Goal: Task Accomplishment & Management: Manage account settings

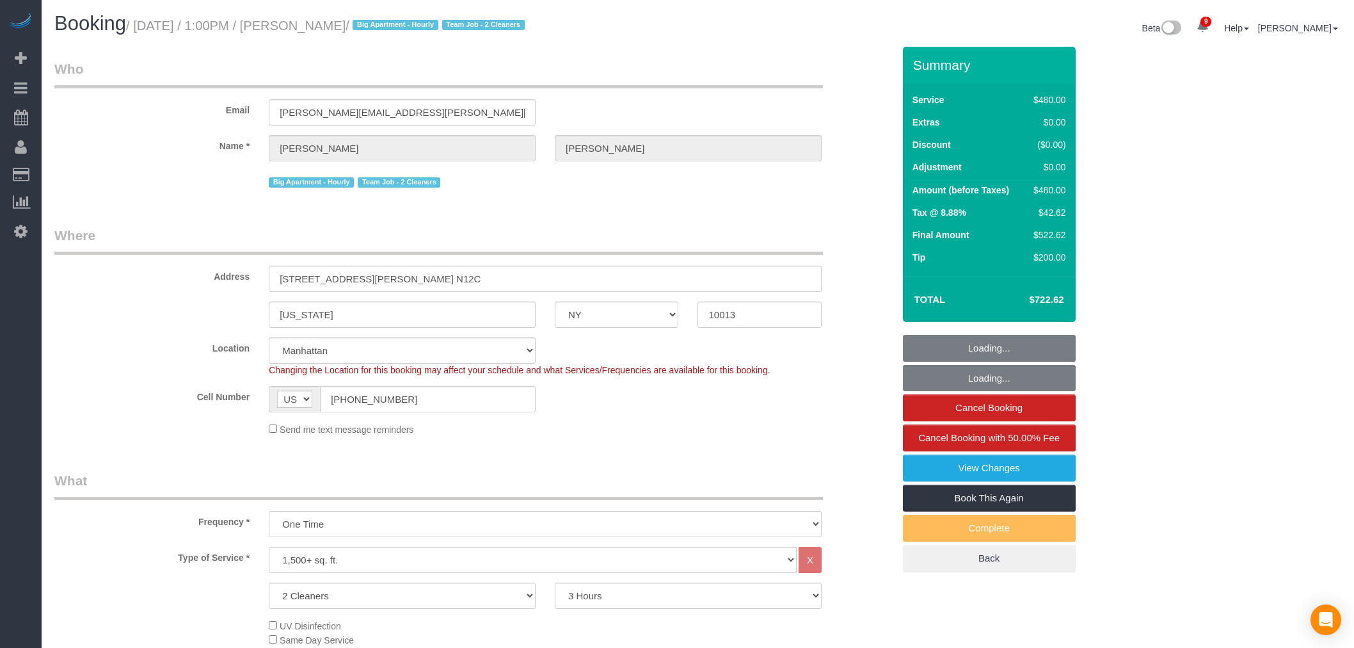
select select "NY"
select select "180"
select select "number:60"
select select "number:79"
select select "number:13"
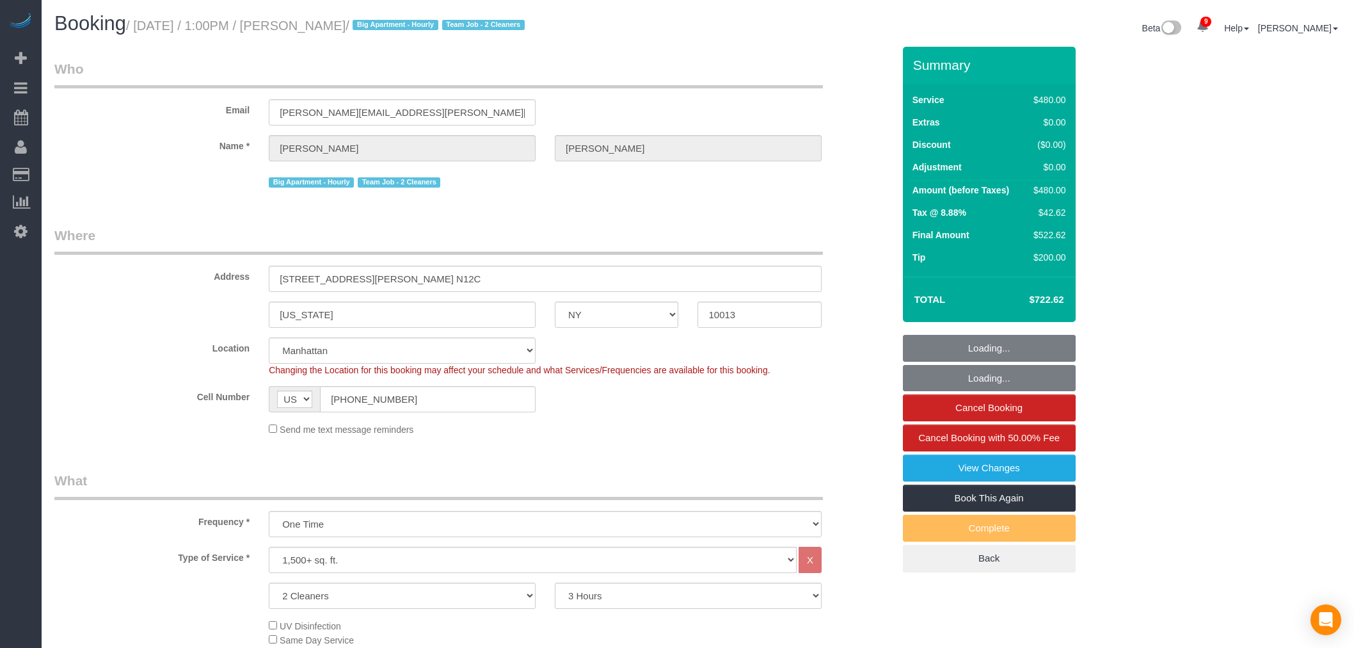
select select "number:6"
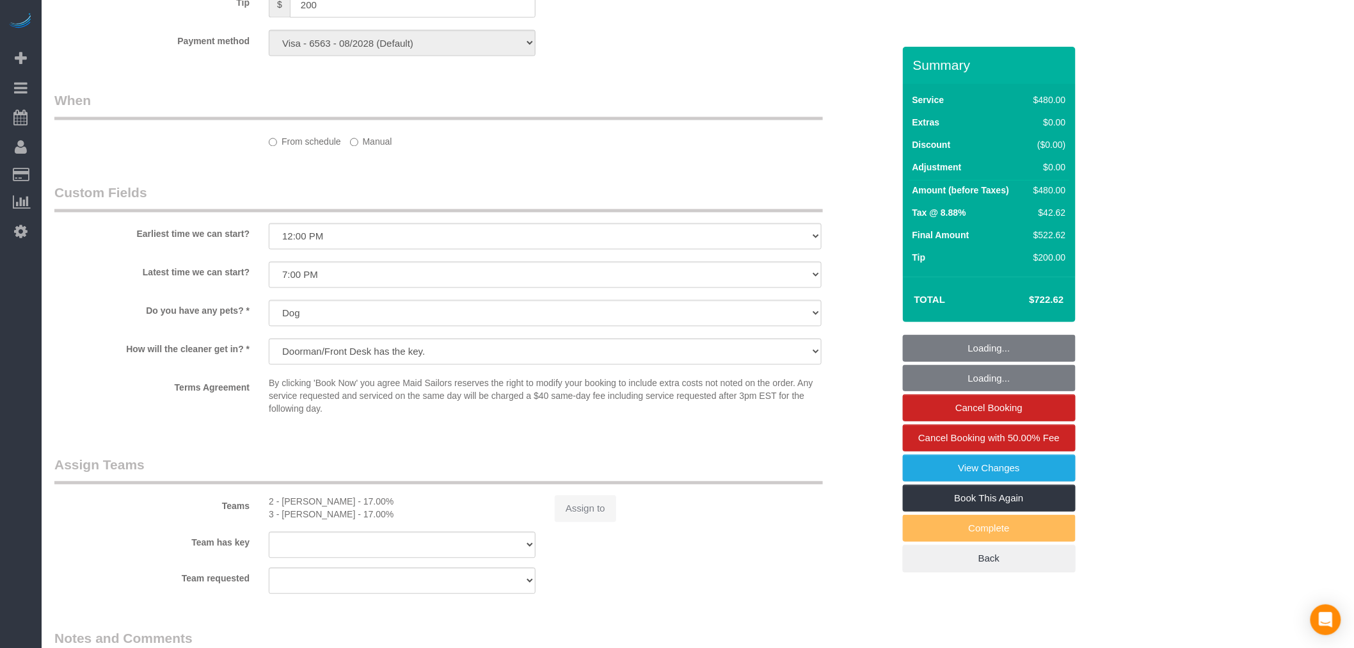
select select "spot1"
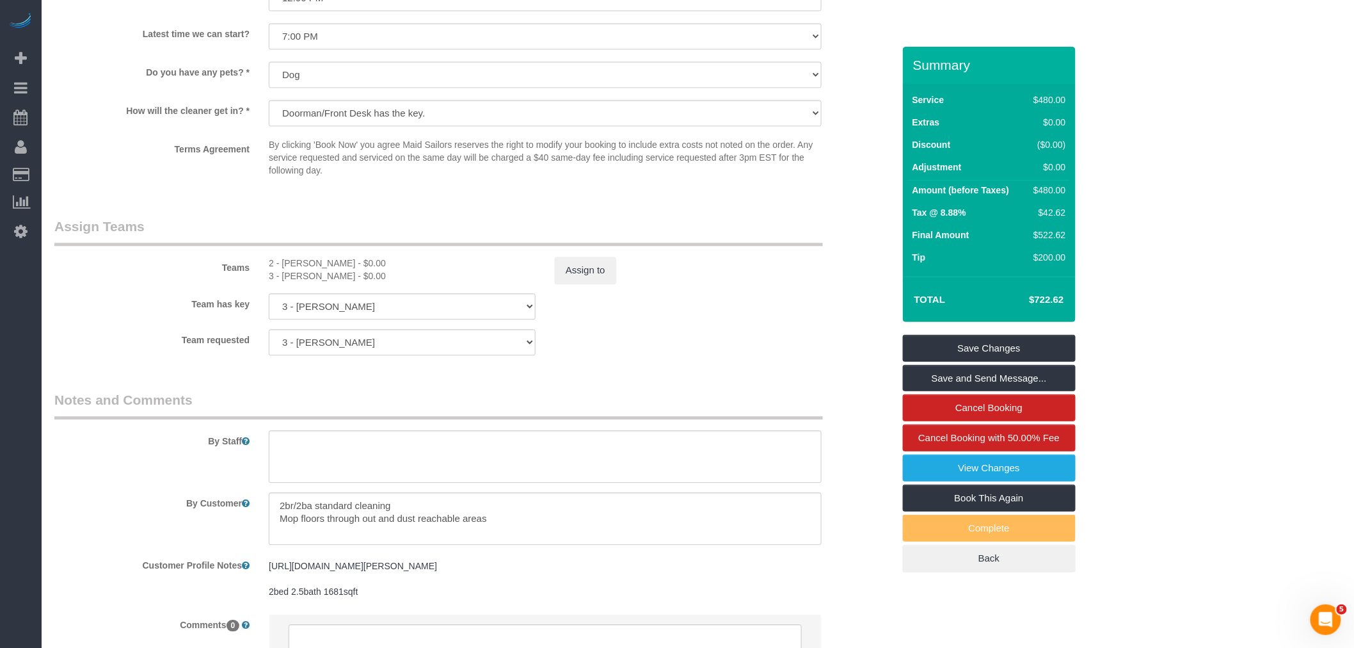
scroll to position [783, 0]
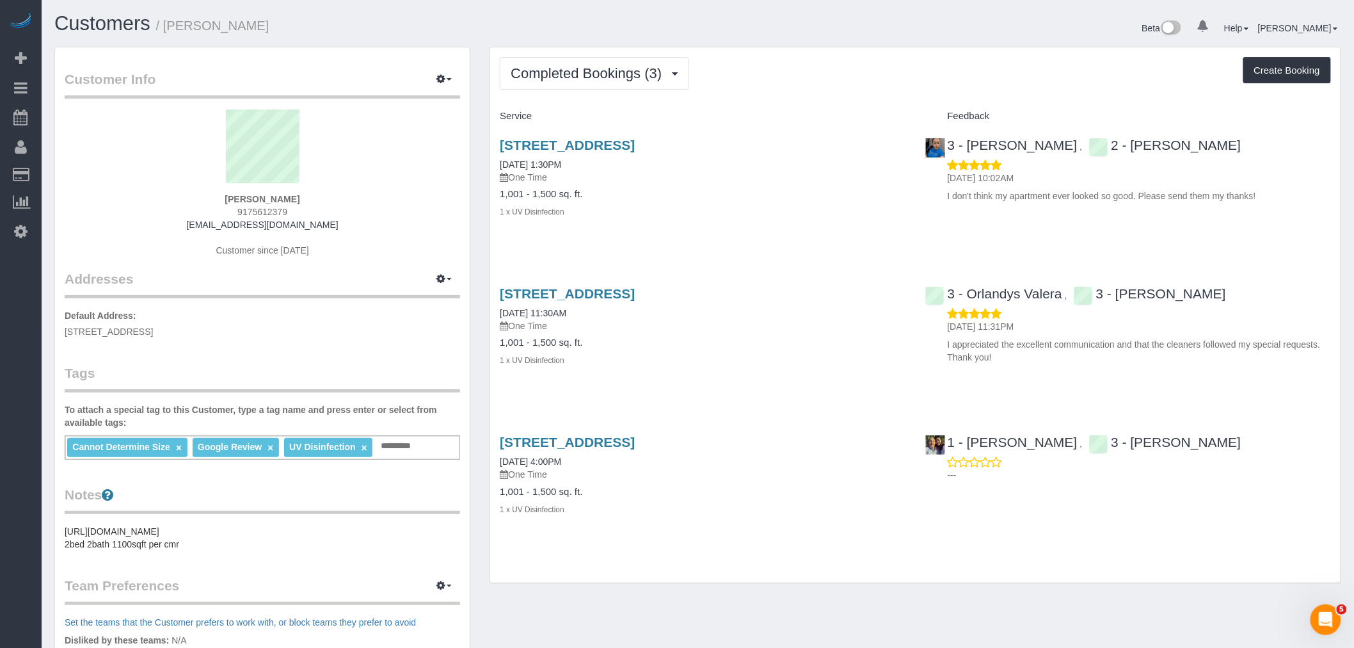
drag, startPoint x: 859, startPoint y: 93, endPoint x: 849, endPoint y: 90, distance: 9.9
click at [859, 93] on div "Completed Bookings (3) Completed Bookings (3) Upcoming Bookings (1) Cancelled B…" at bounding box center [915, 314] width 851 height 535
drag, startPoint x: 1115, startPoint y: 191, endPoint x: 1255, endPoint y: 198, distance: 139.7
click at [1236, 193] on p "I don't think my apartment ever looked so good. Please send them my thanks!" at bounding box center [1139, 195] width 383 height 13
click at [1256, 199] on p "I don't think my apartment ever looked so good. Please send them my thanks!" at bounding box center [1139, 195] width 383 height 13
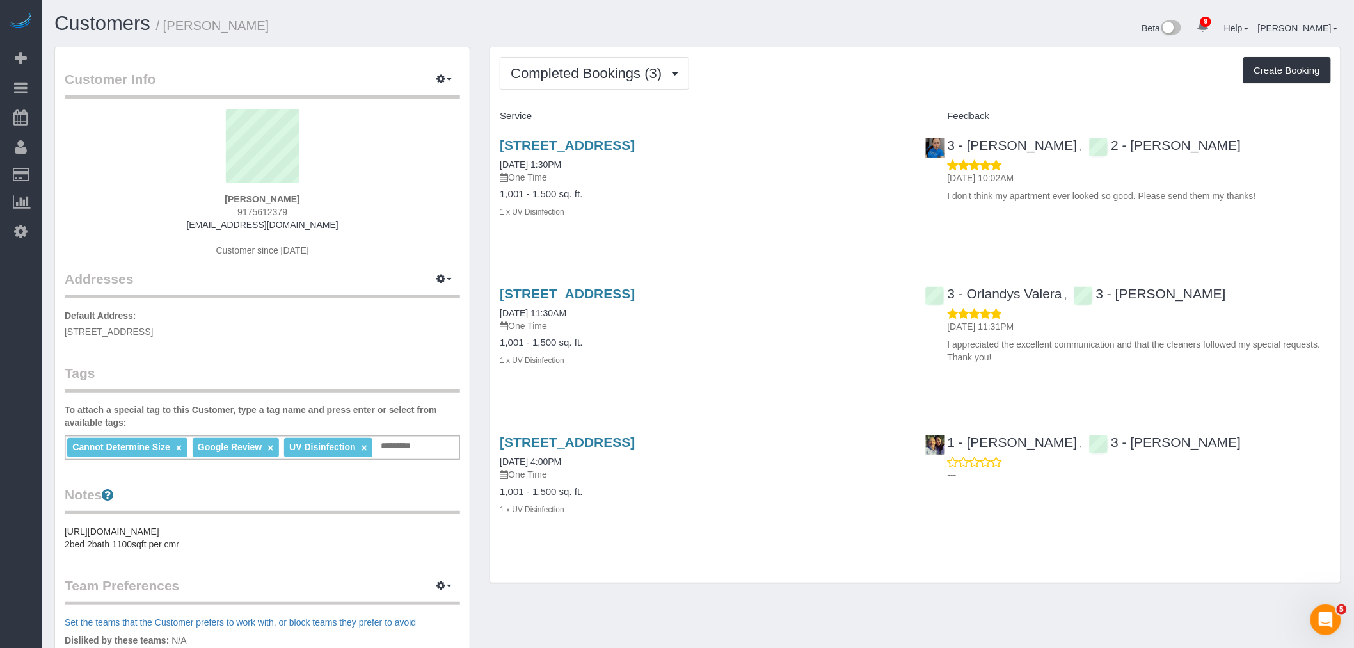
click at [1046, 74] on div "Completed Bookings (3) Completed Bookings (3) Upcoming Bookings (1) Cancelled B…" at bounding box center [915, 73] width 831 height 33
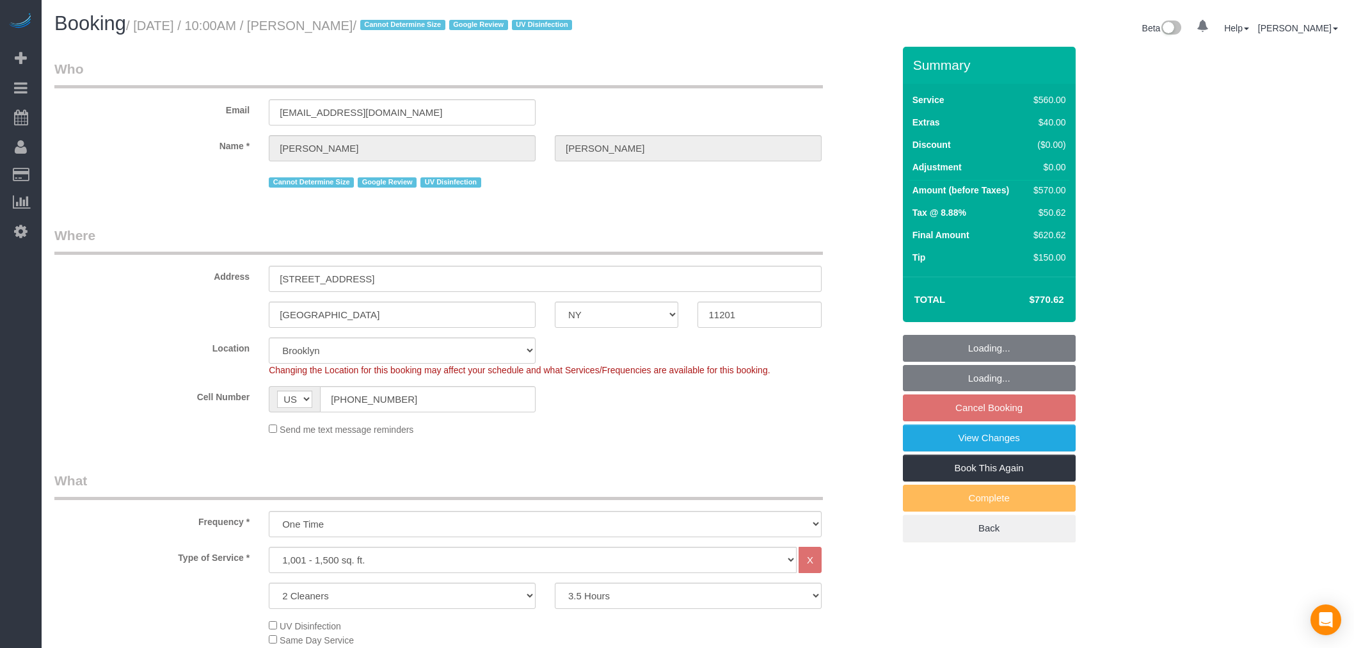
select select "NY"
select select "2"
select select "210"
select select "spot3"
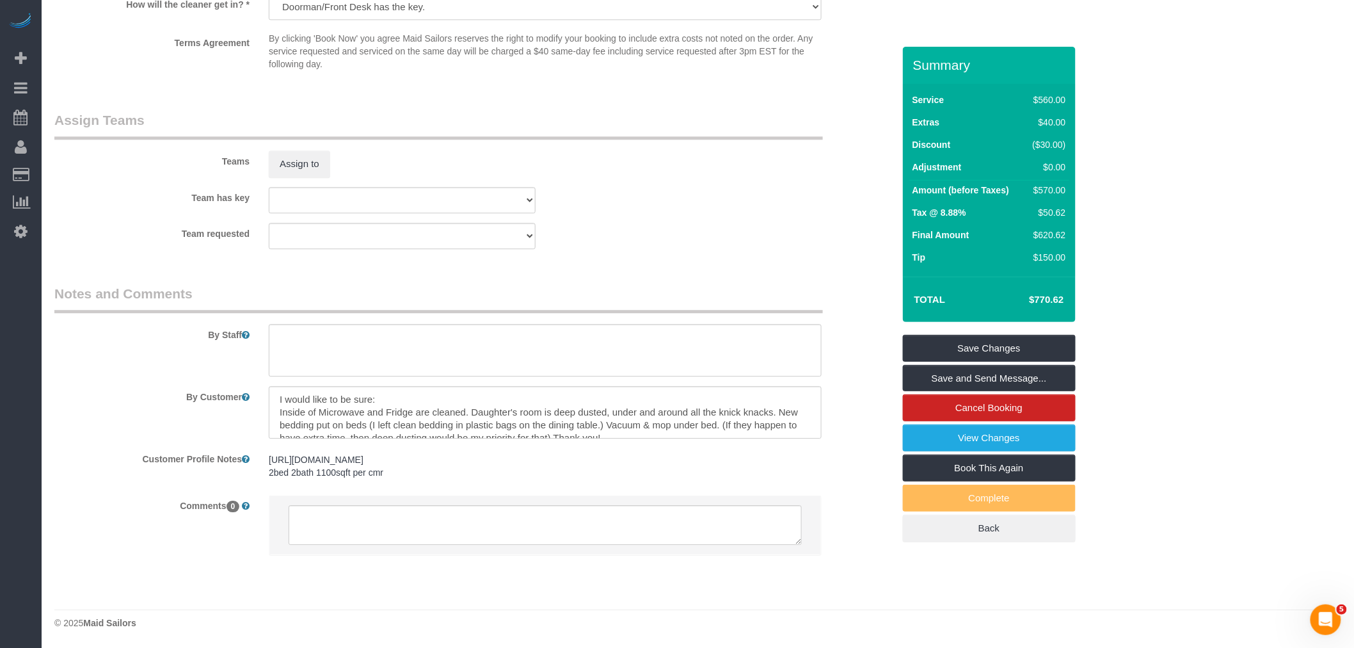
scroll to position [13, 0]
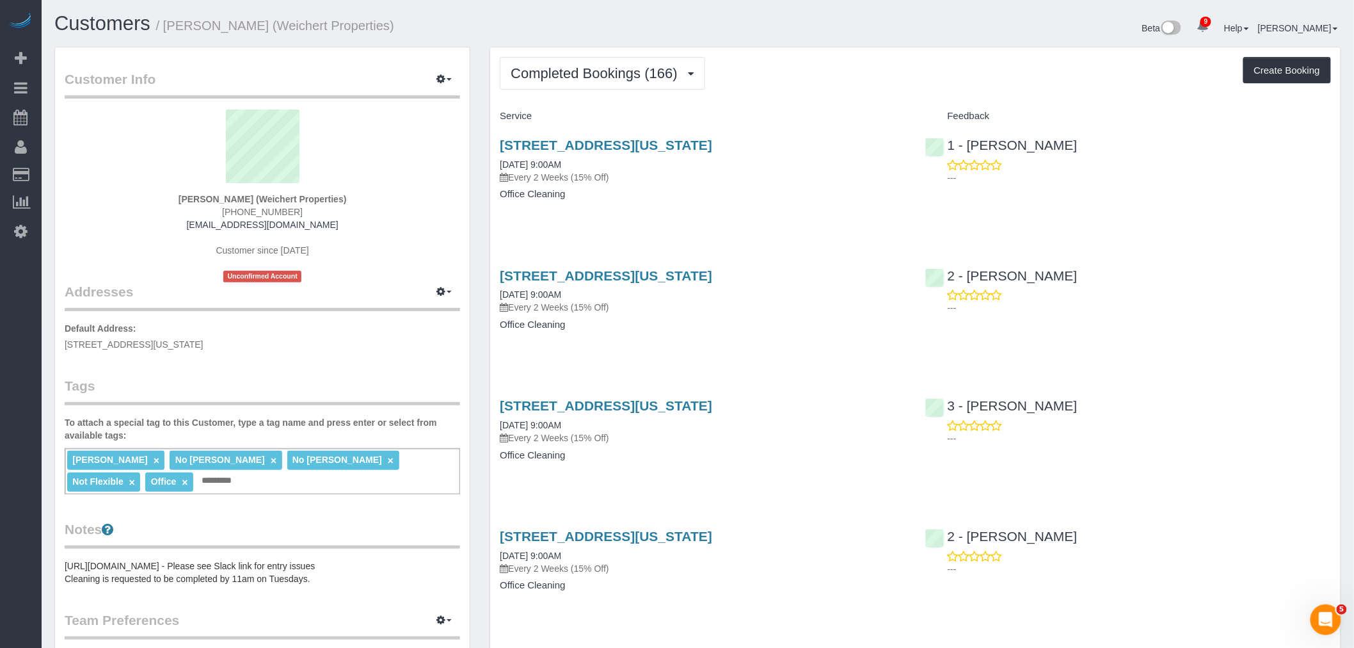
click at [834, 84] on div "Completed Bookings (166) Completed Bookings (166) Upcoming Bookings (7) Cancell…" at bounding box center [915, 73] width 831 height 33
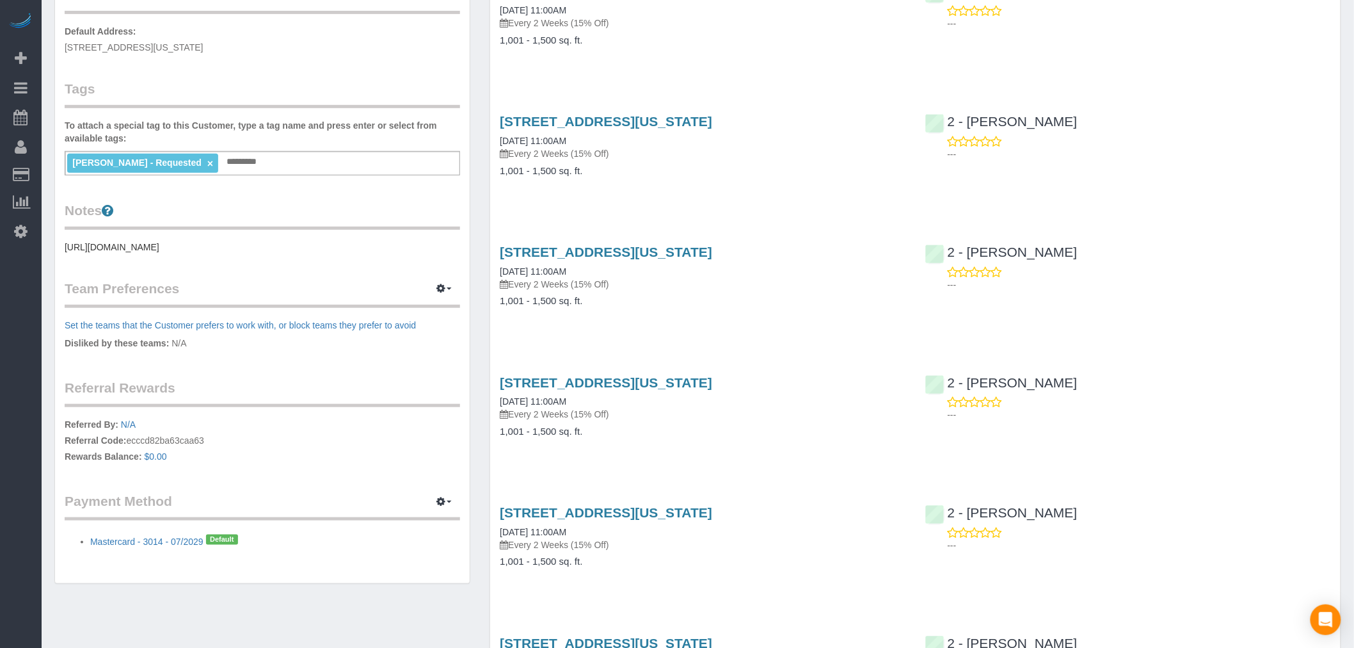
scroll to position [782, 0]
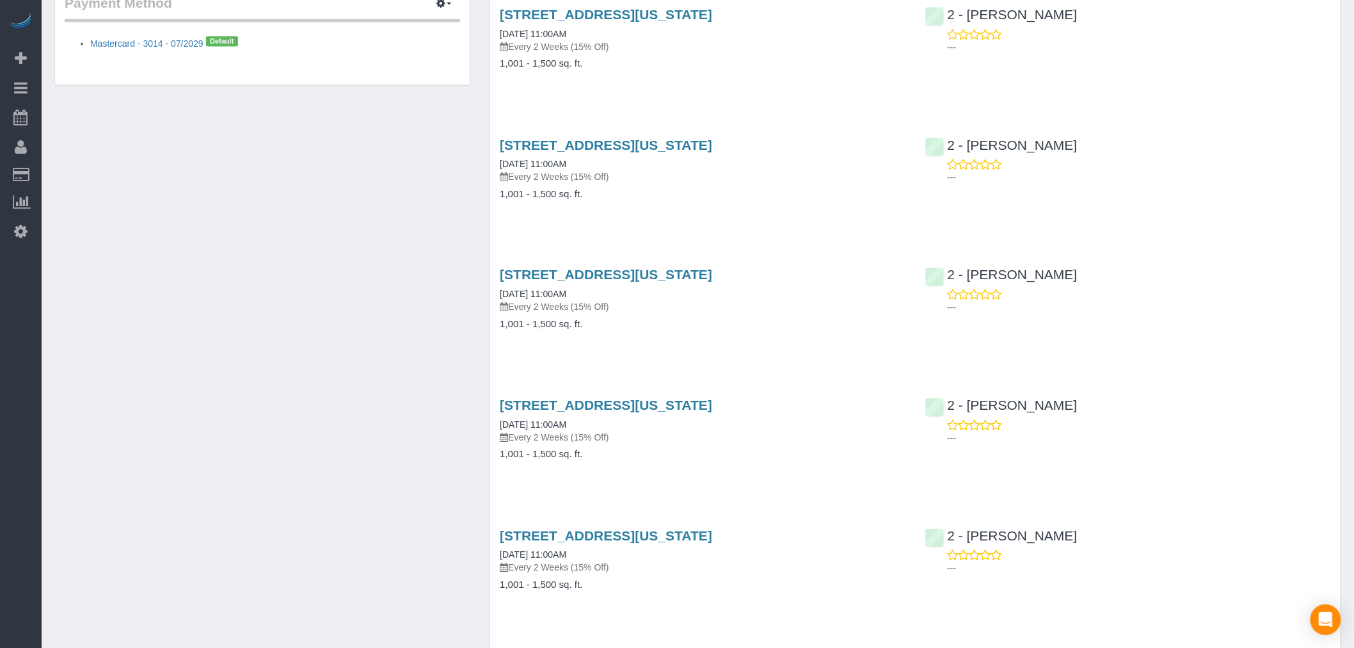
click at [804, 324] on h4 "1,001 - 1,500 sq. ft." at bounding box center [703, 324] width 406 height 11
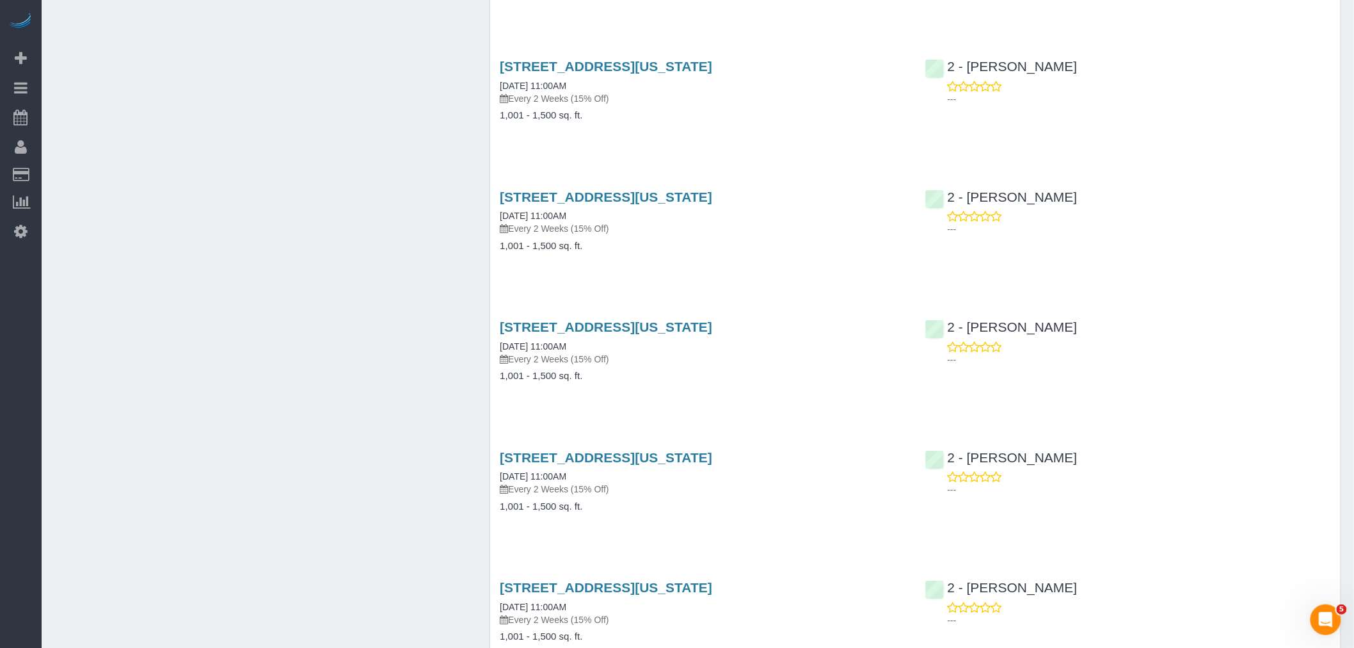
scroll to position [837, 0]
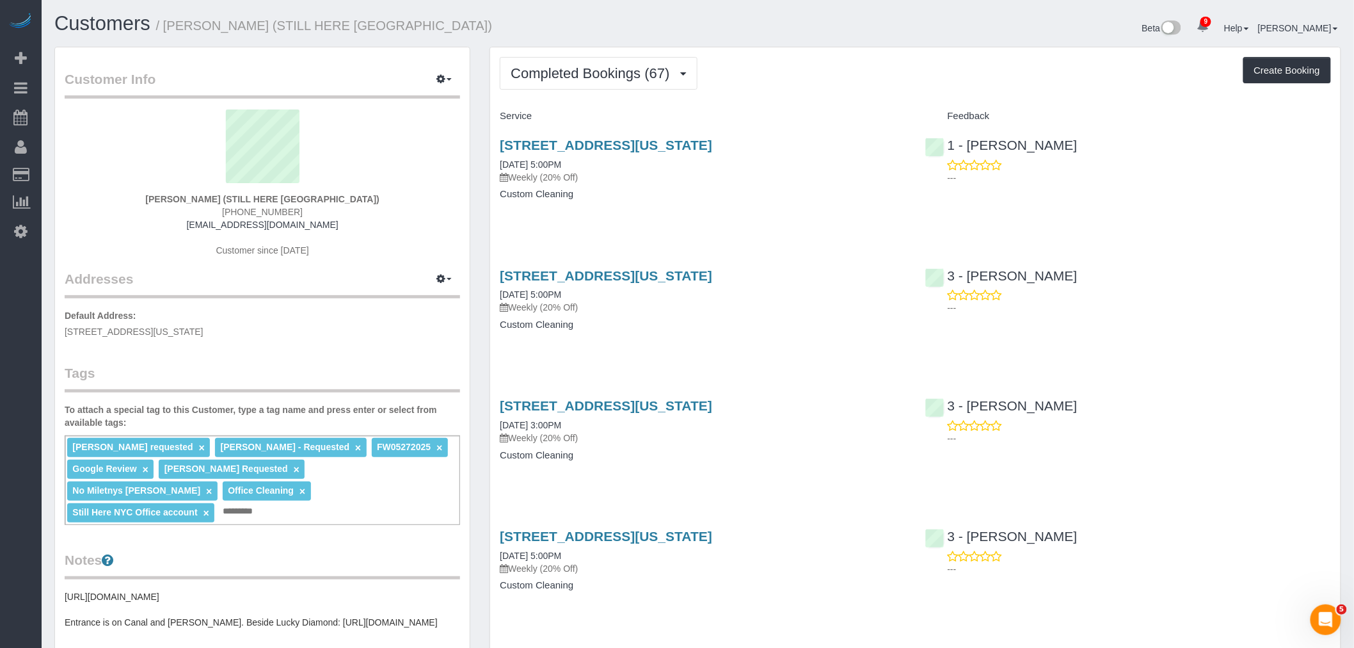
click at [852, 223] on div "[STREET_ADDRESS][US_STATE] [DATE] 5:00PM Weekly (20% Off) Custom Cleaning" at bounding box center [702, 176] width 425 height 99
click at [879, 106] on div "Service" at bounding box center [702, 117] width 425 height 22
drag, startPoint x: 156, startPoint y: 203, endPoint x: 254, endPoint y: 196, distance: 98.8
click at [254, 196] on div "William Jewkes (STILL HERE NYC) (802) 238-3032 will@willjewkes.com Customer sin…" at bounding box center [263, 189] width 396 height 160
copy strong "William Jewkes"
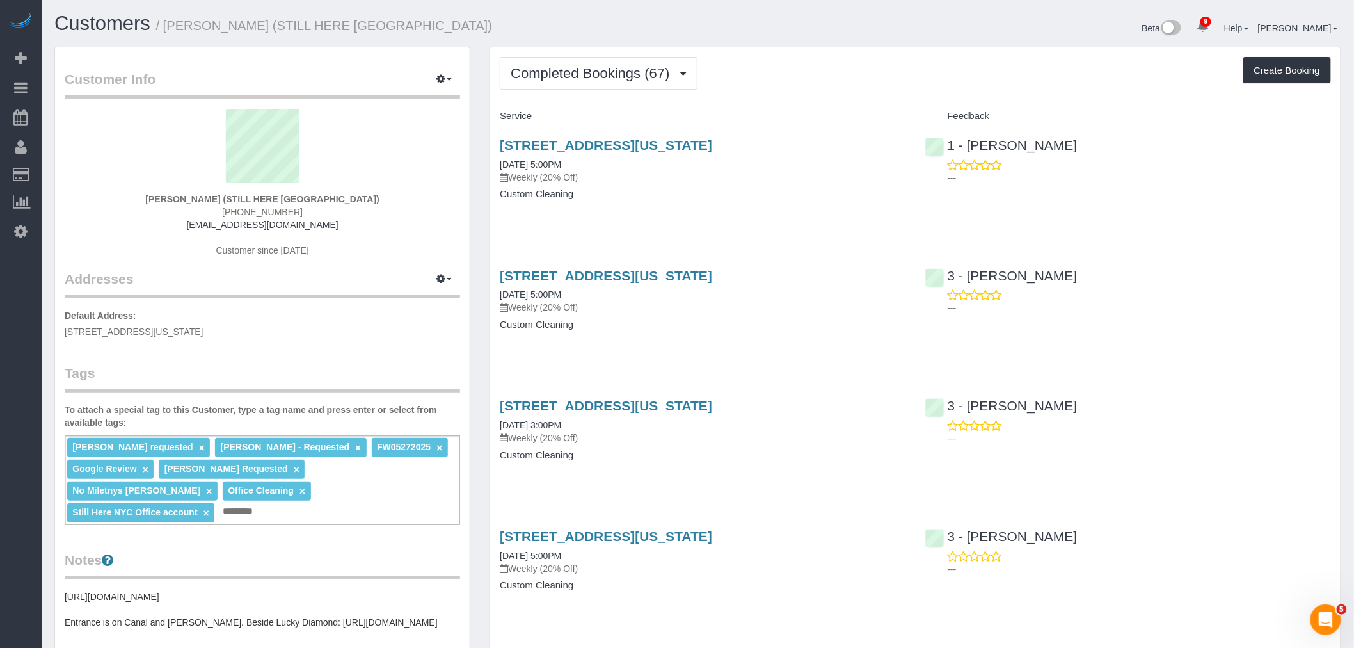
drag, startPoint x: 795, startPoint y: 81, endPoint x: 773, endPoint y: 79, distance: 22.4
click at [795, 81] on div "Completed Bookings (67) Completed Bookings (67) Upcoming Bookings (14) Cancelle…" at bounding box center [915, 73] width 831 height 33
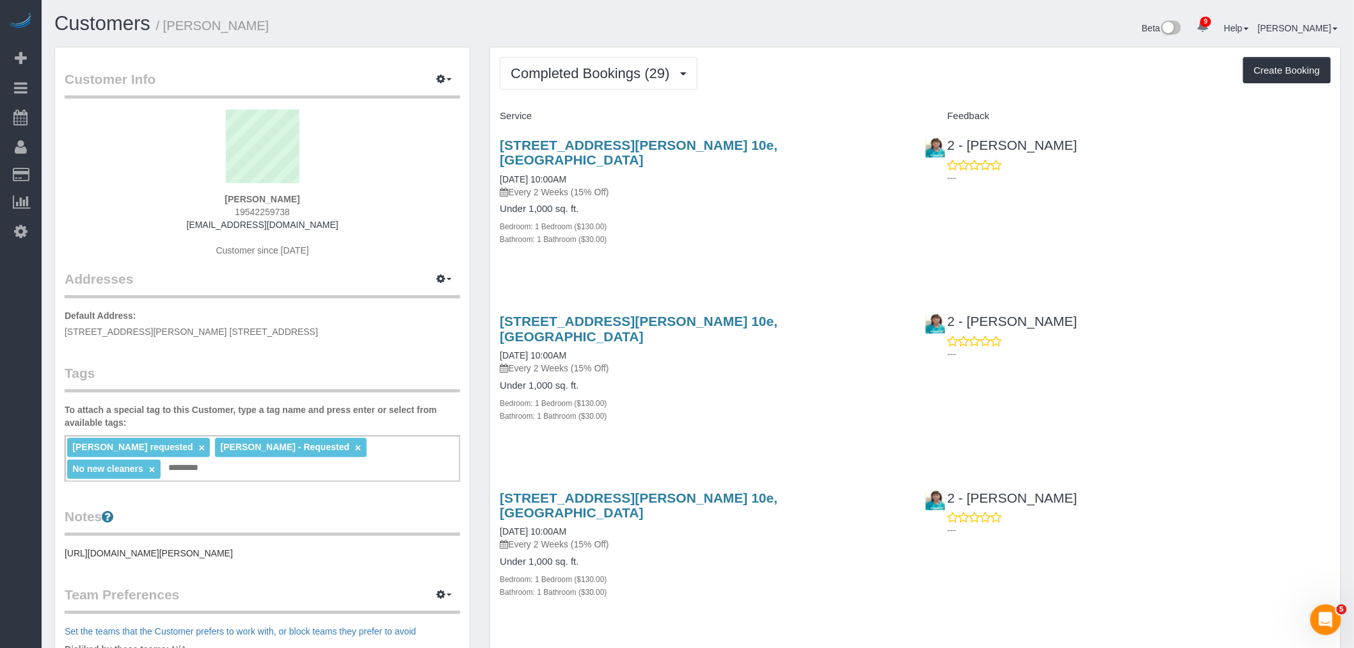
click at [832, 220] on div "Bedroom: 1 Bedroom ($130.00)" at bounding box center [703, 226] width 406 height 13
click at [786, 232] on div "Bathroom: 1 Bathroom ($30.00)" at bounding box center [703, 238] width 406 height 13
drag, startPoint x: 800, startPoint y: 94, endPoint x: 789, endPoint y: 416, distance: 322.1
drag, startPoint x: 218, startPoint y: 201, endPoint x: 335, endPoint y: 200, distance: 116.5
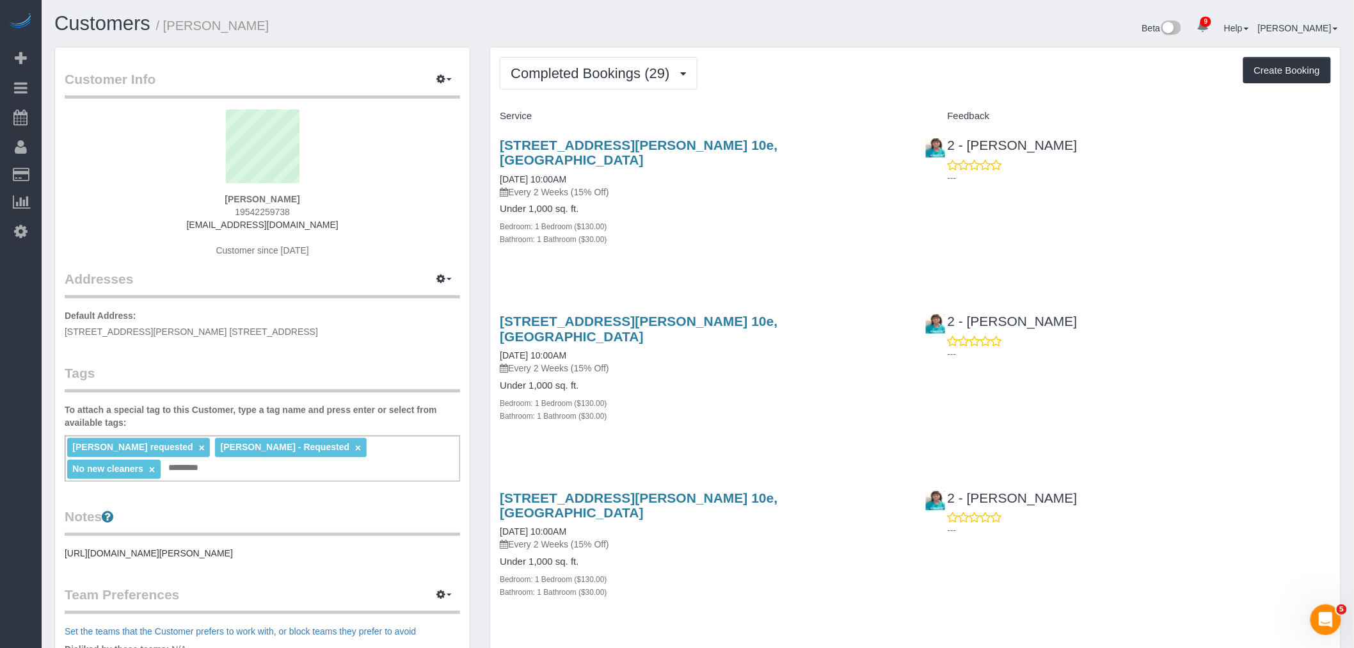
click at [335, 200] on div "Heitor Santos 19542259738 heitortavaressantos@hotmail.com Customer since 2024" at bounding box center [263, 189] width 396 height 160
copy strong "Heitor Santos"
click at [751, 314] on link "215 Adams Street Apt. 10e, Brooklyn, NY 11201" at bounding box center [639, 328] width 278 height 29
click at [878, 204] on div "Under 1,000 sq. ft. Bedroom: 1 Bedroom ($130.00) Bathroom: 1 Bathroom ($30.00)" at bounding box center [703, 225] width 406 height 42
click at [907, 84] on div "Completed Bookings (29) Completed Bookings (29) Upcoming Bookings (7) Cancelled…" at bounding box center [915, 73] width 831 height 33
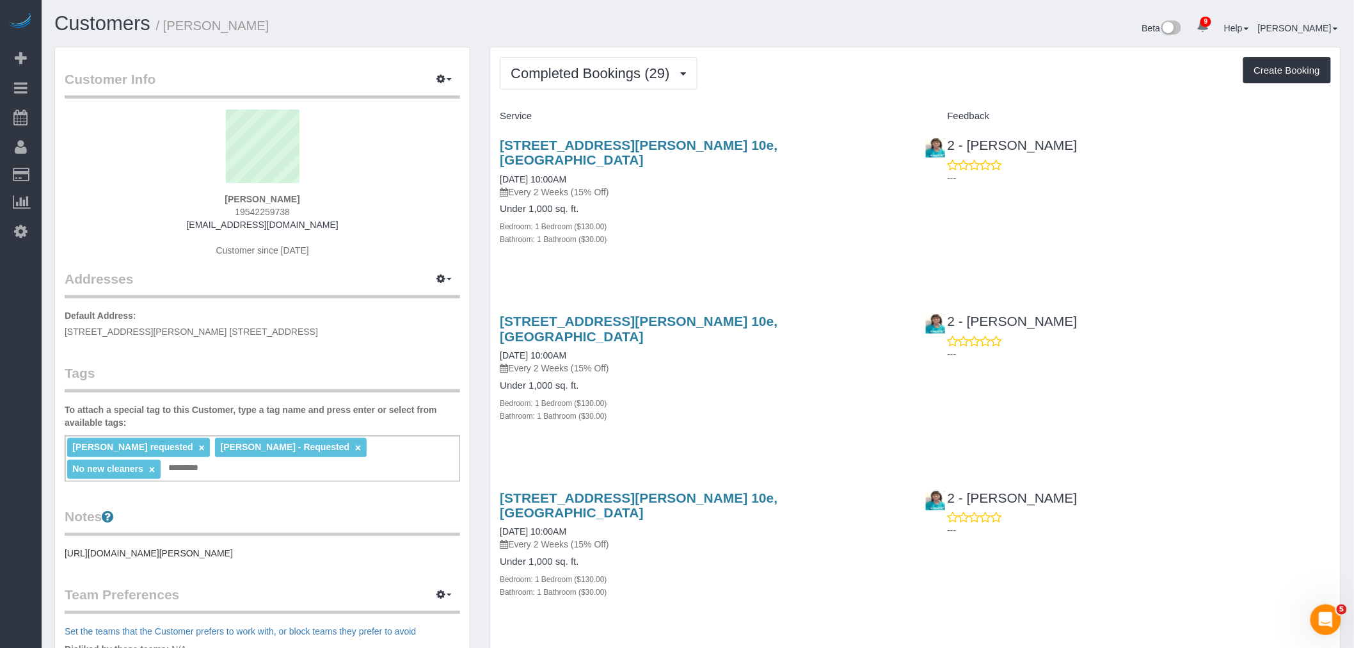
click at [782, 79] on div "Completed Bookings (29) Completed Bookings (29) Upcoming Bookings (7) Cancelled…" at bounding box center [915, 73] width 831 height 33
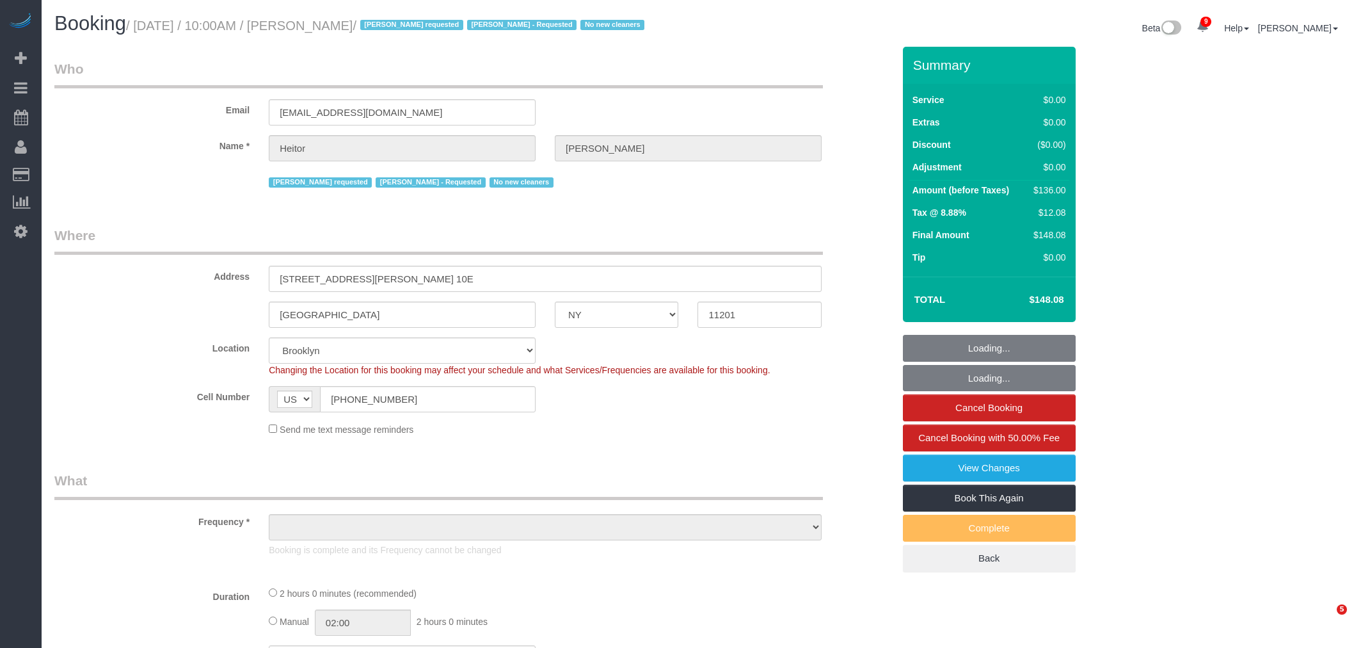
select select "NY"
select select "number:89"
select select "number:90"
select select "number:15"
select select "number:5"
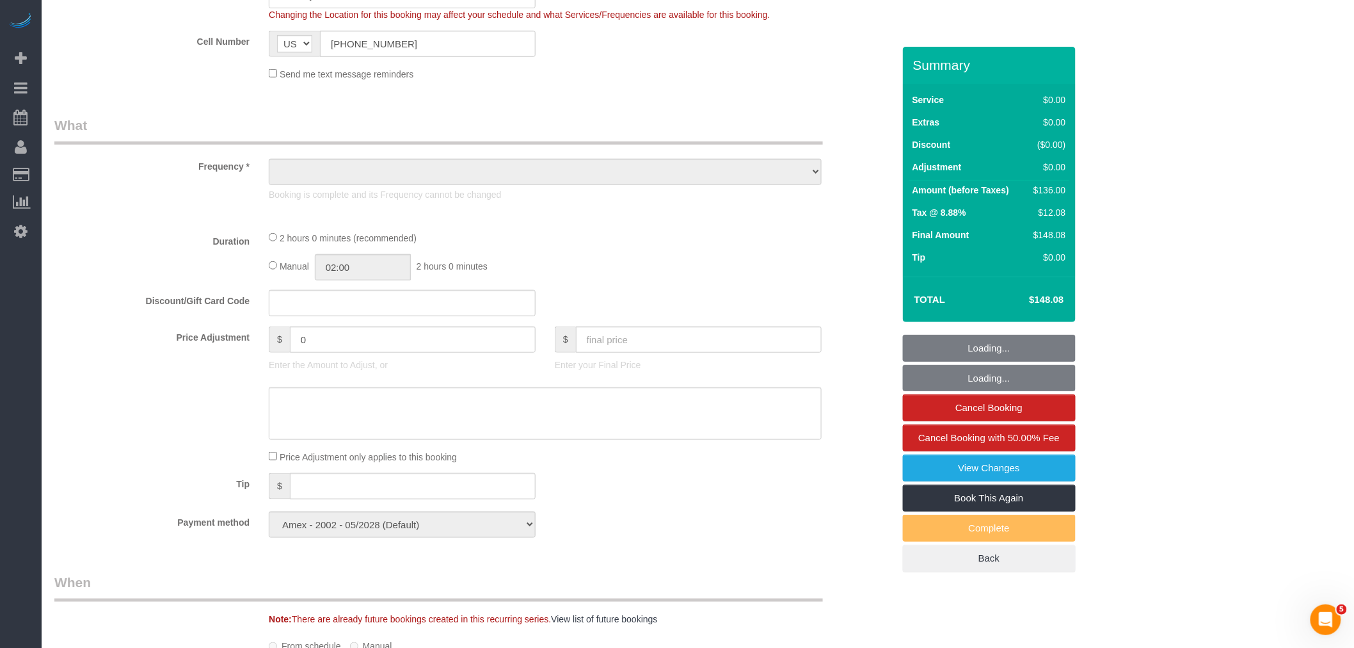
select select "object:1387"
select select "spot1"
select select "1"
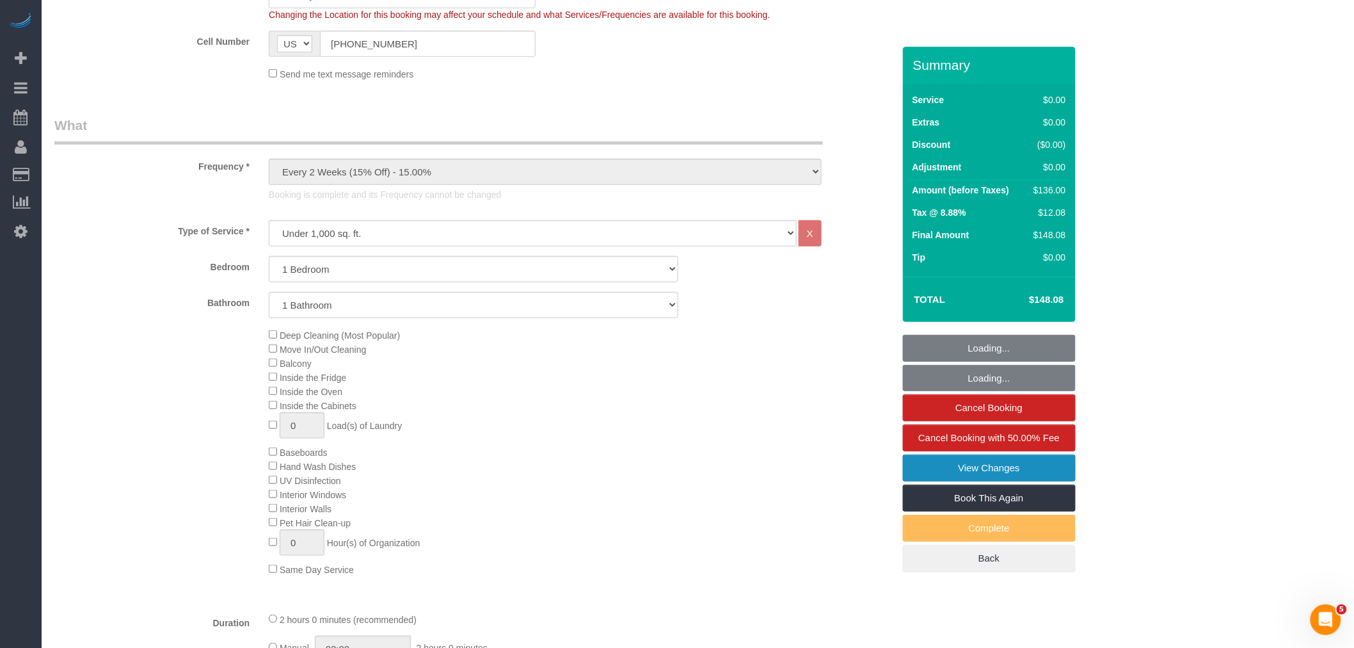
select select "object:1391"
click at [1007, 477] on link "View Changes" at bounding box center [989, 467] width 173 height 27
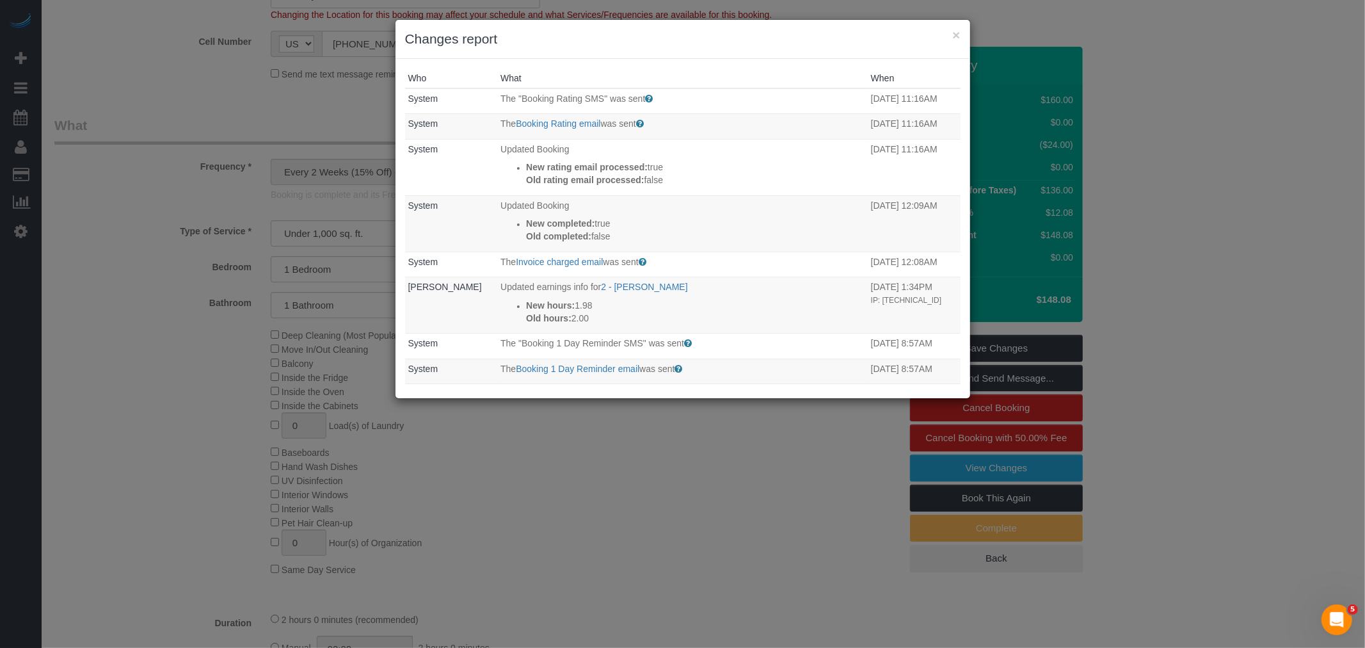
click at [961, 36] on div "× Changes report" at bounding box center [683, 39] width 575 height 39
click at [956, 34] on button "×" at bounding box center [956, 34] width 8 height 13
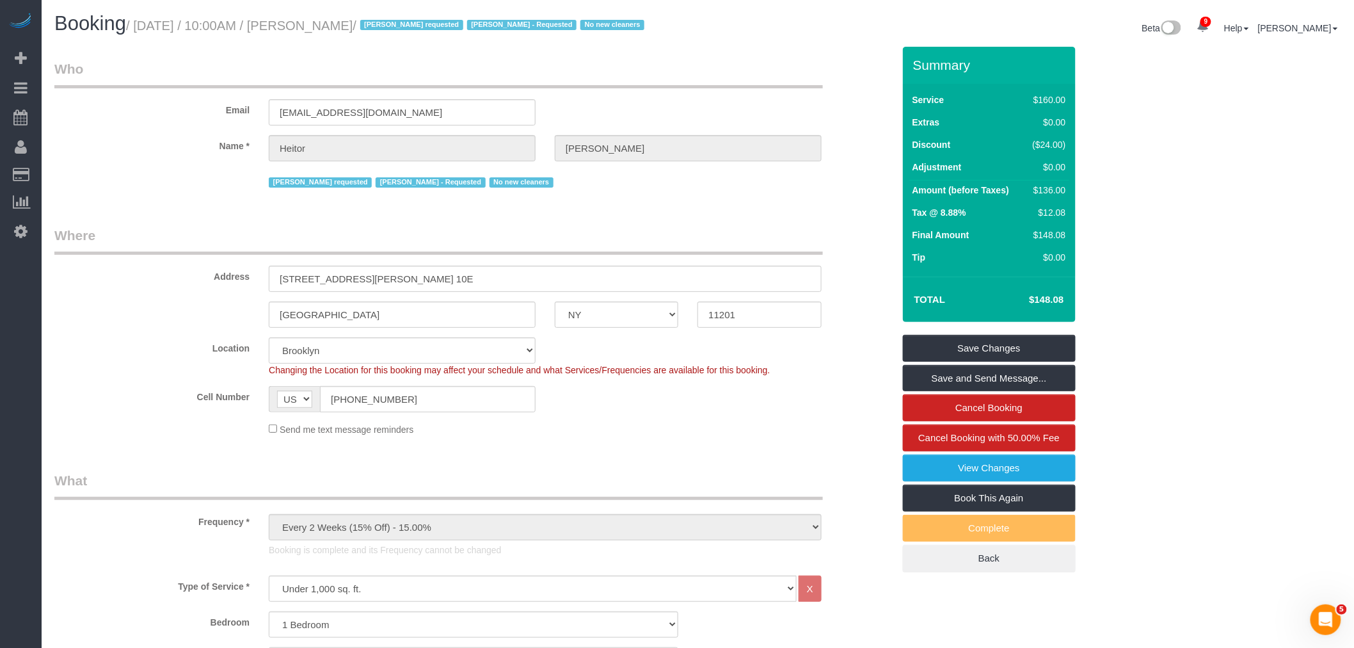
click at [557, 110] on div "Email heitortavaressantos@hotmail.com" at bounding box center [474, 93] width 858 height 66
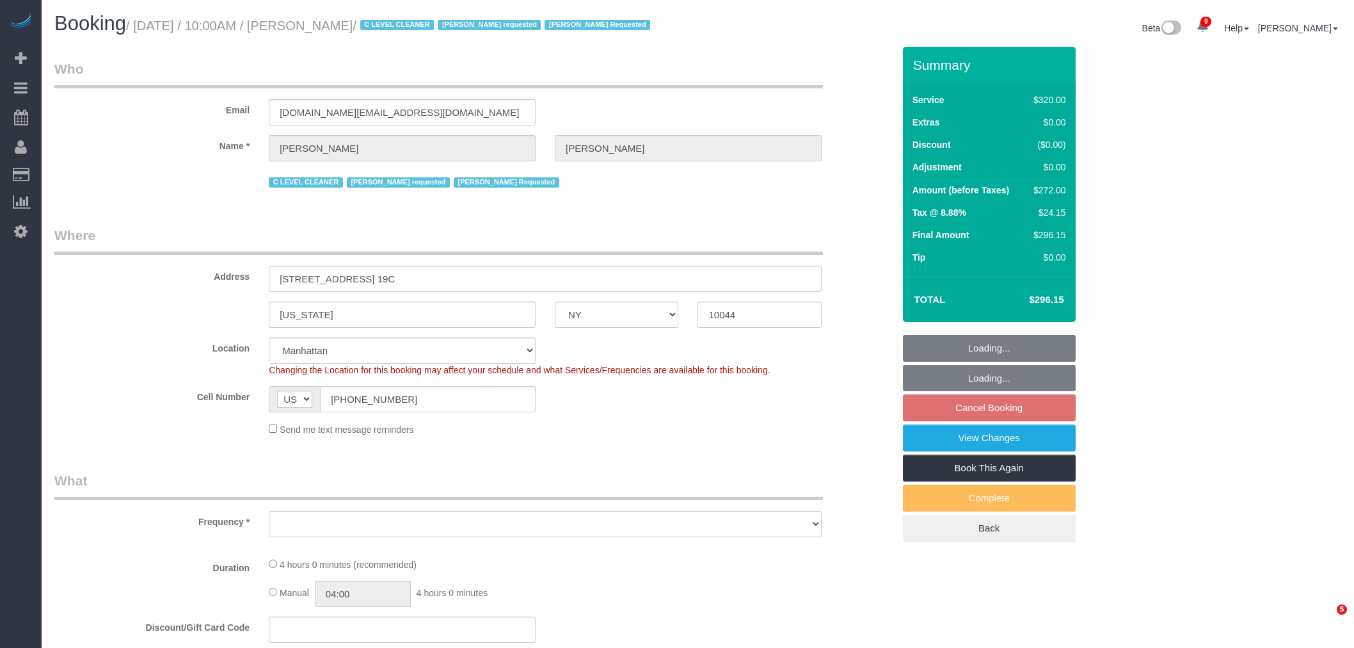
select select "NY"
select select "spot3"
select select "number:89"
select select "number:90"
select select "number:15"
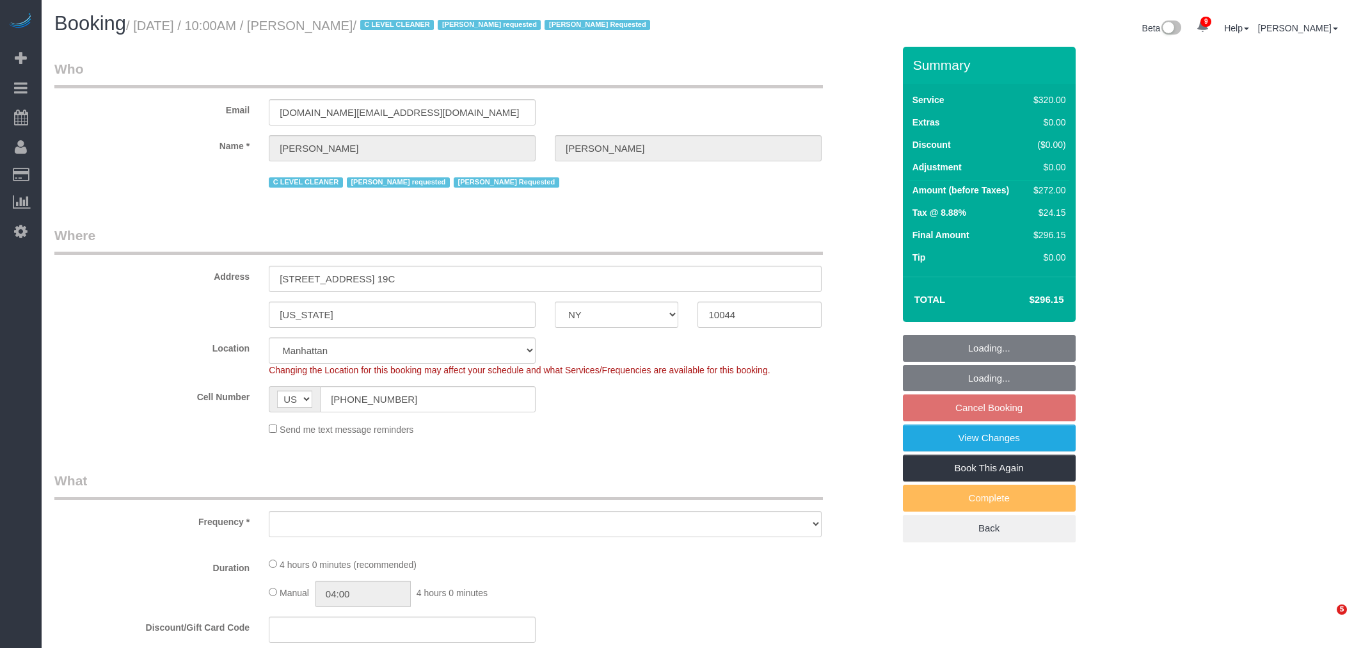
select select "number:5"
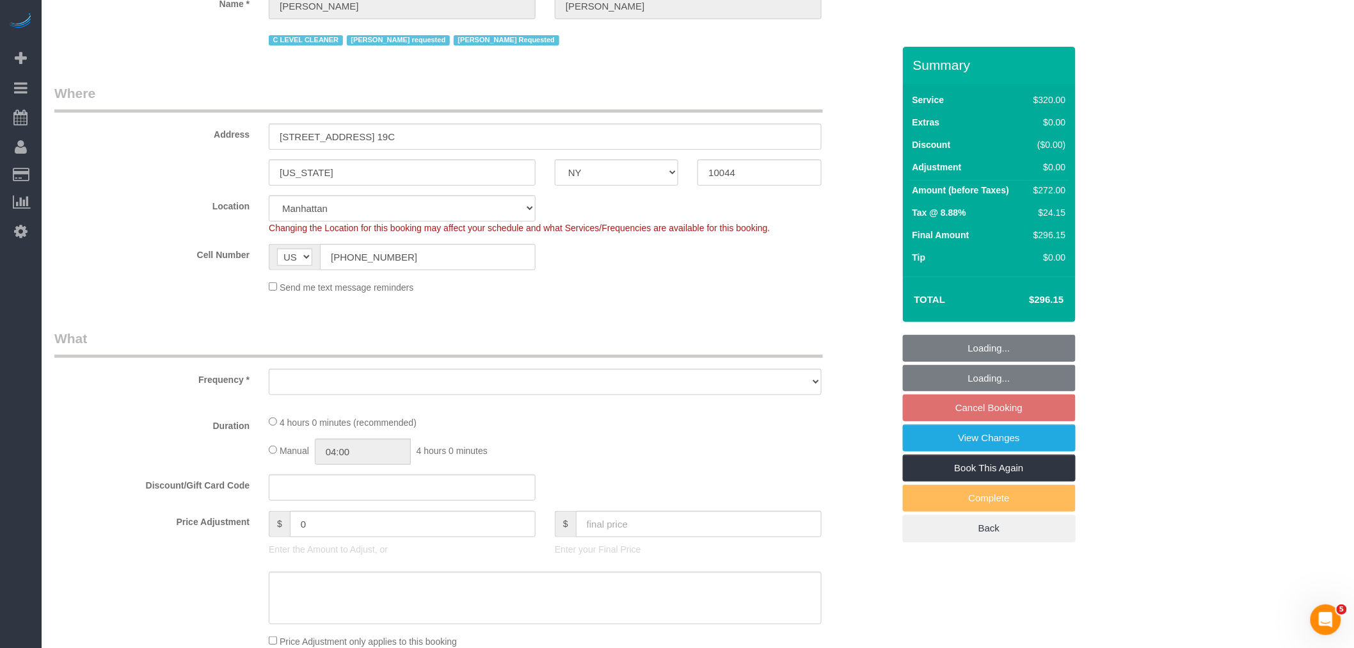
select select "object:1257"
select select "240"
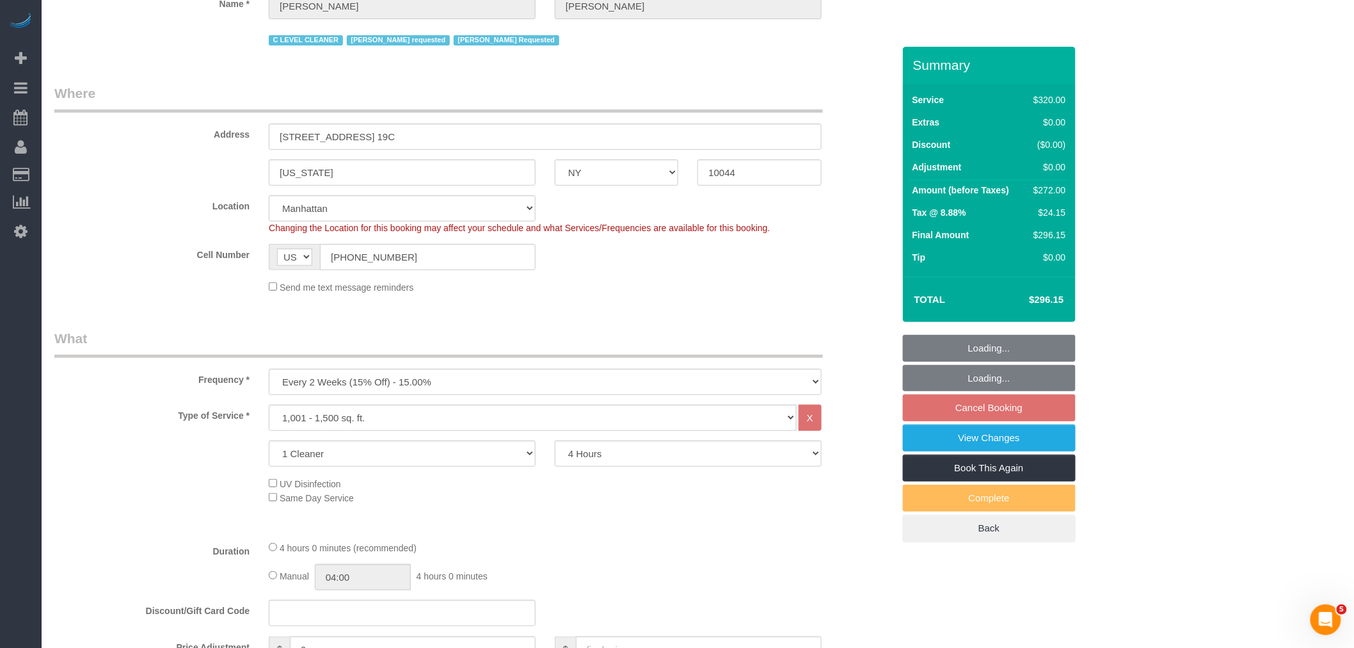
select select "object:1342"
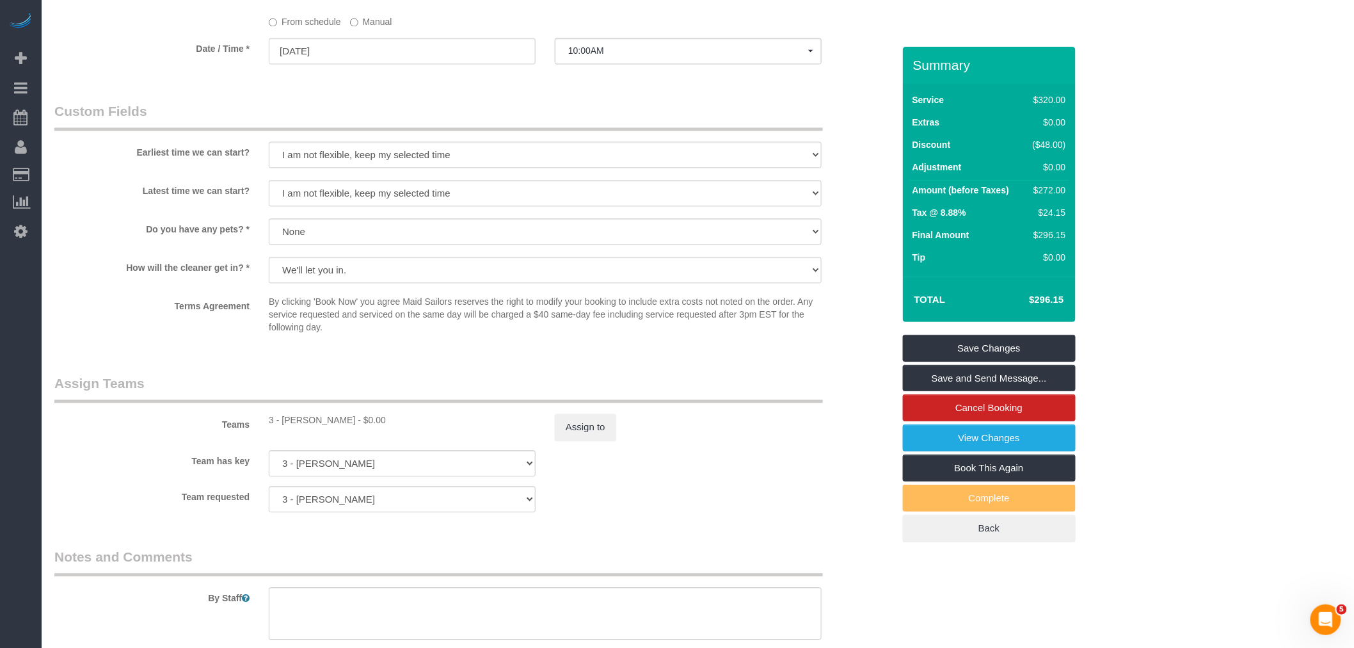
scroll to position [1137, 0]
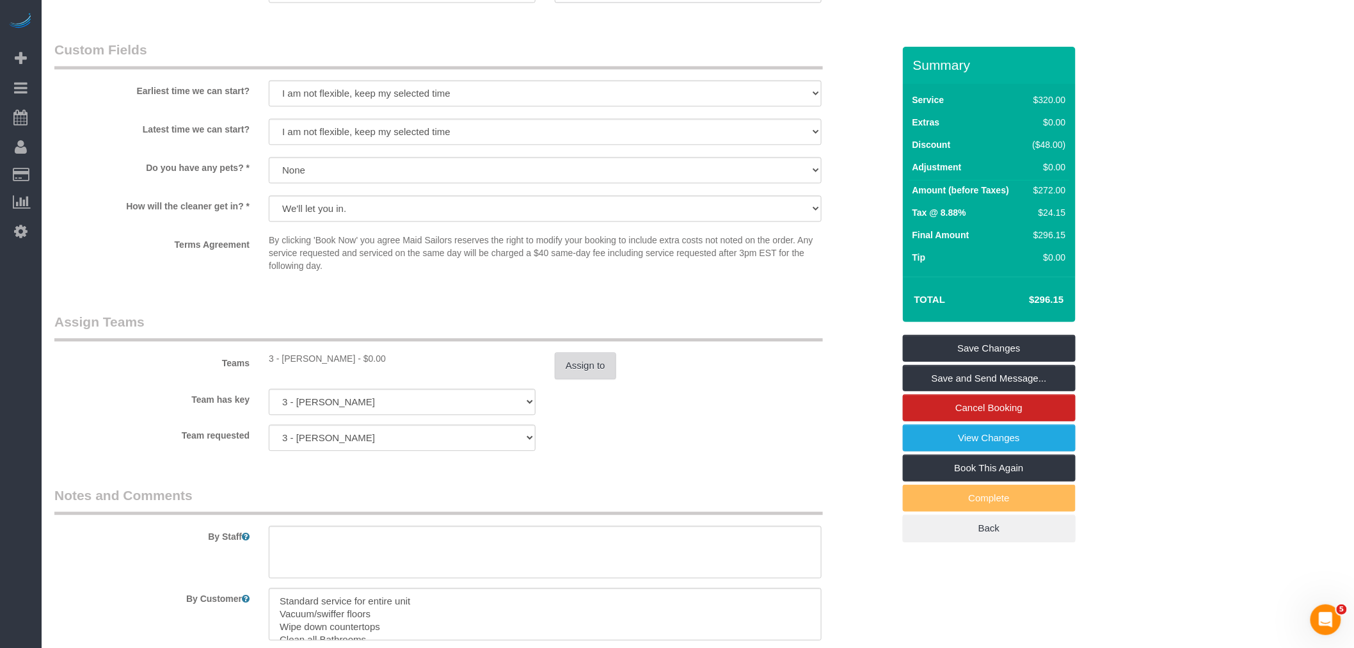
click at [573, 379] on button "Assign to" at bounding box center [585, 365] width 61 height 27
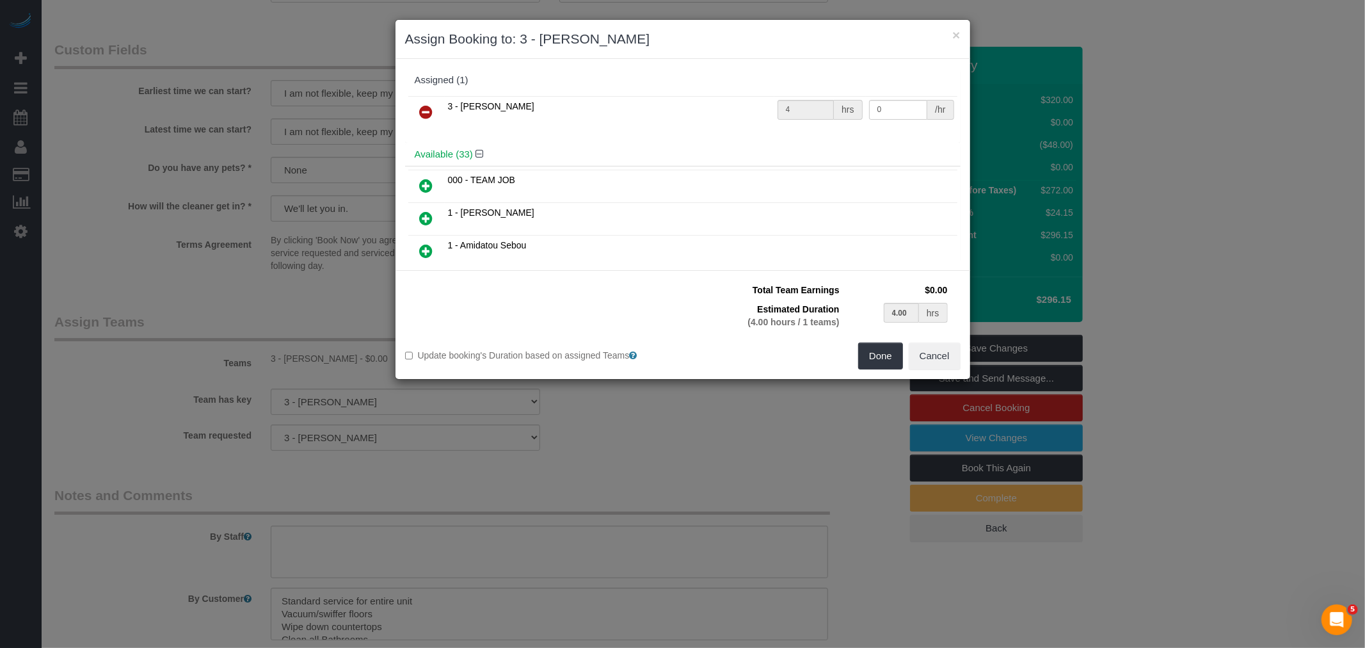
click at [426, 183] on icon at bounding box center [426, 185] width 13 height 15
type input "2.00"
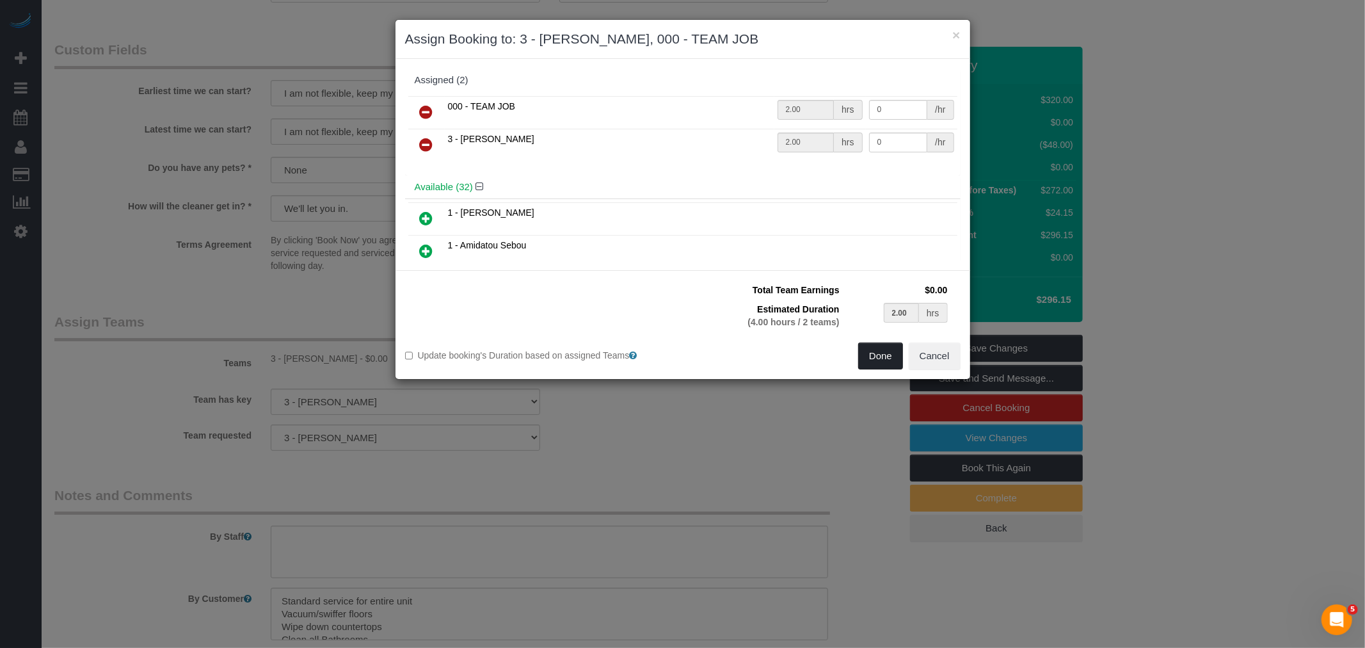
click at [878, 353] on button "Done" at bounding box center [880, 355] width 45 height 27
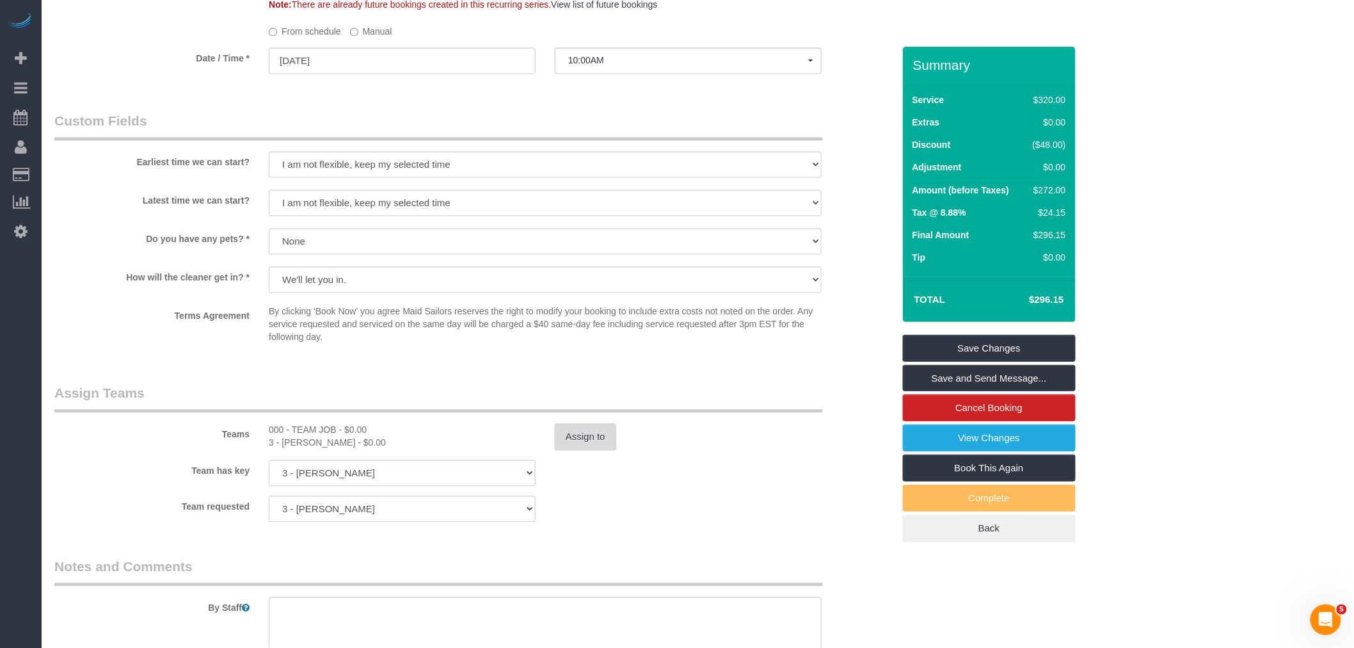
select select "spot61"
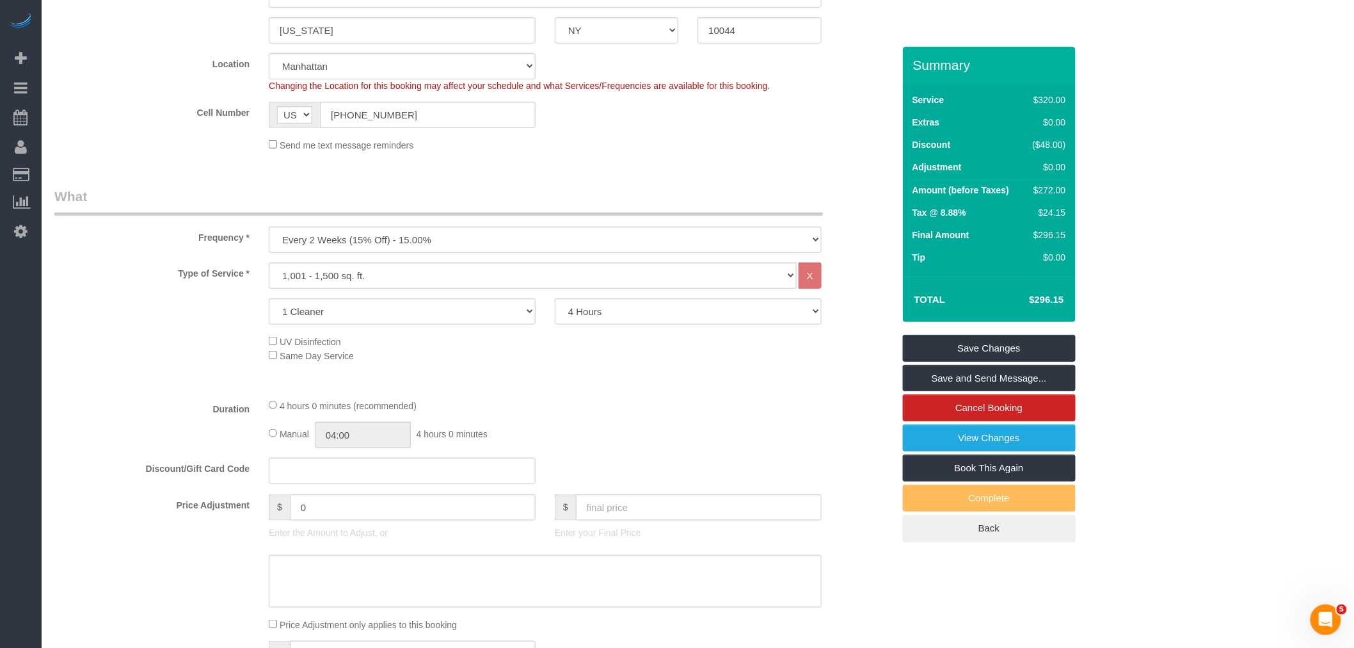
scroll to position [9, 0]
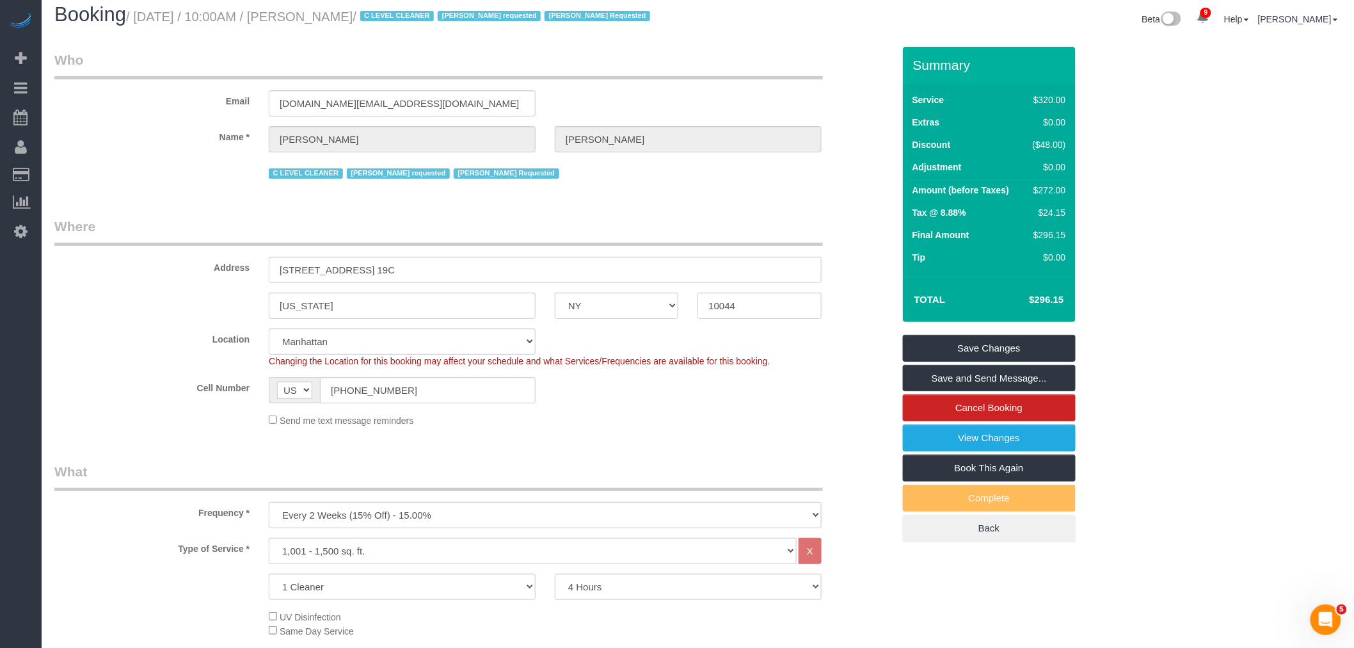
select select "spot119"
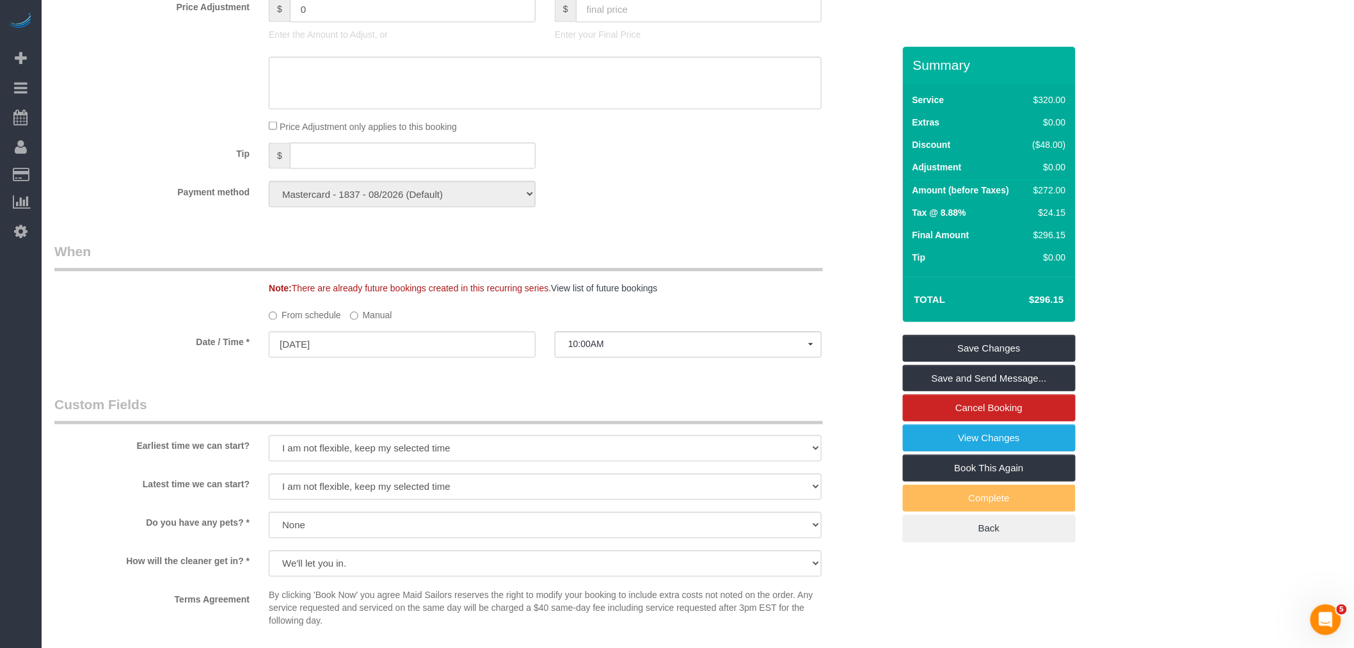
scroll to position [426, 0]
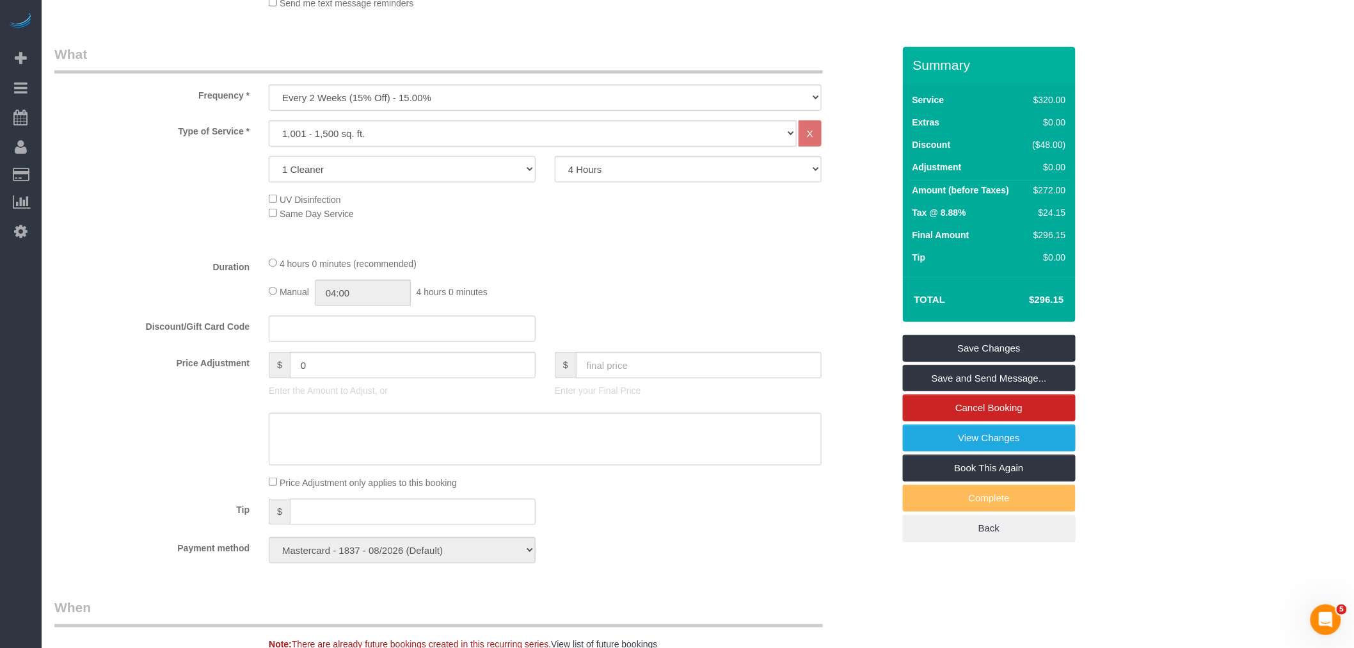
drag, startPoint x: 458, startPoint y: 179, endPoint x: 449, endPoint y: 197, distance: 20.3
click at [458, 179] on select "1 Cleaner 2 Cleaners 3 Cleaners 4 Cleaners 5 Cleaners" at bounding box center [402, 169] width 267 height 26
select select "2"
click at [269, 172] on select "1 Cleaner 2 Cleaners 3 Cleaners 4 Cleaners 5 Cleaners" at bounding box center [402, 169] width 267 height 26
click at [571, 182] on select "2 Hours 2.5 Hours 3 Hours 3.5 Hours 4 Hours 4.5 Hours 5 Hours 5.5 Hours 6 Hours…" at bounding box center [688, 169] width 267 height 26
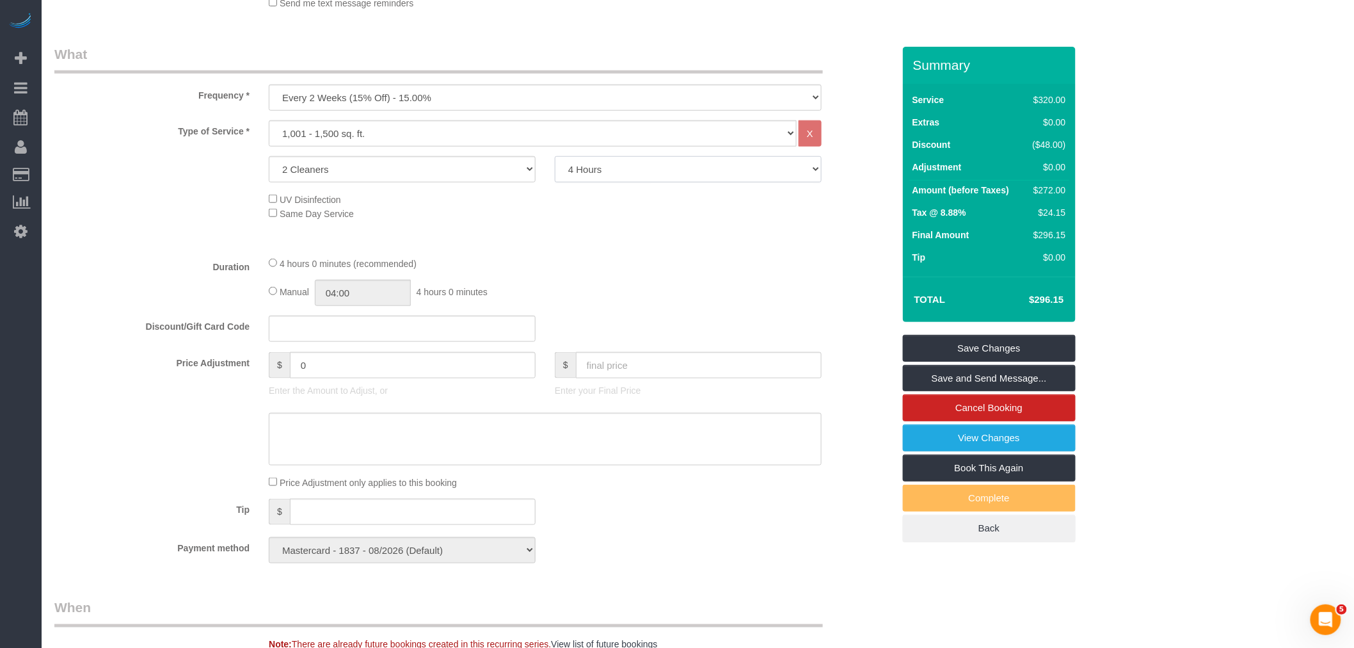
select select "120"
click at [555, 172] on select "2 Hours 2.5 Hours 3 Hours 3.5 Hours 4 Hours 4.5 Hours 5 Hours 5.5 Hours 6 Hours…" at bounding box center [688, 169] width 267 height 26
click at [623, 246] on div "Type of Service * Under 1,000 sq. ft. 1,001 - 1,500 sq. ft. 1,500+ sq. ft. Cust…" at bounding box center [473, 182] width 839 height 125
select select "spot177"
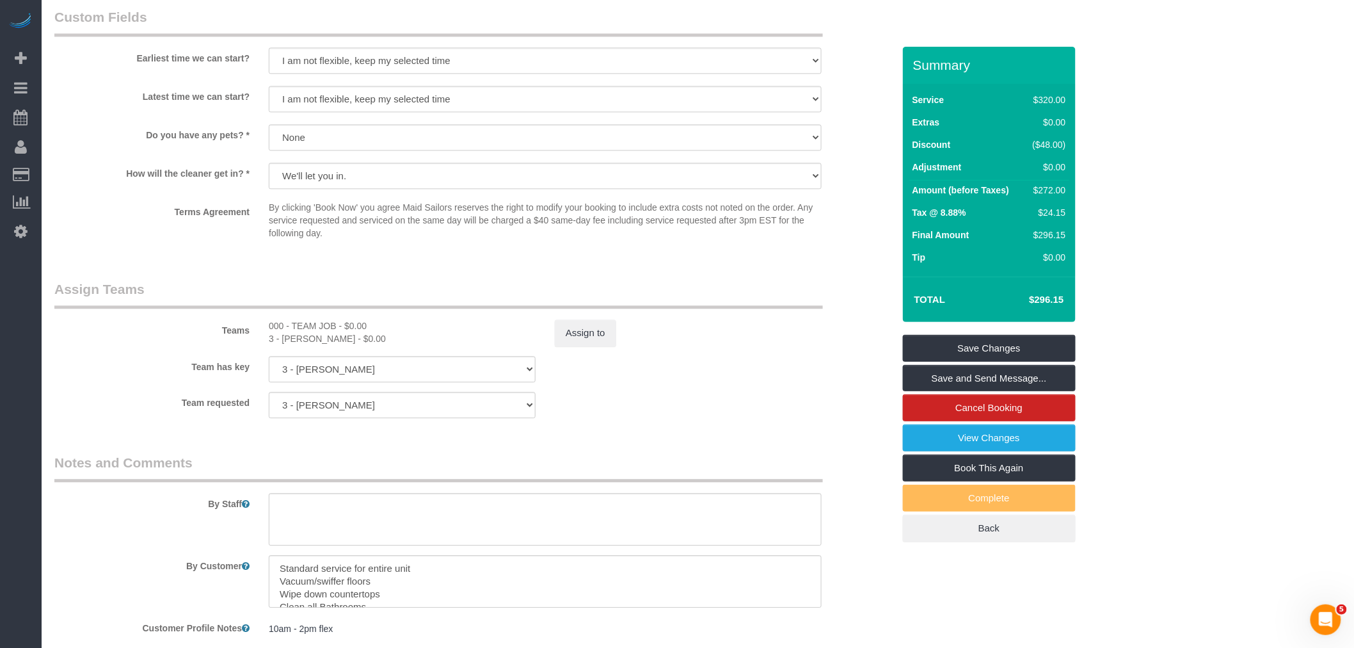
scroll to position [1346, 0]
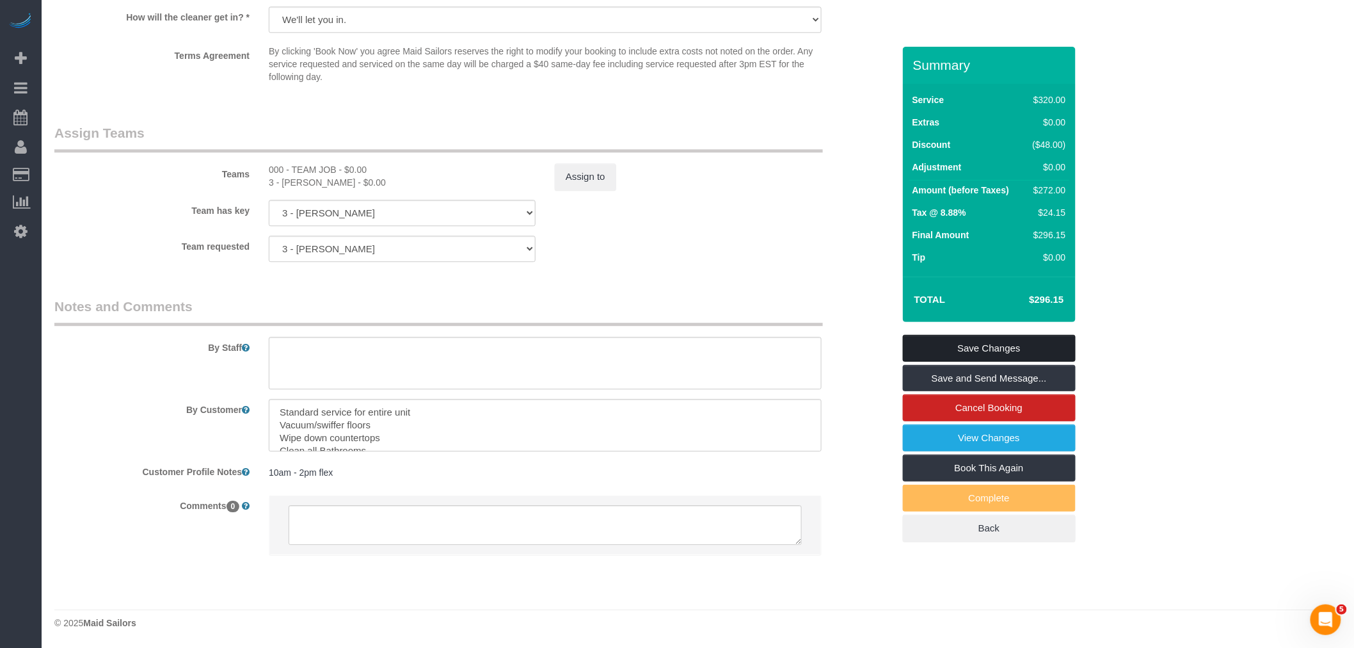
click at [1032, 362] on link "Save Changes" at bounding box center [989, 348] width 173 height 27
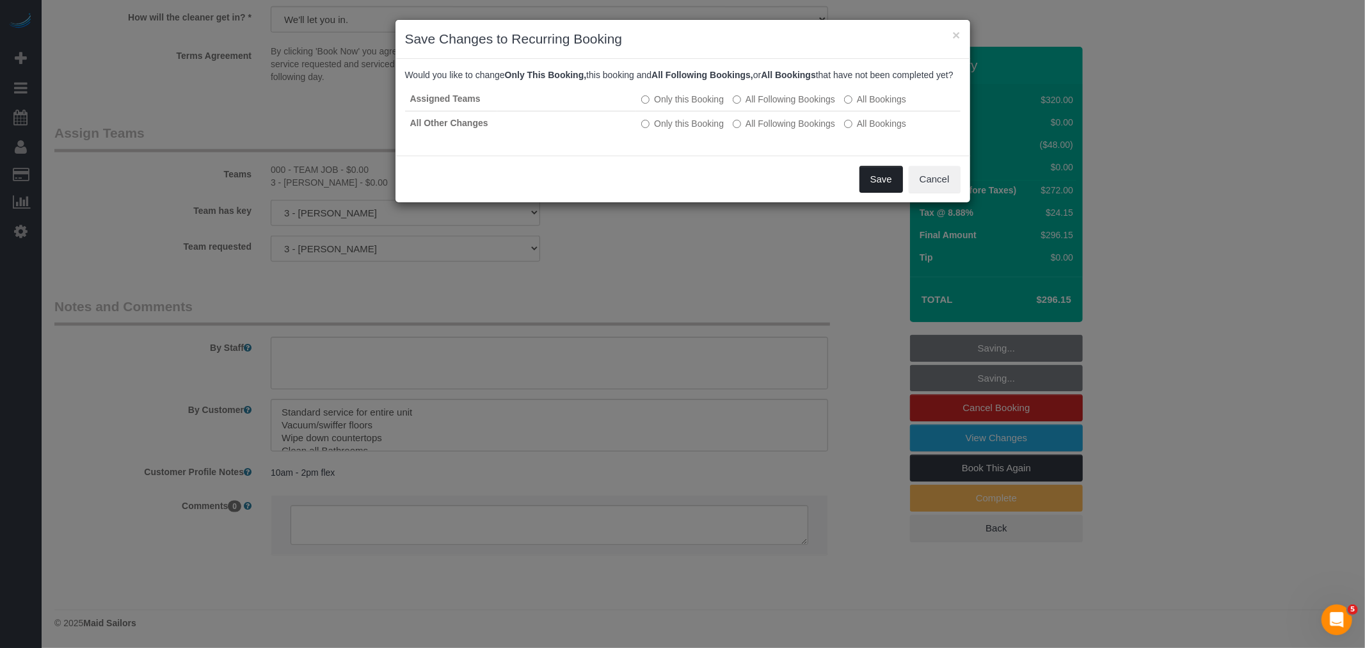
click at [886, 187] on button "Save" at bounding box center [881, 179] width 44 height 27
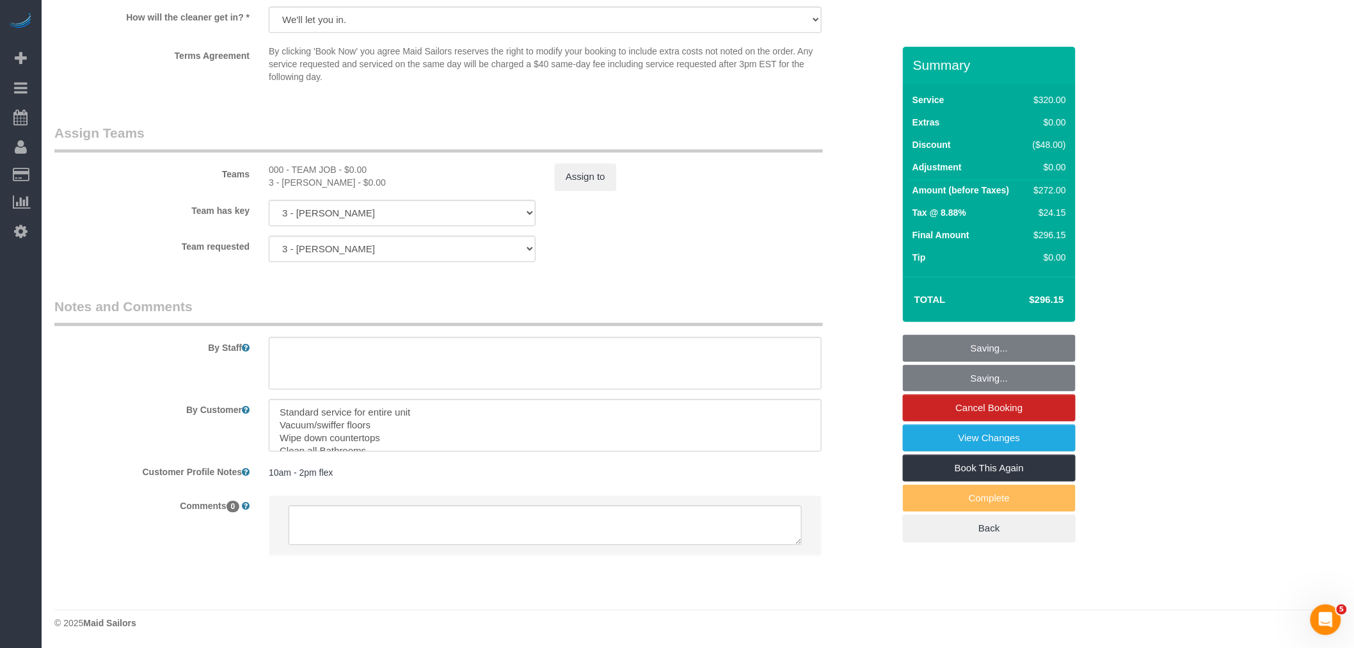
drag, startPoint x: 817, startPoint y: 239, endPoint x: 673, endPoint y: 180, distance: 156.2
click at [817, 239] on div "Team requested 3 - Geraldin Bastidas 000 - TEAM JOB 000- Donna Mercado 000 - Pa…" at bounding box center [474, 249] width 858 height 26
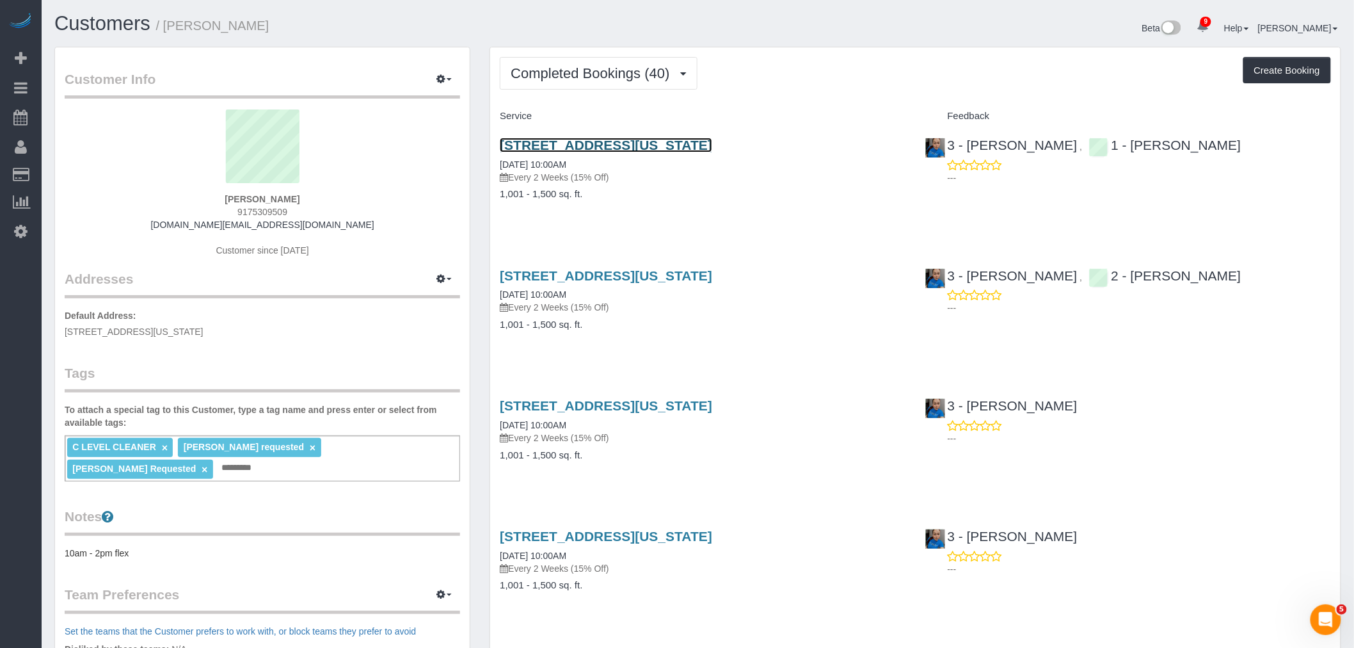
click at [705, 145] on link "[STREET_ADDRESS][US_STATE]" at bounding box center [606, 145] width 212 height 15
click at [726, 265] on div "[STREET_ADDRESS][US_STATE] [DATE] 10:00AM Every 2 Weeks (15% Off) 1,001 - 1,500…" at bounding box center [702, 306] width 425 height 99
click at [712, 271] on link "30 River Rd, Apt 19c, New York, NY 10044" at bounding box center [606, 275] width 212 height 15
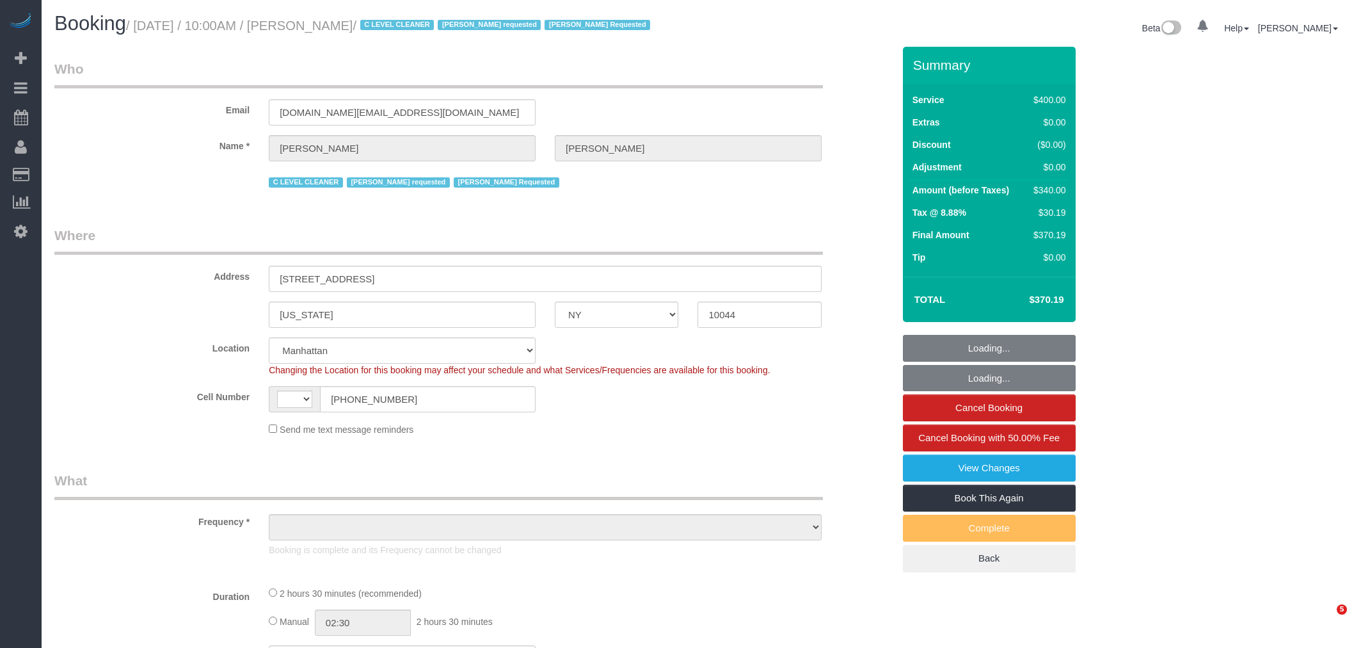
select select "NY"
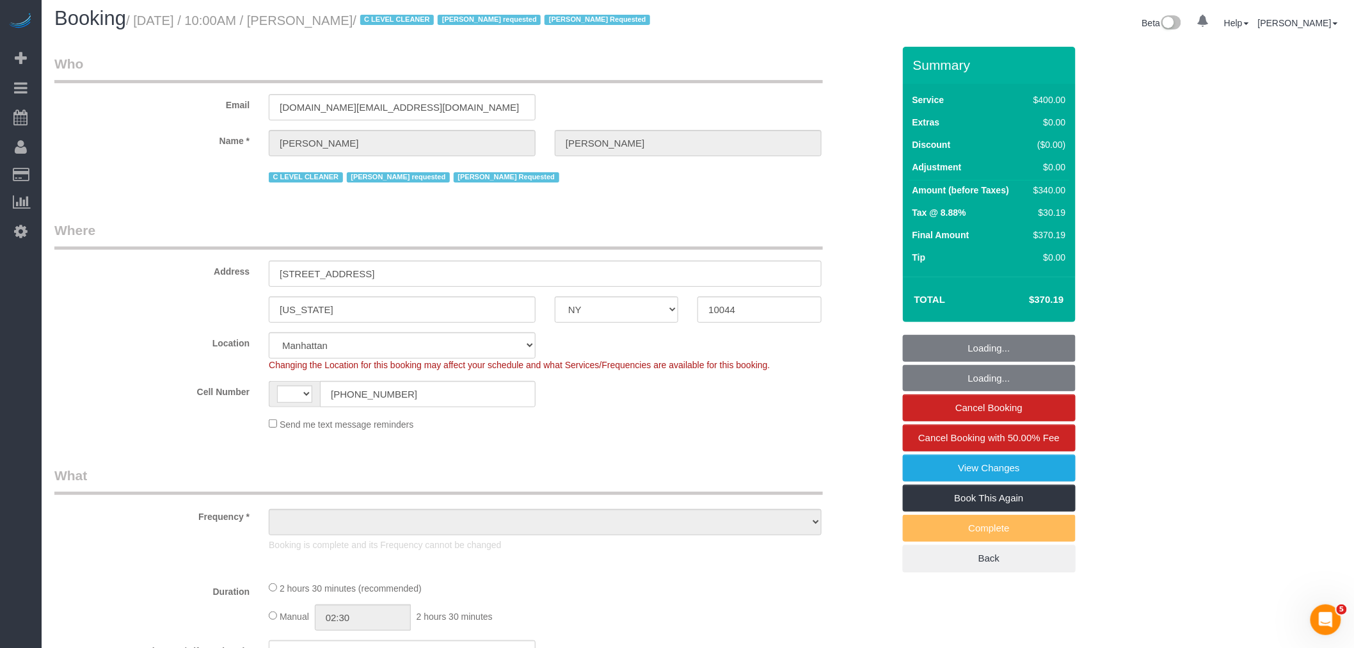
scroll to position [330, 0]
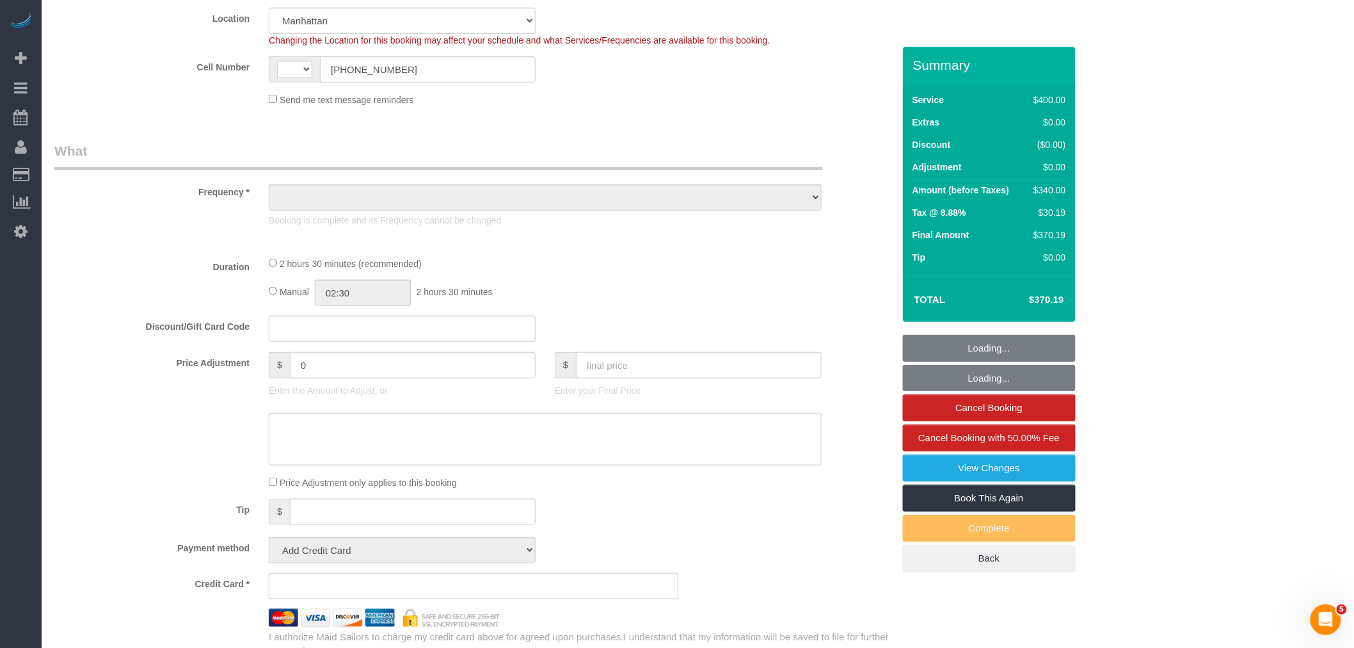
select select "string:[GEOGRAPHIC_DATA]"
select select "string:stripe-pm_1OfFBT4VGloSiKo7Bq2FZQac"
select select "2"
select select "150"
select select "number:89"
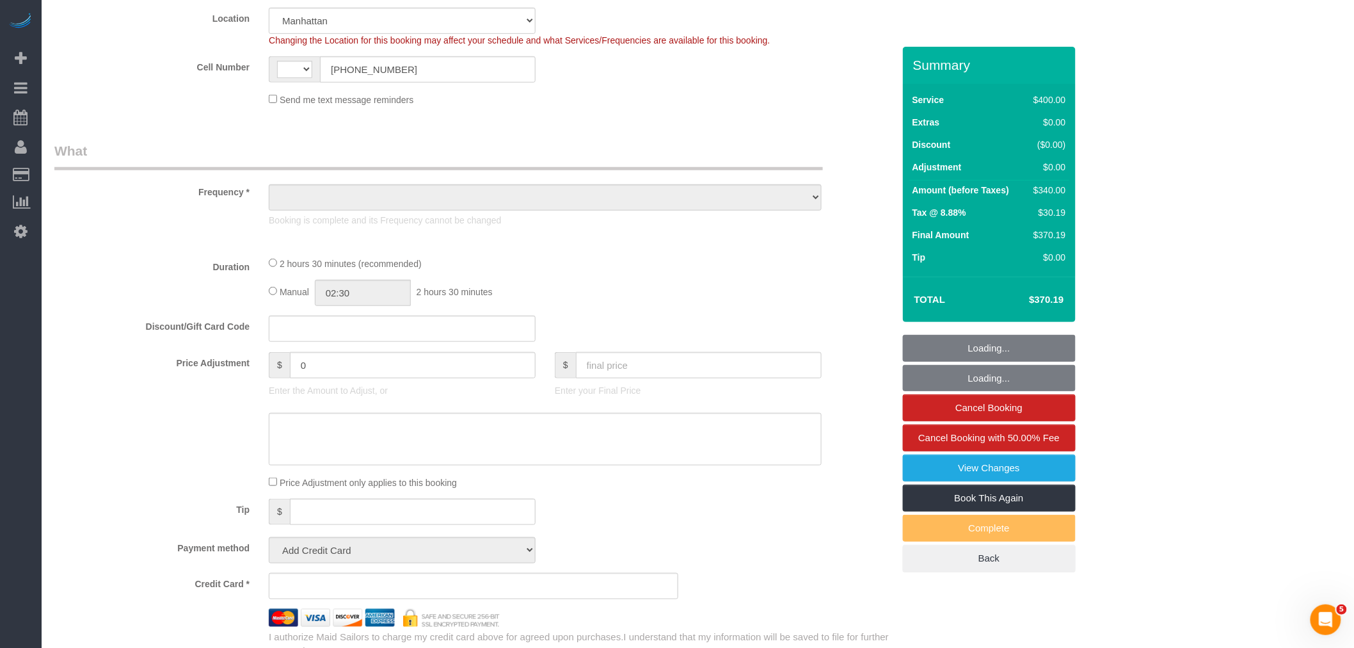
select select "number:90"
select select "number:15"
select select "number:5"
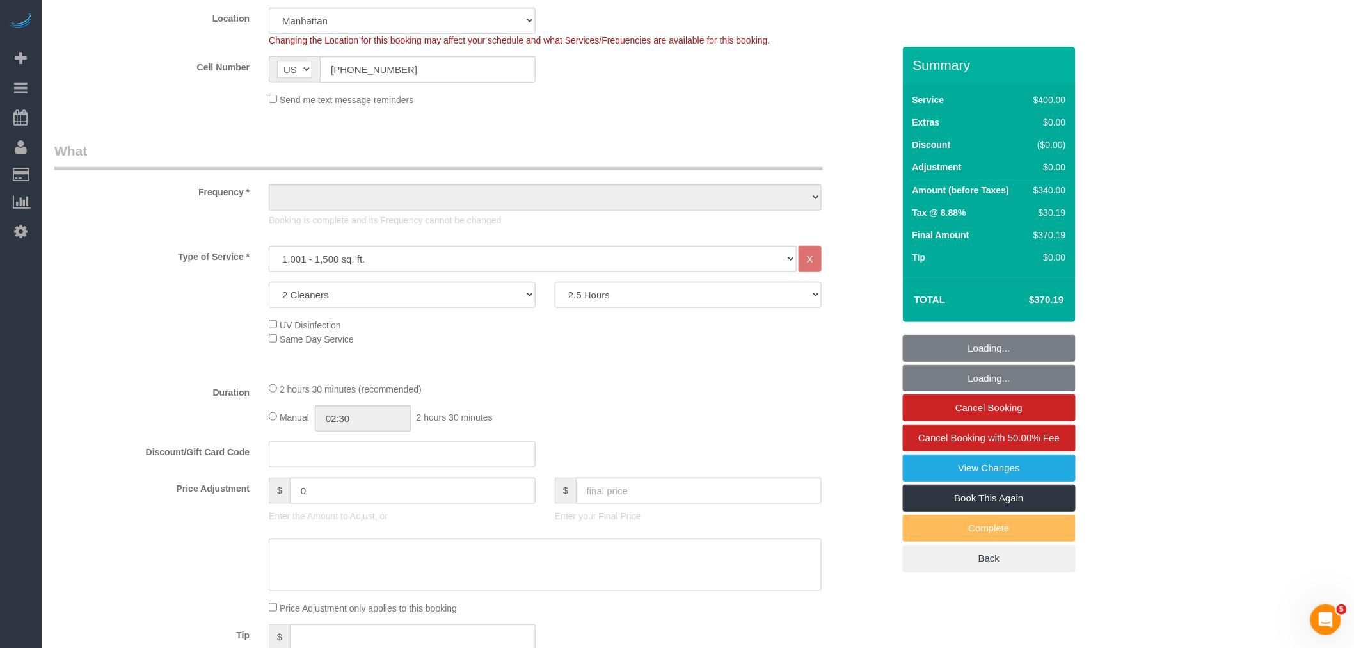
scroll to position [355, 0]
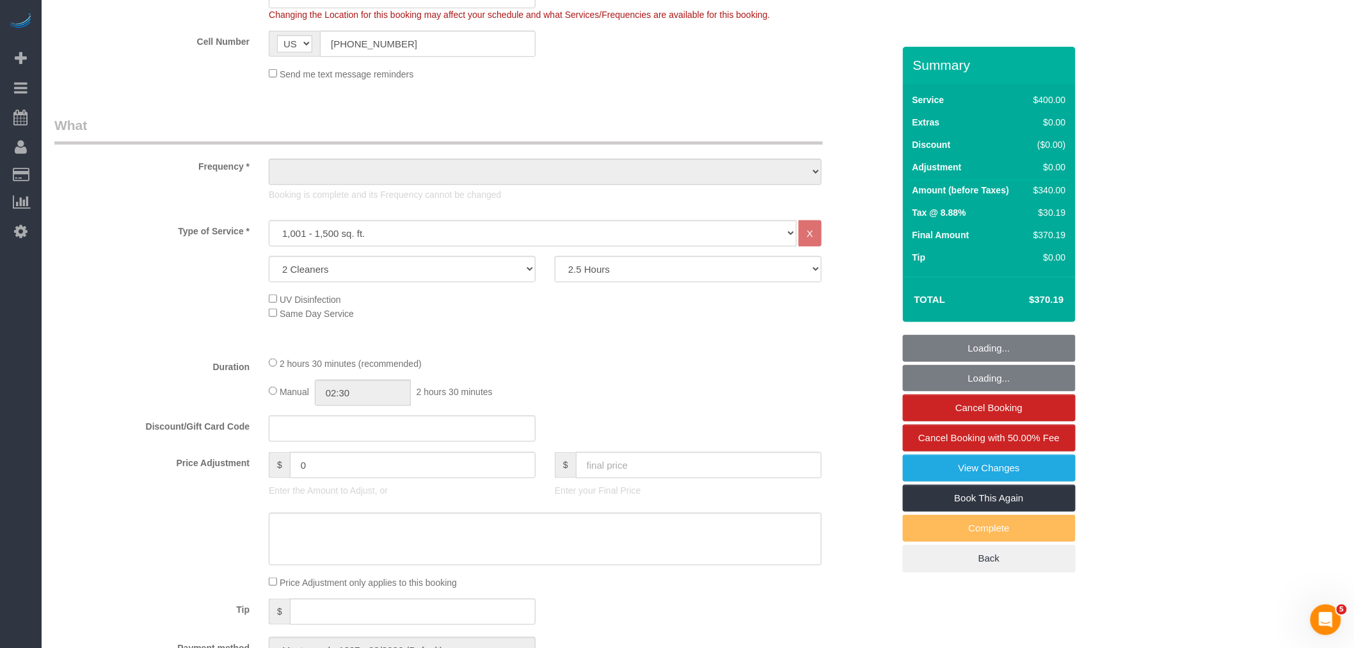
select select "object:957"
select select "spot1"
select select "object:1362"
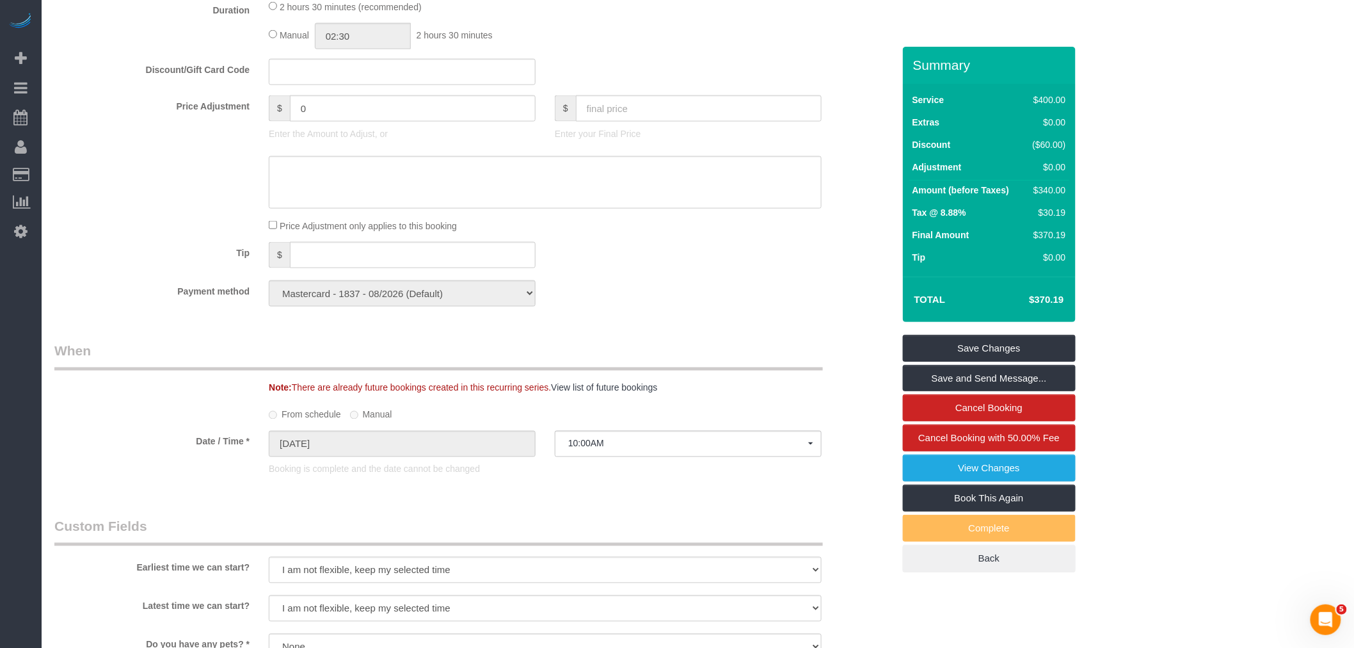
scroll to position [1066, 0]
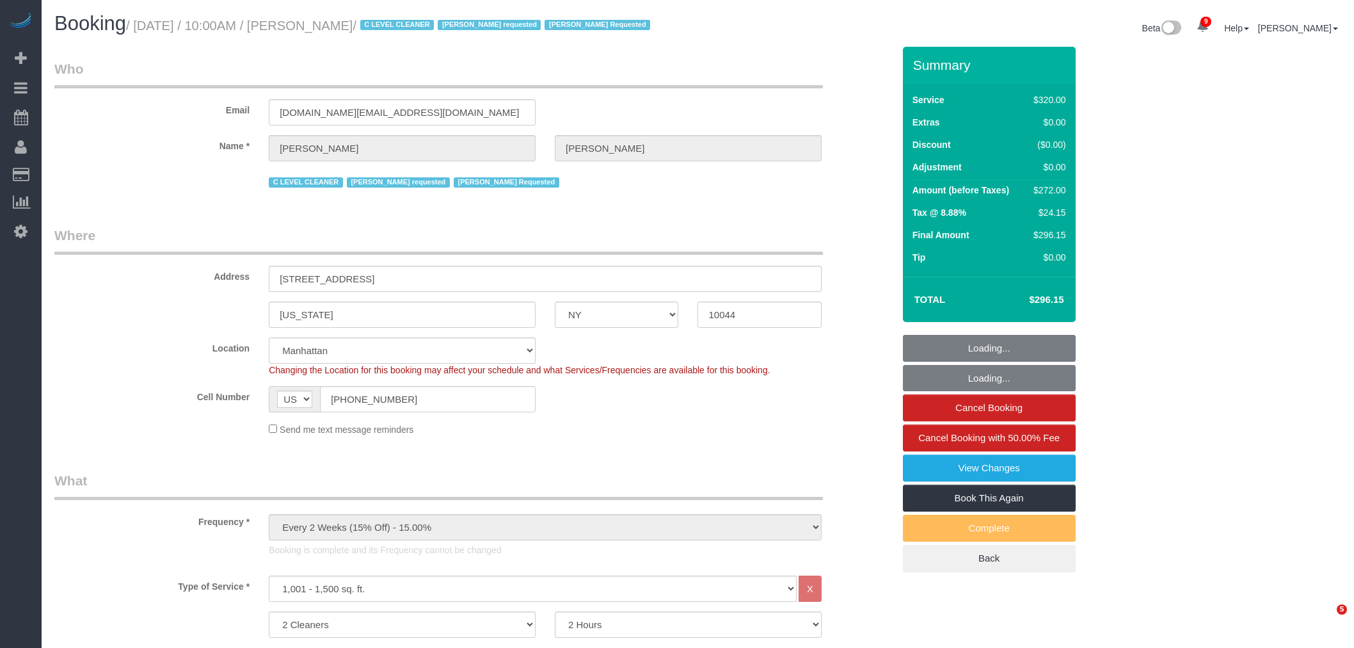
select select "NY"
select select "2"
select select "spot1"
select select "number:89"
select select "number:90"
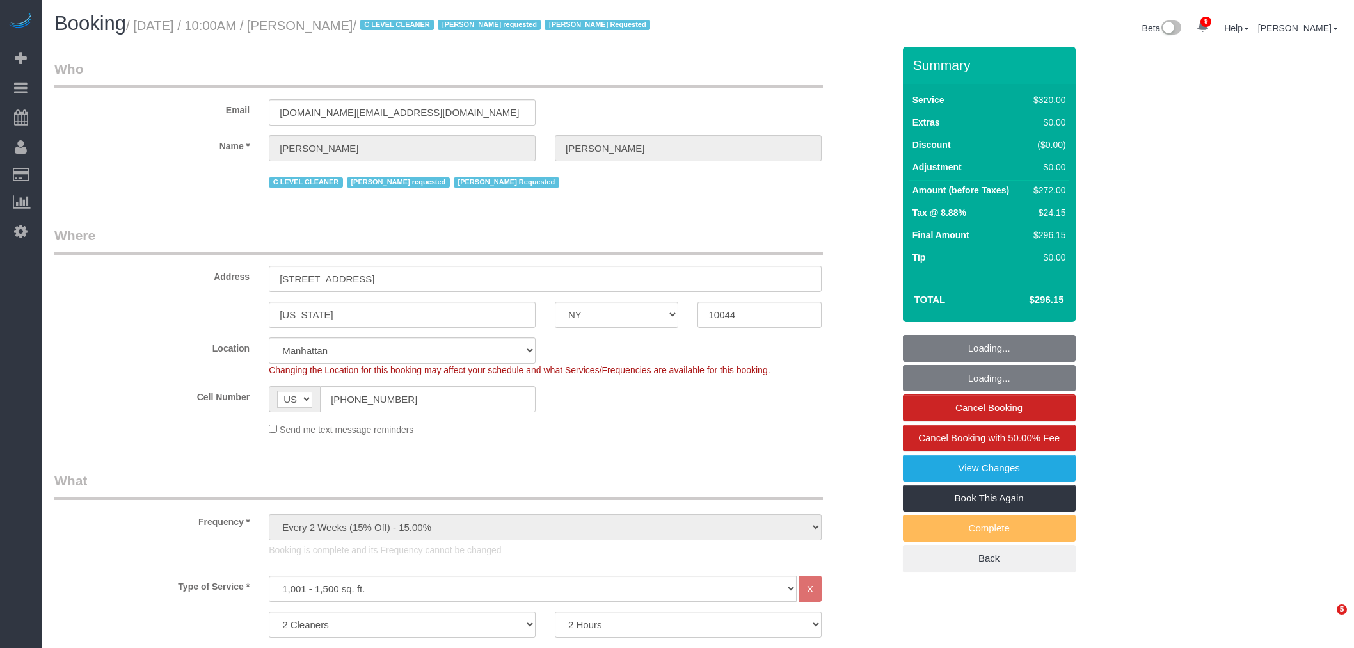
select select "number:15"
select select "number:5"
select select "object:1359"
select select "spot6"
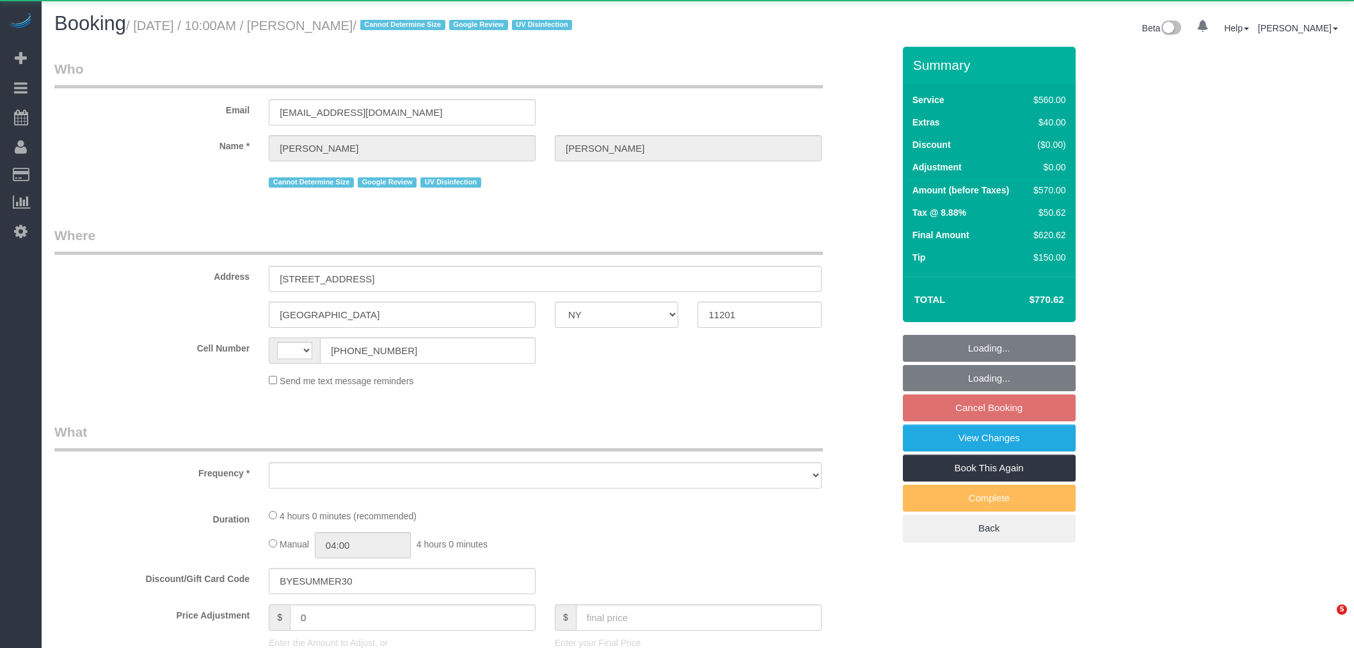
select select "NY"
select select "string:US"
select select "object:703"
select select "spot3"
select select "number:58"
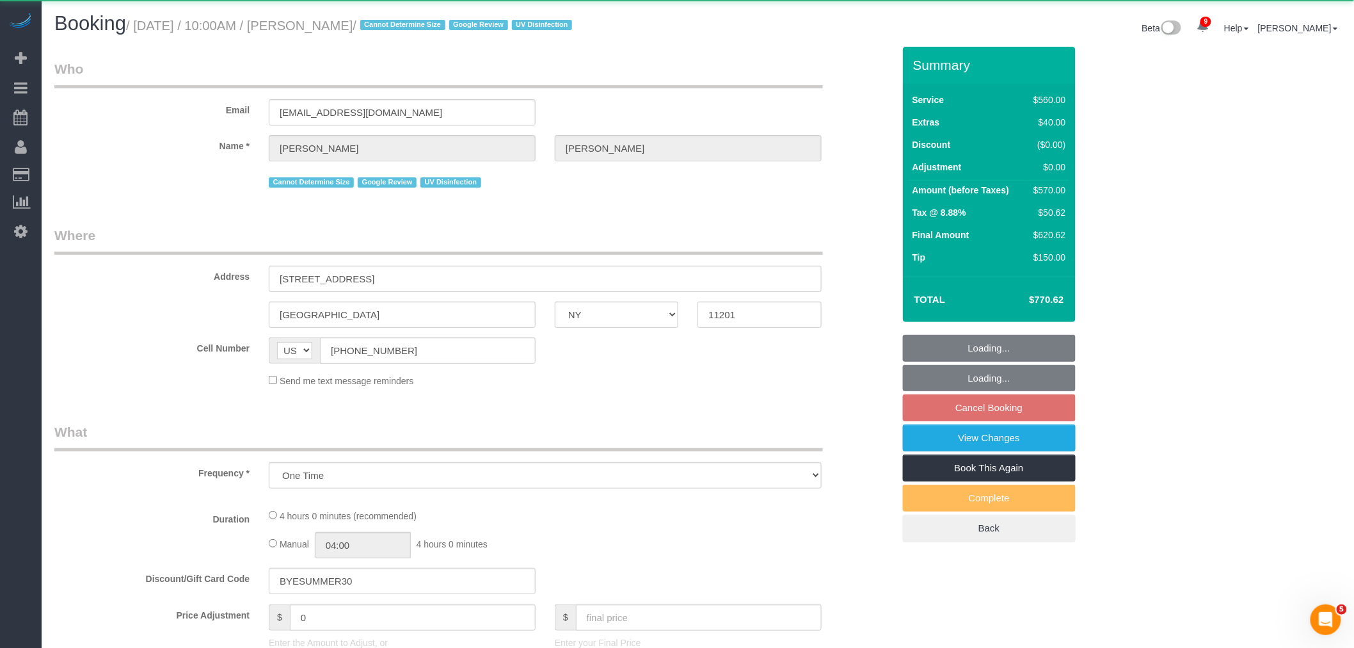
select select "number:73"
select select "number:15"
select select "number:6"
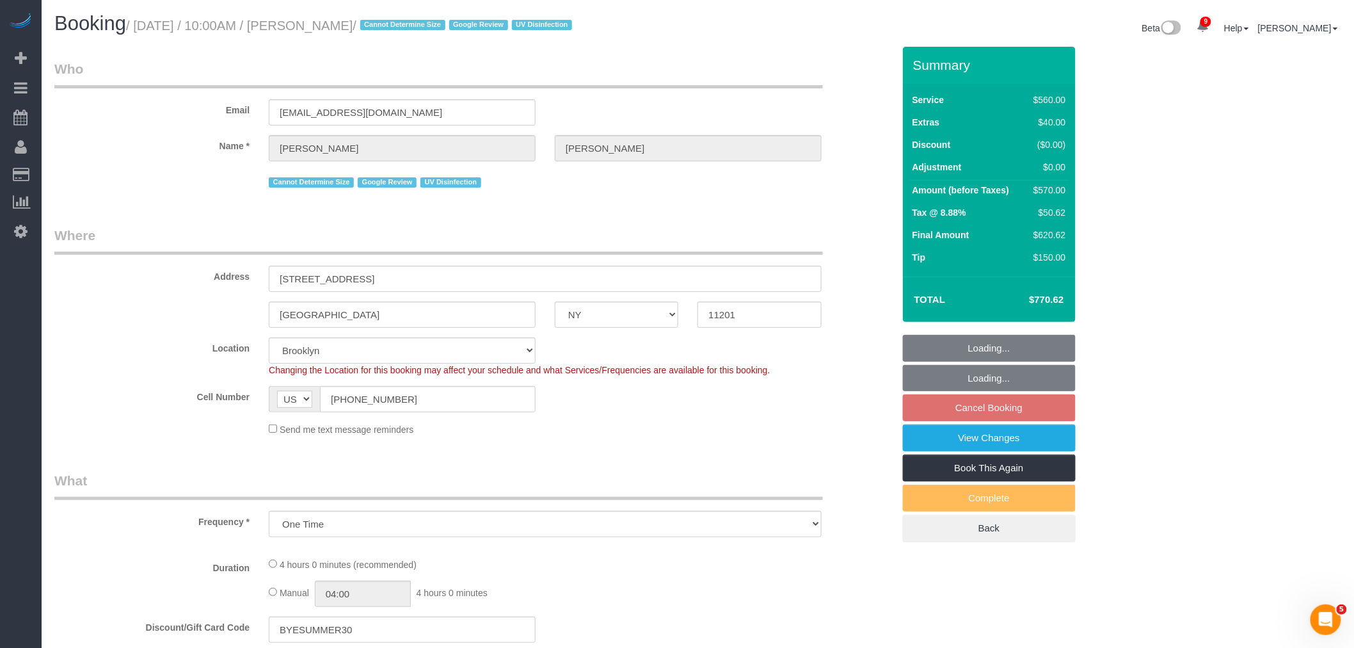
select select "2"
select select "210"
select select "string:stripe-pm_1REf1F4VGloSiKo7YgU8u7OP"
select select "object:1311"
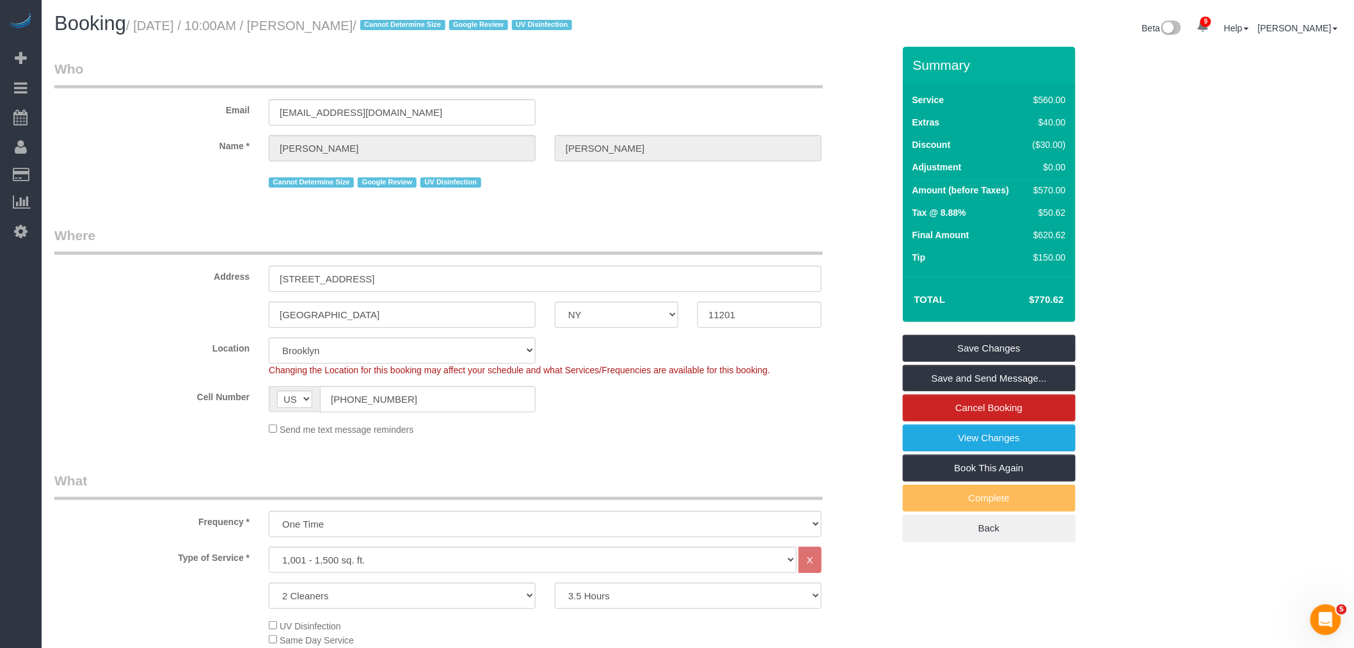
click at [571, 258] on div "Address 1 Boerum Place, Apt 10B" at bounding box center [474, 259] width 858 height 66
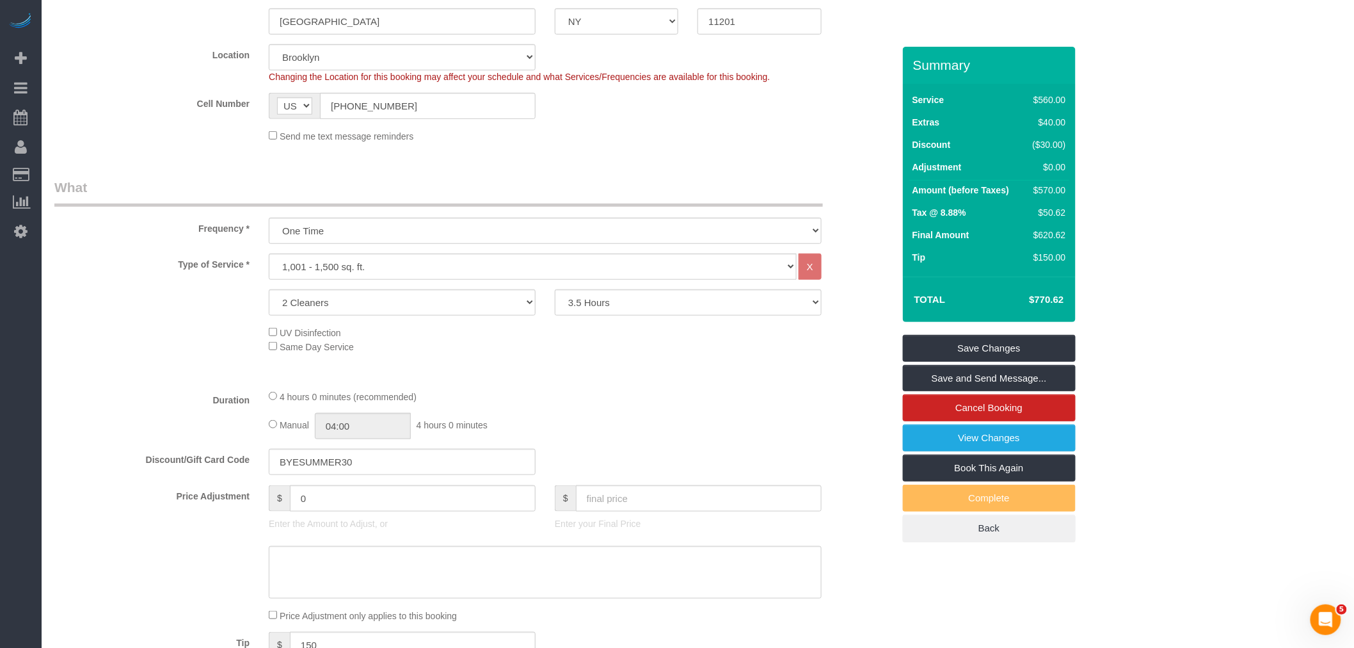
scroll to position [284, 0]
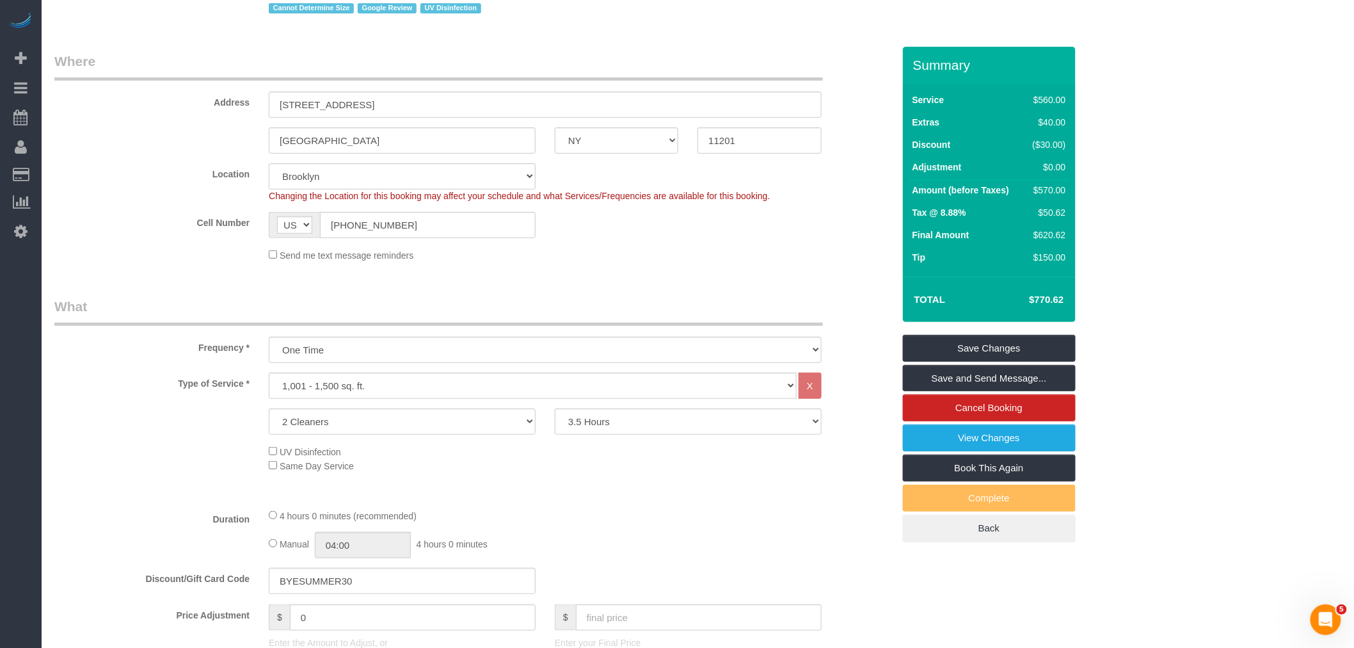
scroll to position [0, 0]
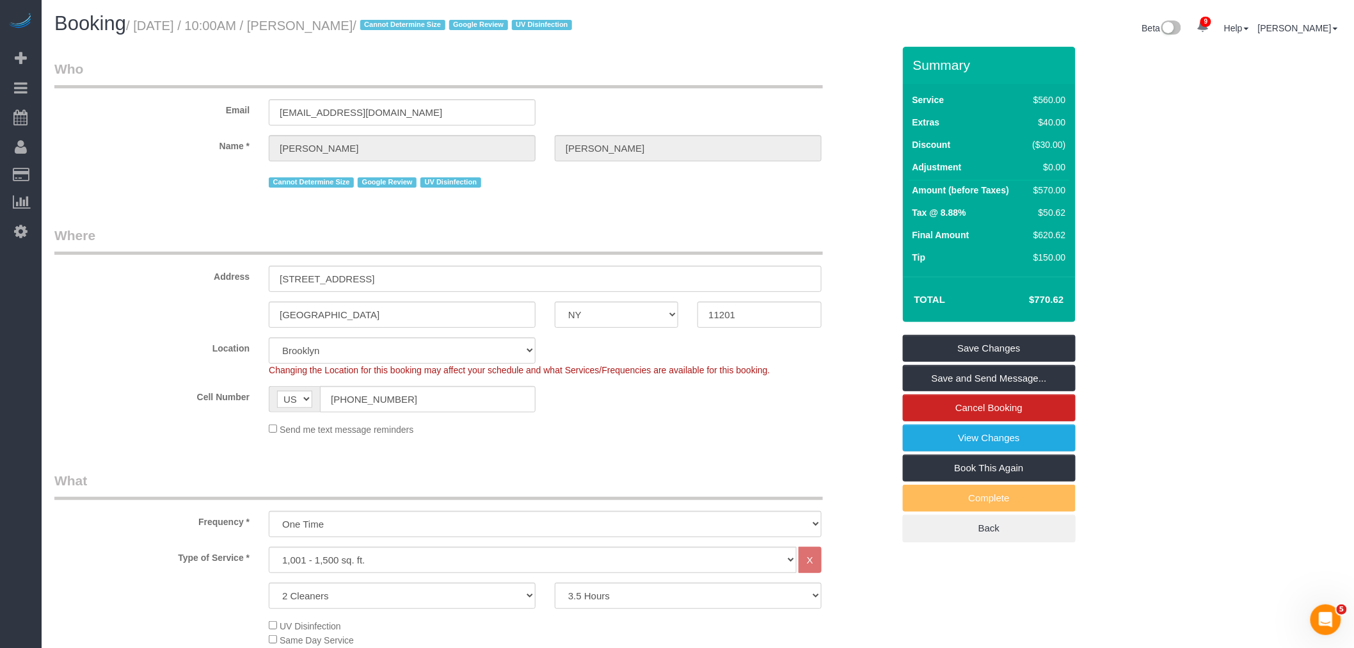
click at [476, 74] on legend "Who" at bounding box center [438, 74] width 769 height 29
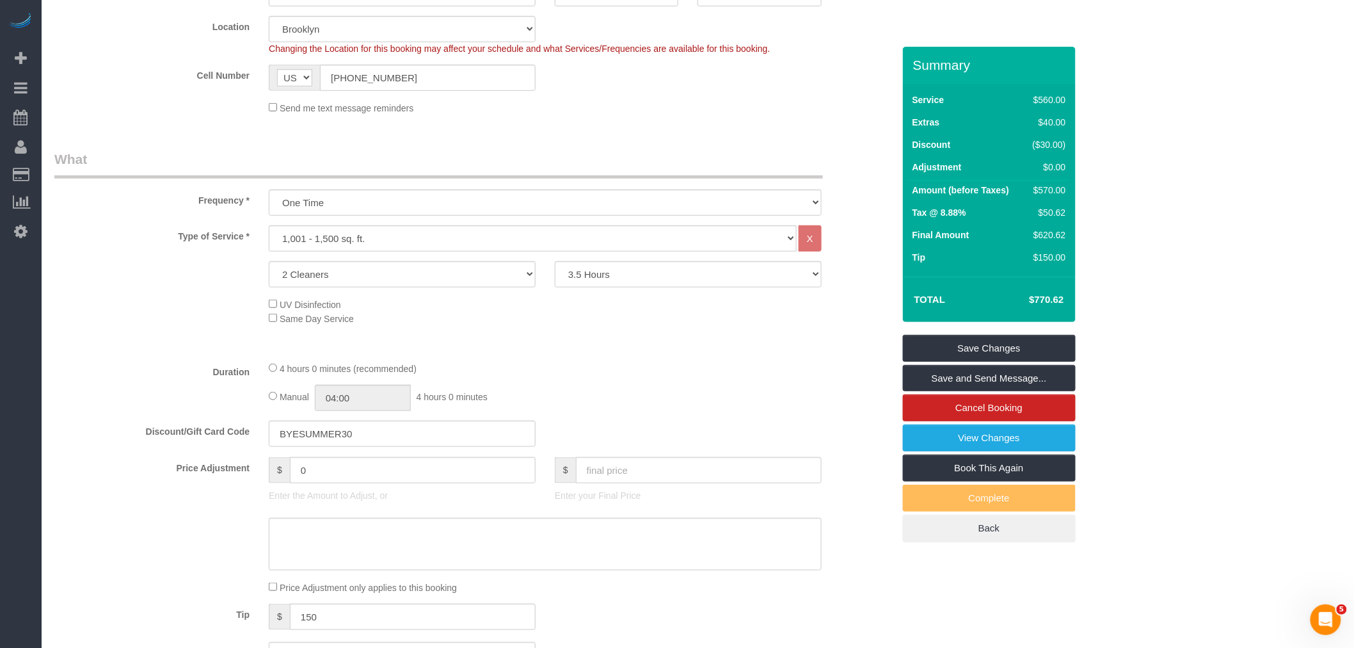
scroll to position [497, 0]
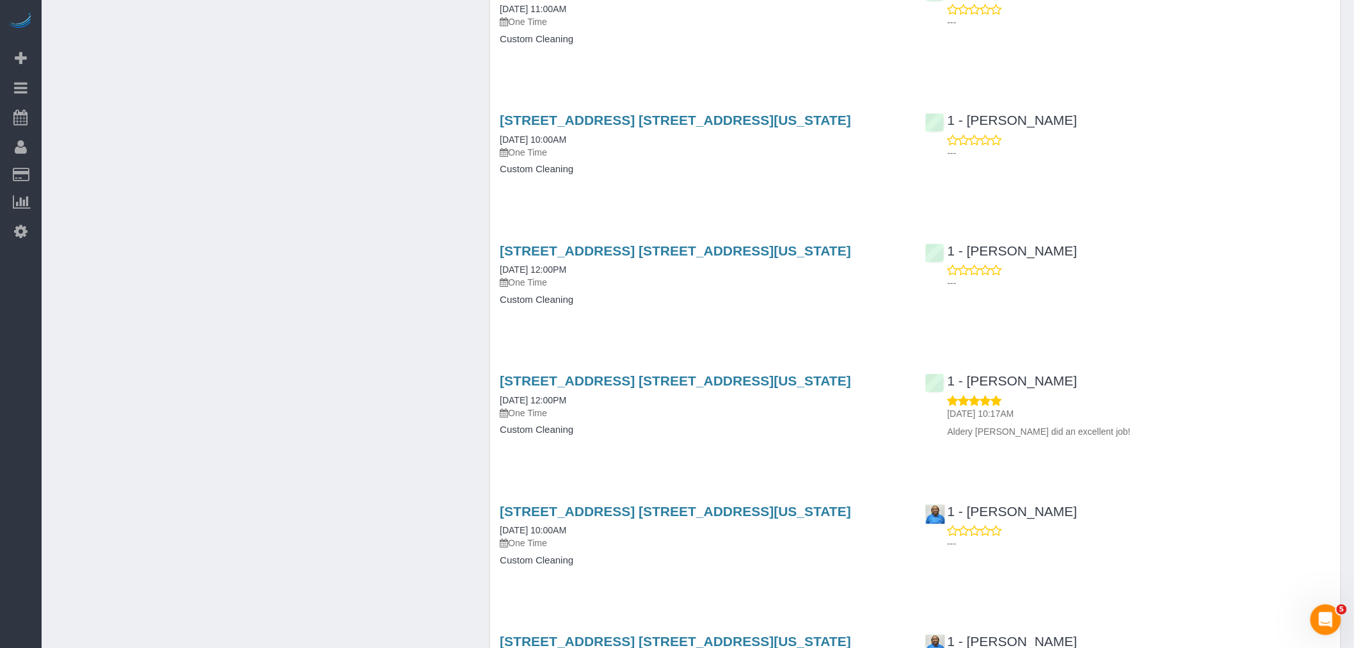
scroll to position [1280, 0]
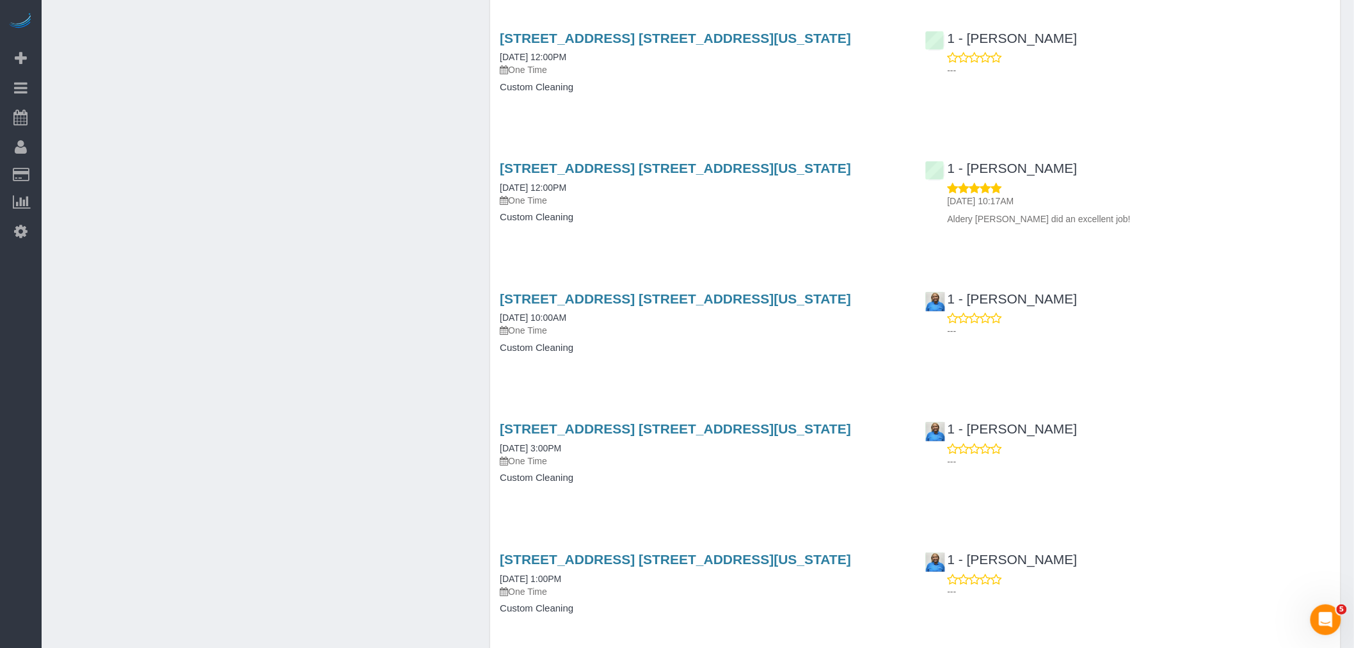
click at [728, 382] on div "Service Feedback [STREET_ADDRESS] [STREET_ADDRESS][US_STATE] [DATE] 12:00PM One…" at bounding box center [915, 449] width 831 height 3247
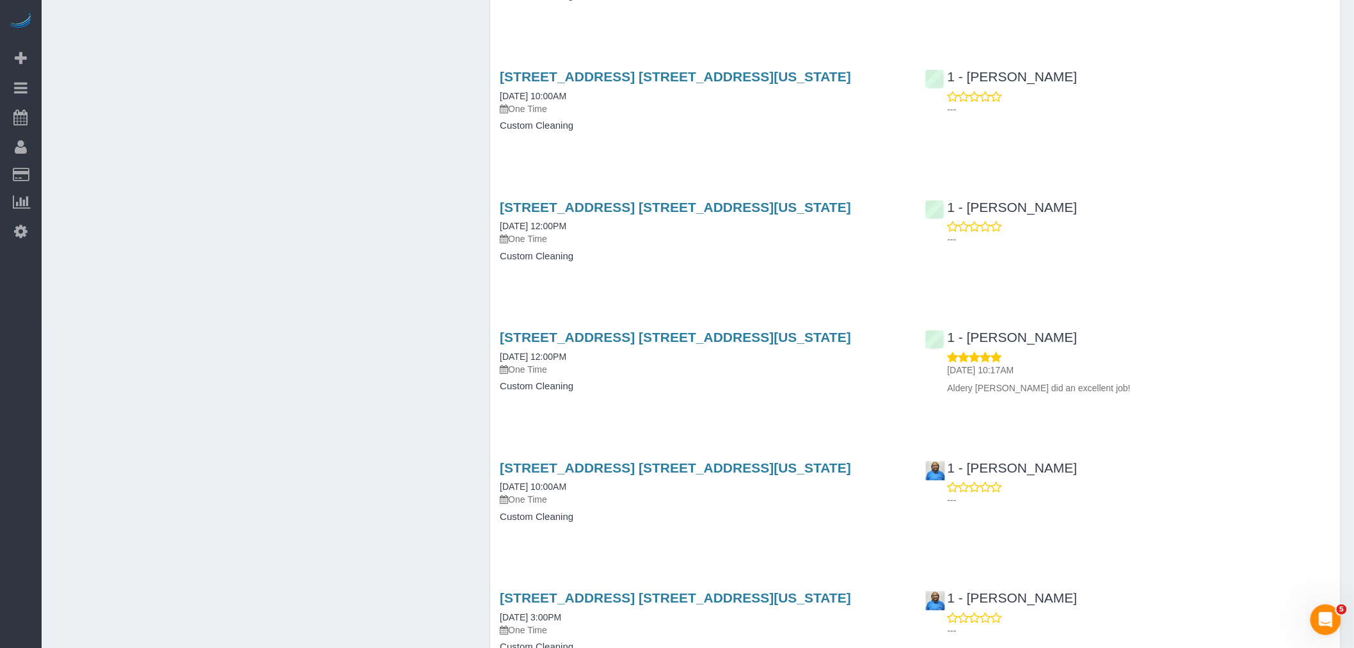
scroll to position [853, 0]
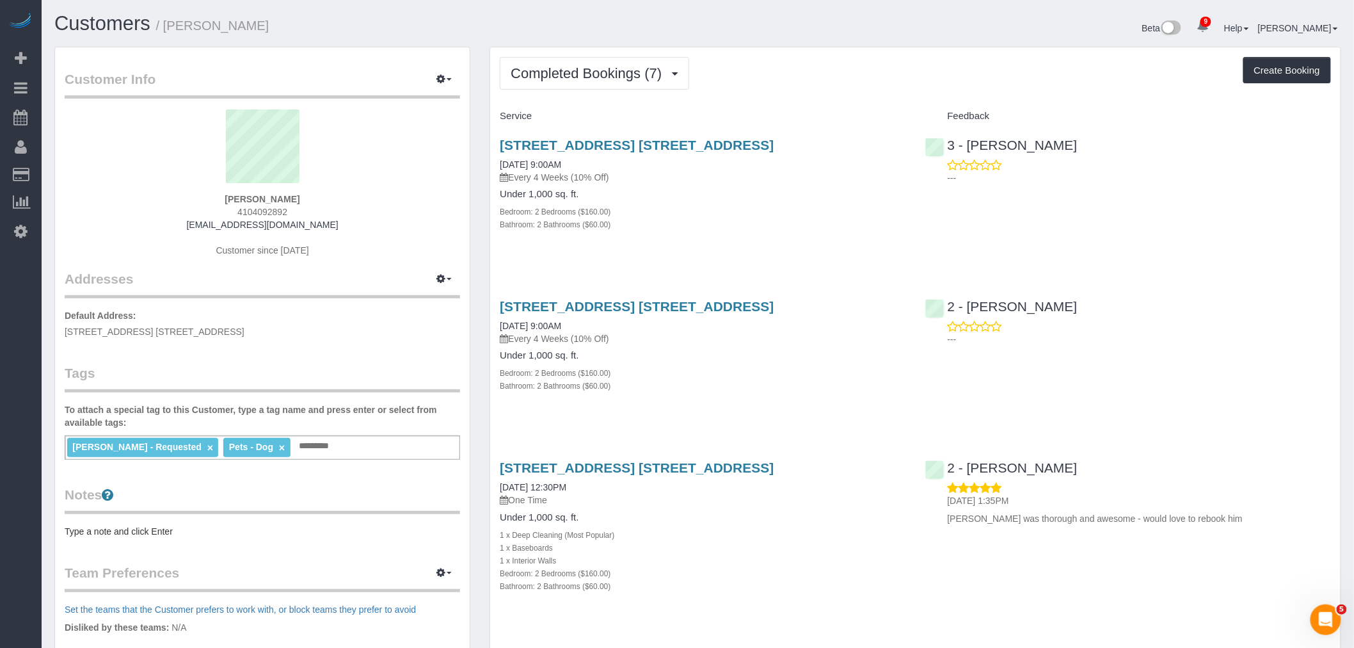
click at [814, 223] on div "Bathroom: 2 Bathrooms ($60.00)" at bounding box center [703, 224] width 406 height 13
click at [819, 107] on div "Service" at bounding box center [702, 117] width 425 height 22
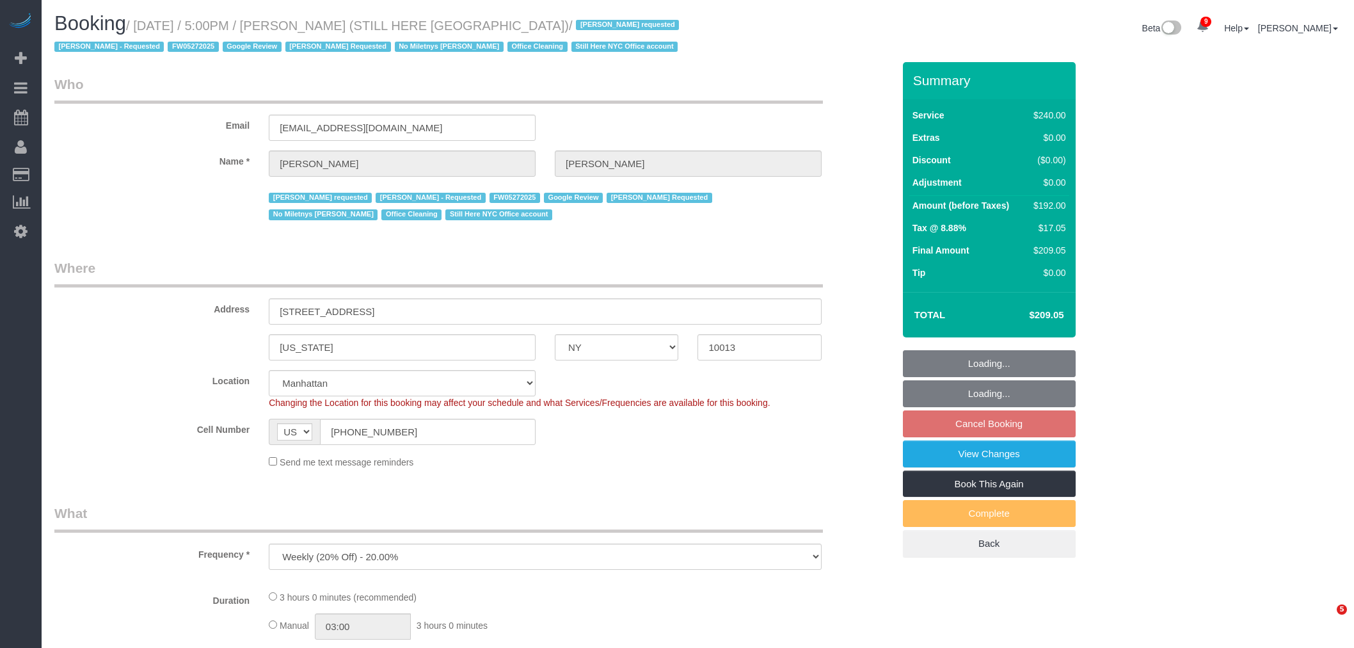
select select "NY"
select select "spot10"
select select "number:89"
select select "number:90"
select select "number:15"
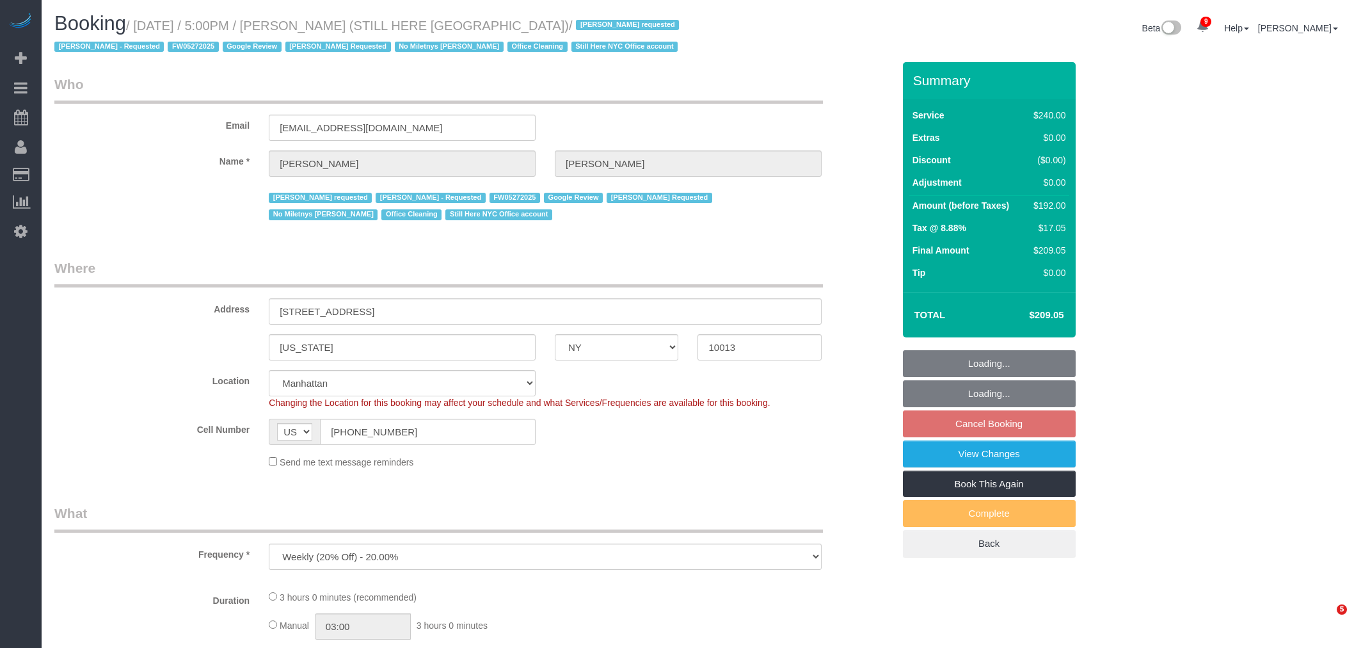
select select "number:5"
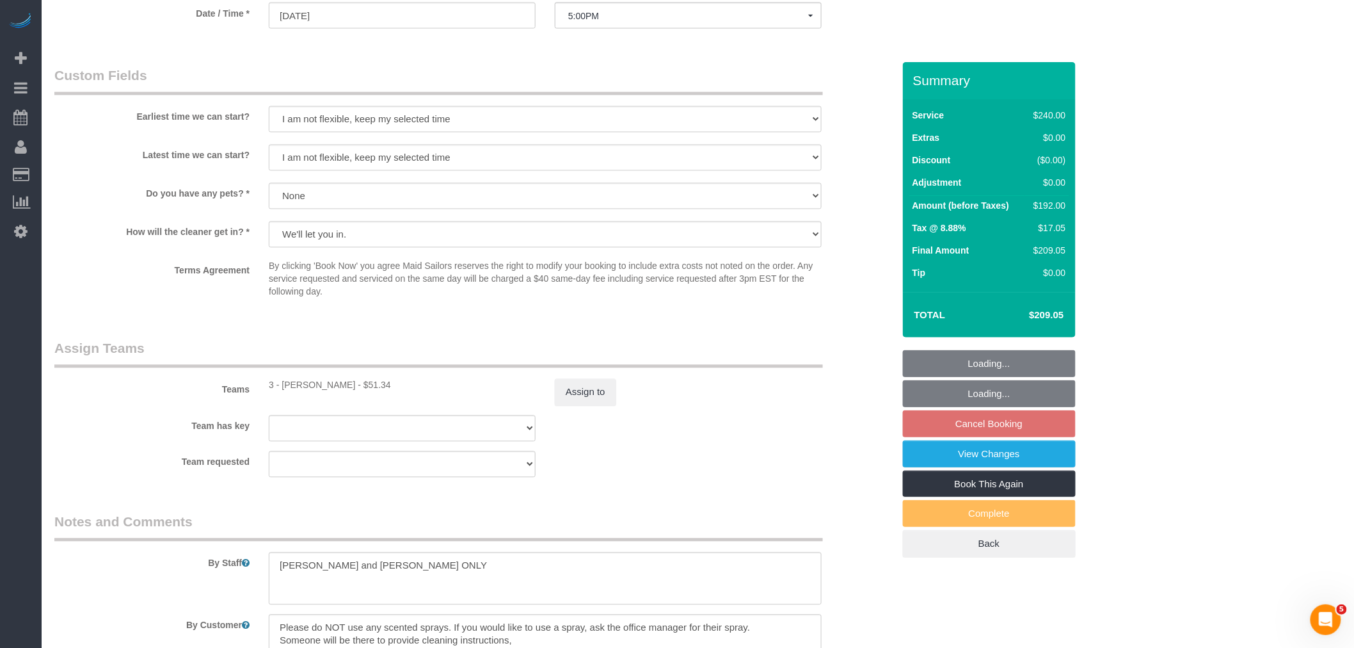
select select "180"
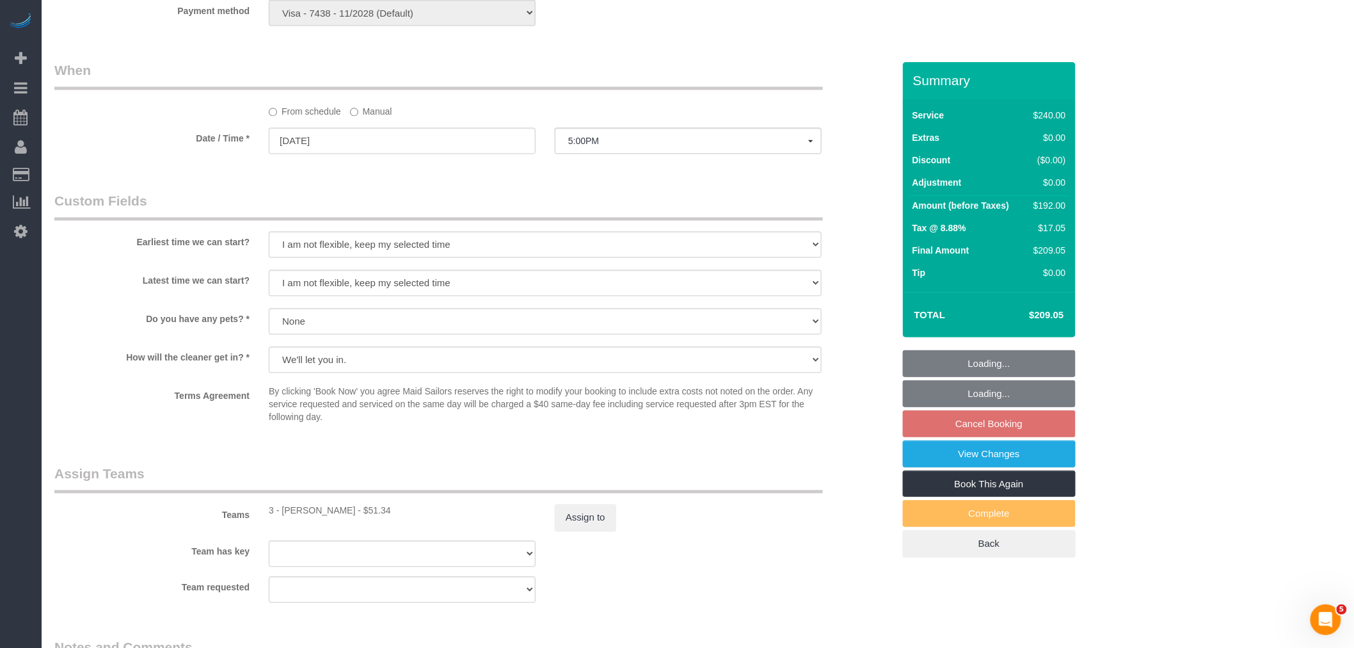
select select "object:1407"
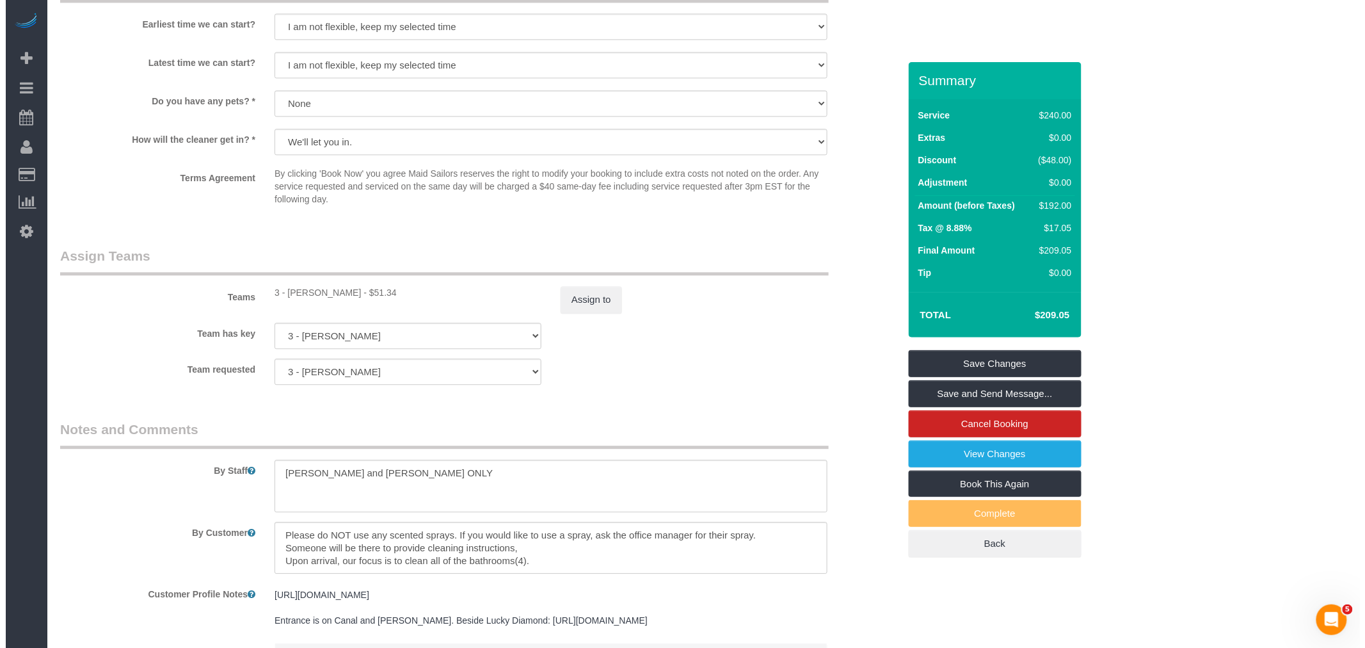
scroll to position [1237, 0]
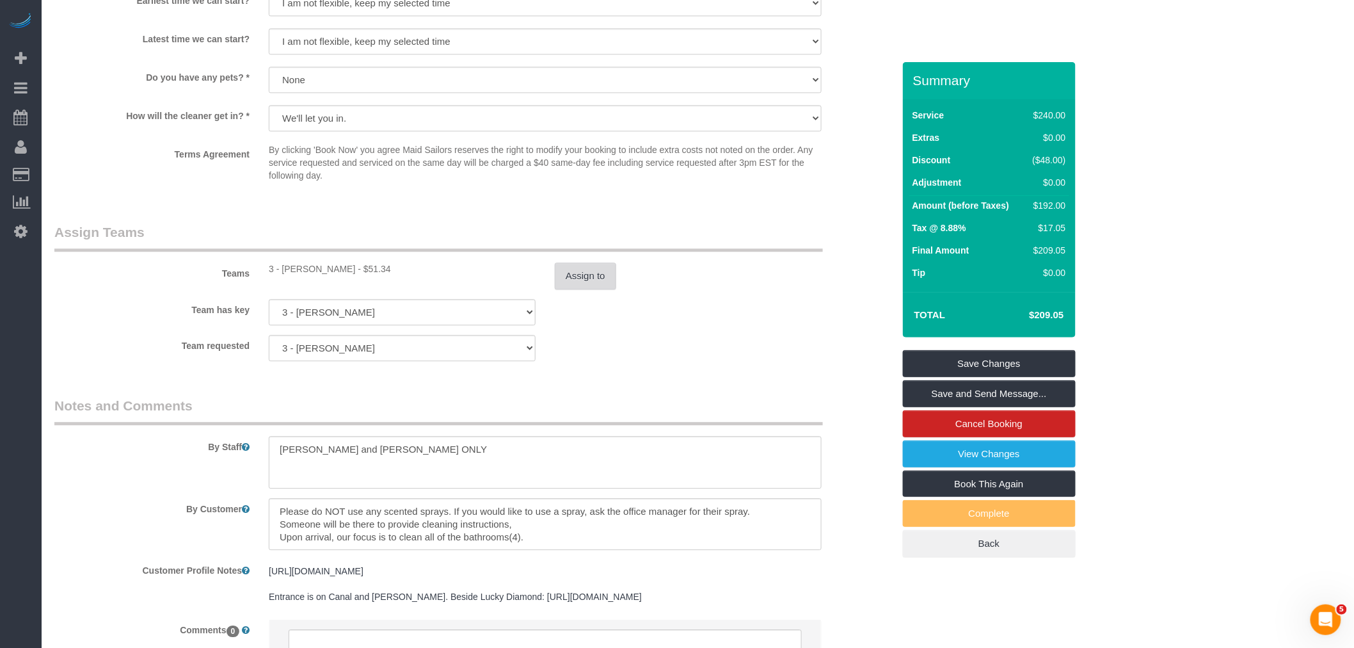
click at [589, 284] on button "Assign to" at bounding box center [585, 275] width 61 height 27
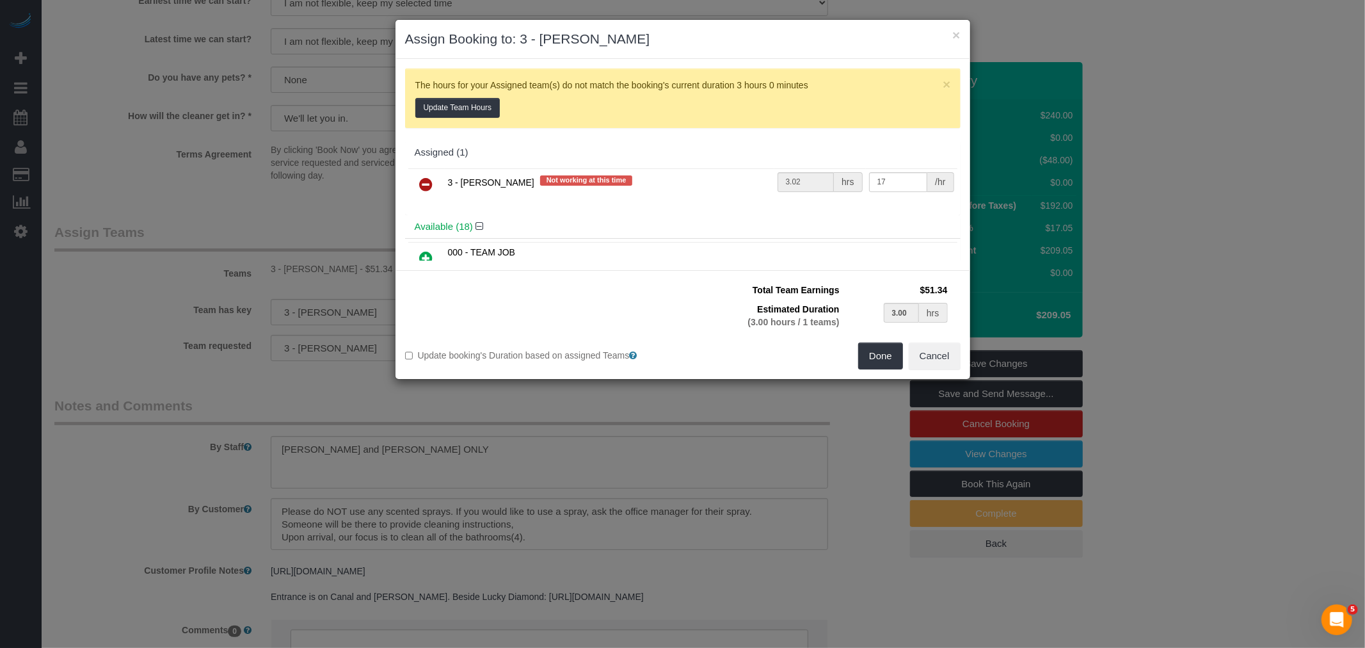
click at [434, 188] on link at bounding box center [427, 185] width 30 height 26
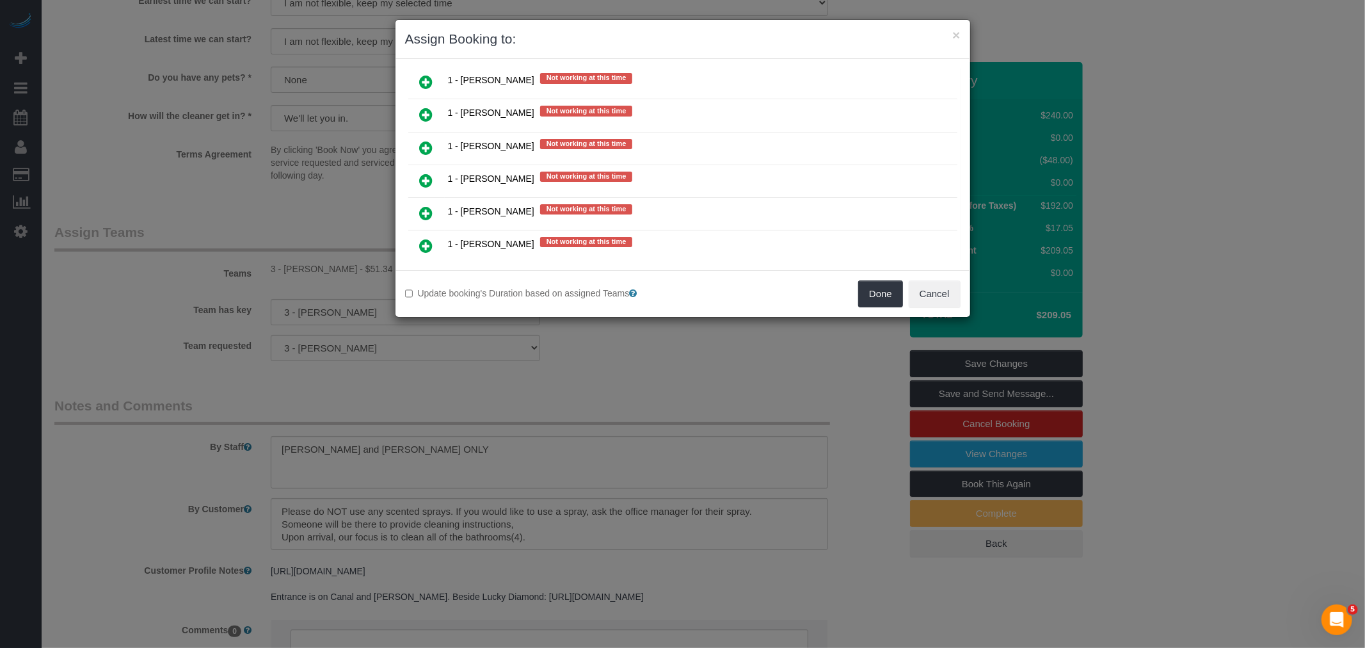
scroll to position [1137, 0]
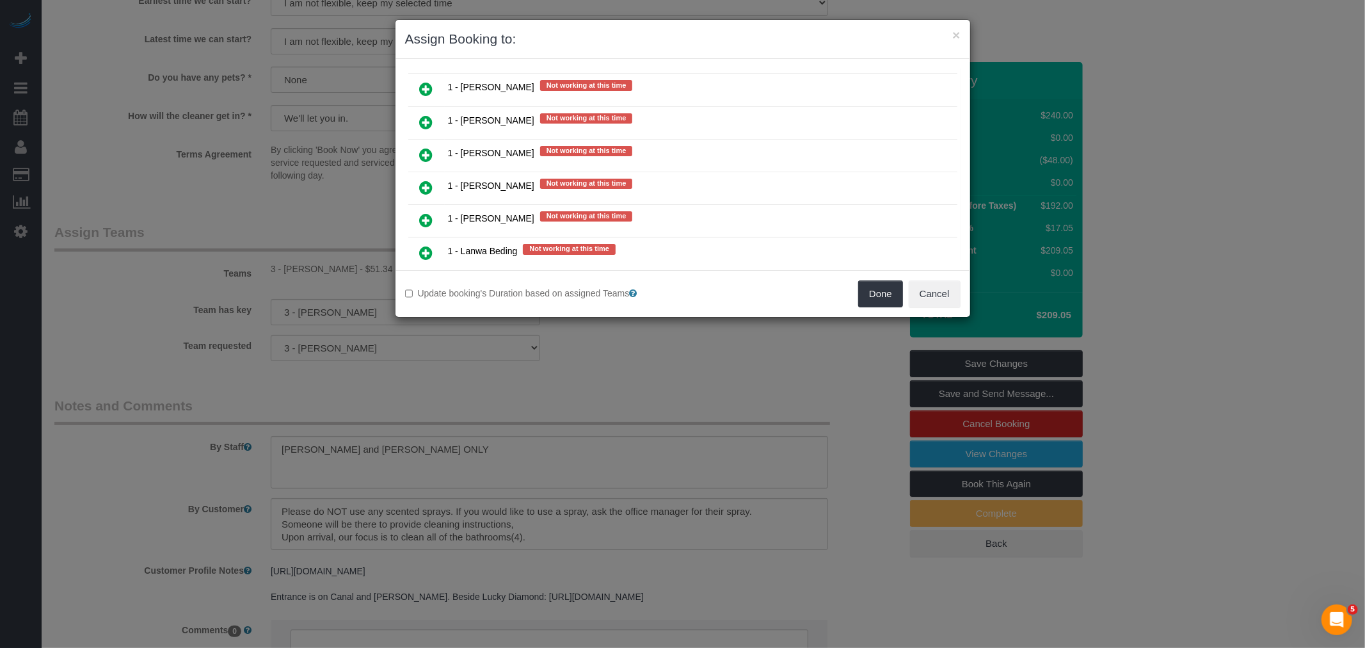
click at [430, 115] on icon at bounding box center [426, 122] width 13 height 15
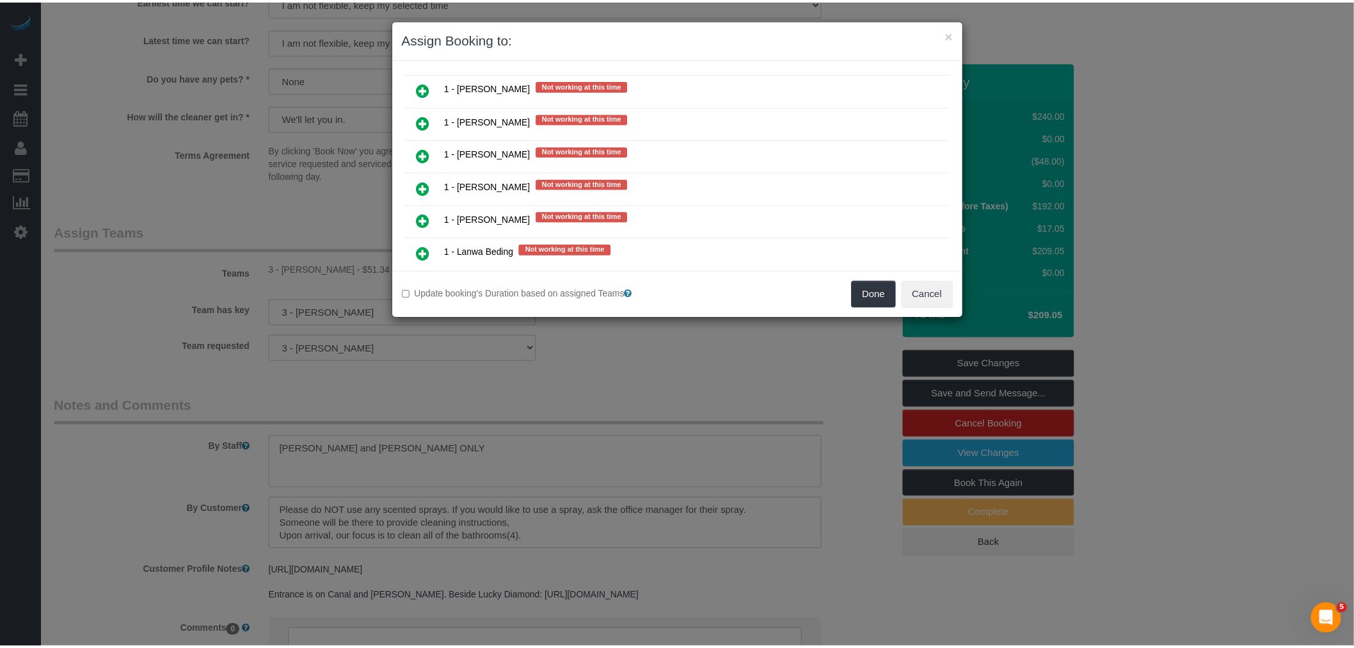
scroll to position [1167, 0]
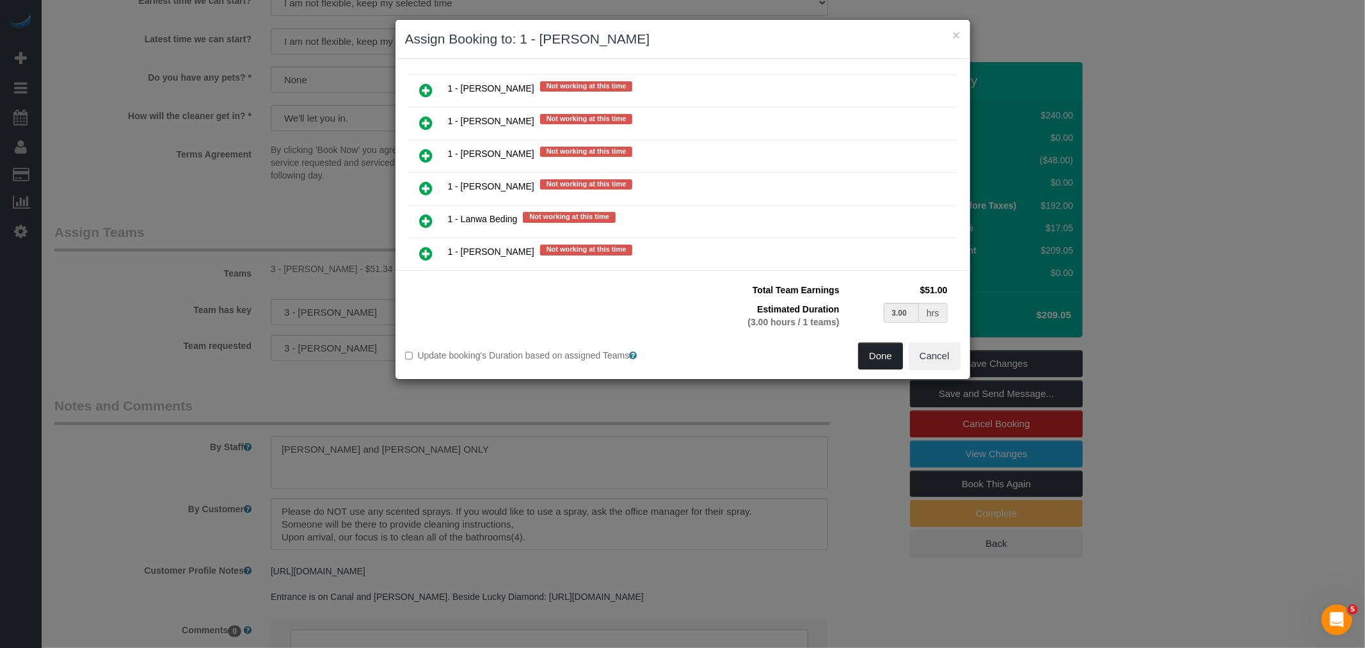
click at [871, 358] on button "Done" at bounding box center [880, 355] width 45 height 27
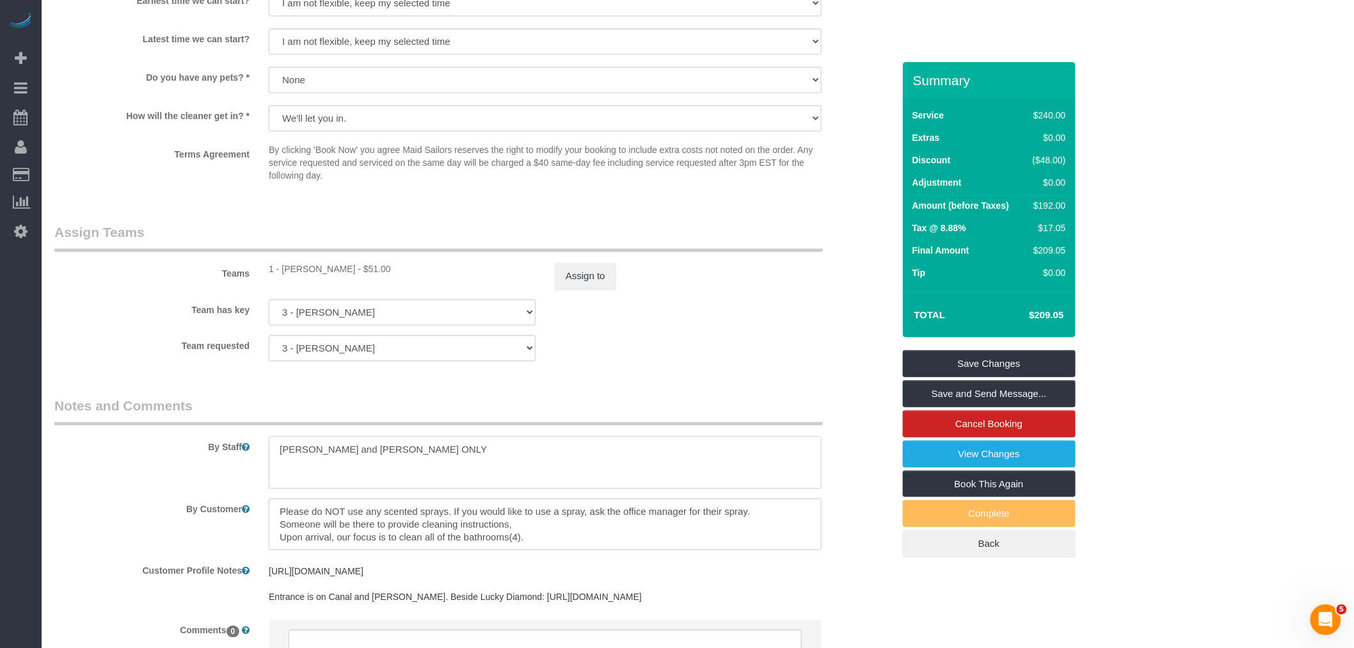
drag, startPoint x: 182, startPoint y: 458, endPoint x: 142, endPoint y: 470, distance: 42.1
click at [1037, 355] on link "Save Changes" at bounding box center [989, 363] width 173 height 27
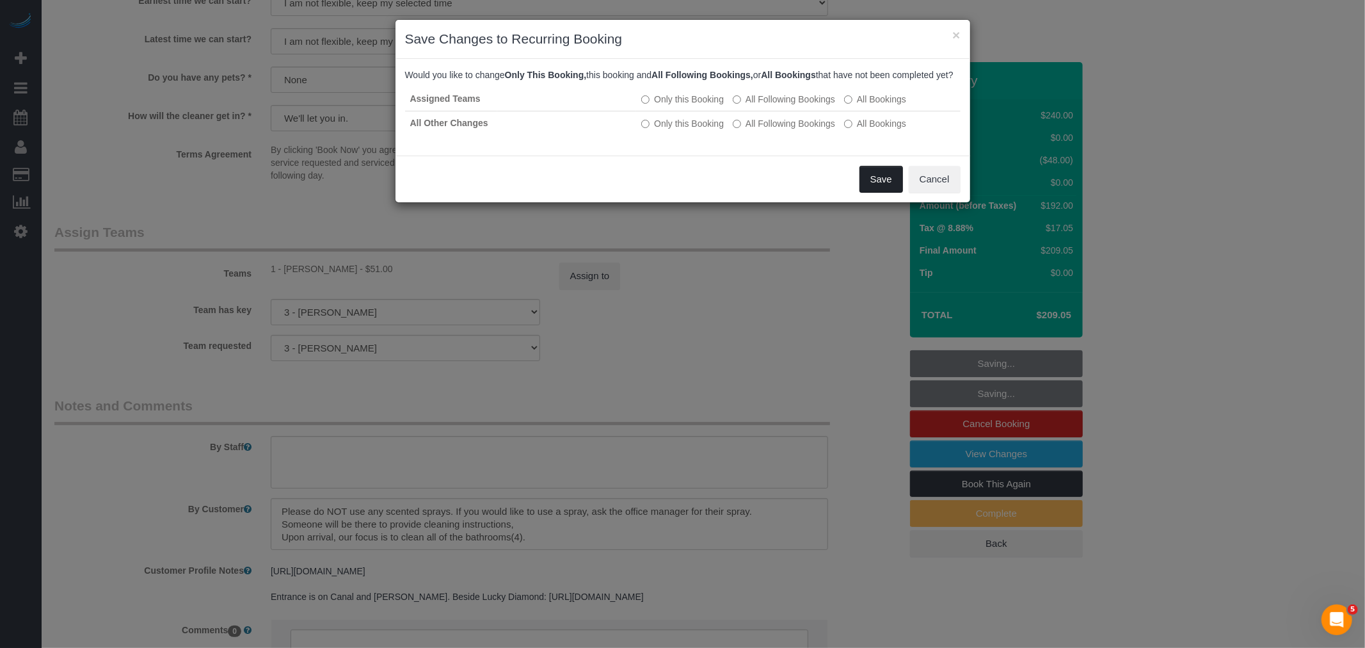
click at [865, 193] on button "Save" at bounding box center [881, 179] width 44 height 27
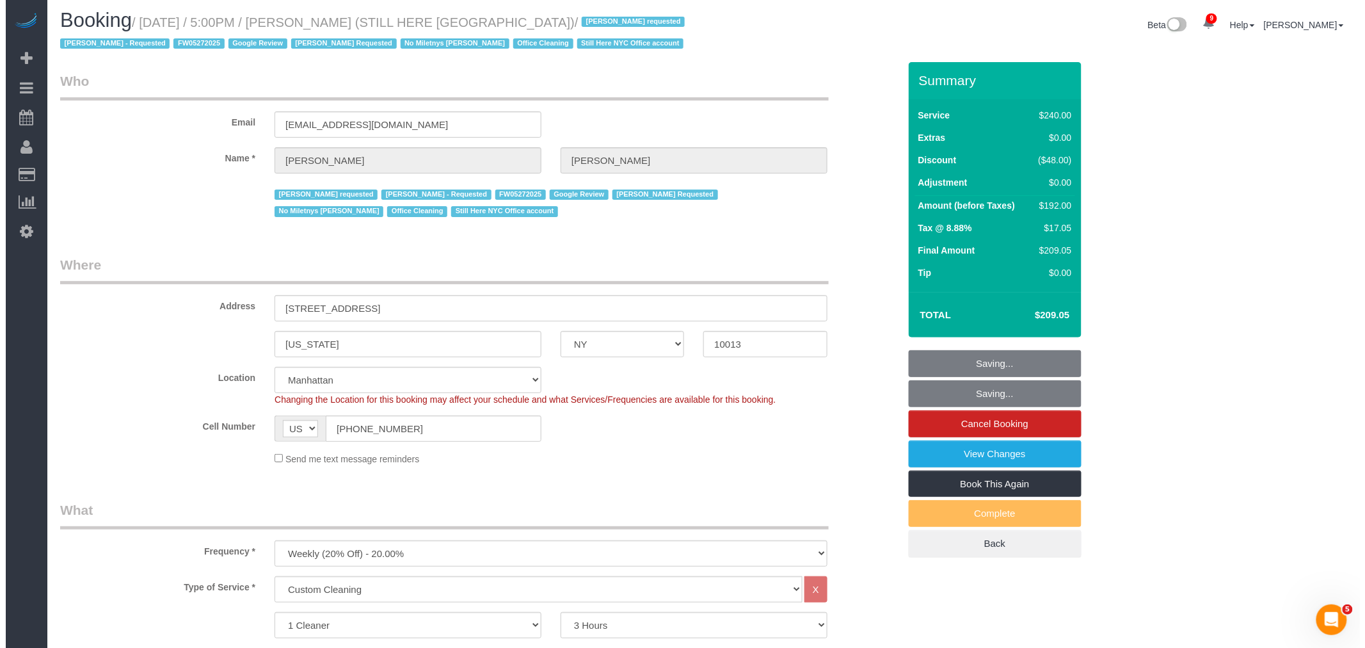
scroll to position [0, 0]
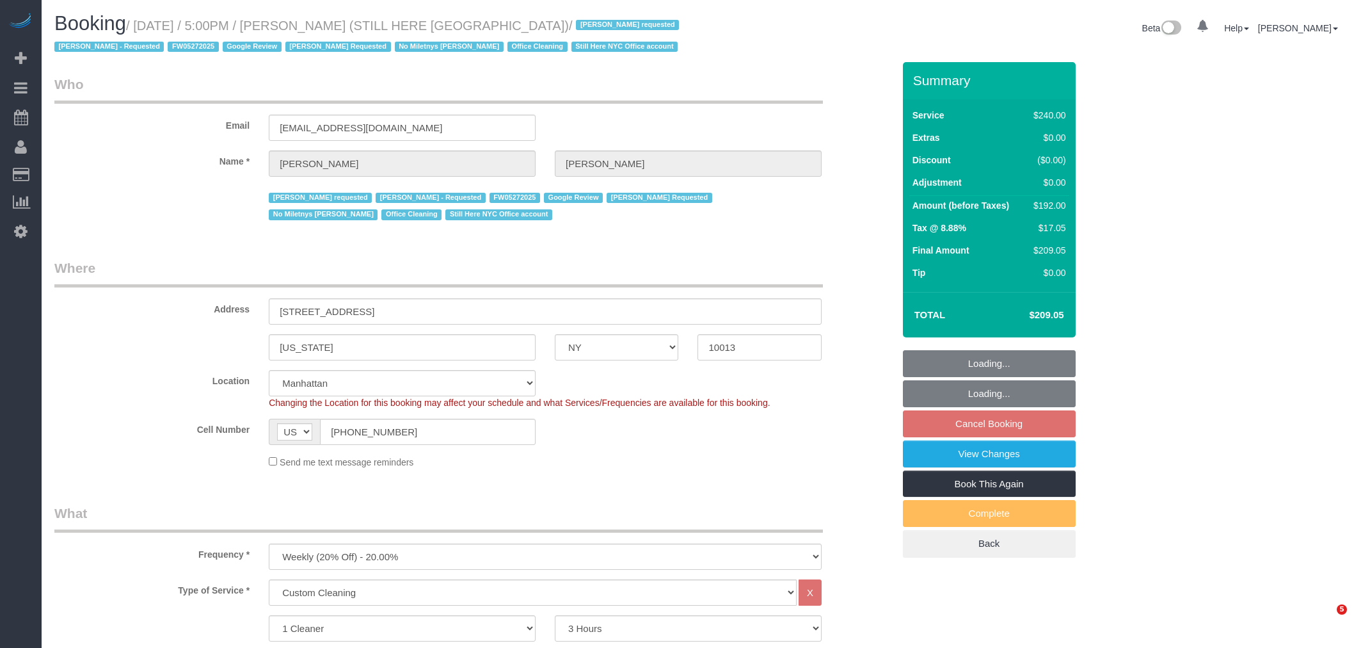
select select "NY"
select select "180"
select select "spot10"
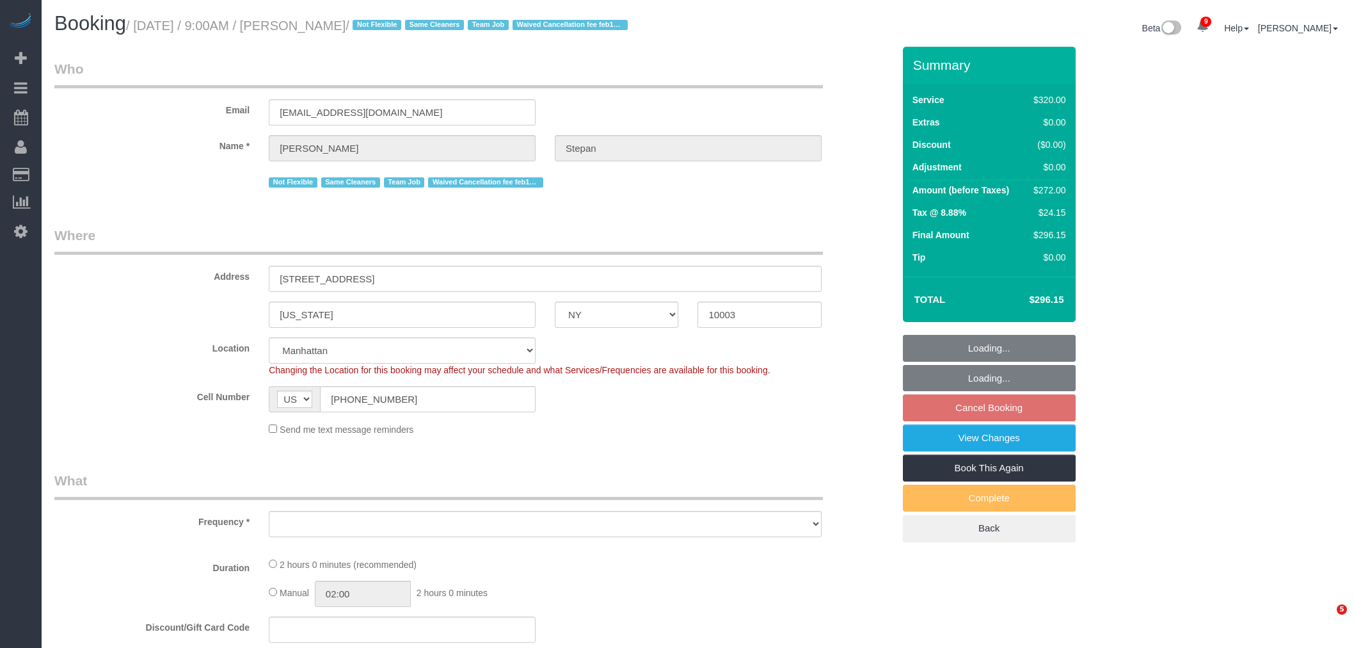
select select "NY"
select select "string:stripe-pm_1QhXsq4VGloSiKo7q9BgUkND"
select select "number:57"
select select "number:74"
select select "number:15"
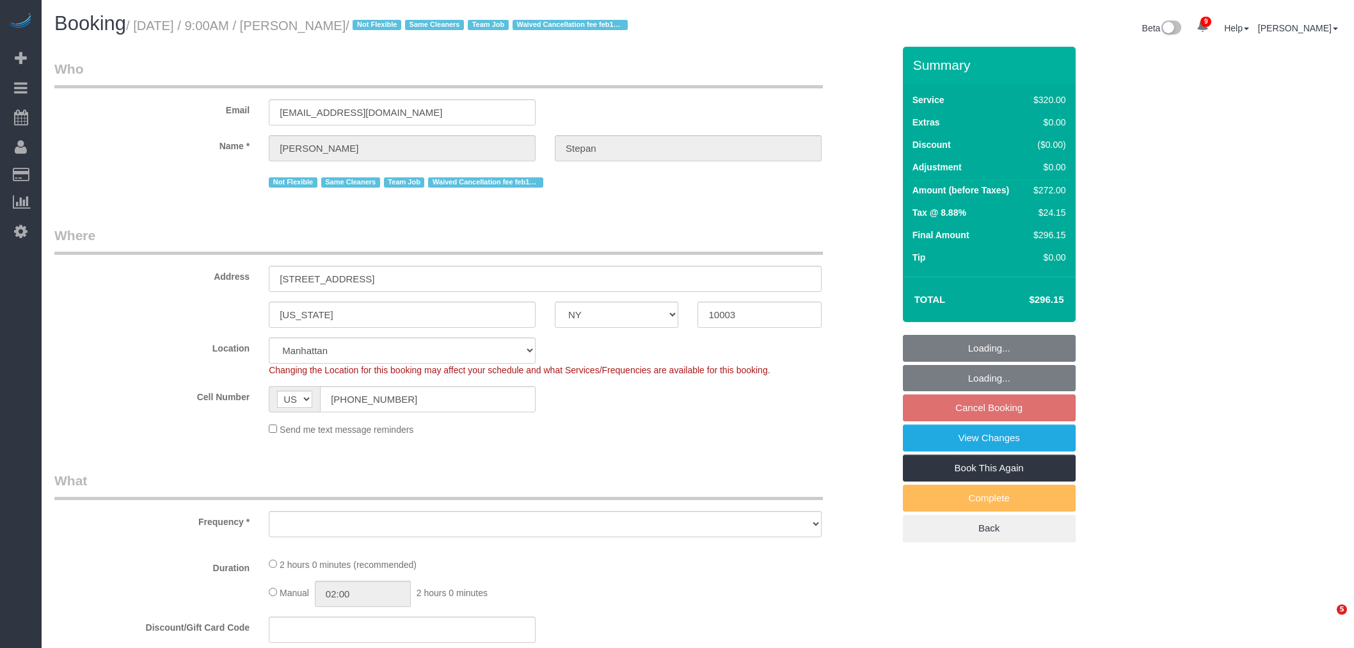
select select "number:7"
select select "object:868"
select select "2"
select select "spot2"
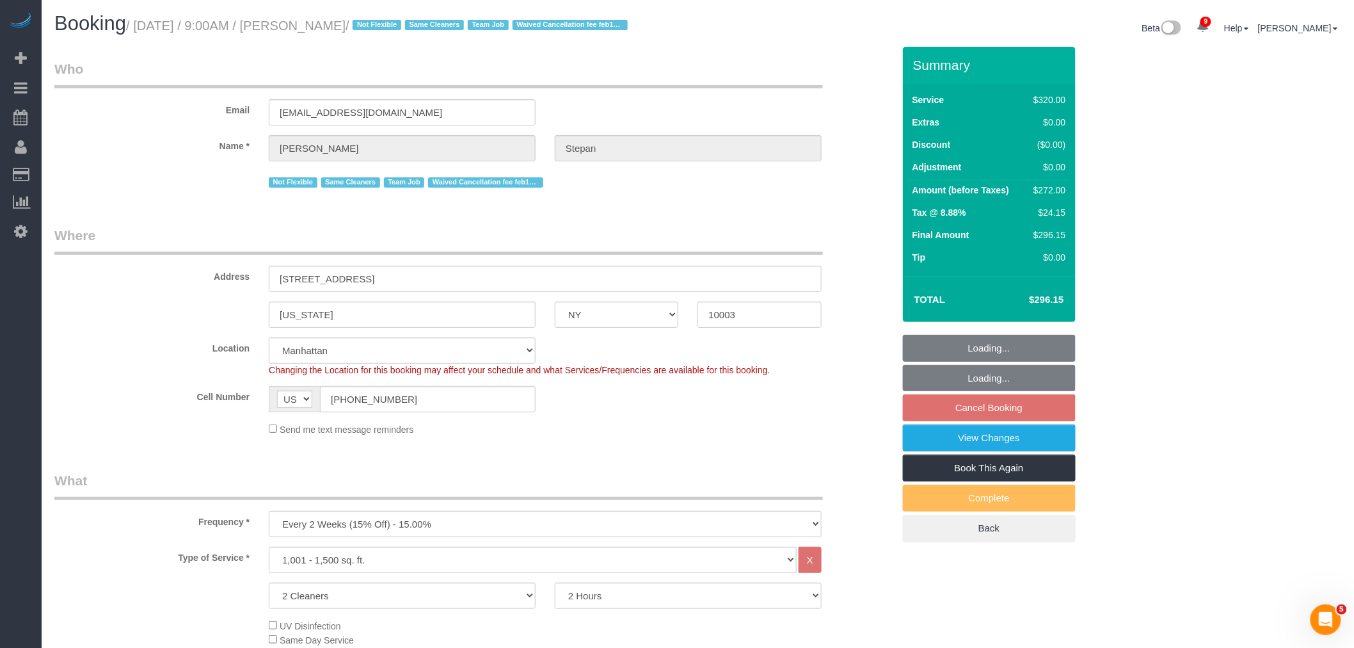
select select "object:1352"
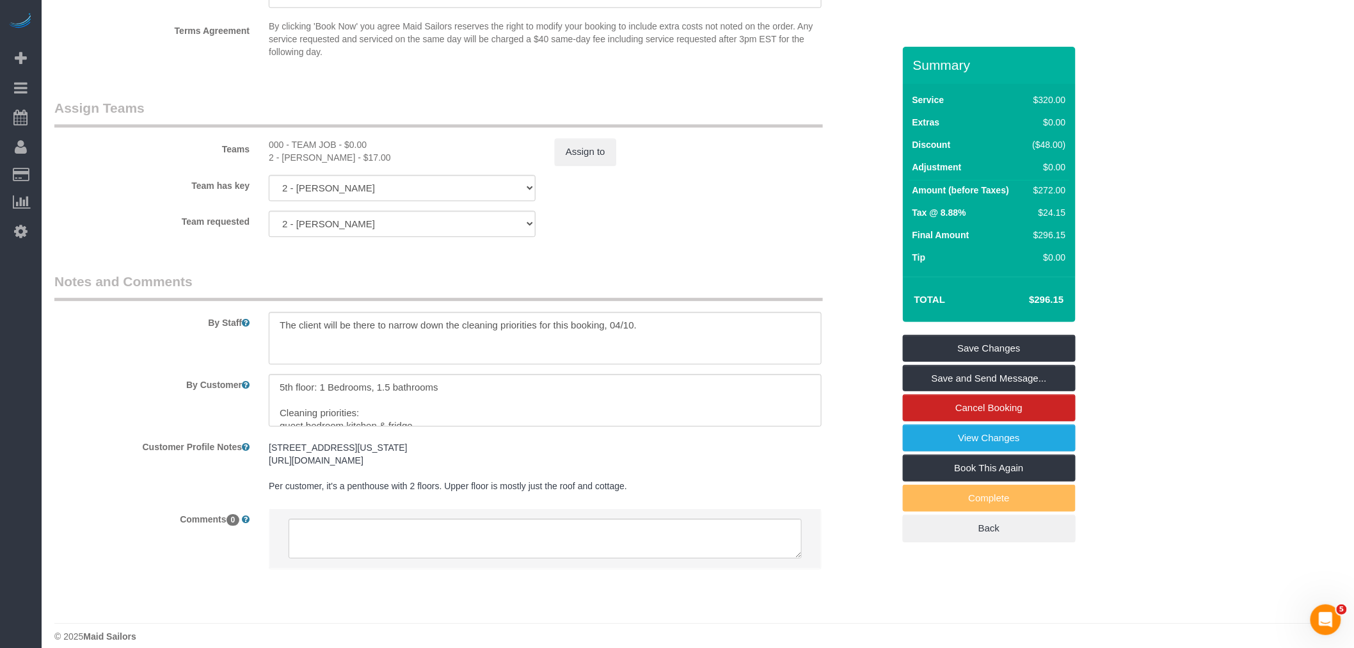
scroll to position [1423, 0]
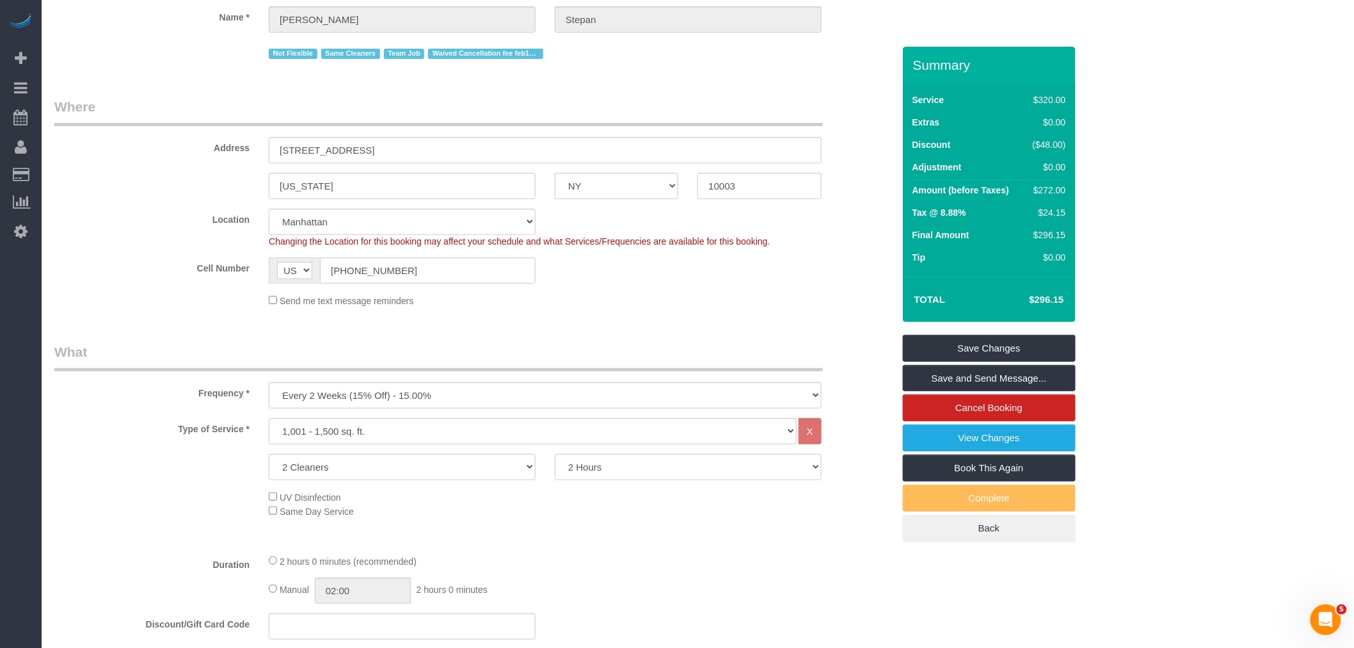
scroll to position [0, 0]
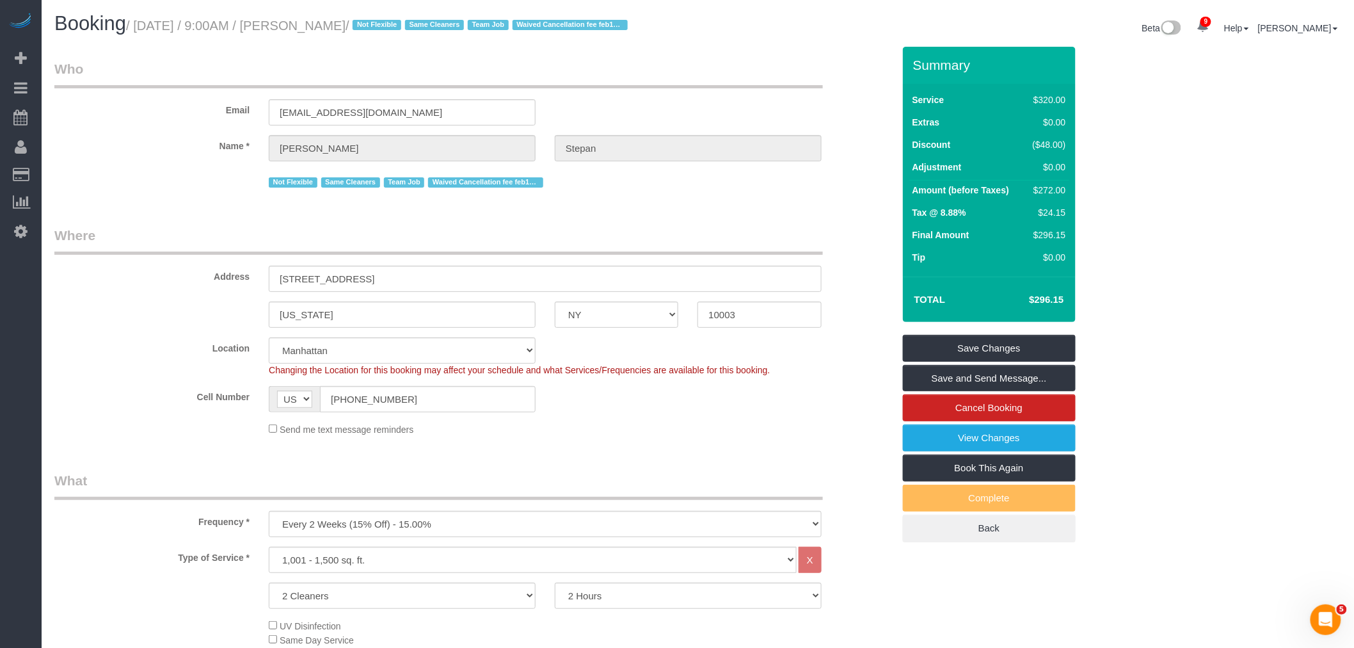
click at [765, 88] on legend "Who" at bounding box center [438, 74] width 769 height 29
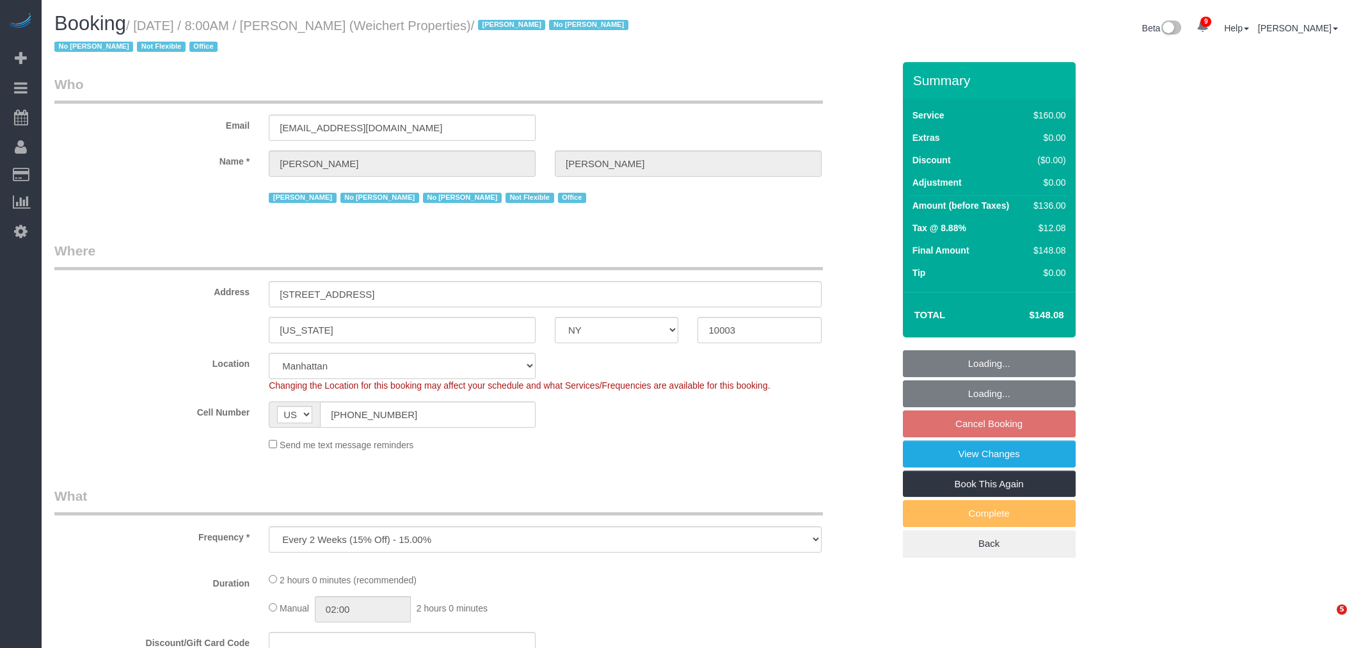
select select "NY"
select select "number:89"
select select "number:90"
select select "number:15"
select select "number:7"
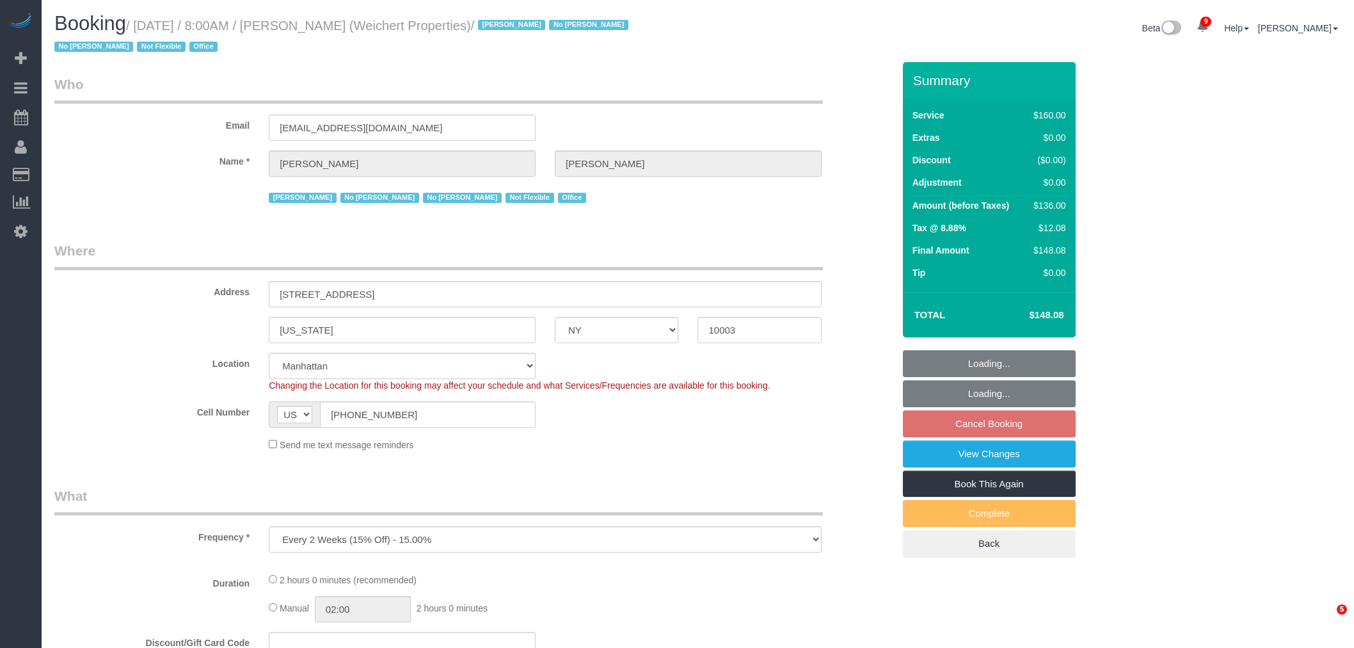
select select "number:21"
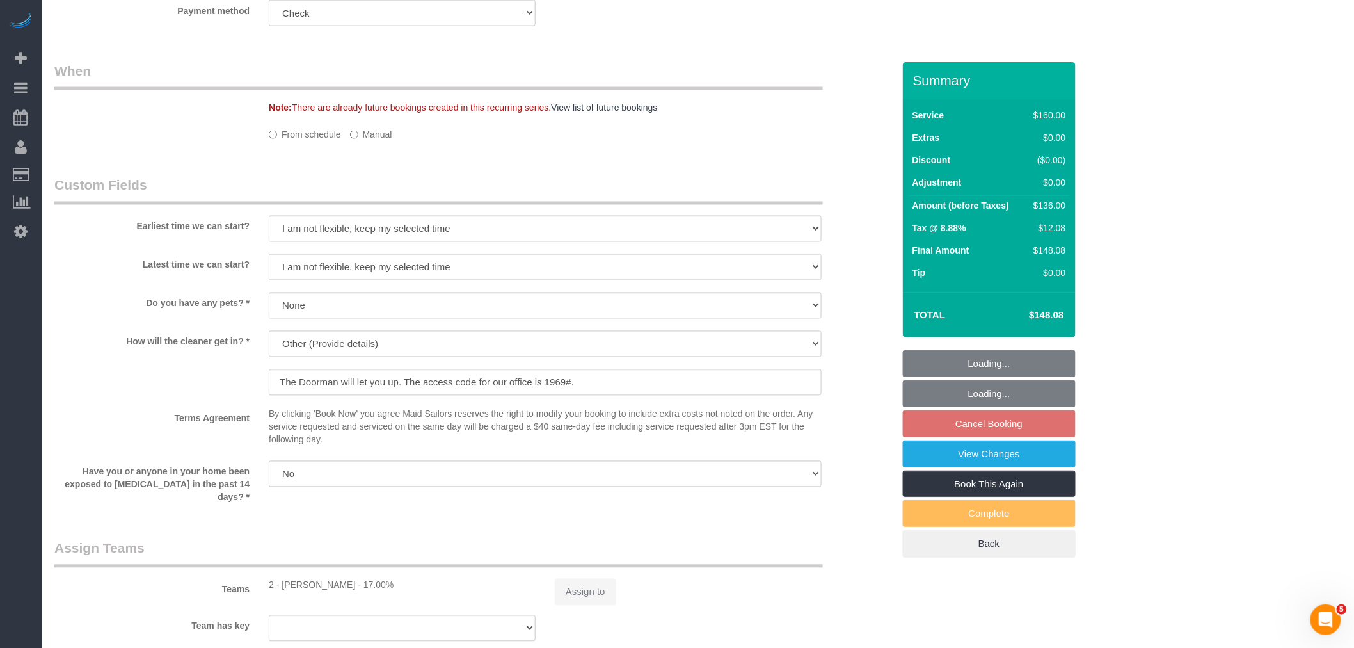
select select "object:958"
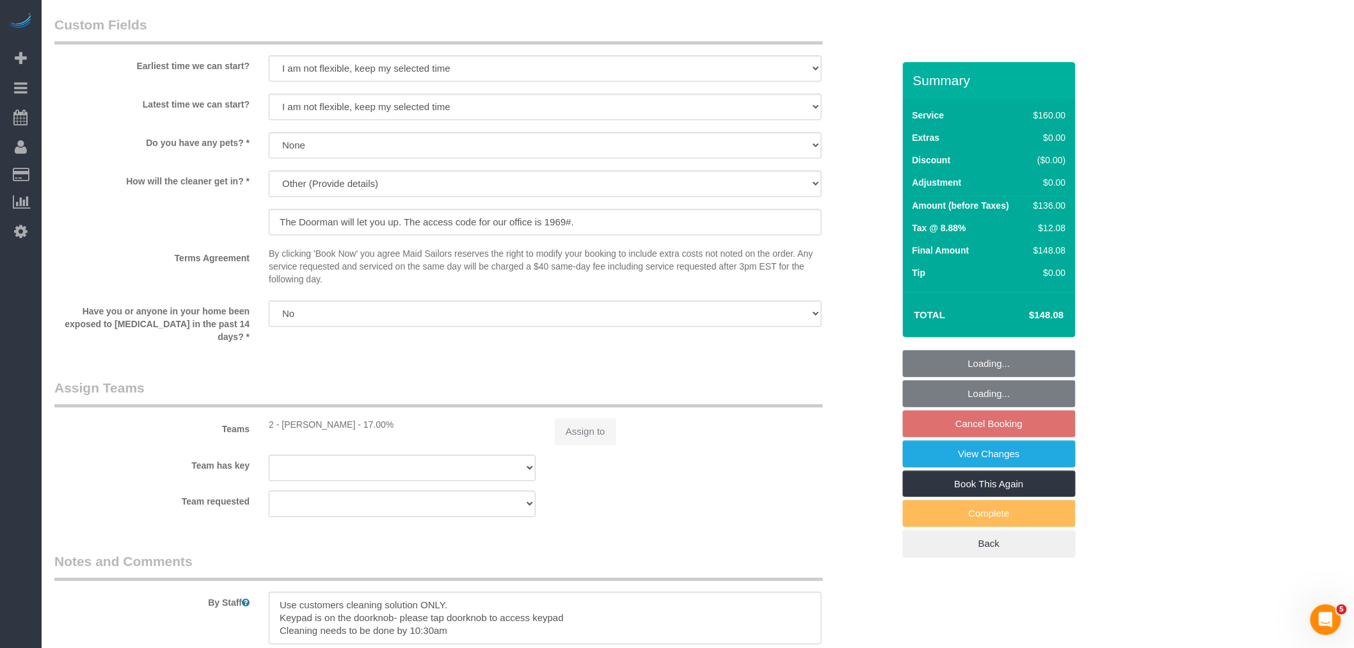
select select "spot1"
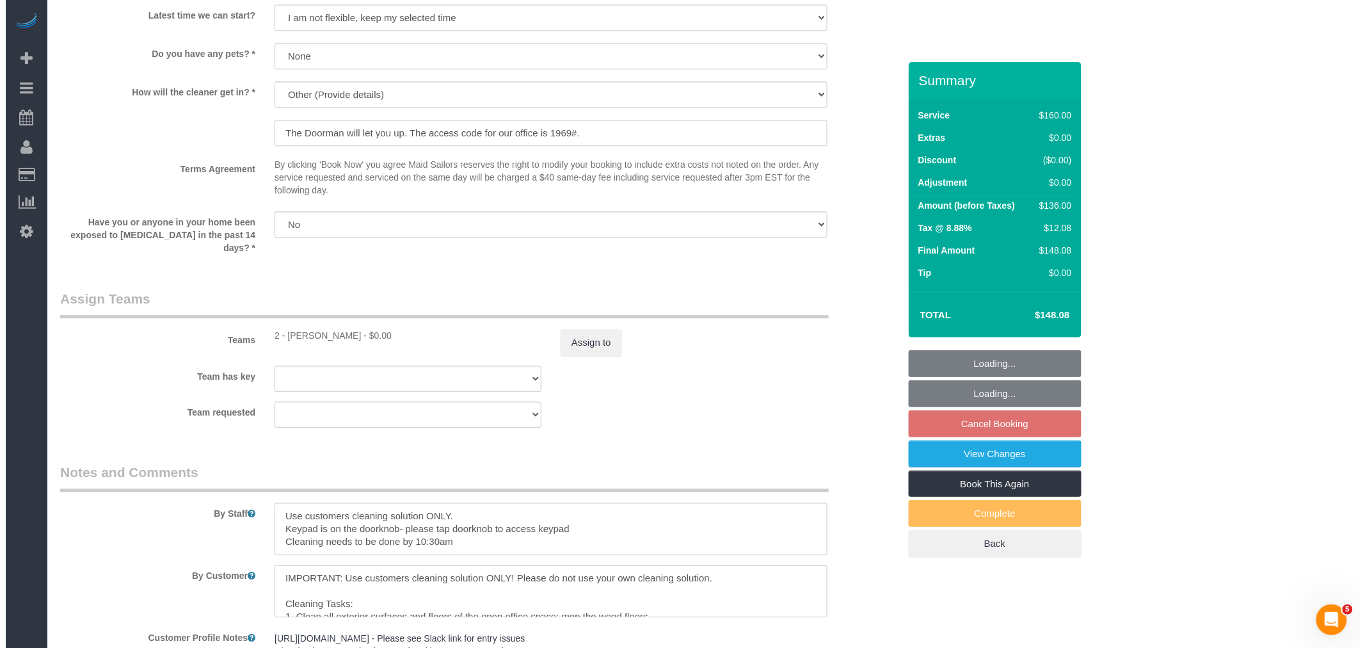
scroll to position [1451, 0]
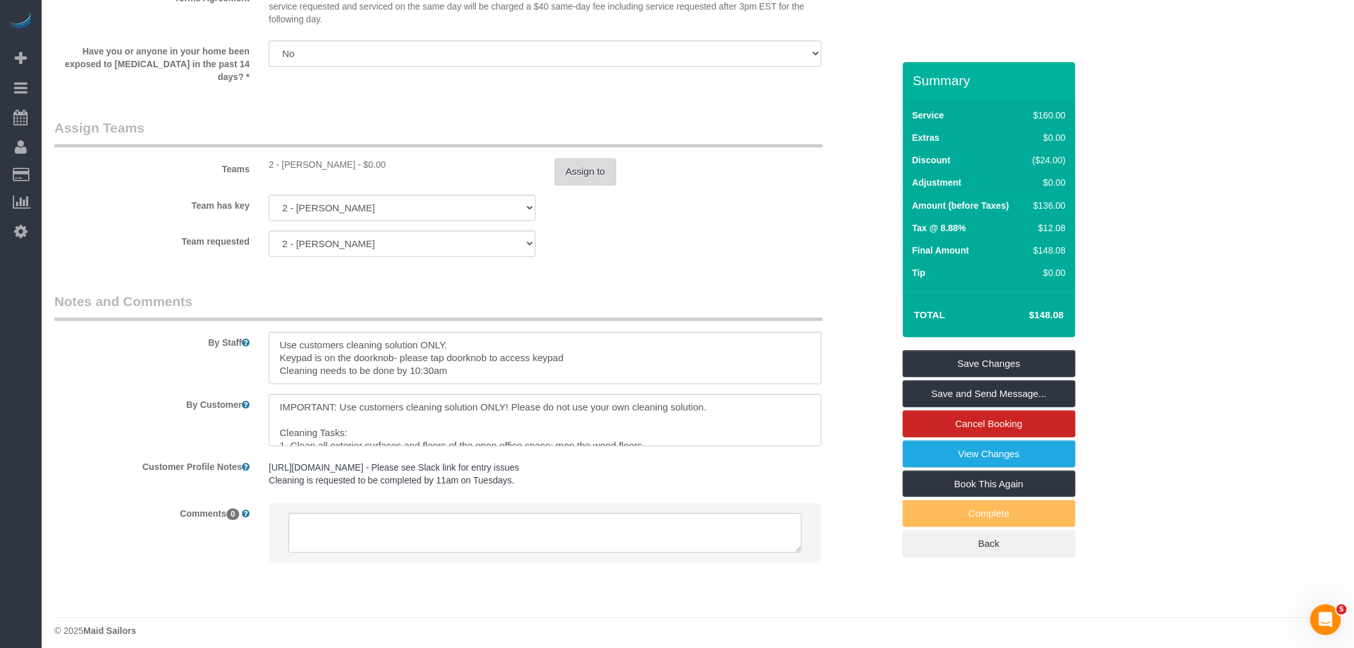
click at [587, 165] on button "Assign to" at bounding box center [585, 171] width 61 height 27
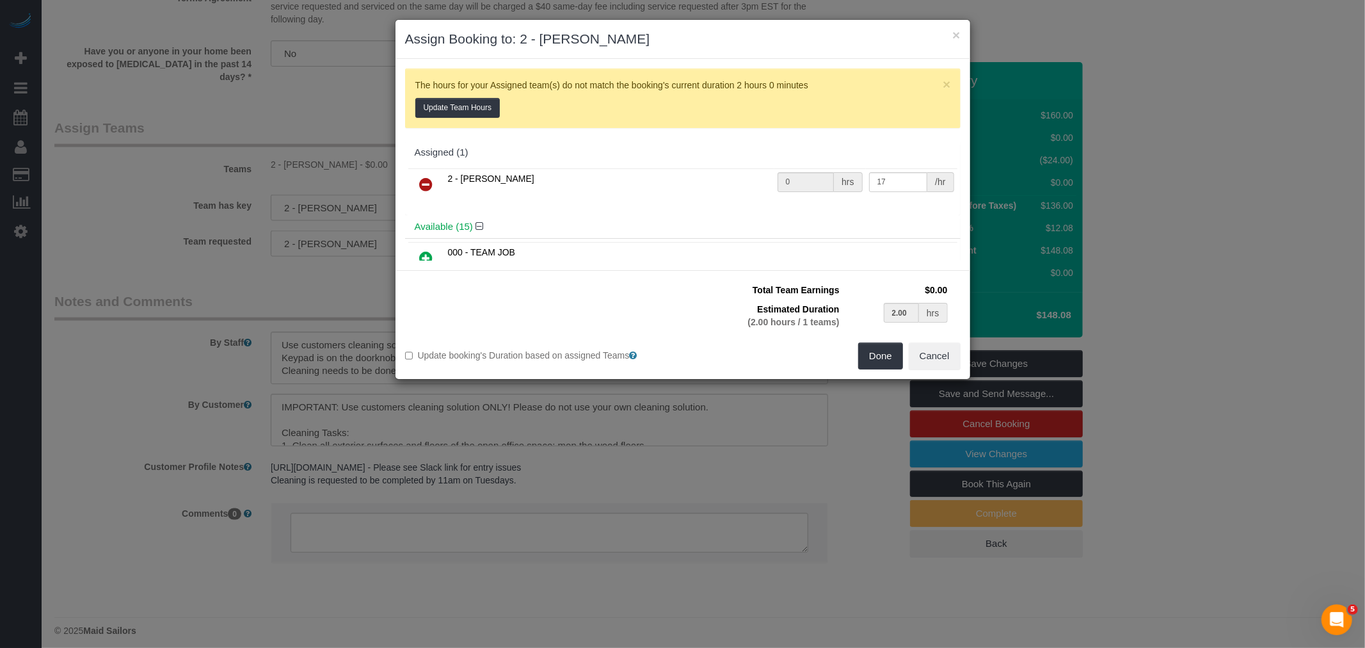
click at [431, 182] on icon at bounding box center [426, 184] width 13 height 15
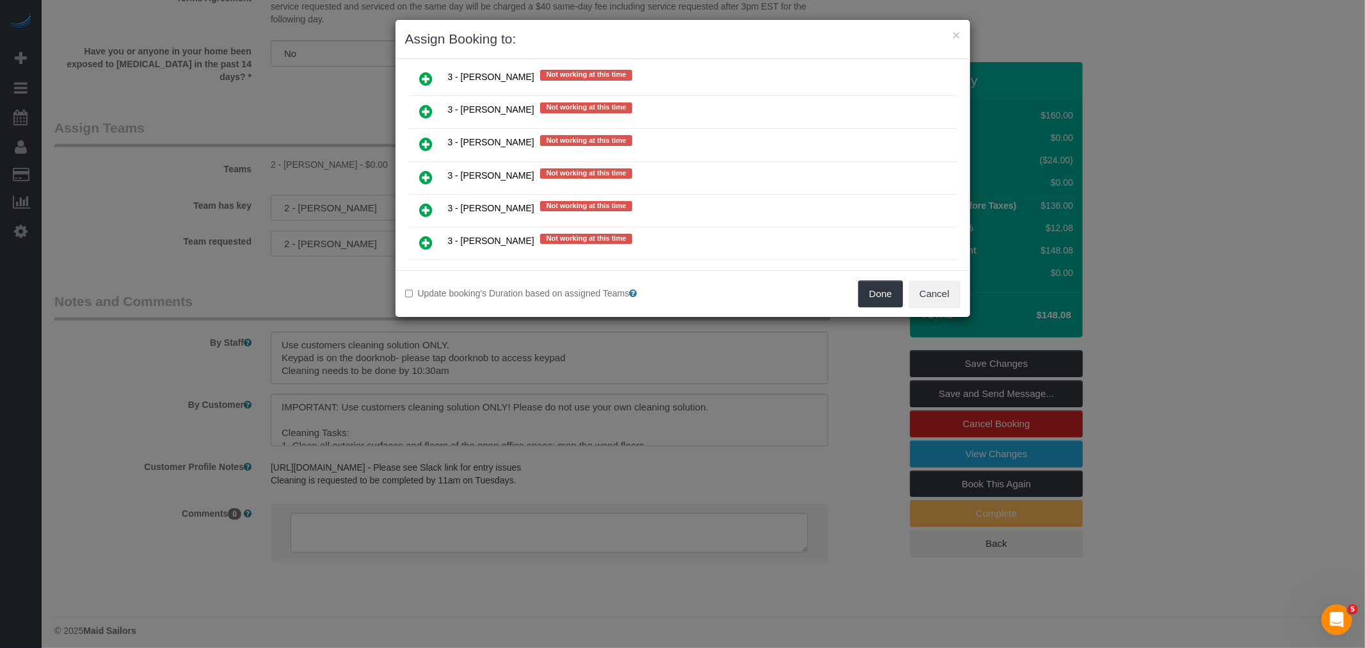
scroll to position [1960, 0]
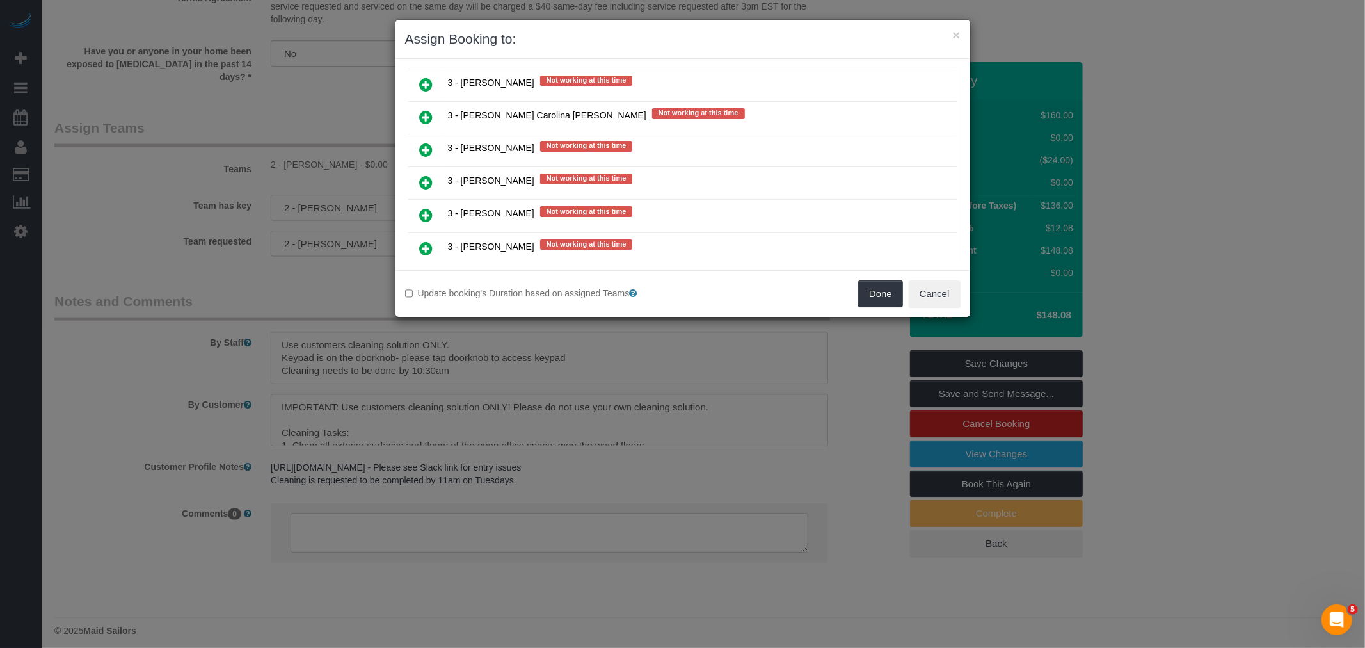
click at [429, 109] on icon at bounding box center [426, 116] width 13 height 15
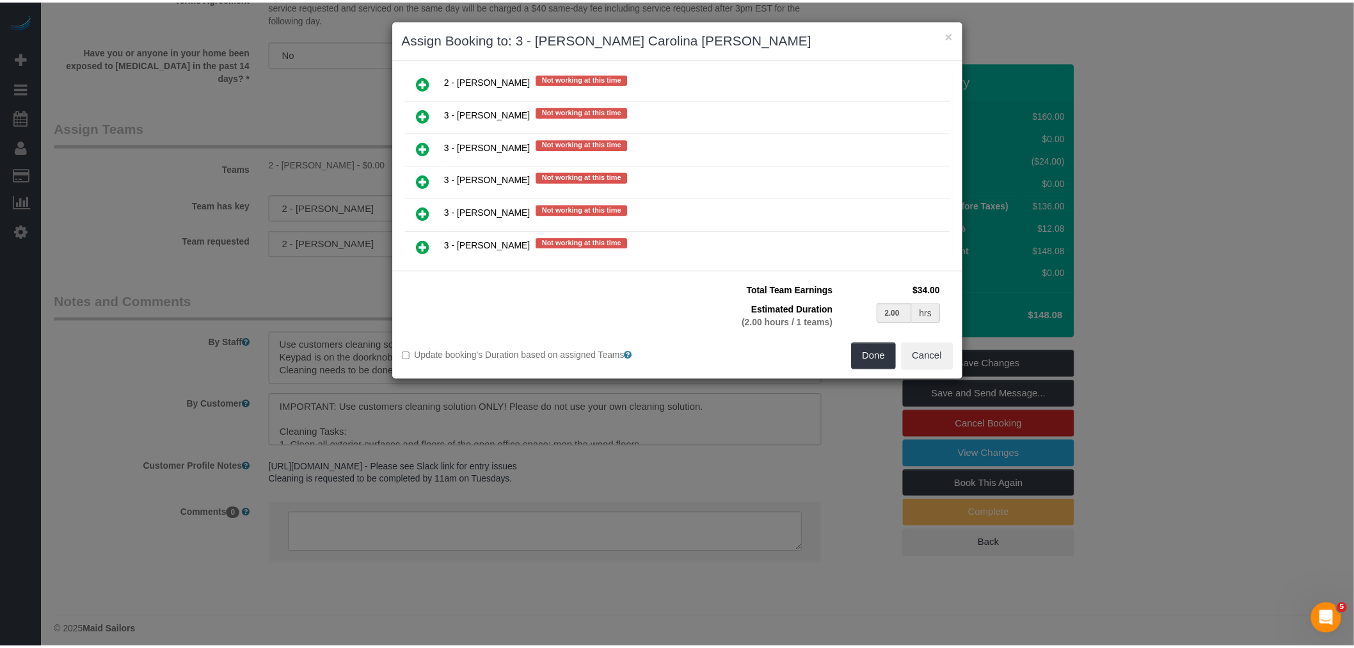
scroll to position [1959, 0]
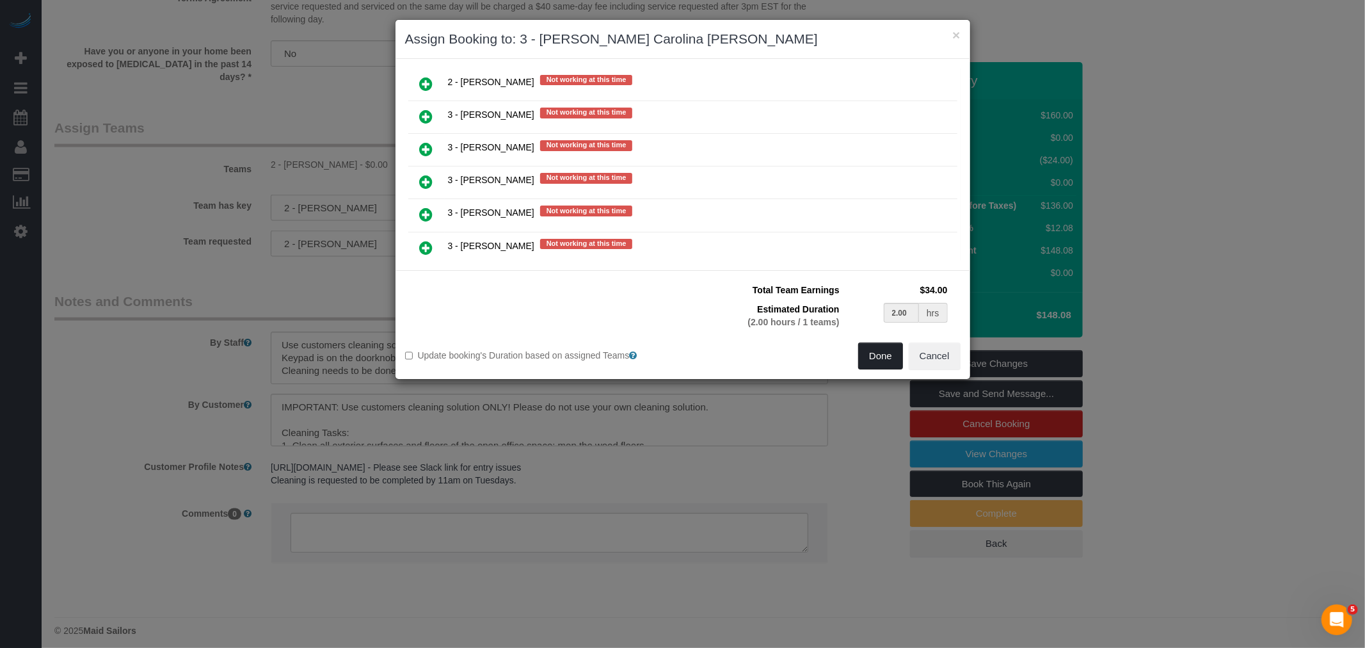
click at [861, 360] on button "Done" at bounding box center [880, 355] width 45 height 27
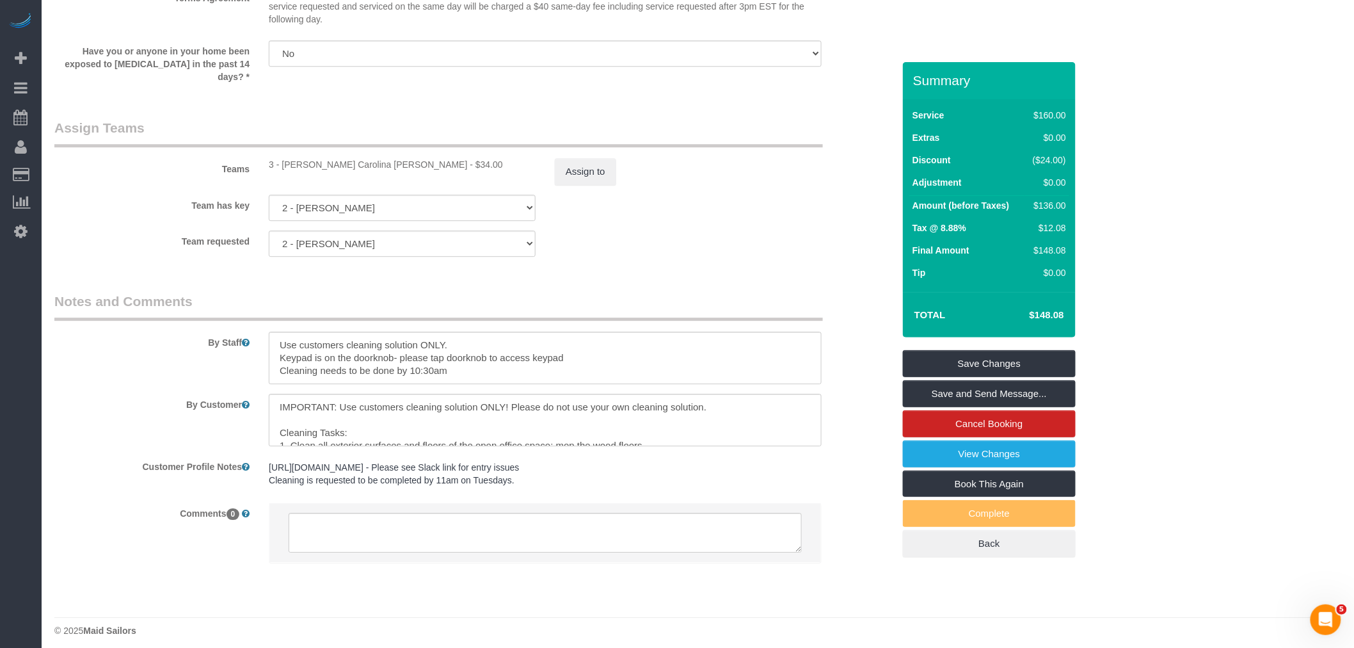
click at [687, 238] on div "Team requested 2 - Marilu Quintero 000- Donna Mercado 000 - Partnerships 000 - …" at bounding box center [474, 243] width 858 height 26
click at [997, 360] on link "Save Changes" at bounding box center [989, 363] width 173 height 27
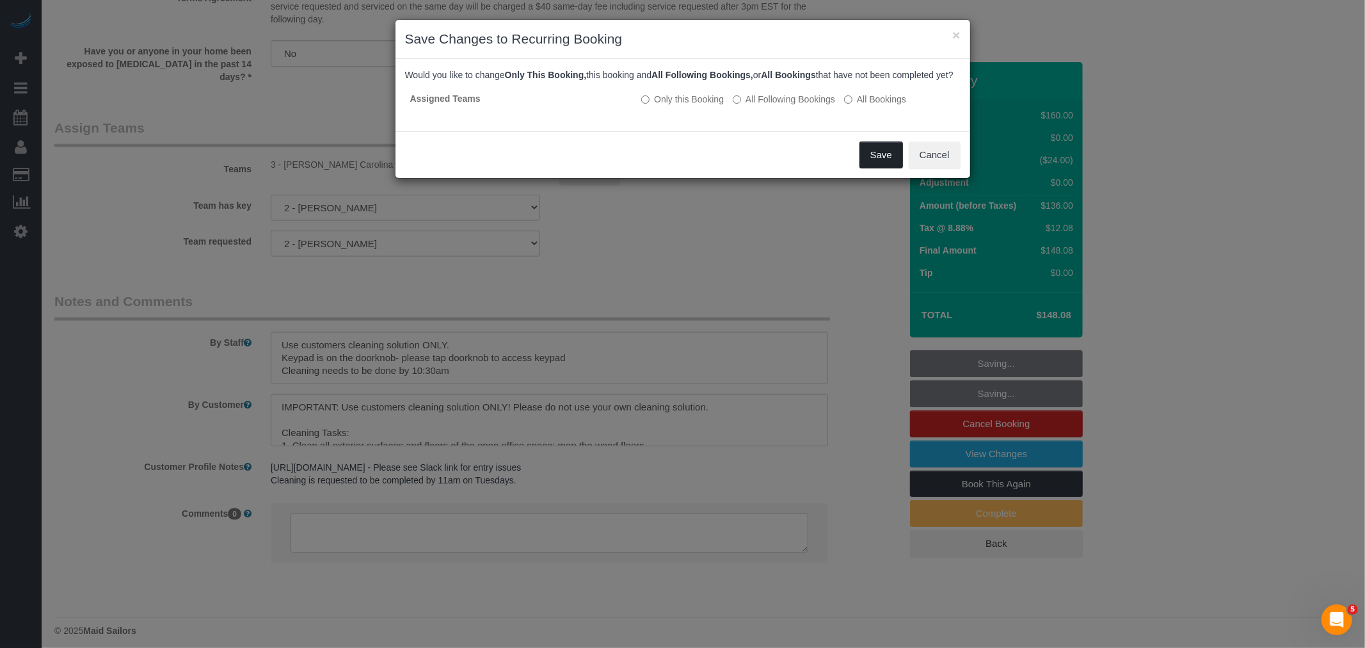
click at [901, 167] on button "Save" at bounding box center [881, 154] width 44 height 27
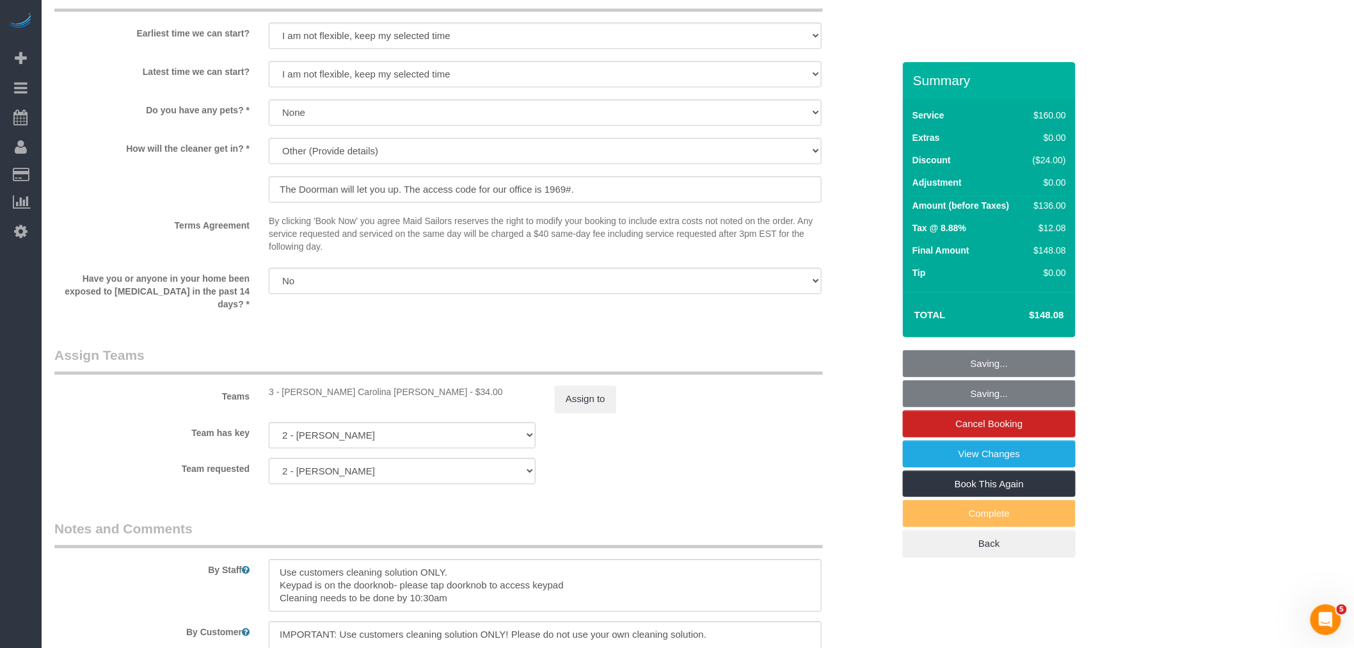
scroll to position [1096, 0]
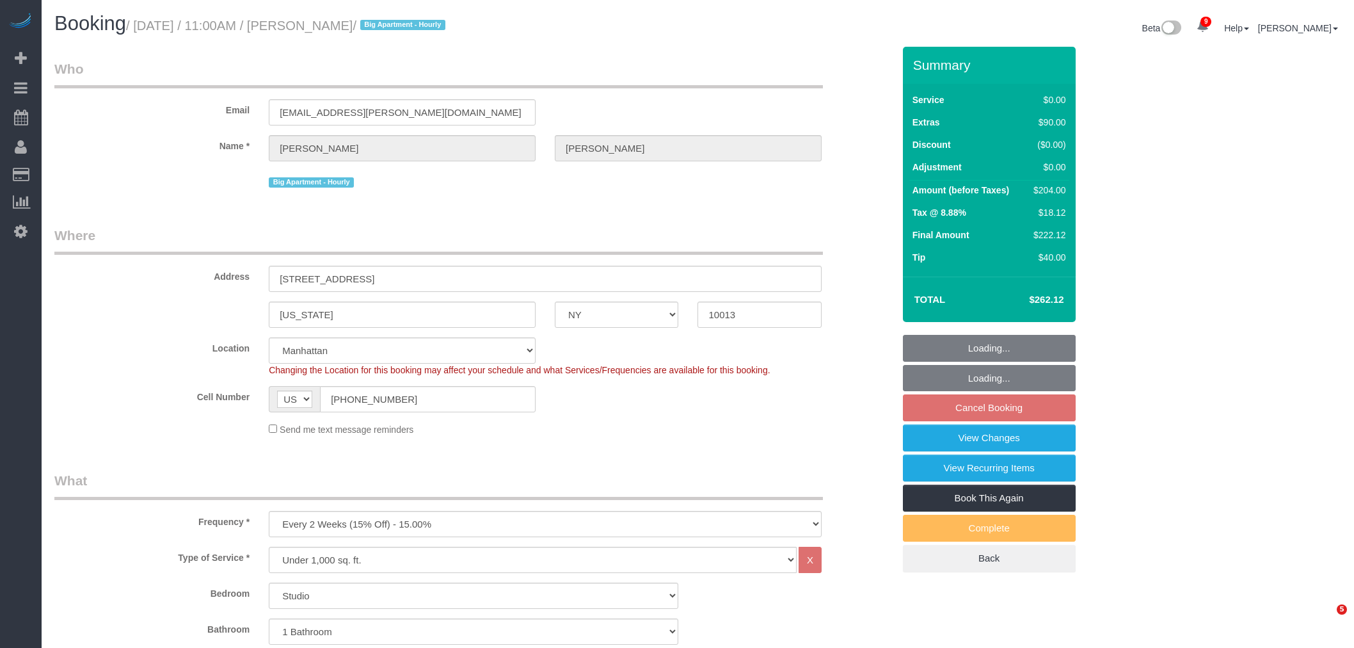
select select "NY"
select select "number:89"
select select "number:90"
select select "number:15"
select select "number:5"
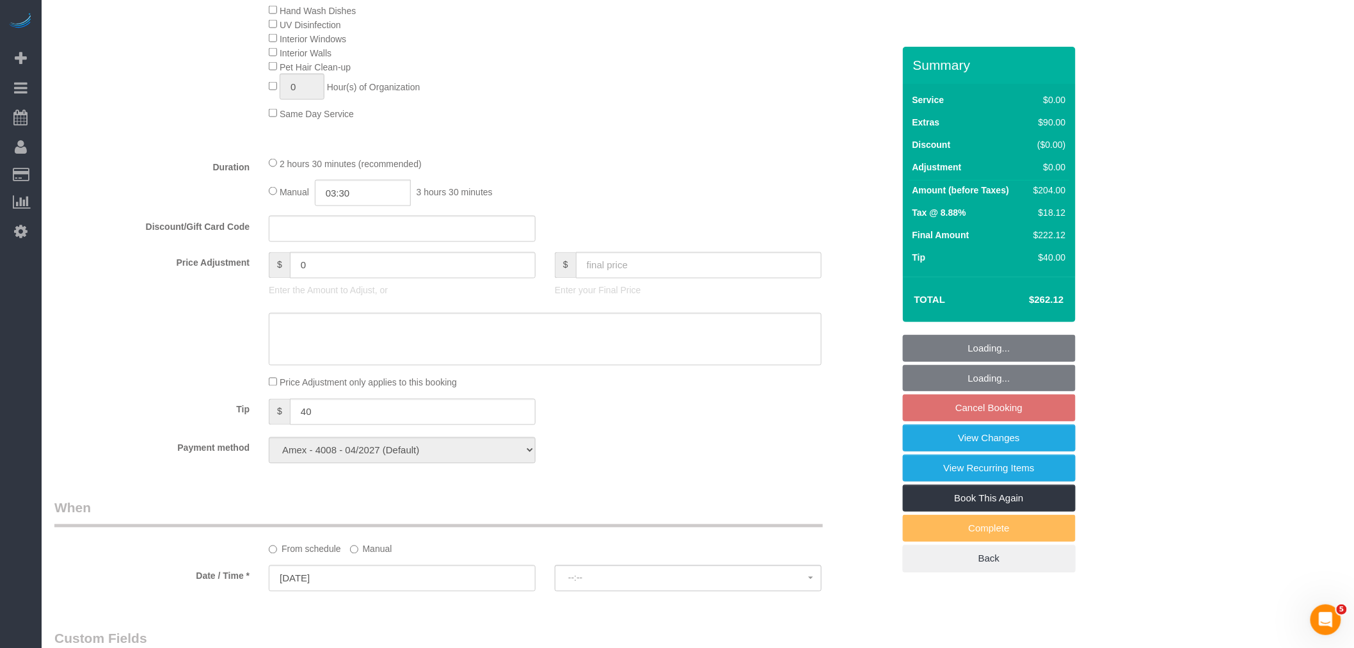
select select "spot4"
select select "object:1391"
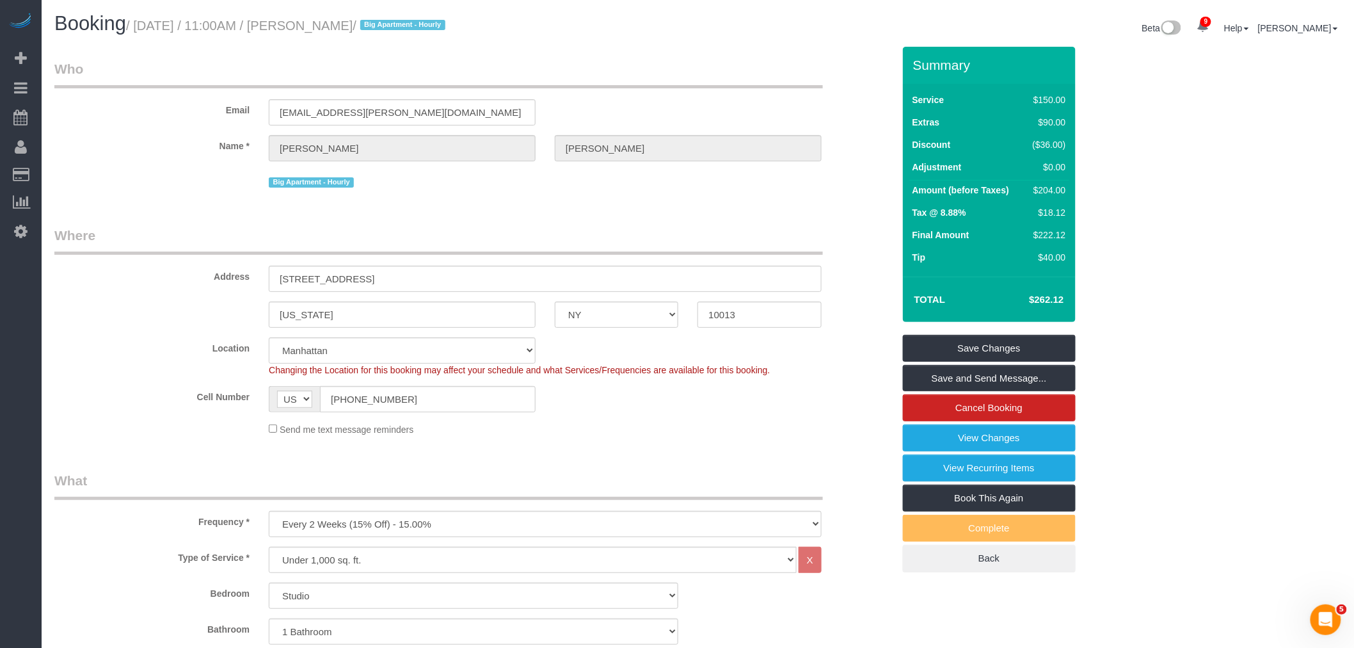
click at [657, 92] on div "Email [EMAIL_ADDRESS][PERSON_NAME][DOMAIN_NAME]" at bounding box center [474, 93] width 858 height 66
click at [341, 17] on h1 "Booking / September 02, 2025 / 11:00AM / Marc Brodherson / Big Apartment - Hour…" at bounding box center [371, 24] width 634 height 22
click at [396, 28] on small "/ September 02, 2025 / 11:00AM / Marc Brodherson / Big Apartment - Hourly" at bounding box center [287, 26] width 323 height 14
copy small "[PERSON_NAME]"
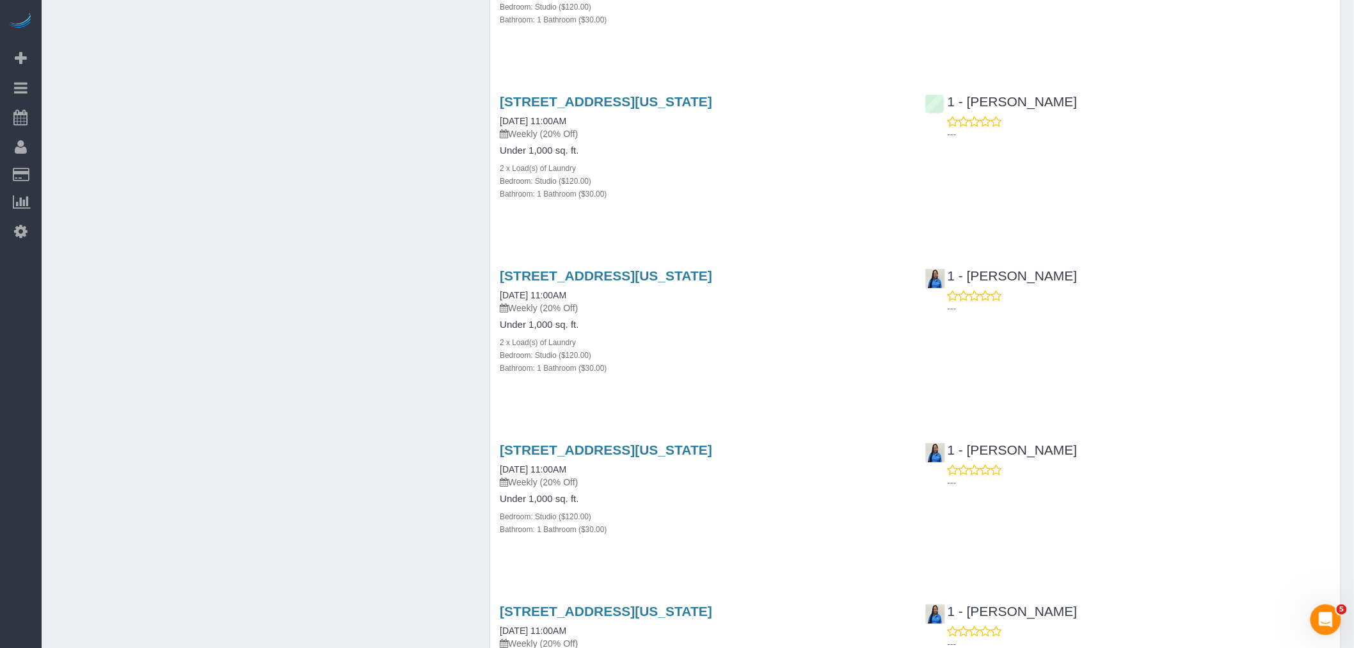
scroll to position [1635, 0]
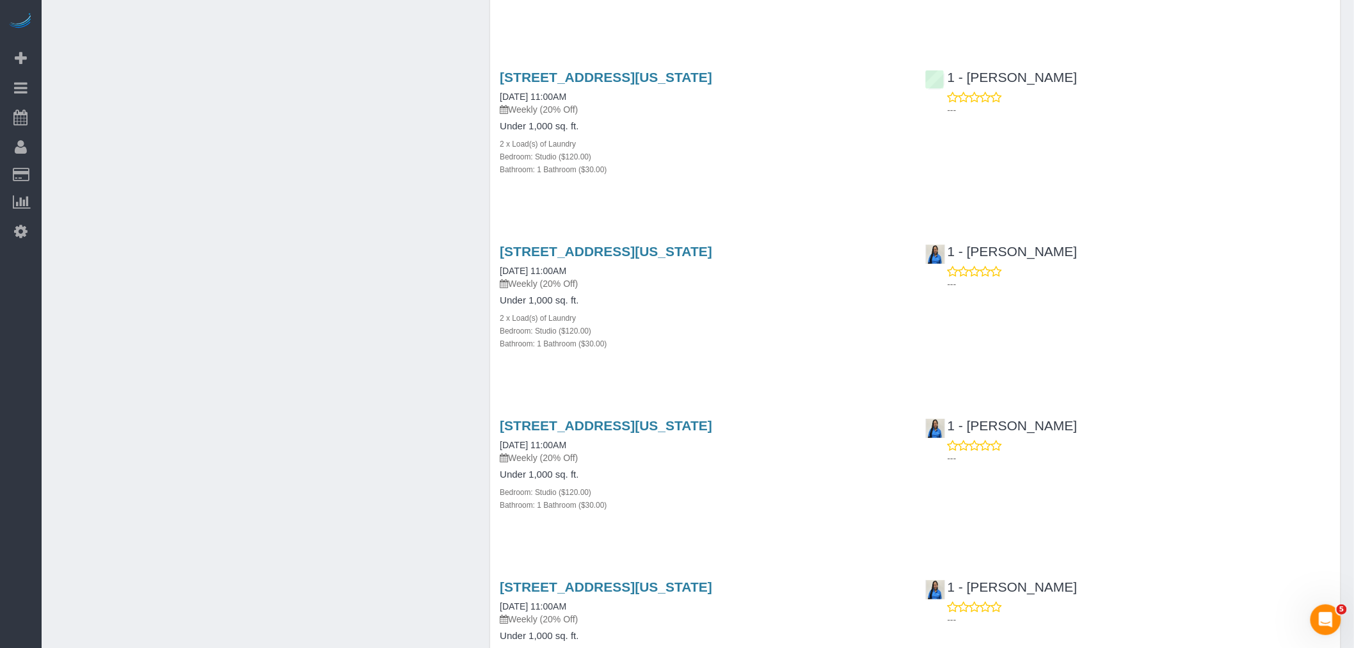
drag, startPoint x: 856, startPoint y: 235, endPoint x: 878, endPoint y: 231, distance: 22.7
click at [859, 234] on div "[STREET_ADDRESS][US_STATE] [DATE] 11:00AM Weekly (20% Off) Under 1,000 sq. ft. …" at bounding box center [702, 304] width 425 height 142
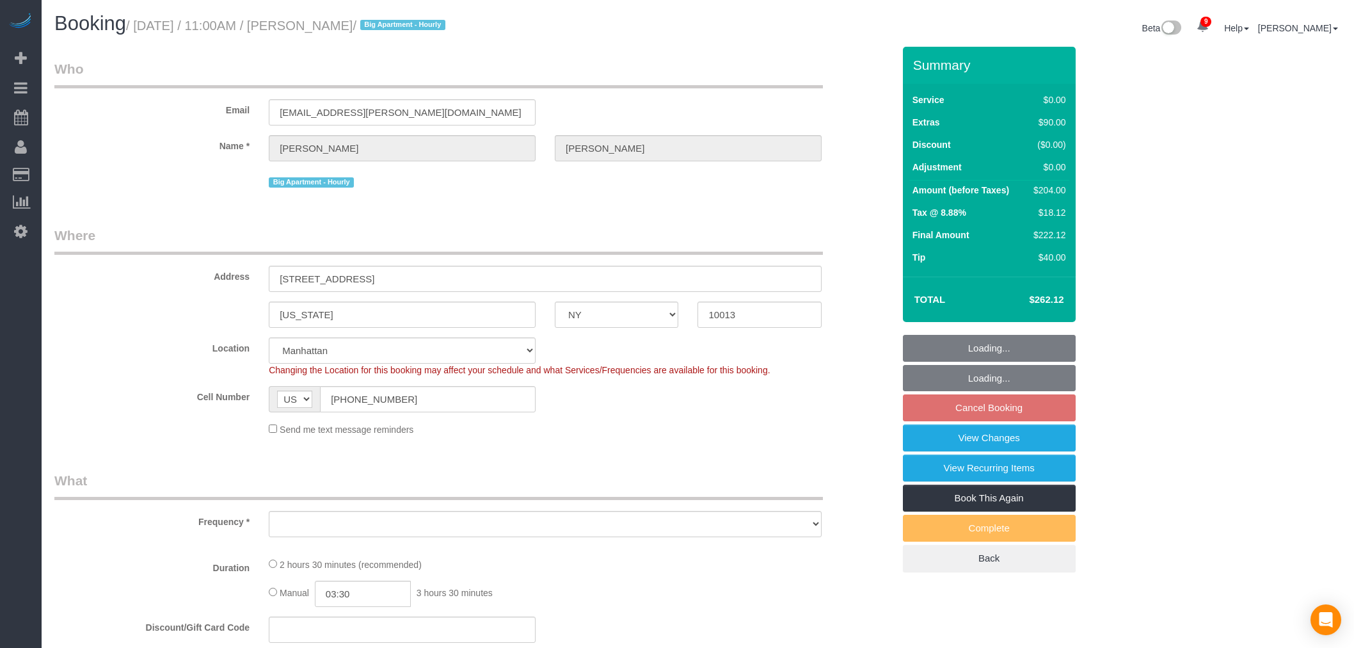
select select "NY"
select select "number:89"
select select "number:90"
select select "number:15"
select select "number:5"
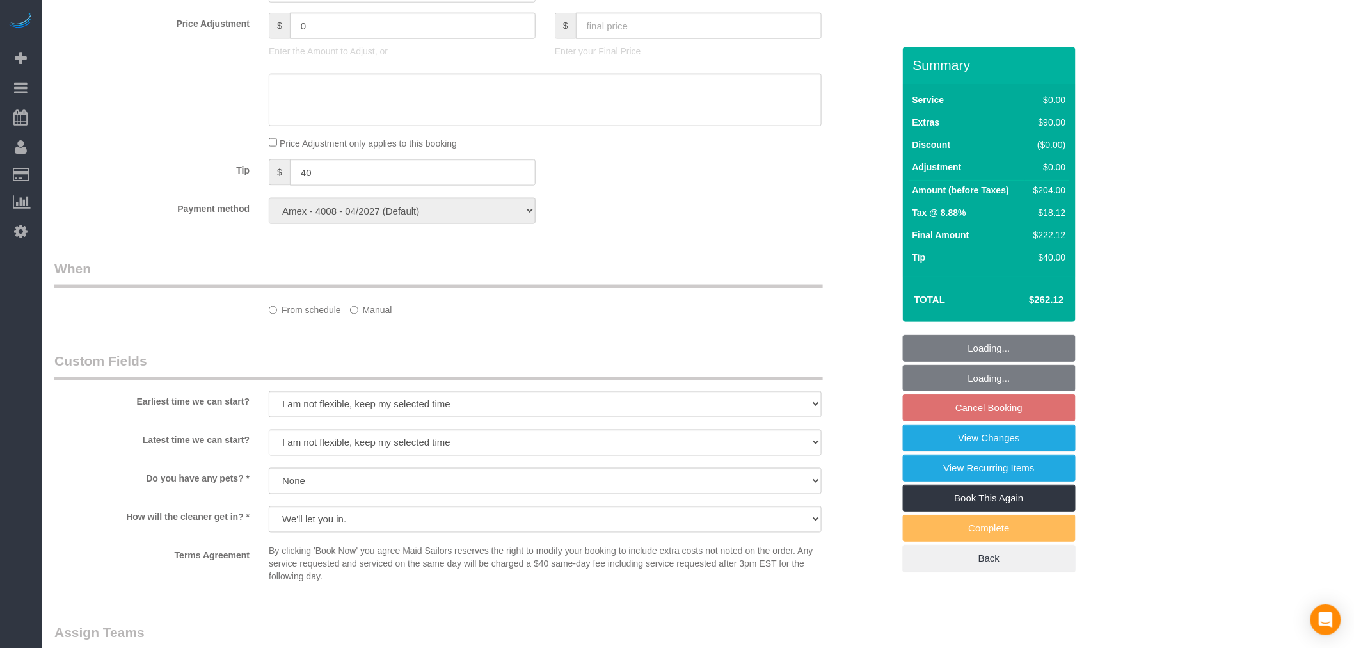
select select "object:850"
select select "spot4"
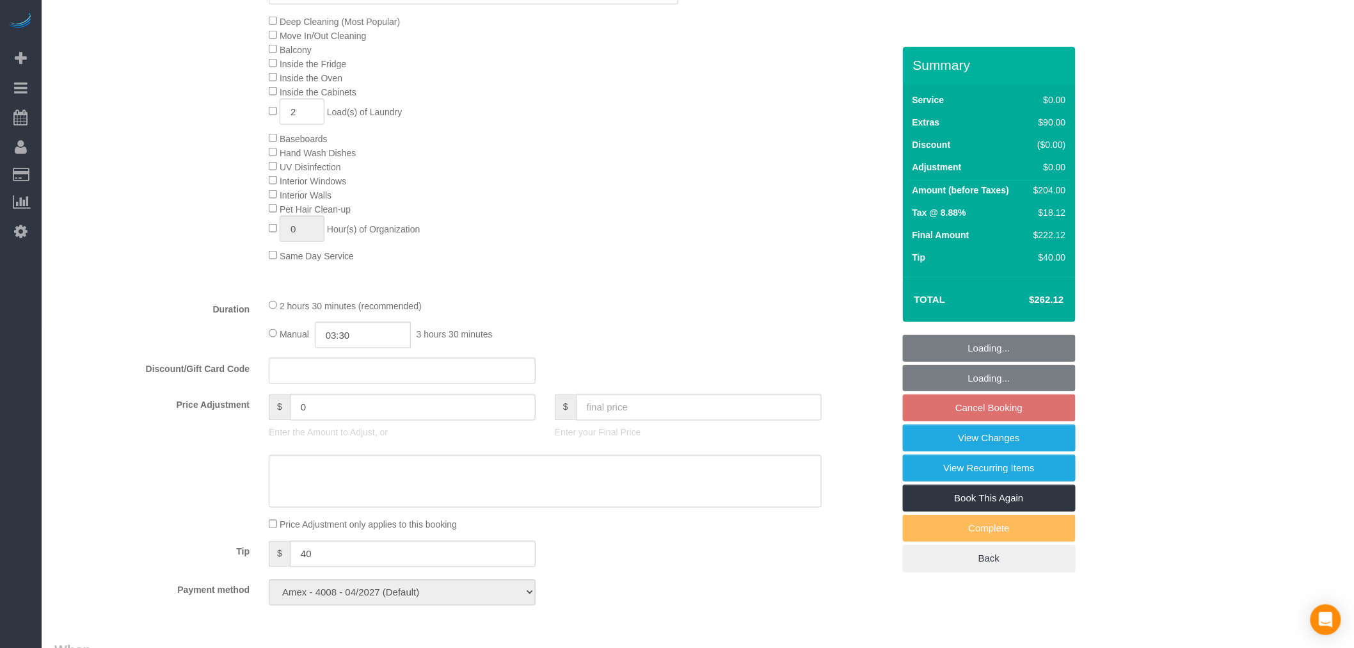
select select "object:1355"
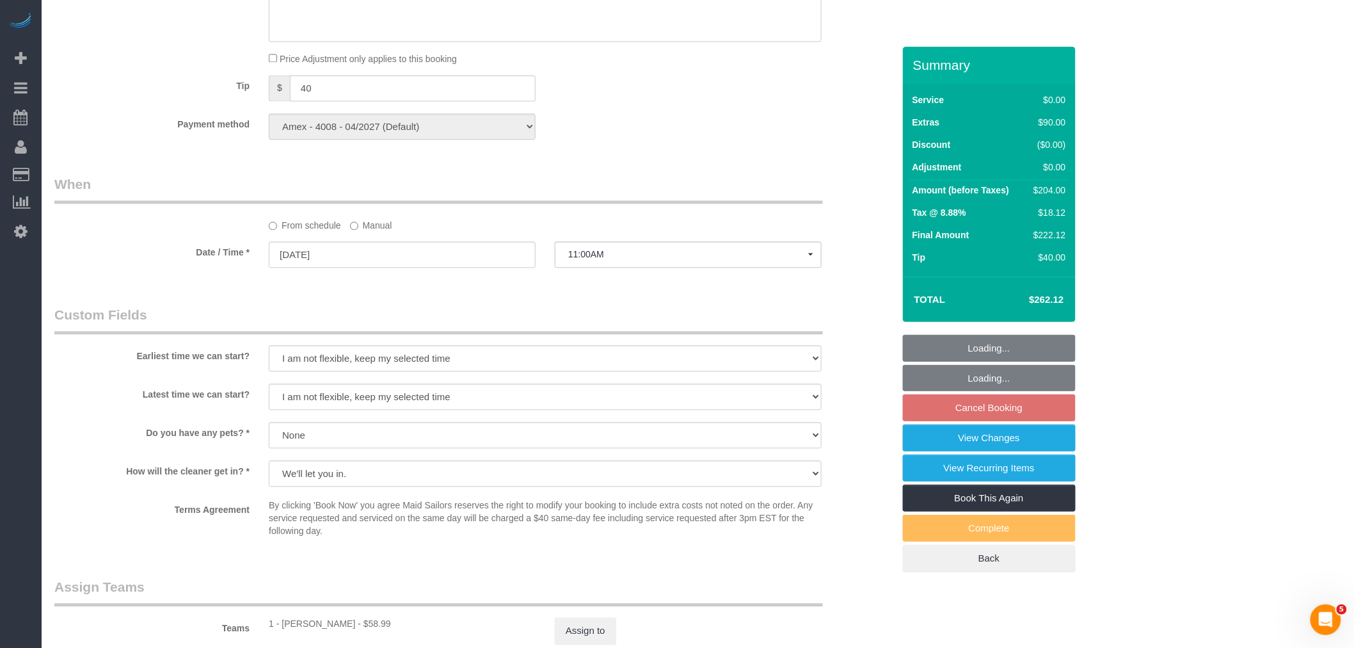
click at [371, 232] on label "Manual" at bounding box center [371, 222] width 42 height 17
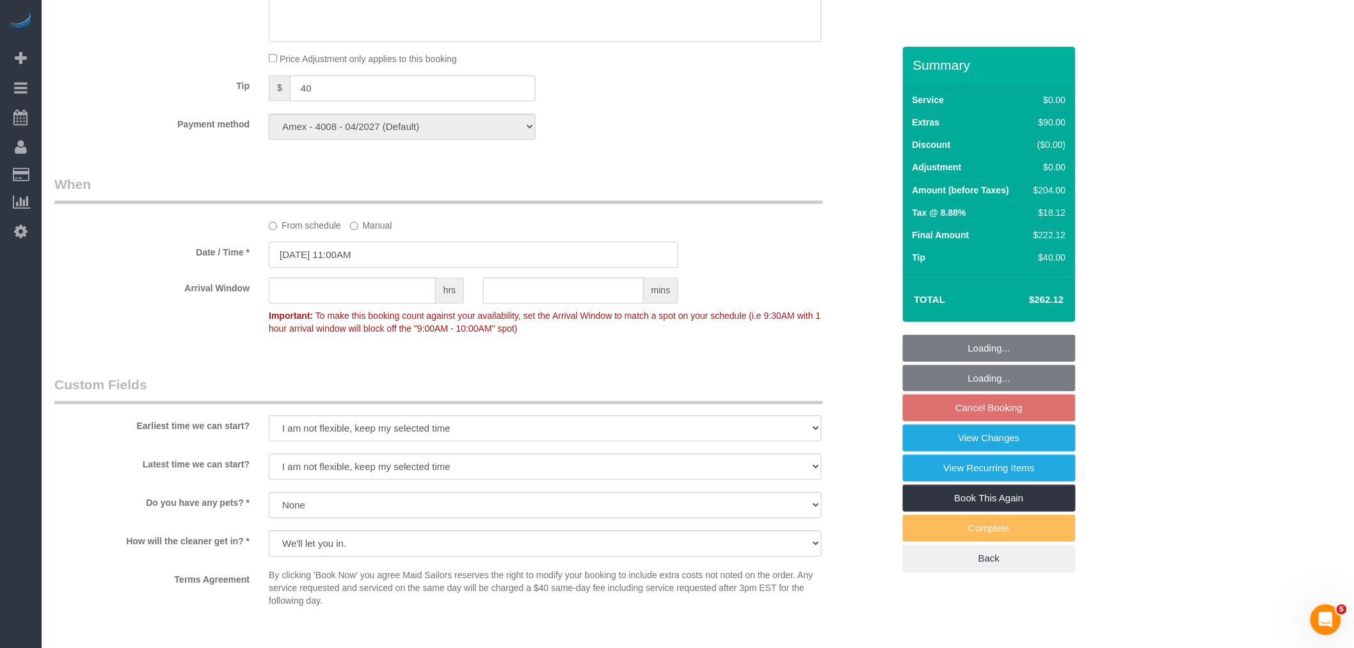
click at [389, 268] on input "09/02/2025 11:00AM" at bounding box center [474, 254] width 410 height 26
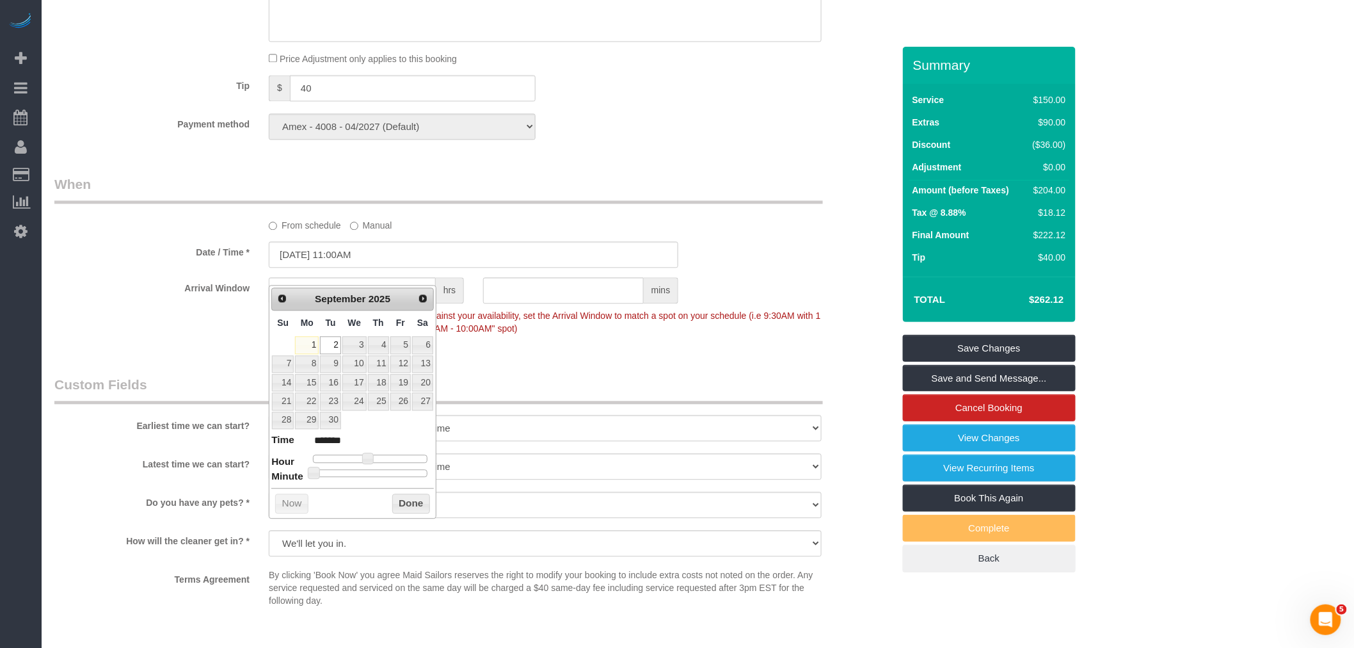
click at [371, 471] on div at bounding box center [370, 473] width 115 height 8
type input "09/02/2025 11:30AM"
type input "*******"
drag, startPoint x: 401, startPoint y: 504, endPoint x: 472, endPoint y: 418, distance: 111.4
click at [401, 504] on button "Done" at bounding box center [411, 503] width 38 height 20
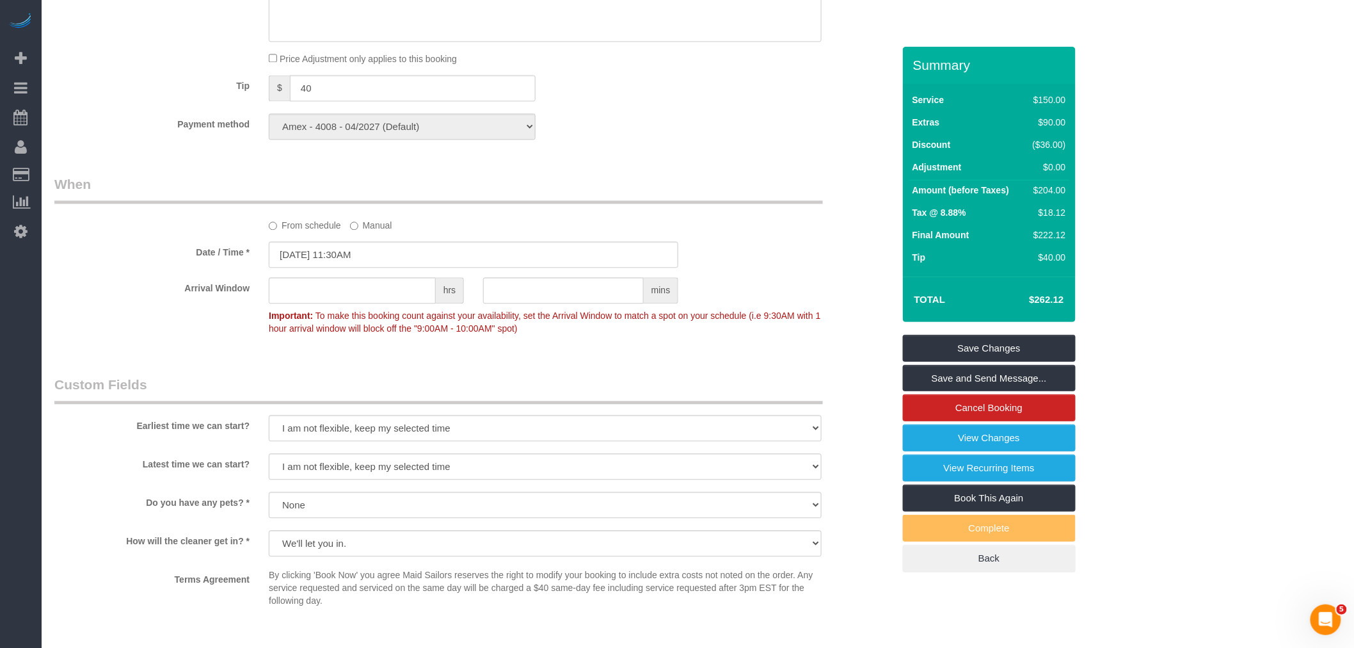
drag, startPoint x: 635, startPoint y: 195, endPoint x: 667, endPoint y: 317, distance: 125.9
click at [635, 195] on legend "When" at bounding box center [438, 189] width 769 height 29
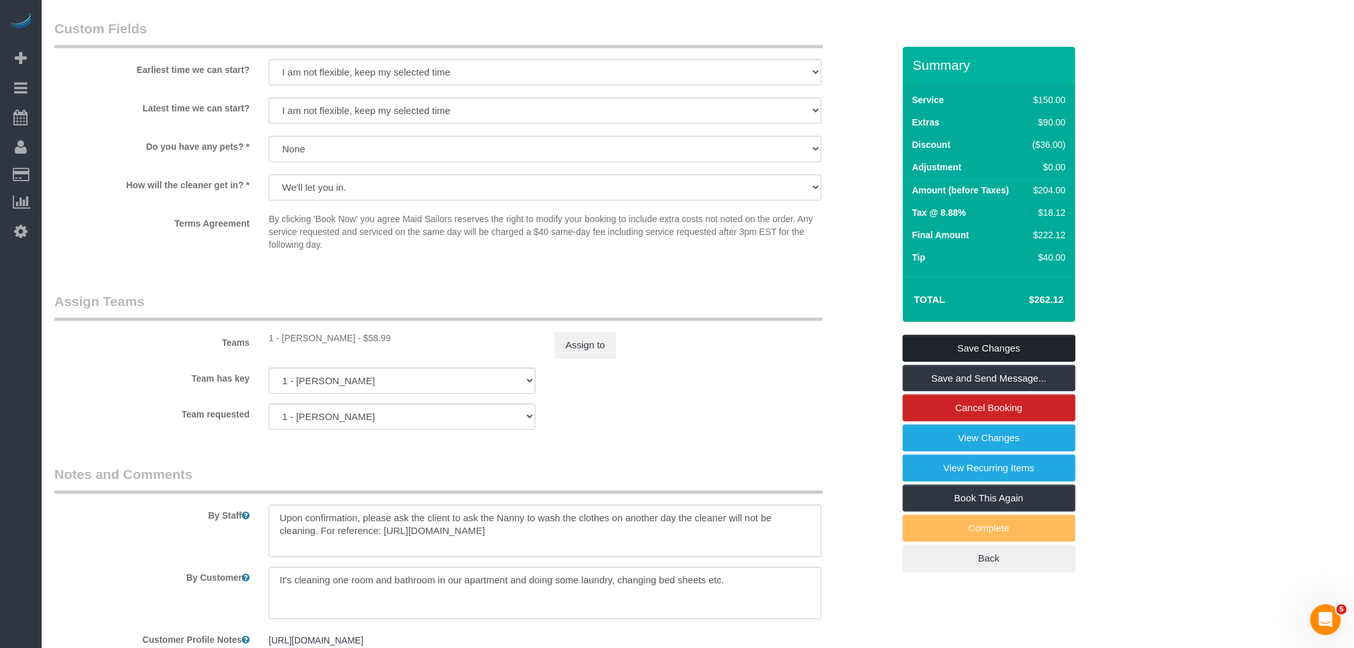
click at [1025, 346] on link "Save Changes" at bounding box center [989, 348] width 173 height 27
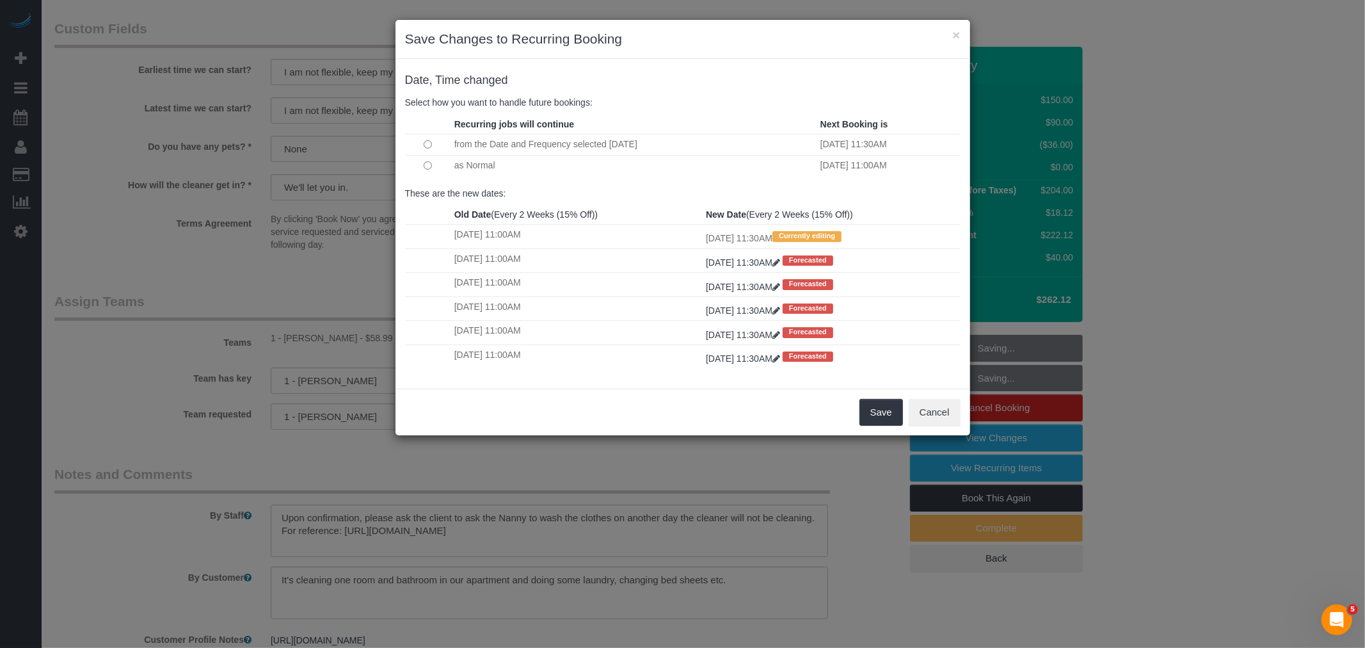
click at [423, 167] on td at bounding box center [428, 165] width 46 height 20
click at [872, 416] on button "Save" at bounding box center [881, 412] width 44 height 27
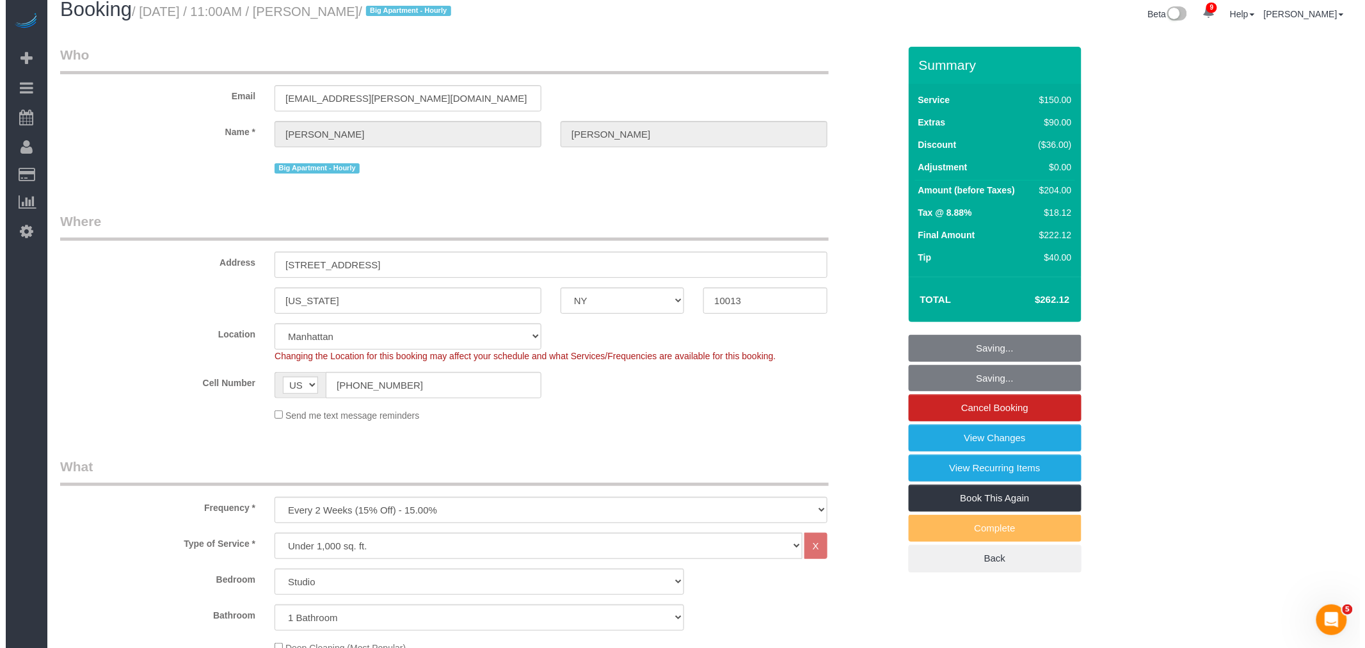
scroll to position [0, 0]
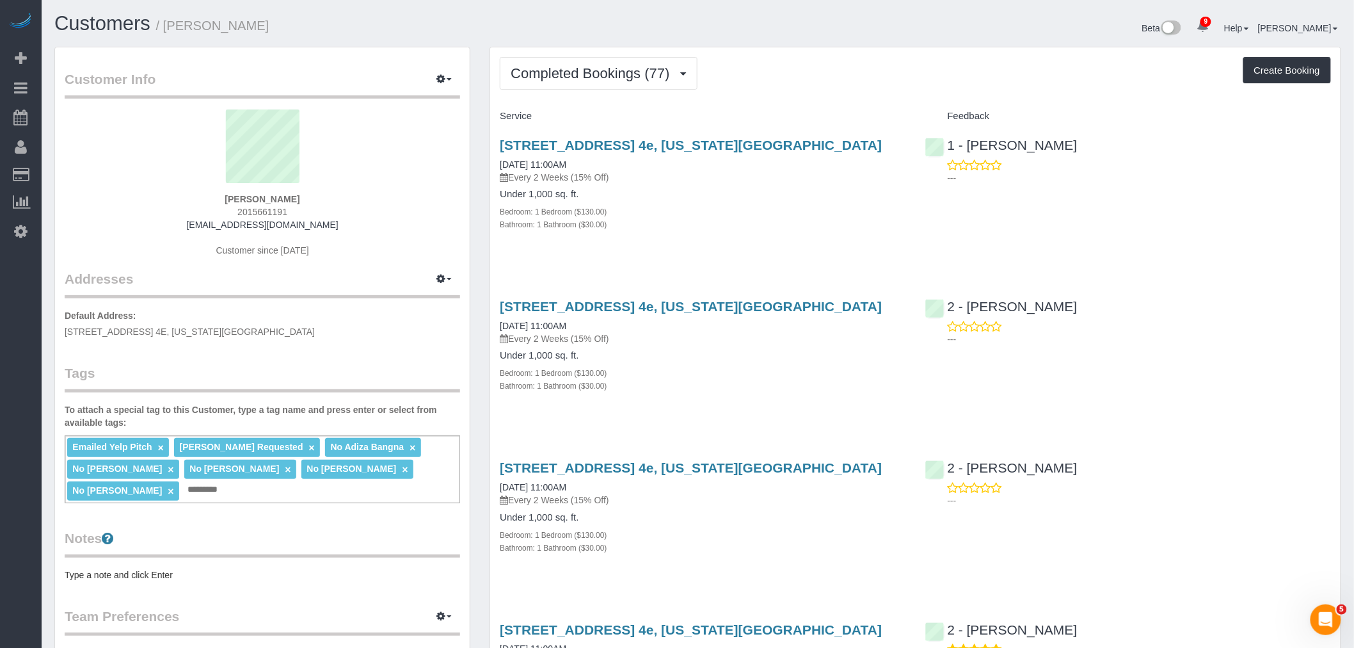
drag, startPoint x: 868, startPoint y: 246, endPoint x: 870, endPoint y: 253, distance: 7.3
click at [869, 246] on div "[STREET_ADDRESS] 4e, [US_STATE][GEOGRAPHIC_DATA] [DATE] 11:00AM Every 2 Weeks (…" at bounding box center [702, 191] width 425 height 129
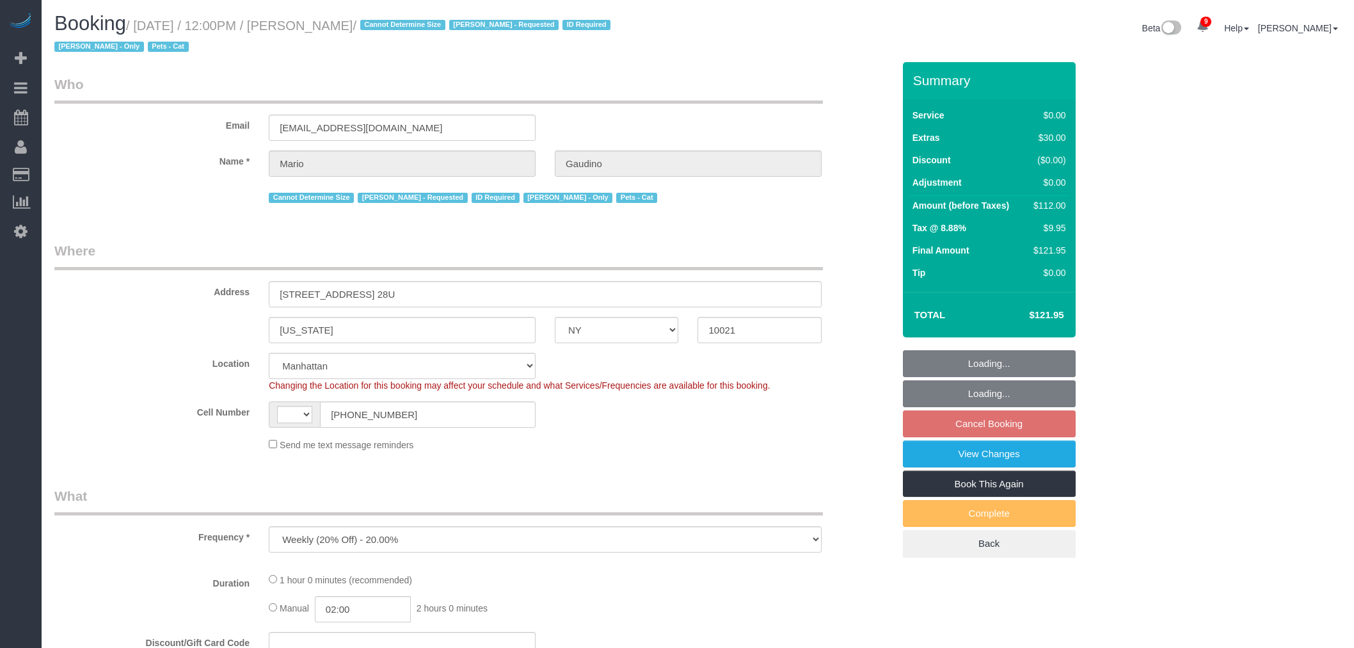
select select "NY"
select select "number:89"
select select "number:90"
select select "number:14"
select select "number:6"
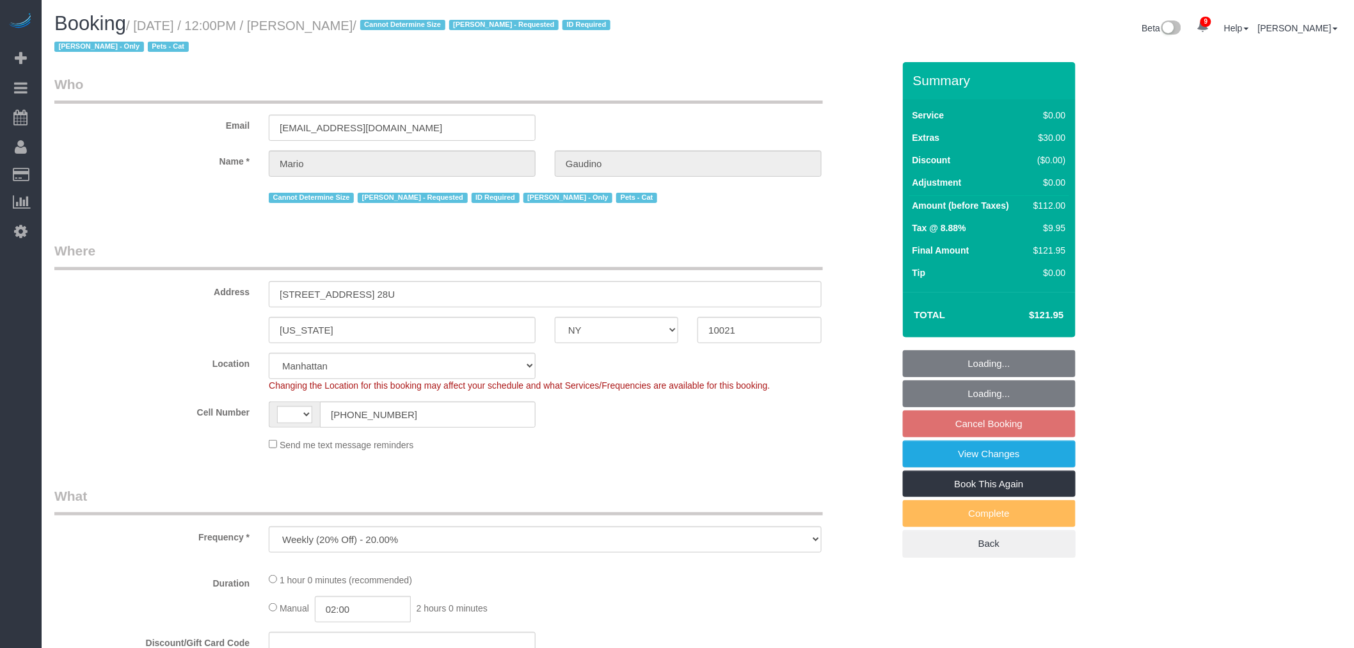
select select "number:21"
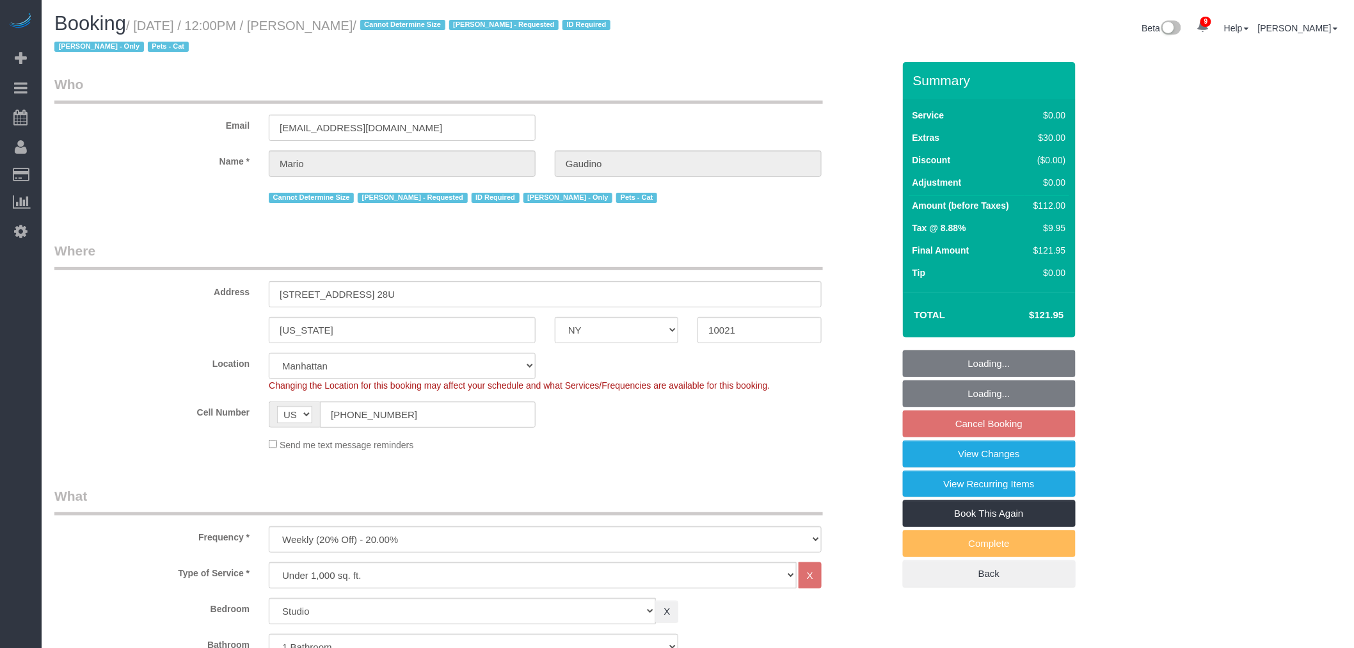
select select "string:US"
select select "object:821"
select select "spot5"
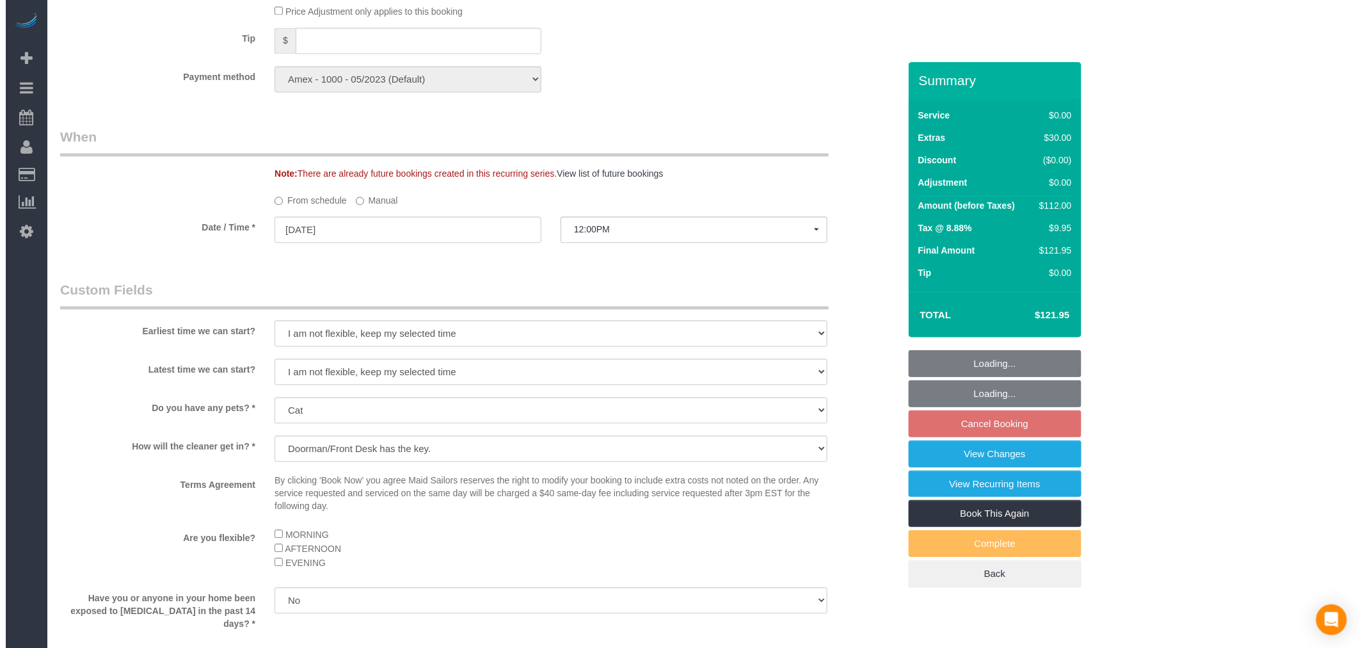
scroll to position [1351, 0]
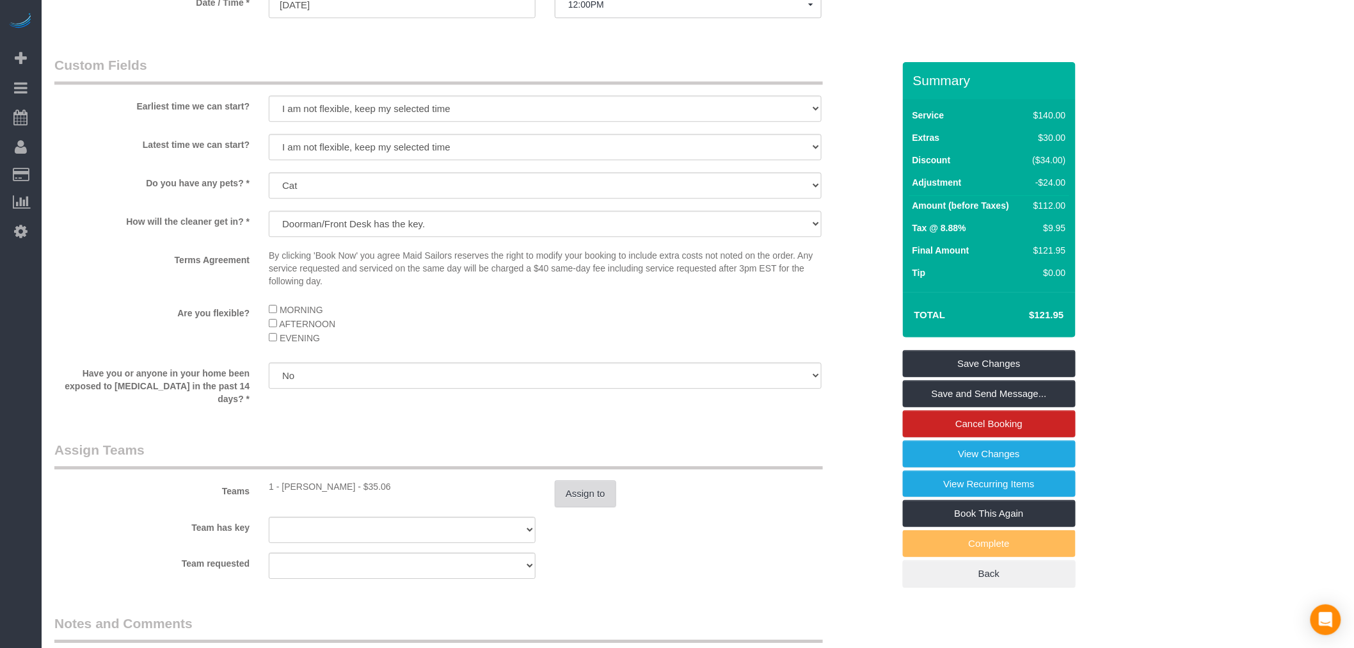
click at [587, 495] on button "Assign to" at bounding box center [585, 493] width 61 height 27
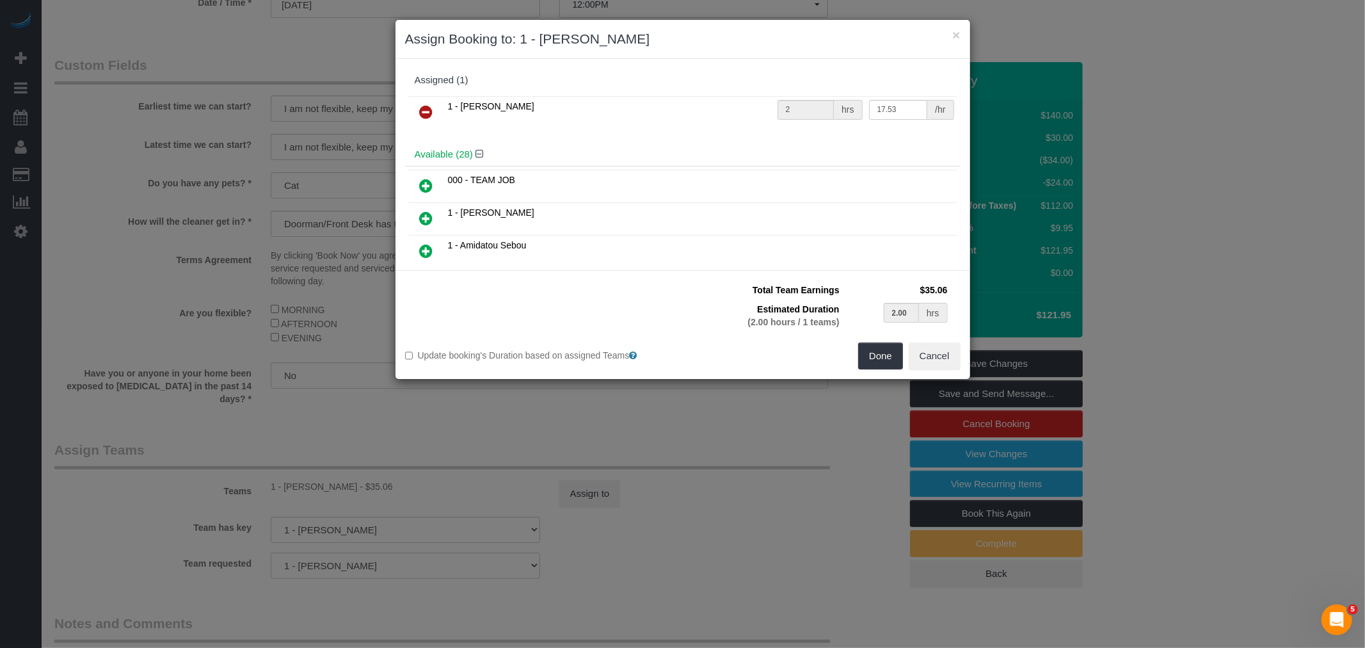
scroll to position [0, 0]
drag, startPoint x: 419, startPoint y: 109, endPoint x: 444, endPoint y: 127, distance: 30.7
click at [420, 109] on icon at bounding box center [426, 111] width 13 height 15
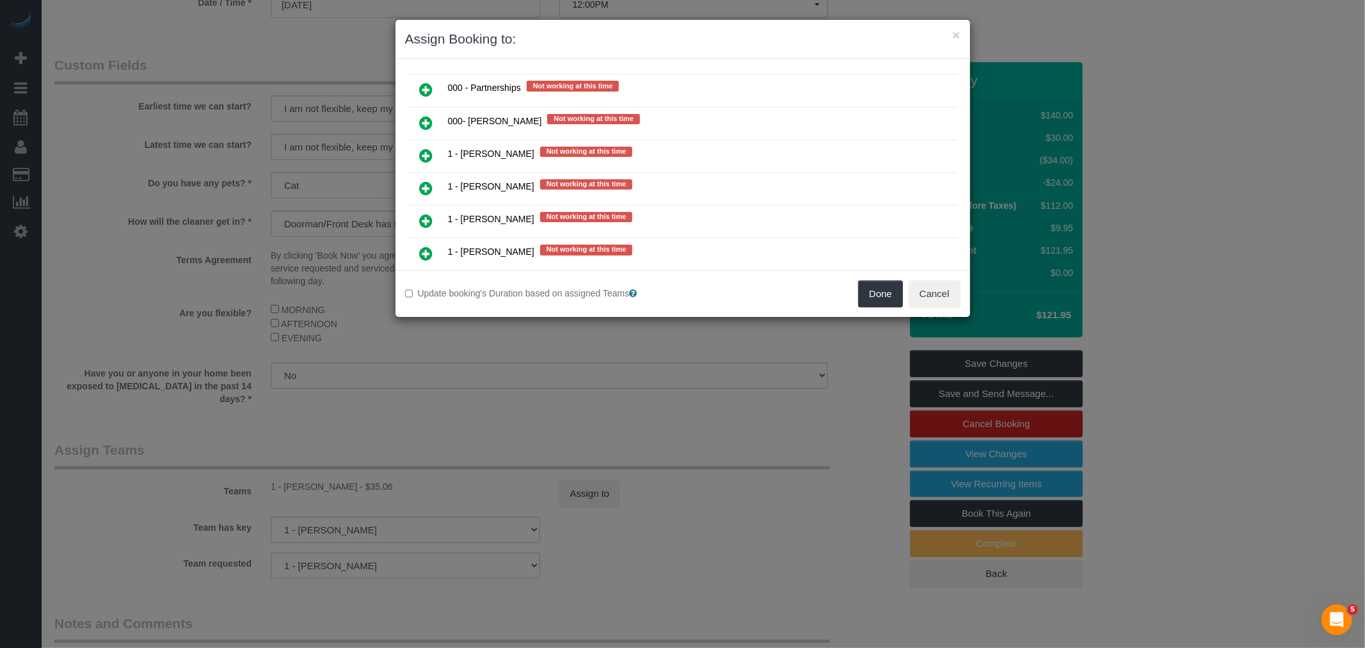
scroll to position [1137, 0]
click at [418, 110] on link at bounding box center [427, 123] width 30 height 26
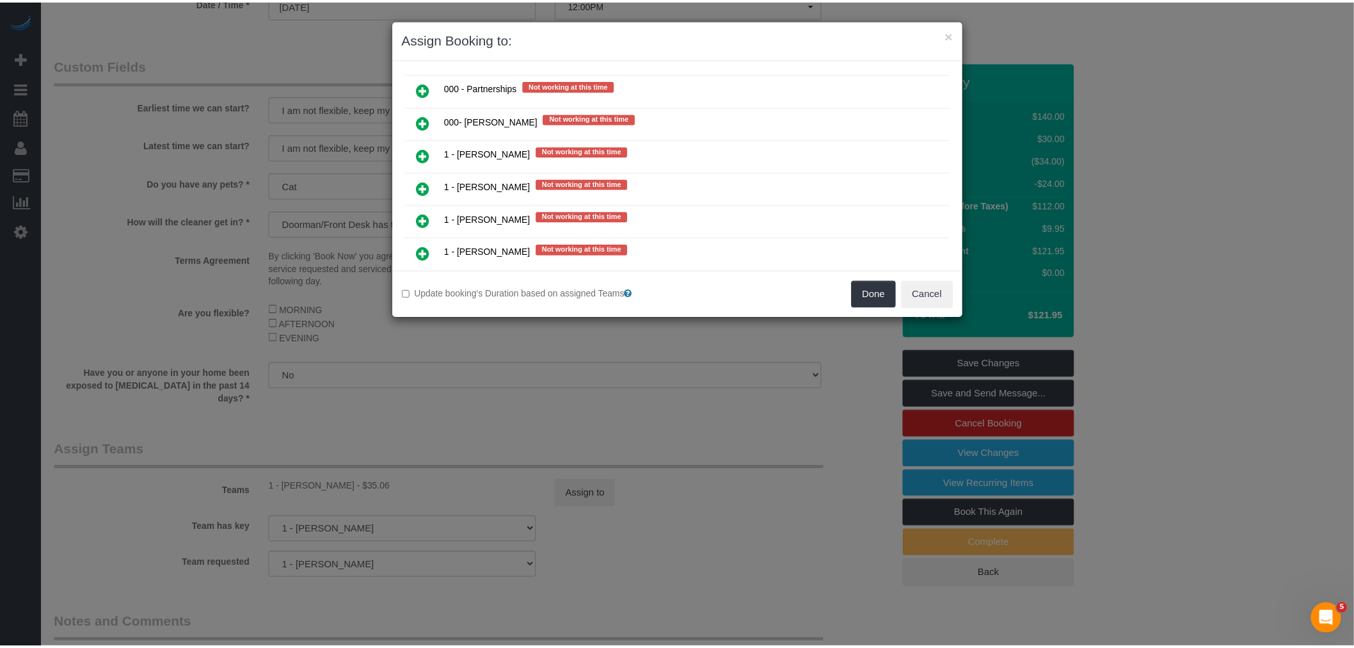
scroll to position [1167, 0]
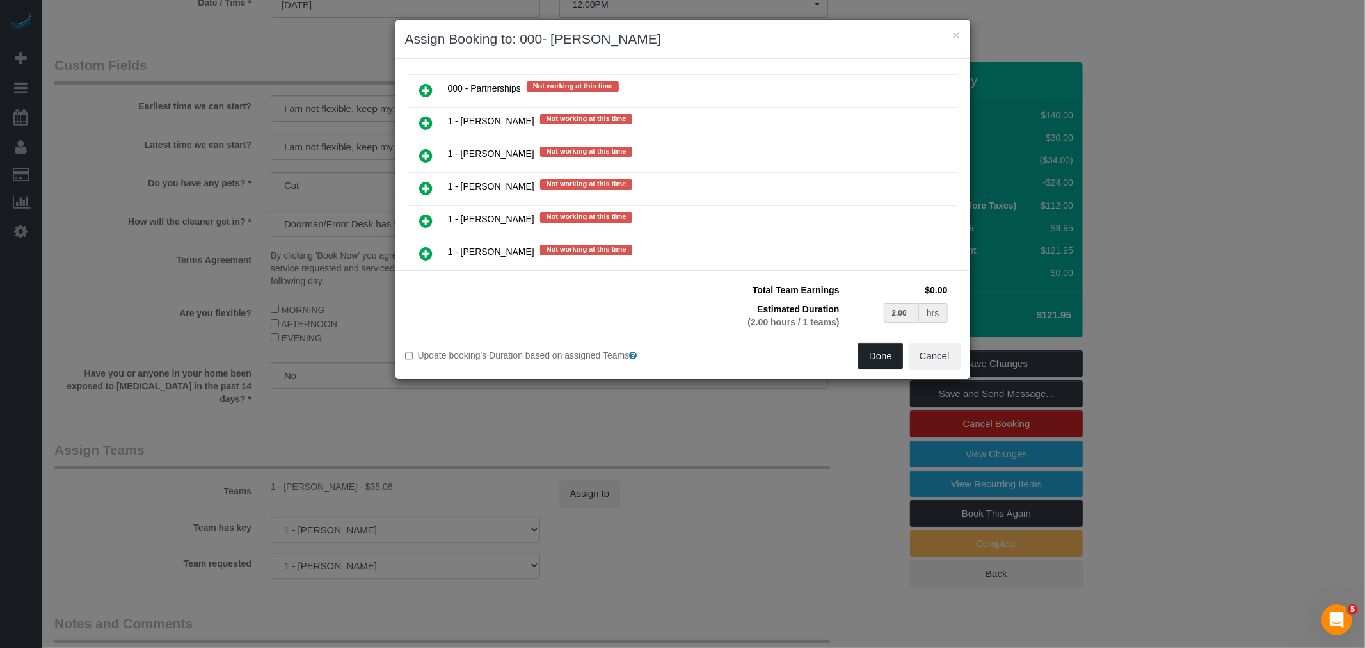
click at [869, 356] on button "Done" at bounding box center [880, 355] width 45 height 27
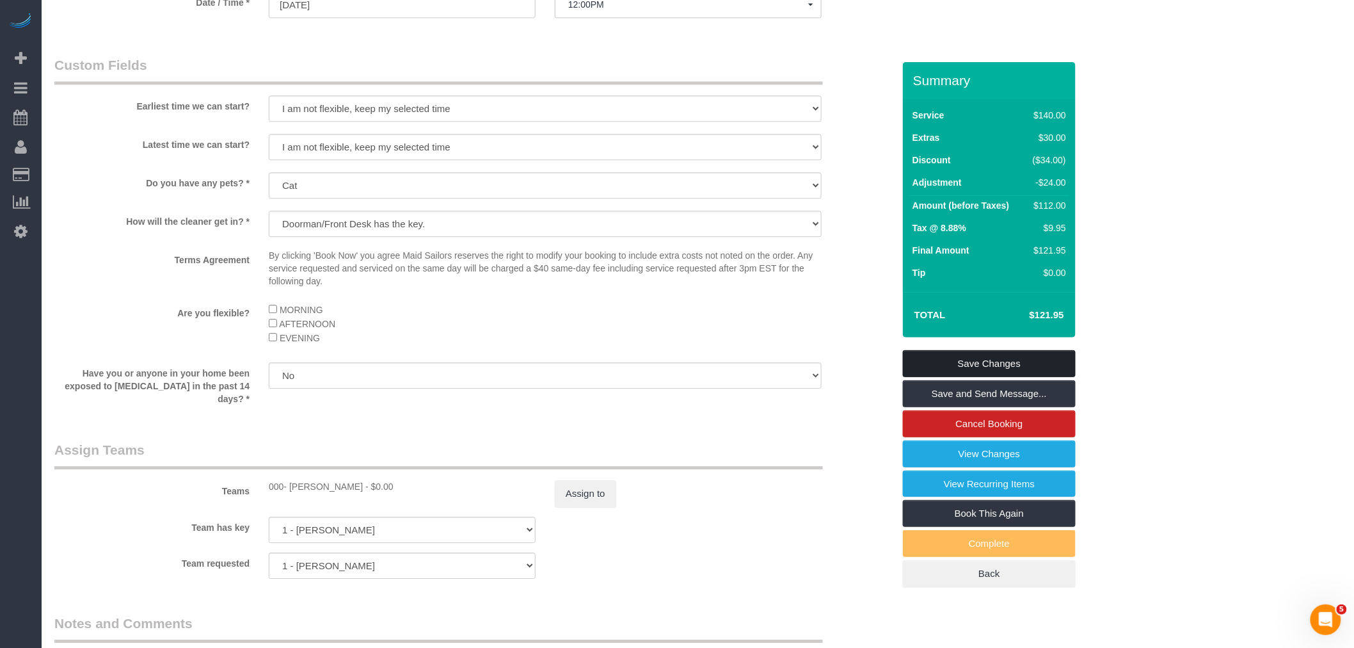
drag, startPoint x: 1012, startPoint y: 362, endPoint x: 781, endPoint y: 328, distance: 233.5
click at [1012, 361] on link "Save Changes" at bounding box center [989, 363] width 173 height 27
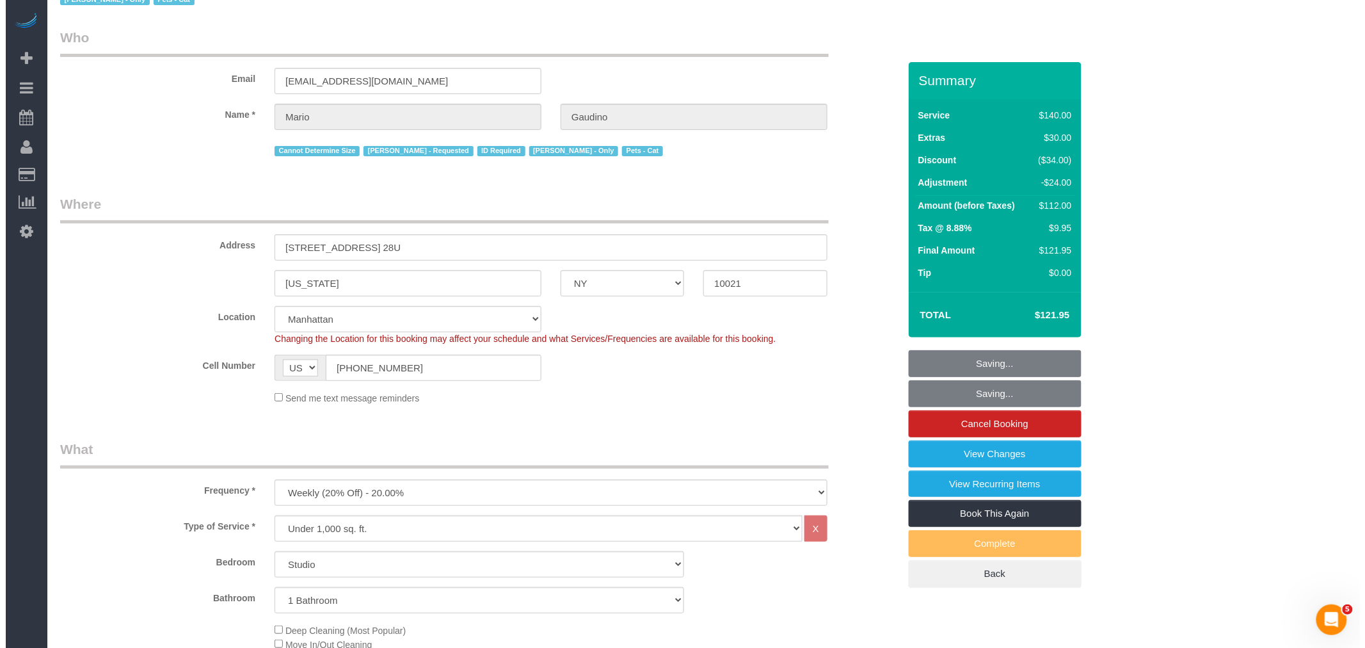
scroll to position [0, 0]
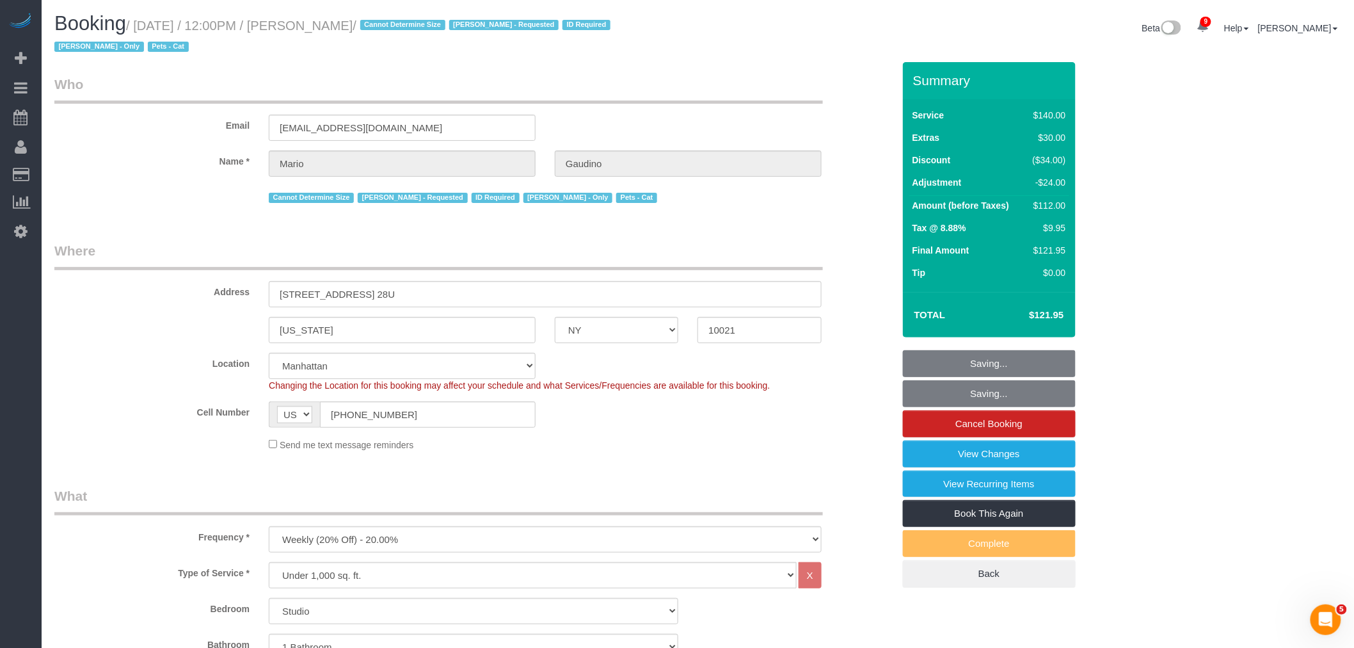
click at [385, 76] on legend "Who" at bounding box center [438, 89] width 769 height 29
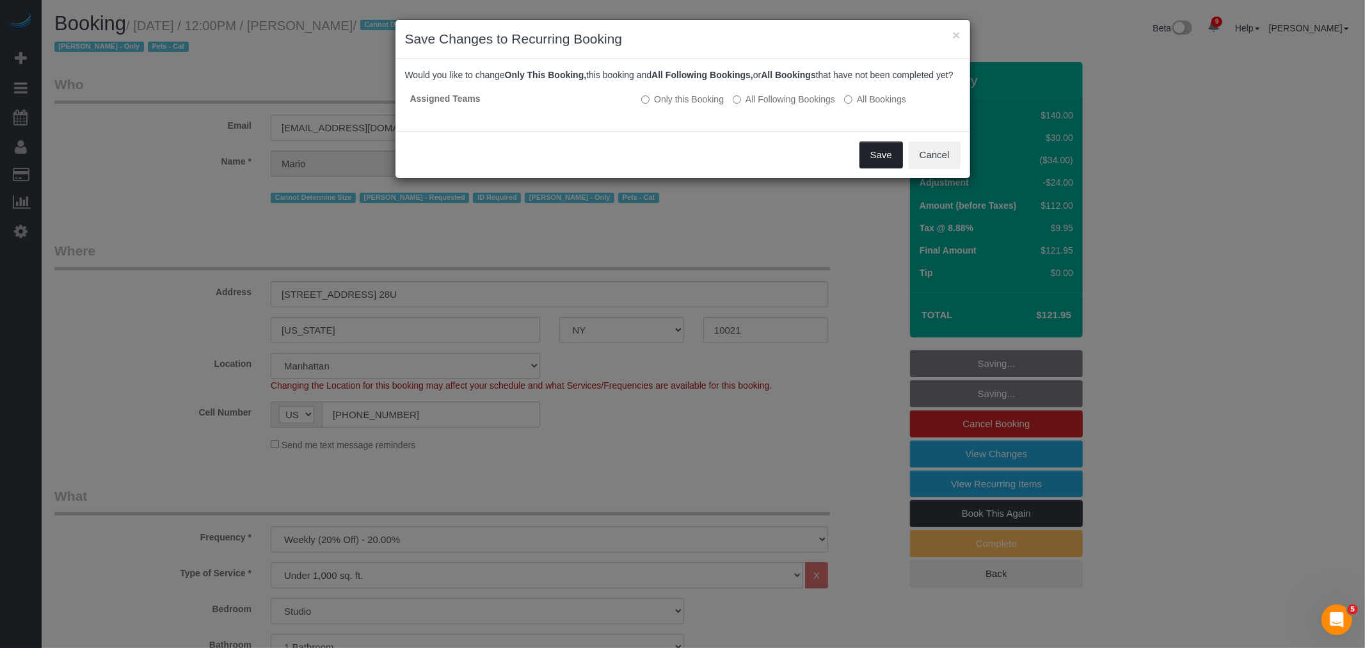
click at [885, 168] on button "Save" at bounding box center [881, 154] width 44 height 27
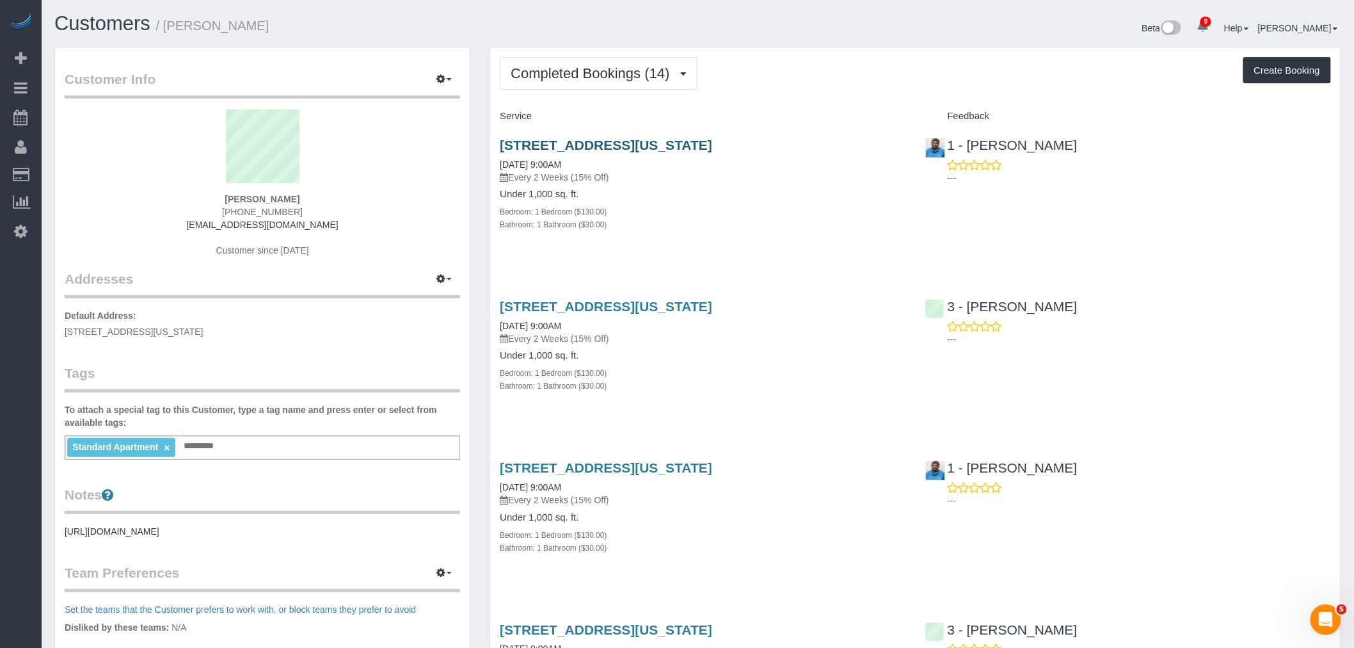
drag, startPoint x: 827, startPoint y: 145, endPoint x: 501, endPoint y: 145, distance: 326.4
click at [501, 145] on h3 "[STREET_ADDRESS][US_STATE]" at bounding box center [703, 145] width 406 height 15
copy link "[STREET_ADDRESS][US_STATE]"
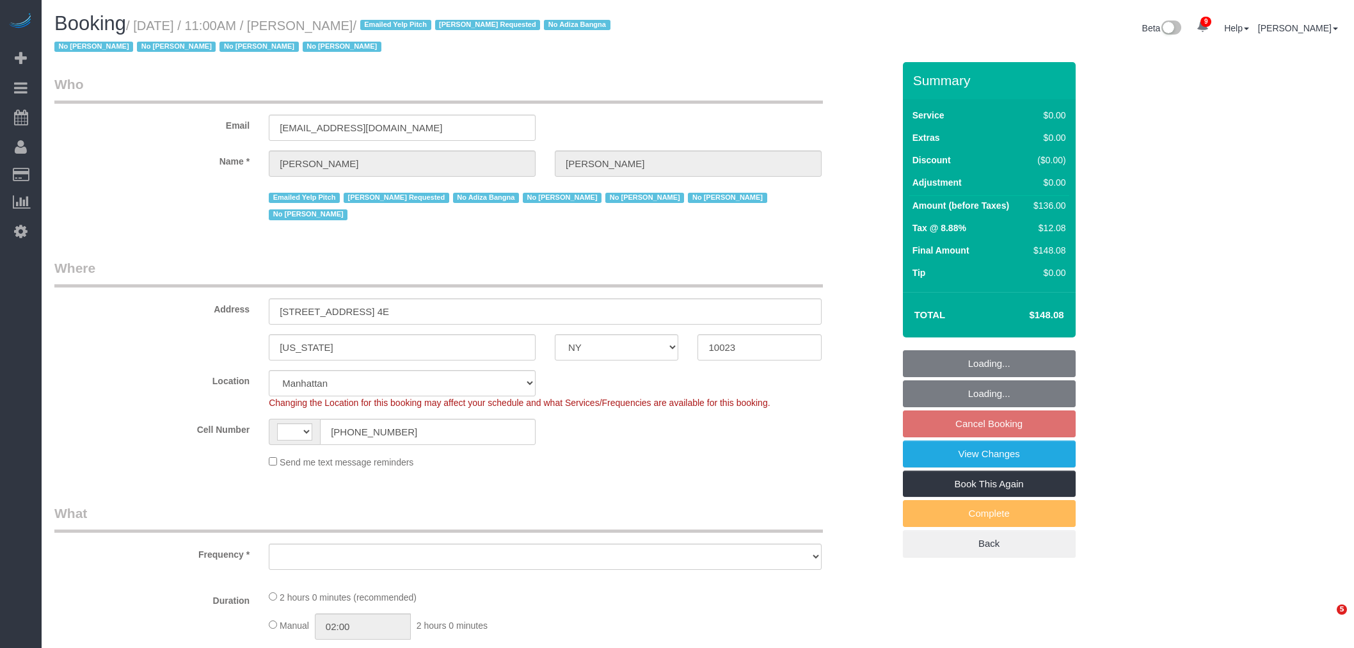
select select "NY"
select select "number:58"
select select "number:72"
select select "number:15"
select select "number:6"
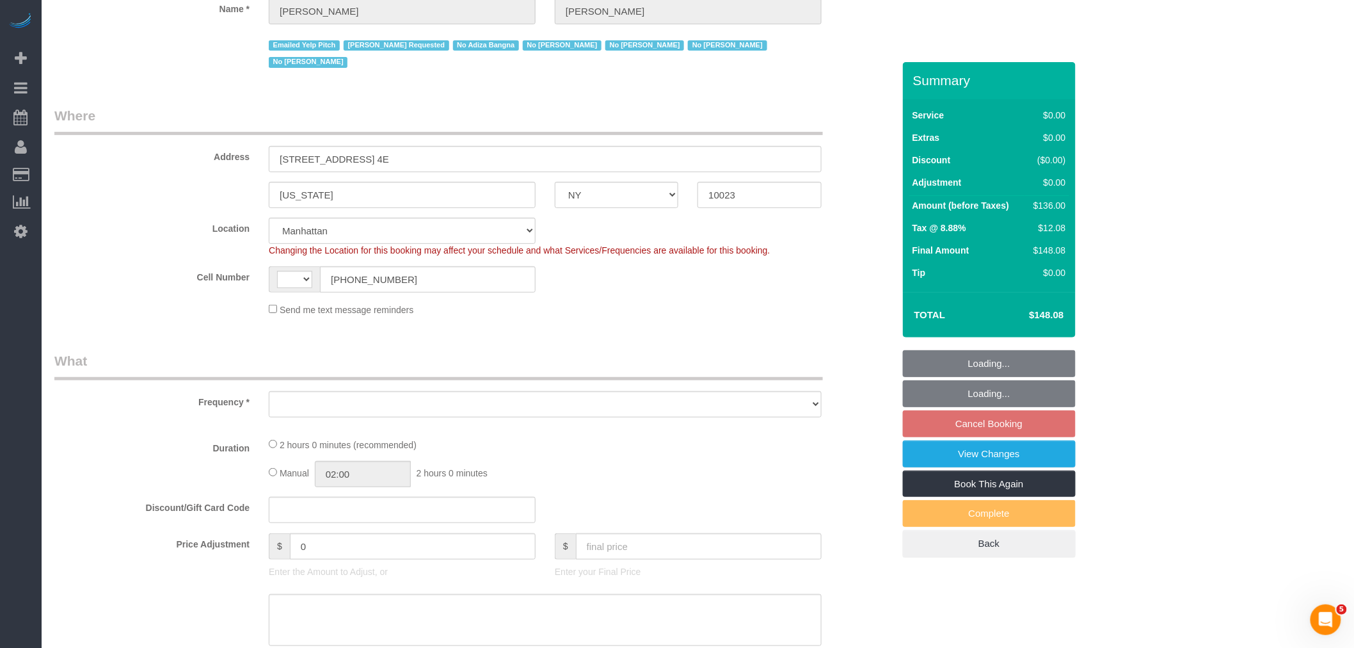
select select "string:stripe-pm_1LDaJs4VGloSiKo7V5Tq0hTt"
select select "1"
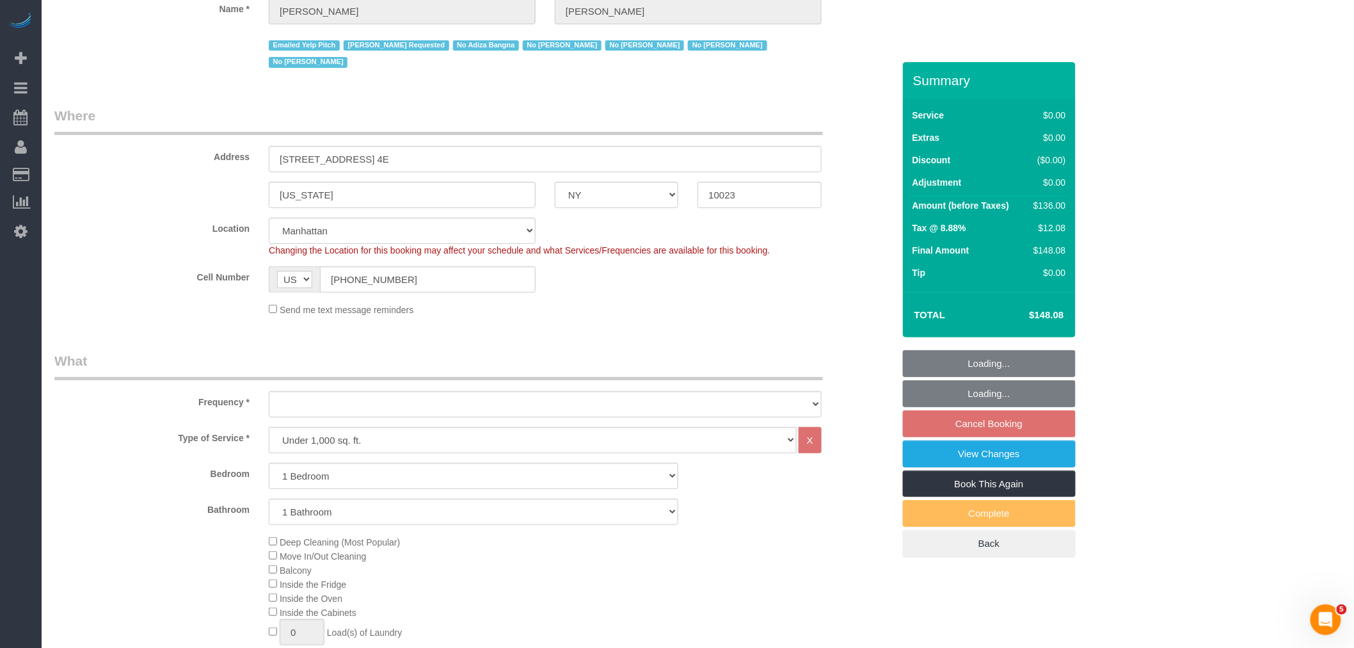
select select "string:US"
select select "object:1376"
select select "spot4"
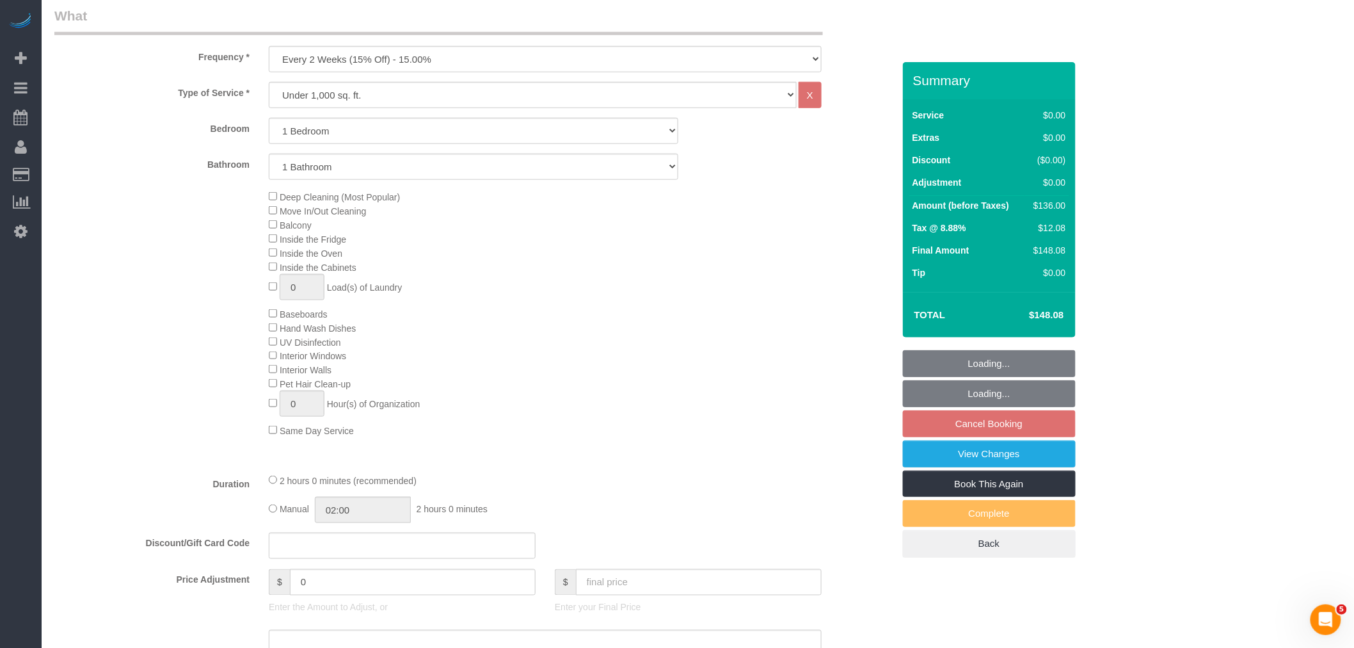
select select "1"
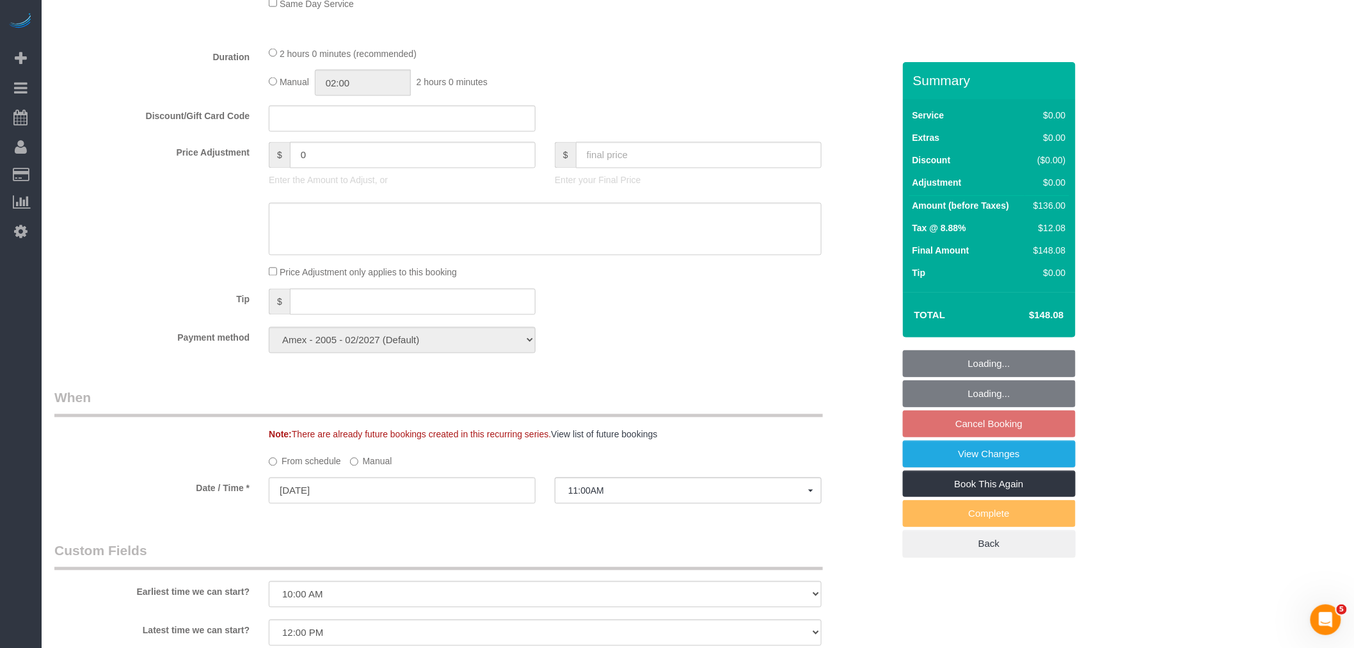
select select "object:1416"
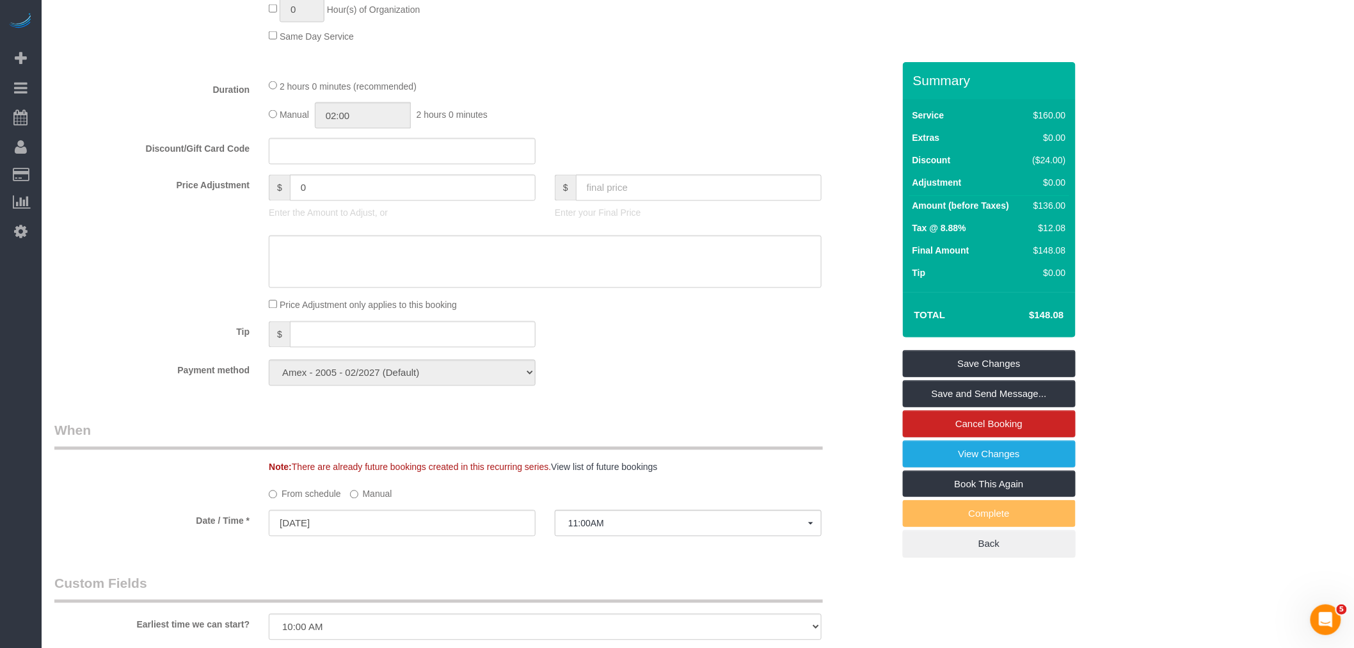
scroll to position [426, 0]
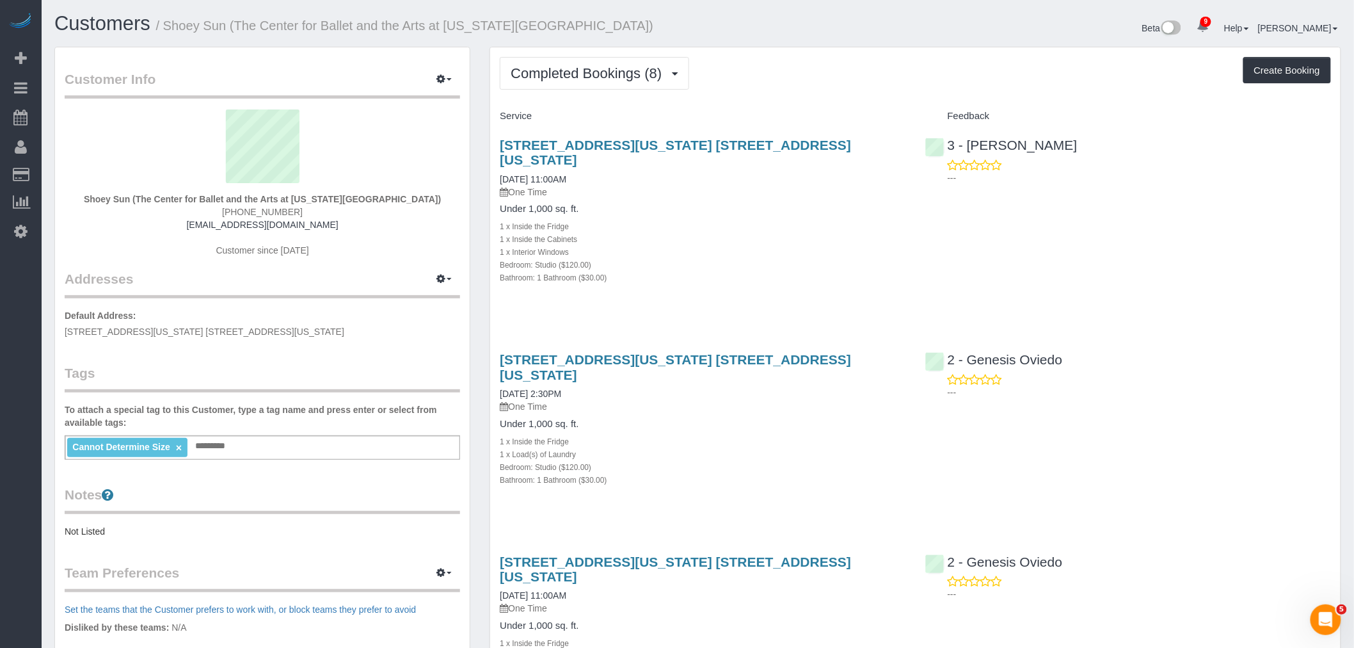
click at [836, 77] on div "Completed Bookings (8) Completed Bookings (8) Upcoming Bookings (1) Cancelled B…" at bounding box center [915, 73] width 831 height 33
drag, startPoint x: 101, startPoint y: 195, endPoint x: 164, endPoint y: 196, distance: 63.4
click at [164, 196] on div "Shoey Sun (The Center for Ballet and the Arts at [US_STATE][GEOGRAPHIC_DATA]) […" at bounding box center [263, 189] width 396 height 160
copy strong "Shoey Sun ("
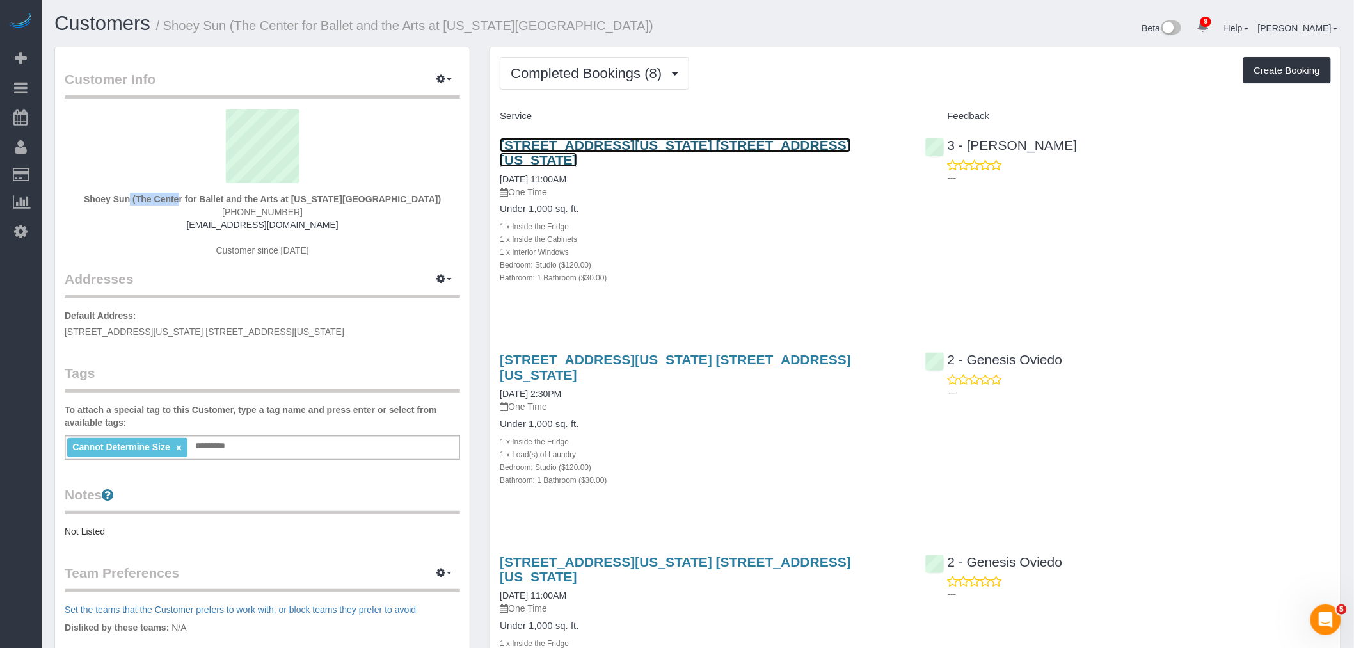
click at [851, 148] on link "[STREET_ADDRESS][US_STATE] [STREET_ADDRESS][US_STATE]" at bounding box center [675, 152] width 351 height 29
click at [757, 68] on div "Completed Bookings (8) Completed Bookings (8) Upcoming Bookings (1) Cancelled B…" at bounding box center [915, 73] width 831 height 33
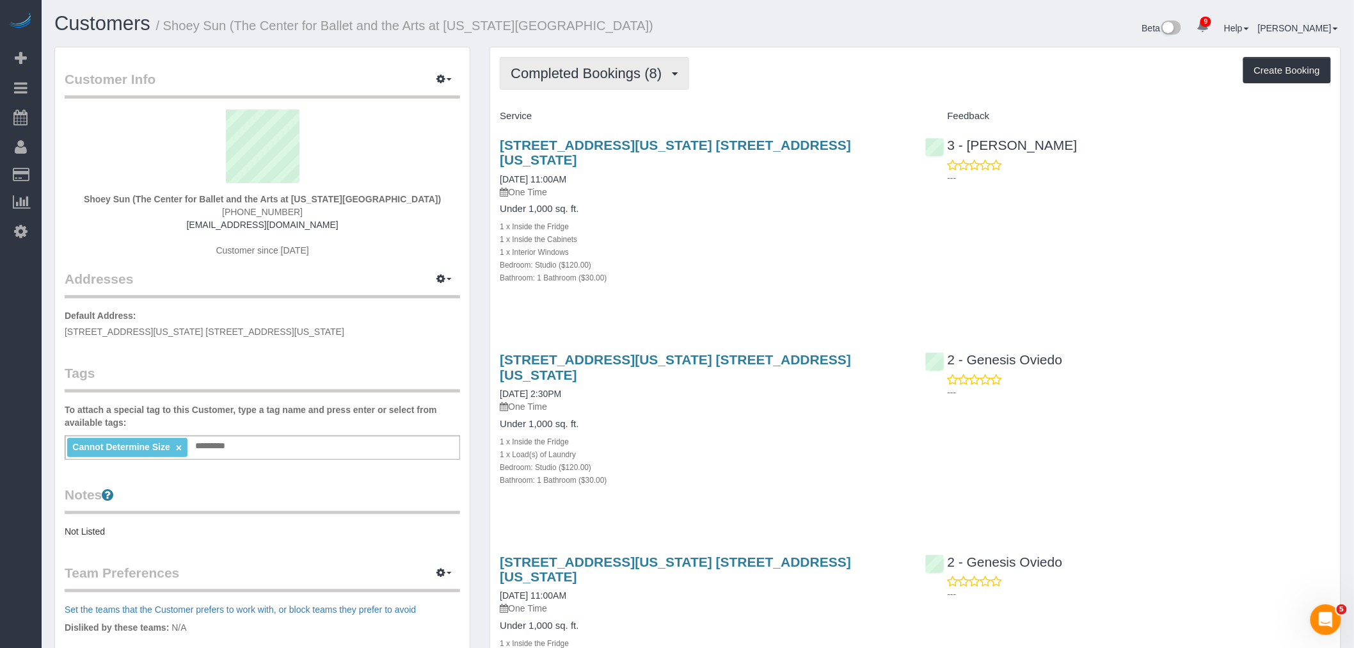
click at [606, 77] on span "Completed Bookings (8)" at bounding box center [589, 73] width 157 height 16
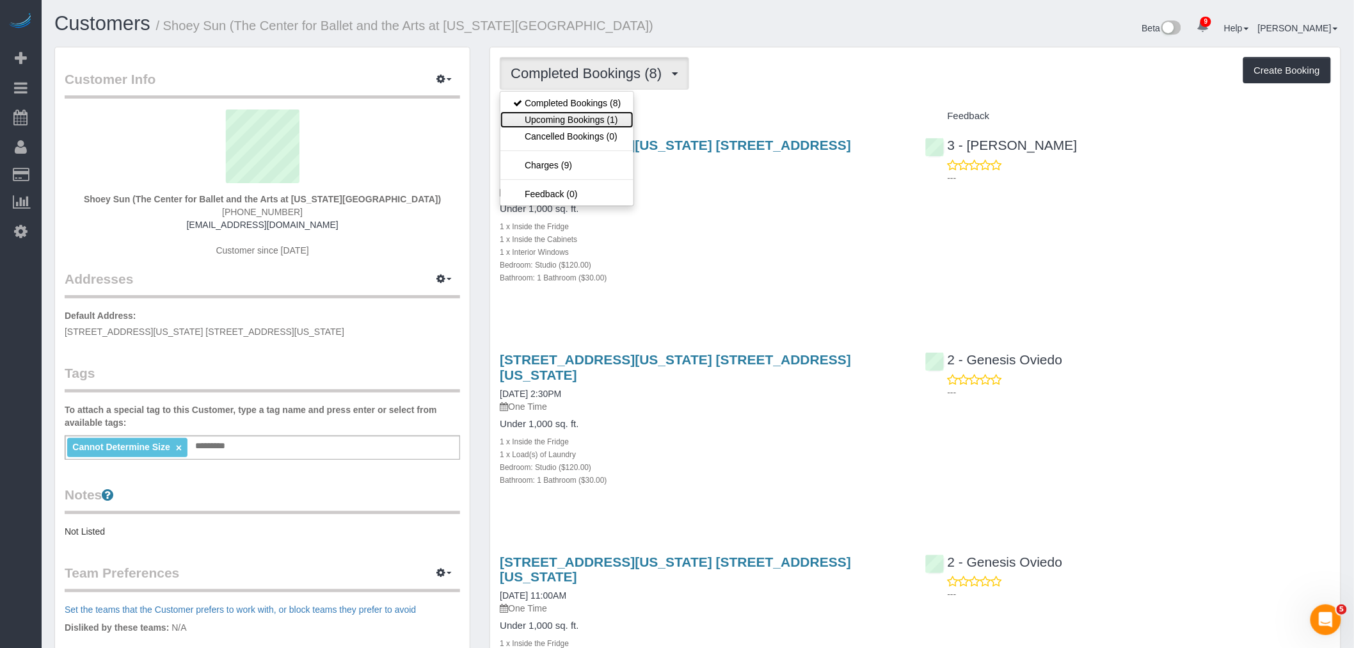
click at [596, 122] on link "Upcoming Bookings (1)" at bounding box center [566, 119] width 133 height 17
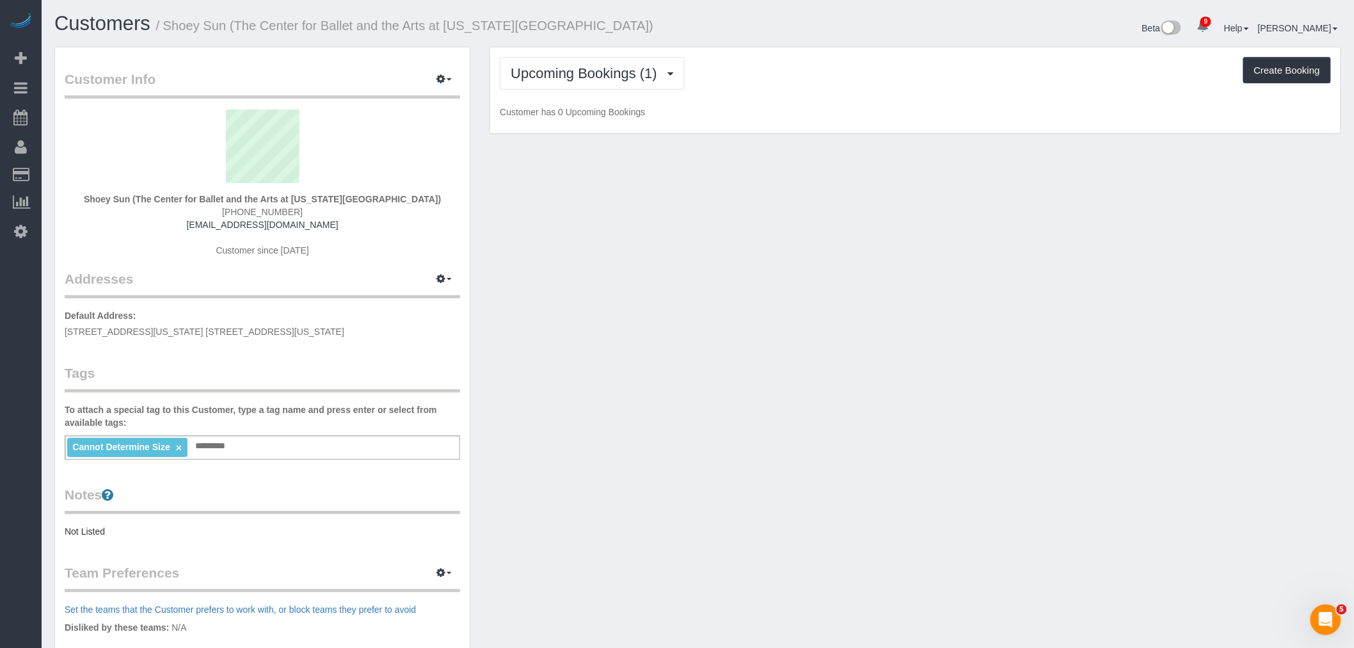
click at [811, 81] on div "Upcoming Bookings (1) Completed Bookings (8) Upcoming Bookings (1) Cancelled Bo…" at bounding box center [915, 73] width 831 height 33
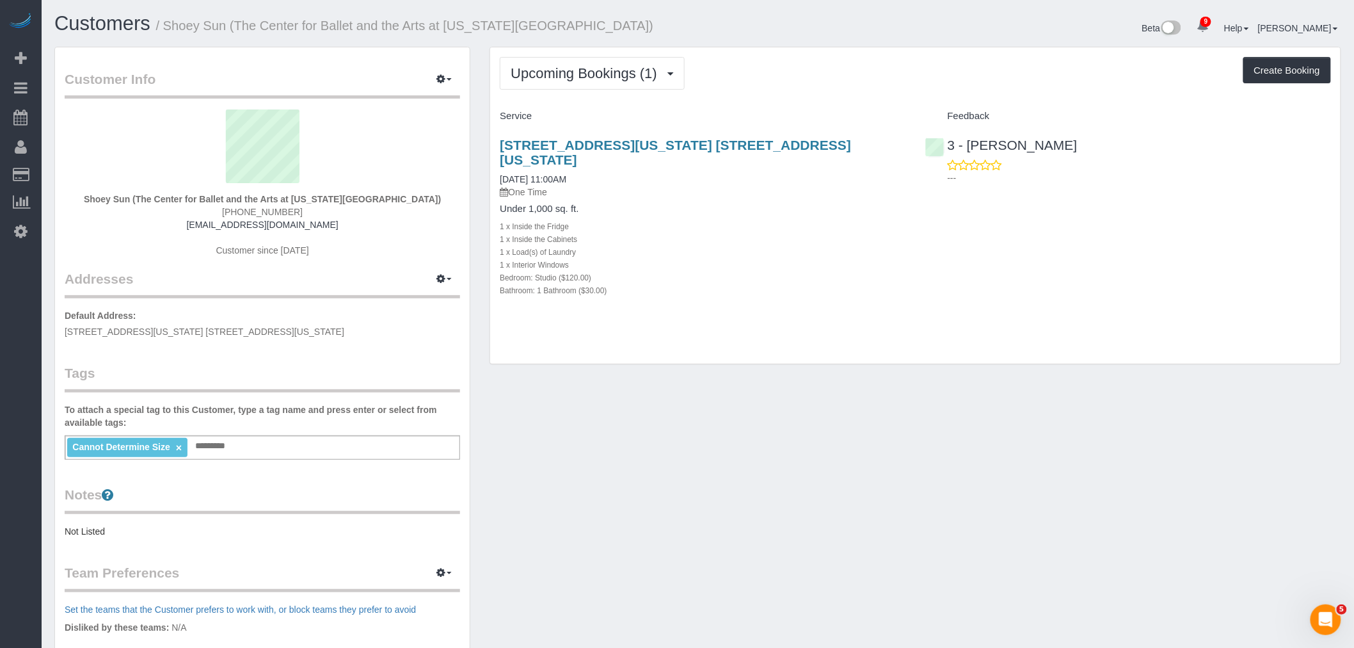
click at [795, 75] on div "Upcoming Bookings (1) Completed Bookings (8) Upcoming Bookings (1) Cancelled Bo…" at bounding box center [915, 73] width 831 height 33
click at [766, 142] on link "3 Washington Square Village, Apt. 9n, New York, NY 10012" at bounding box center [675, 152] width 351 height 29
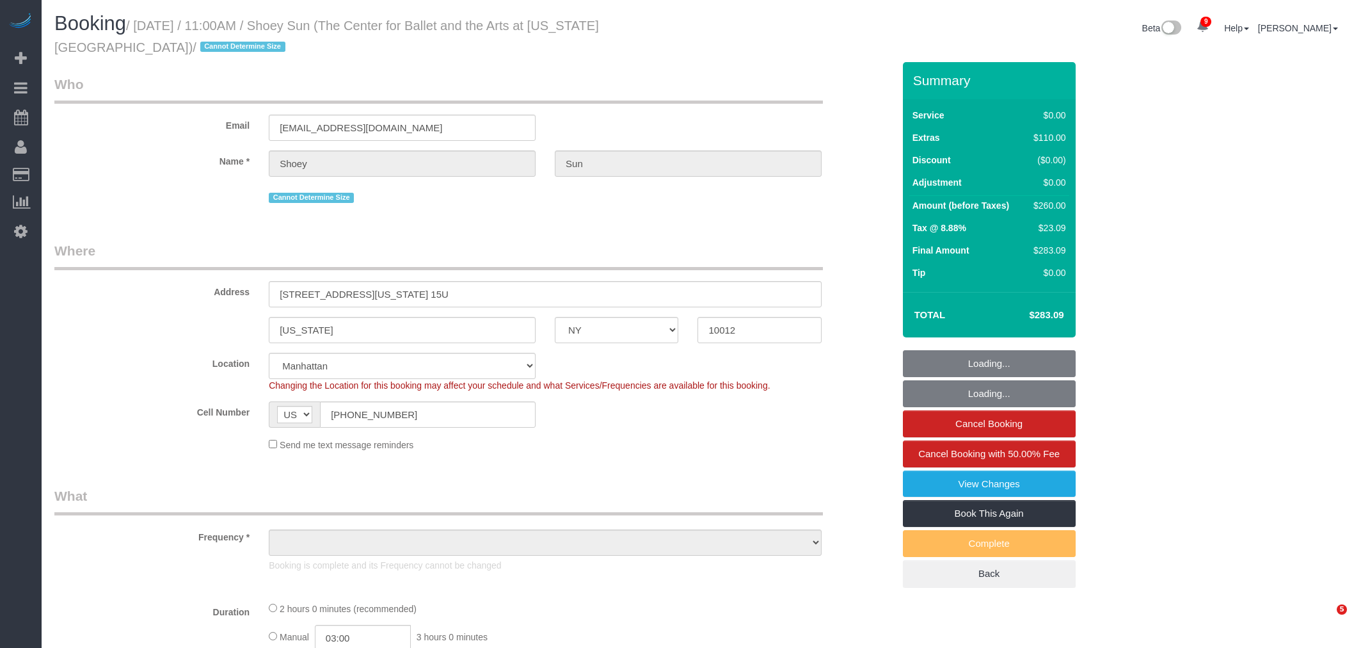
select select "NY"
select select "number:57"
select select "number:77"
select select "number:15"
select select "number:6"
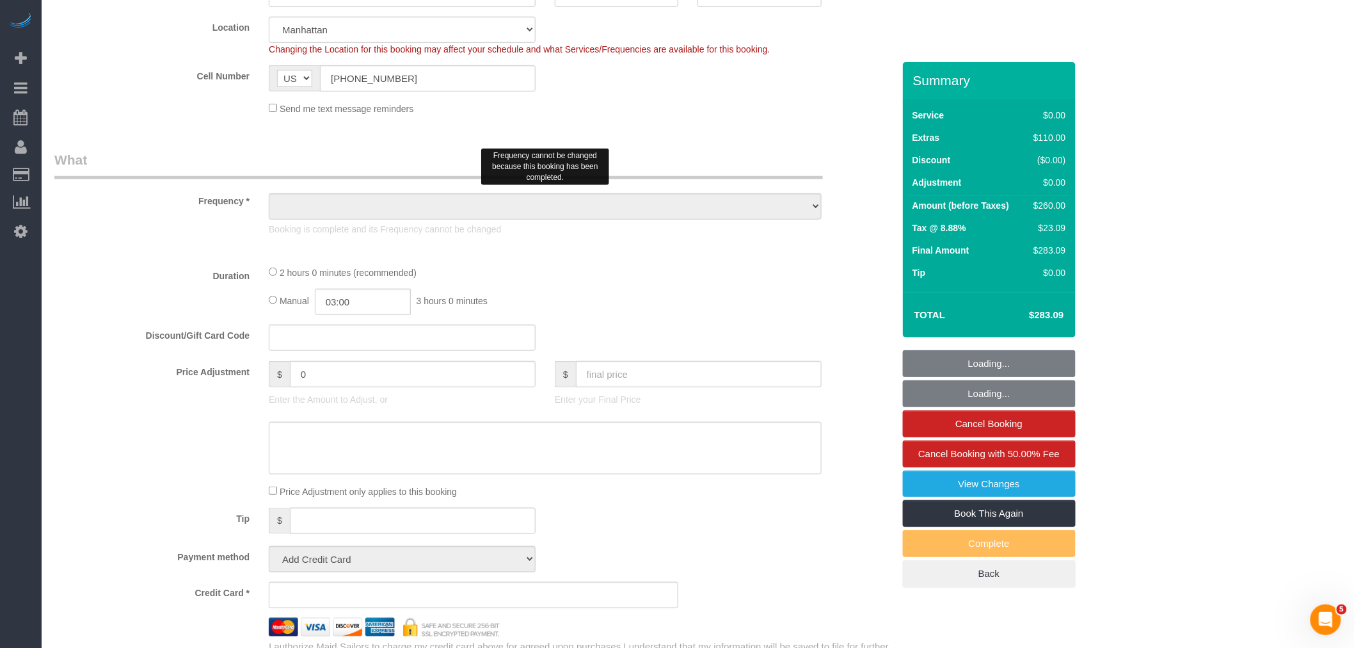
select select "spot1"
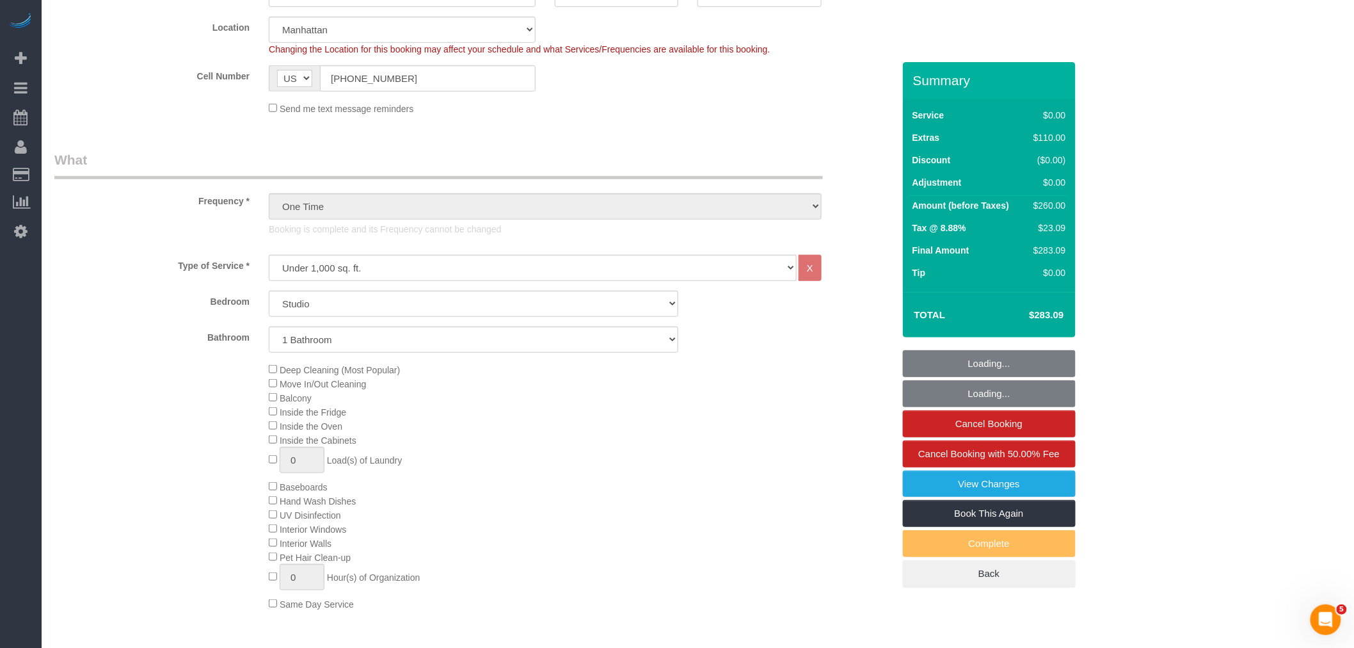
select select "object:1363"
select select "string:stripe-pm_1QuhNH4VGloSiKo7LazdcgDJ"
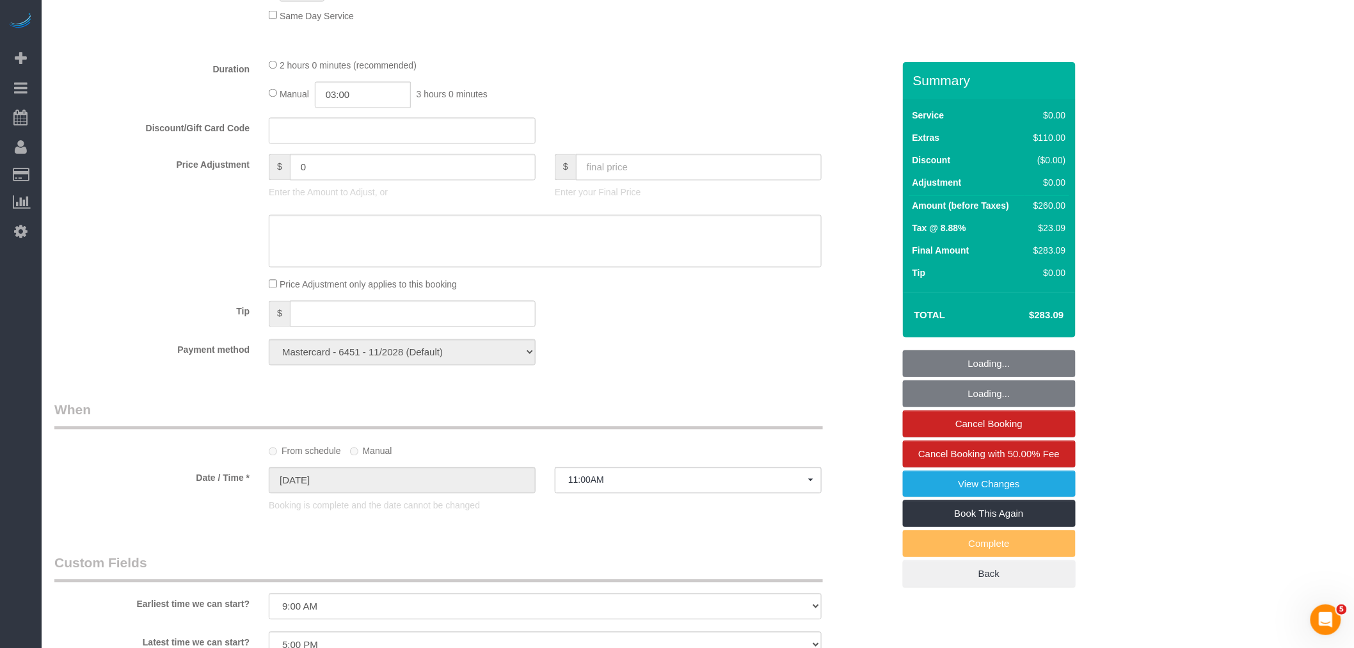
select select "object:1403"
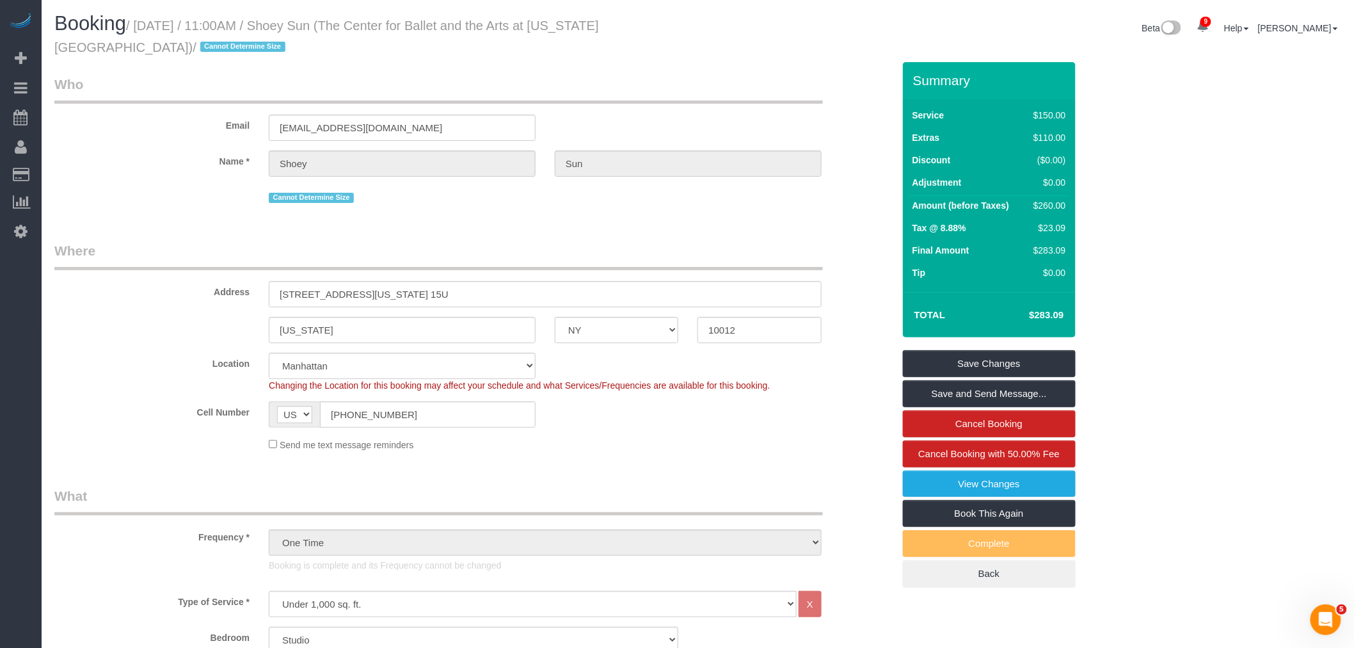
click at [562, 103] on legend "Who" at bounding box center [438, 89] width 769 height 29
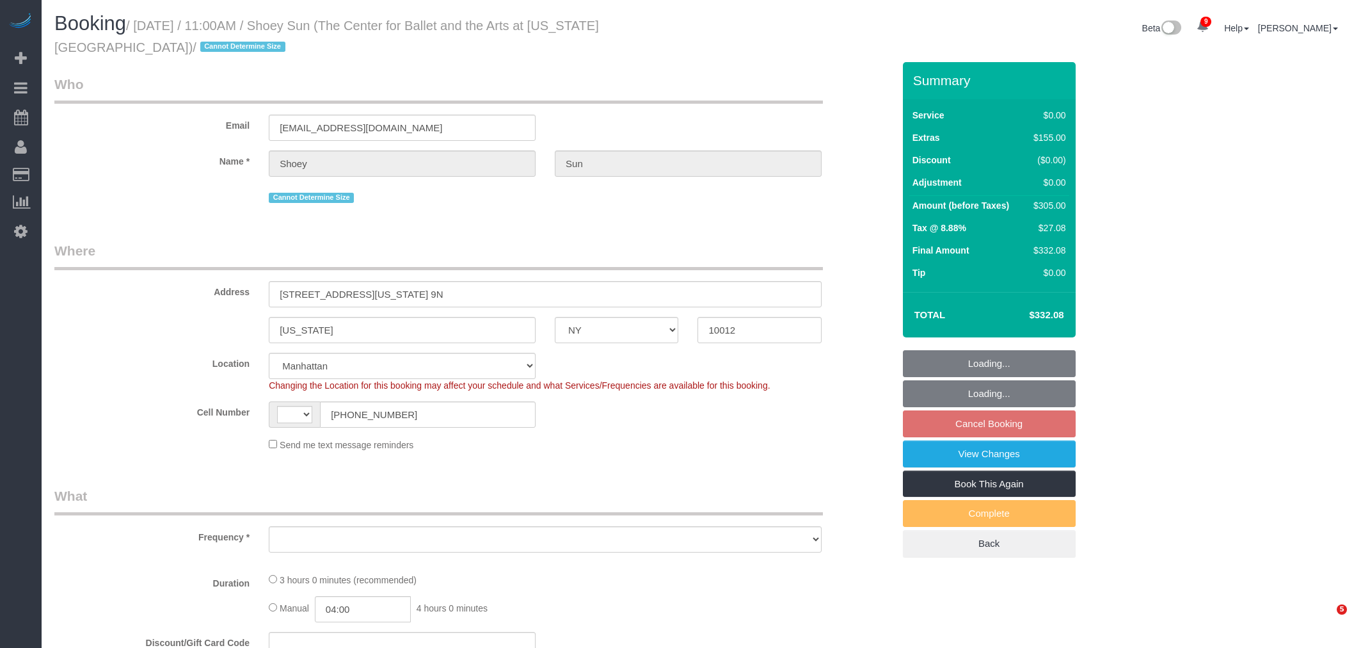
select select "NY"
select select "number:57"
select select "number:77"
select select "number:15"
select select "number:6"
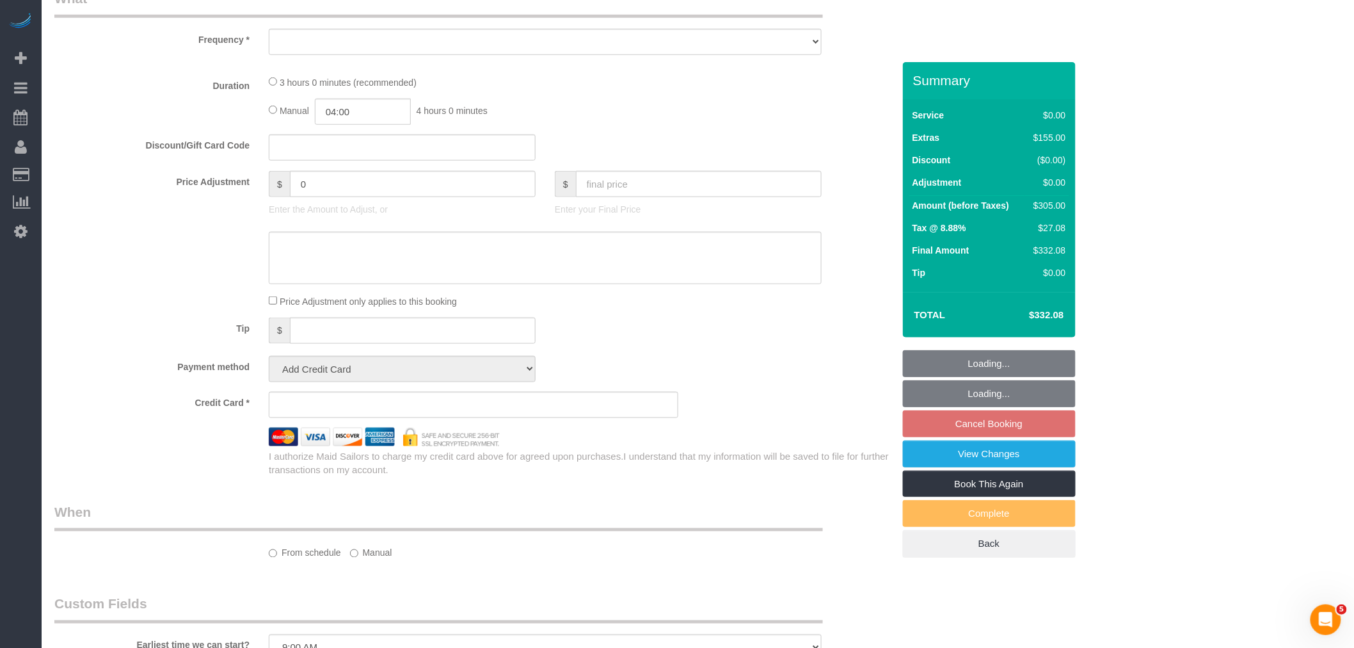
select select "string:stripe-pm_1QuhNH4VGloSiKo7LazdcgDJ"
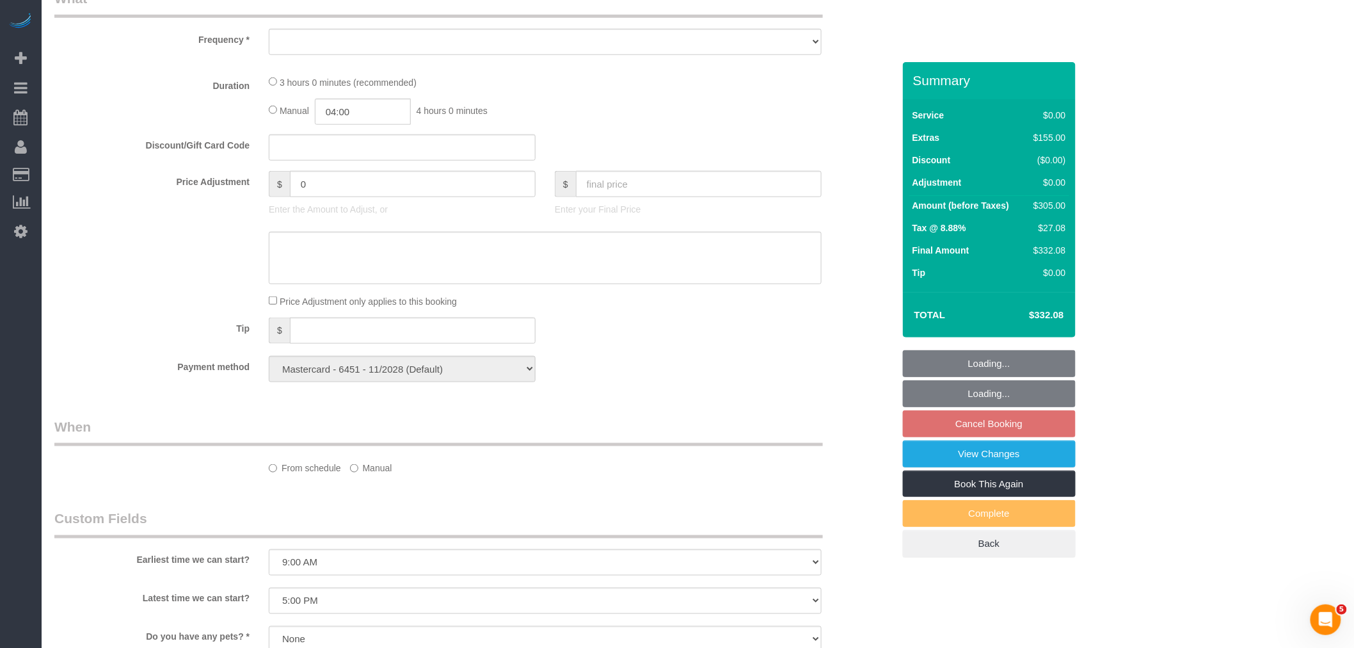
select select "string:[GEOGRAPHIC_DATA]"
select select "object:853"
select select "spot4"
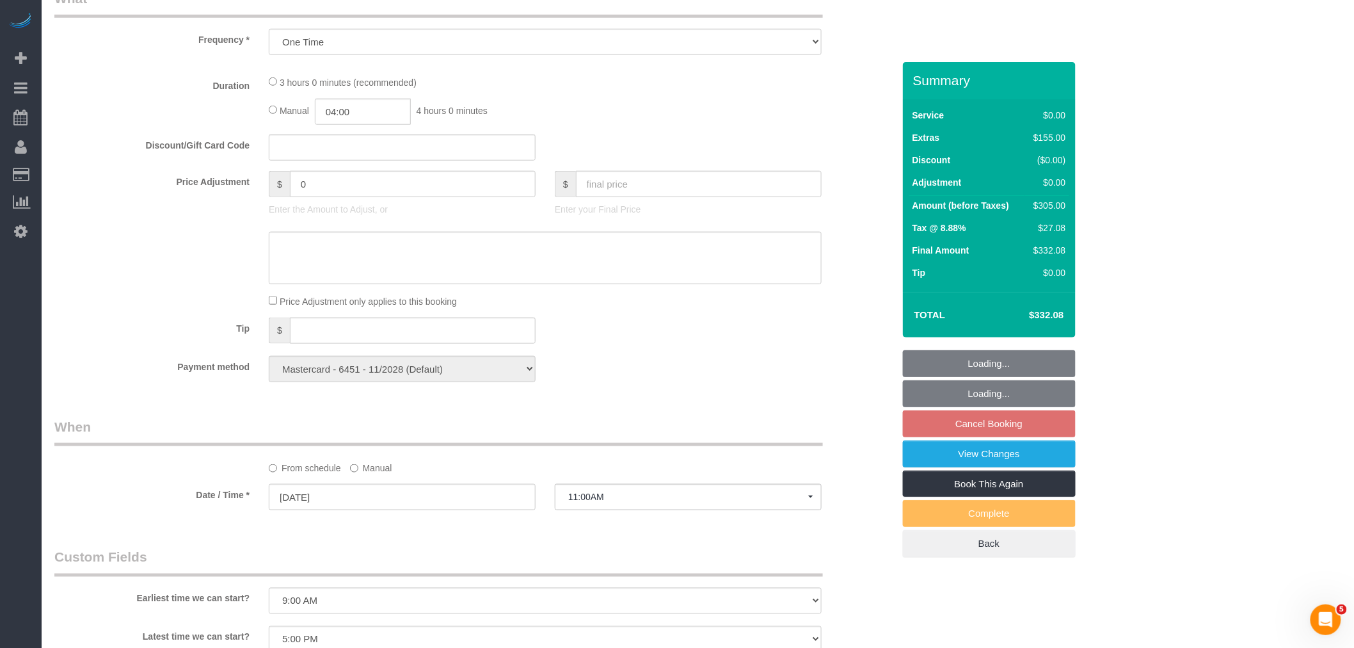
select select "object:1353"
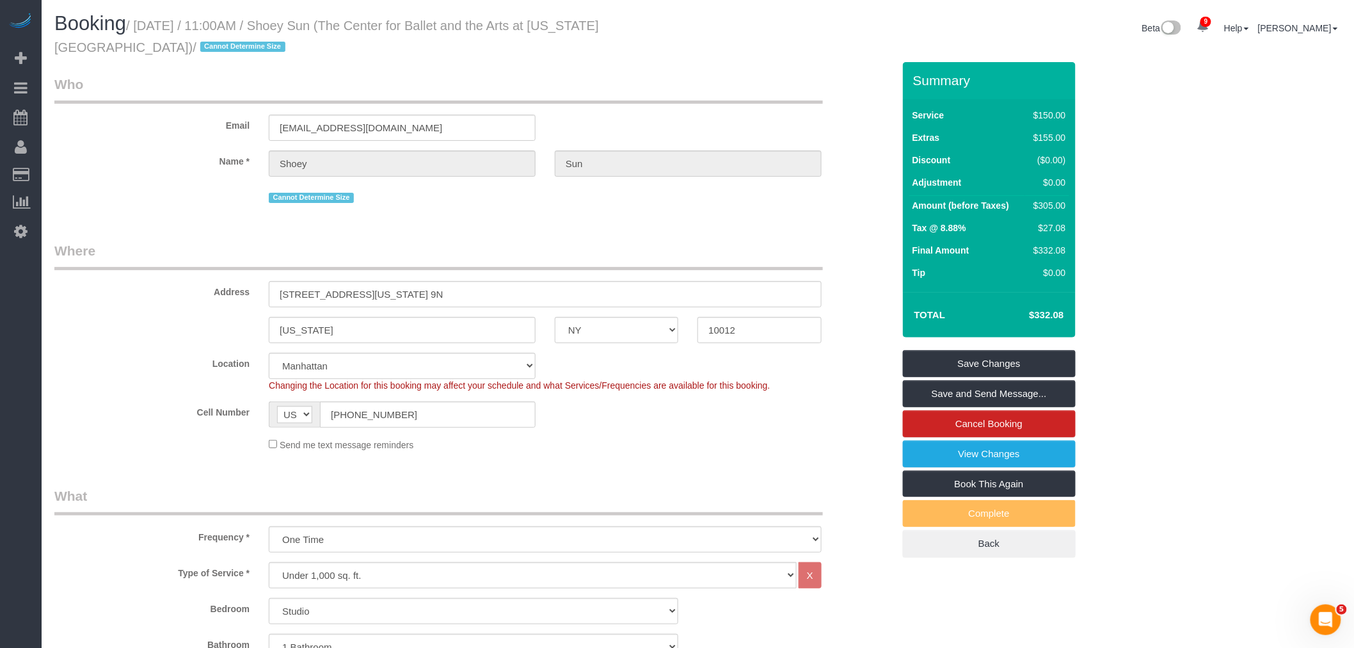
click at [565, 81] on legend "Who" at bounding box center [438, 89] width 769 height 29
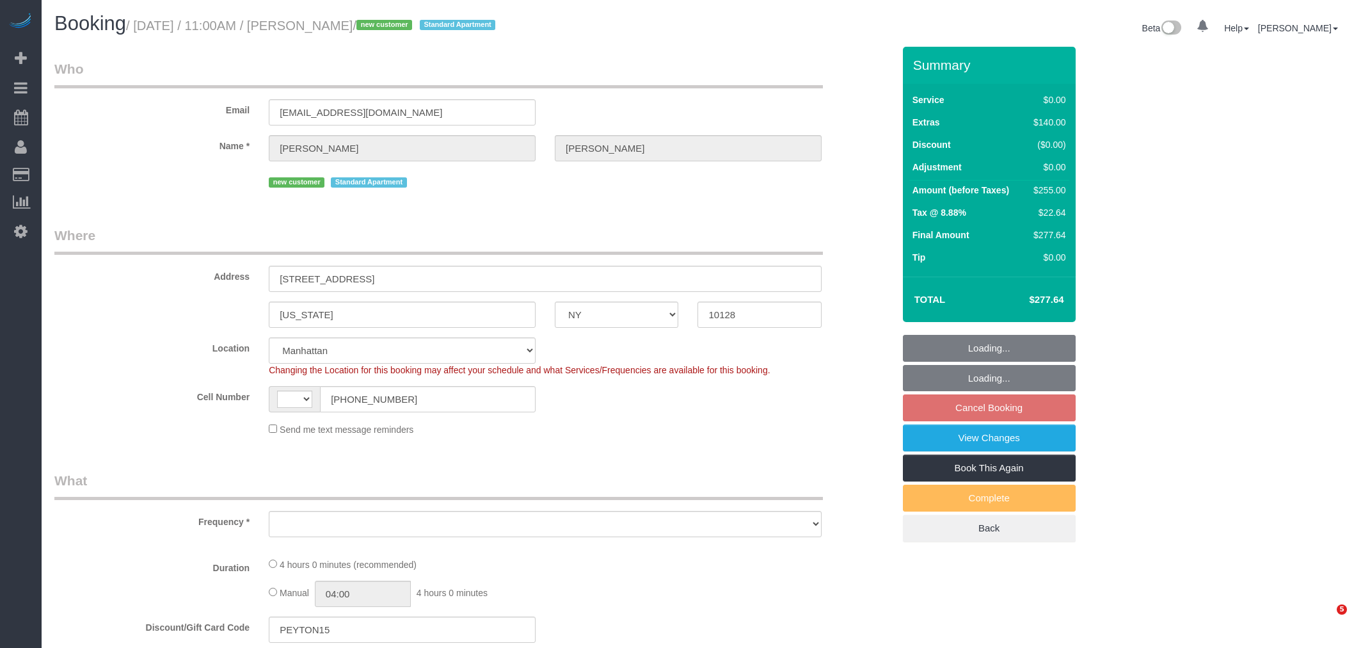
select select "NY"
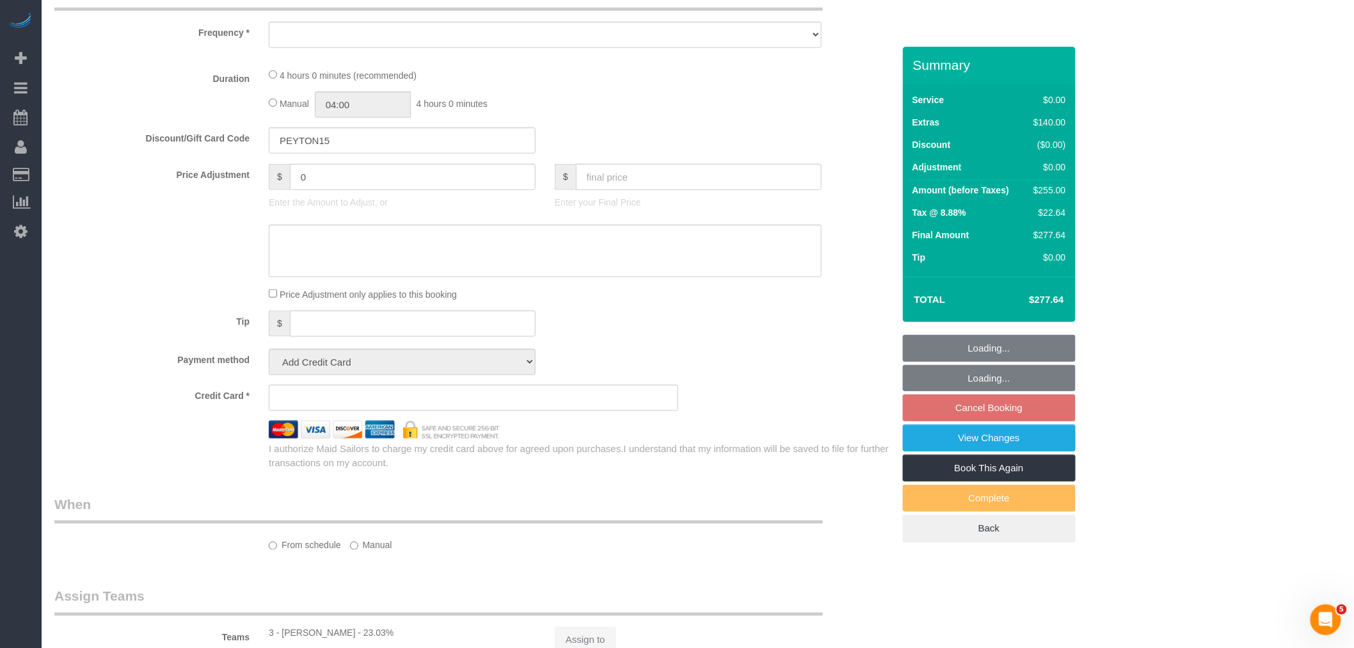
scroll to position [902, 0]
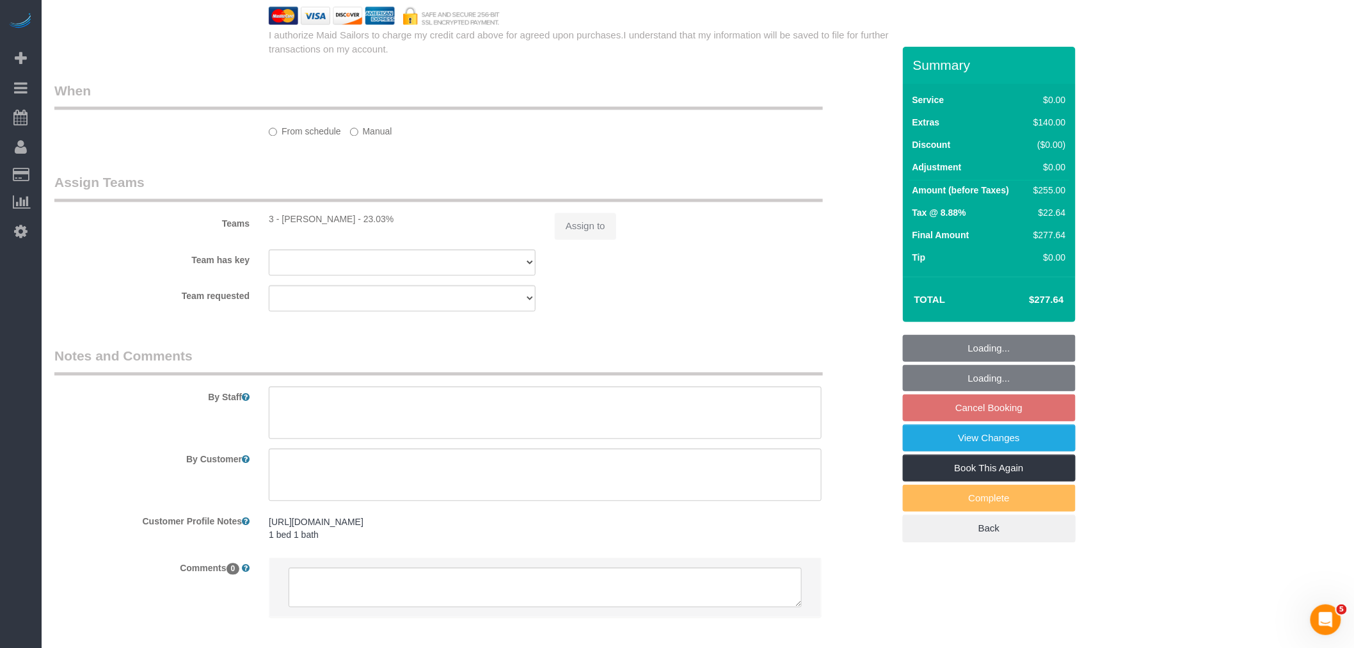
select select "object:460"
select select "number:58"
select select "number:72"
select select "number:15"
select select "number:5"
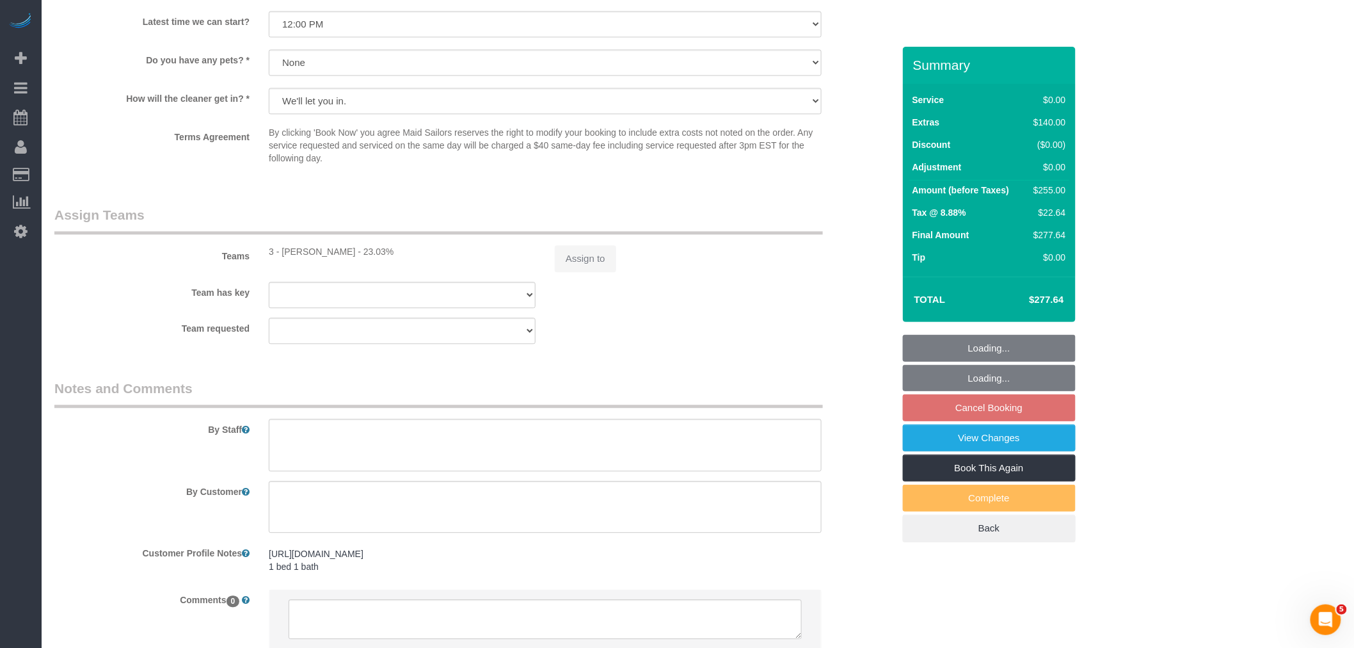
select select "object:856"
select select "string:[GEOGRAPHIC_DATA]"
select select "spot4"
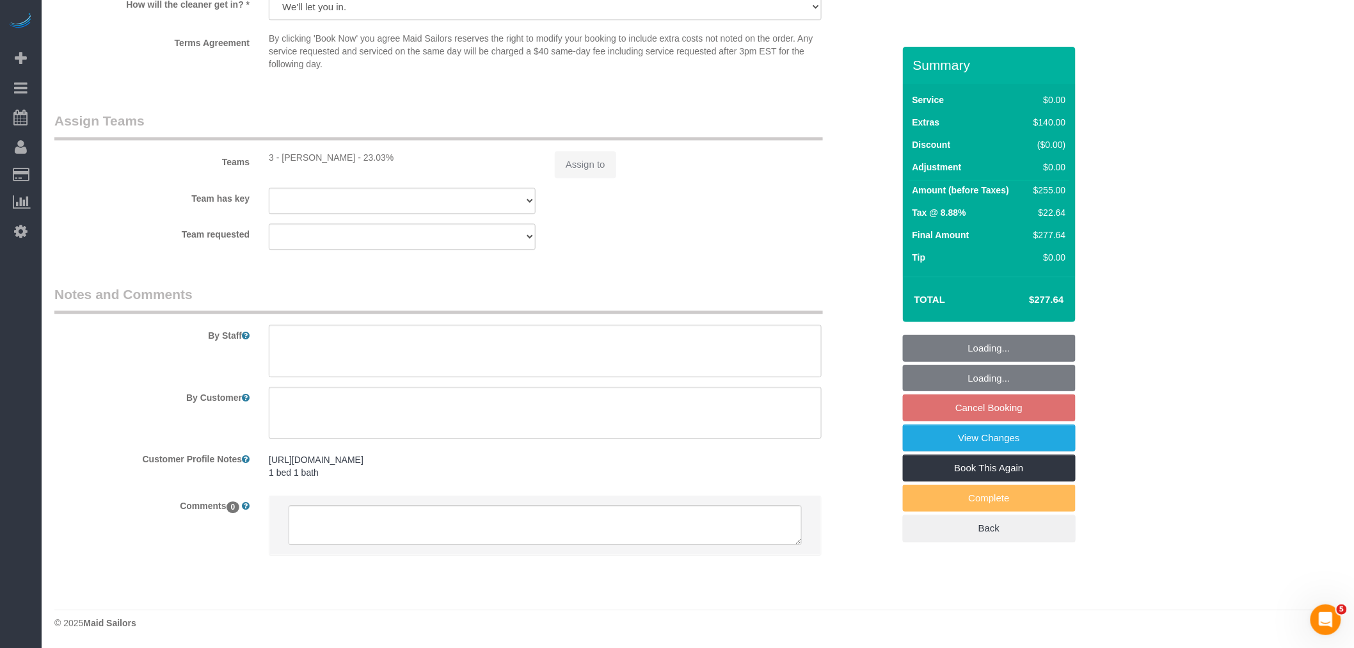
select select "string:stripe-pm_1S1pv84VGloSiKo7LhV479YY"
select select "1"
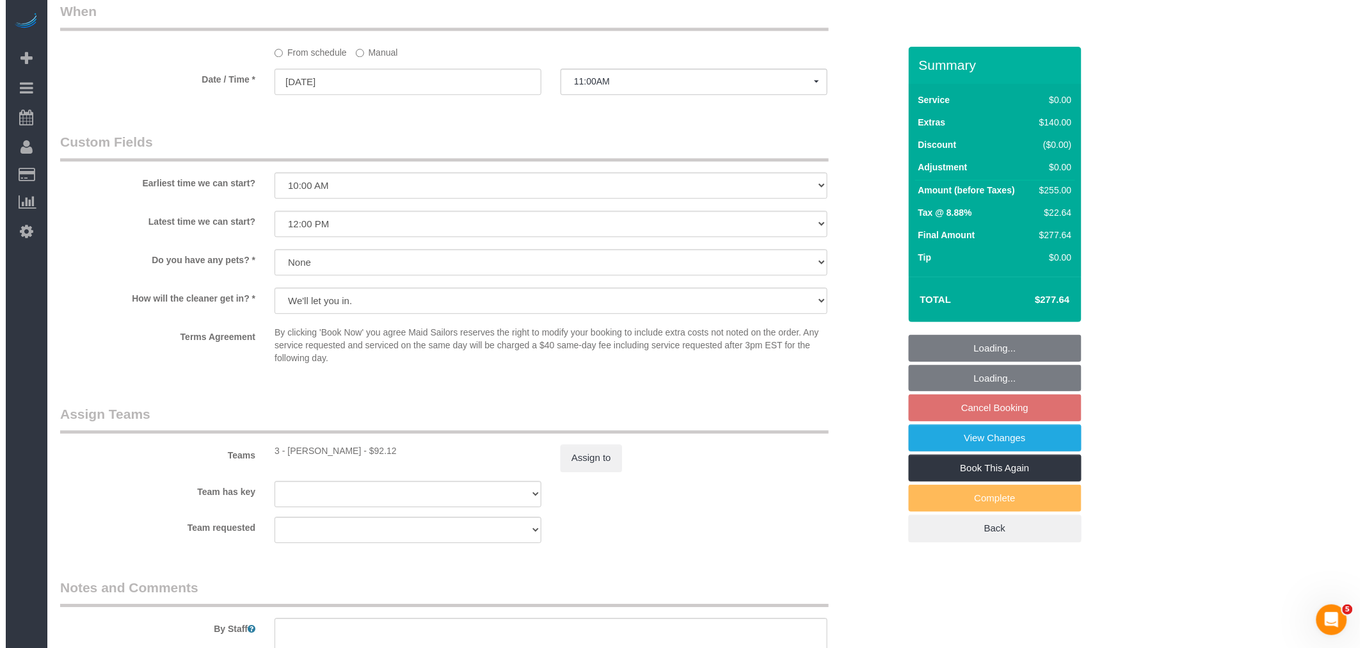
scroll to position [1589, 0]
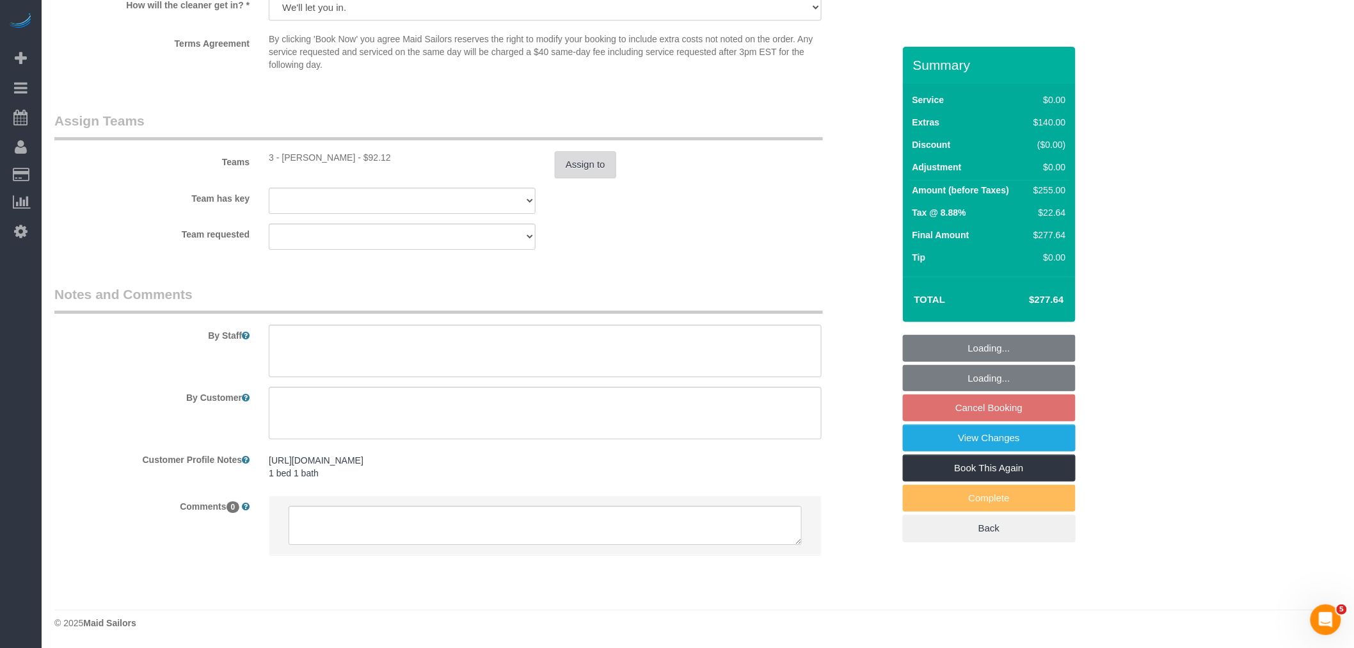
select select "1"
click at [596, 167] on button "Assign to" at bounding box center [585, 164] width 61 height 27
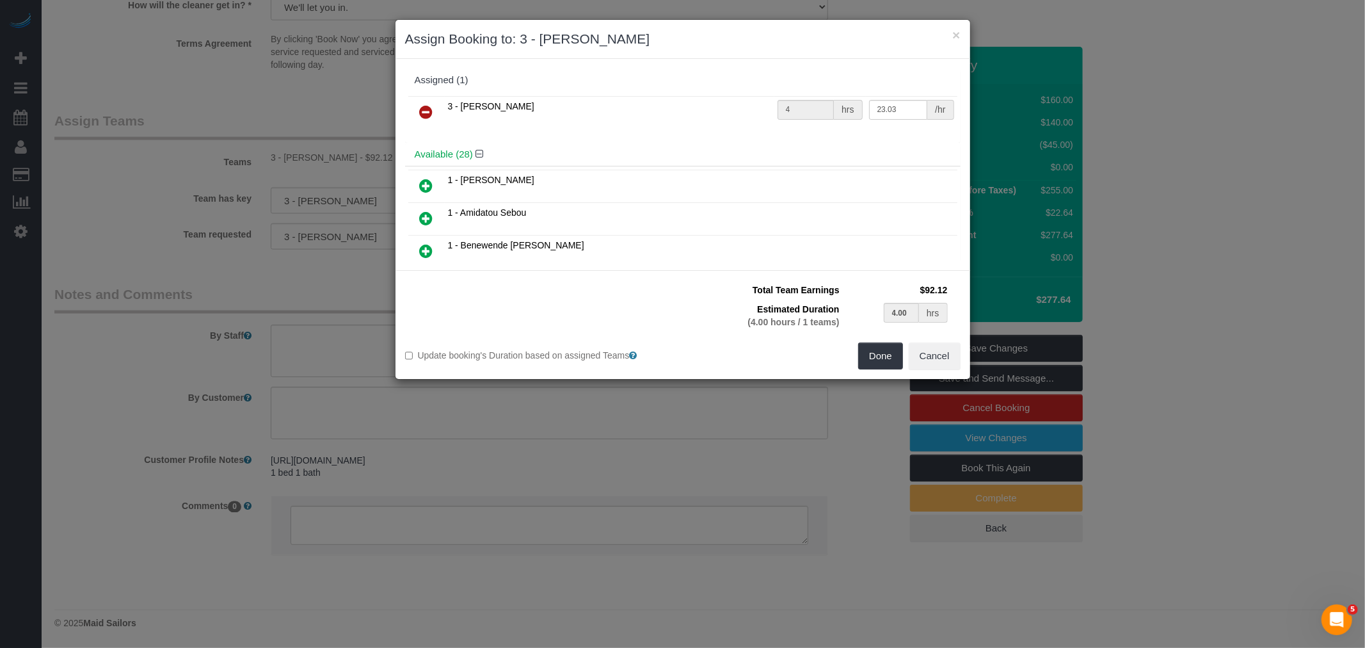
click at [423, 104] on icon at bounding box center [426, 111] width 13 height 15
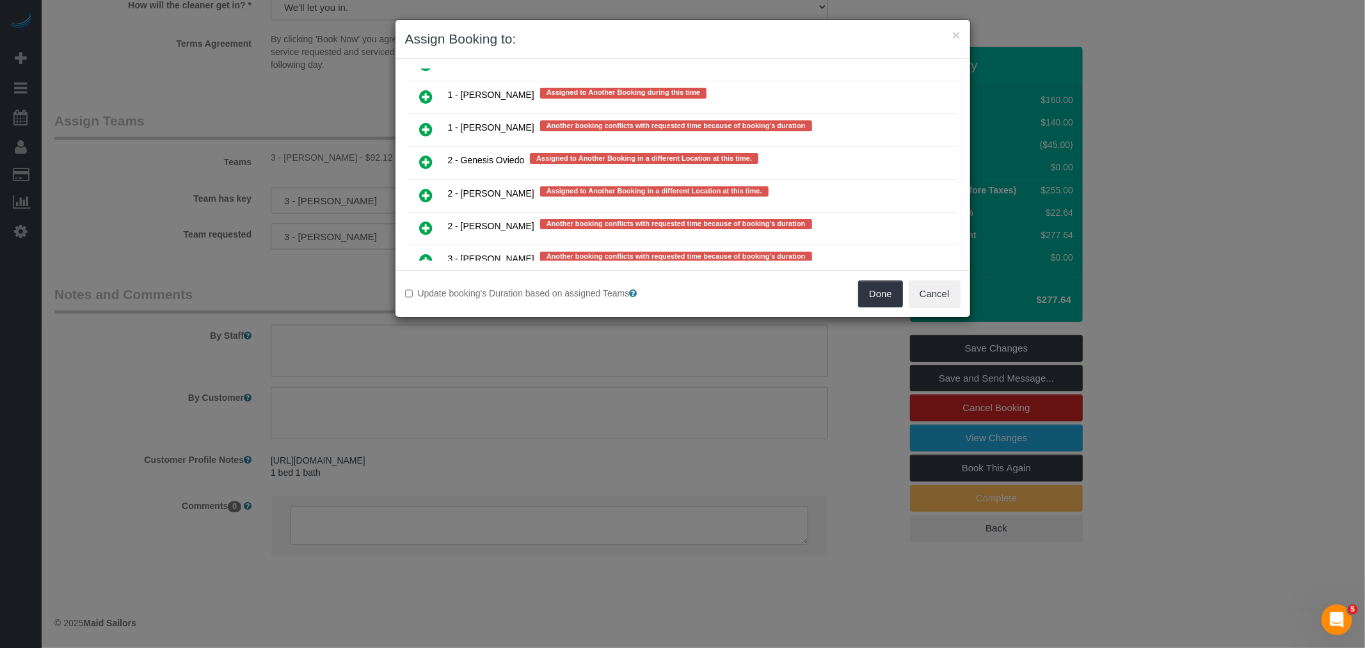
scroll to position [2458, 0]
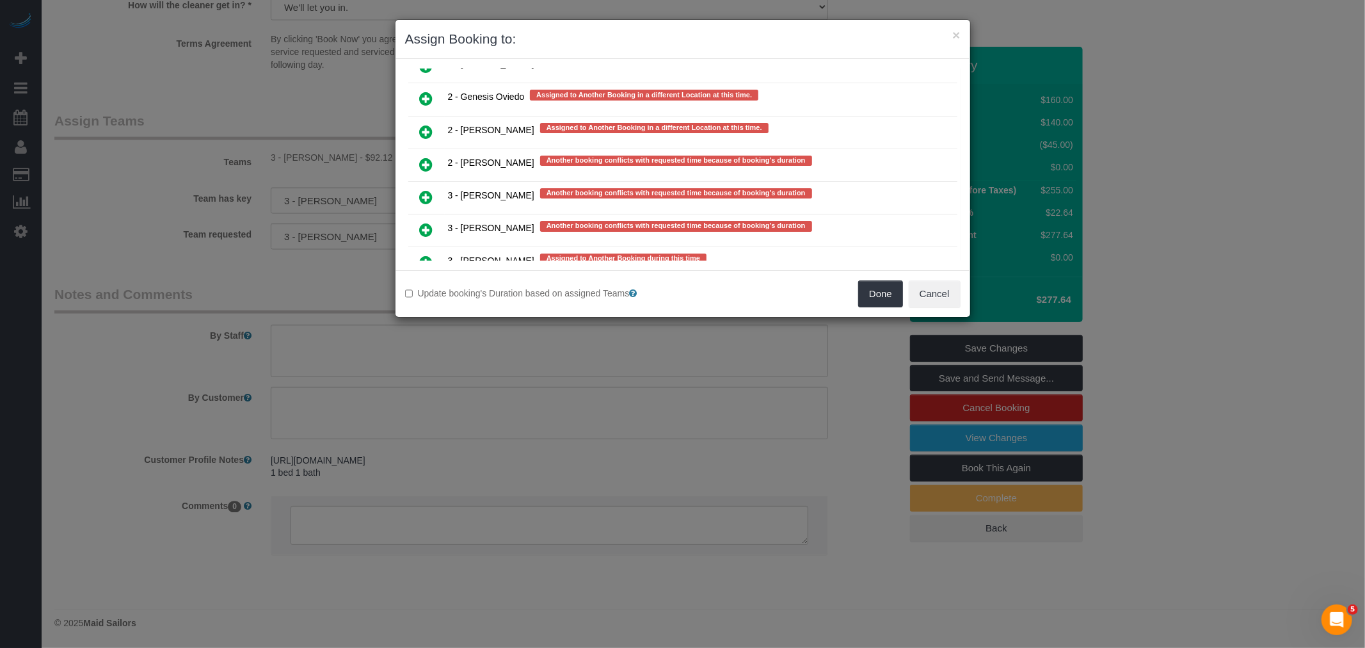
click at [429, 255] on icon at bounding box center [426, 262] width 13 height 15
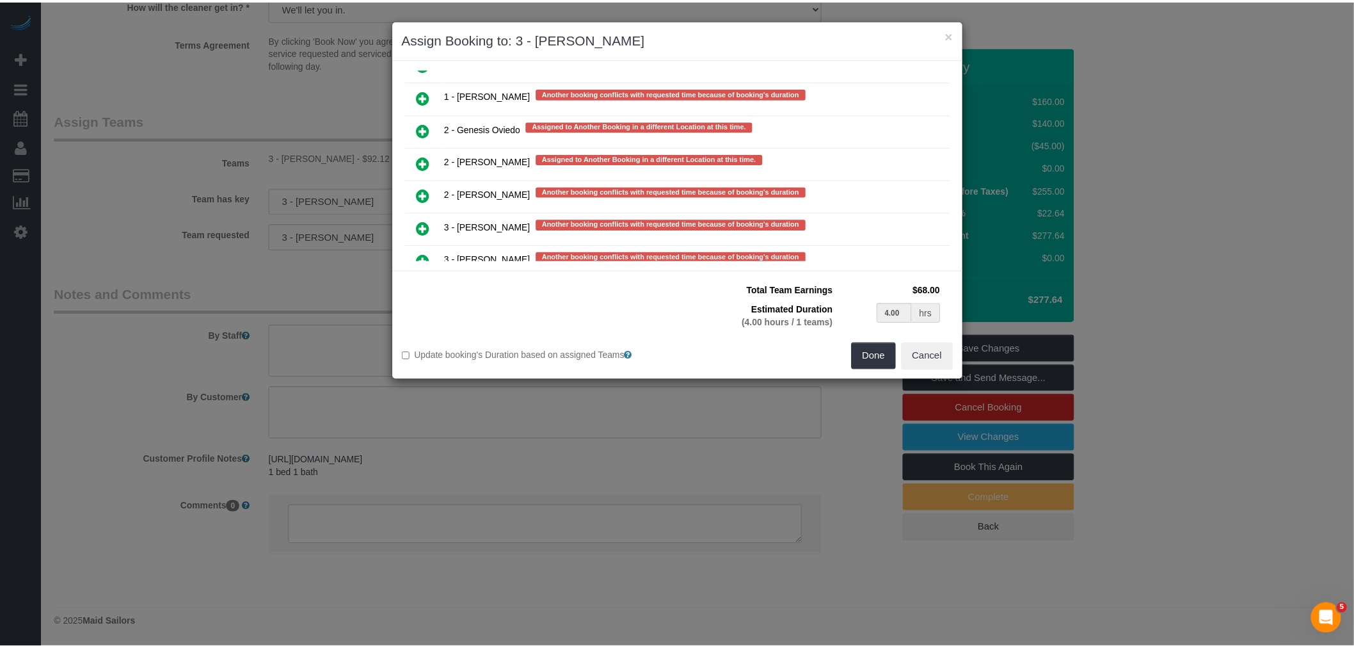
scroll to position [2456, 0]
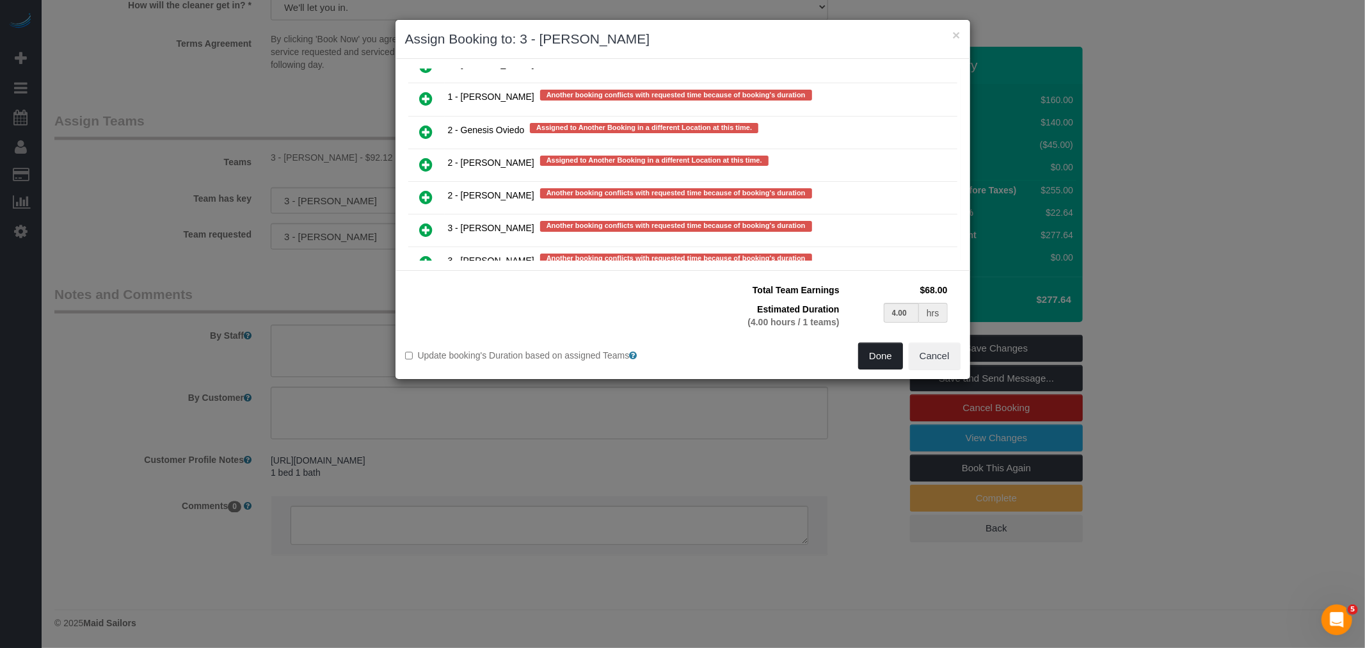
click at [878, 353] on button "Done" at bounding box center [880, 355] width 45 height 27
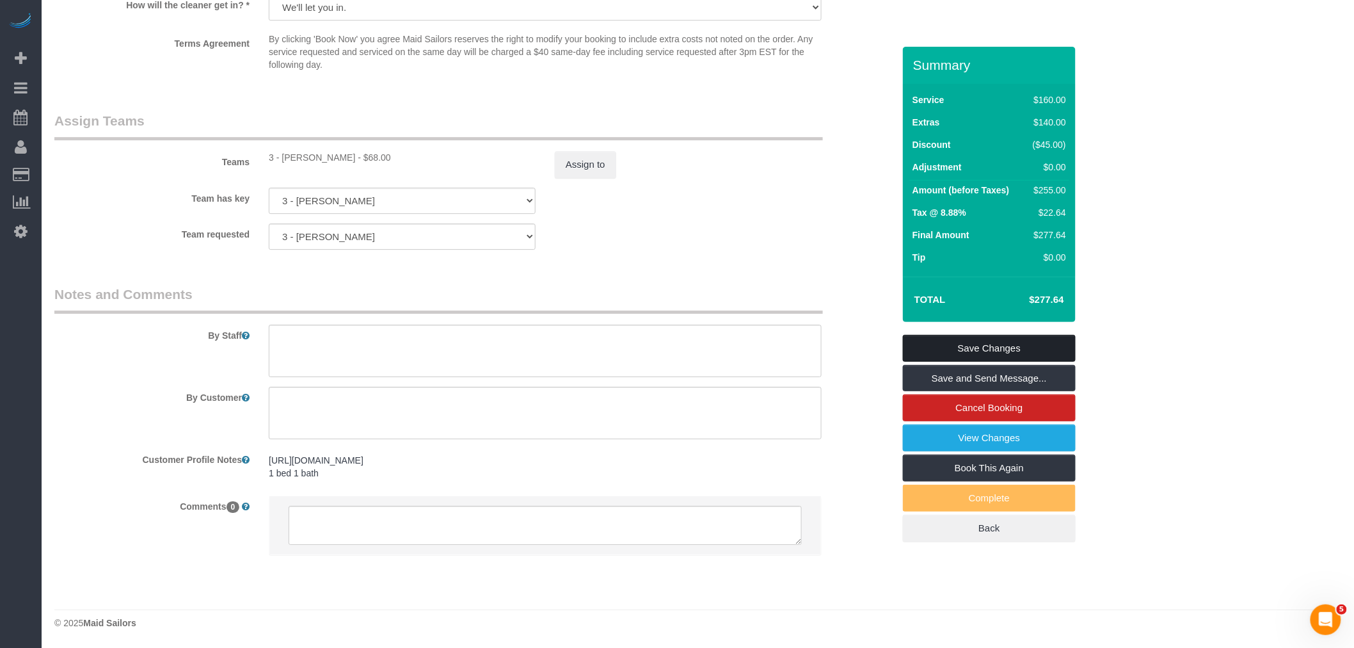
drag, startPoint x: 1003, startPoint y: 349, endPoint x: 993, endPoint y: 348, distance: 9.6
click at [1003, 348] on link "Save Changes" at bounding box center [989, 348] width 173 height 27
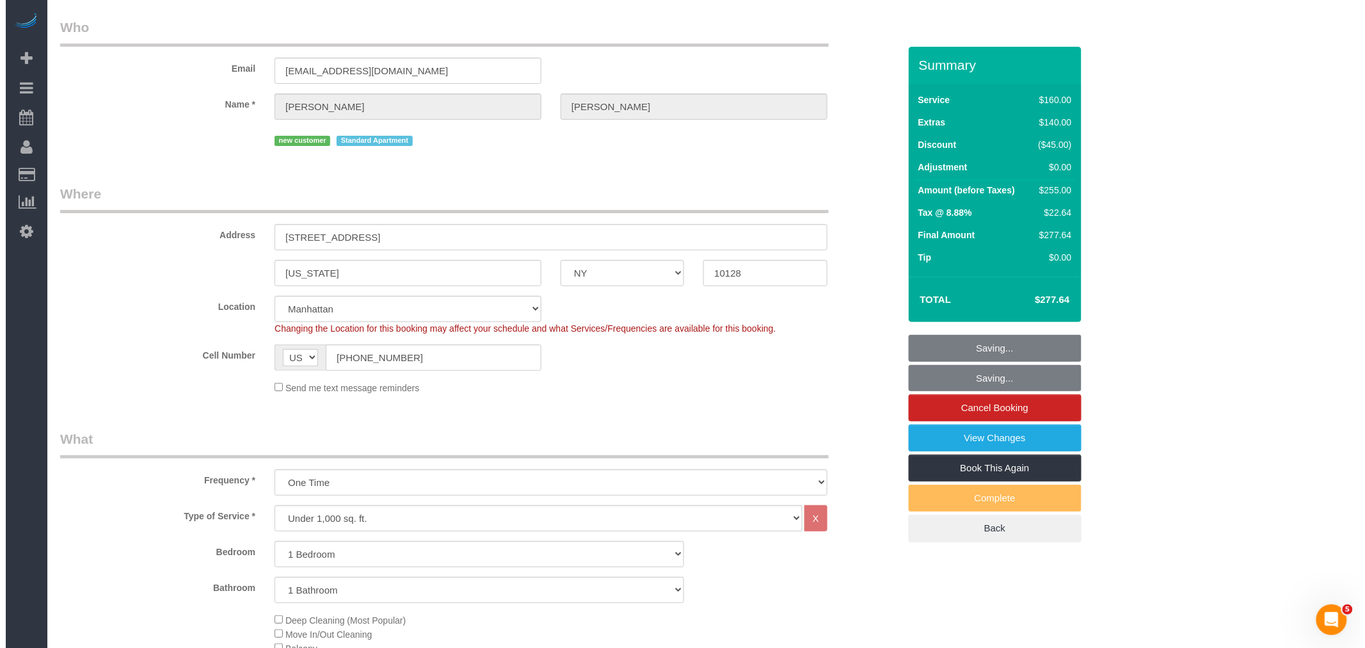
scroll to position [0, 0]
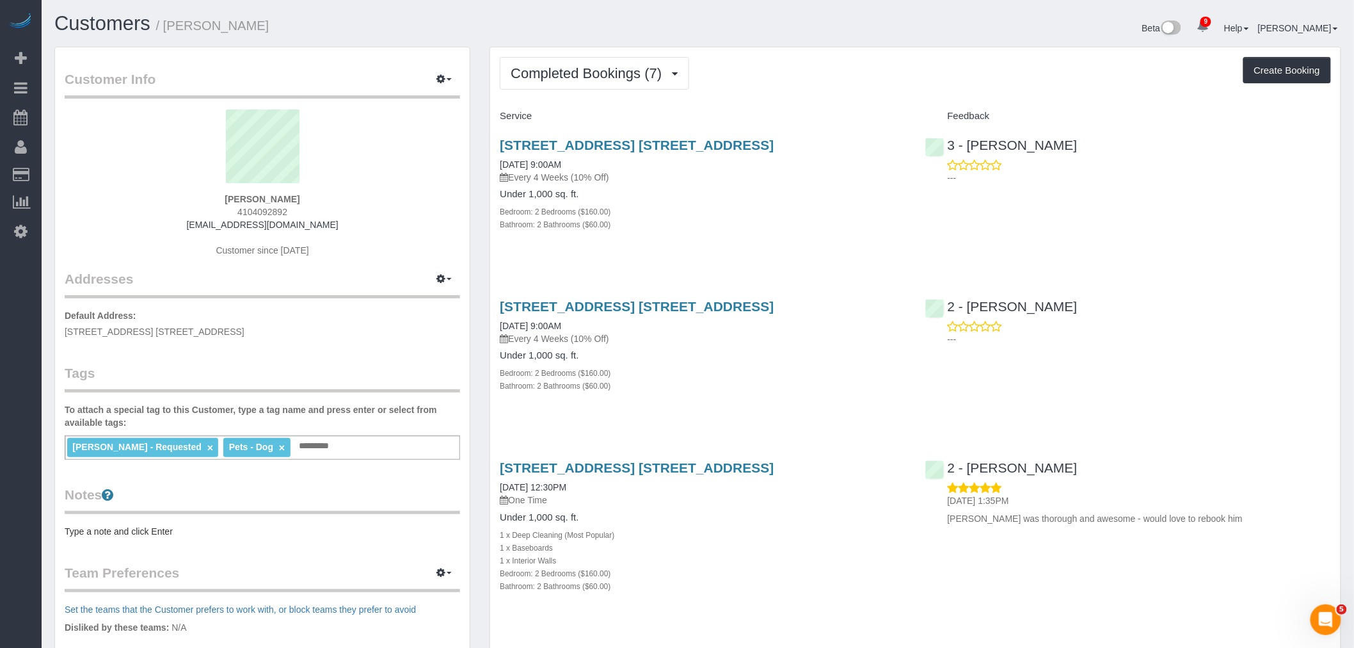
click at [828, 90] on div "Completed Bookings (7) Completed Bookings (7) Upcoming Bookings (7) Cancelled B…" at bounding box center [915, 73] width 831 height 33
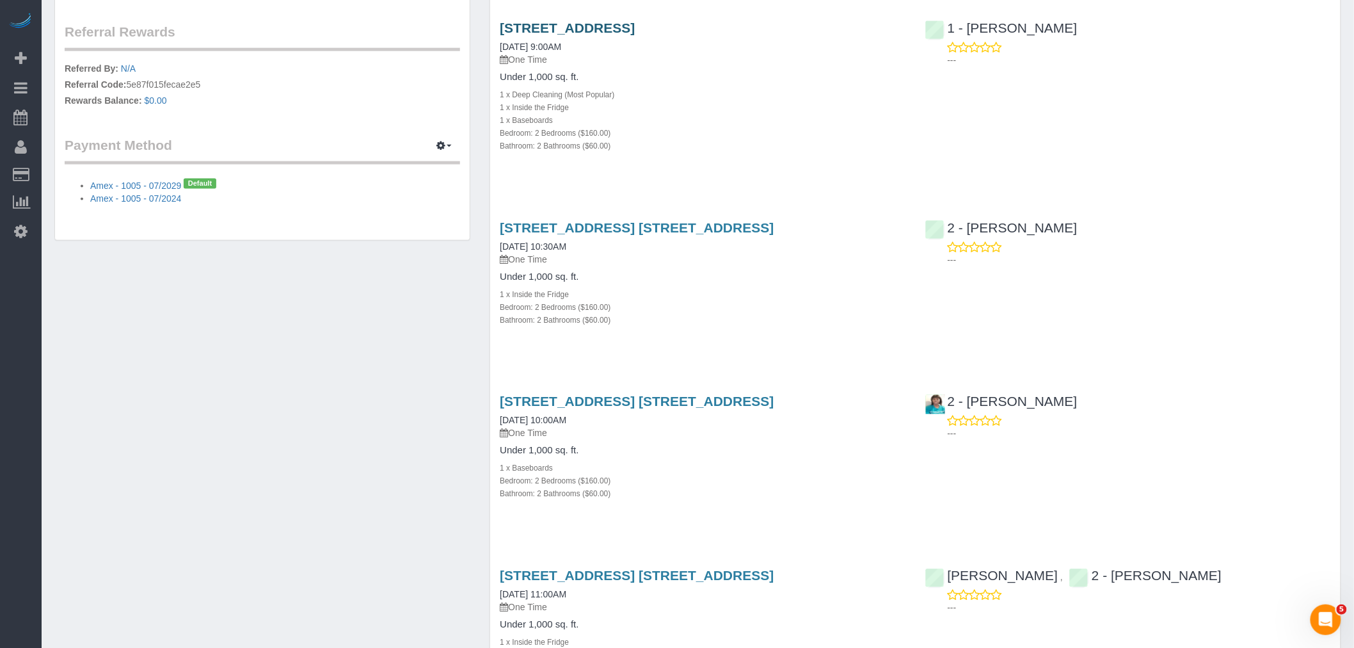
scroll to position [284, 0]
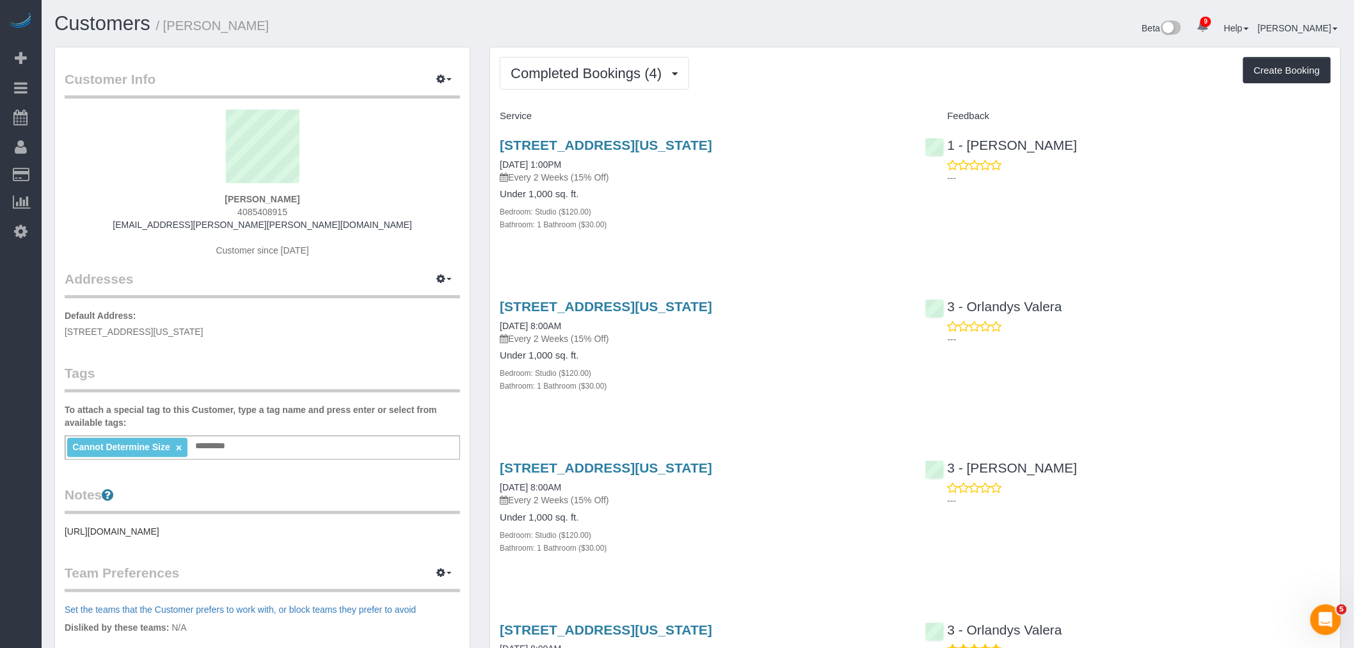
click at [852, 88] on div "Completed Bookings (4) Completed Bookings (4) Upcoming Bookings (7) Cancelled B…" at bounding box center [915, 73] width 831 height 33
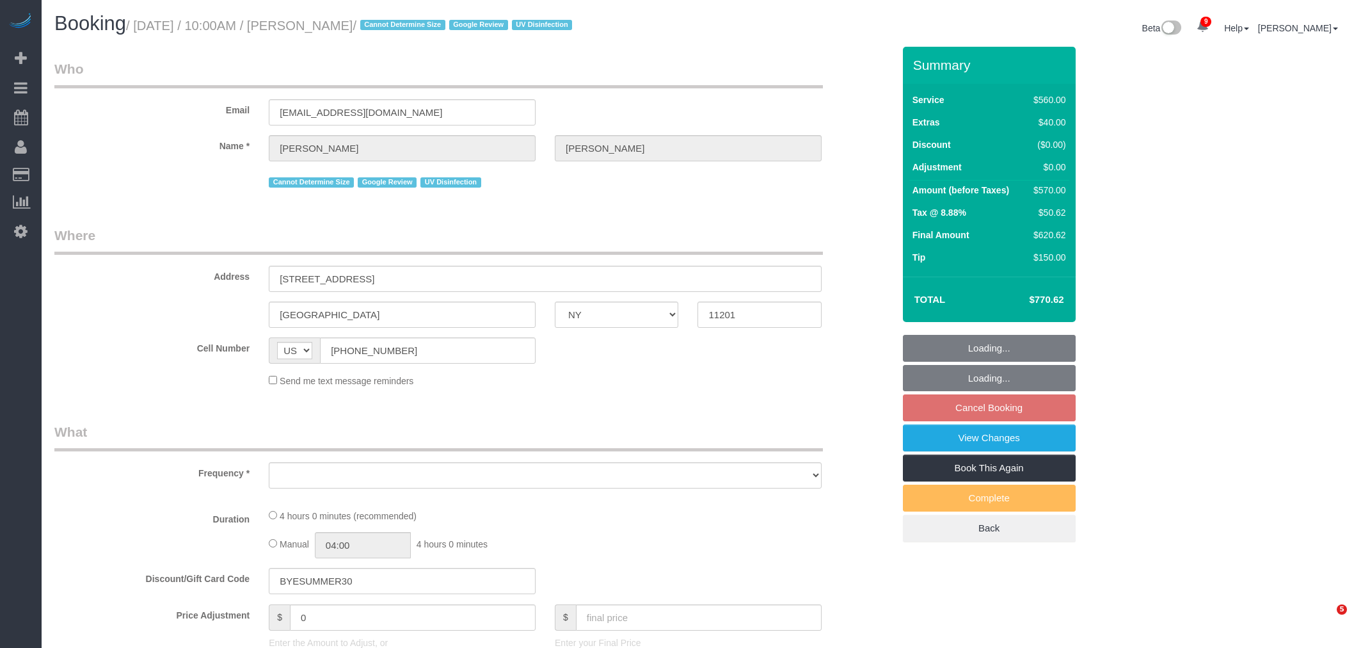
select select "NY"
select select "number:58"
select select "number:73"
select select "number:15"
select select "number:6"
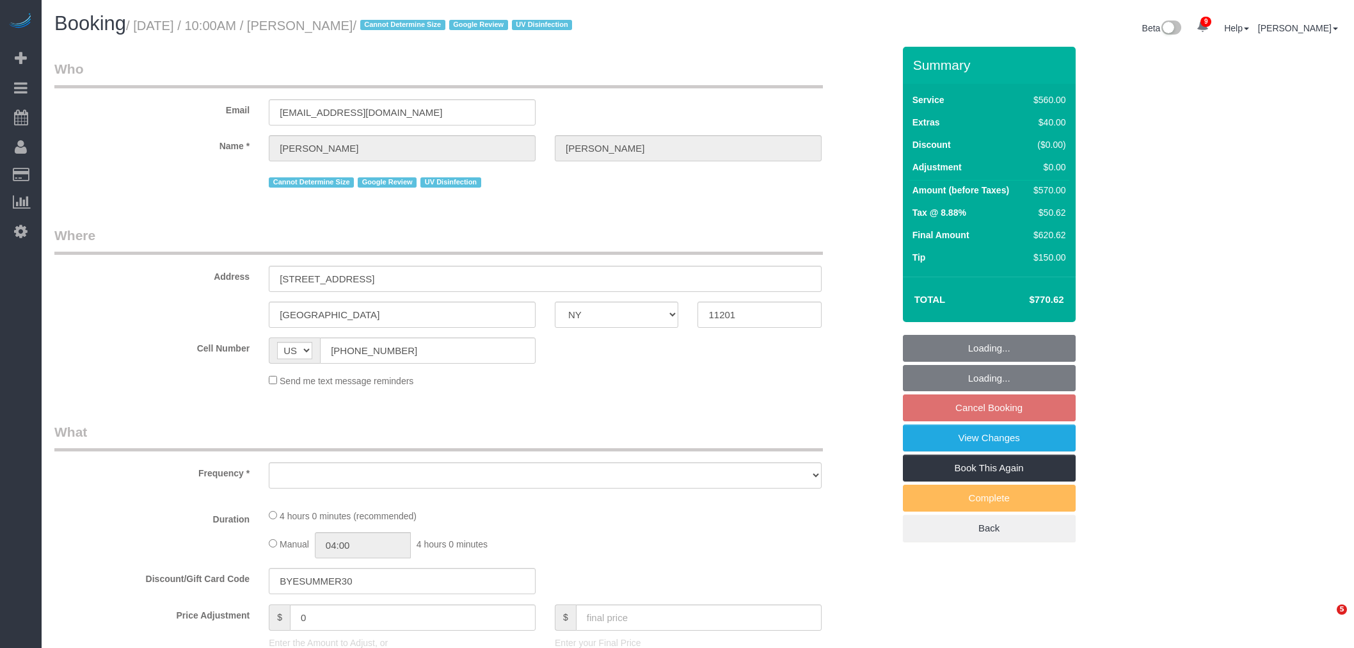
scroll to position [426, 0]
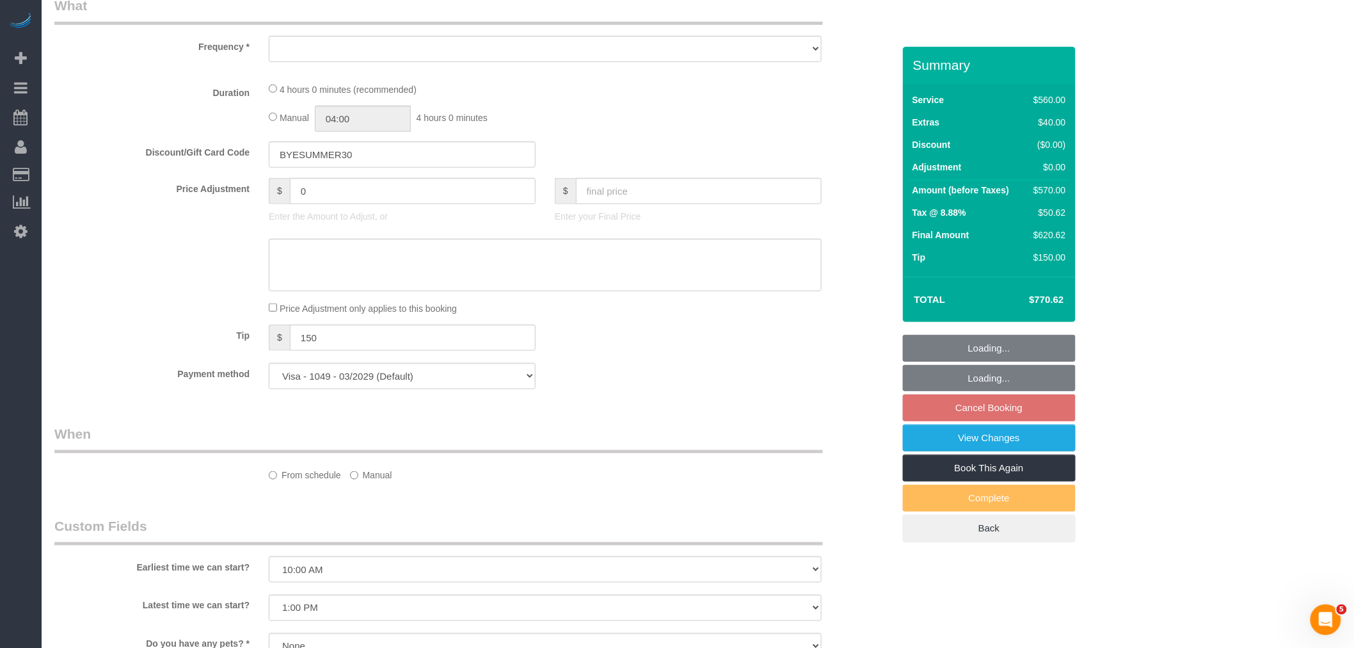
select select "object:855"
select select "spot3"
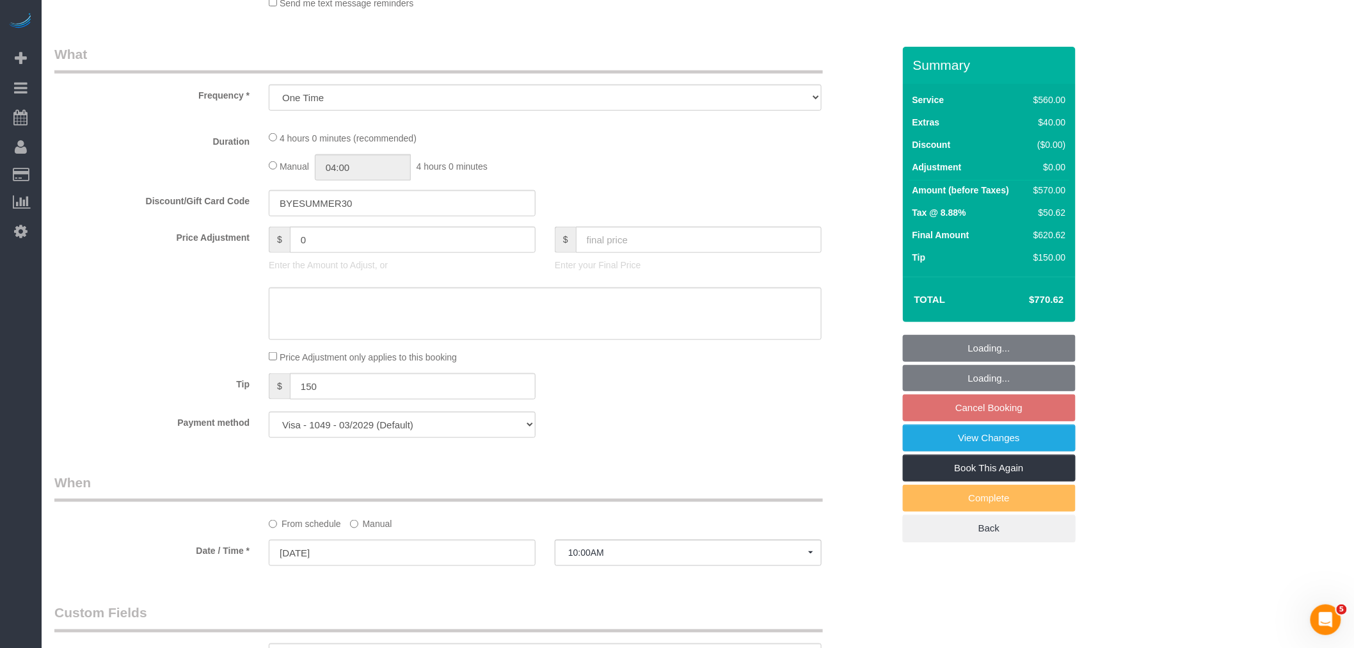
scroll to position [0, 0]
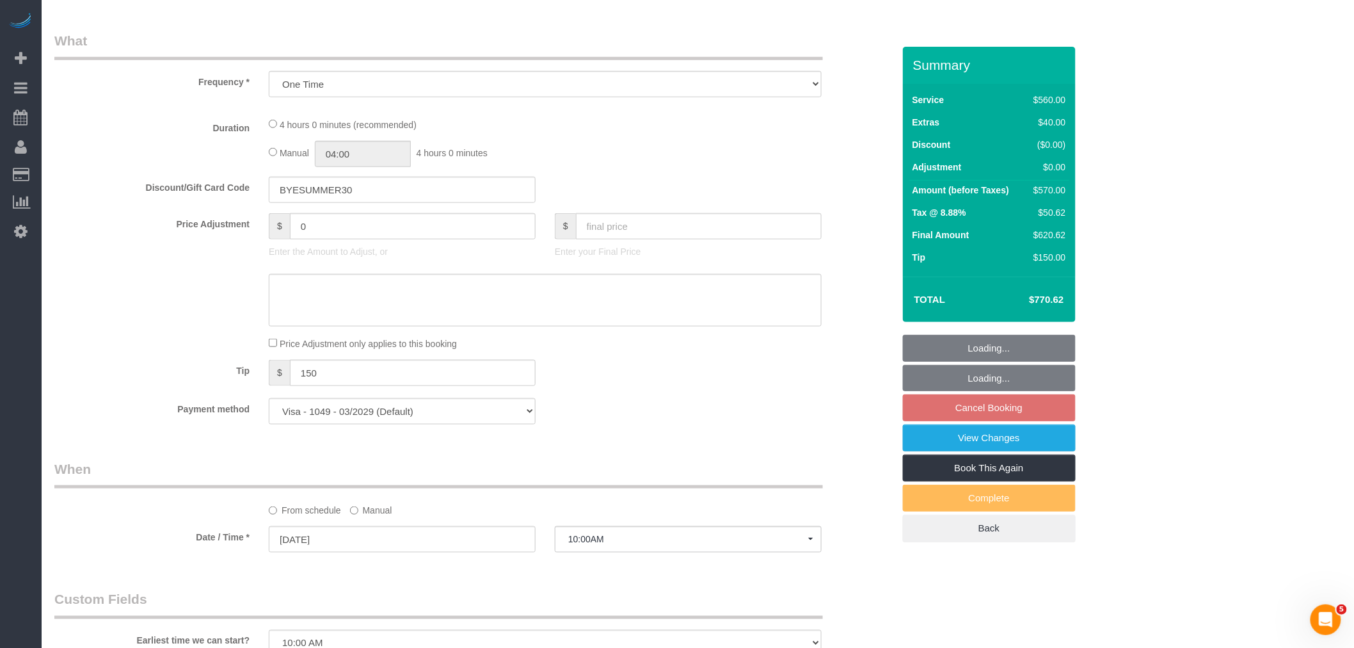
select select "2"
select select "210"
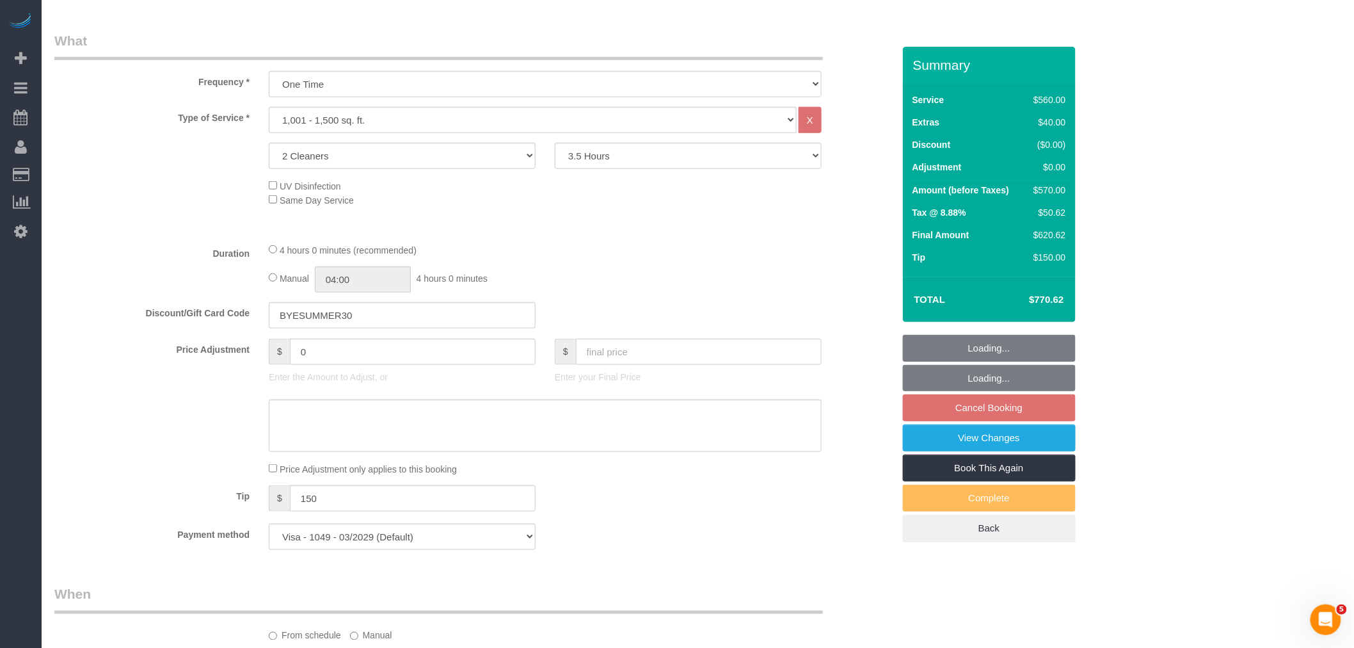
select select "object:1311"
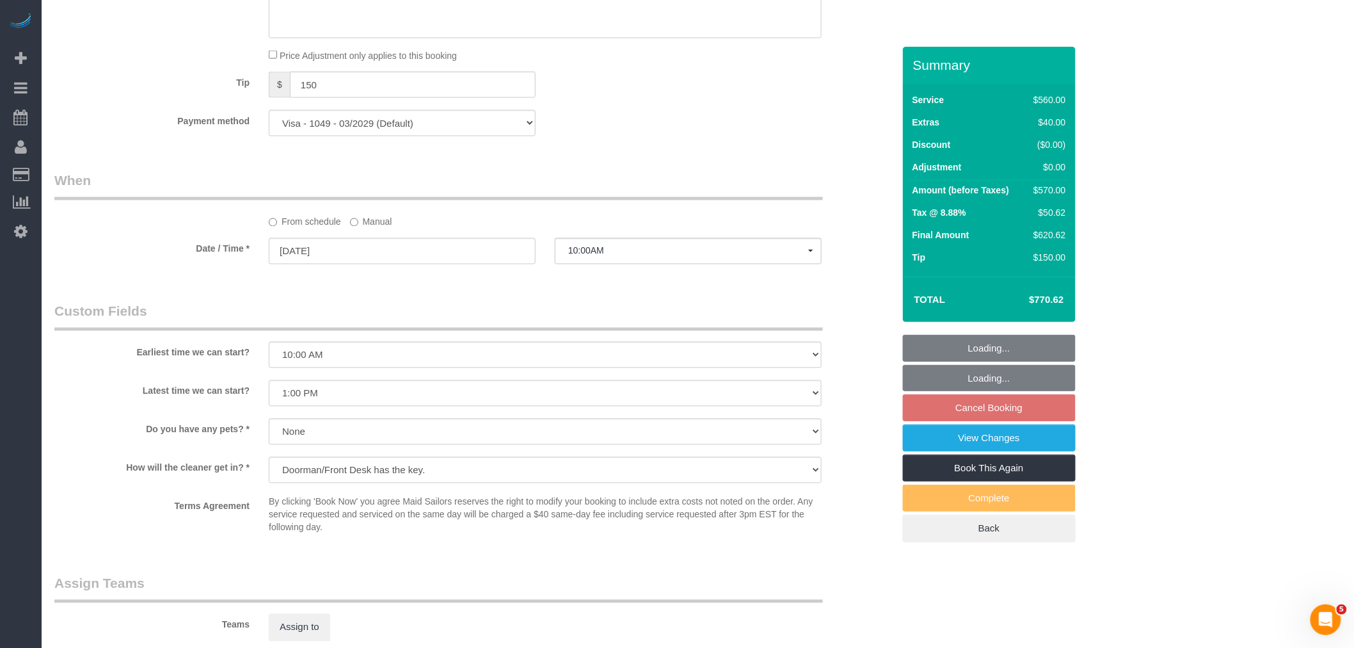
select select "spot62"
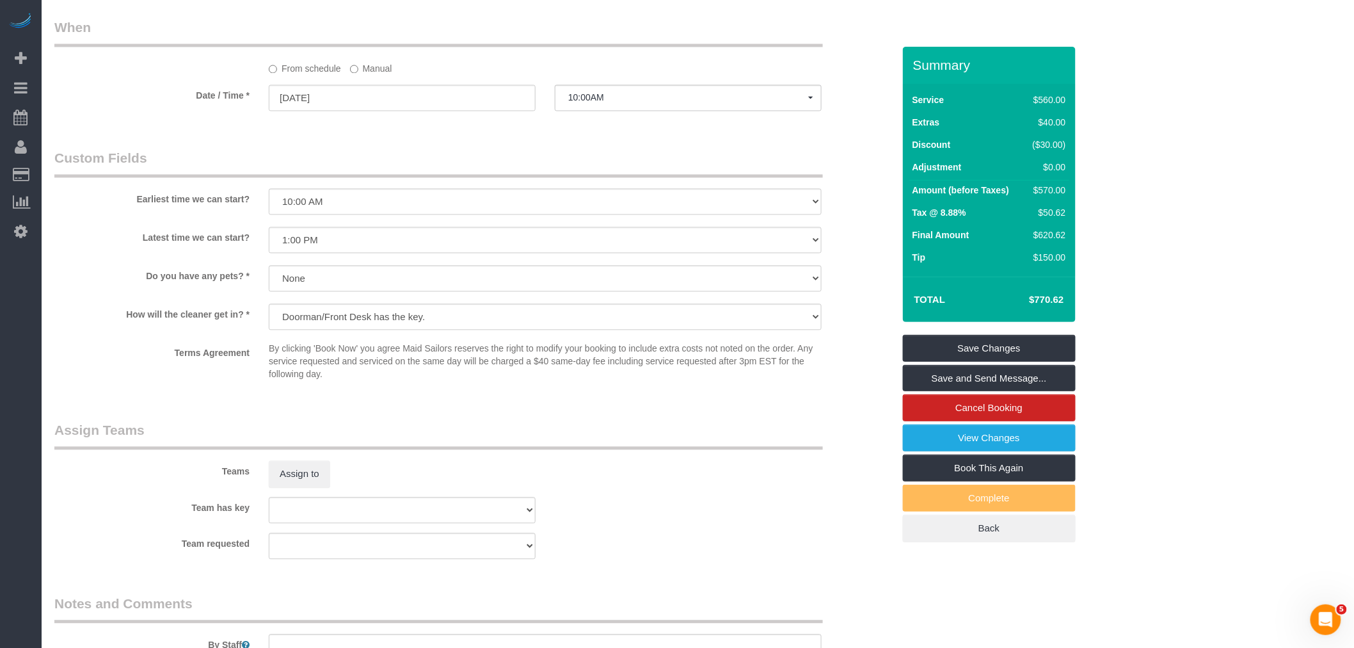
scroll to position [1280, 0]
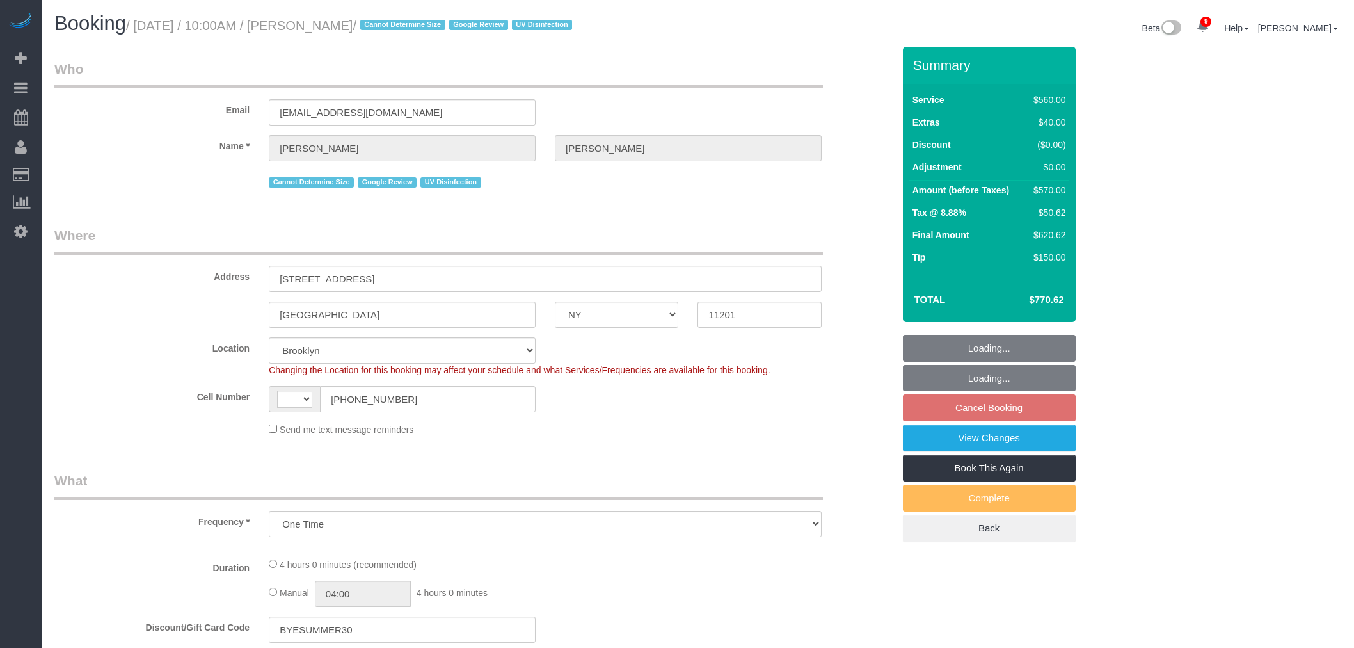
select select "NY"
select select "number:58"
select select "number:73"
select select "number:15"
select select "number:6"
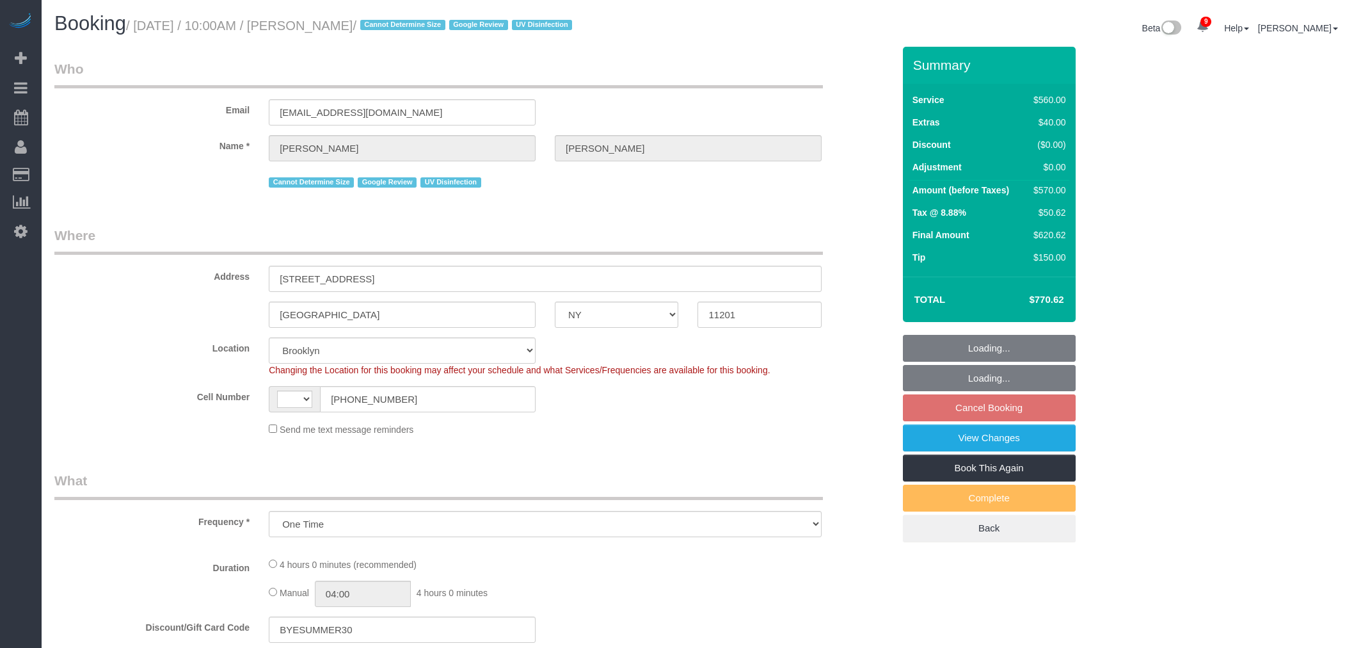
select select "object:607"
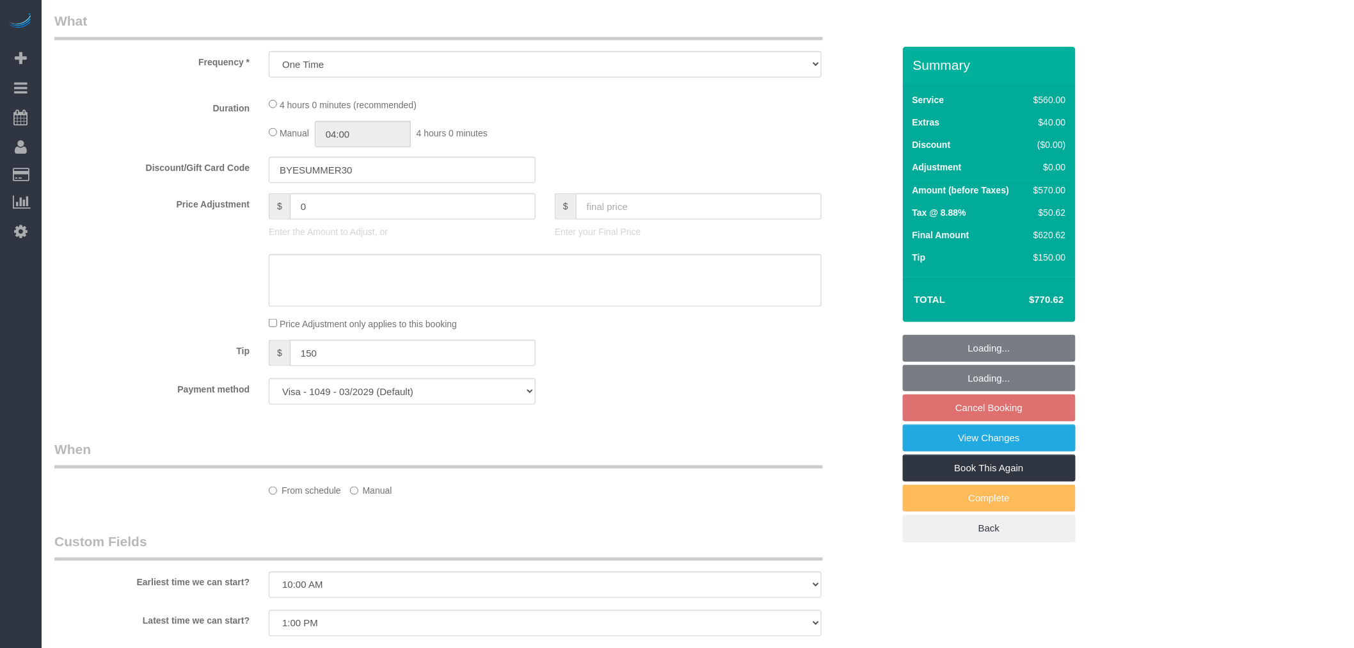
select select "string:[GEOGRAPHIC_DATA]"
select select "spot3"
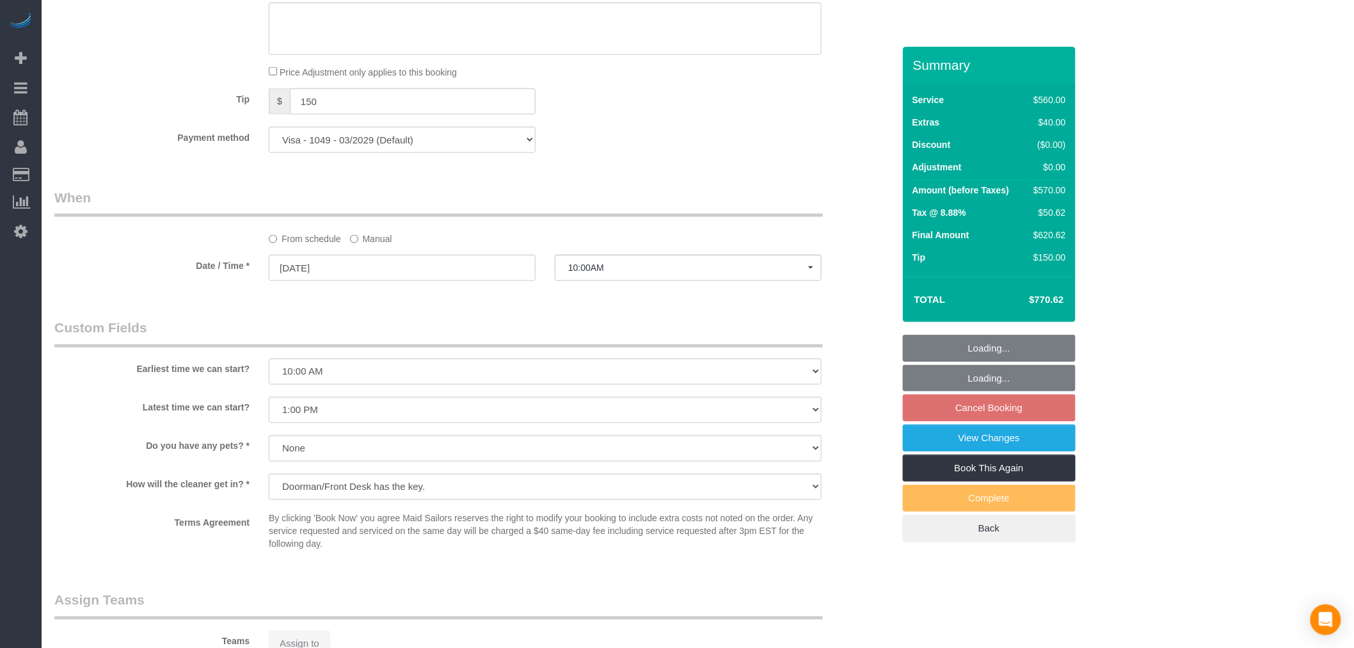
select select "2"
select select "210"
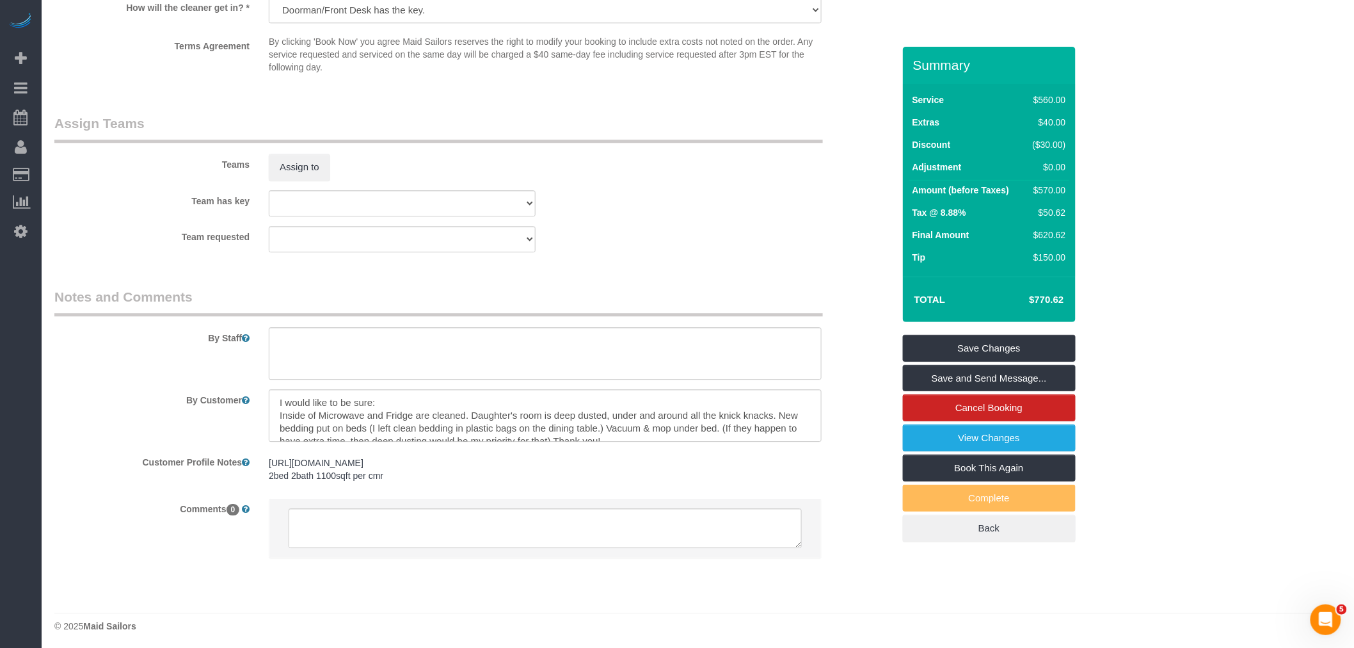
scroll to position [1322, 0]
click at [310, 164] on button "Assign to" at bounding box center [299, 163] width 61 height 27
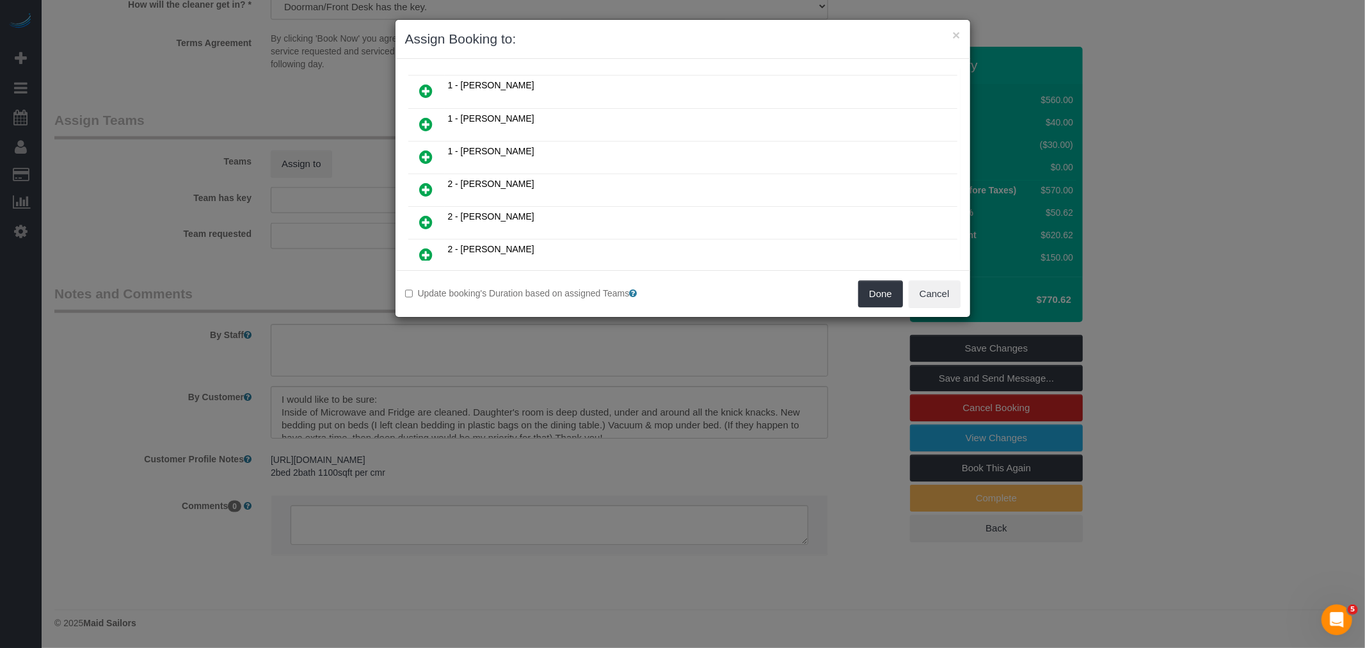
scroll to position [426, 0]
drag, startPoint x: 431, startPoint y: 84, endPoint x: 509, endPoint y: 90, distance: 78.3
click at [431, 84] on icon at bounding box center [426, 88] width 13 height 15
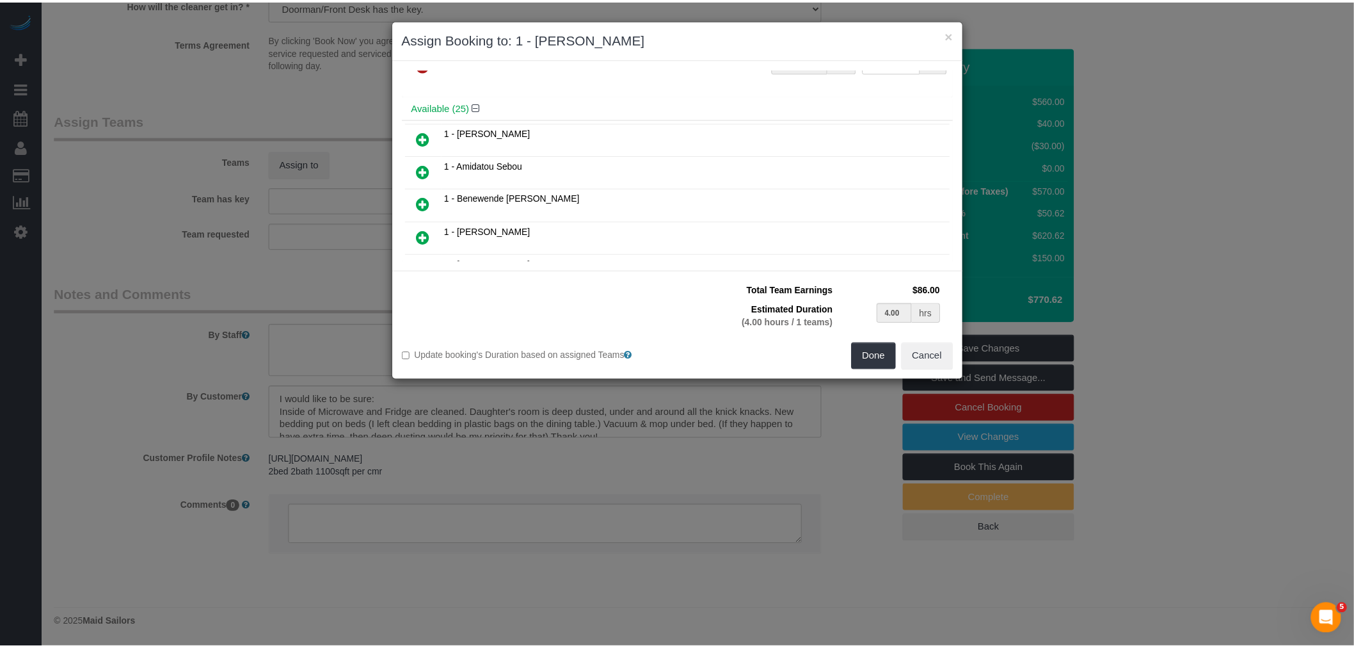
scroll to position [71, 0]
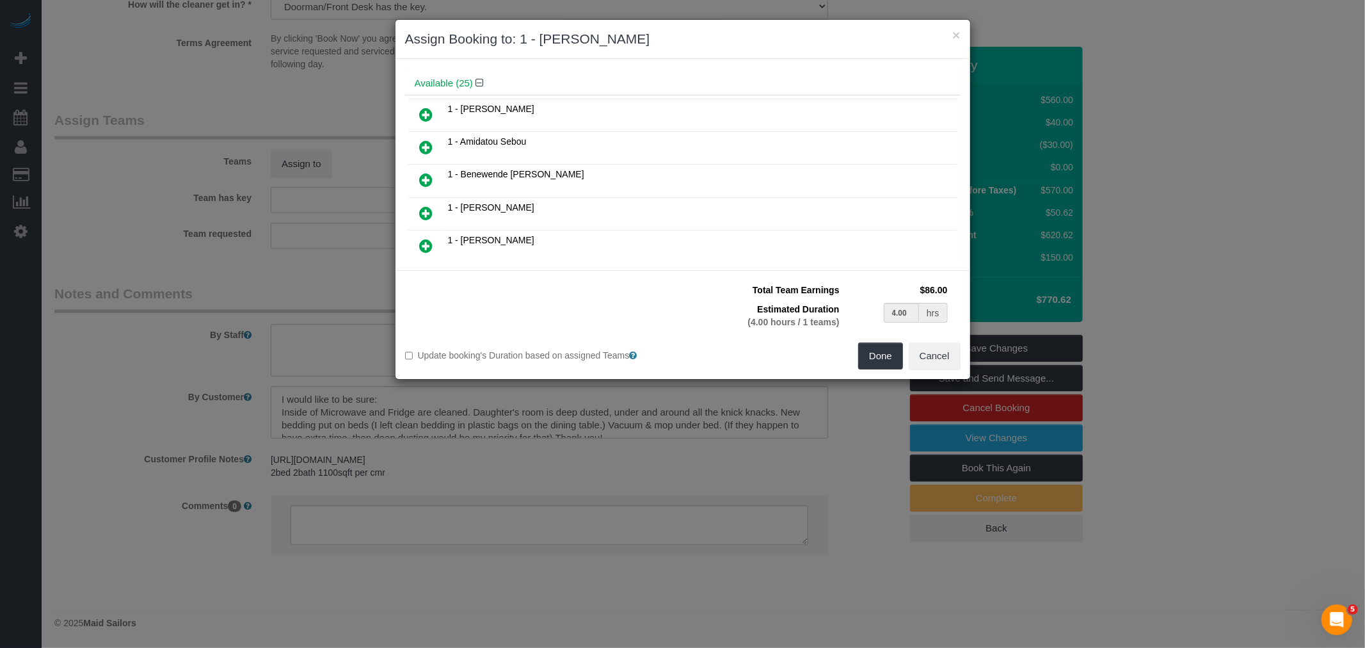
click at [424, 111] on icon at bounding box center [426, 114] width 13 height 15
type input "2.00"
click at [880, 362] on button "Done" at bounding box center [880, 355] width 45 height 27
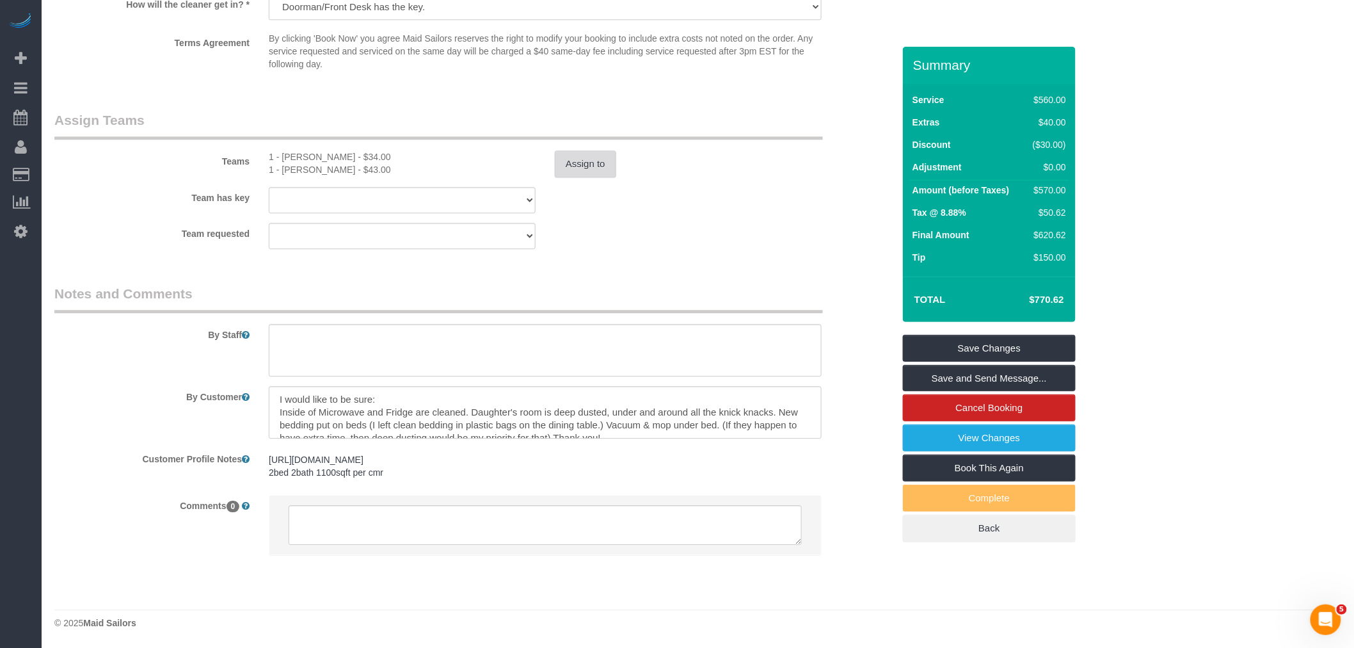
select select "spot62"
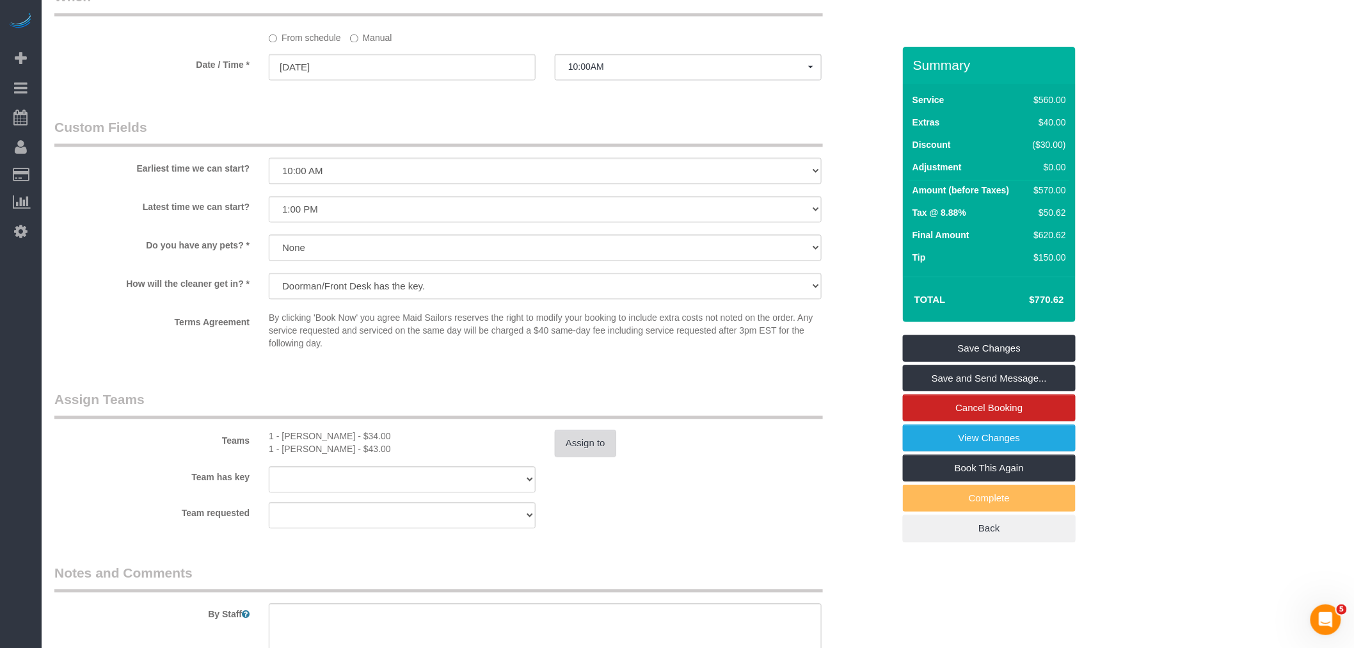
scroll to position [966, 0]
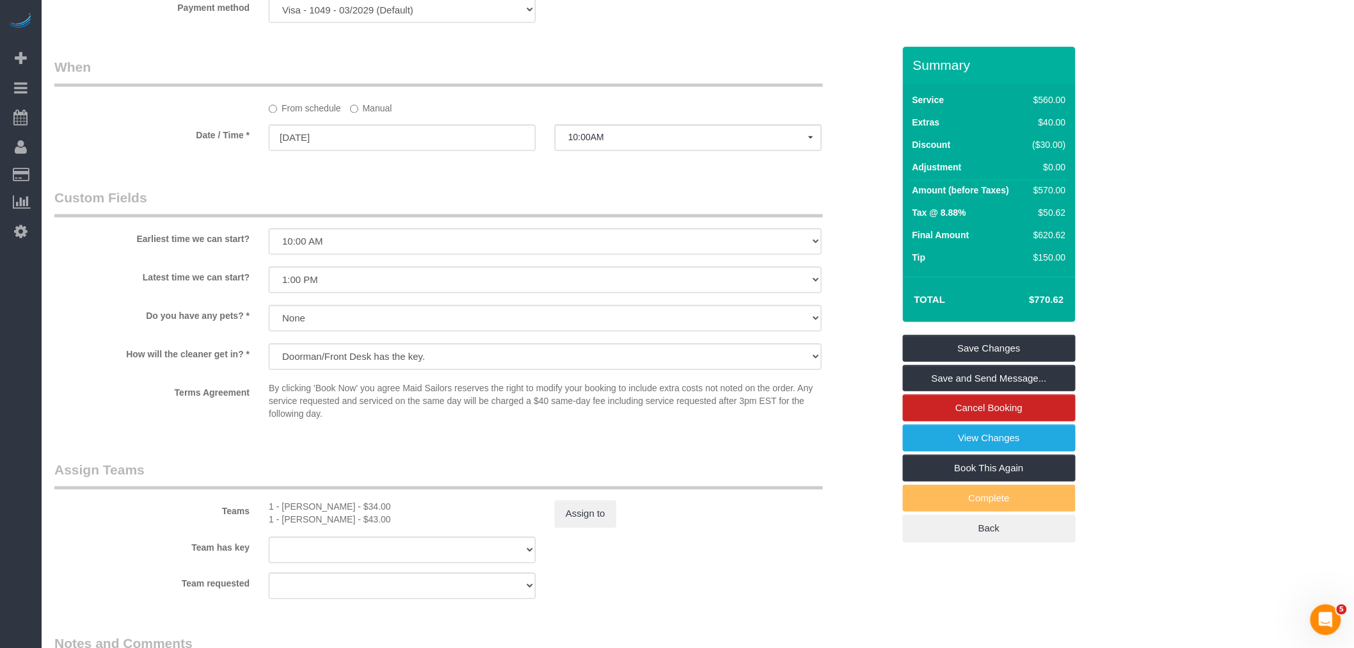
click at [367, 103] on div "From schedule Manual" at bounding box center [474, 86] width 858 height 57
drag, startPoint x: 376, startPoint y: 117, endPoint x: 388, endPoint y: 127, distance: 15.5
click at [376, 115] on label "Manual" at bounding box center [371, 106] width 42 height 17
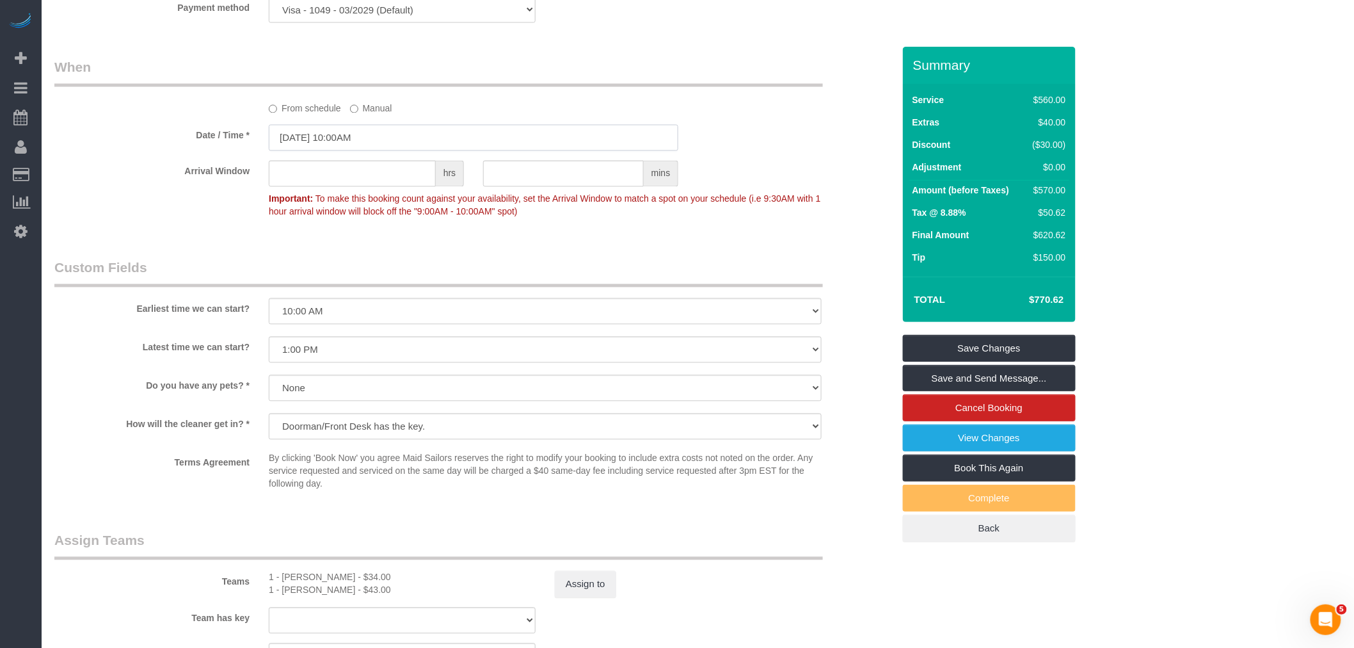
click at [434, 148] on input "09/02/2025 10:00AM" at bounding box center [474, 138] width 410 height 26
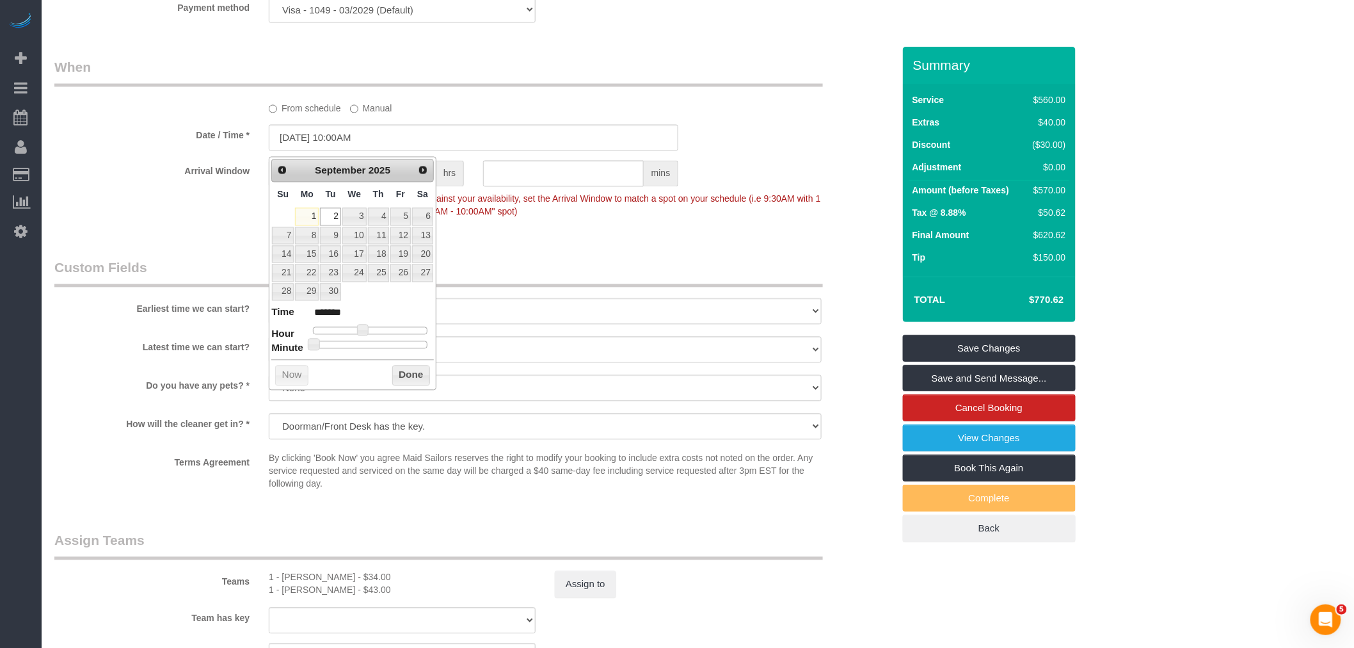
click at [742, 246] on div "Who Email soniatat@yahoo.com Name * Sonia Tatninov Cannot Determine Size Google…" at bounding box center [474, 51] width 858 height 1943
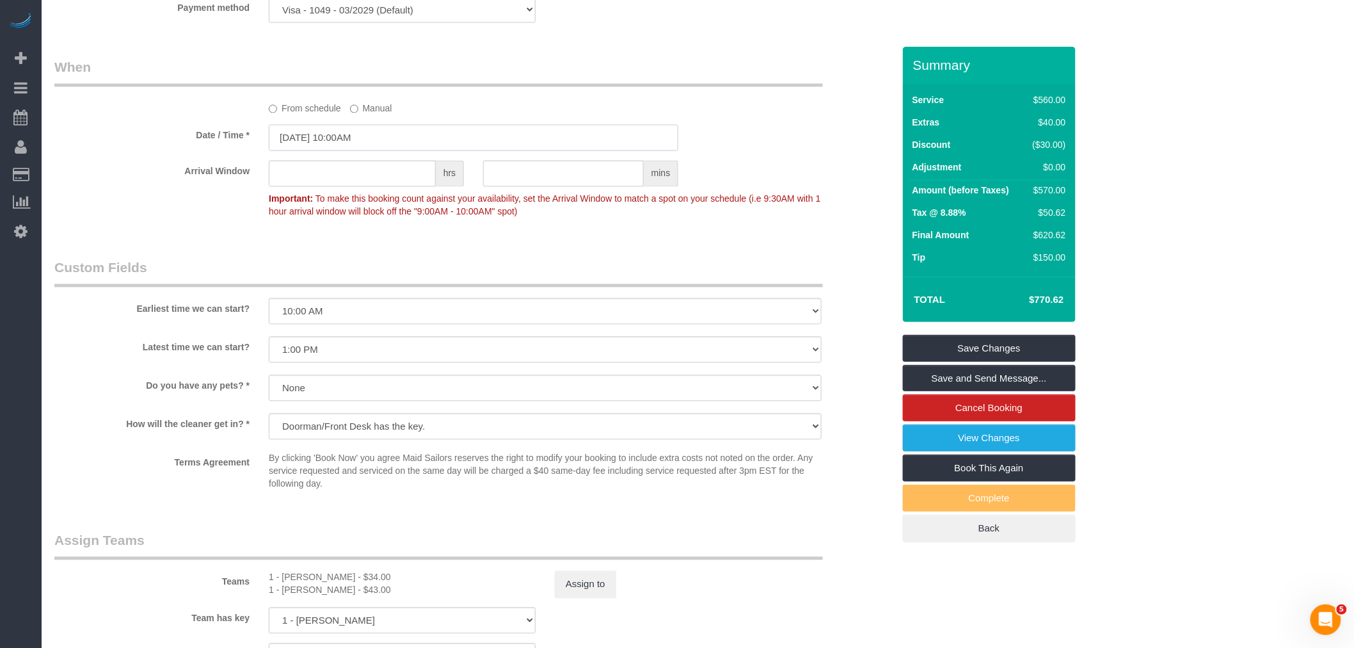
click at [357, 139] on input "09/02/2025 10:00AM" at bounding box center [474, 138] width 410 height 26
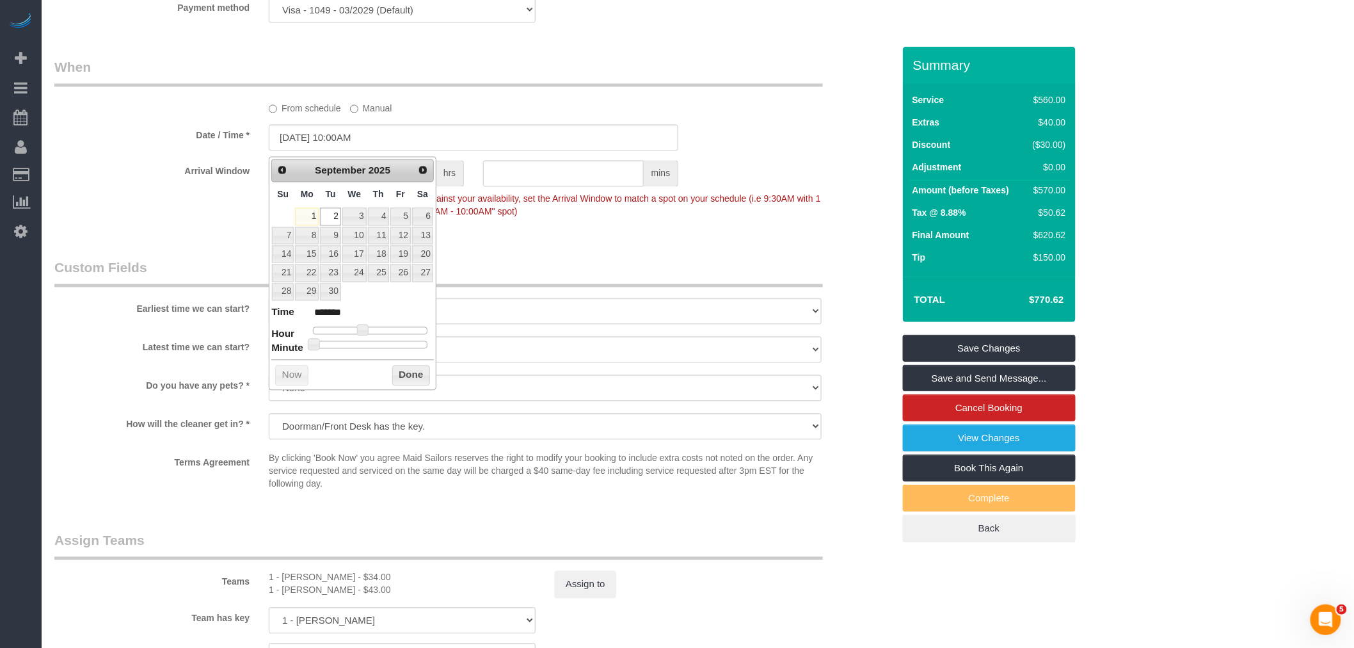
type input "09/02/2025 2:00PM"
type input "******"
click at [380, 330] on div at bounding box center [370, 331] width 115 height 8
type input "09/02/2025 1:00PM"
type input "******"
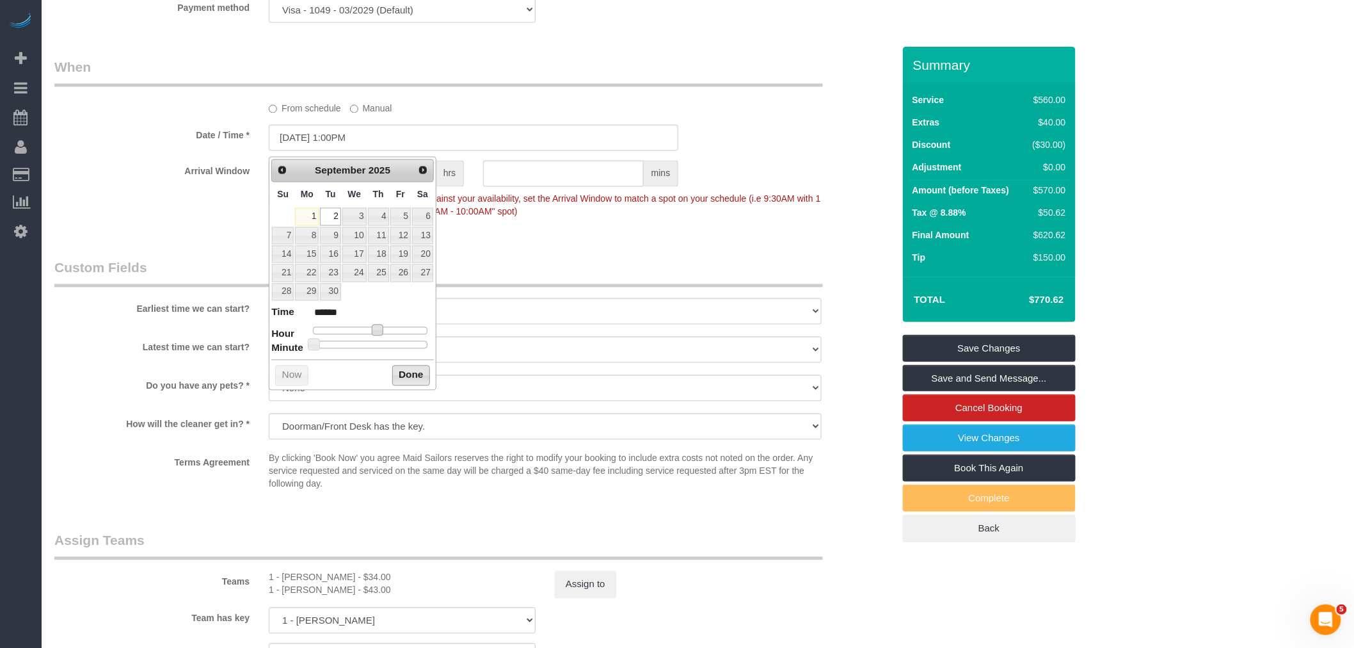
click at [404, 368] on button "Done" at bounding box center [411, 375] width 38 height 20
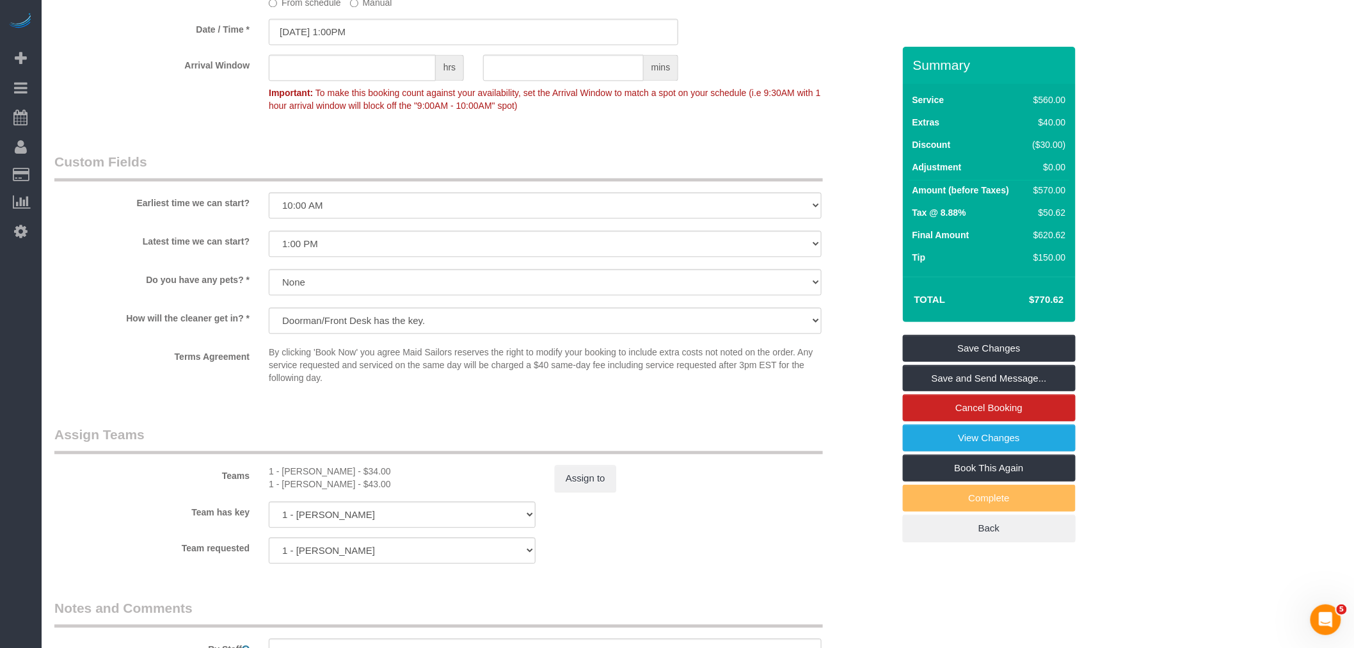
scroll to position [1322, 0]
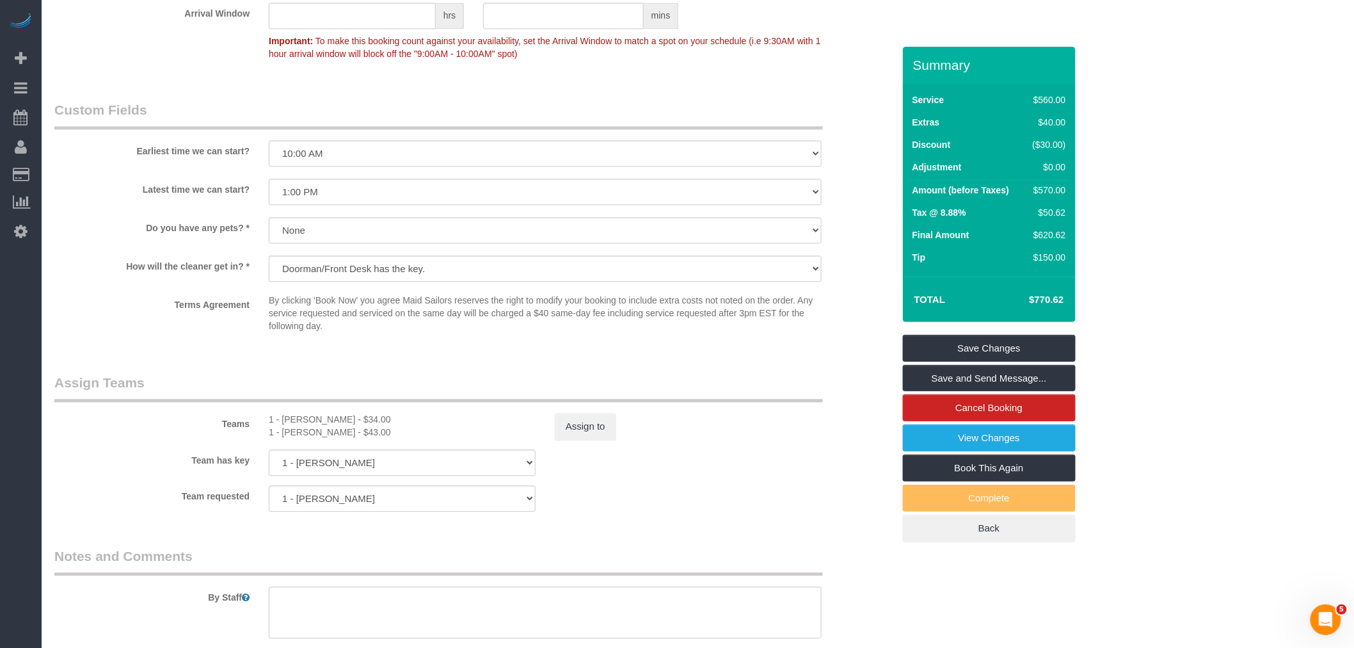
scroll to position [966, 0]
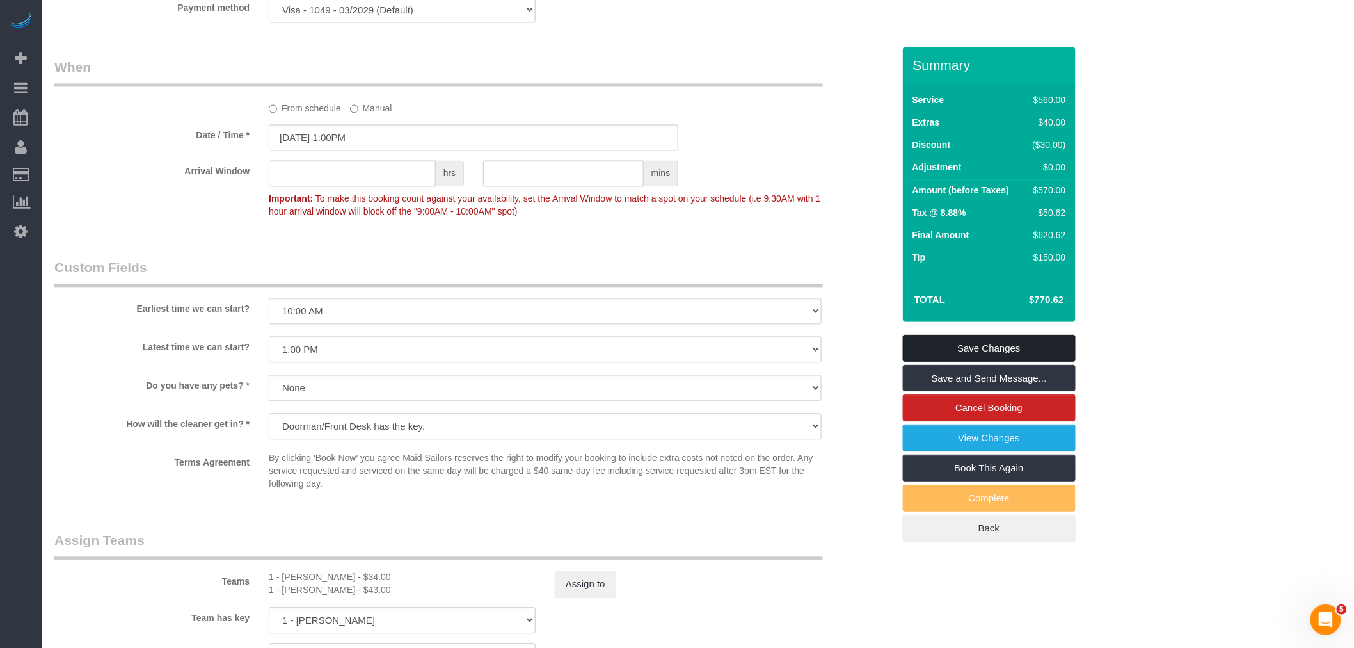
drag, startPoint x: 1000, startPoint y: 342, endPoint x: 895, endPoint y: 336, distance: 105.2
click at [1000, 342] on link "Save Changes" at bounding box center [989, 348] width 173 height 27
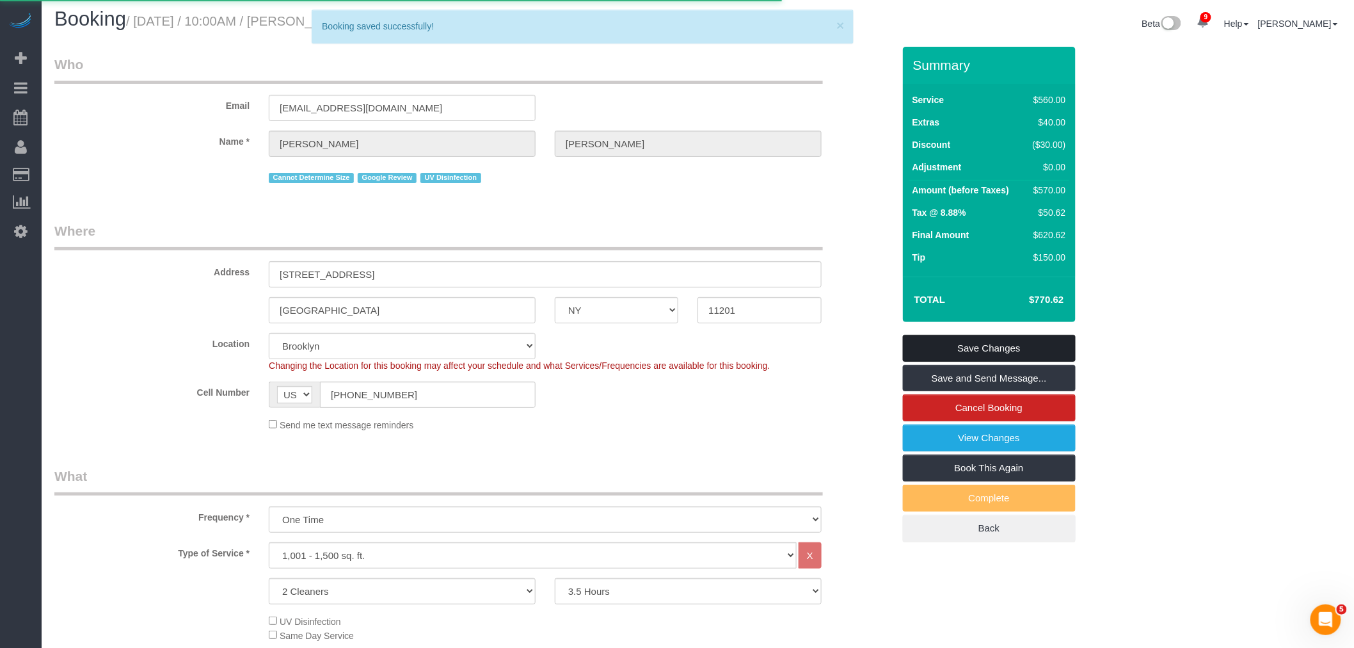
scroll to position [0, 0]
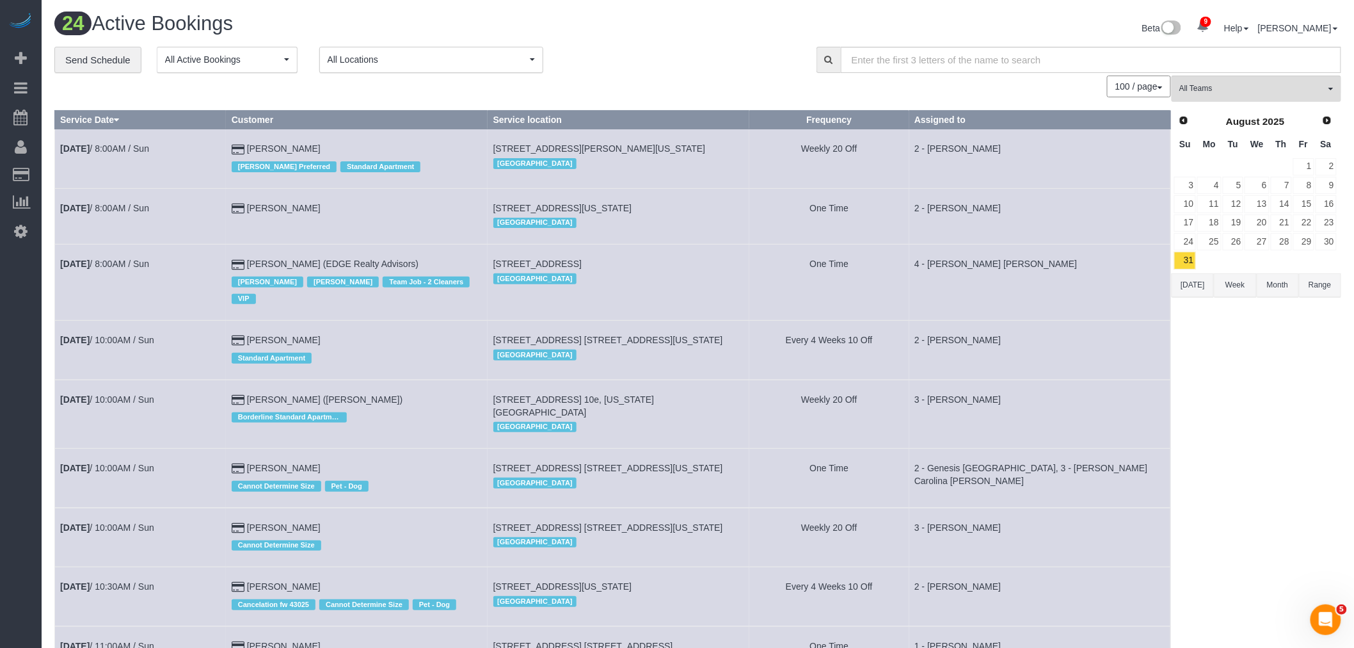
drag, startPoint x: 627, startPoint y: 54, endPoint x: 552, endPoint y: 2, distance: 91.4
click at [627, 54] on div "**********" at bounding box center [425, 60] width 743 height 27
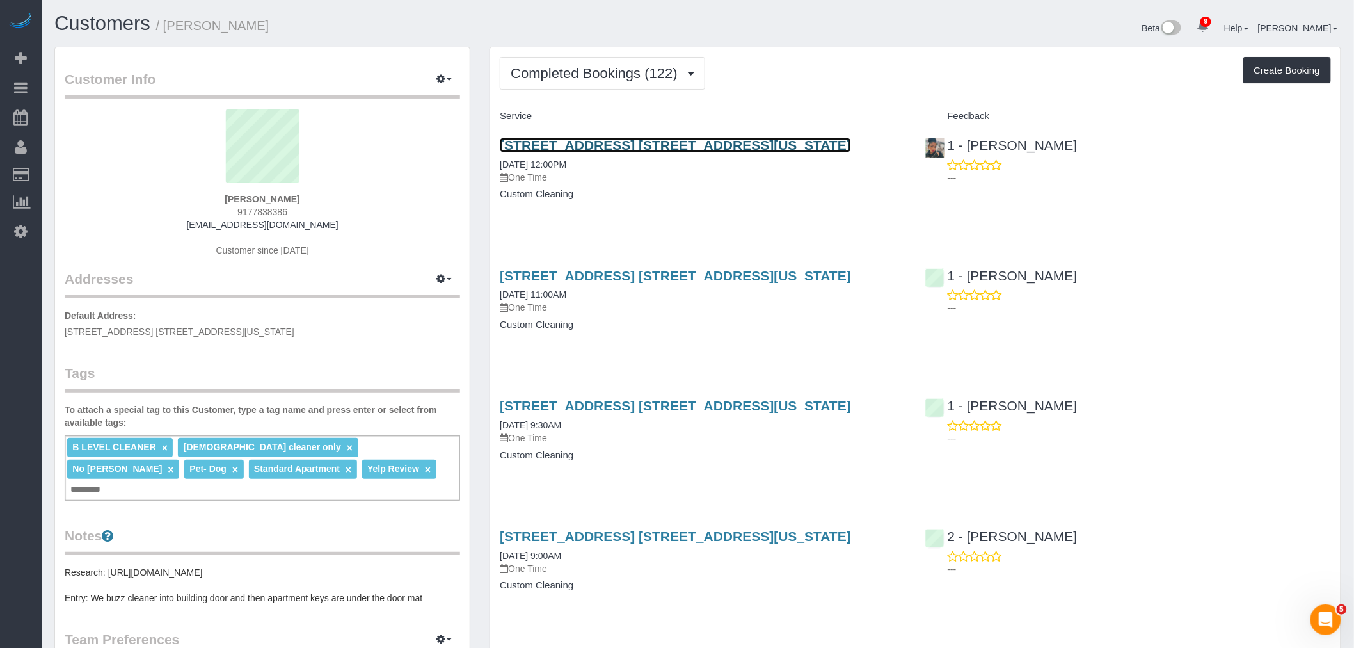
click at [736, 148] on link "[STREET_ADDRESS] [STREET_ADDRESS][US_STATE]" at bounding box center [675, 145] width 351 height 15
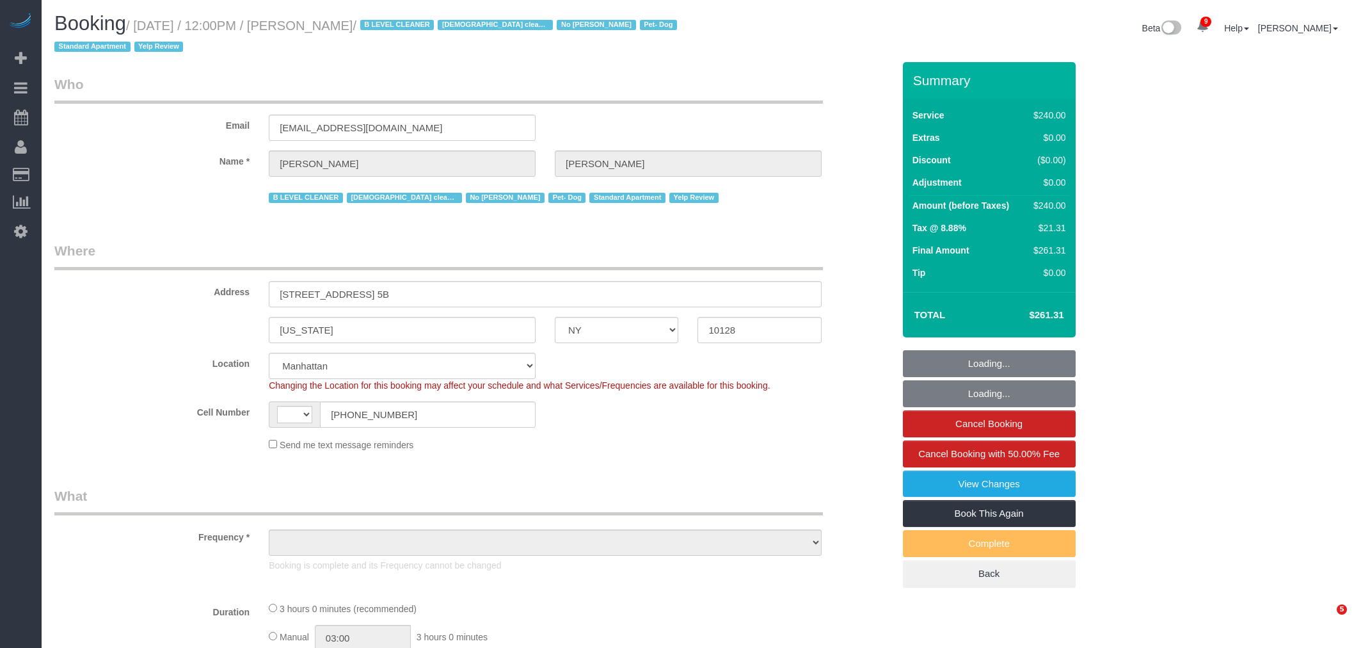
select select "NY"
select select "string:stripe-pm_1RjheQ4VGloSiKo7tm9rNbR6"
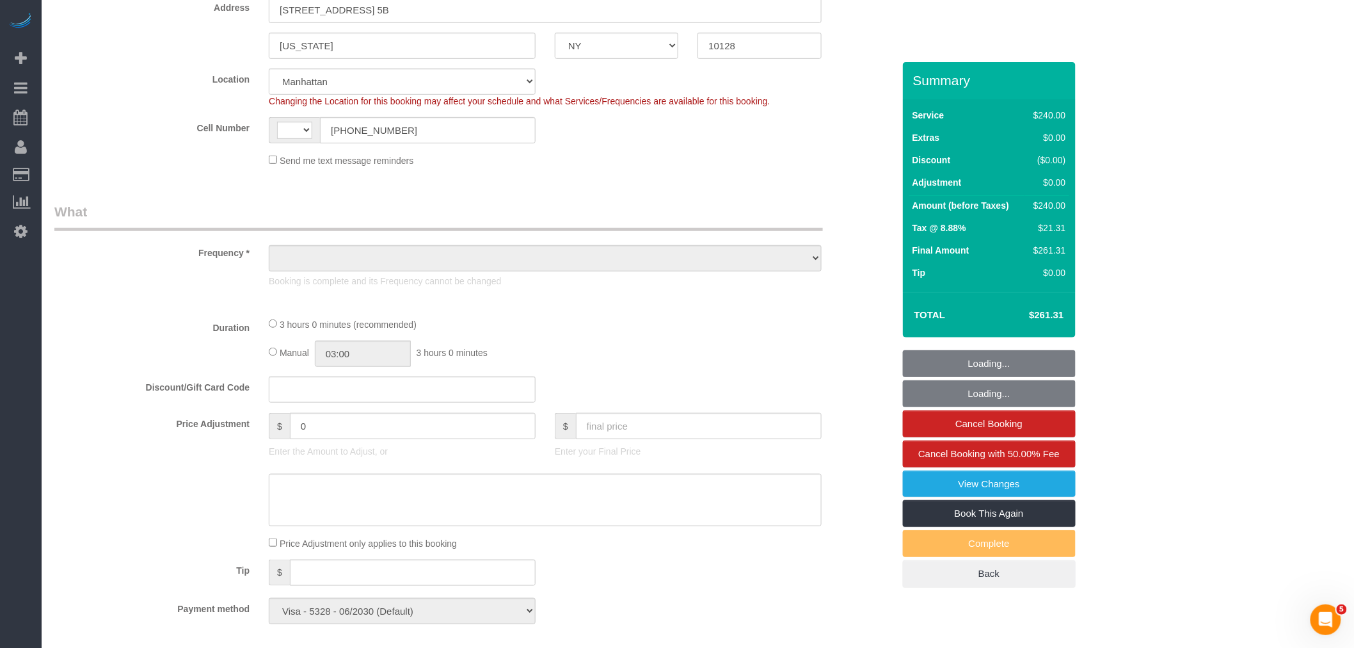
select select "string:US"
select select "object:732"
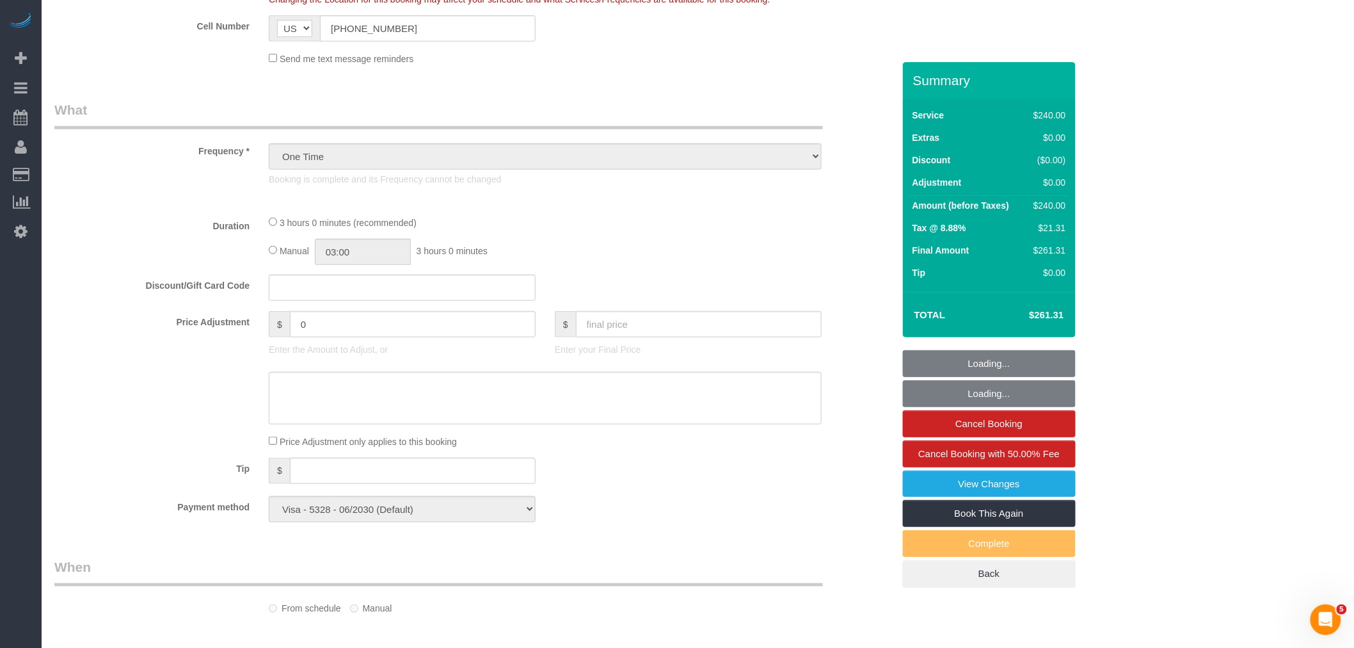
select select "180"
select select "spot1"
select select "number:56"
select select "number:77"
select select "number:13"
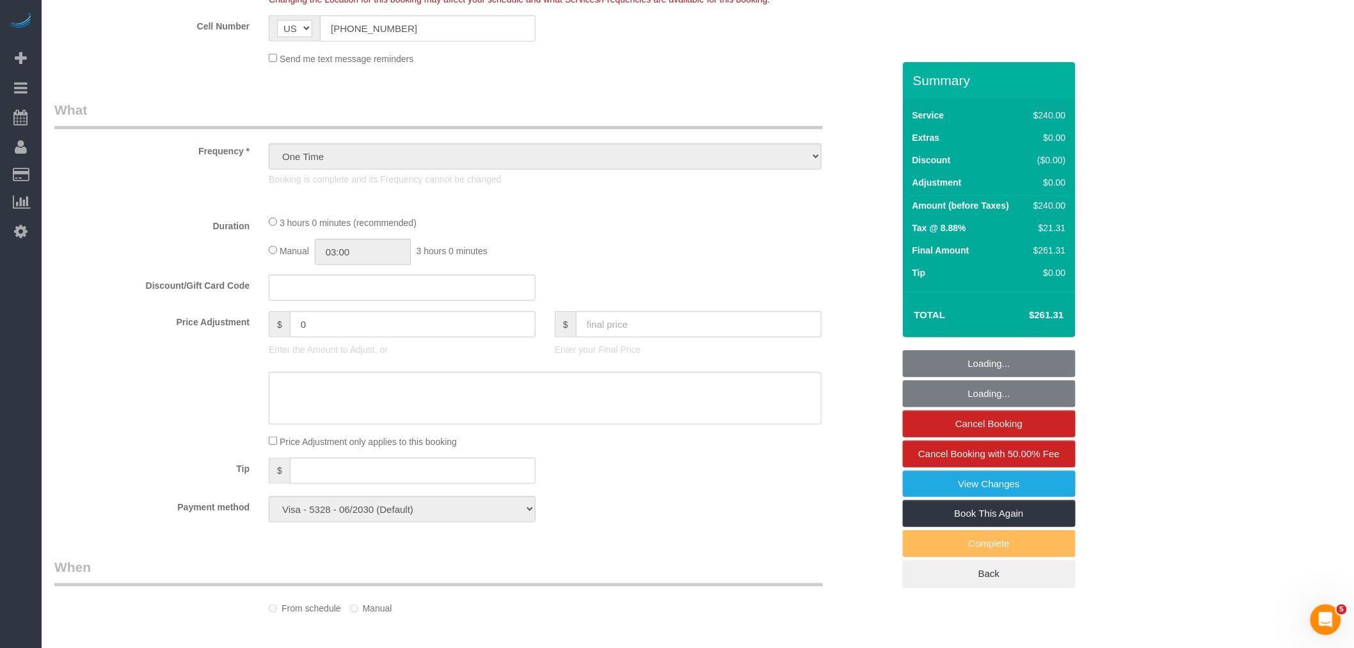
select select "number:7"
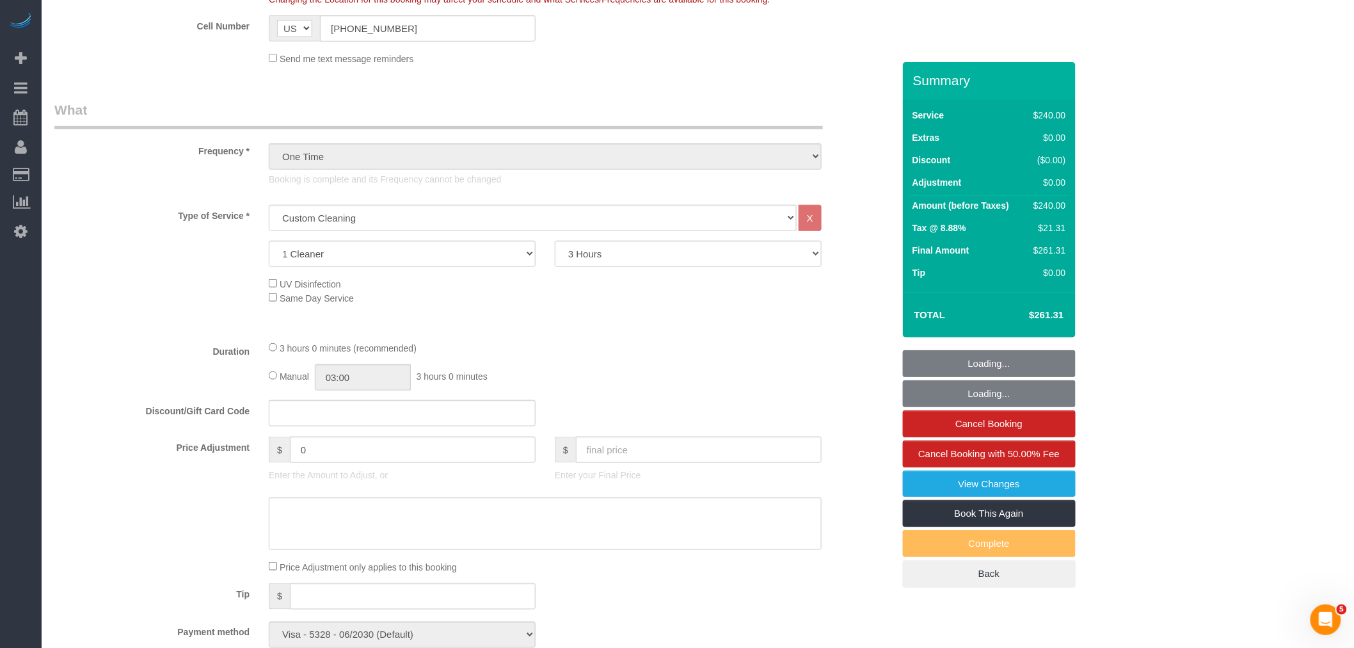
select select "object:1410"
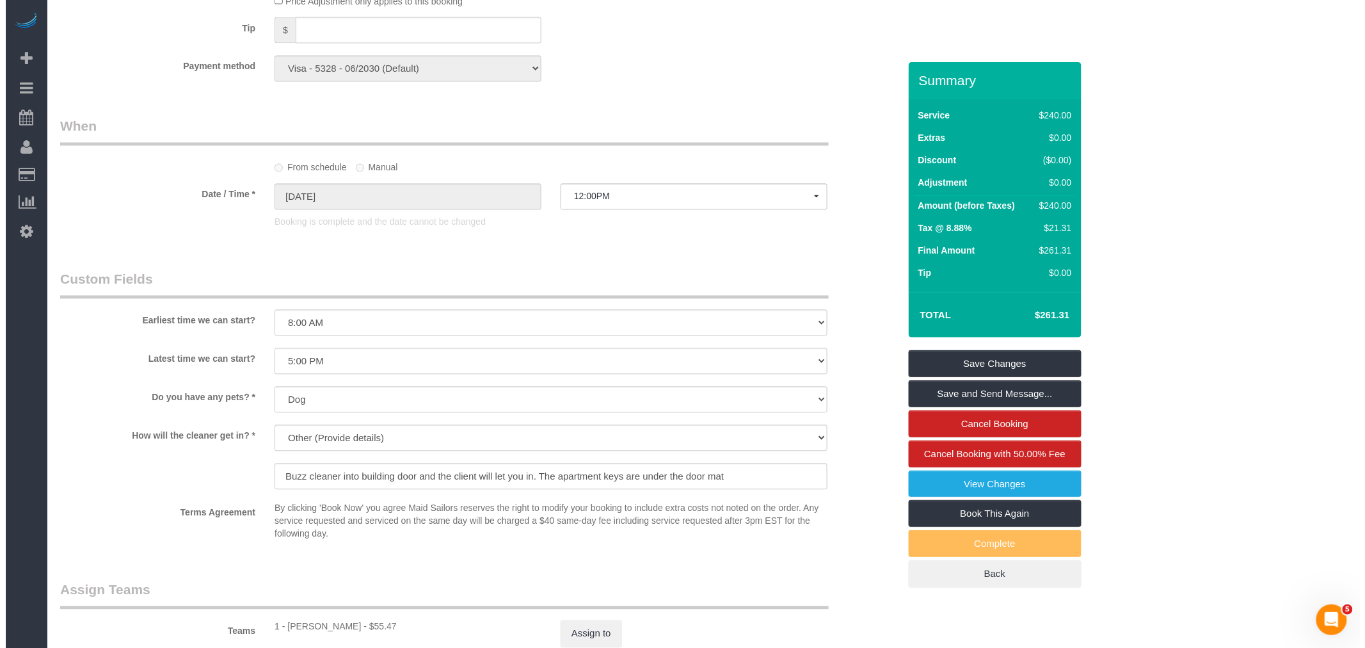
scroll to position [1066, 0]
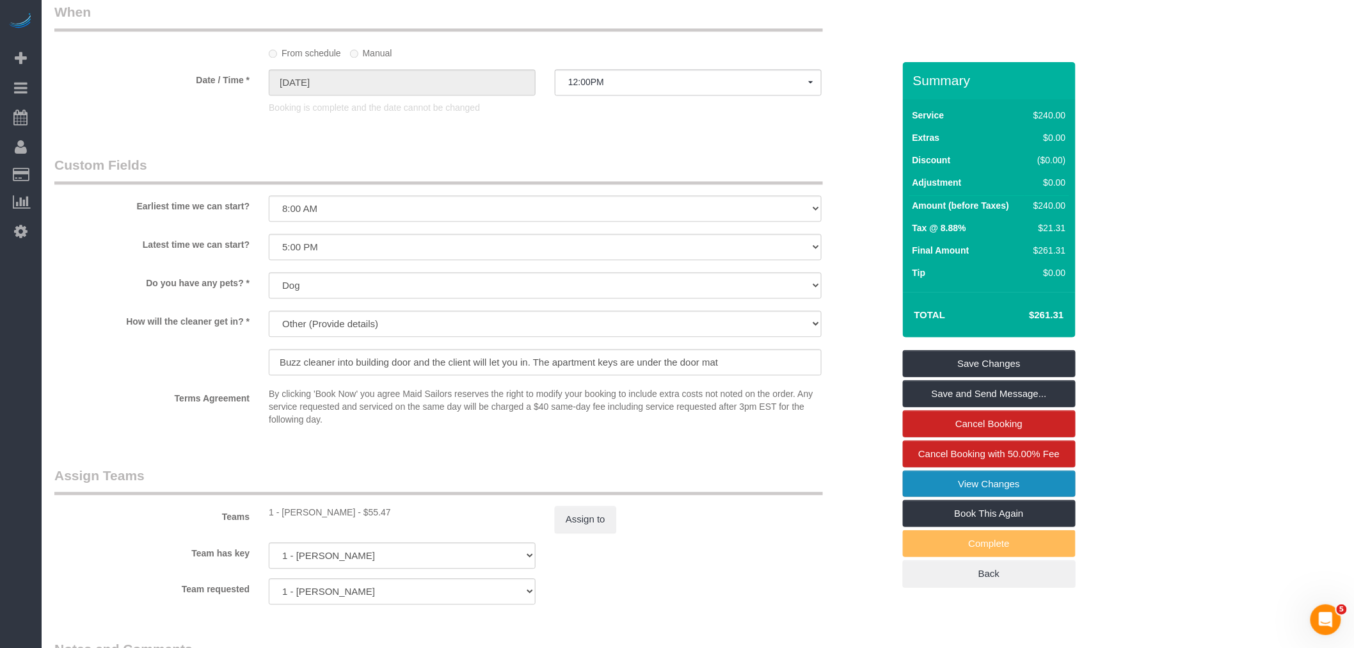
click at [977, 481] on link "View Changes" at bounding box center [989, 483] width 173 height 27
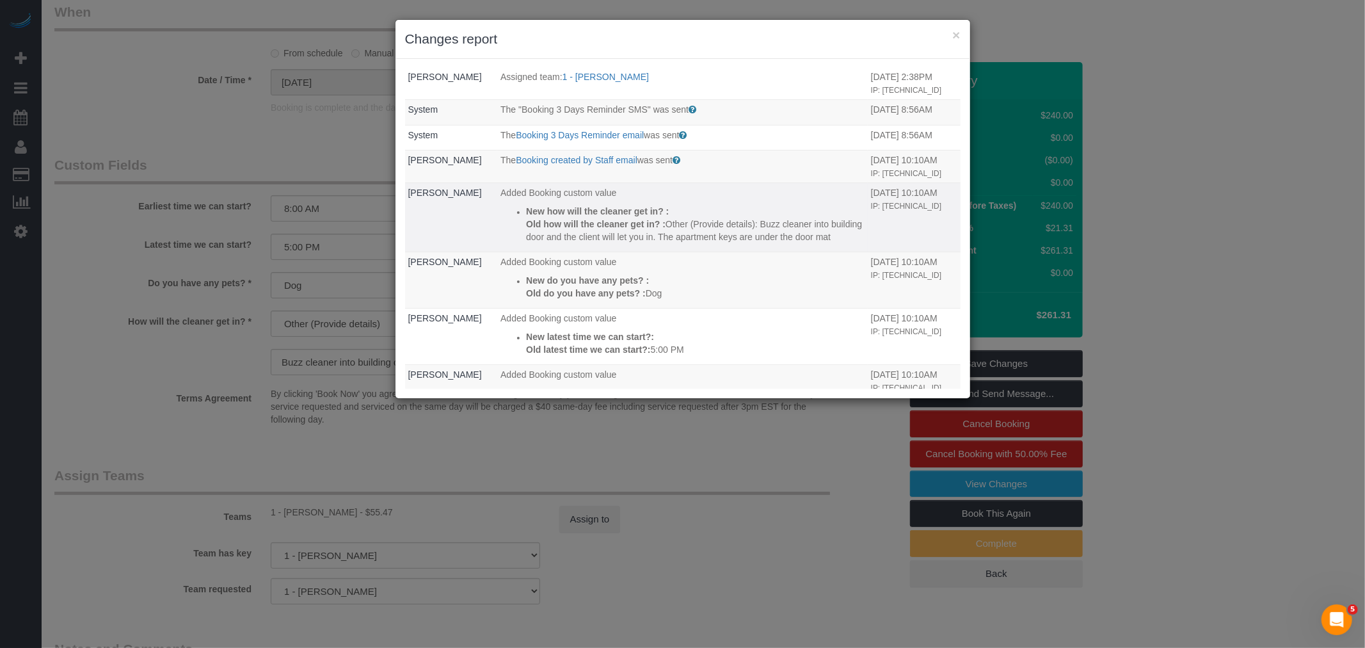
scroll to position [381, 0]
drag, startPoint x: 771, startPoint y: 227, endPoint x: 799, endPoint y: 257, distance: 41.2
click at [799, 253] on td "Added Booking custom value New how will the cleaner get in? : Old how will the …" at bounding box center [682, 218] width 371 height 69
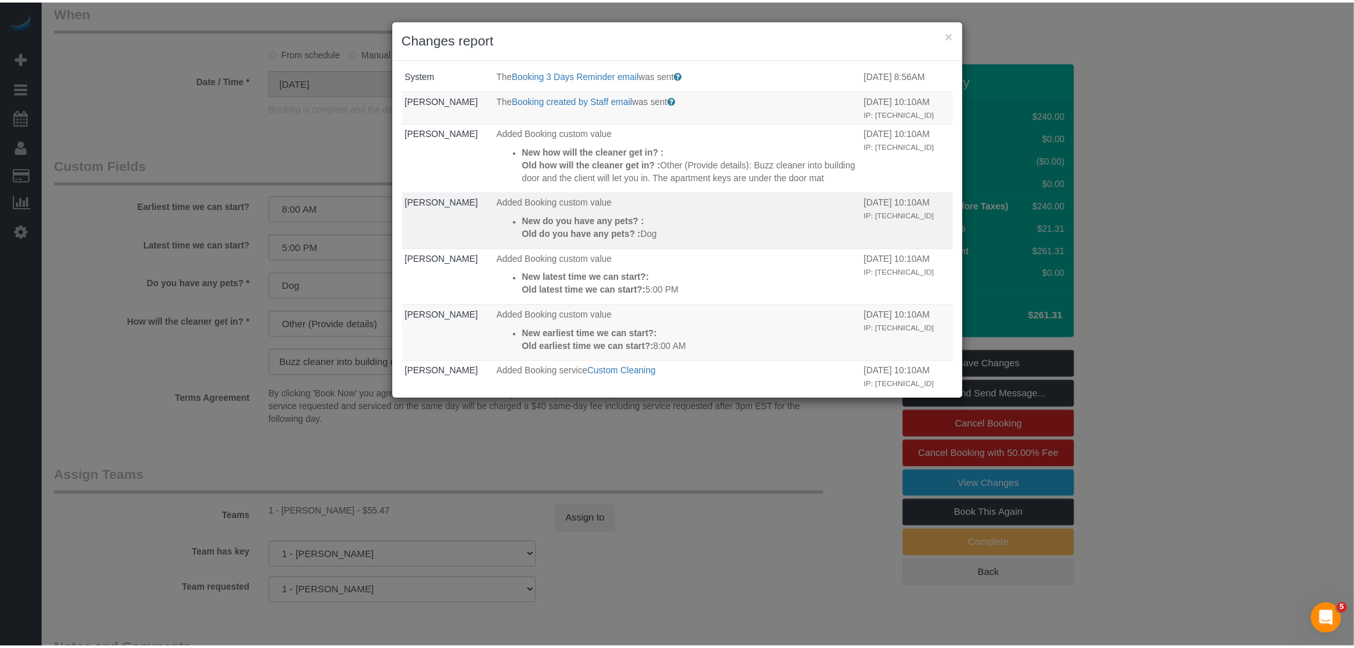
scroll to position [523, 0]
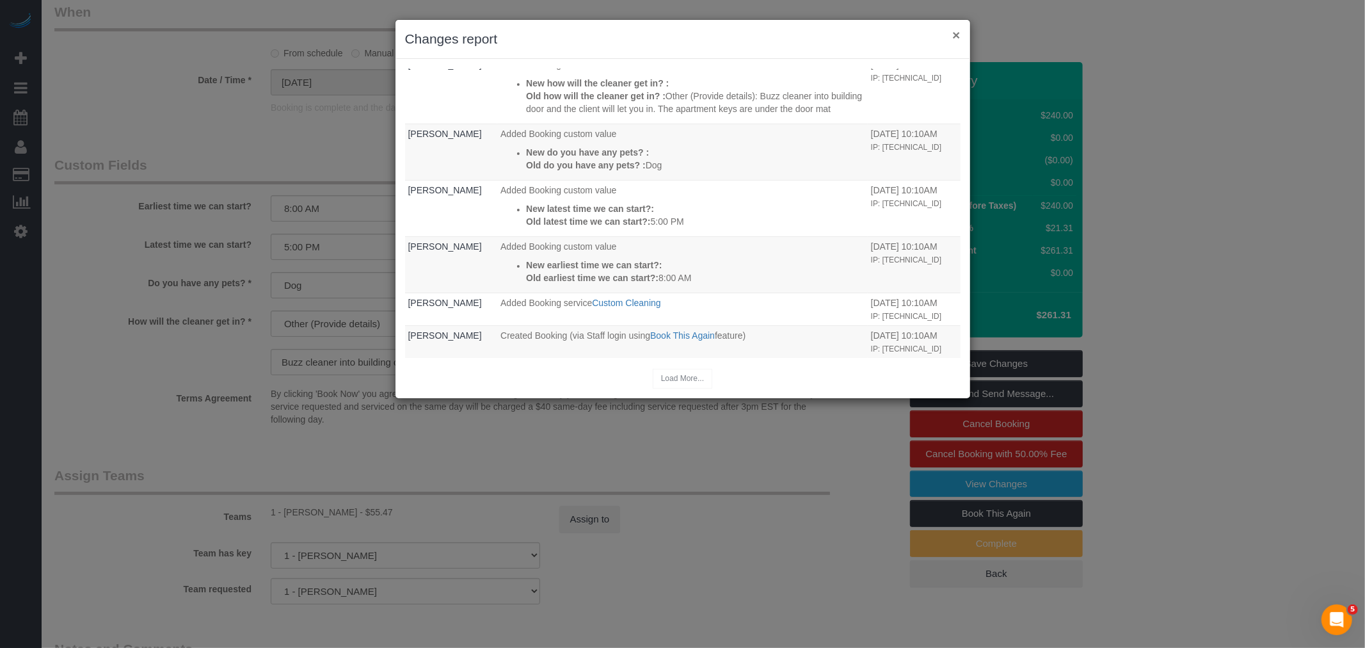
click at [957, 34] on button "×" at bounding box center [956, 34] width 8 height 13
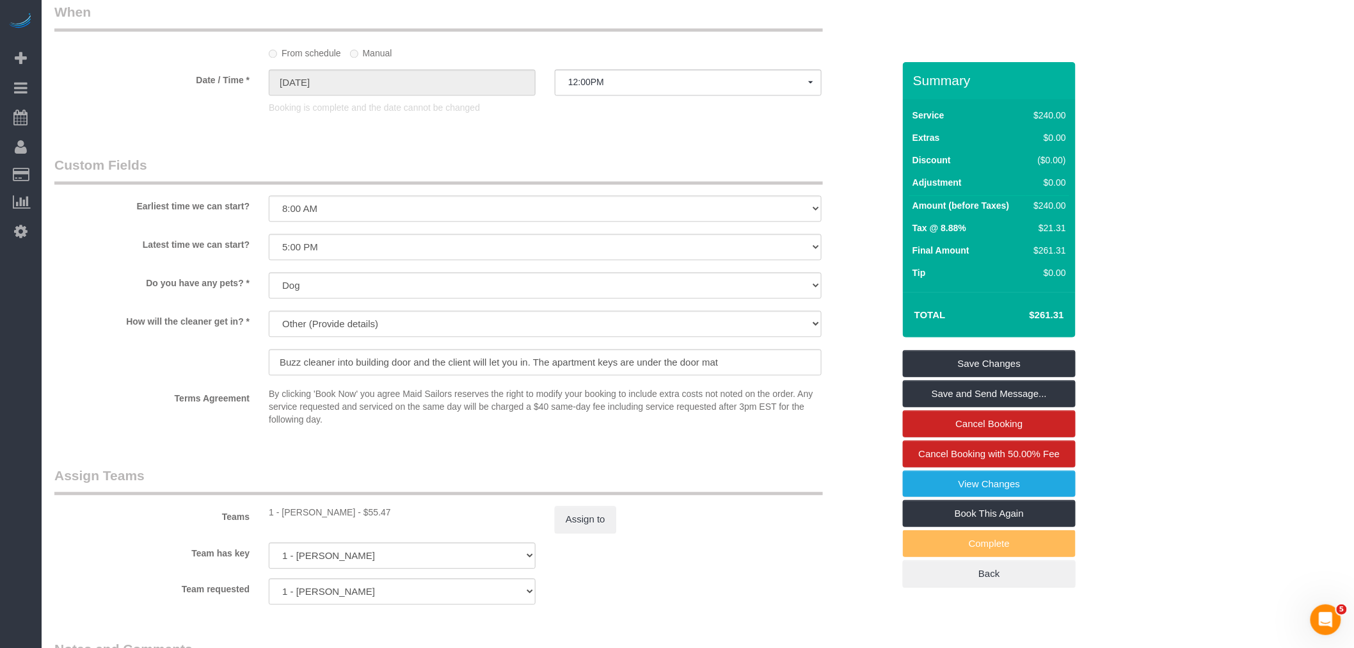
click at [628, 168] on legend "Custom Fields" at bounding box center [438, 170] width 769 height 29
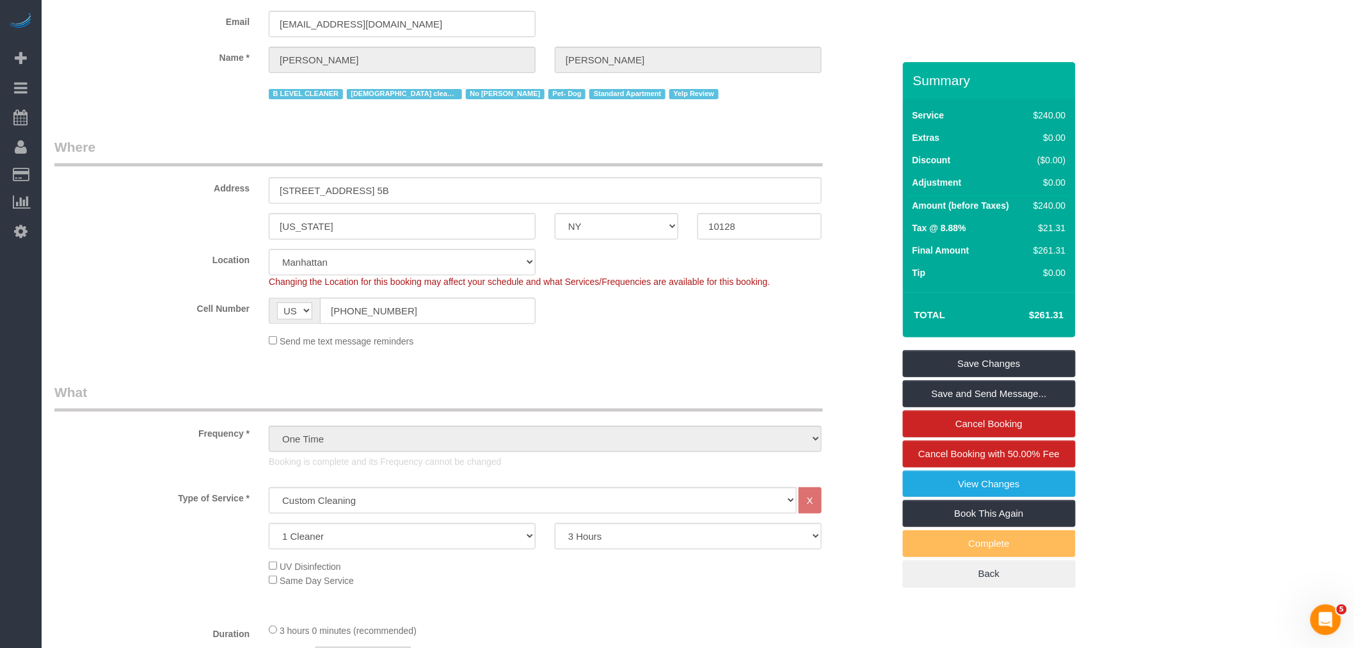
scroll to position [0, 0]
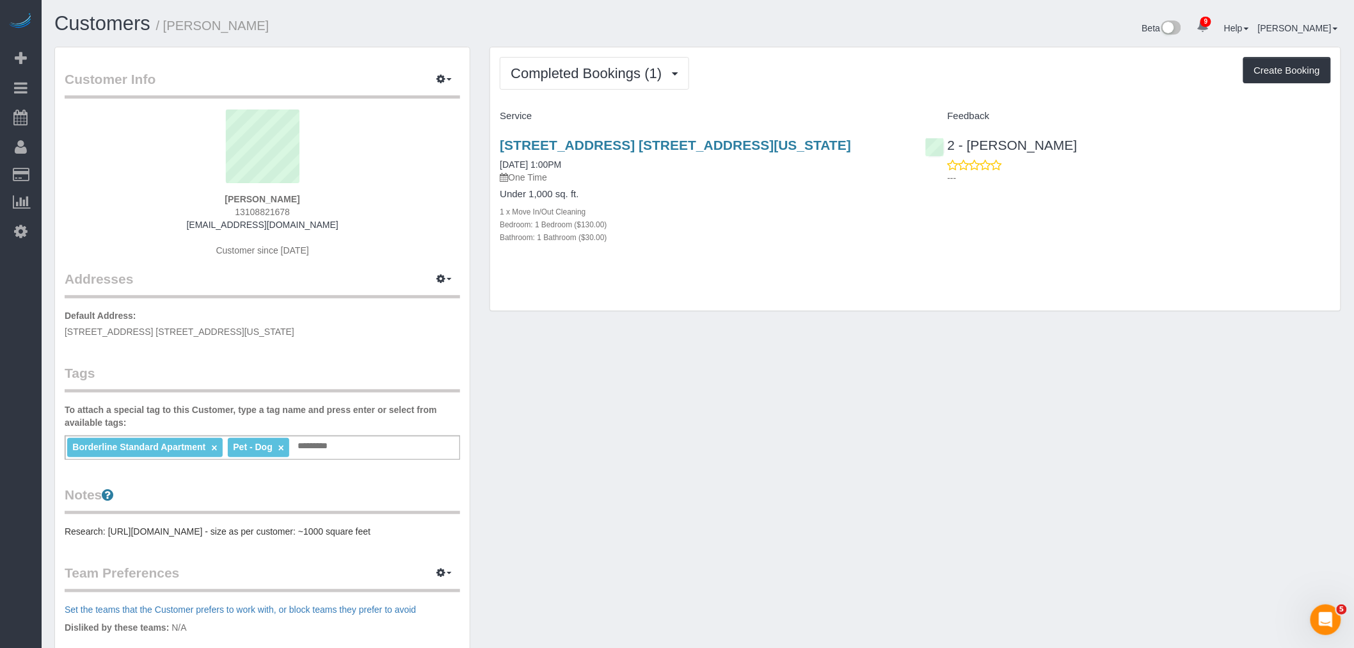
click at [642, 325] on div "Customer Info Edit Contact Info Send Message Email Preferences Special Sales Ta…" at bounding box center [698, 464] width 1306 height 835
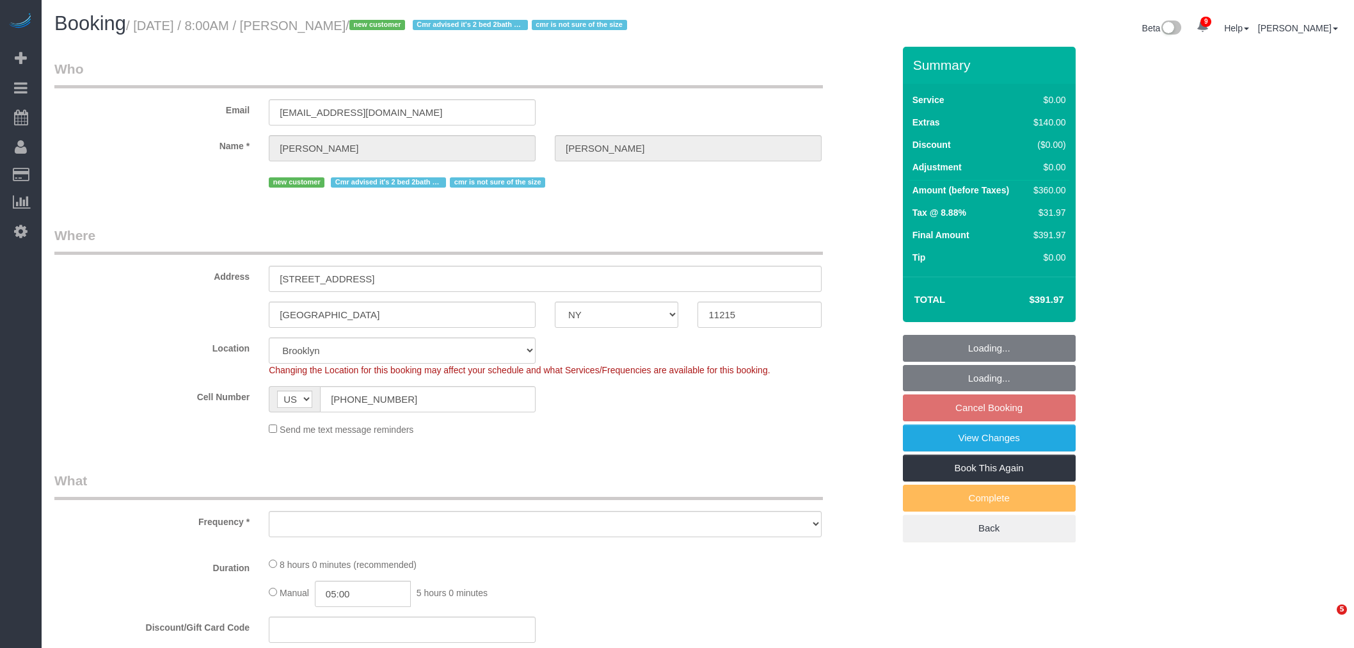
select select "NY"
select select "number:56"
select select "number:90"
select select "number:15"
select select "number:5"
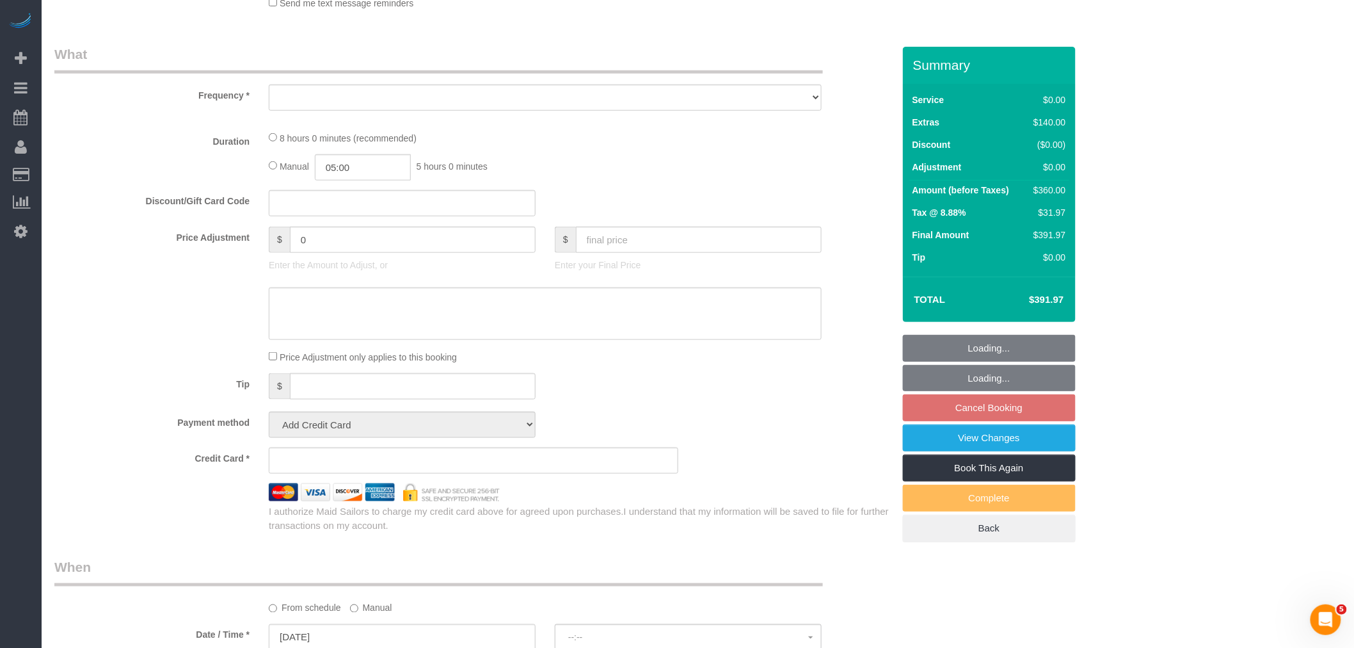
scroll to position [507, 0]
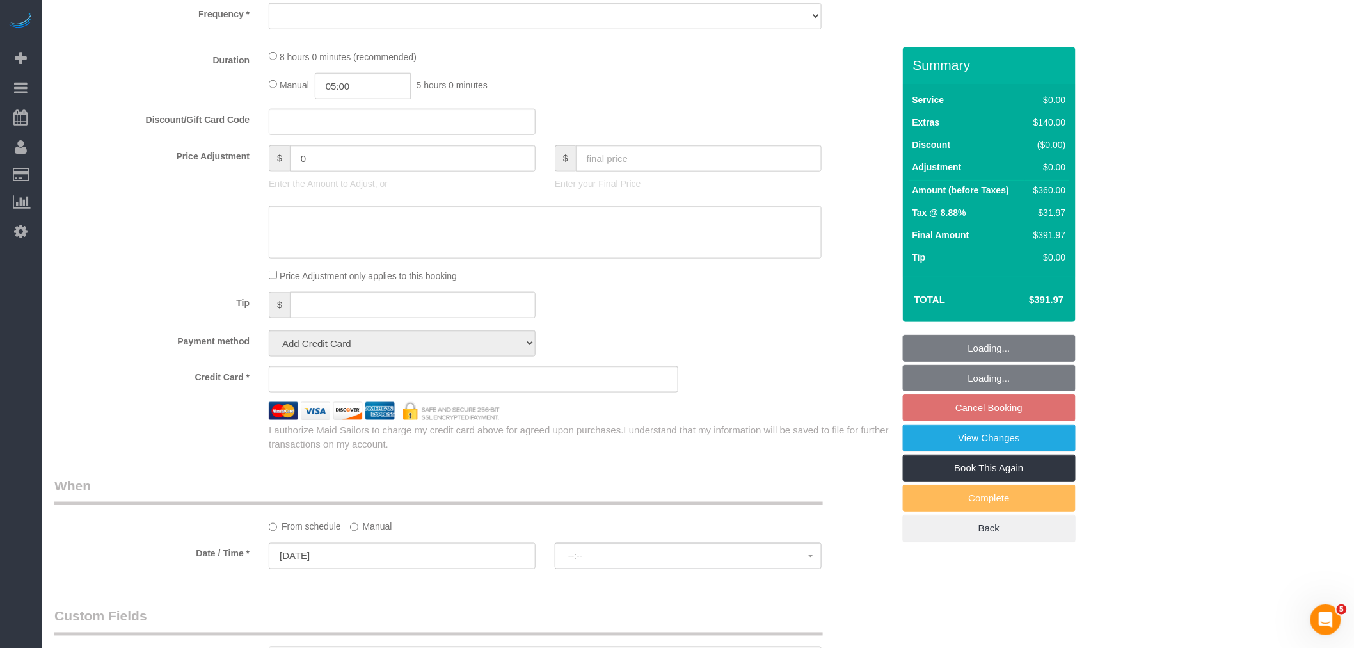
select select "object:1362"
select select "string:stripe-pm_1RtvIm4VGloSiKo7lHZeyLCR"
select select "spot1"
select select "2"
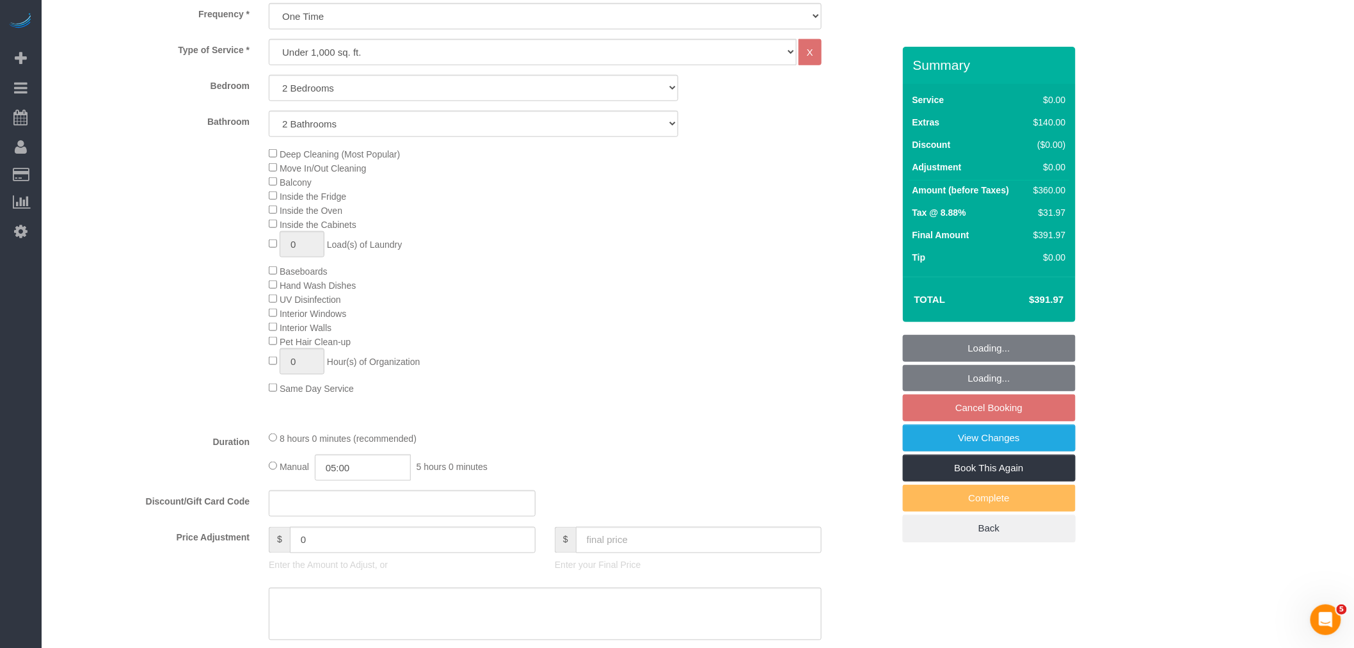
scroll to position [568, 0]
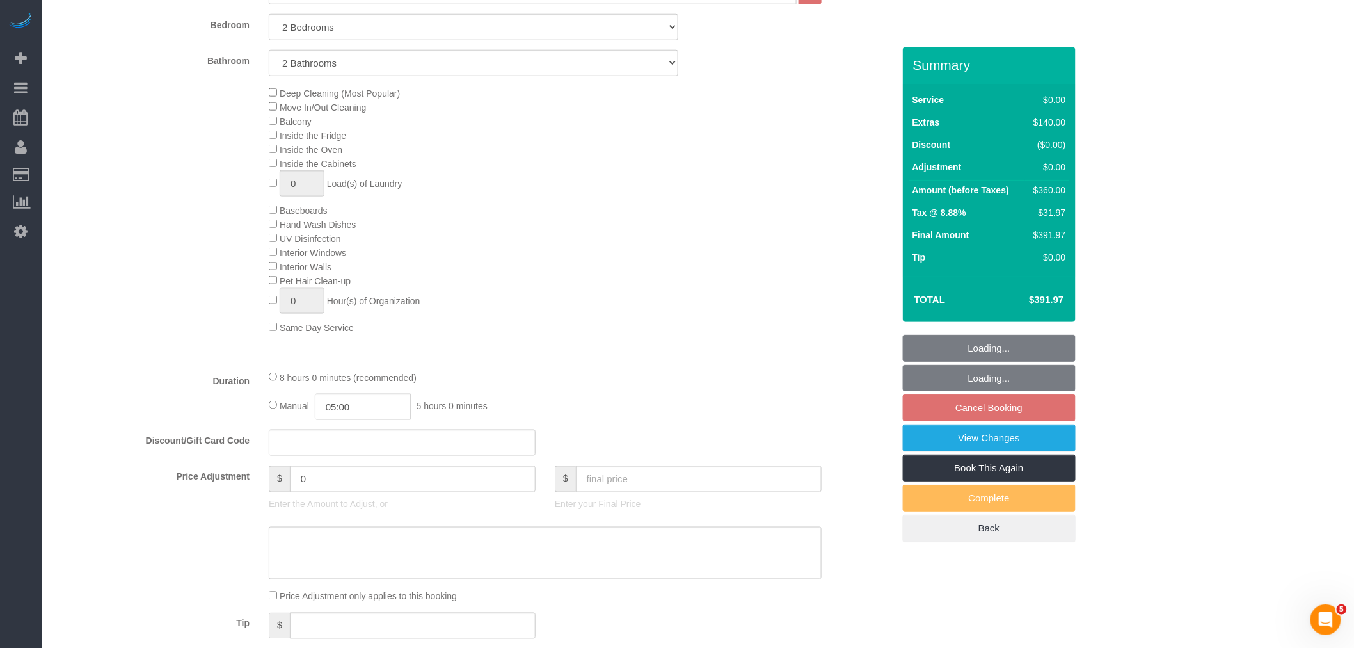
select select "2"
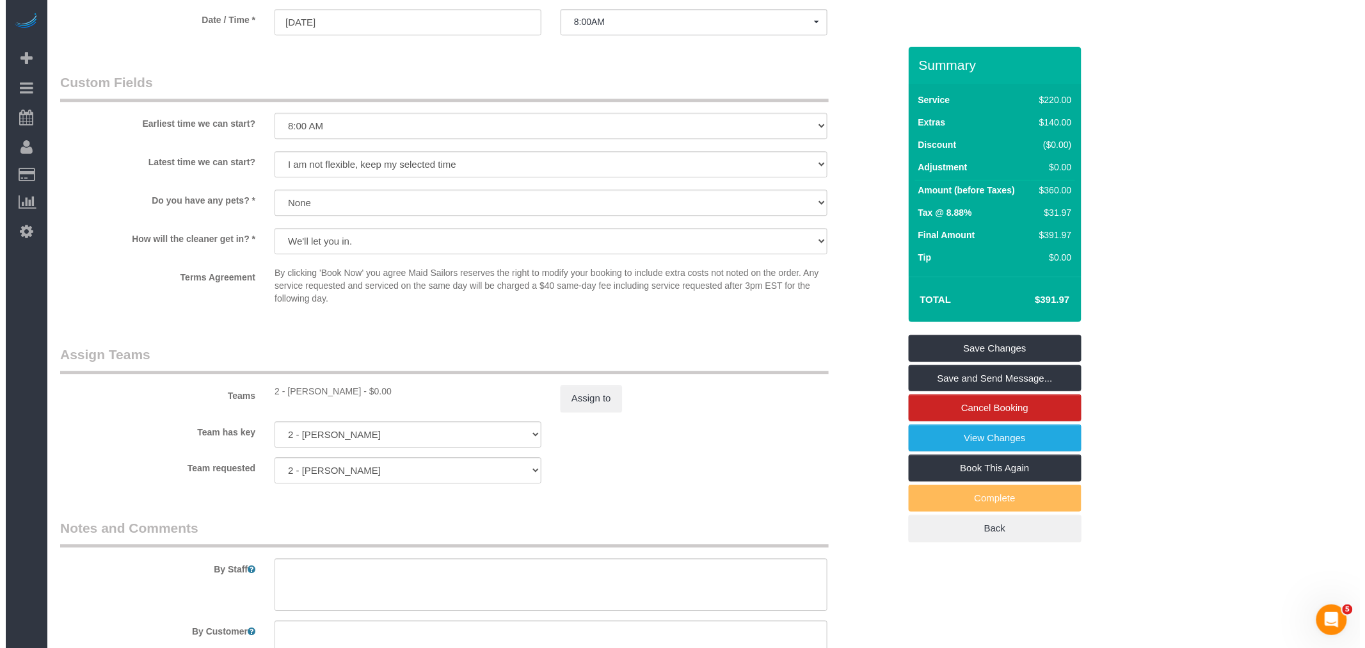
scroll to position [1493, 0]
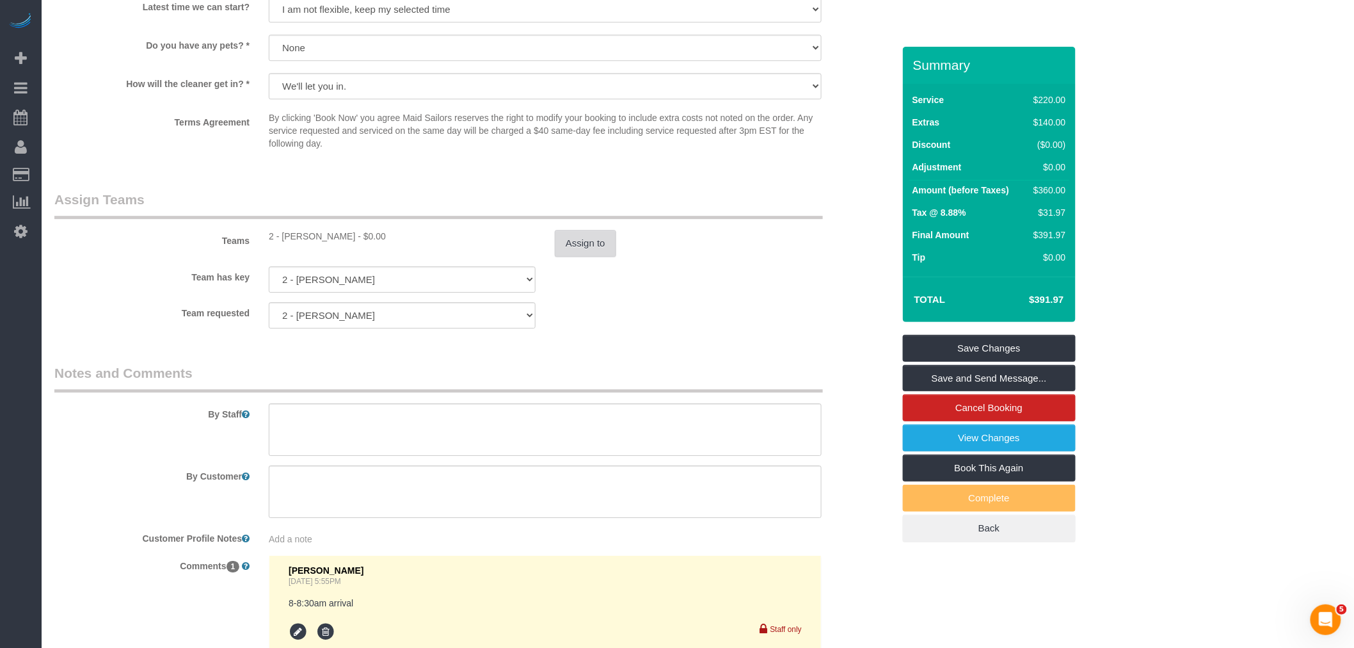
click at [603, 257] on button "Assign to" at bounding box center [585, 243] width 61 height 27
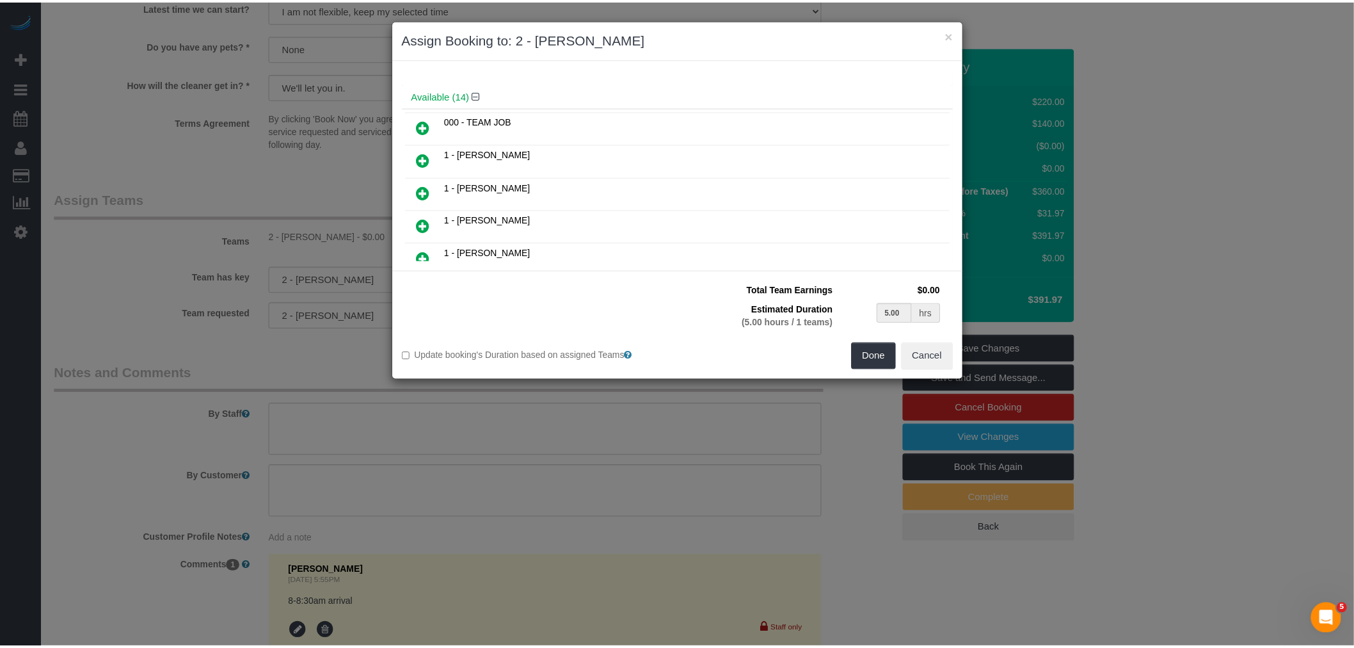
scroll to position [142, 0]
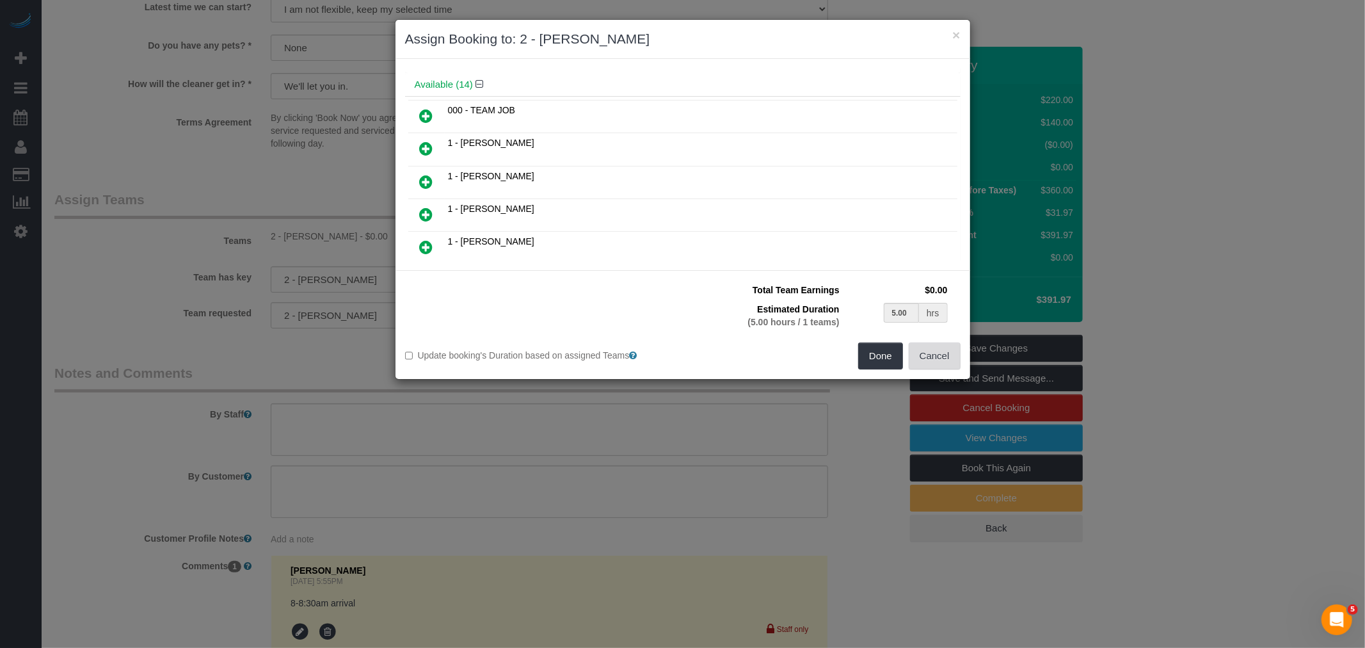
click at [945, 359] on button "Cancel" at bounding box center [935, 355] width 52 height 27
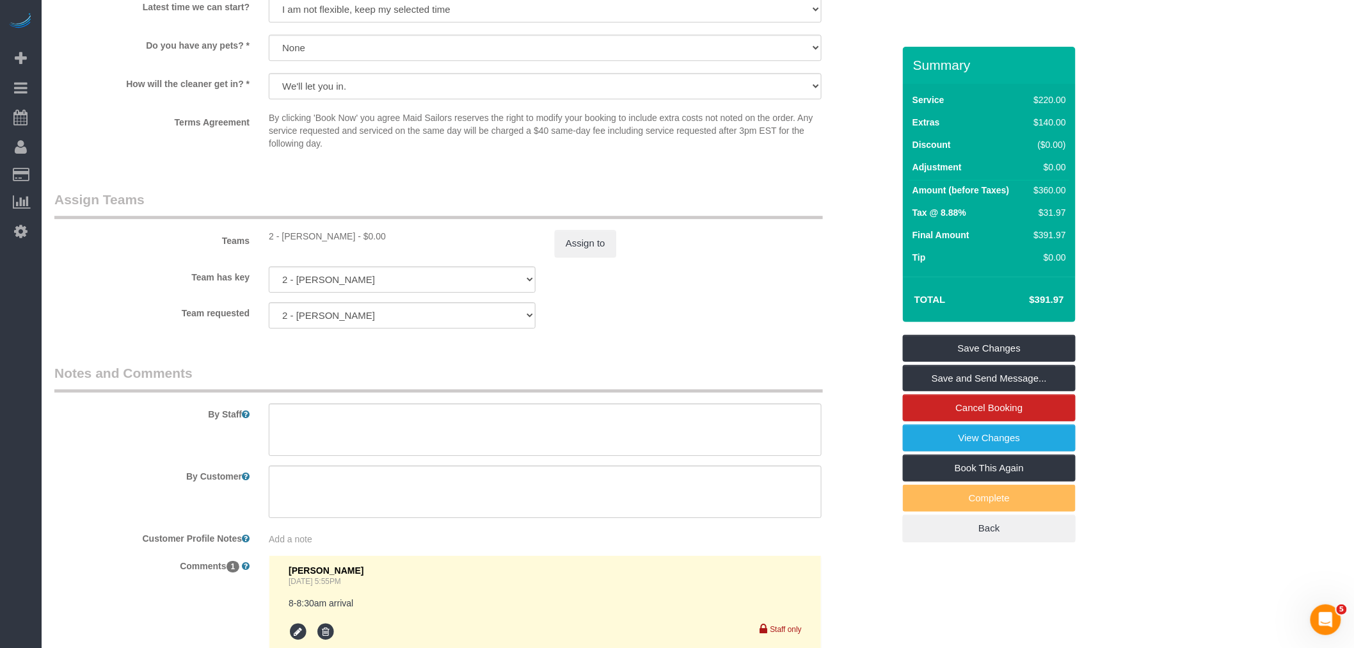
click at [750, 219] on legend "Assign Teams" at bounding box center [438, 204] width 769 height 29
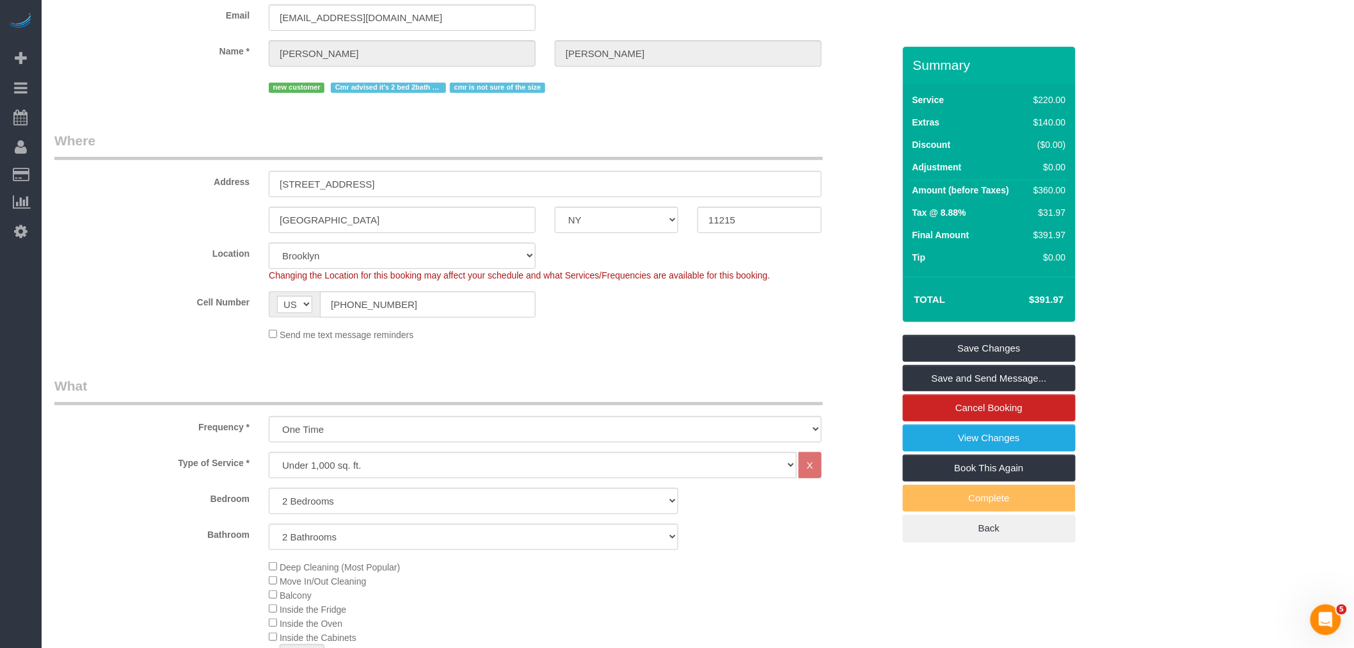
scroll to position [0, 0]
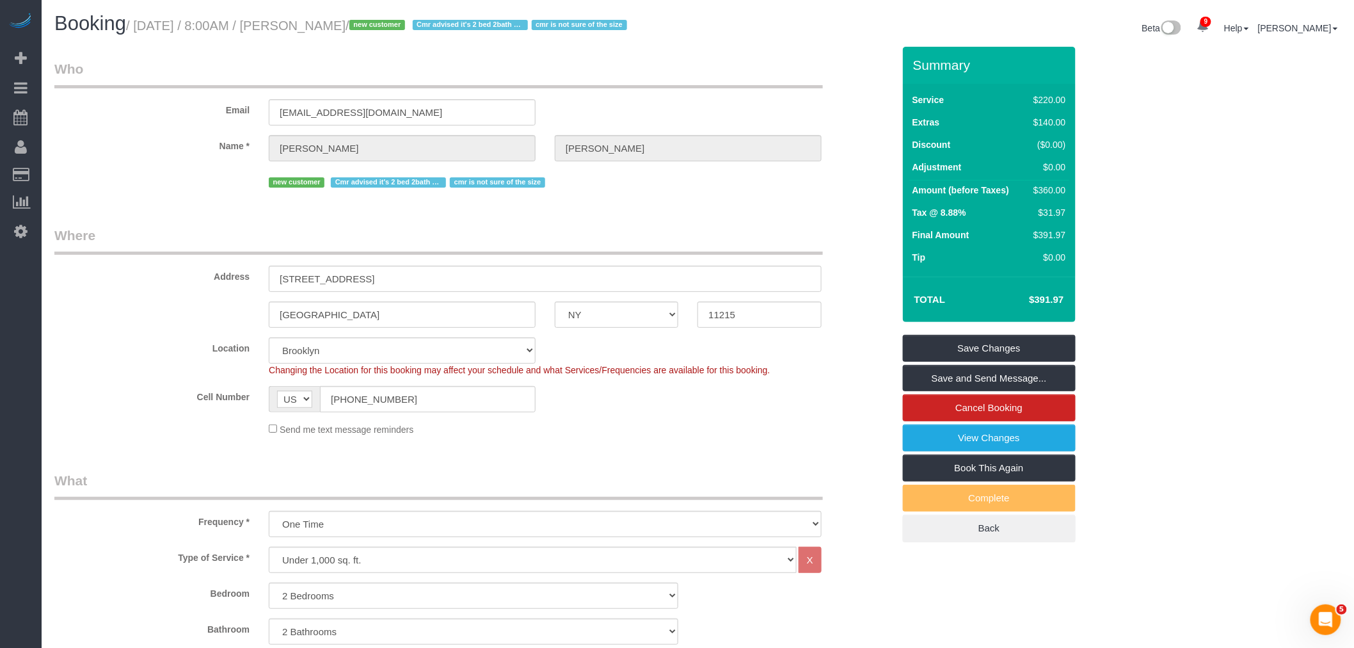
click at [627, 88] on legend "Who" at bounding box center [438, 74] width 769 height 29
click at [600, 85] on legend "Who" at bounding box center [438, 74] width 769 height 29
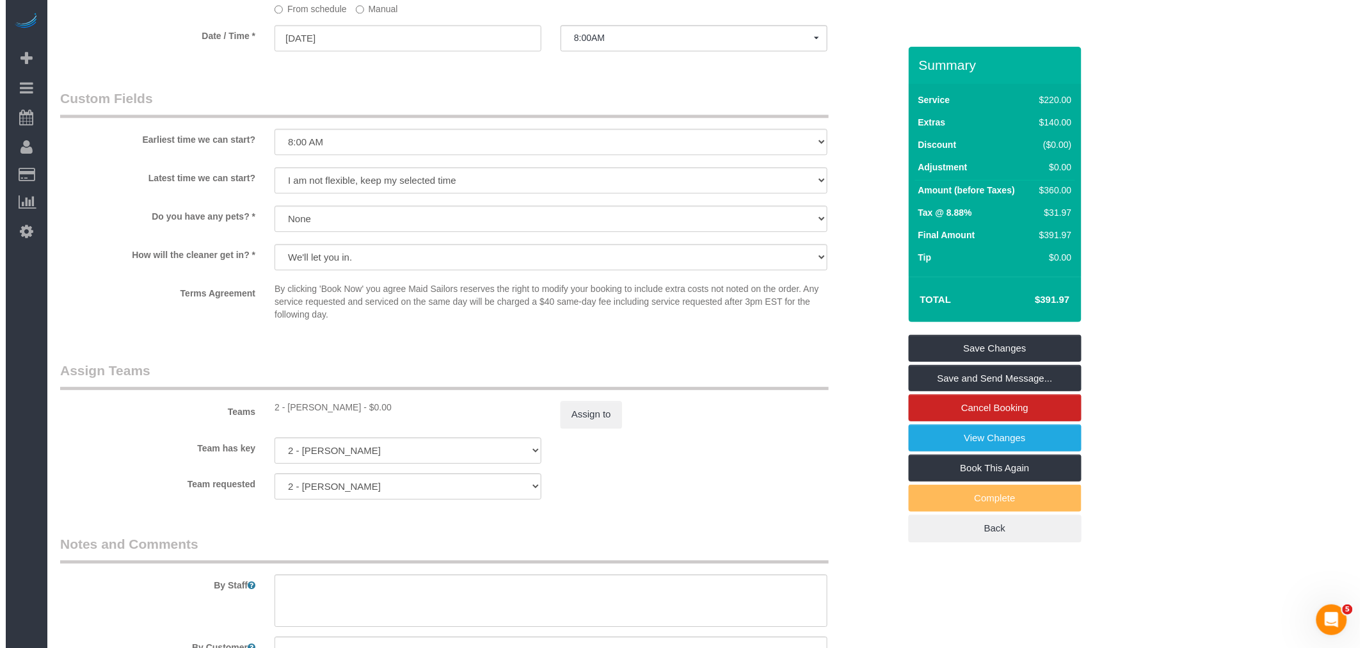
scroll to position [1422, 0]
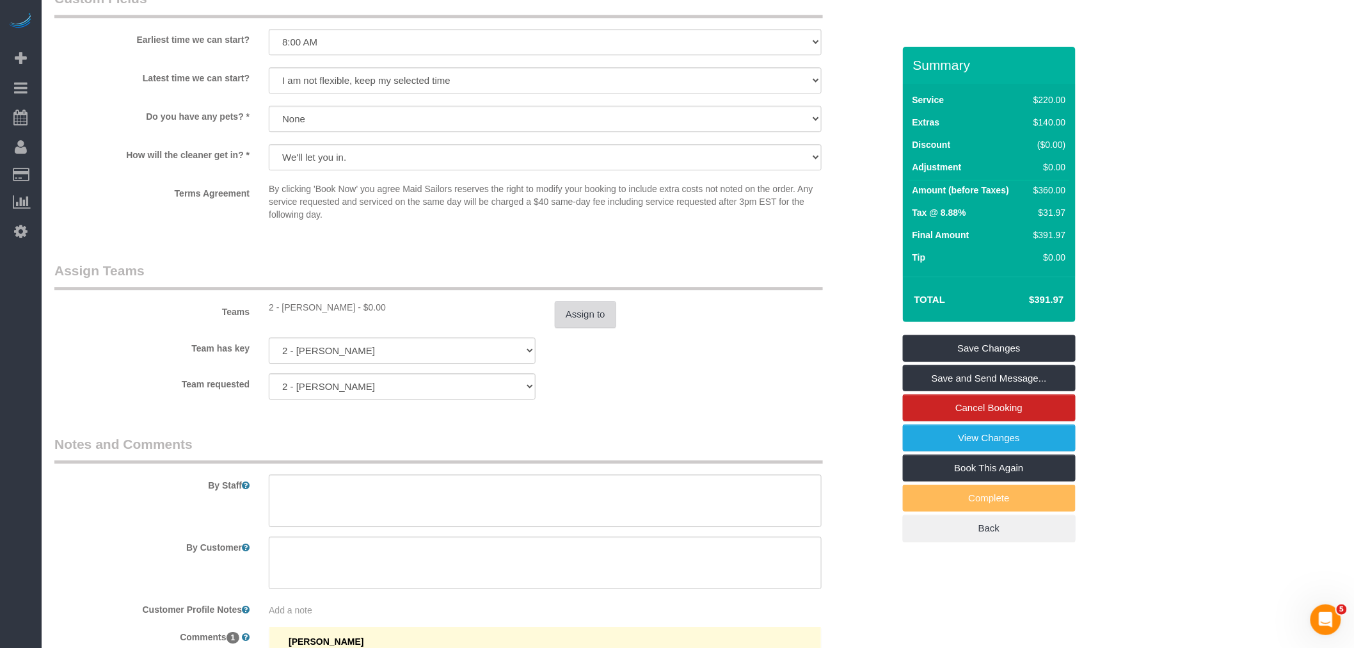
click at [579, 328] on button "Assign to" at bounding box center [585, 314] width 61 height 27
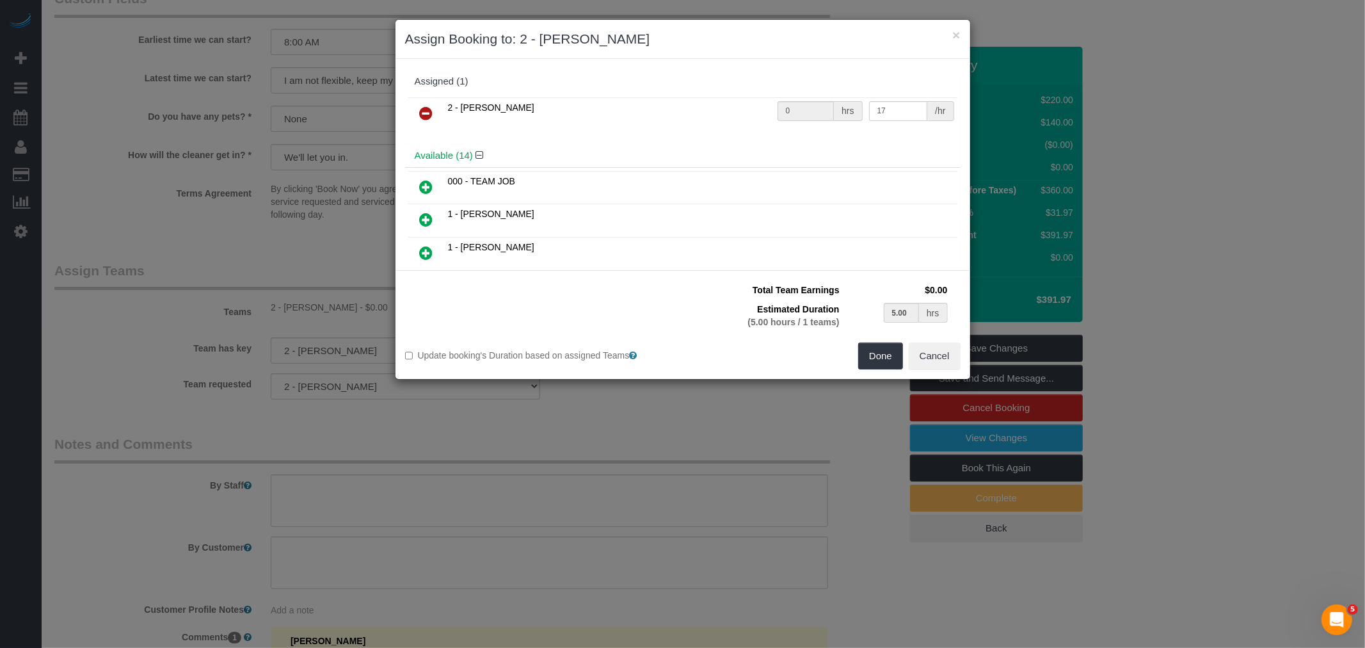
scroll to position [142, 0]
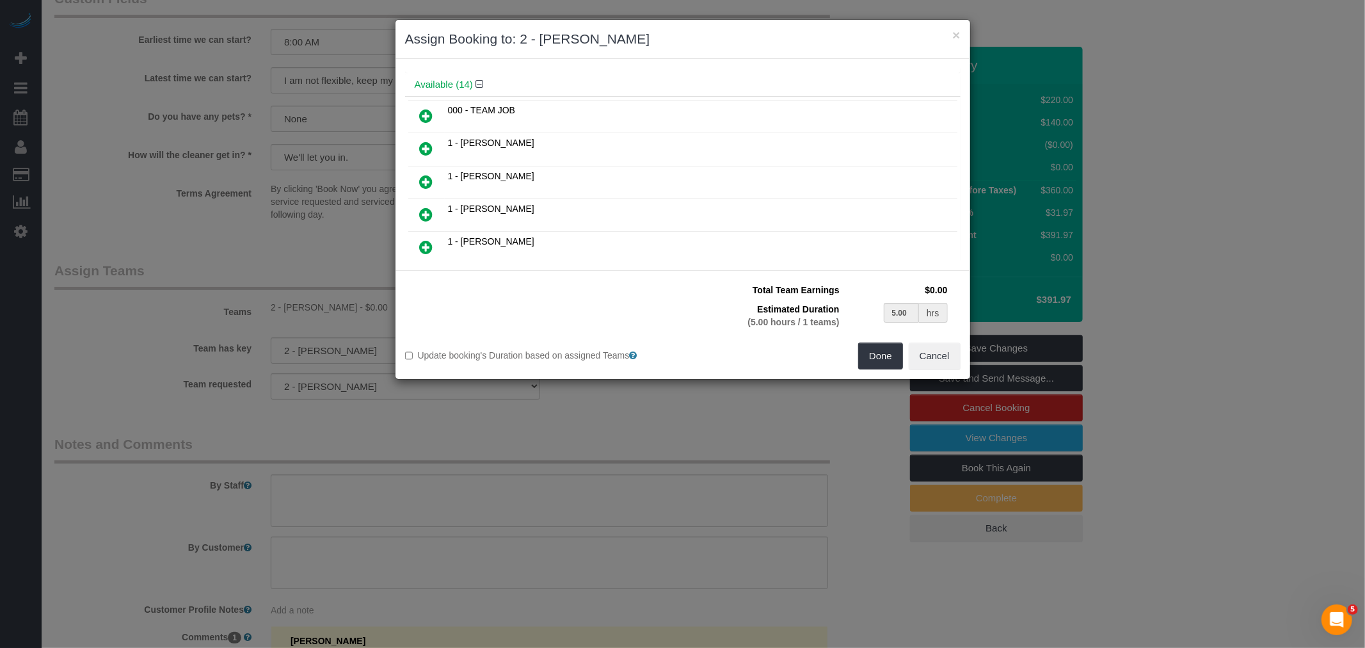
click at [424, 145] on icon at bounding box center [426, 148] width 13 height 15
type input "2.50"
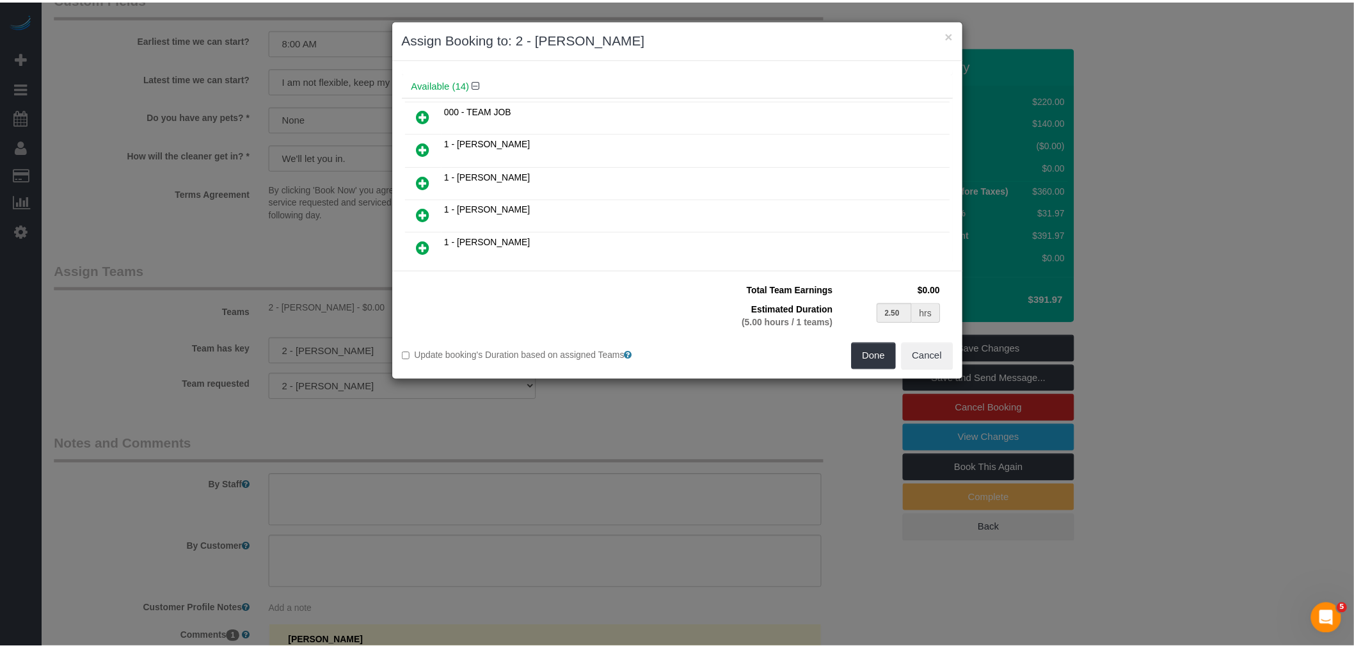
scroll to position [69, 0]
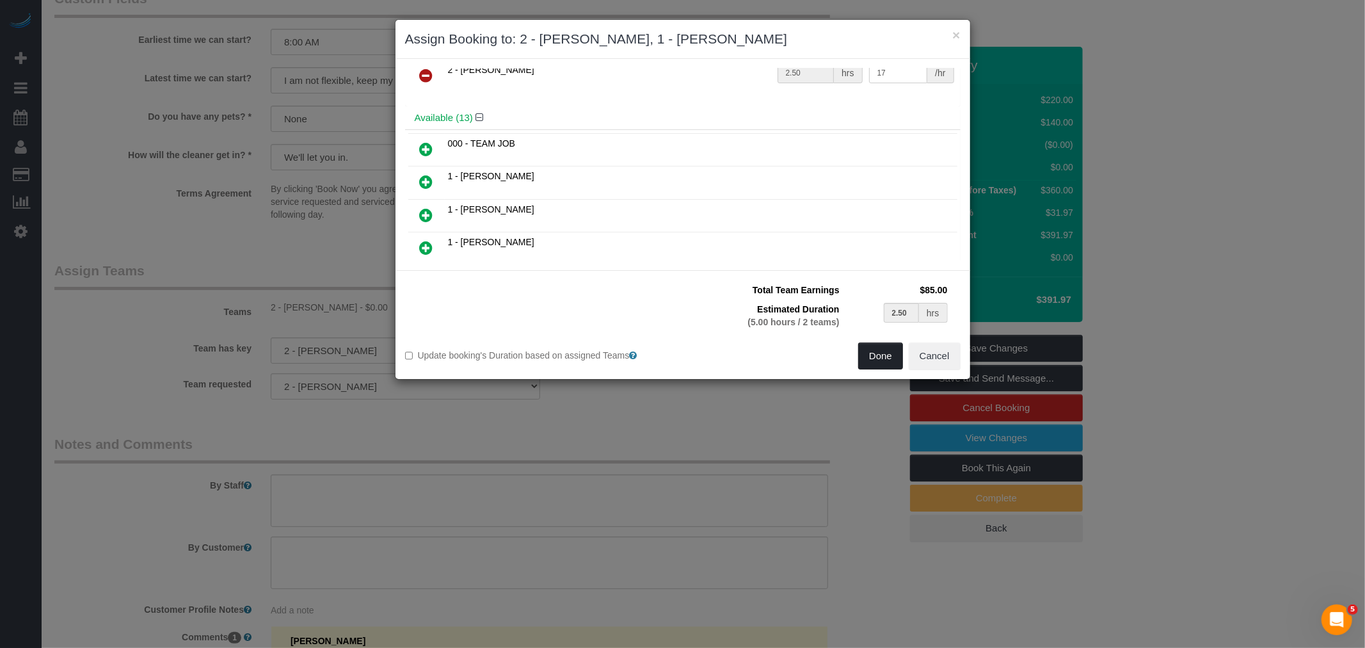
click at [886, 360] on button "Done" at bounding box center [880, 355] width 45 height 27
type input "02:30"
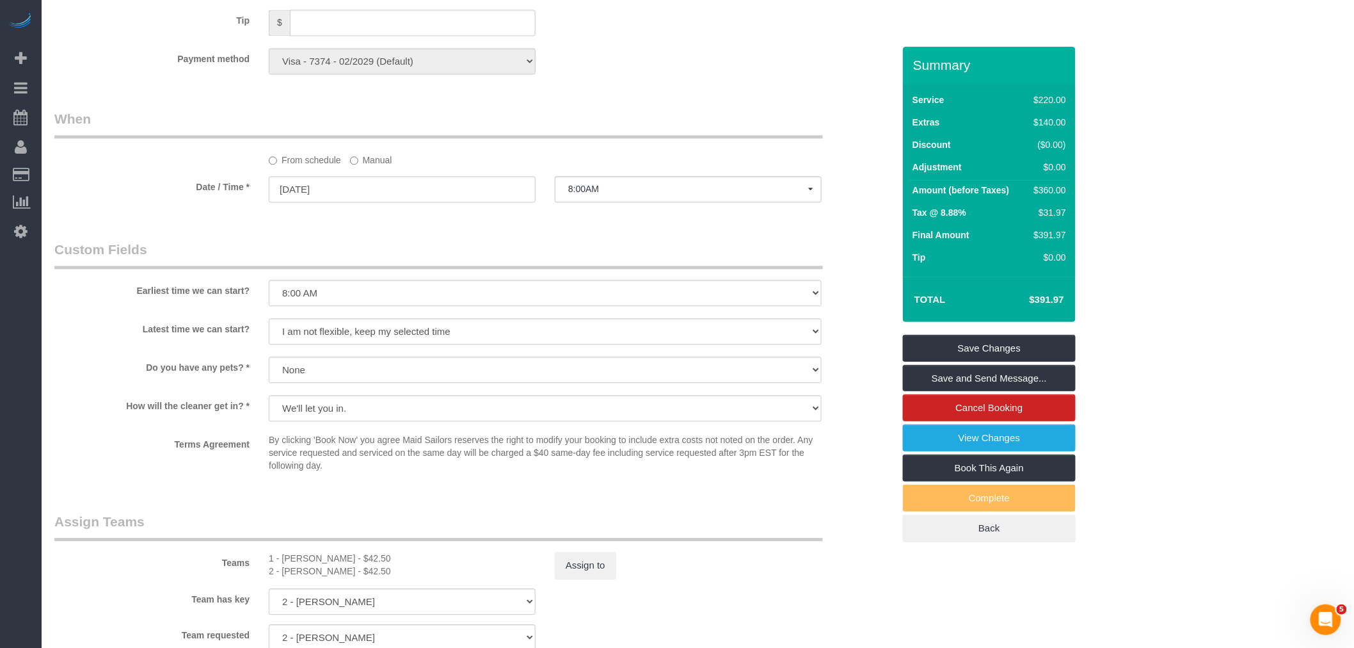
select select "spot60"
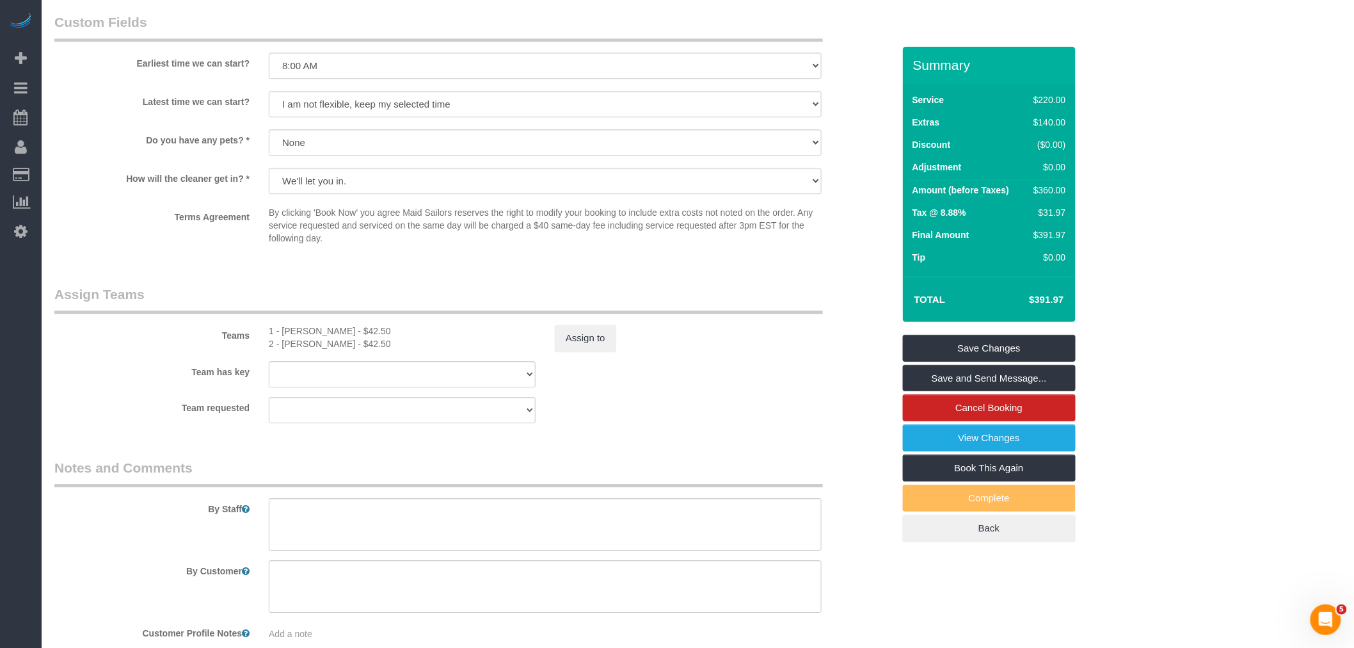
scroll to position [1564, 0]
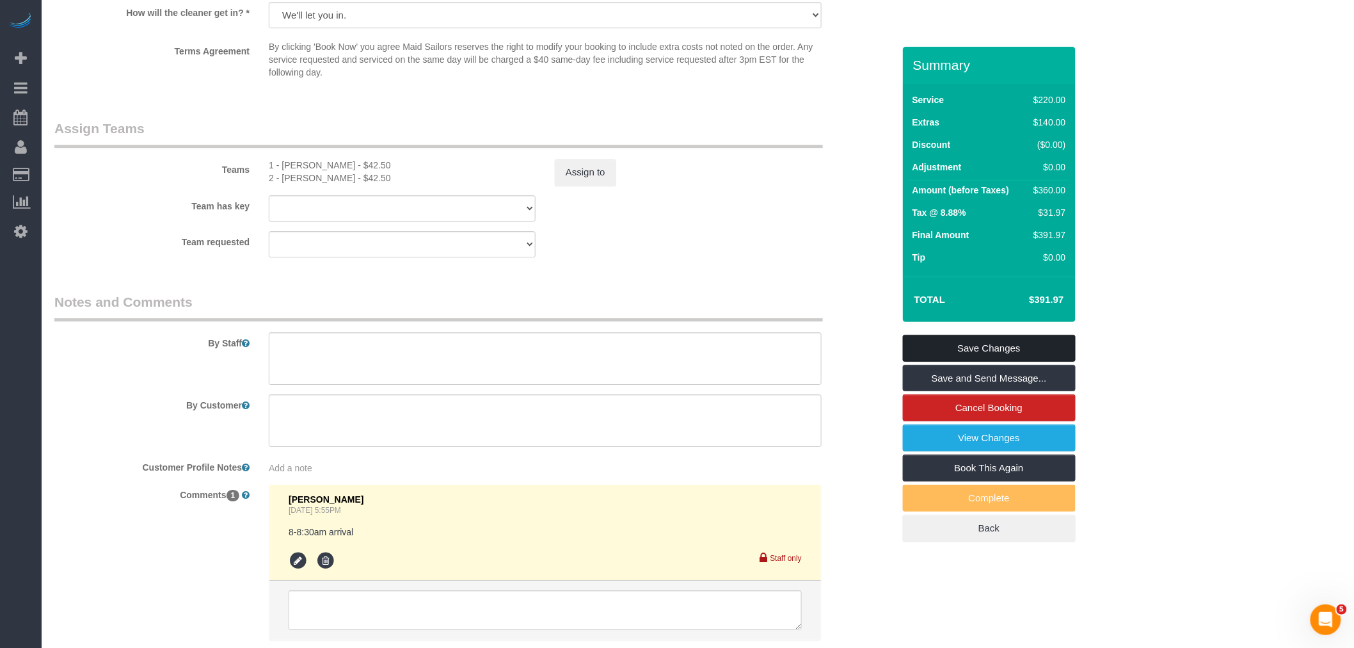
click at [1002, 362] on link "Save Changes" at bounding box center [989, 348] width 173 height 27
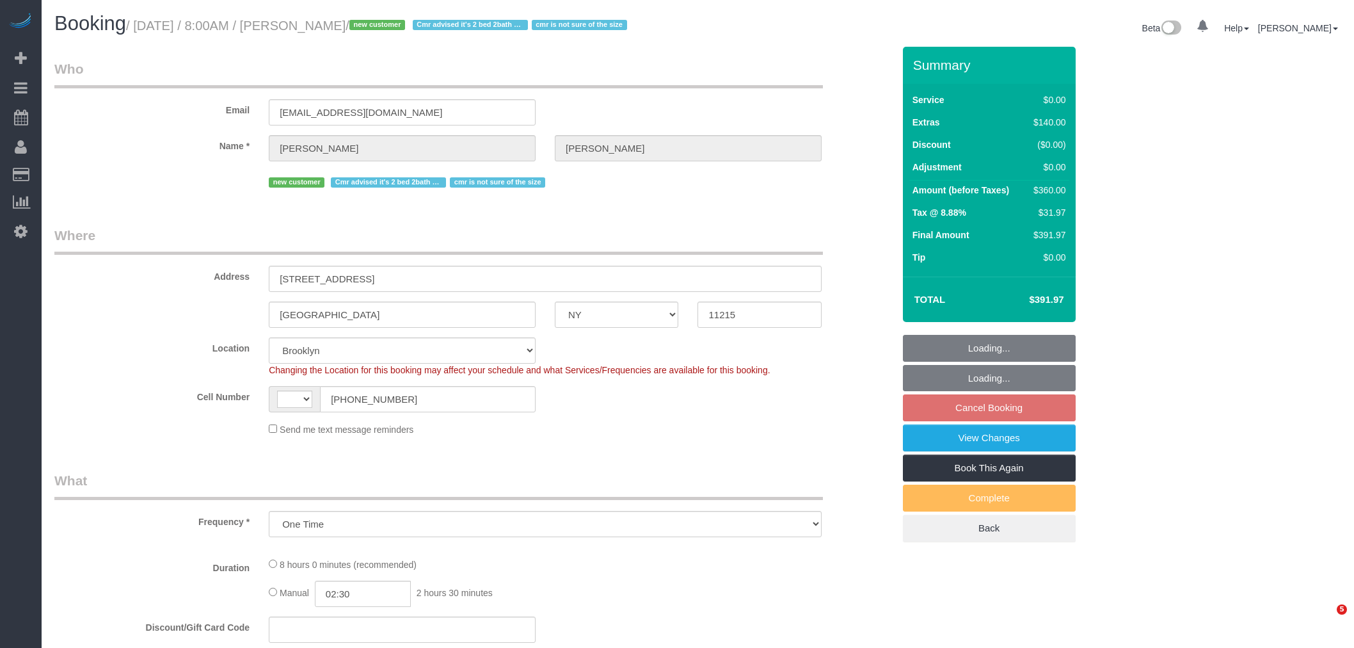
select select "NY"
select select "spot1"
select select "number:56"
select select "number:90"
select select "number:15"
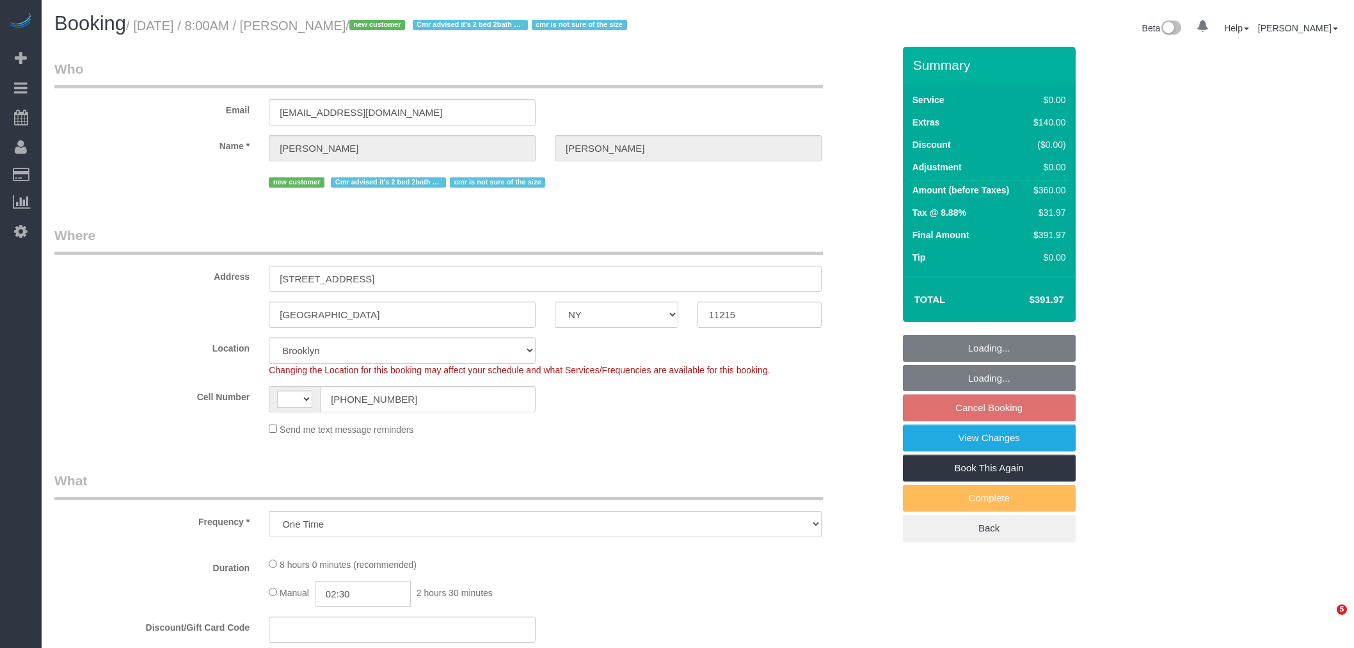
select select "number:5"
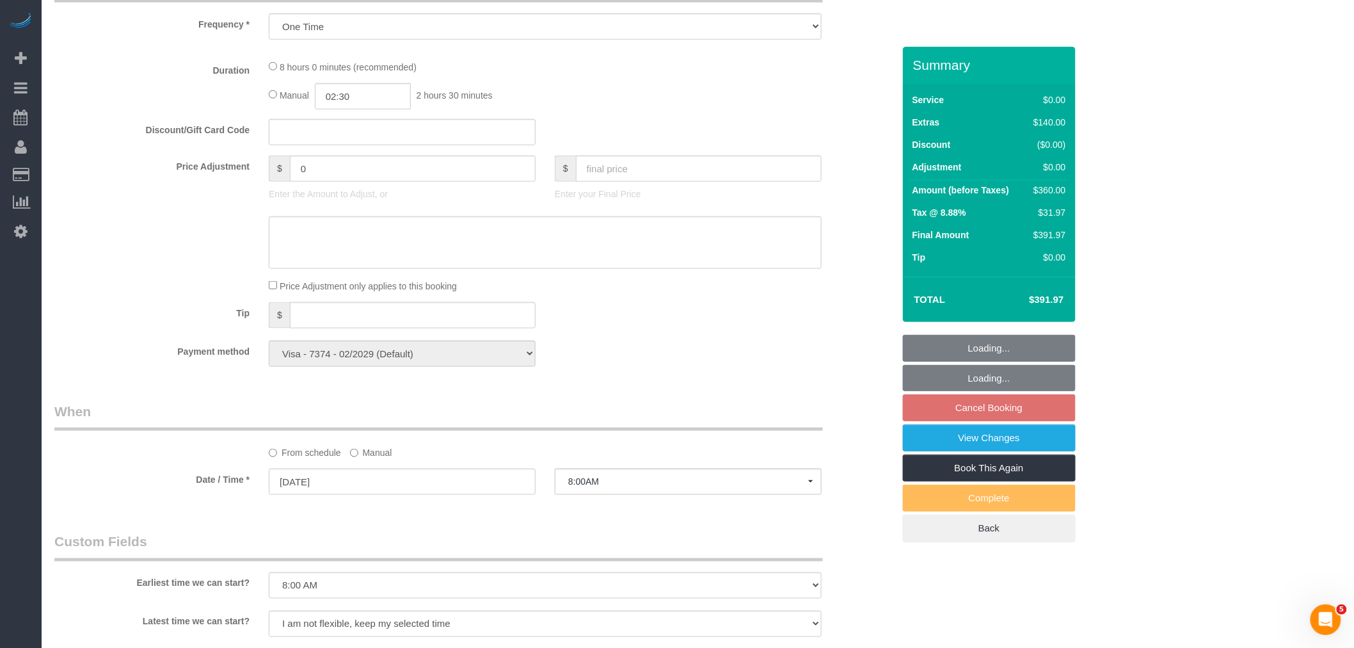
select select "object:890"
select select "string:[GEOGRAPHIC_DATA]"
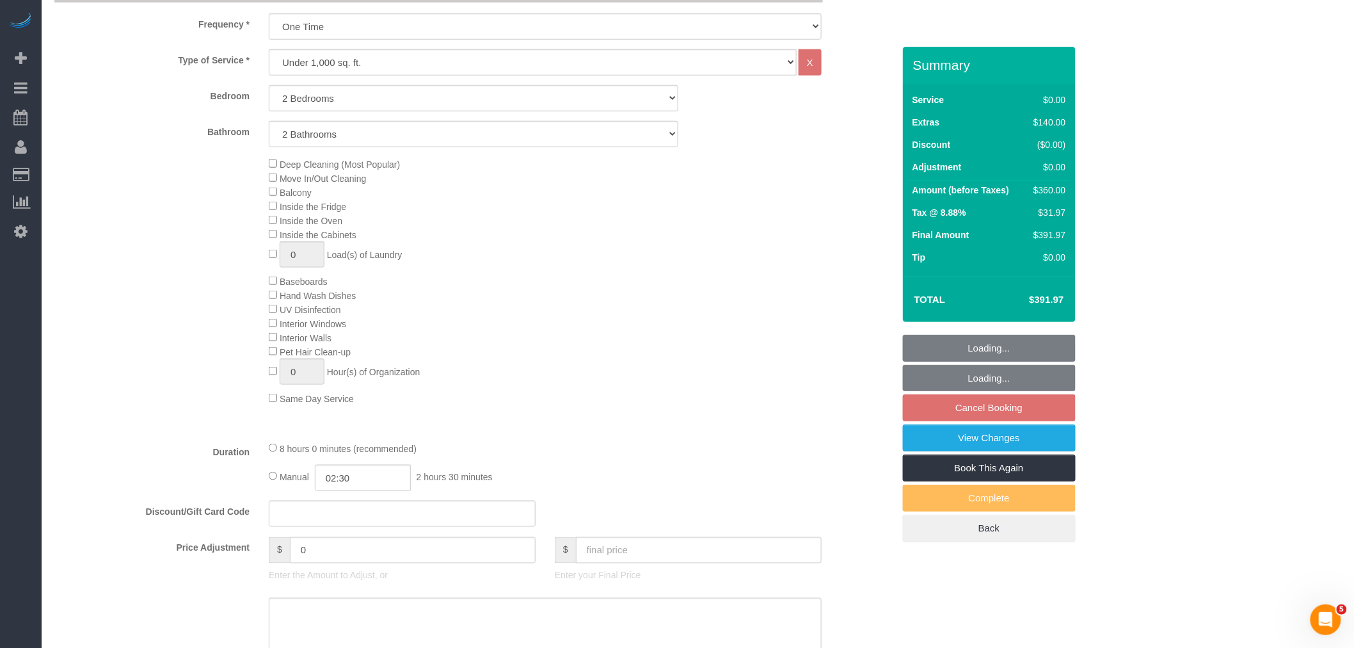
select select "spot60"
select select "2"
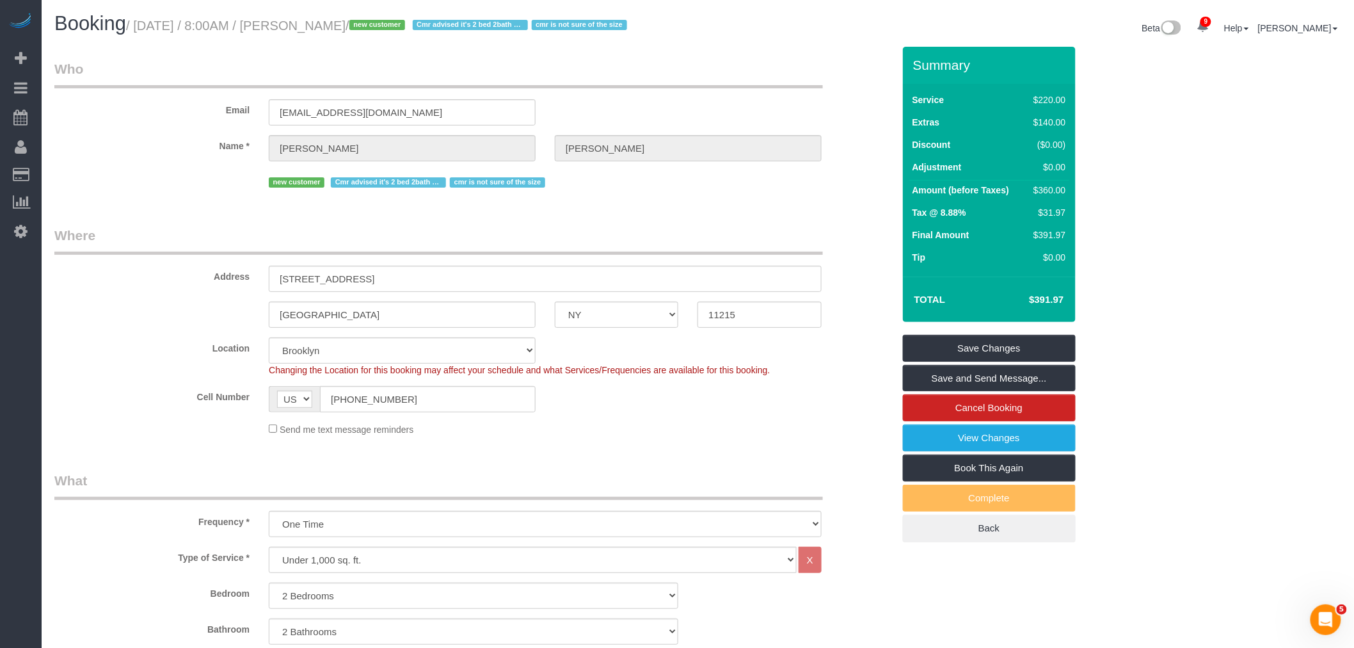
click at [168, 24] on small "/ [DATE] / 8:00AM / [PERSON_NAME] / new customer [PERSON_NAME] advised it's 2 b…" at bounding box center [378, 26] width 505 height 14
click at [449, 29] on small "/ [DATE] / 8:00AM / [PERSON_NAME] / new customer [PERSON_NAME] advised it's 2 b…" at bounding box center [378, 26] width 505 height 14
copy small "[DATE] / 8:00AM / [PERSON_NAME]"
click at [1034, 360] on link "Save Changes" at bounding box center [989, 348] width 173 height 27
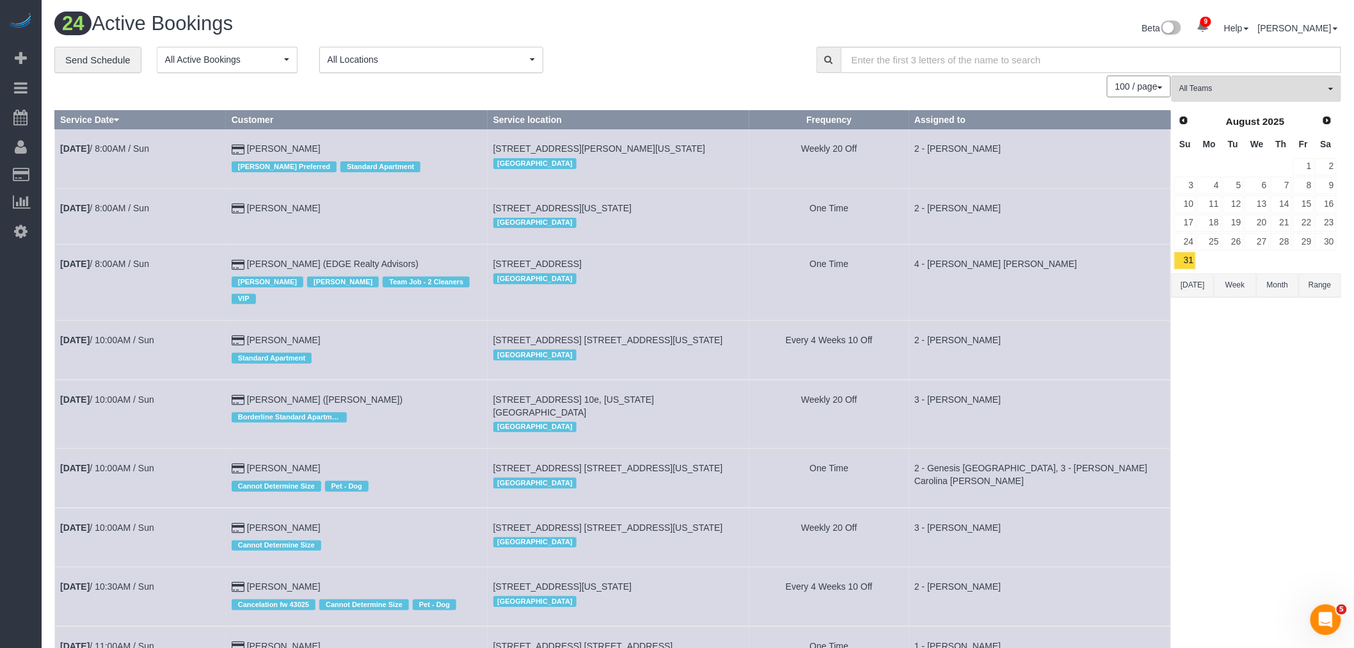
click at [701, 72] on div "**********" at bounding box center [425, 60] width 743 height 27
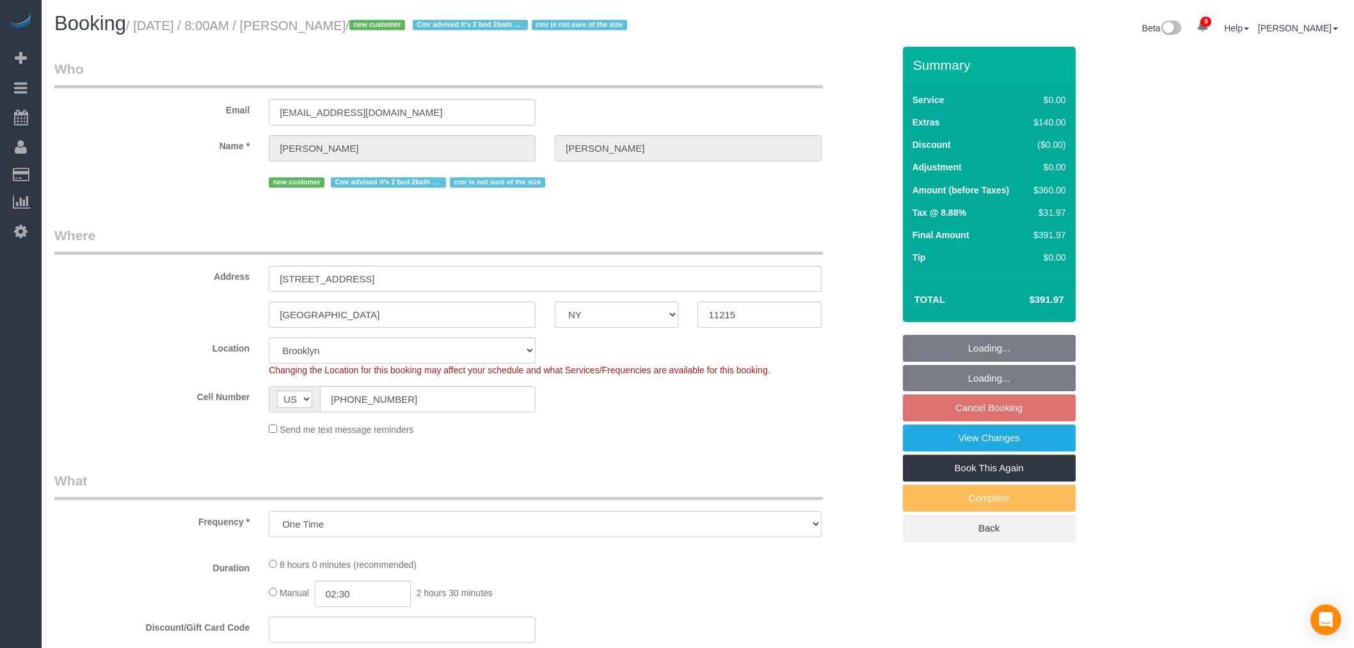
select select "NY"
select select "spot1"
select select "number:56"
select select "number:90"
select select "number:15"
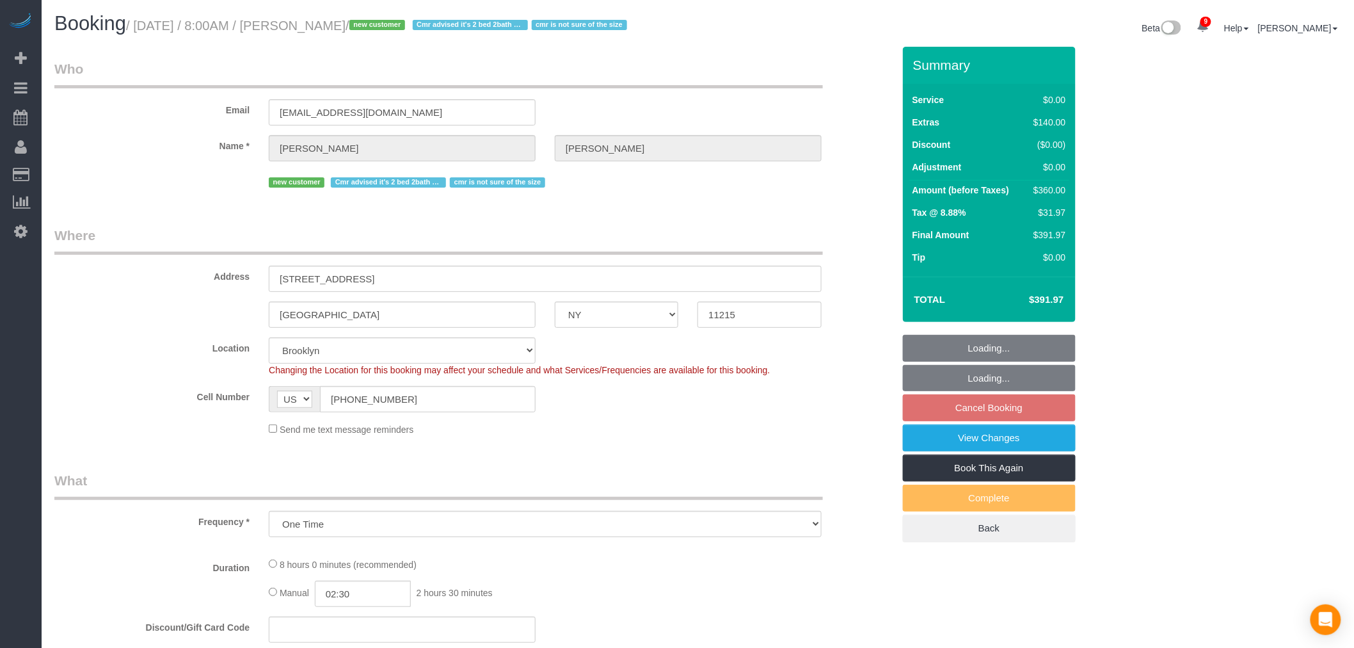
select select "number:5"
select select "object:890"
select select "spot60"
select select "2"
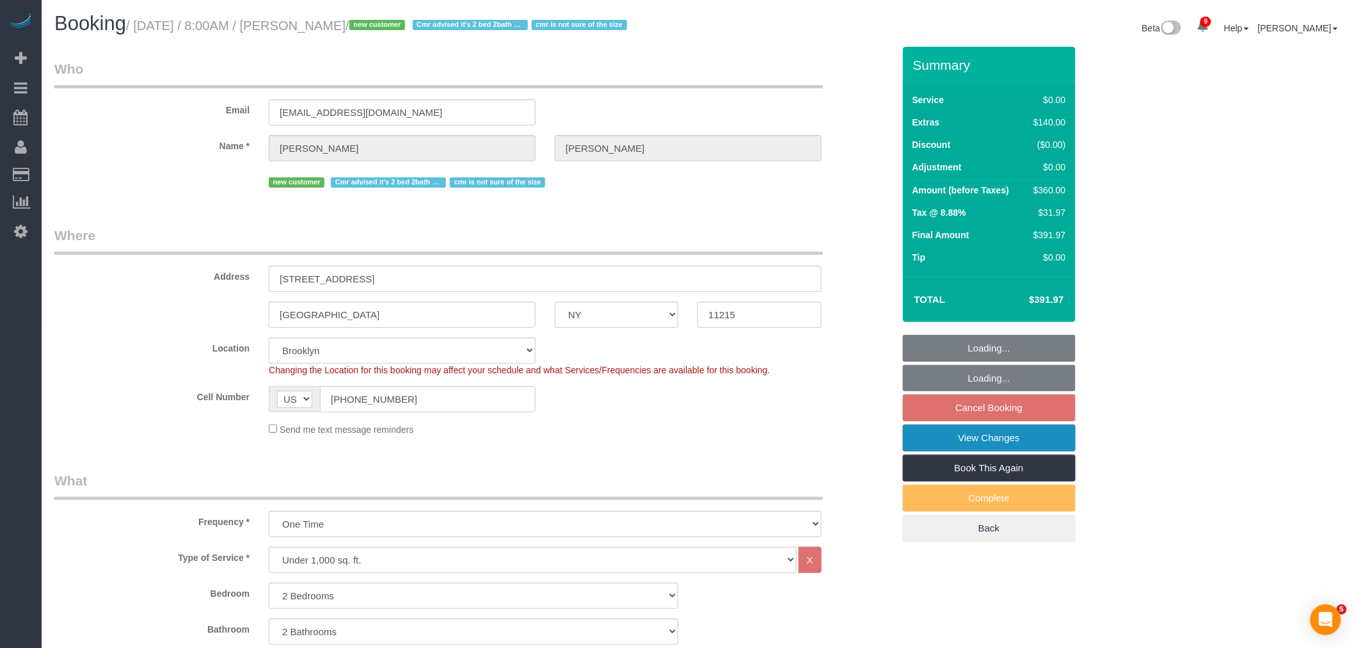
click at [1028, 451] on link "View Changes" at bounding box center [989, 437] width 173 height 27
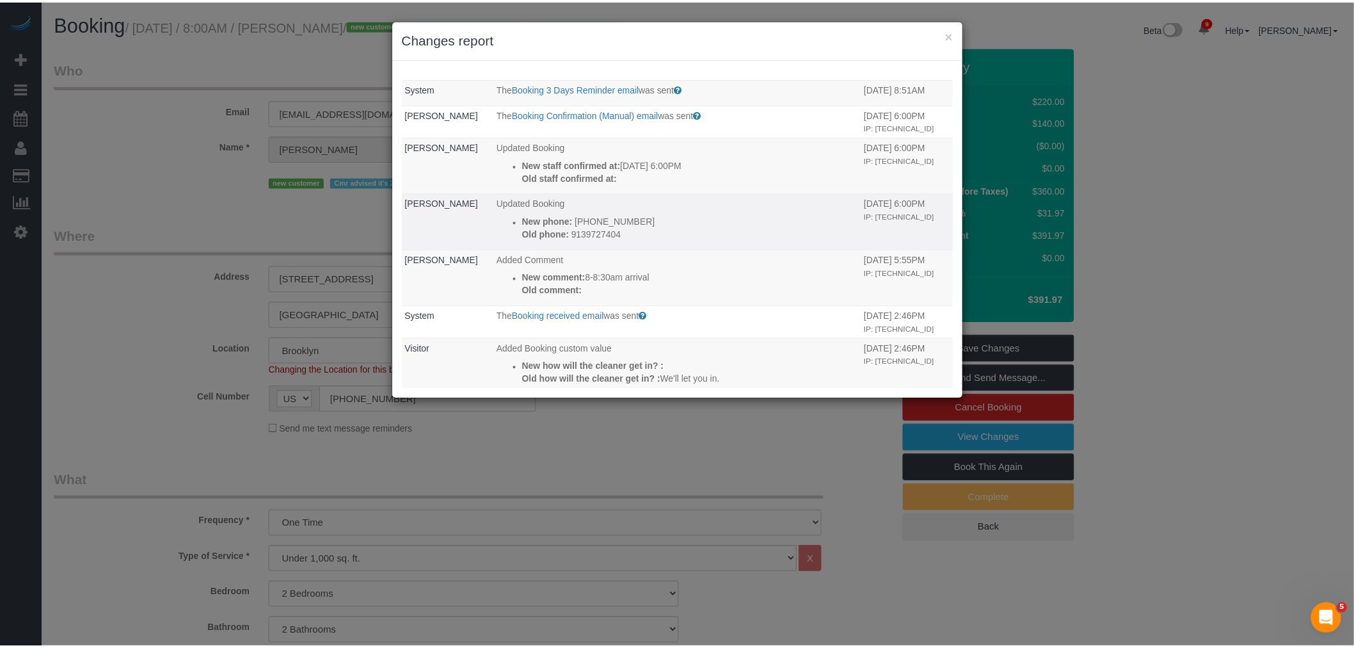
scroll to position [284, 0]
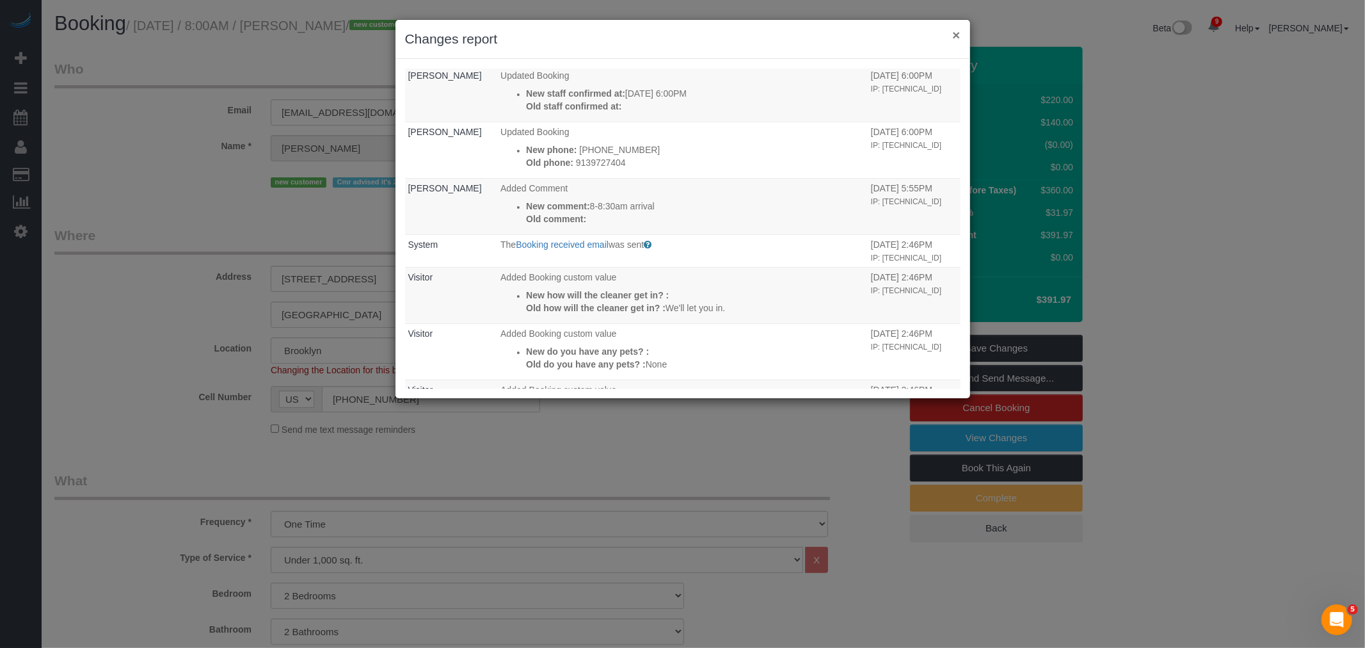
drag, startPoint x: 955, startPoint y: 34, endPoint x: 838, endPoint y: 45, distance: 117.6
click at [956, 34] on button "×" at bounding box center [956, 34] width 8 height 13
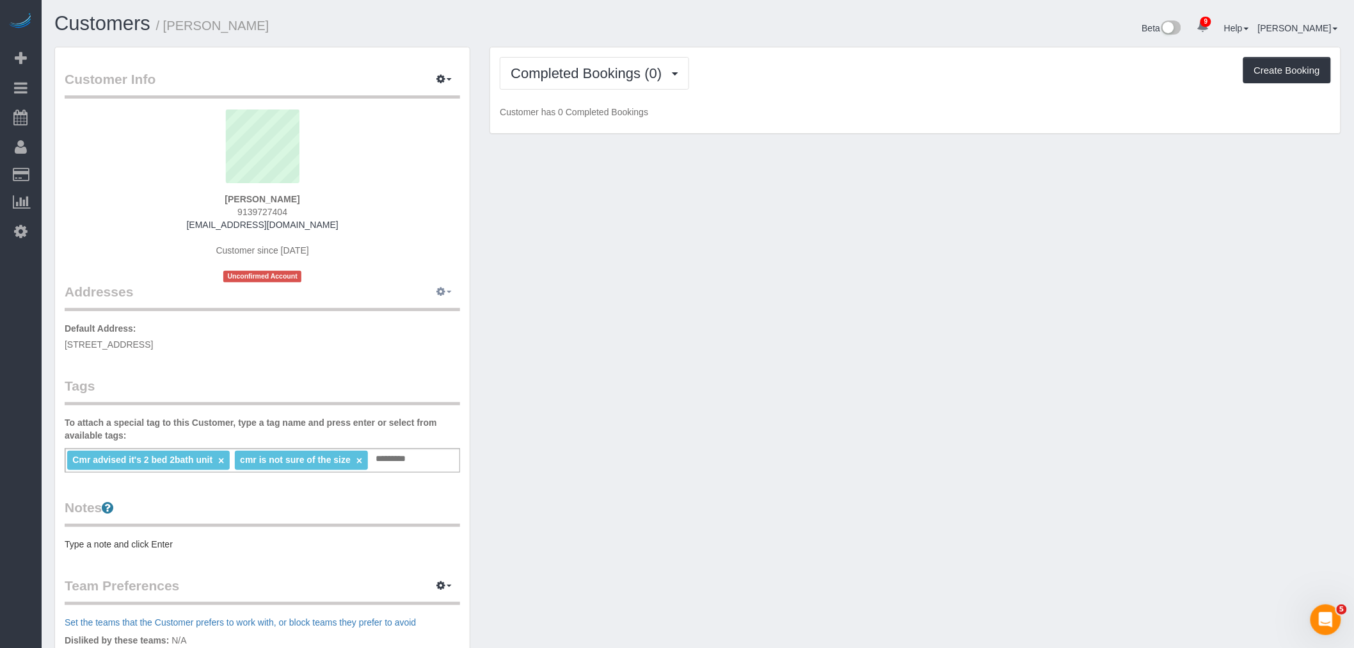
click at [444, 295] on icon "button" at bounding box center [440, 291] width 9 height 8
click at [431, 319] on button "Manage Addresses" at bounding box center [408, 316] width 104 height 18
select select "NY"
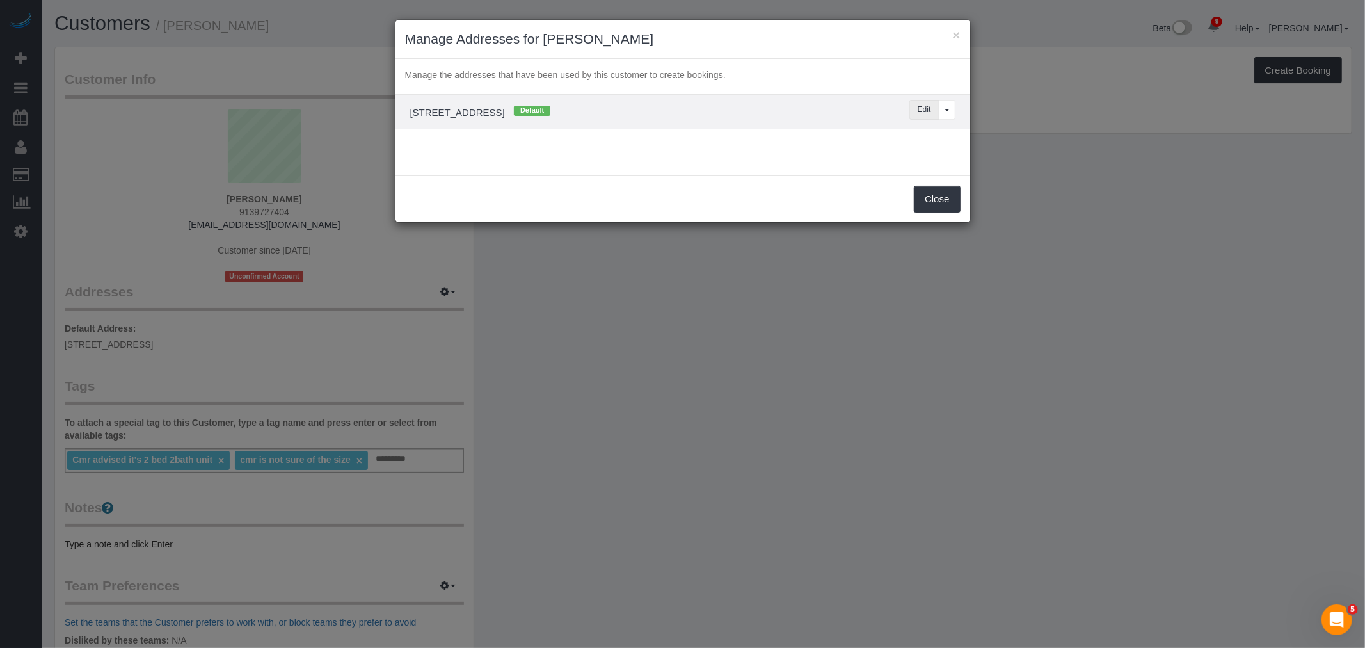
click at [914, 110] on button "Edit" at bounding box center [924, 110] width 30 height 20
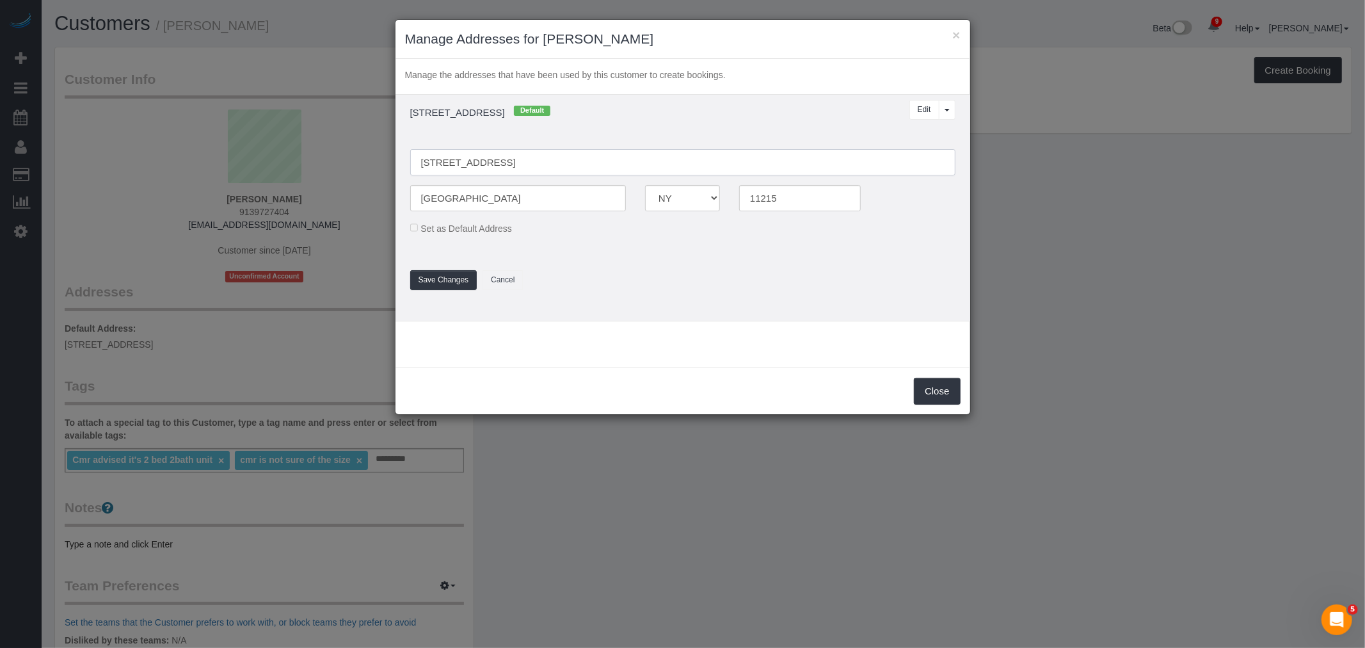
drag, startPoint x: 481, startPoint y: 164, endPoint x: 629, endPoint y: 161, distance: 147.9
click at [482, 164] on input "[STREET_ADDRESS]" at bounding box center [682, 162] width 545 height 26
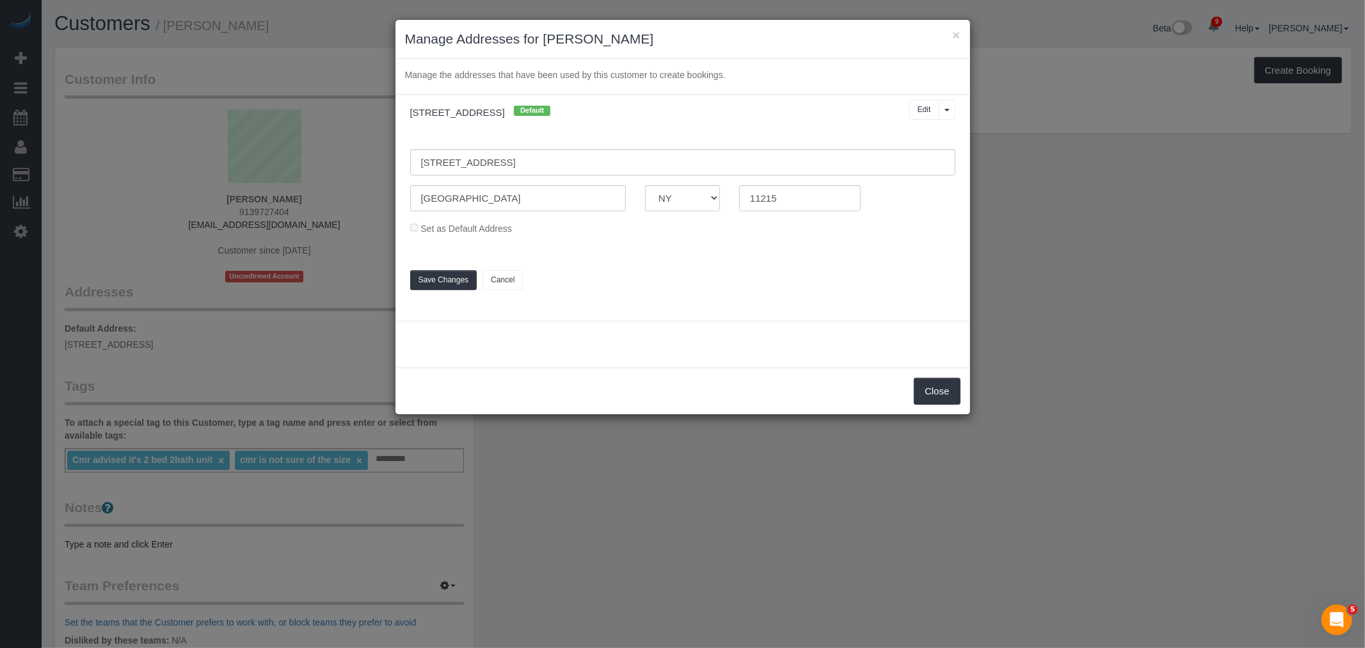
click at [950, 38] on h3 "Manage Addresses for [PERSON_NAME]" at bounding box center [682, 38] width 555 height 19
click at [956, 36] on button "×" at bounding box center [956, 34] width 8 height 13
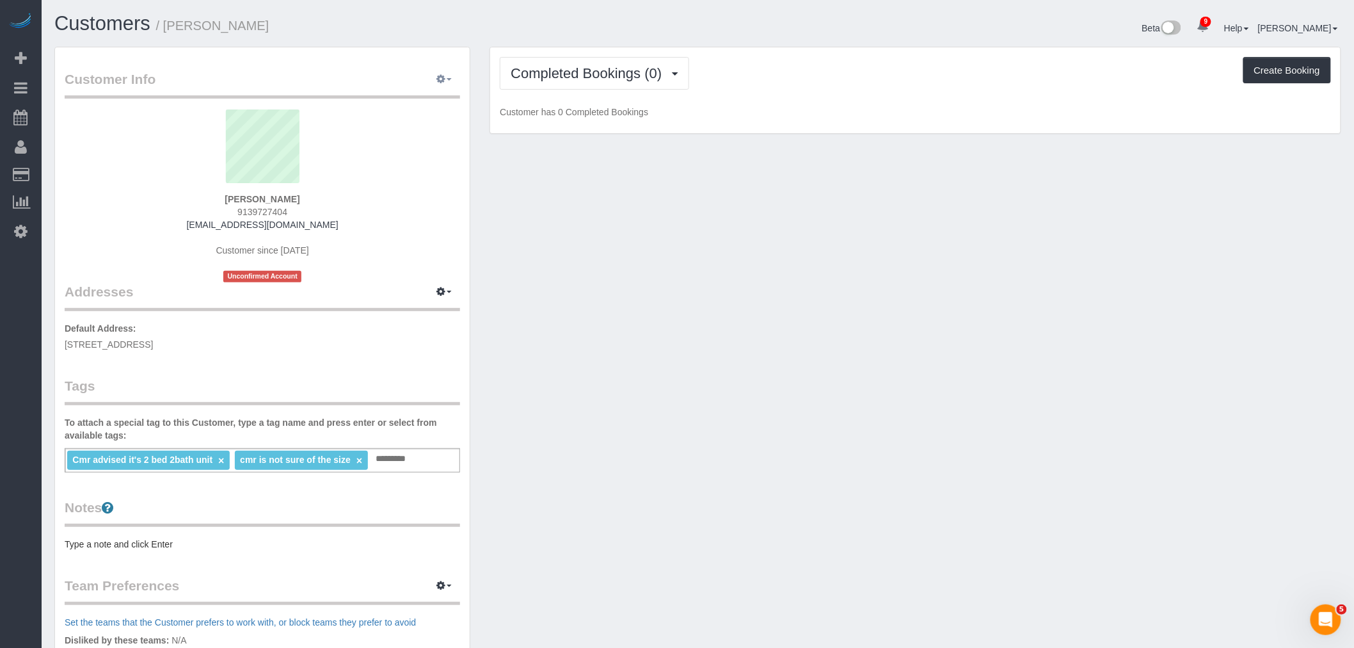
click at [450, 79] on button "button" at bounding box center [444, 80] width 32 height 20
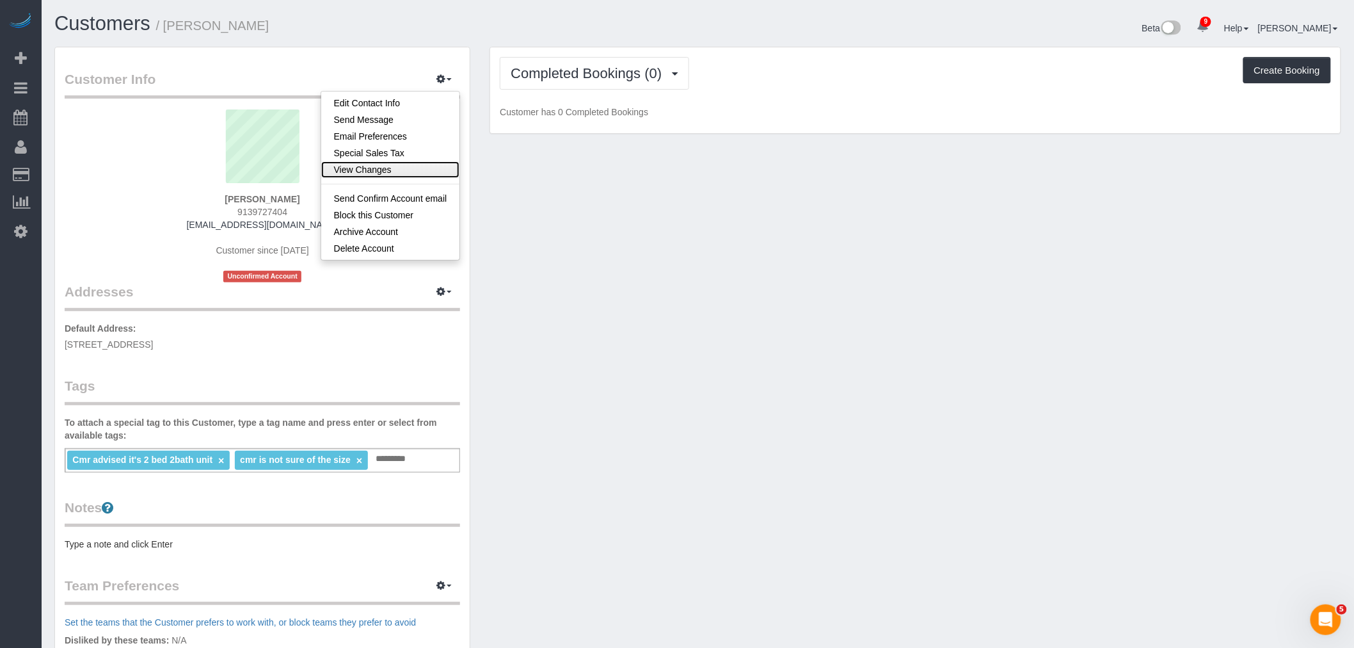
click at [404, 175] on link "View Changes" at bounding box center [390, 169] width 139 height 17
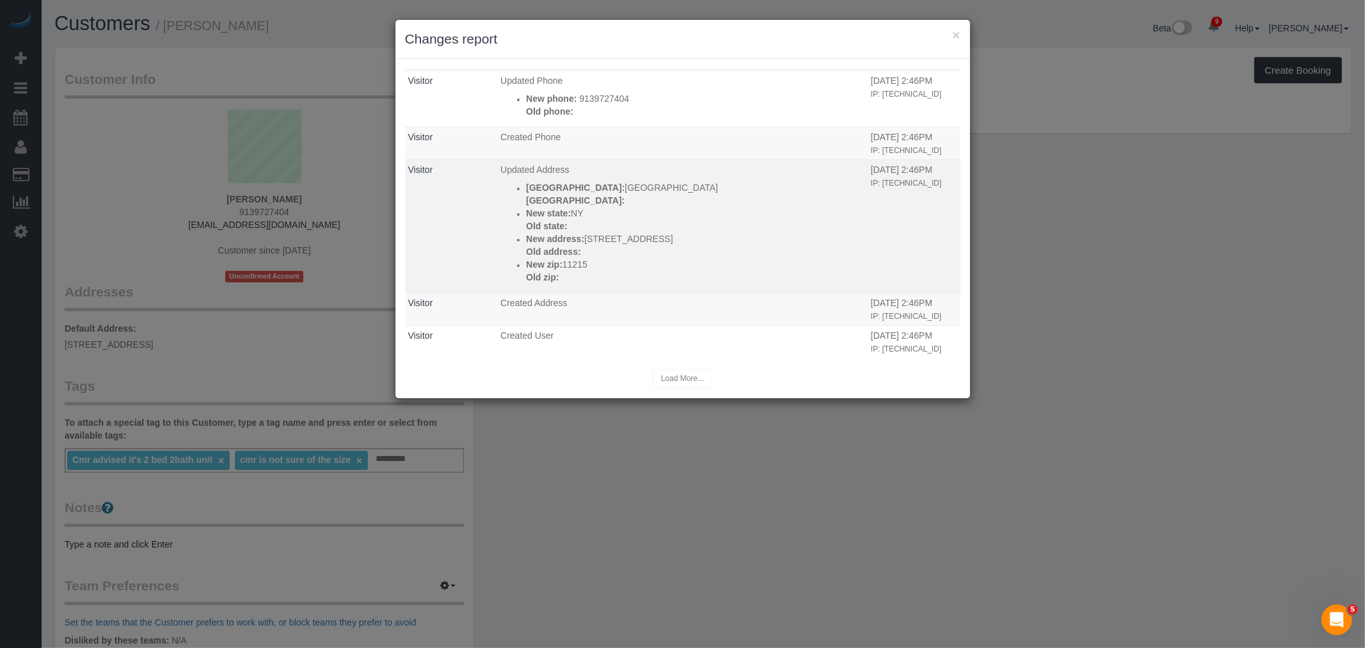
scroll to position [335, 0]
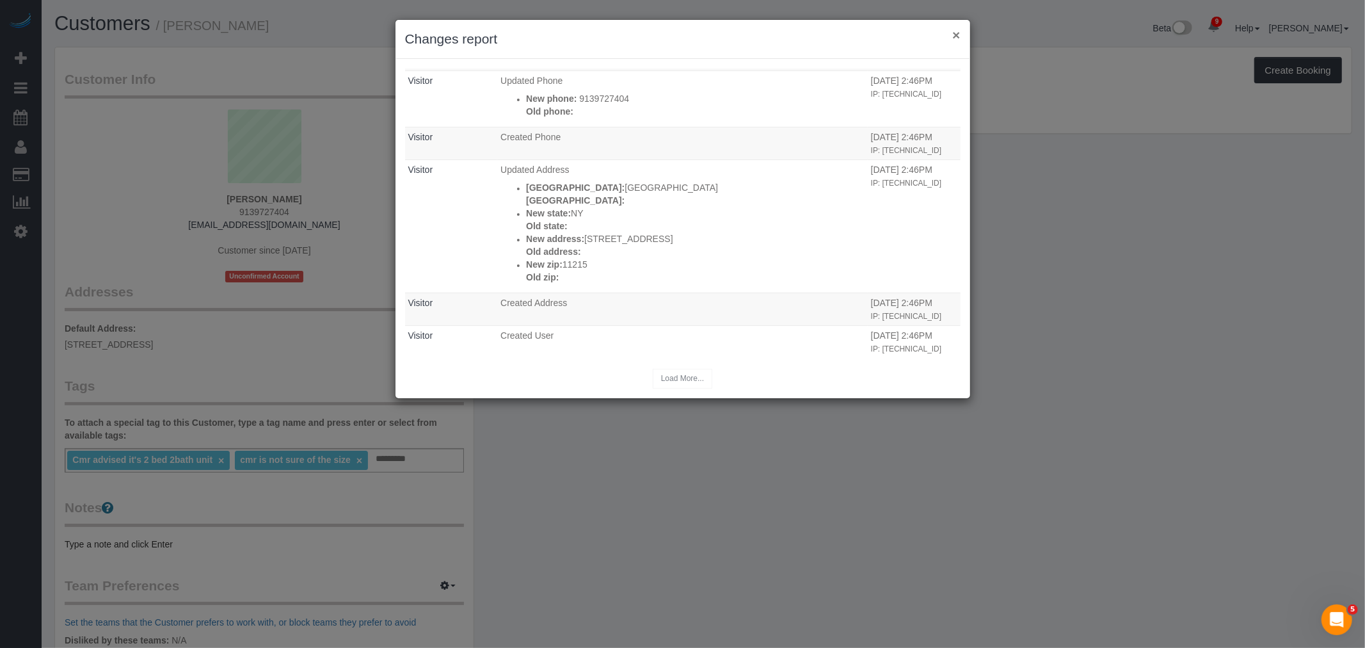
click at [954, 37] on button "×" at bounding box center [956, 34] width 8 height 13
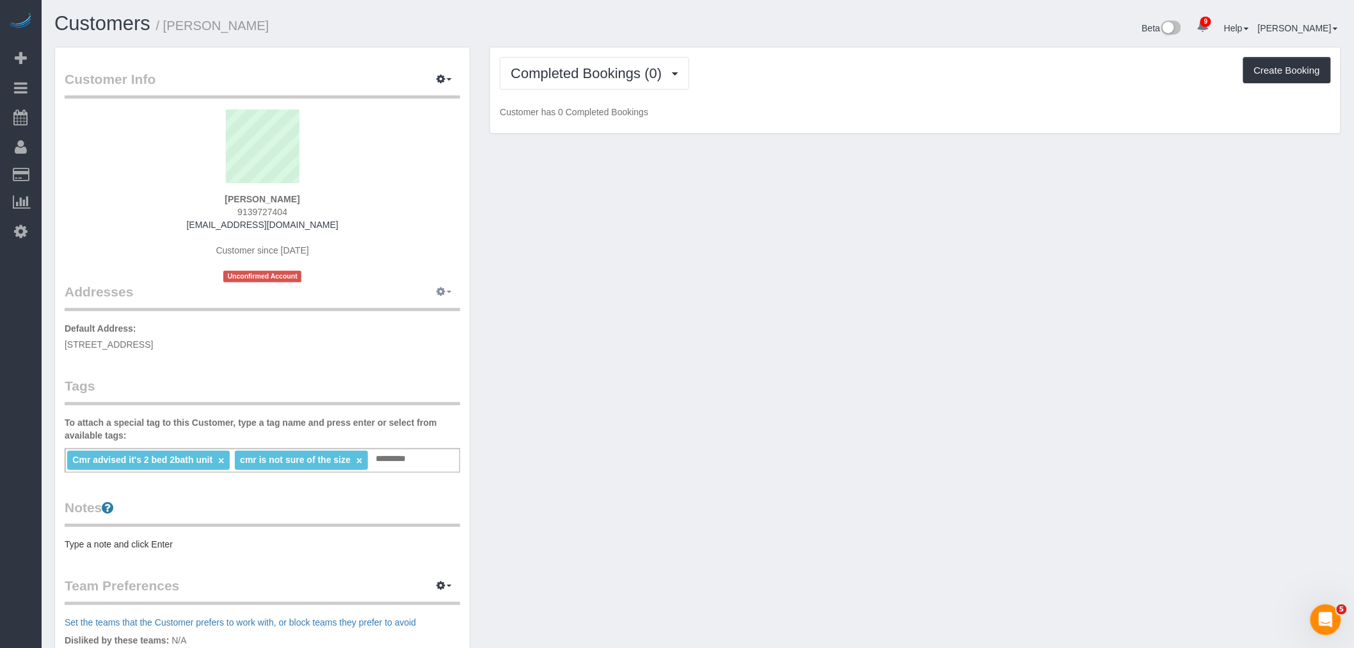
click at [438, 297] on button "button" at bounding box center [444, 292] width 32 height 20
click at [424, 316] on button "Manage Addresses" at bounding box center [408, 316] width 104 height 18
select select "NY"
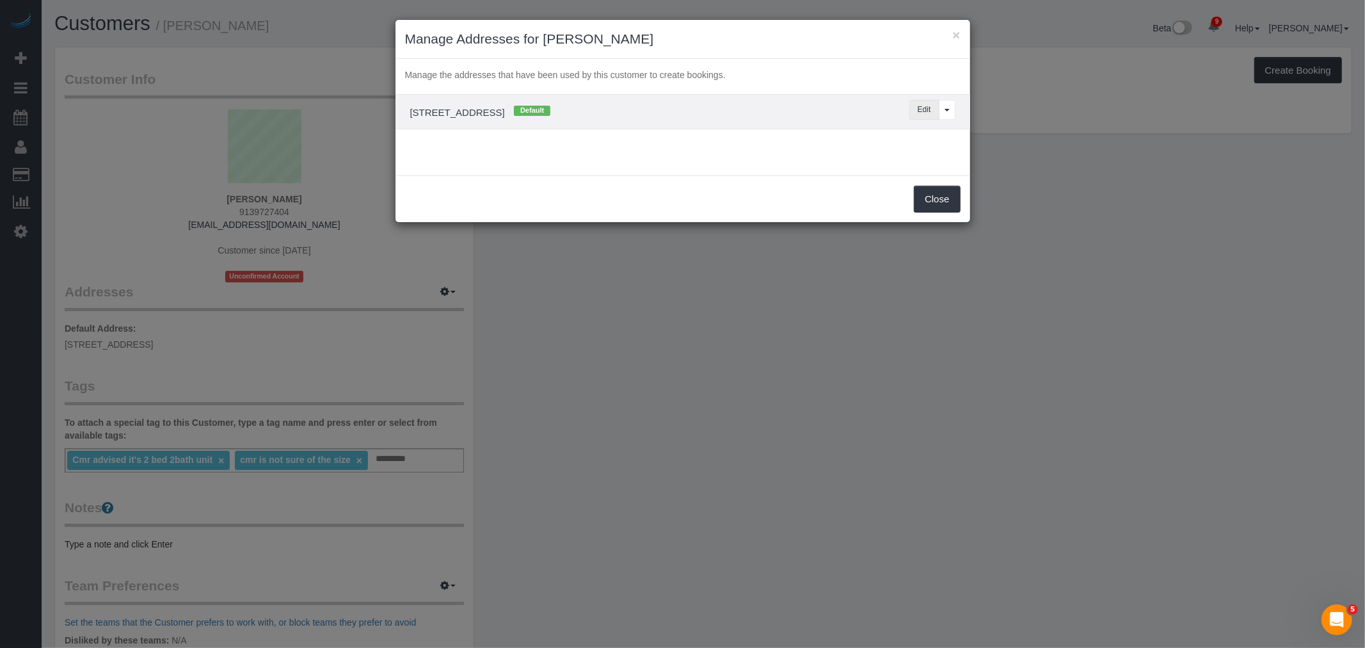
click at [926, 115] on button "Edit" at bounding box center [924, 110] width 30 height 20
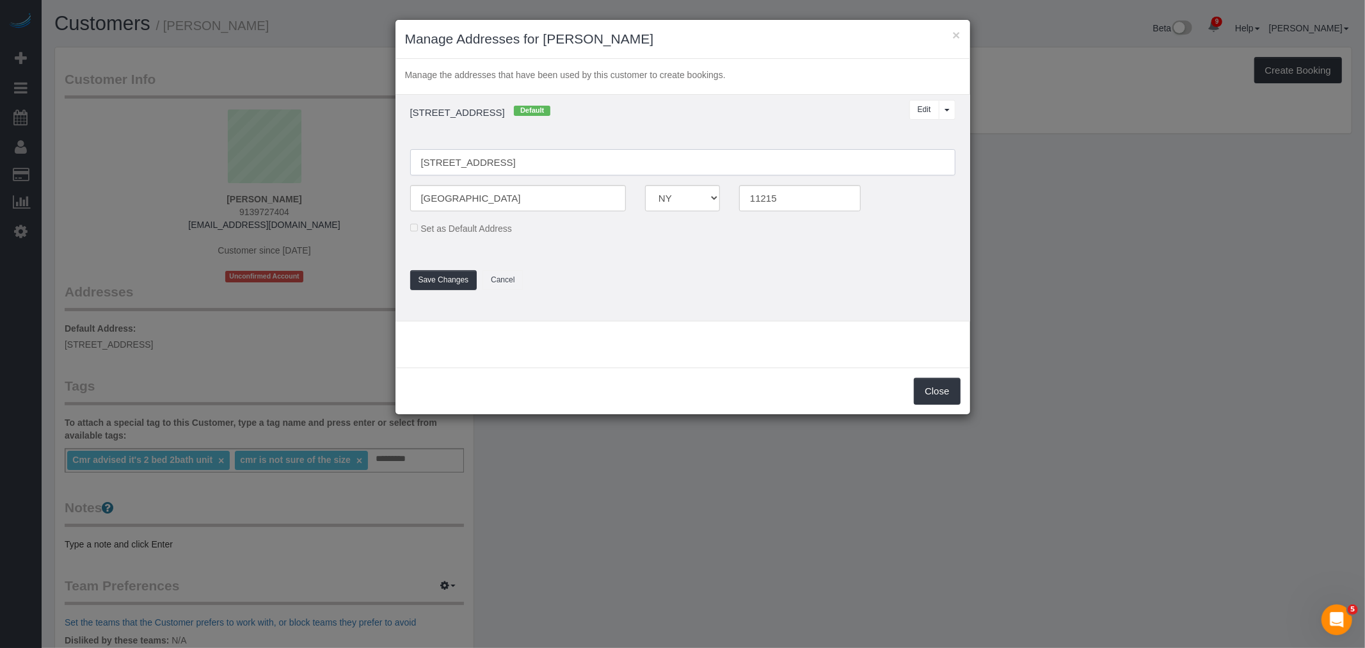
click at [487, 166] on input "390 2nd Street, 14" at bounding box center [682, 162] width 545 height 26
type input "390 2nd Street, Apt. 14"
click at [444, 280] on button "Save Changes" at bounding box center [443, 280] width 67 height 20
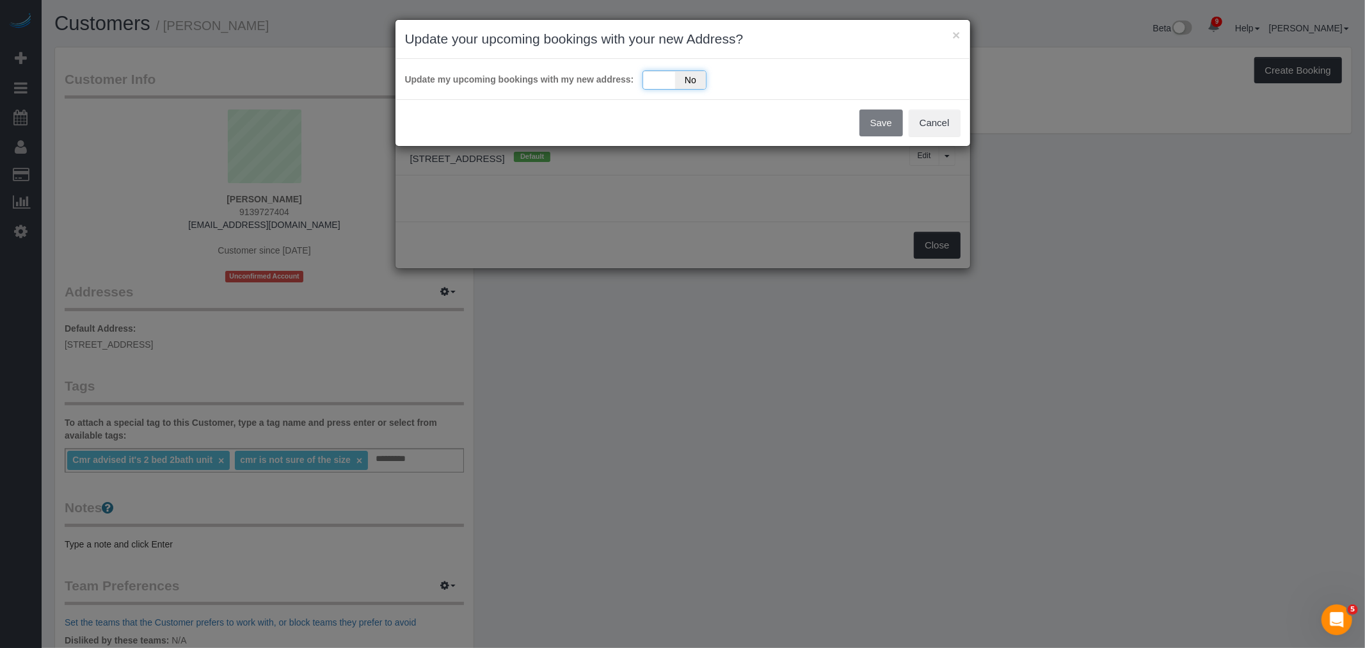
click at [655, 74] on div "Yes No" at bounding box center [675, 79] width 64 height 19
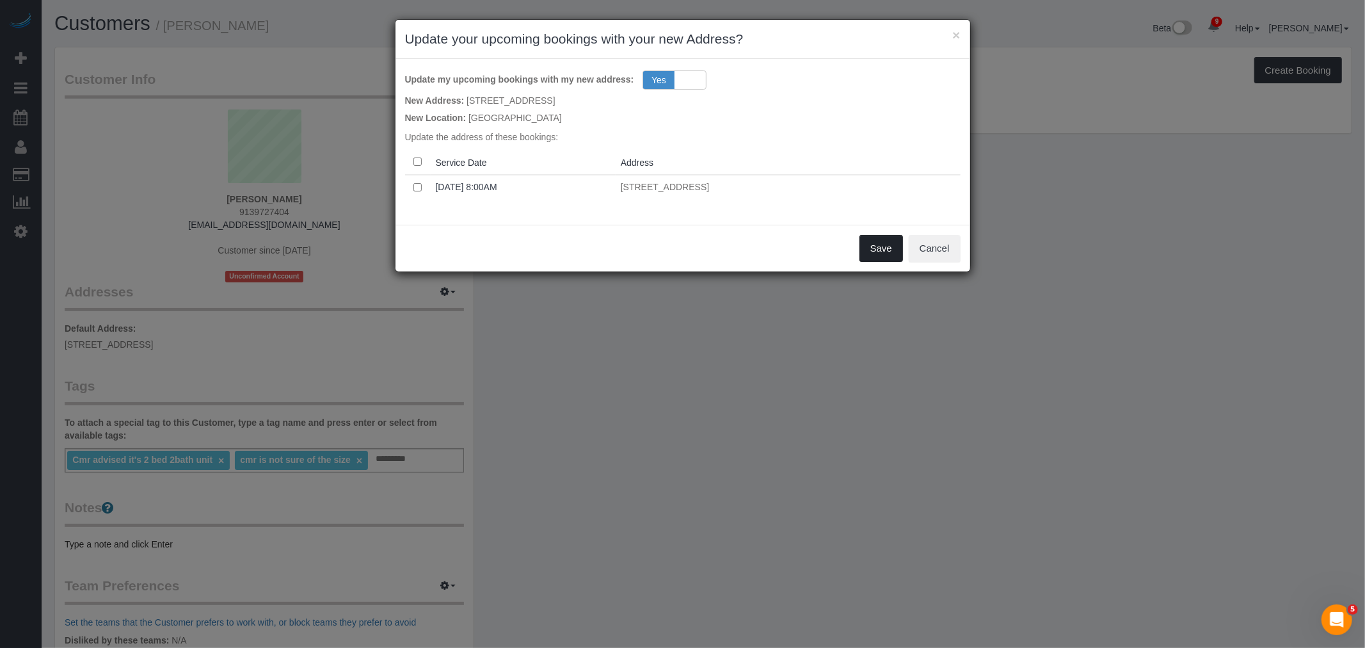
click at [874, 243] on button "Save" at bounding box center [881, 248] width 44 height 27
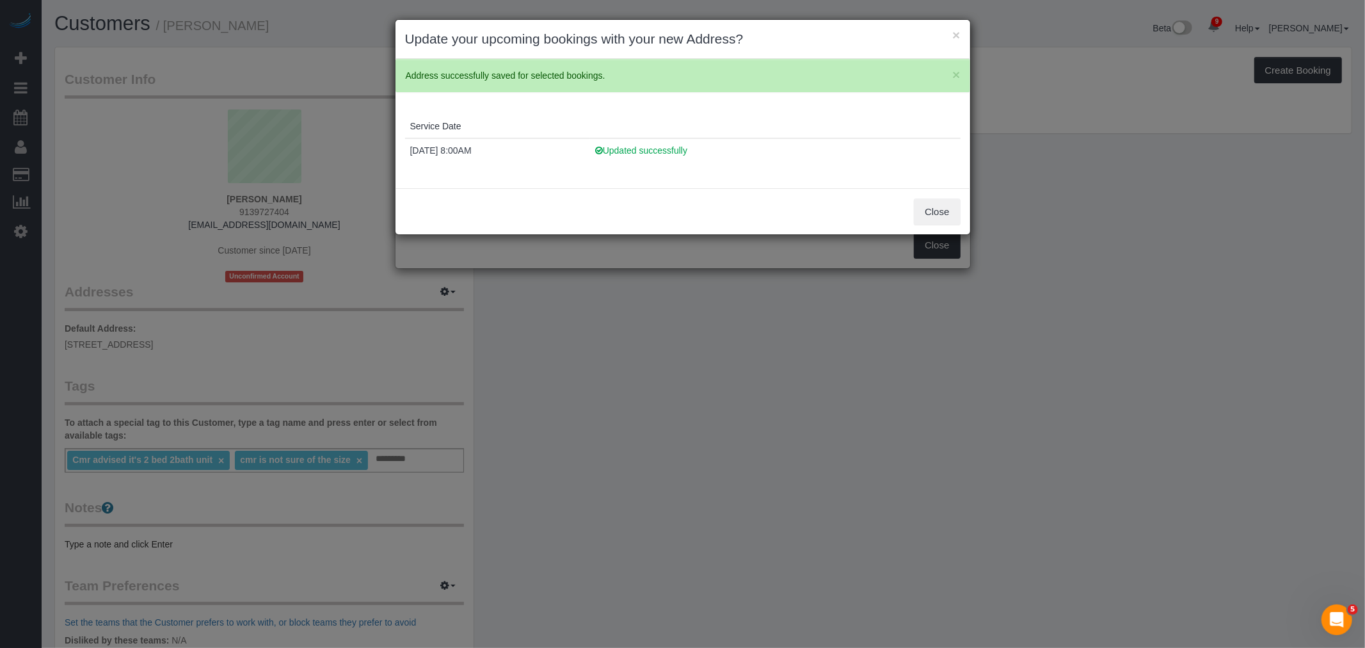
click at [965, 33] on div "× Update your upcoming bookings with your new Address?" at bounding box center [683, 39] width 575 height 39
click at [960, 34] on button "×" at bounding box center [956, 34] width 8 height 13
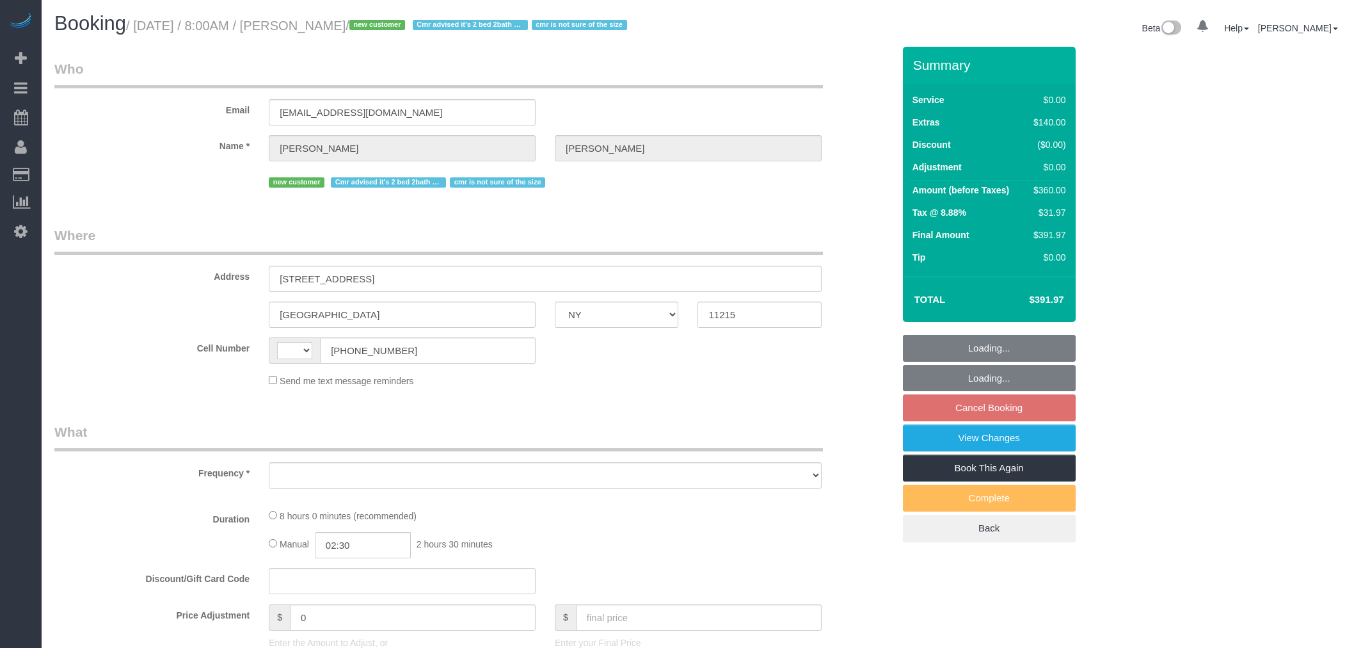
select select "NY"
select select "string:[GEOGRAPHIC_DATA]"
select select "number:56"
select select "number:90"
select select "number:15"
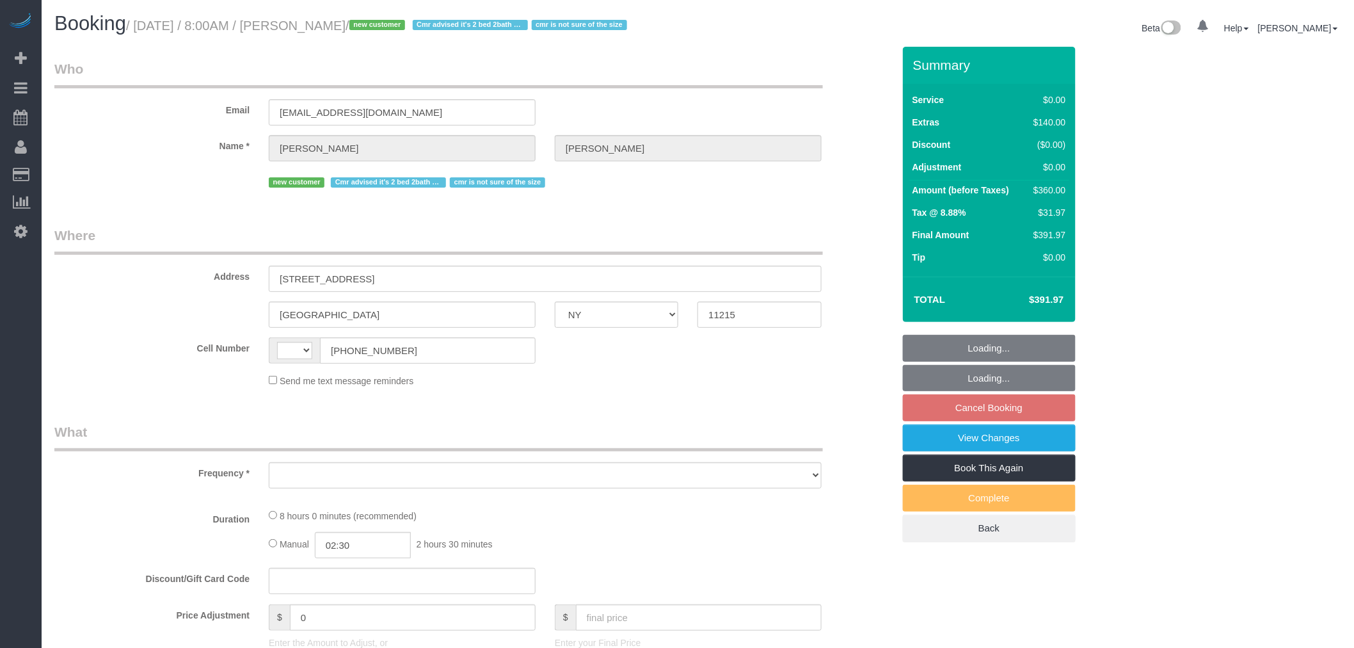
select select "number:5"
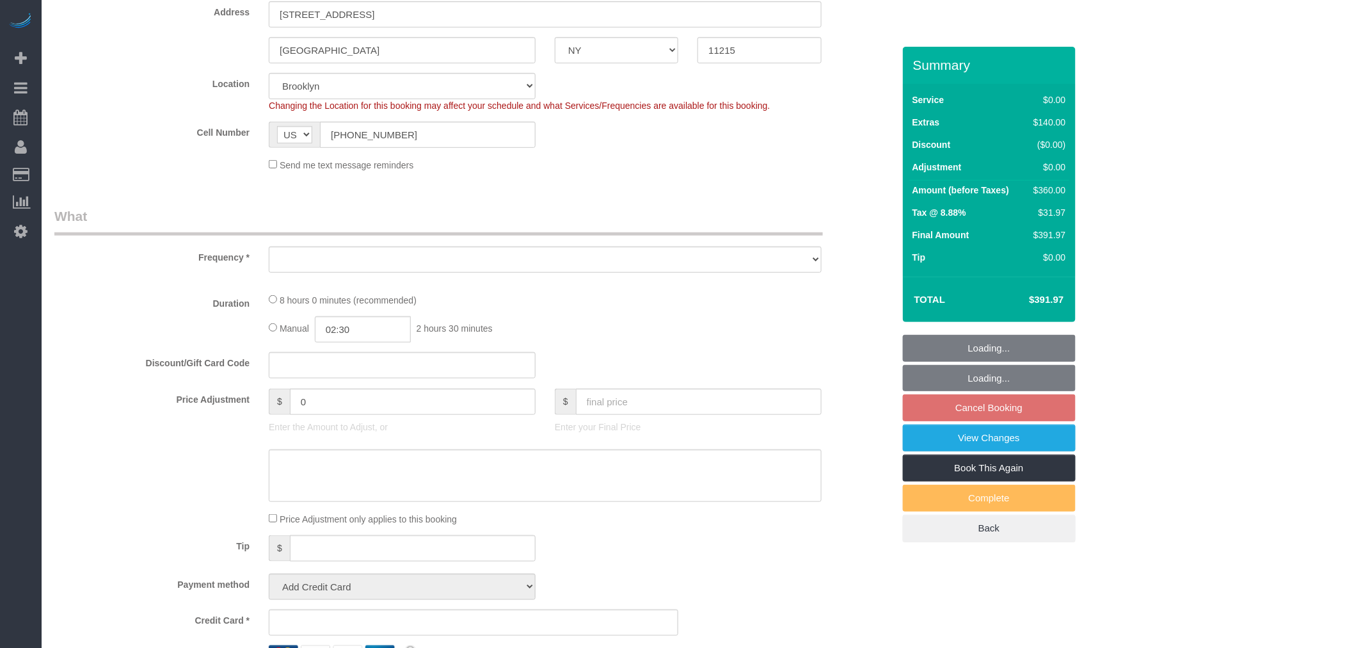
select select "string:stripe-pm_1RtvIm4VGloSiKo7lHZeyLCR"
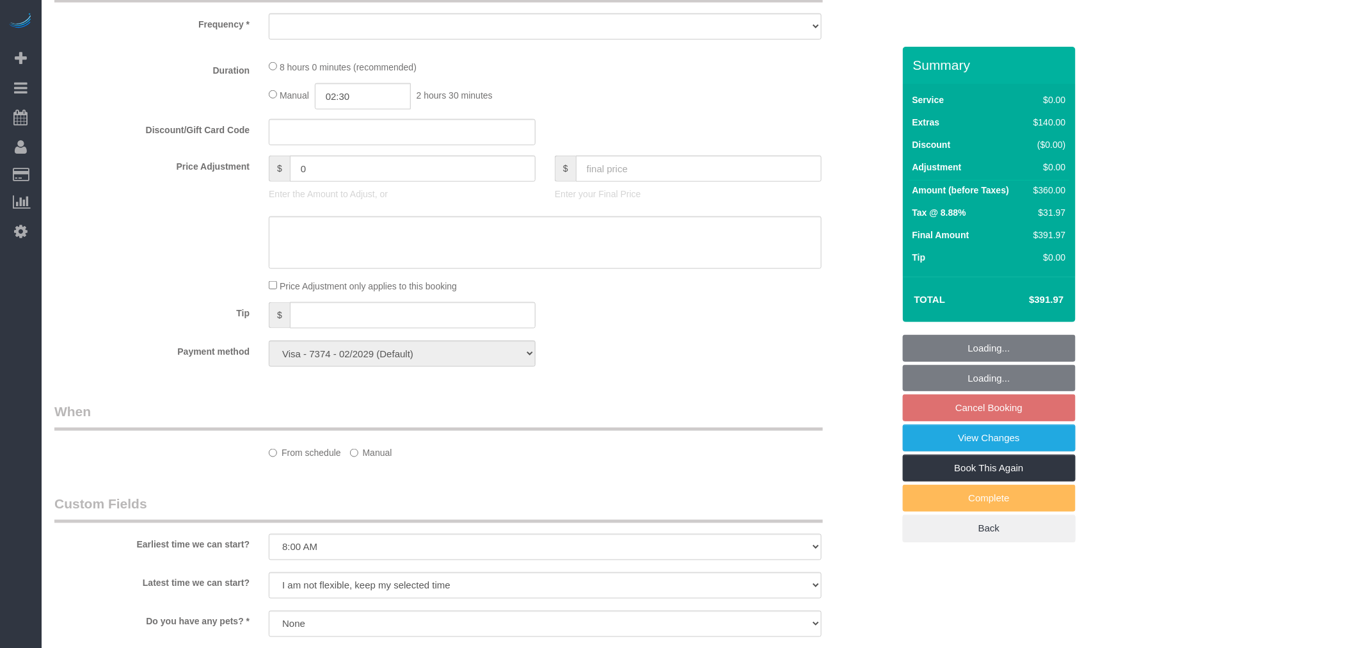
select select "object:886"
select select "spot1"
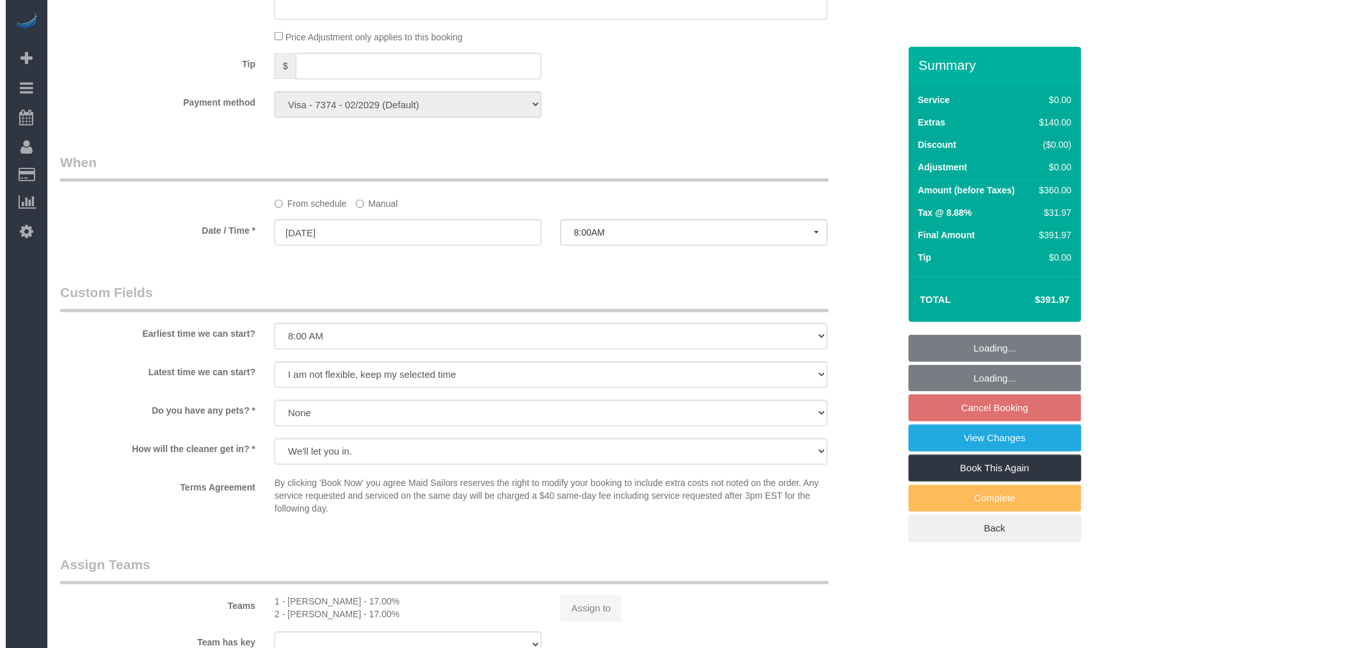
scroll to position [1249, 0]
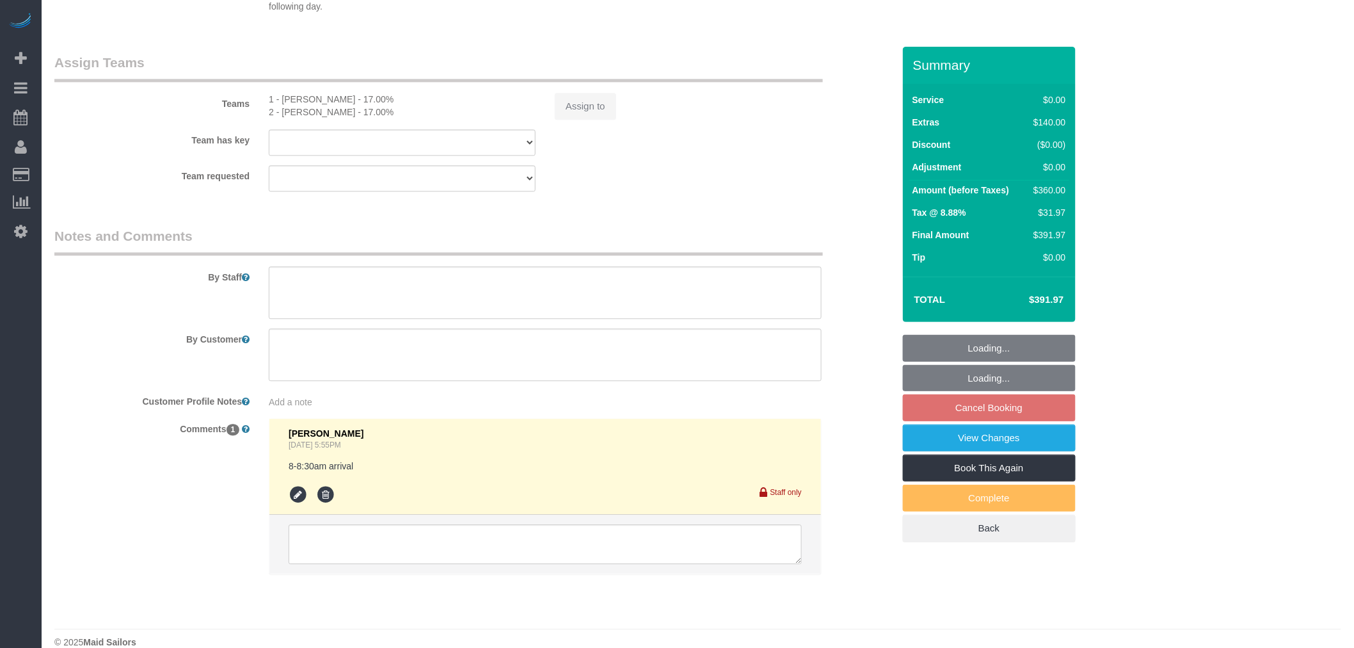
select select "2"
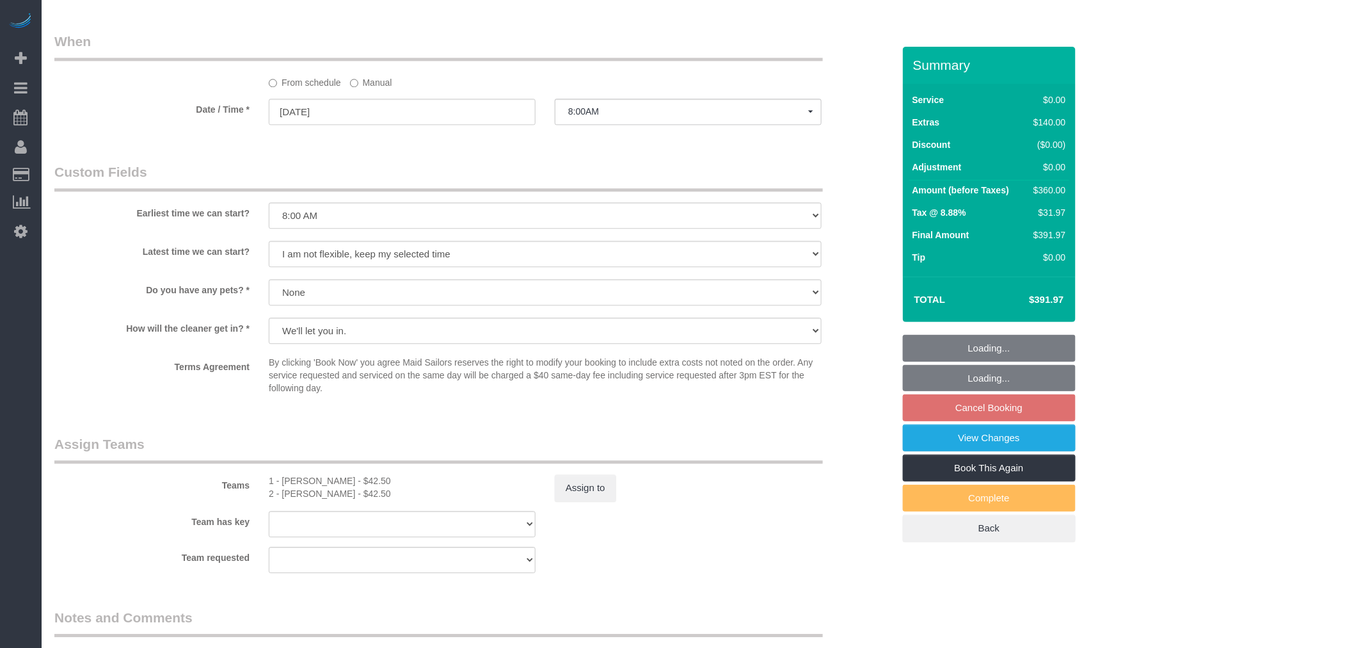
select select "object:1368"
select select "2"
click at [1002, 451] on link "View Changes" at bounding box center [989, 437] width 173 height 27
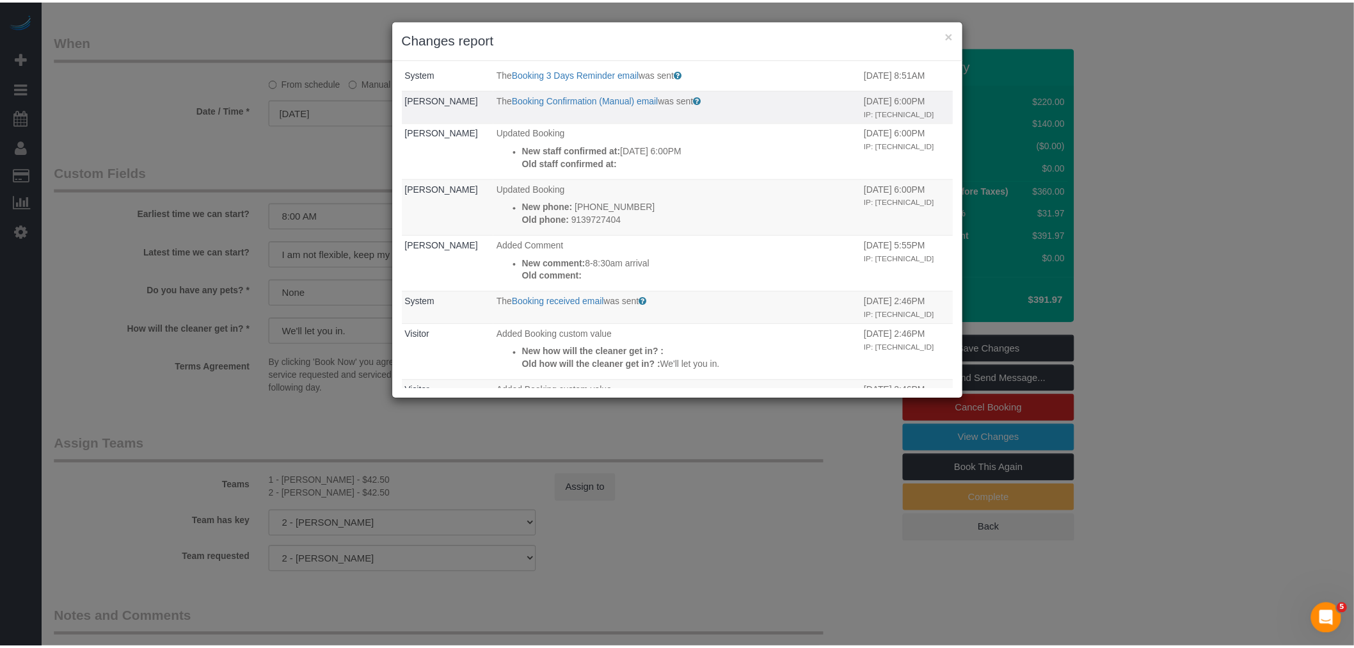
scroll to position [0, 0]
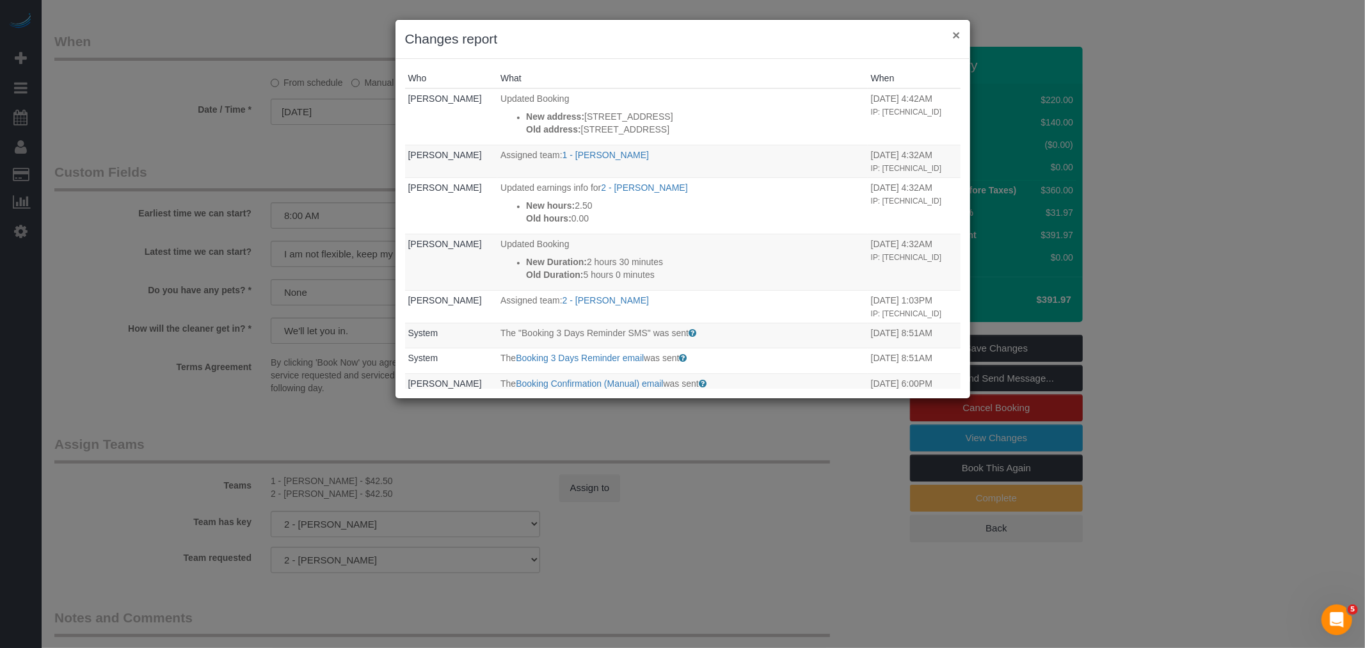
click at [957, 34] on button "×" at bounding box center [956, 34] width 8 height 13
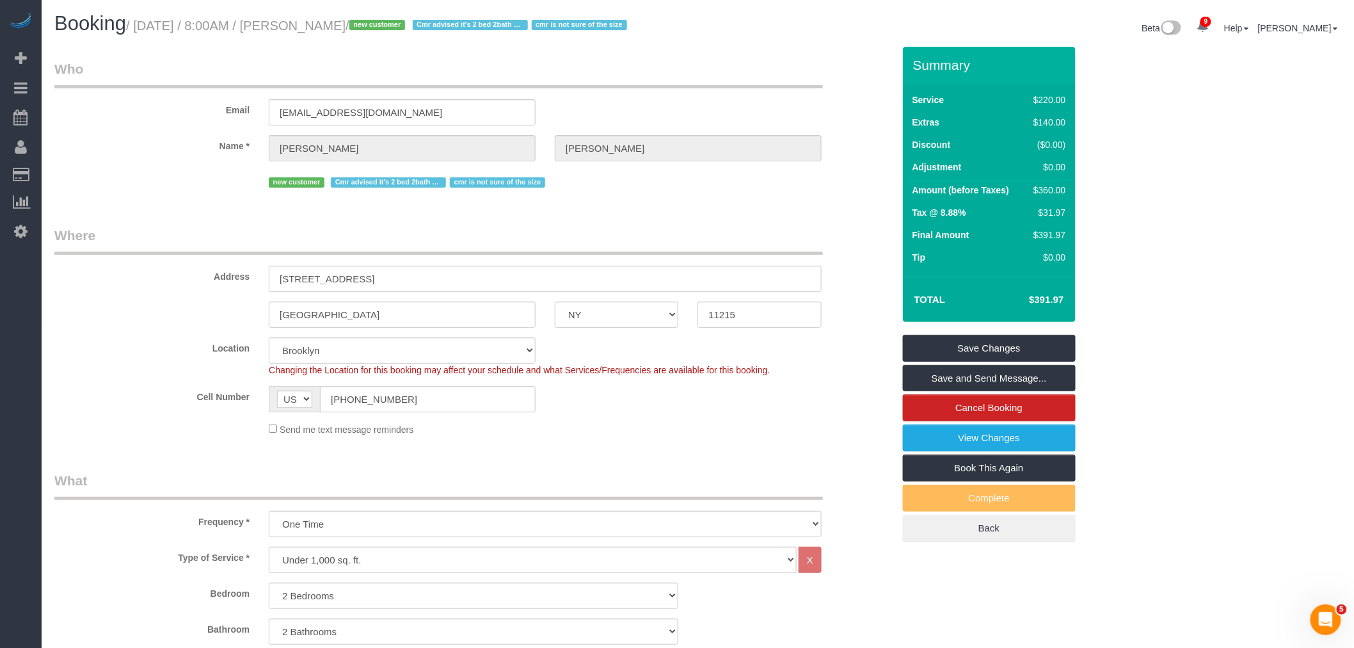
click at [354, 21] on small "/ September 02, 2025 / 8:00AM / Margoth Mackey Mohajir / new customer Cmr advis…" at bounding box center [378, 26] width 505 height 14
drag, startPoint x: 436, startPoint y: 21, endPoint x: 443, endPoint y: 26, distance: 8.2
click at [437, 21] on small "/ September 02, 2025 / 8:00AM / Margoth Mackey Mohajir / new customer Cmr advis…" at bounding box center [378, 26] width 505 height 14
copy small "Margoth Mackey Mohajir"
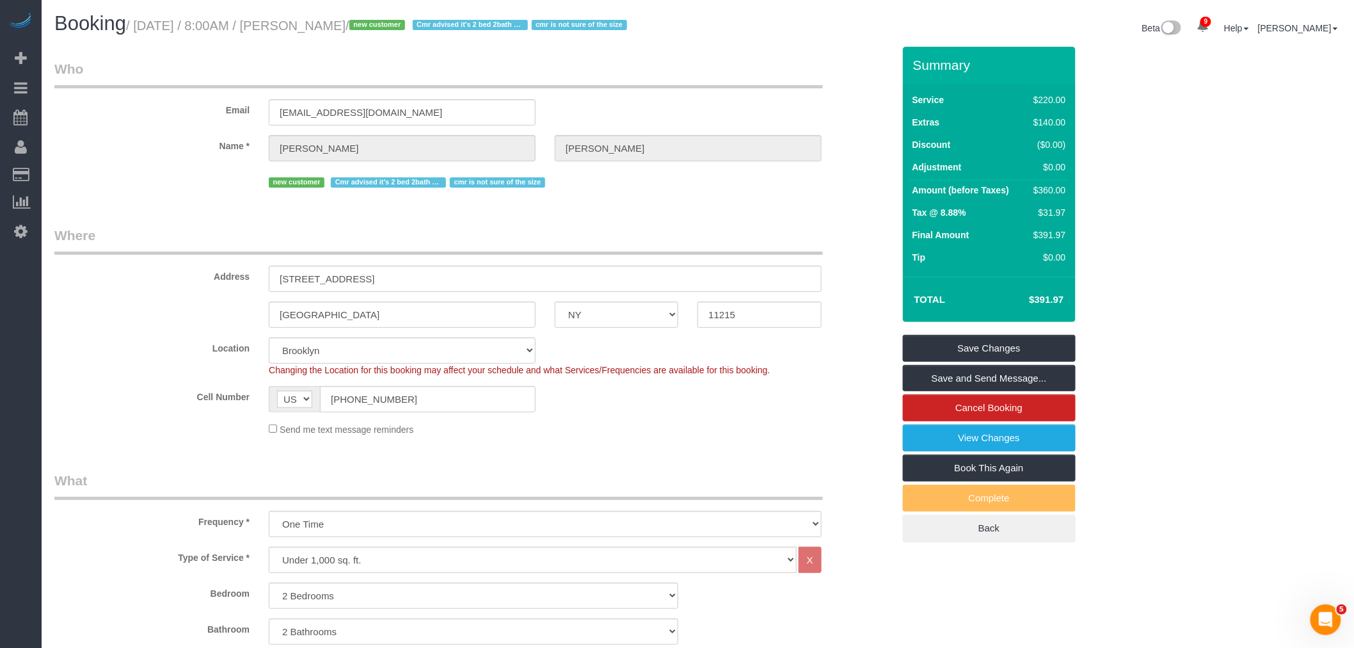
drag, startPoint x: 752, startPoint y: 32, endPoint x: 737, endPoint y: 33, distance: 15.4
click at [752, 32] on div "Beta 9 Your Notifications You have 0 alerts × You have 2 to charge for 08/31/20…" at bounding box center [1024, 30] width 653 height 34
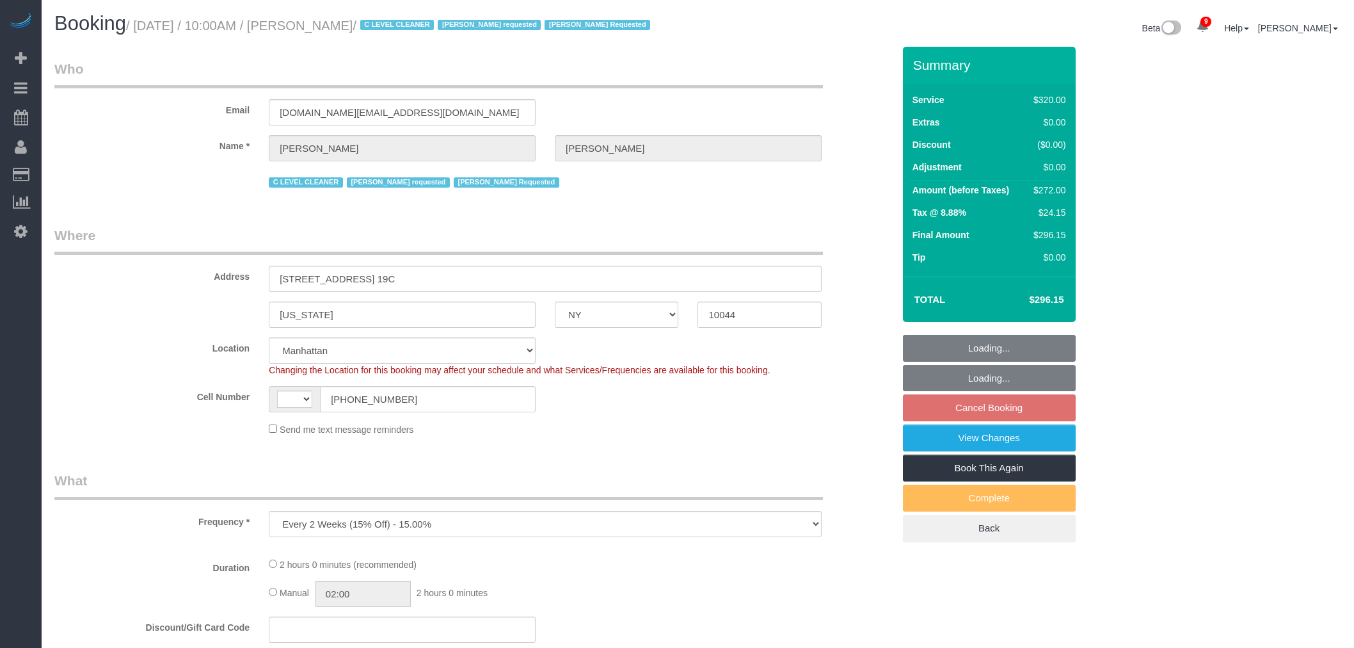
select select "NY"
select select "spot3"
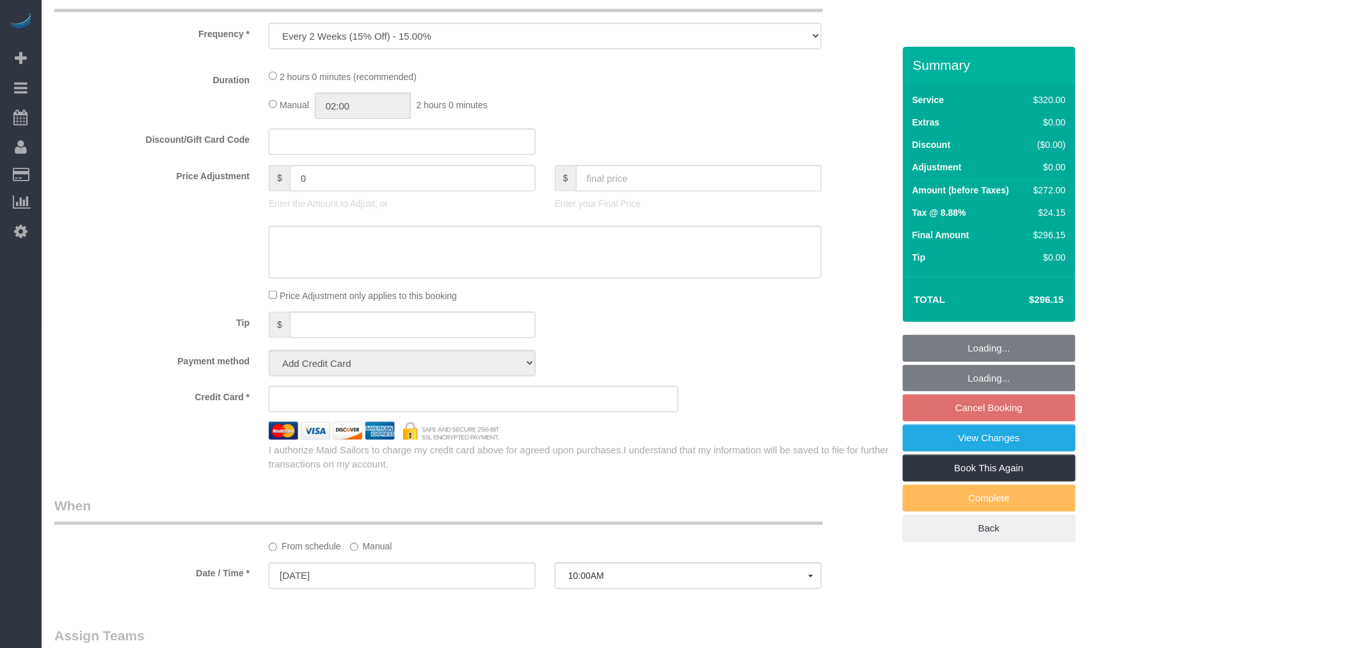
select select "string:stripe-pm_1OfFBT4VGloSiKo7Bq2FZQac"
select select "2"
select select "number:89"
select select "number:90"
select select "number:15"
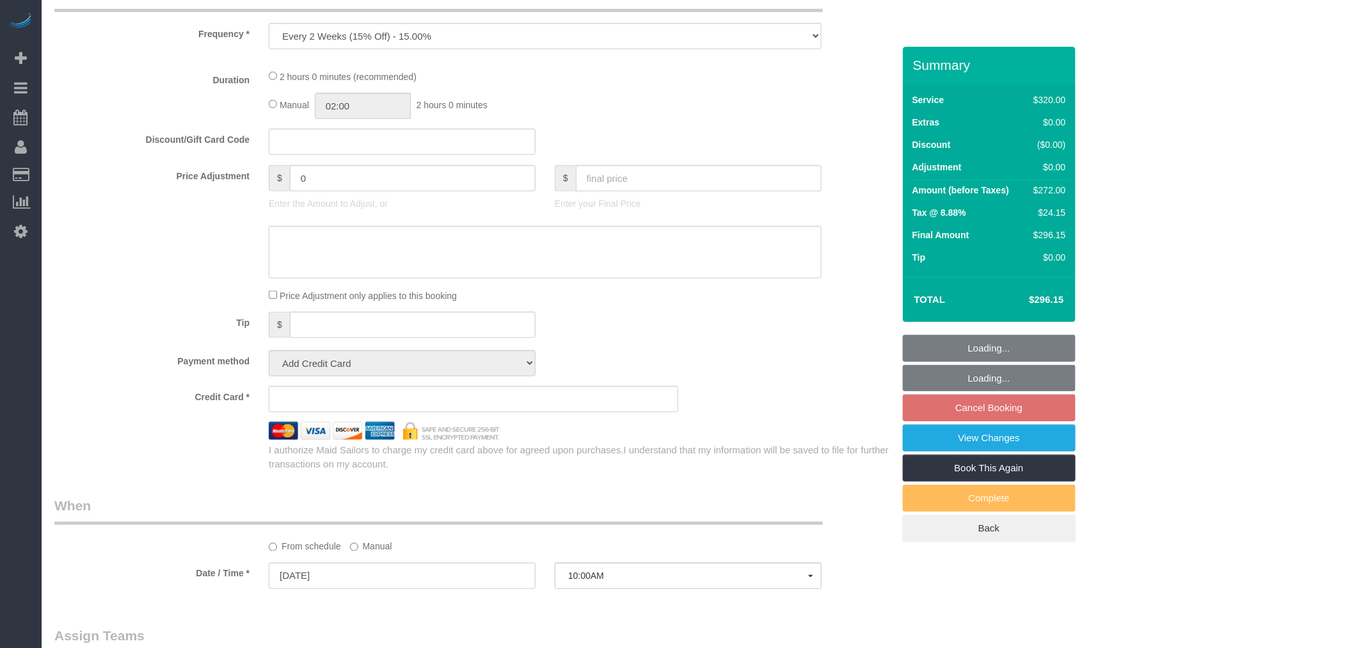
select select "number:5"
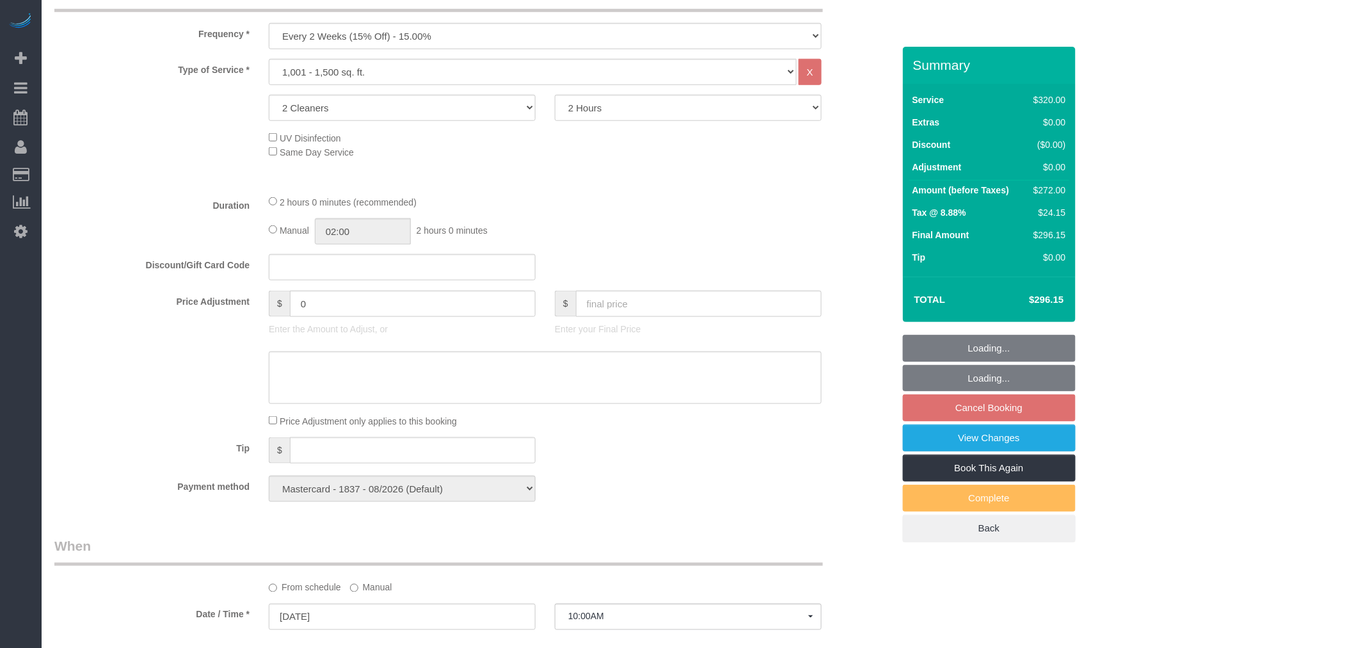
select select "string:[GEOGRAPHIC_DATA]"
select select "object:950"
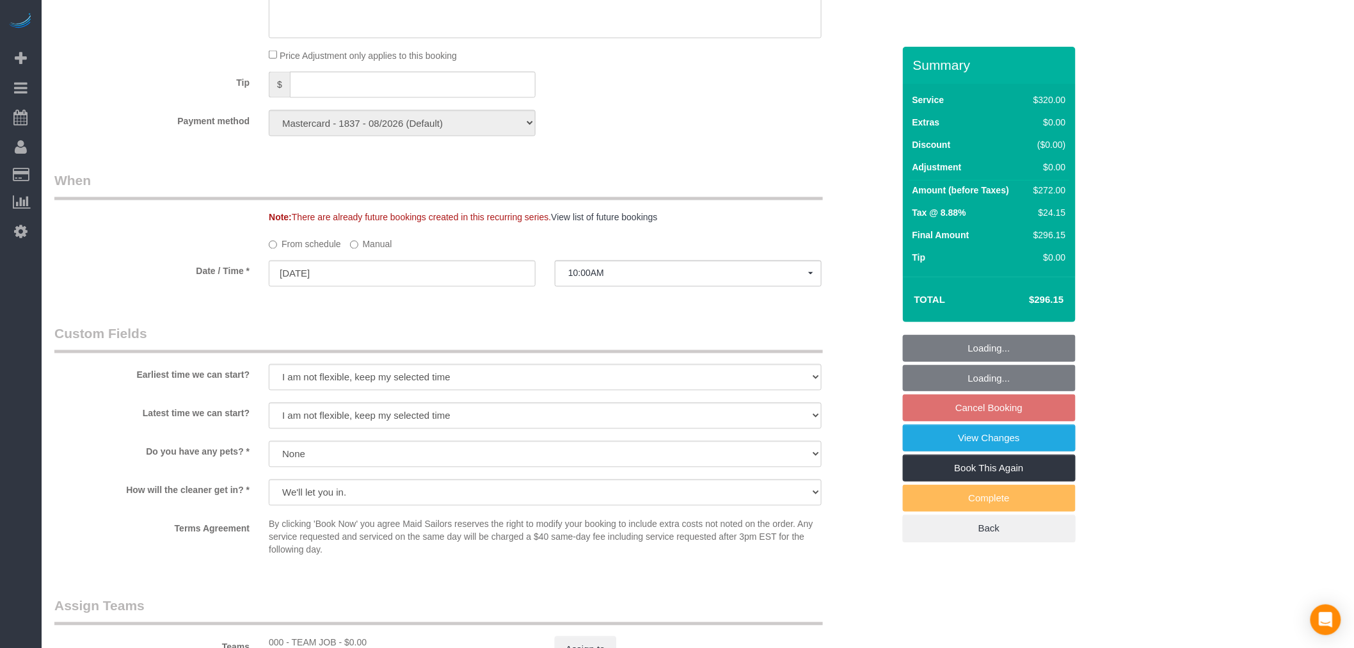
select select "spot61"
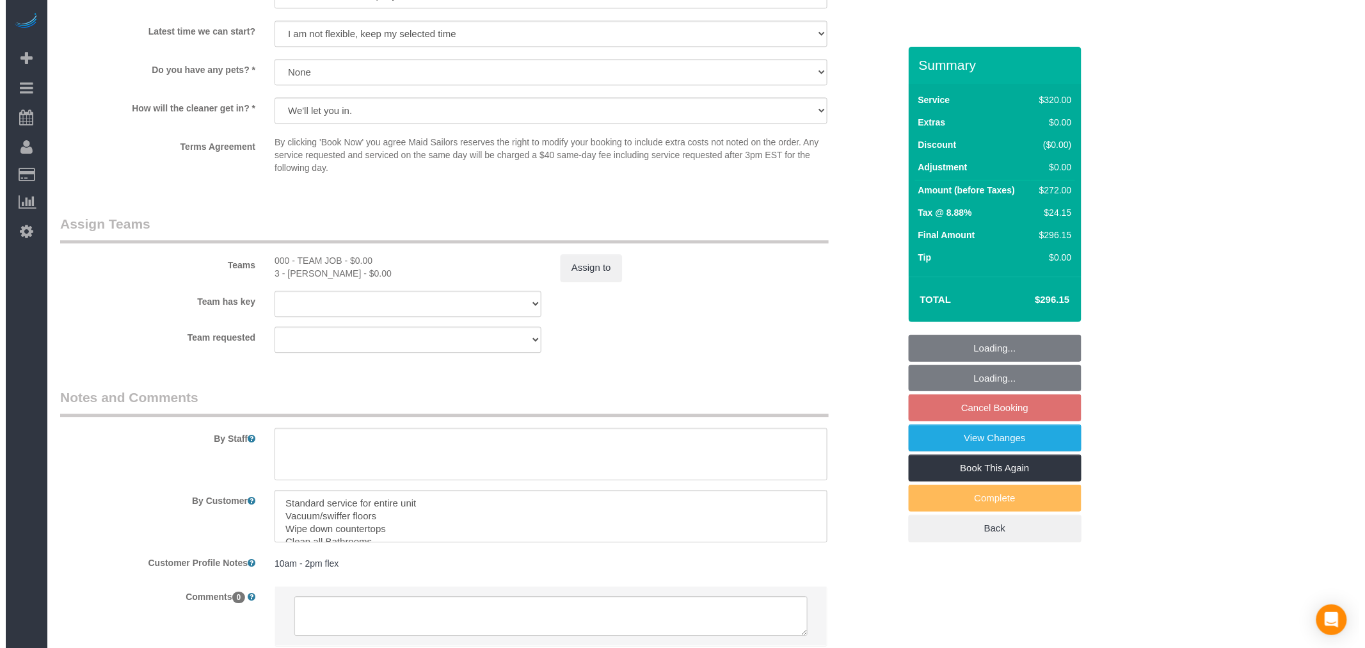
scroll to position [1346, 0]
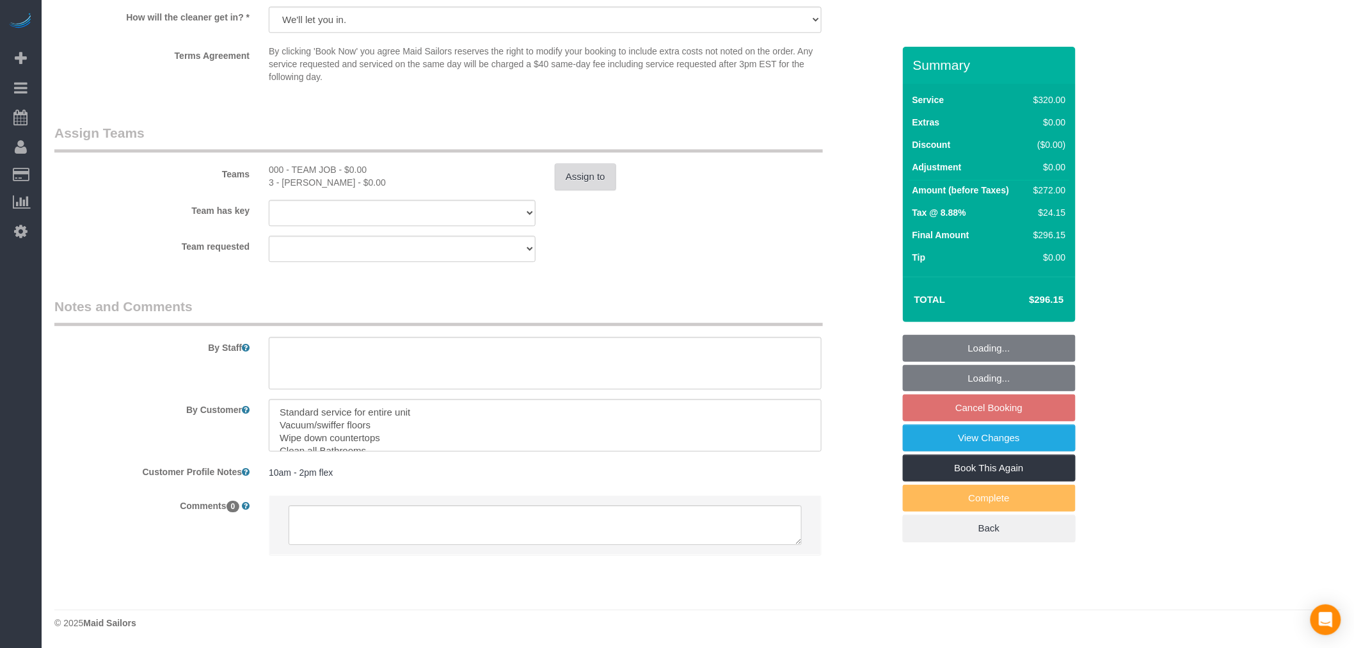
click at [577, 177] on button "Assign to" at bounding box center [585, 176] width 61 height 27
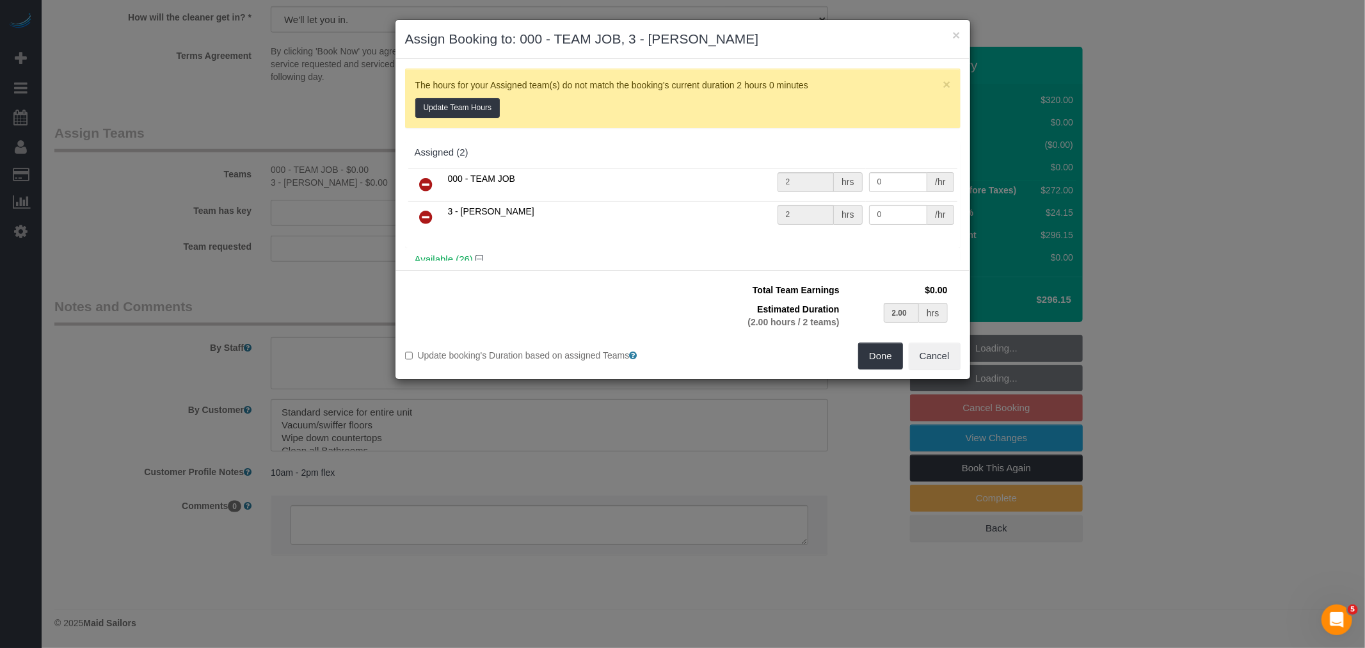
scroll to position [0, 0]
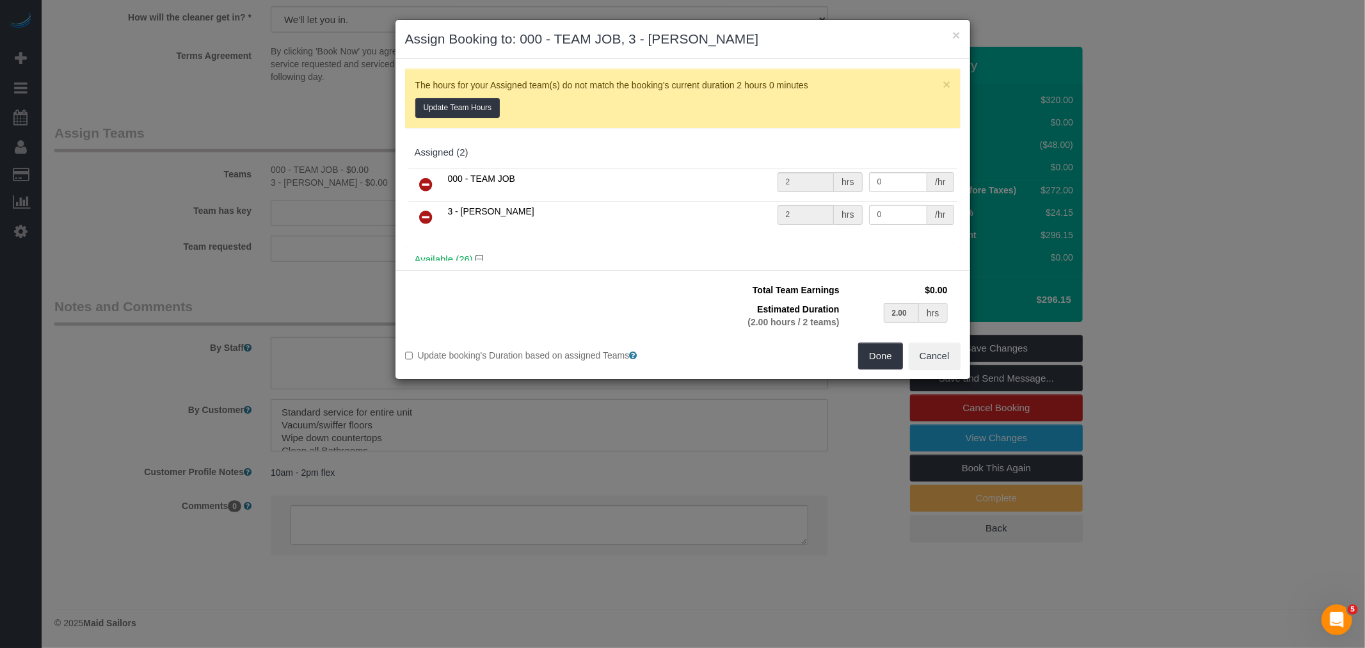
click at [424, 180] on icon at bounding box center [426, 184] width 13 height 15
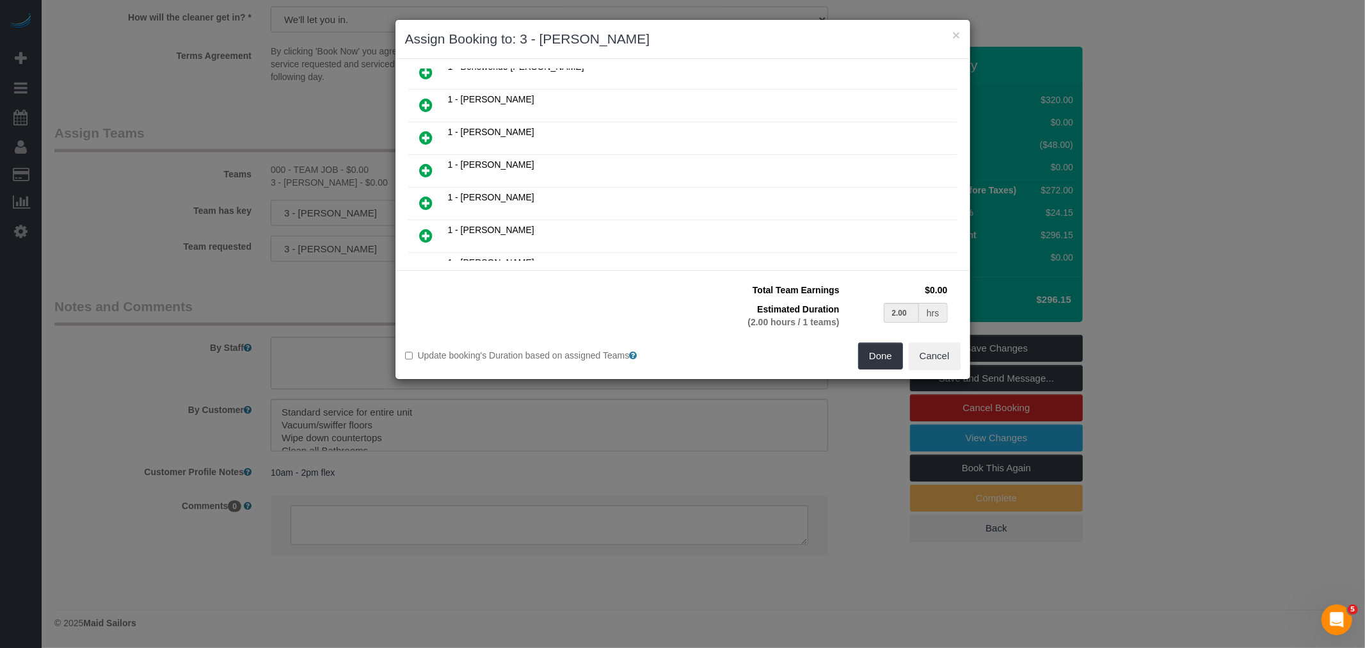
scroll to position [213, 0]
click at [429, 100] on icon at bounding box center [426, 103] width 13 height 15
type input "1.00"
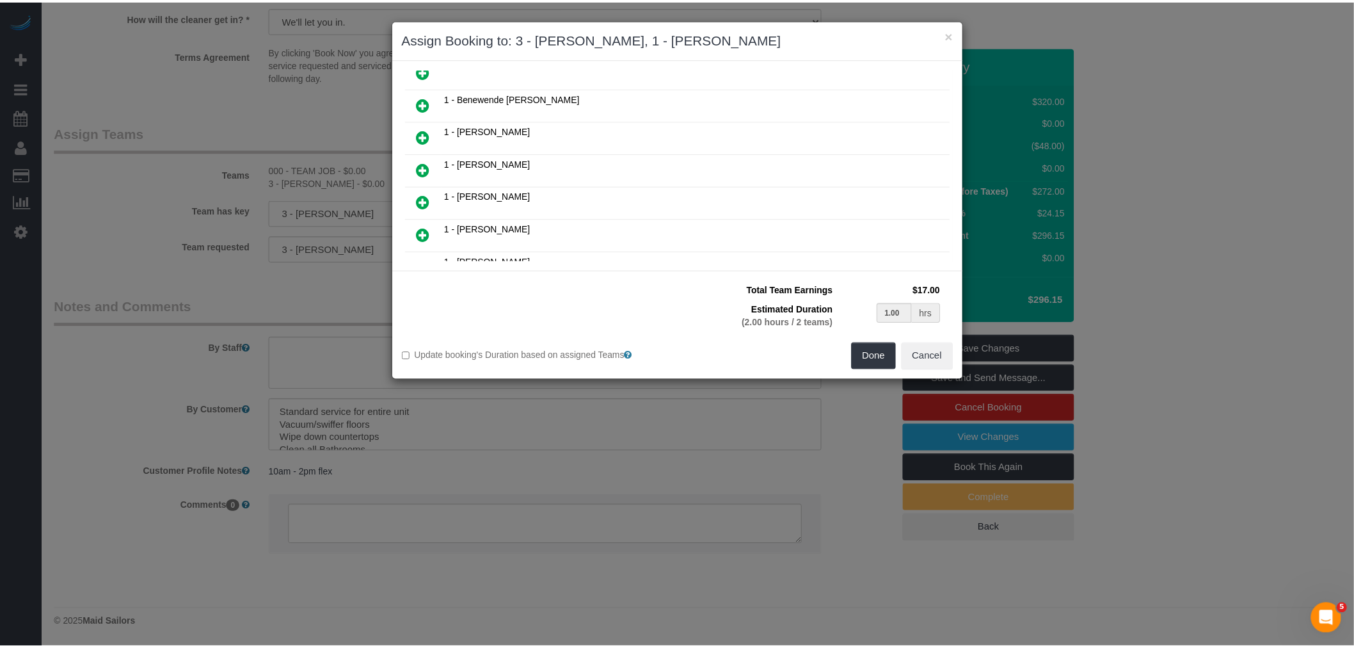
scroll to position [245, 0]
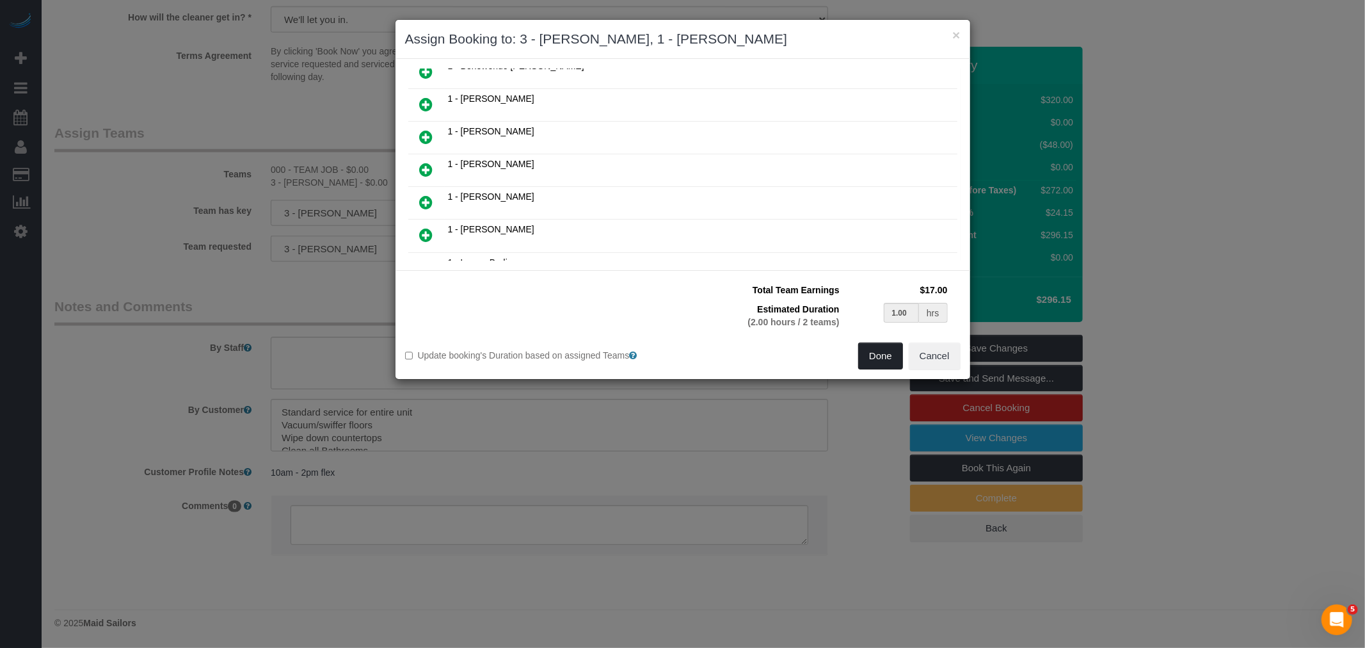
click at [883, 352] on button "Done" at bounding box center [880, 355] width 45 height 27
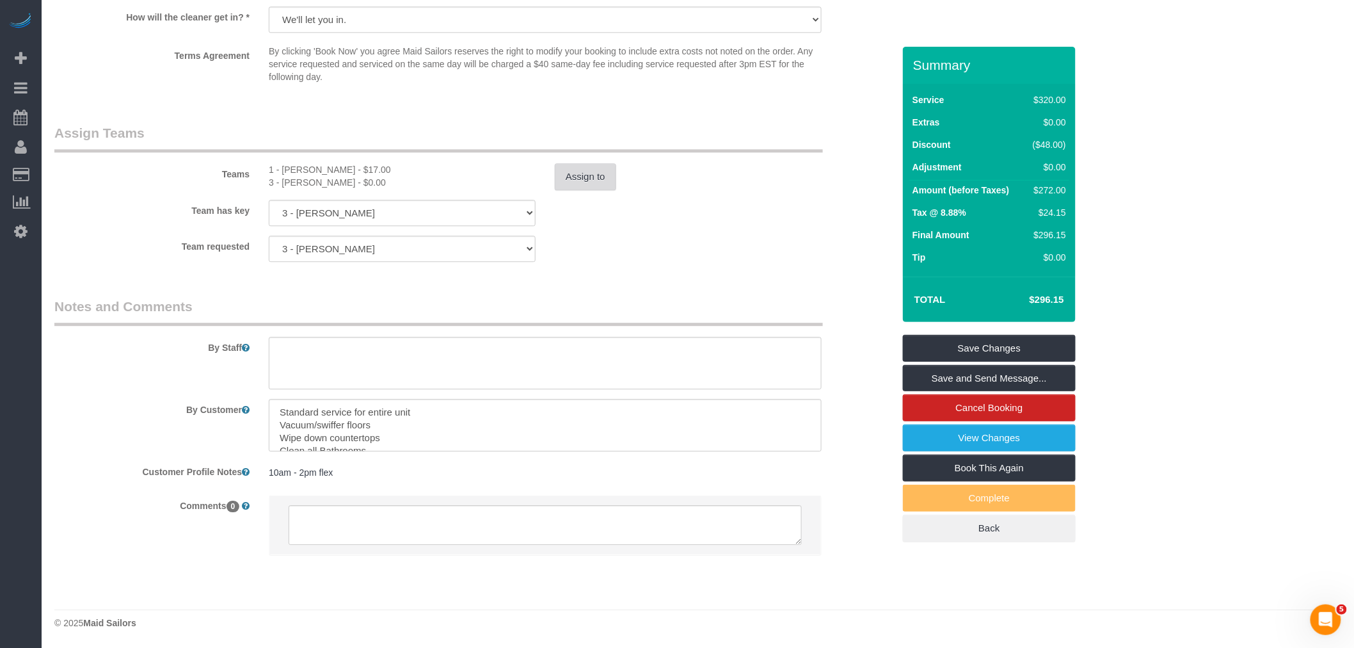
select select "spot119"
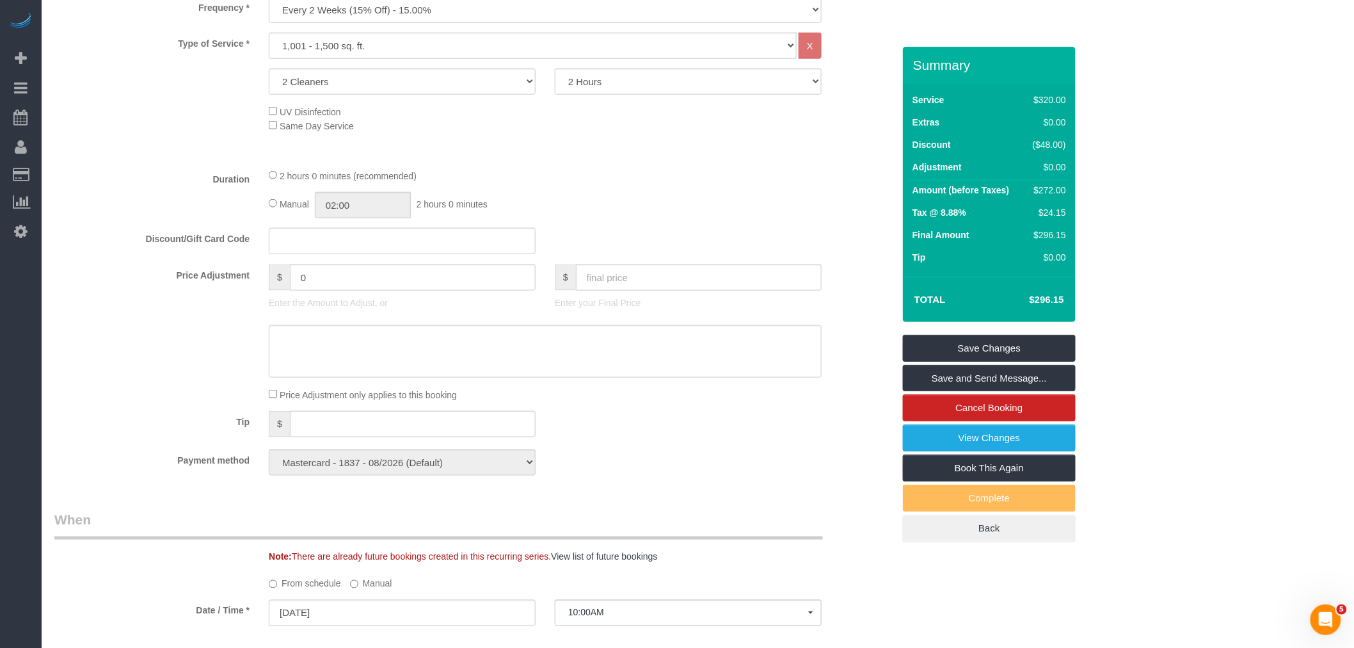
scroll to position [493, 0]
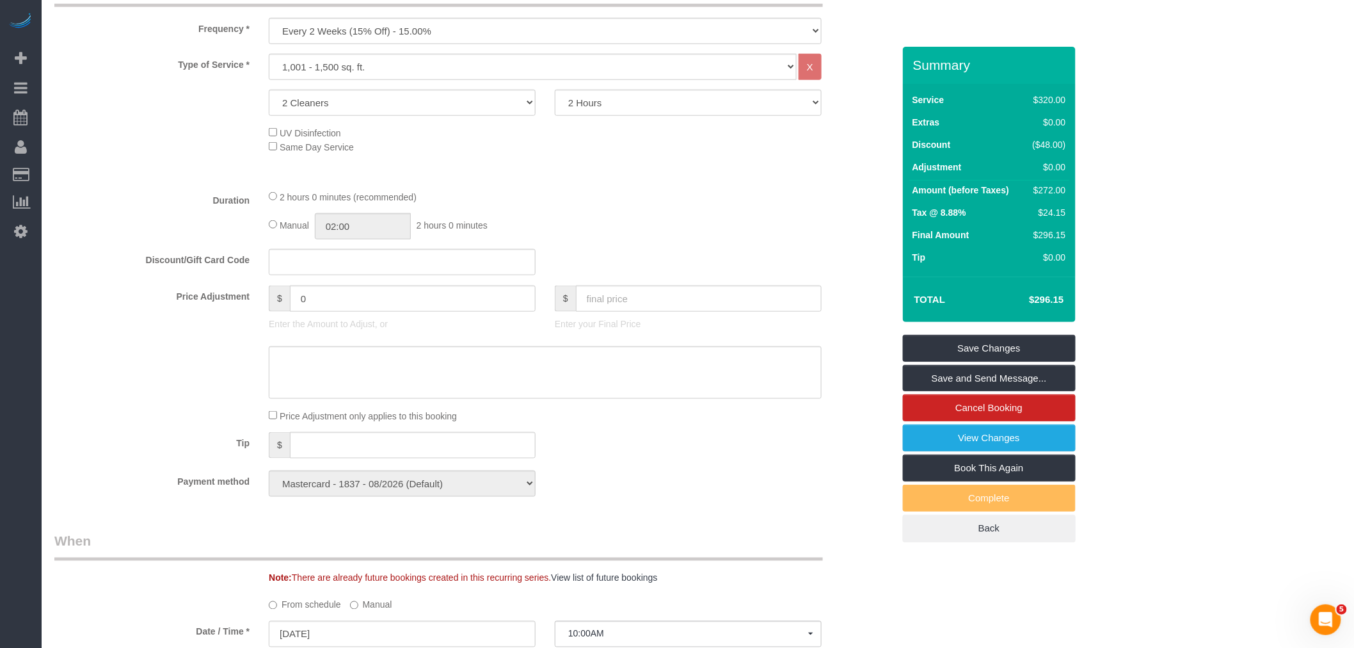
click at [798, 179] on div "Type of Service * Under 1,000 sq. ft. 1,001 - 1,500 sq. ft. 1,500+ sq. ft. Cust…" at bounding box center [473, 116] width 839 height 125
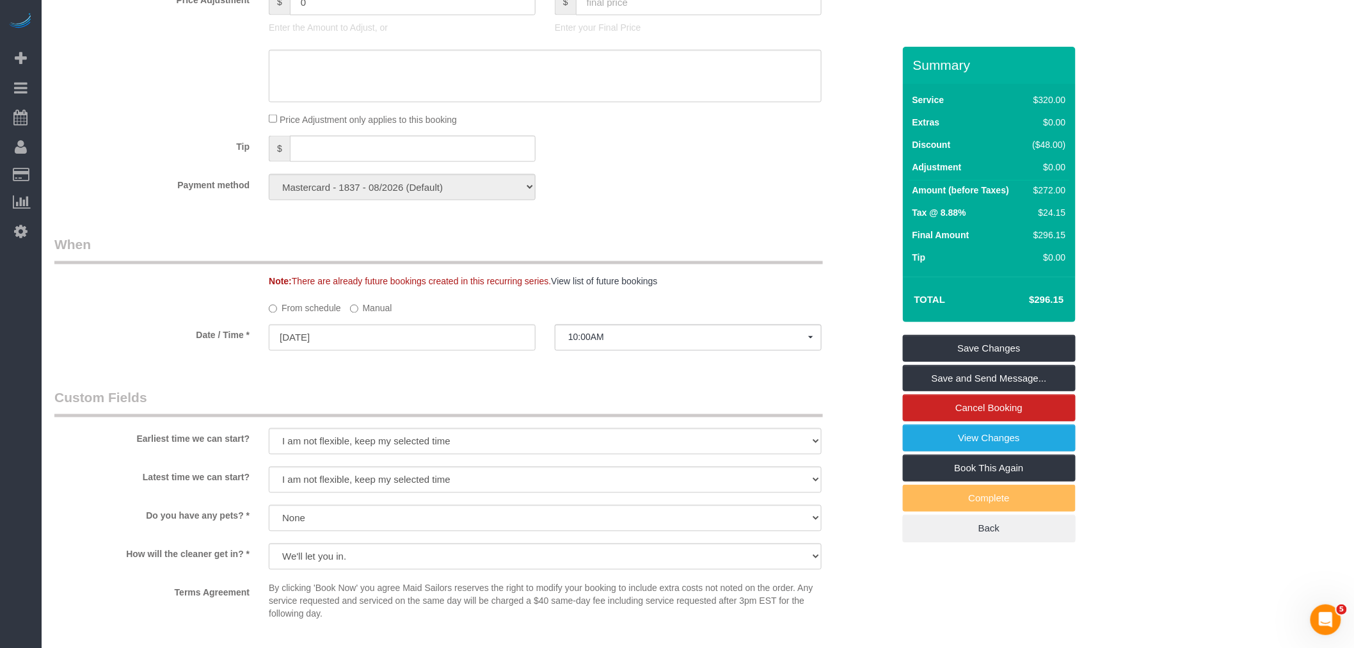
select select "spot177"
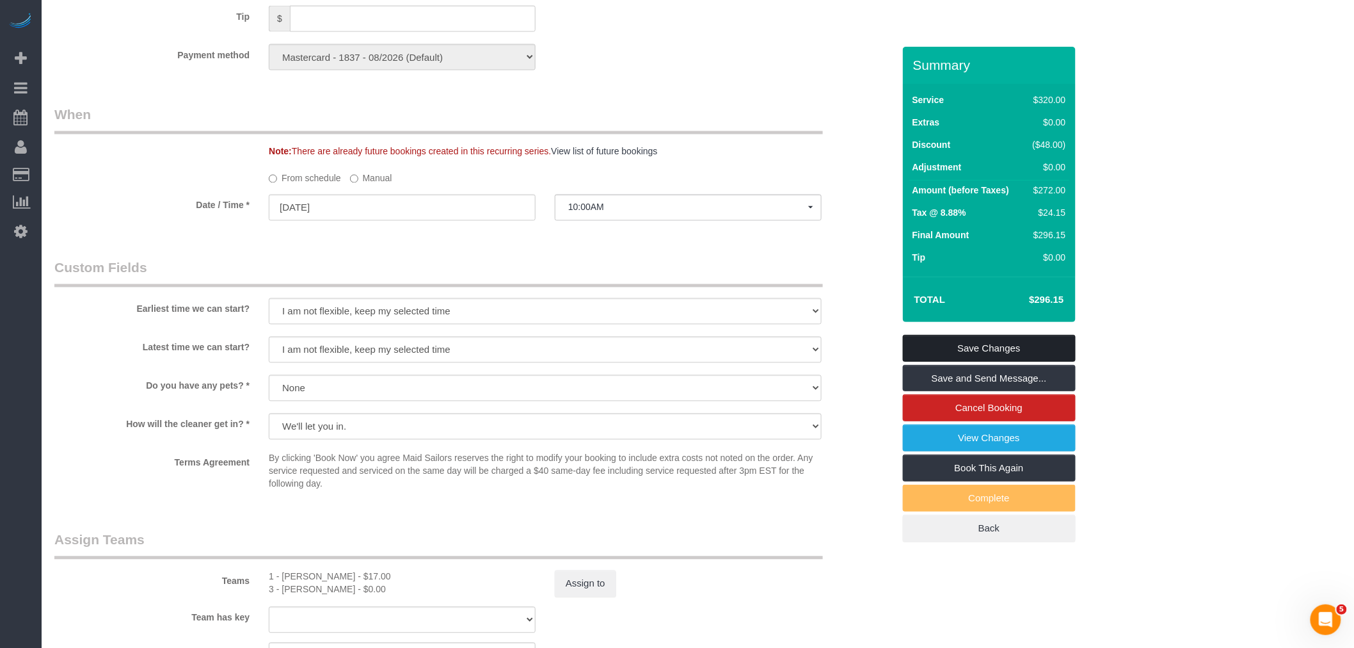
click at [975, 362] on link "Save Changes" at bounding box center [989, 348] width 173 height 27
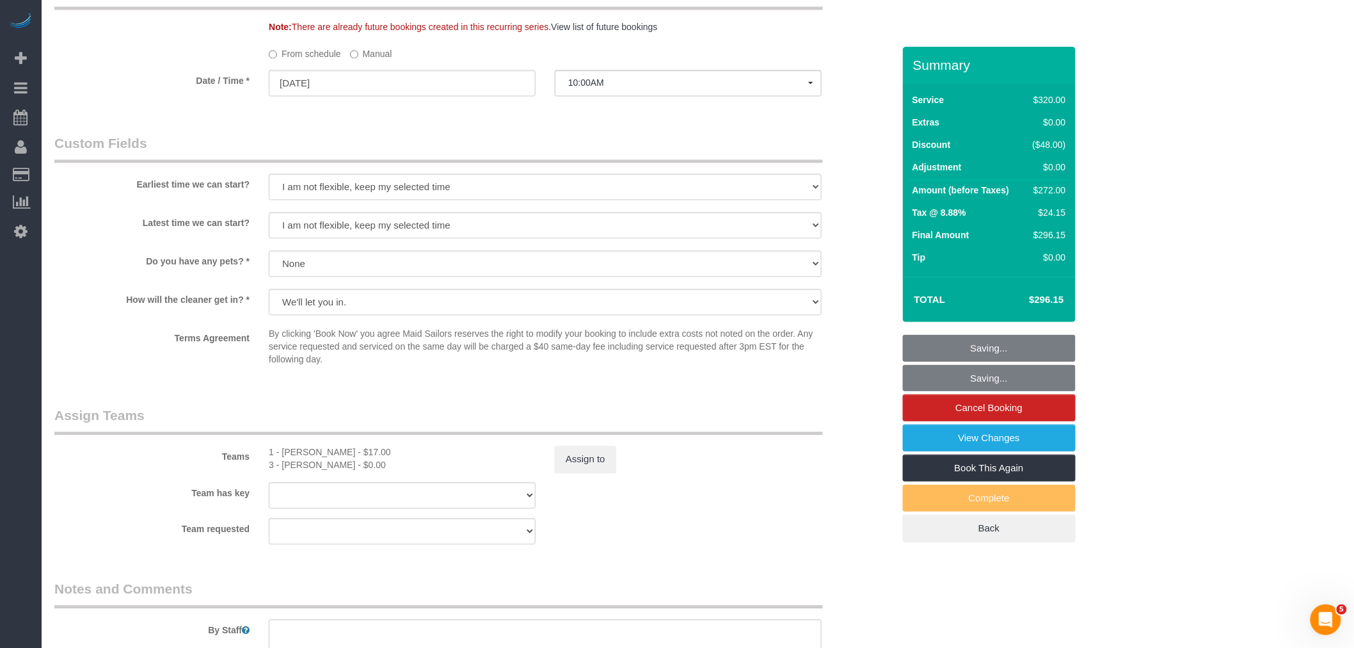
scroll to position [1346, 0]
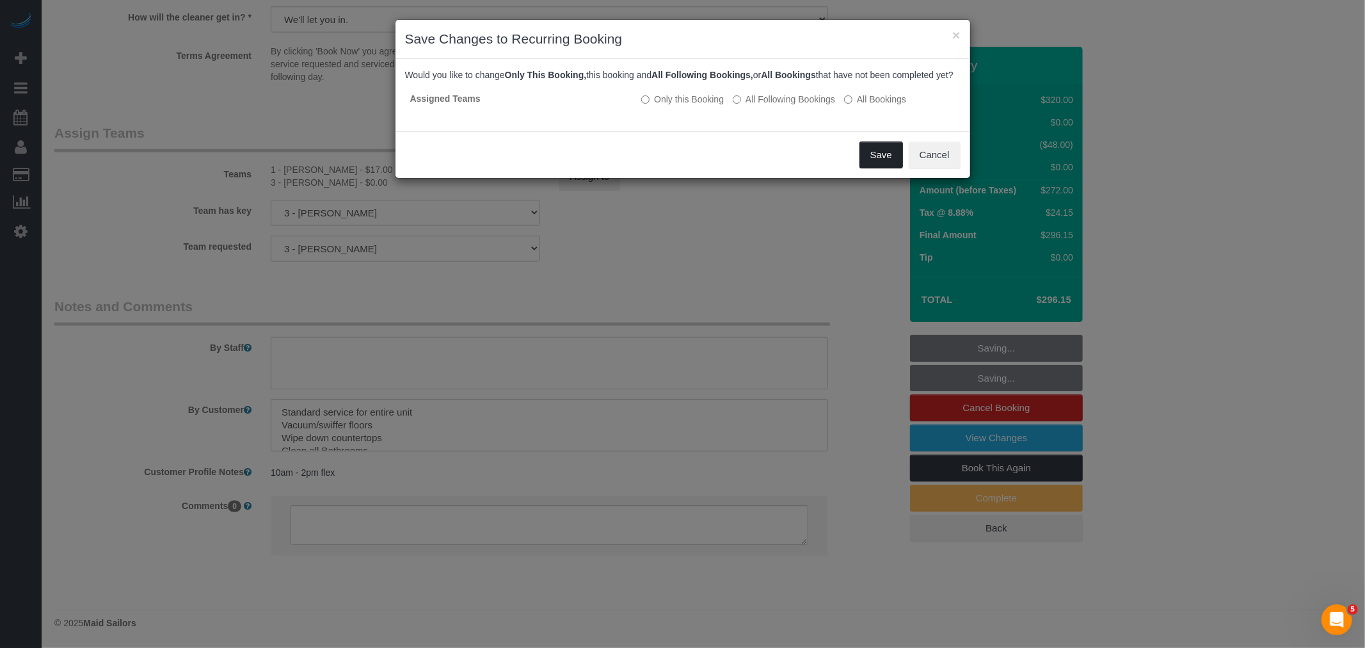
click at [868, 166] on button "Save" at bounding box center [881, 154] width 44 height 27
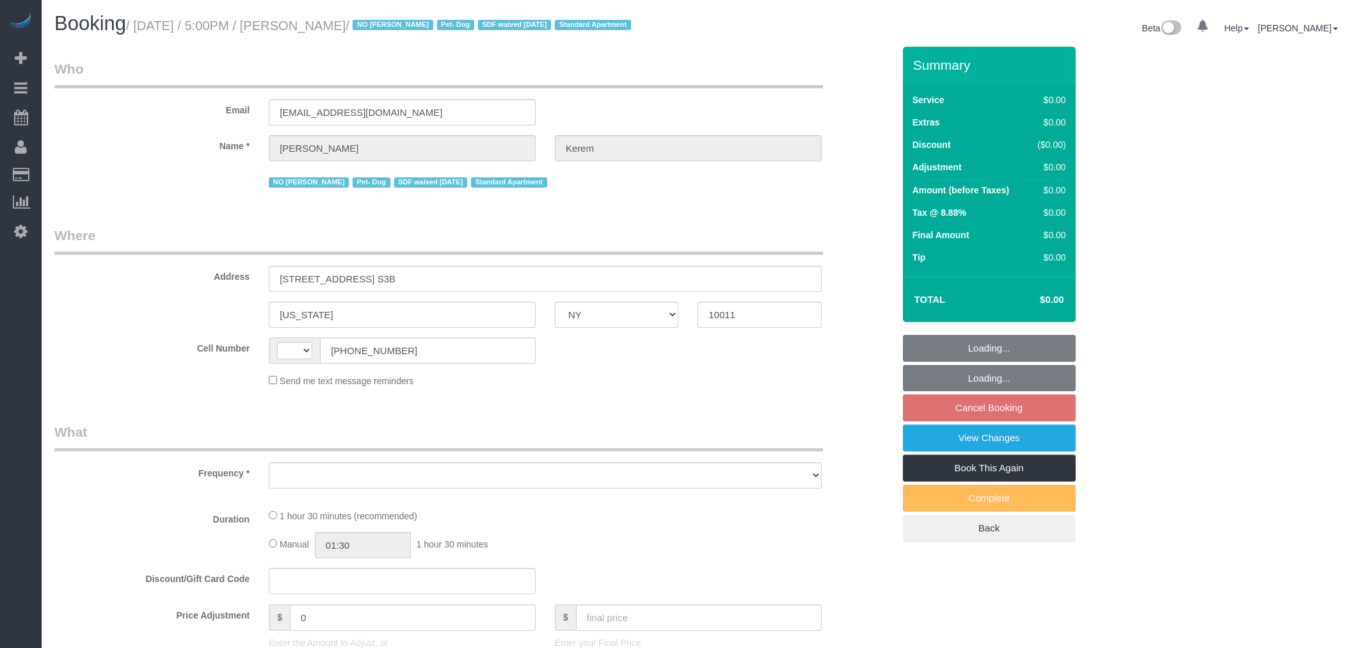
select select "NY"
select select "spot10"
select select "number:64"
select select "number:78"
select select "number:13"
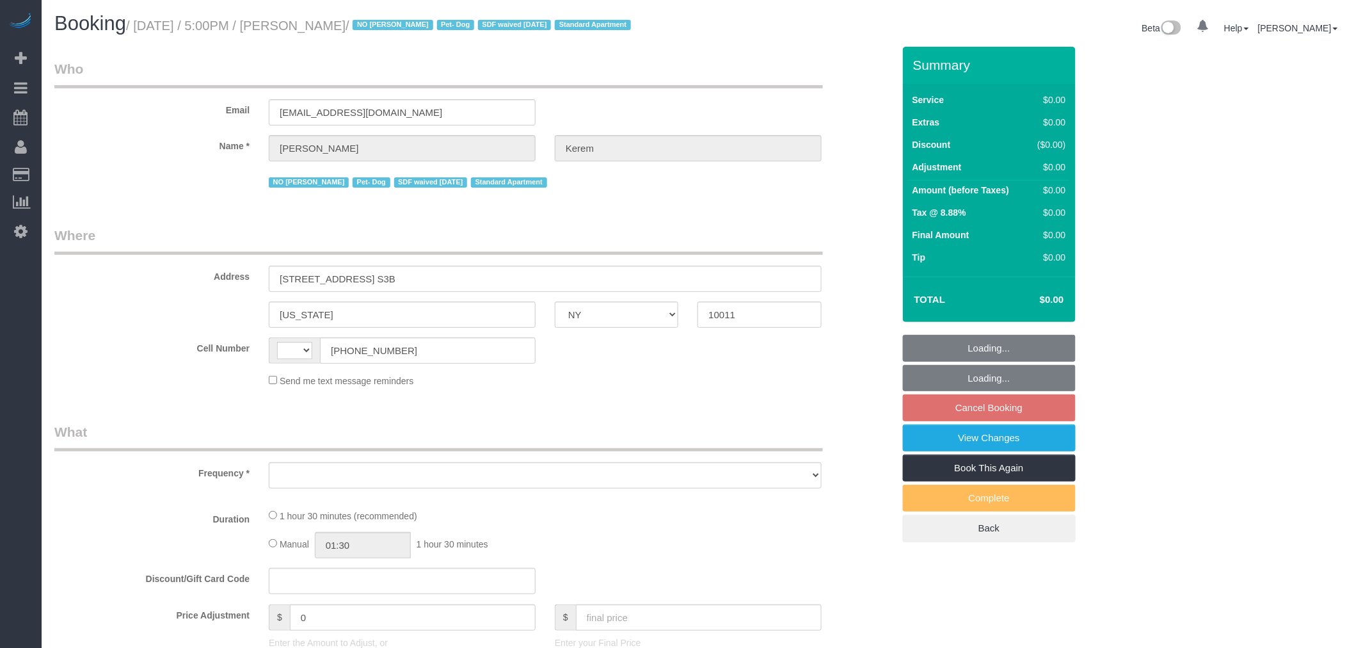
select select "number:5"
select select "string:[GEOGRAPHIC_DATA]"
select select "object:881"
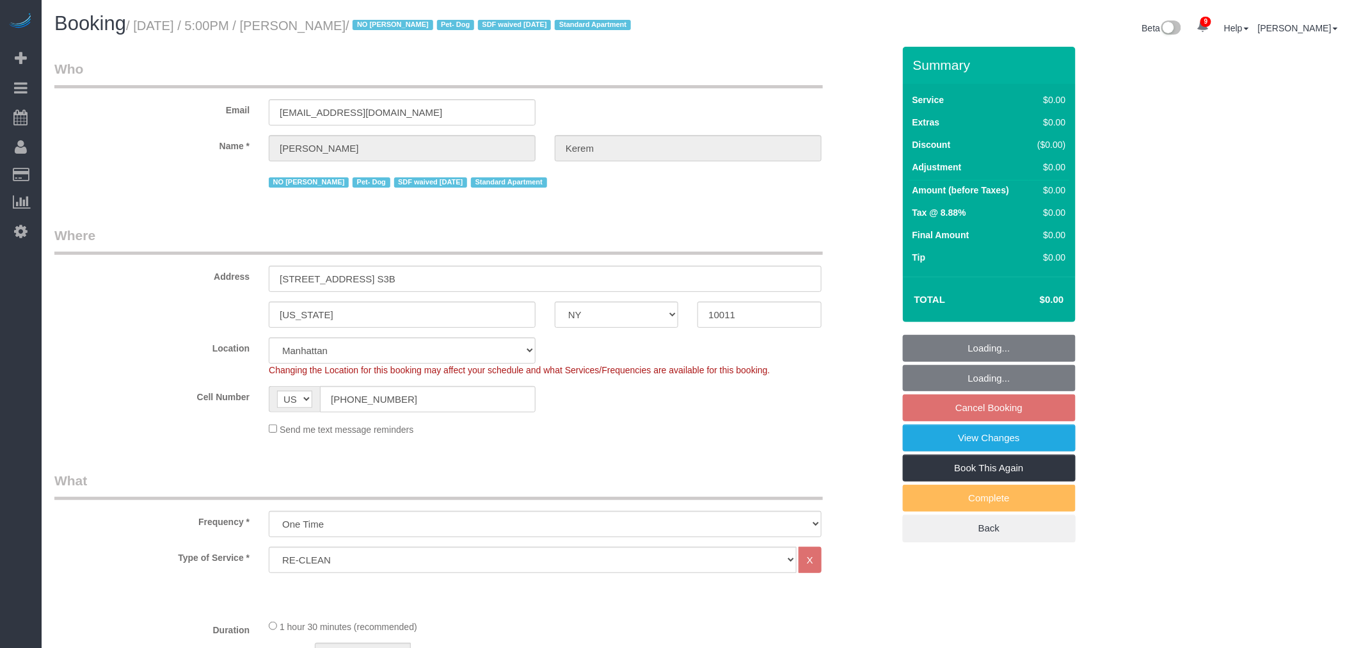
select select "string:stripe-pm_1RSMK44VGloSiKo7GjZfo9Rp"
select select
select select "object:1278"
select select "spot68"
drag, startPoint x: 677, startPoint y: 123, endPoint x: 695, endPoint y: 408, distance: 285.4
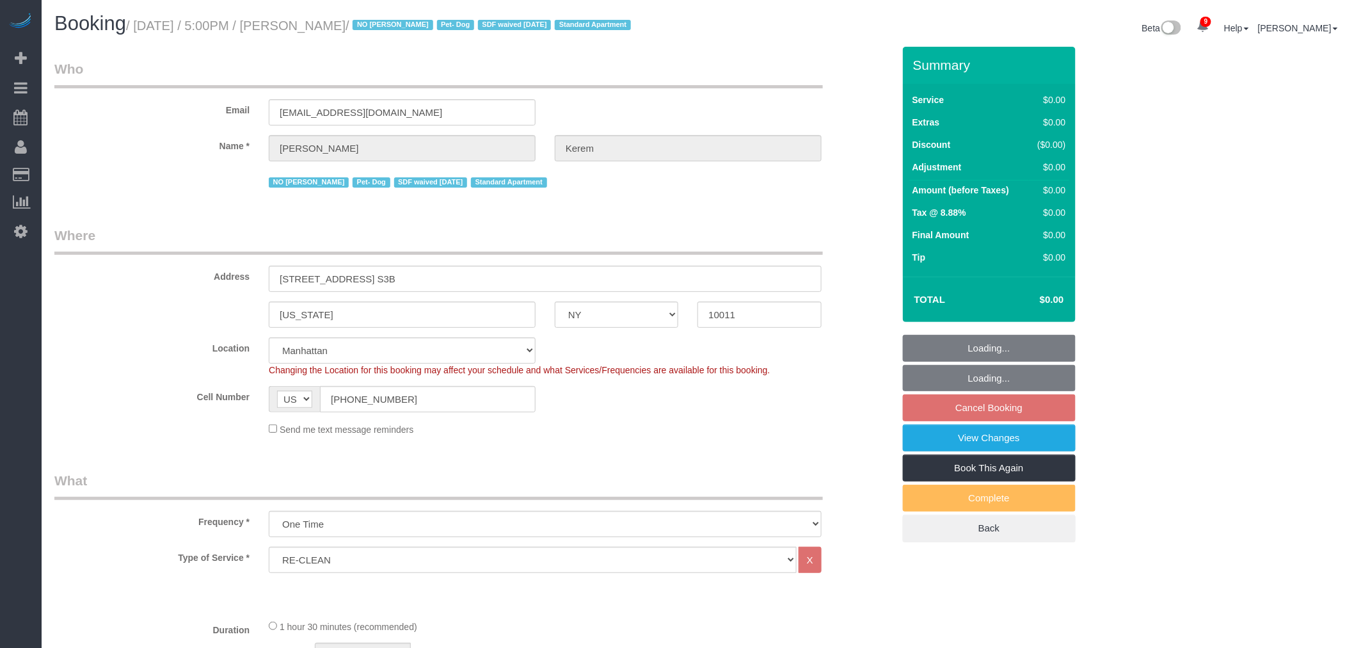
click at [678, 124] on div "Email mpkerem@gmail.com" at bounding box center [474, 93] width 858 height 66
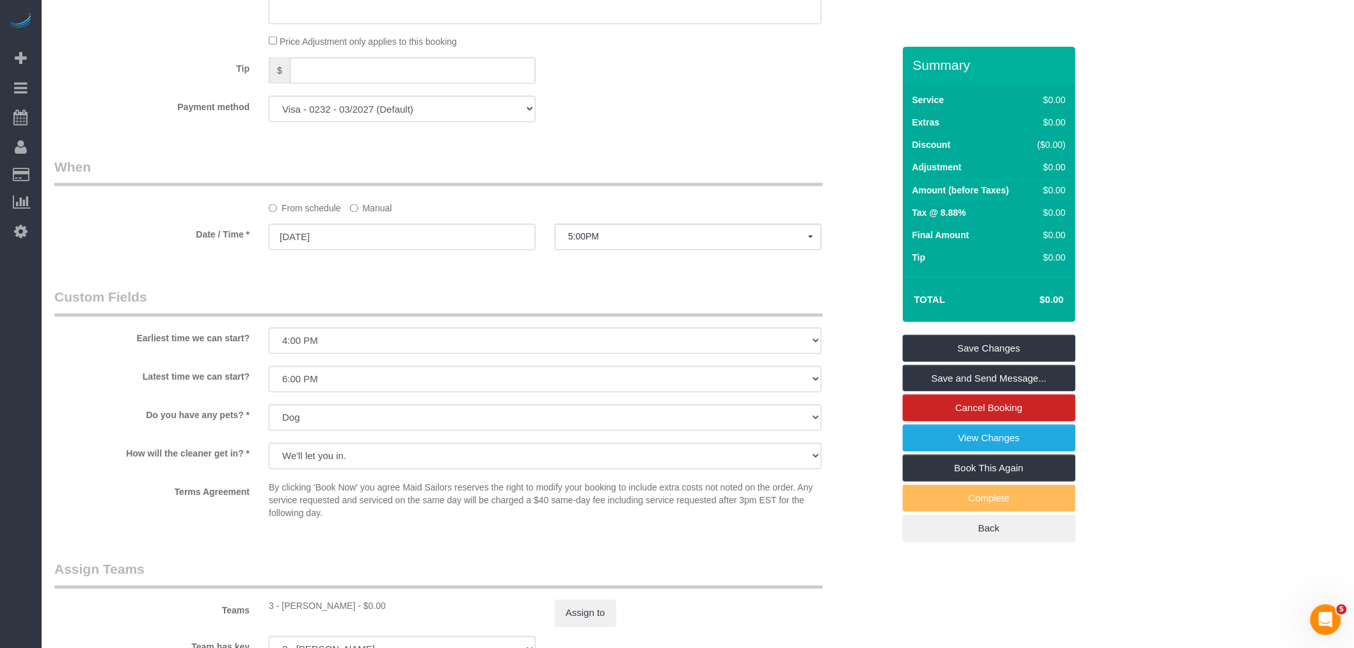
scroll to position [995, 0]
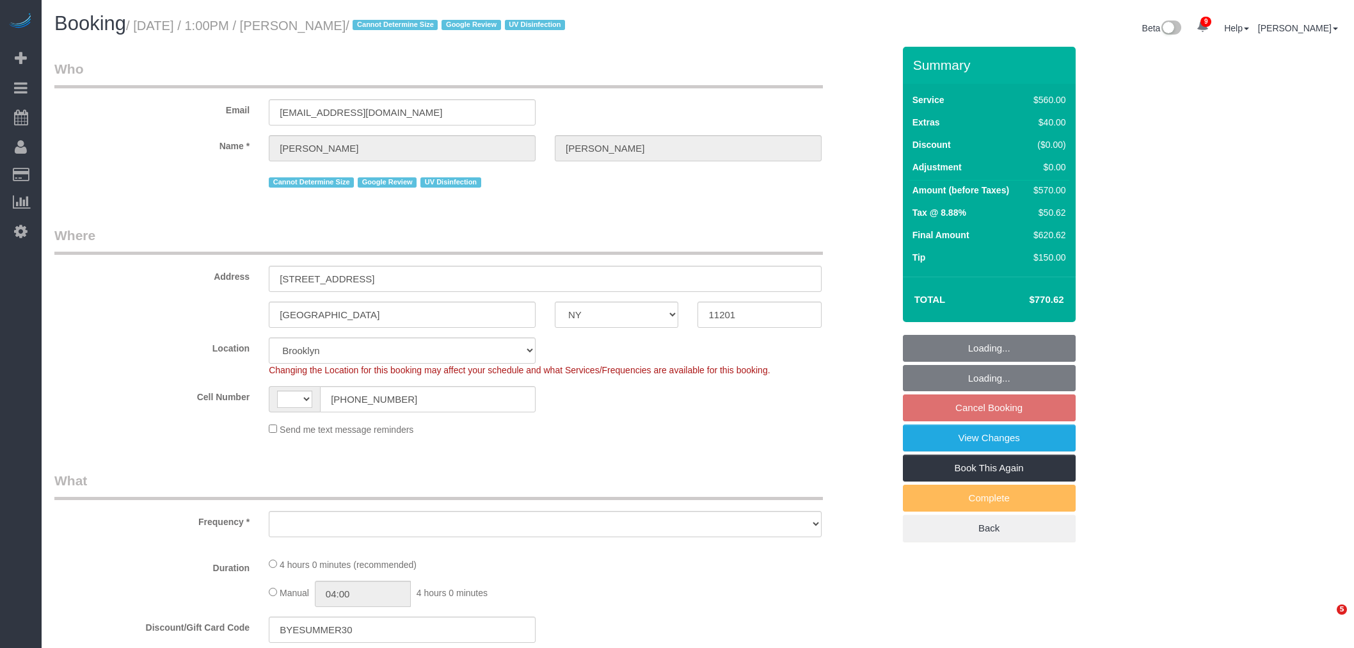
select select "NY"
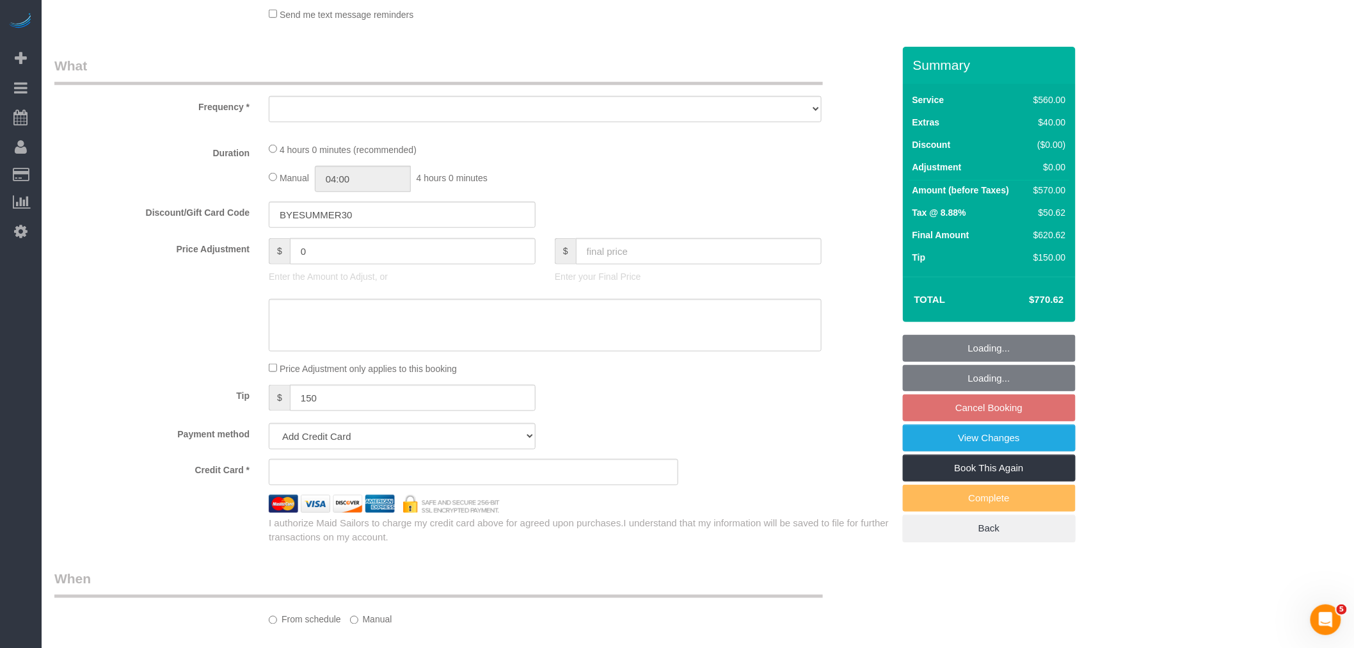
select select "string:stripe-pm_1REf1F4VGloSiKo7YgU8u7OP"
select select "number:58"
select select "number:73"
select select "number:15"
select select "number:6"
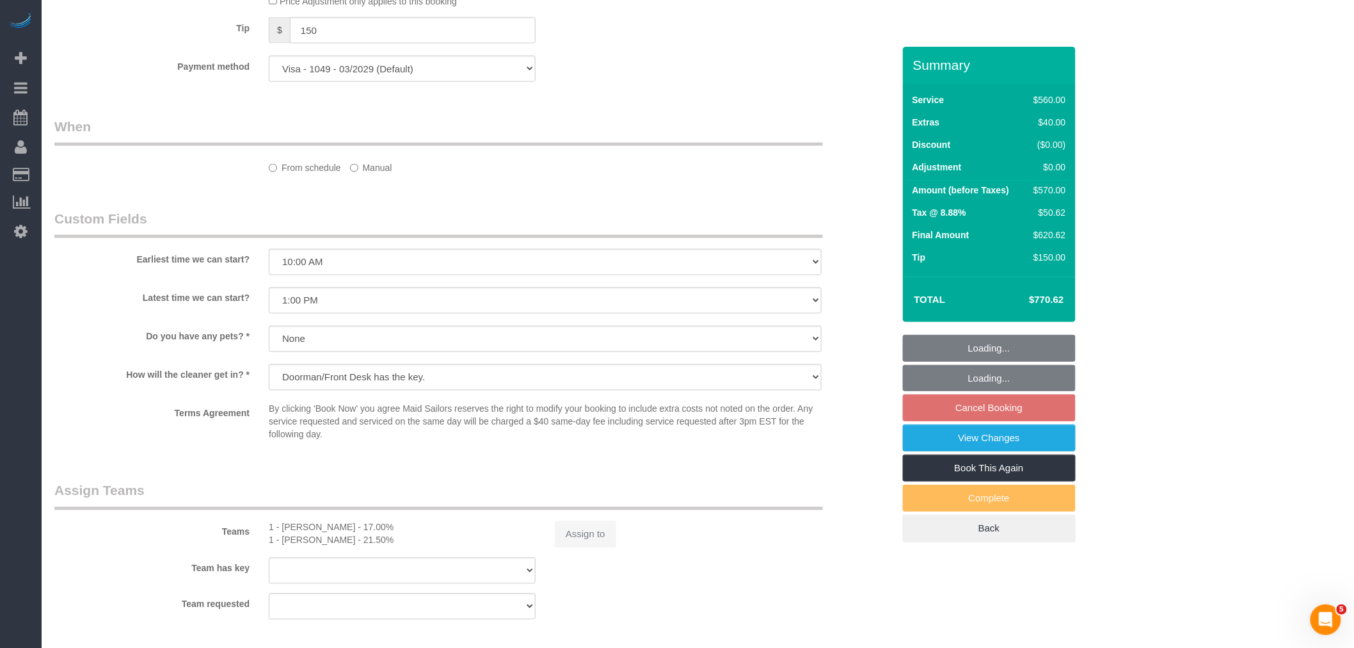
select select "string:[GEOGRAPHIC_DATA]"
select select "object:865"
select select "spot6"
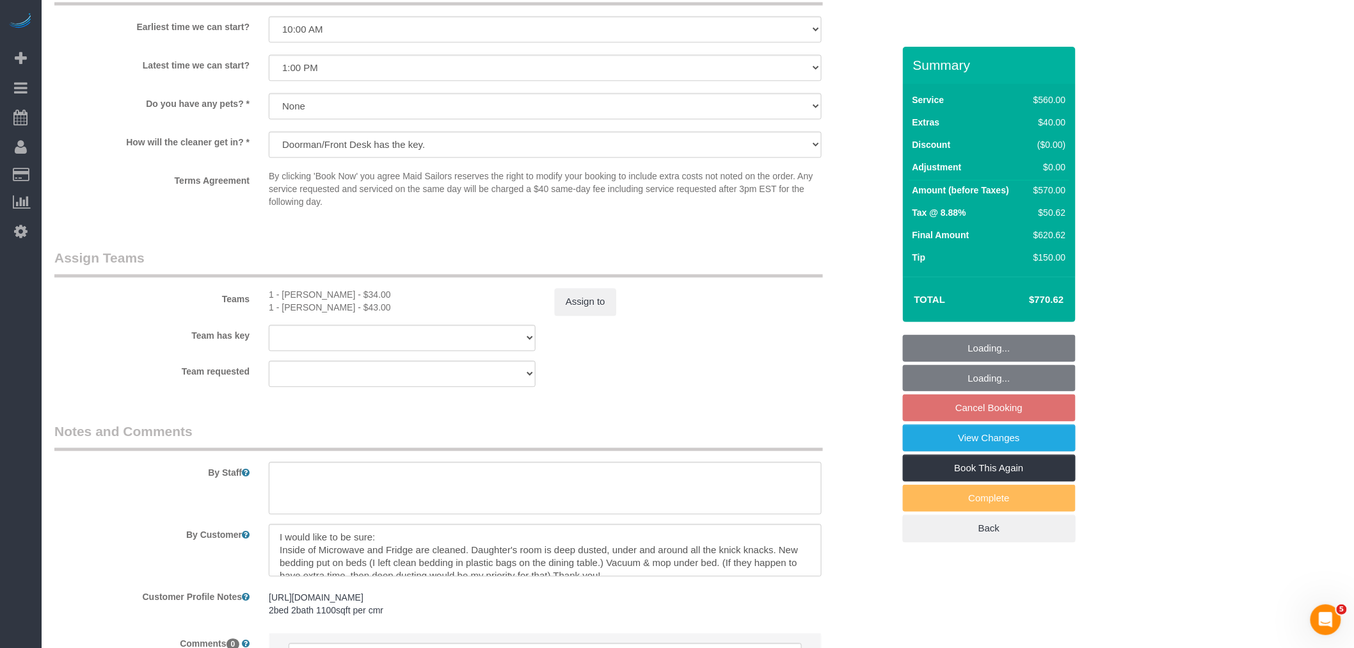
select select "object:1244"
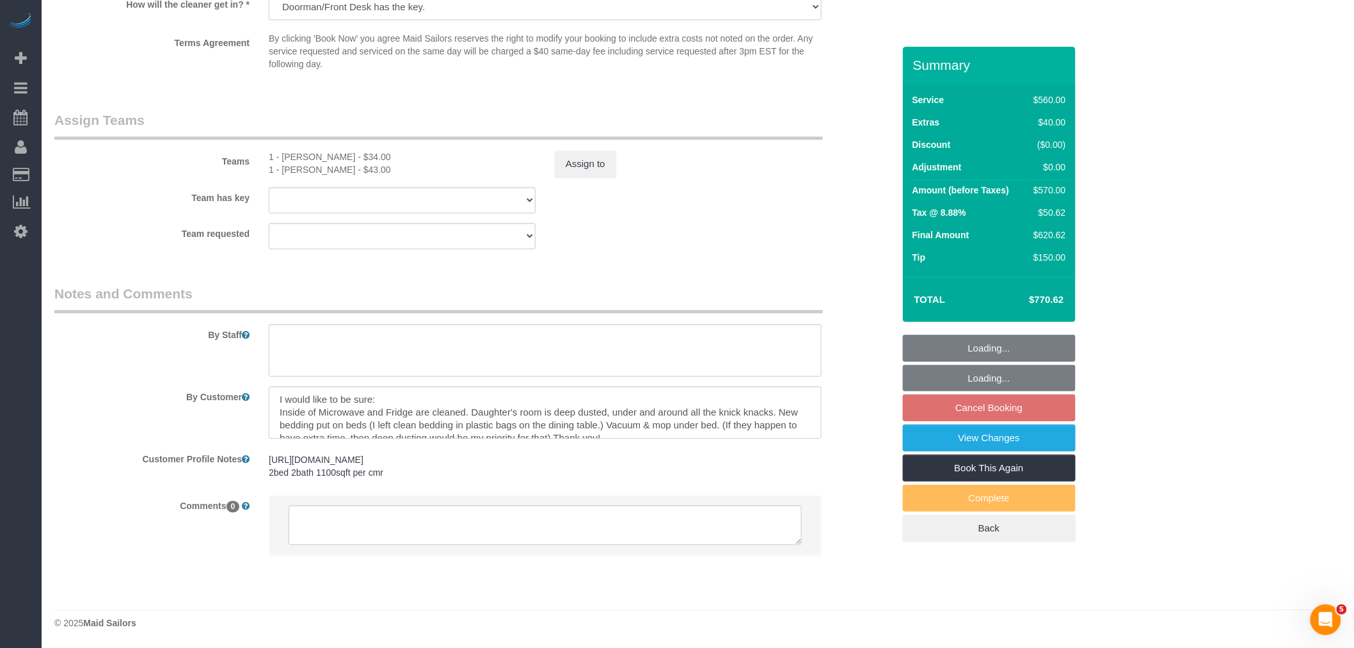
select select "2"
select select "210"
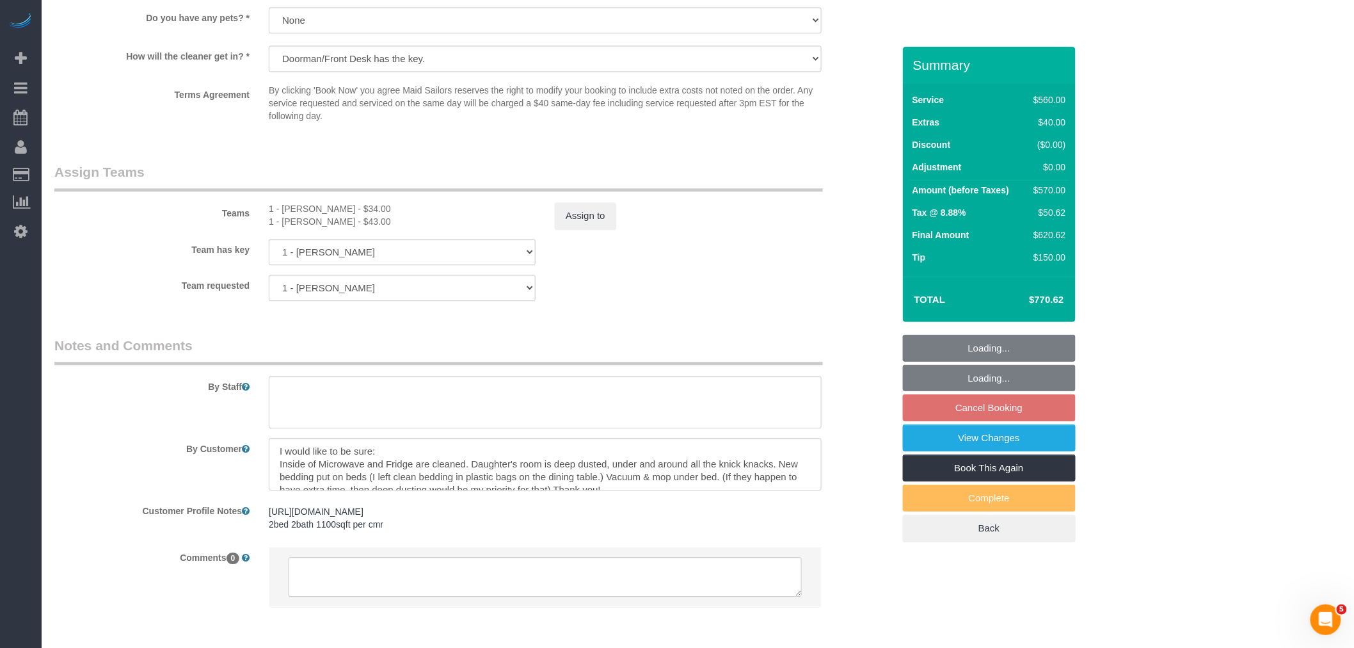
scroll to position [1267, 0]
click at [730, 296] on div "Team requested 1 - Marlenyn Robles 1 - Abdoulaye Sow 000- Donna Mercado 000 - P…" at bounding box center [474, 285] width 858 height 26
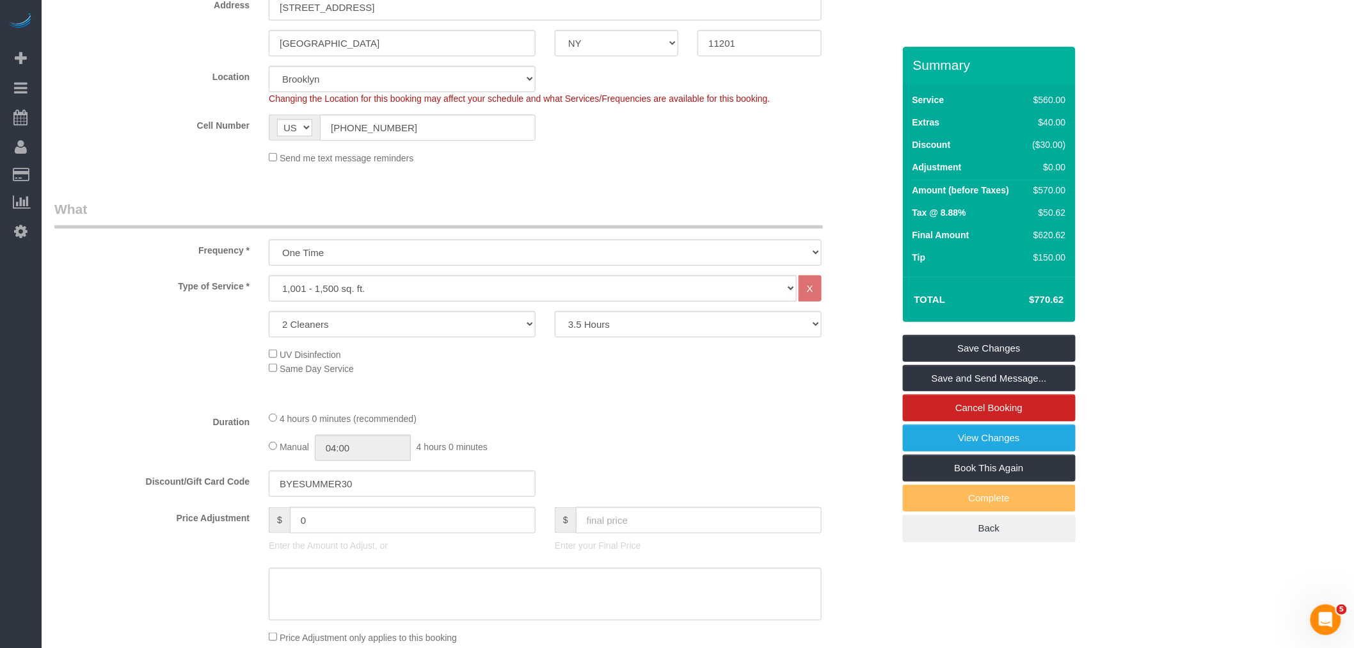
scroll to position [0, 0]
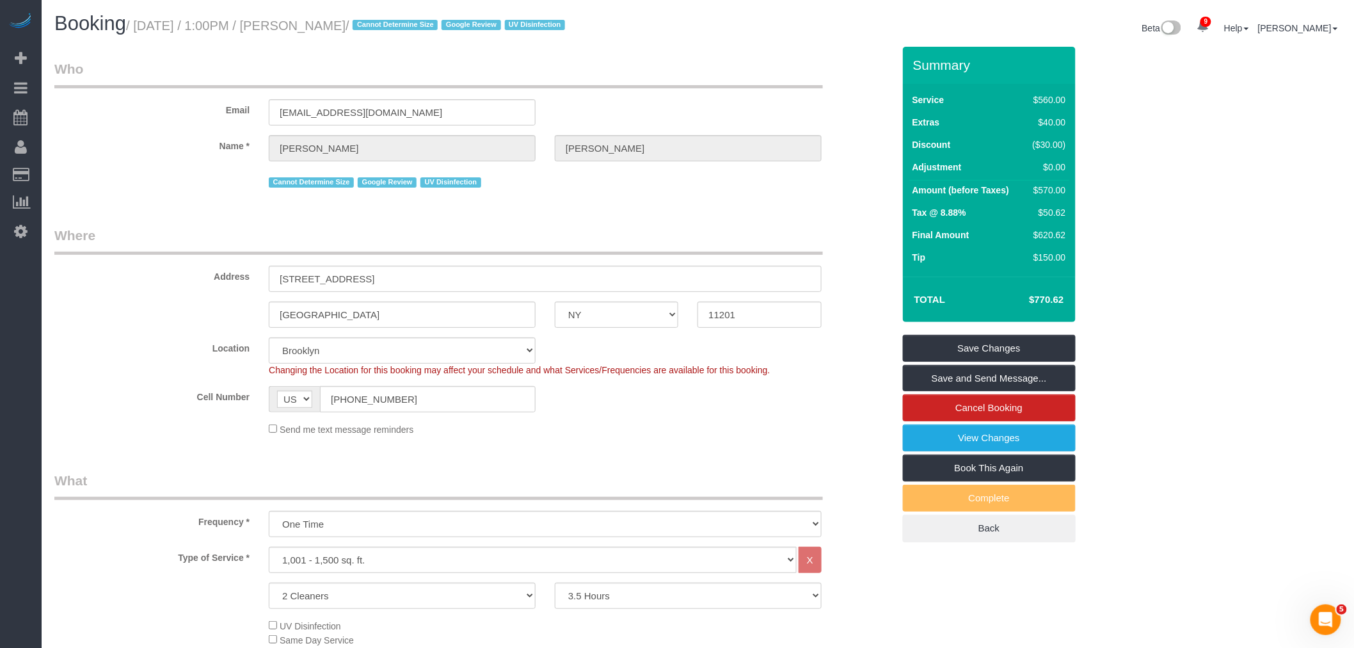
click at [182, 24] on small "/ September 02, 2025 / 1:00PM / Sonia Tatninov / Cannot Determine Size Google R…" at bounding box center [347, 26] width 443 height 14
drag, startPoint x: 374, startPoint y: 27, endPoint x: 420, endPoint y: 37, distance: 46.6
click at [375, 27] on small "/ September 02, 2025 / 1:00PM / Sonia Tatninov / Cannot Determine Size Google R…" at bounding box center [347, 26] width 443 height 14
copy small "September 02, 2025 / 1:00PM / Sonia Tatninov"
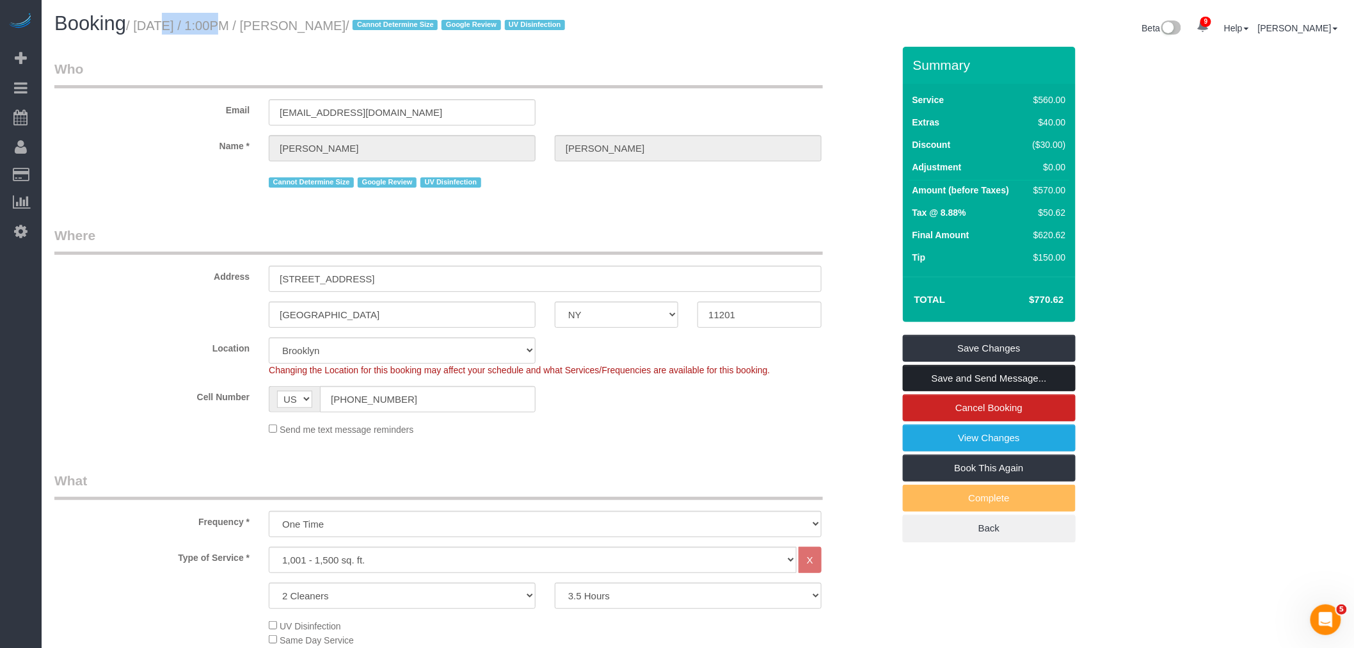
drag, startPoint x: 977, startPoint y: 376, endPoint x: 964, endPoint y: 378, distance: 12.3
click at [977, 376] on link "Save and Send Message..." at bounding box center [989, 378] width 173 height 27
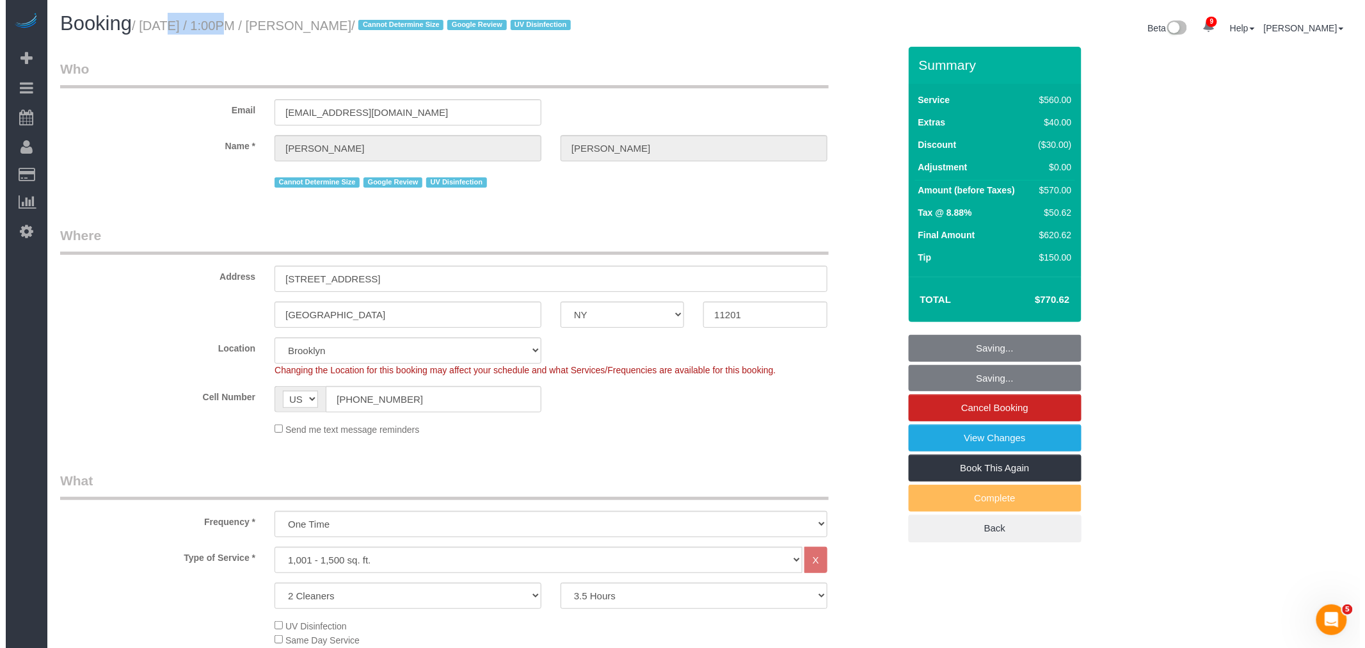
scroll to position [426, 0]
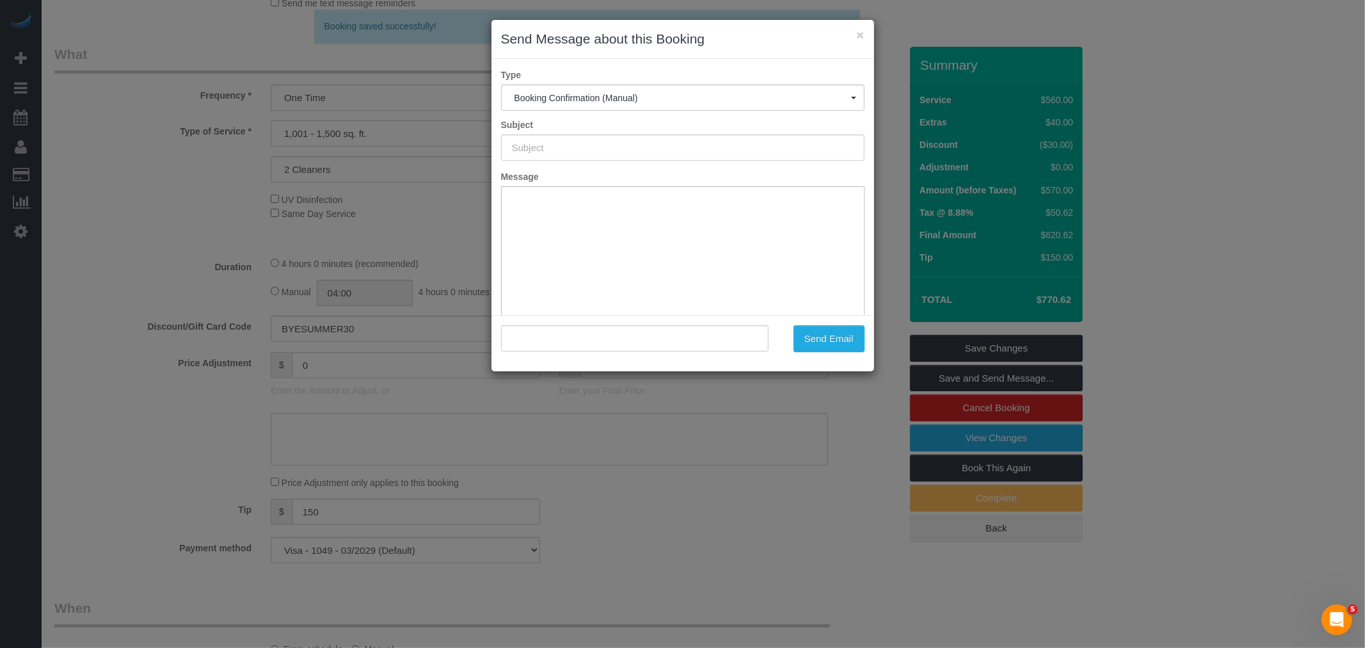
type input "Cleaning Confirmed for 09/02/2025 at 1:00pm"
type input ""Sonia Tatninov" <soniatat@yahoo.com>"
click at [811, 331] on button "Send Email" at bounding box center [829, 338] width 71 height 27
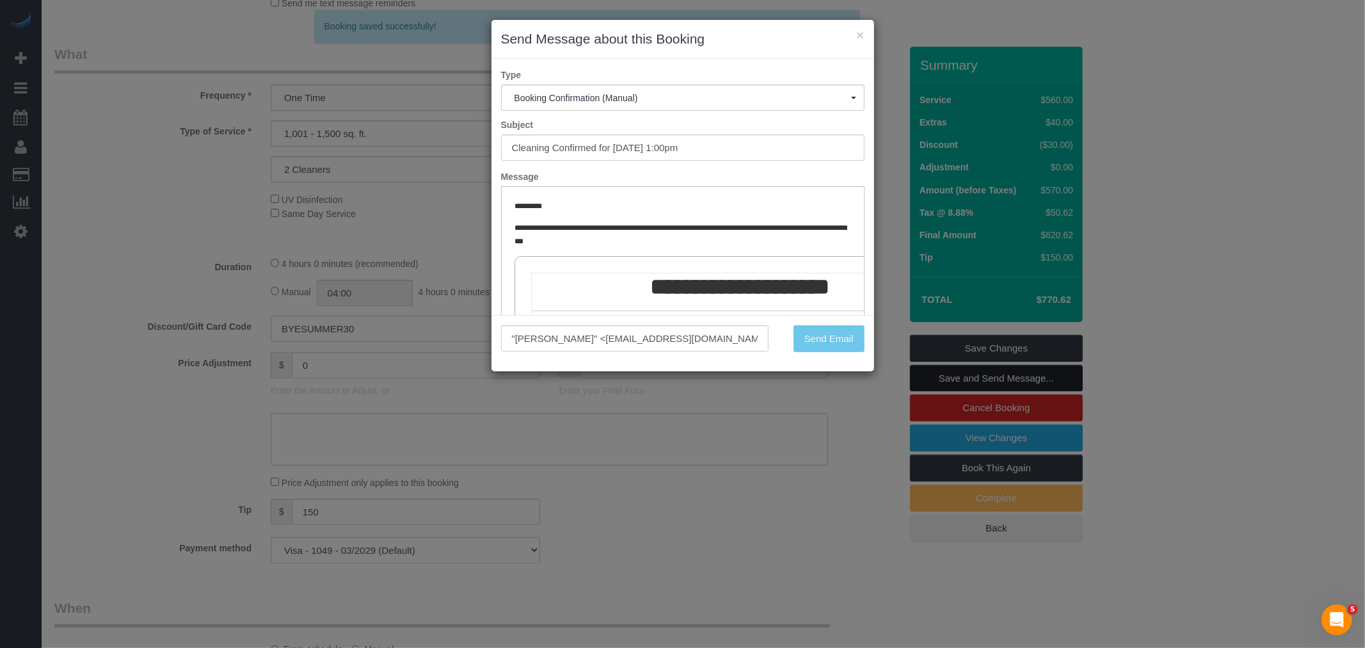
scroll to position [472, 0]
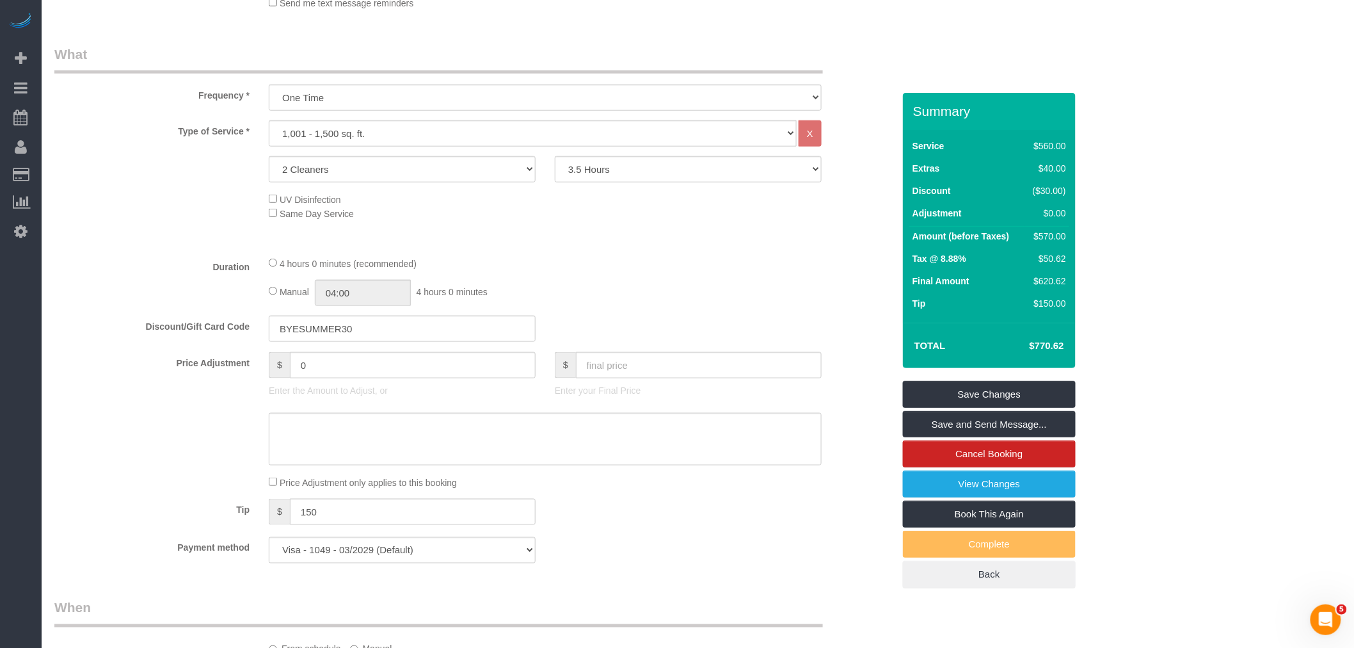
click at [854, 69] on div "Frequency * One Time Weekly (20% Off) - 20.00% Every 2 Weeks (15% Off) - 15.00%…" at bounding box center [474, 78] width 858 height 66
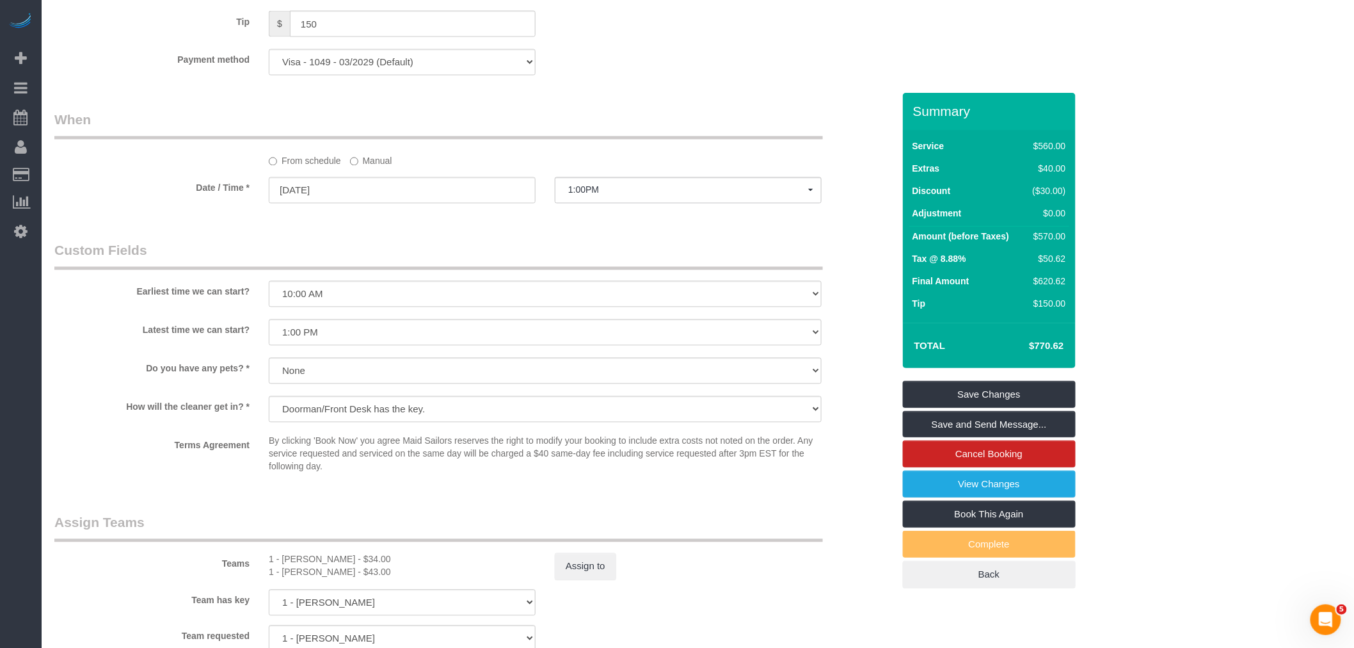
scroll to position [995, 0]
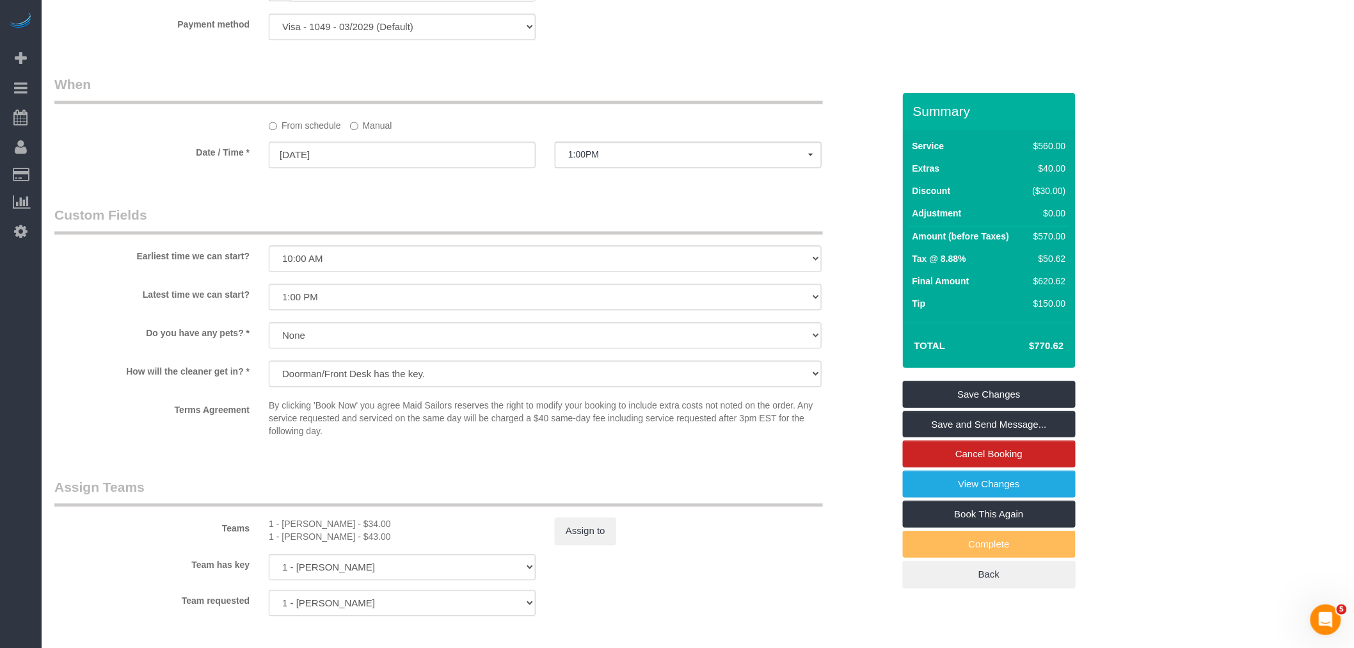
click at [619, 68] on div "Who Email soniatat@yahoo.com Name * Sonia Tatninov Cannot Determine Size Google…" at bounding box center [474, 34] width 858 height 1873
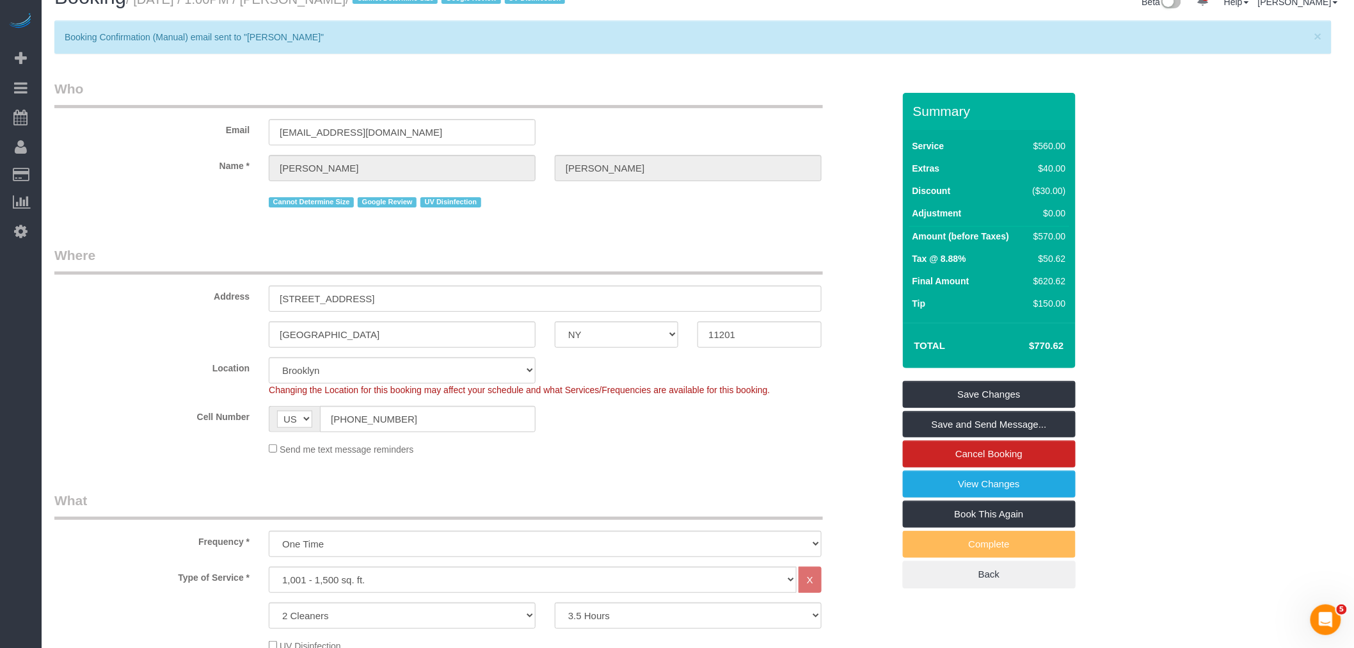
scroll to position [0, 0]
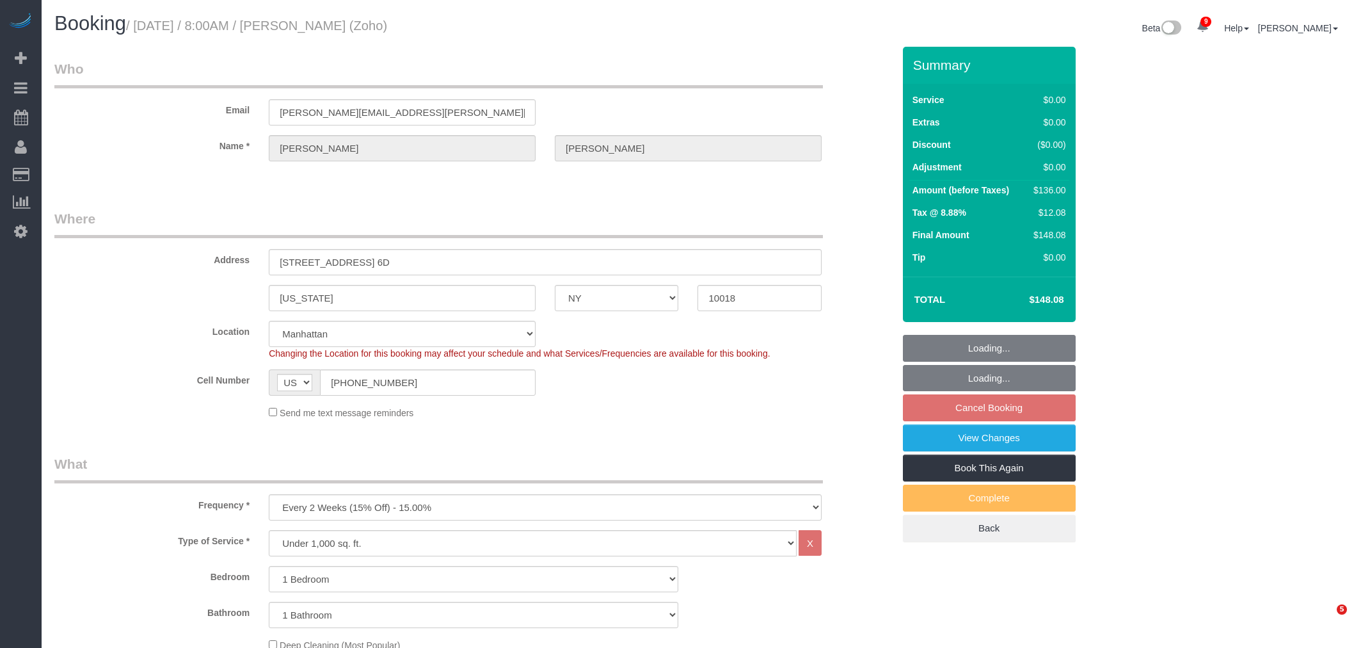
select select "NY"
select select "1"
select select "number:89"
select select "number:90"
select select "number:15"
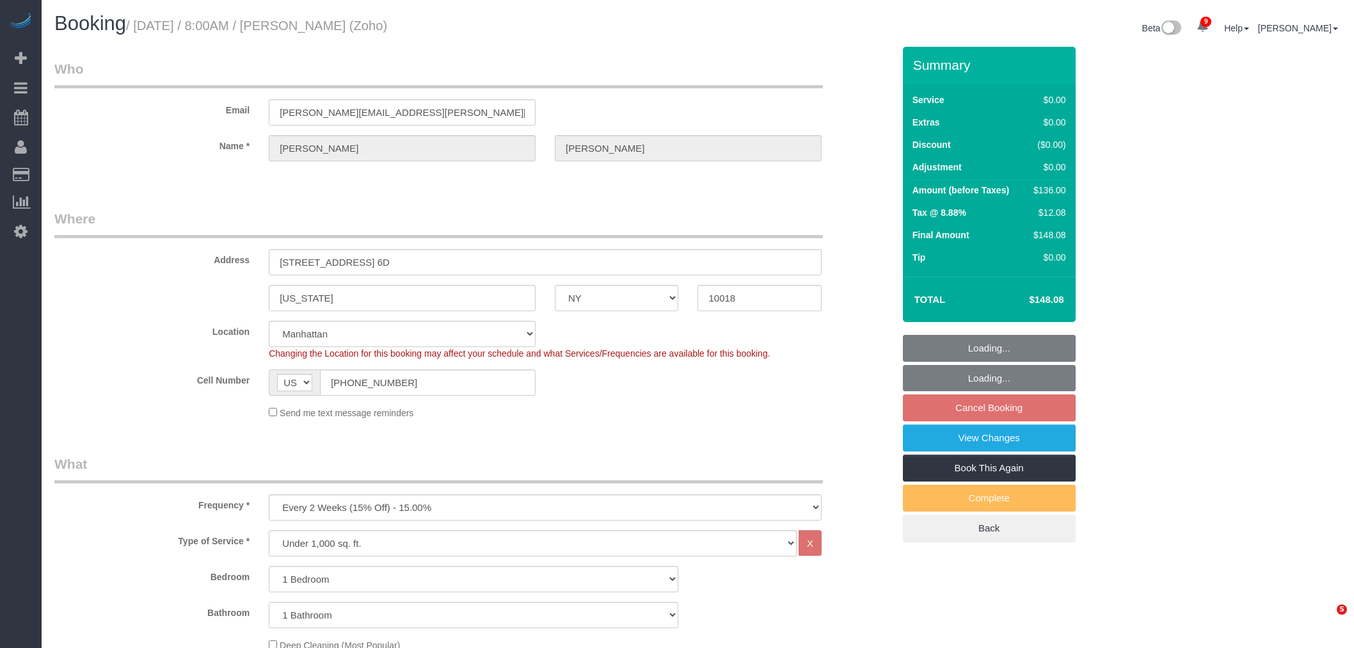
select select "number:5"
select select "spot1"
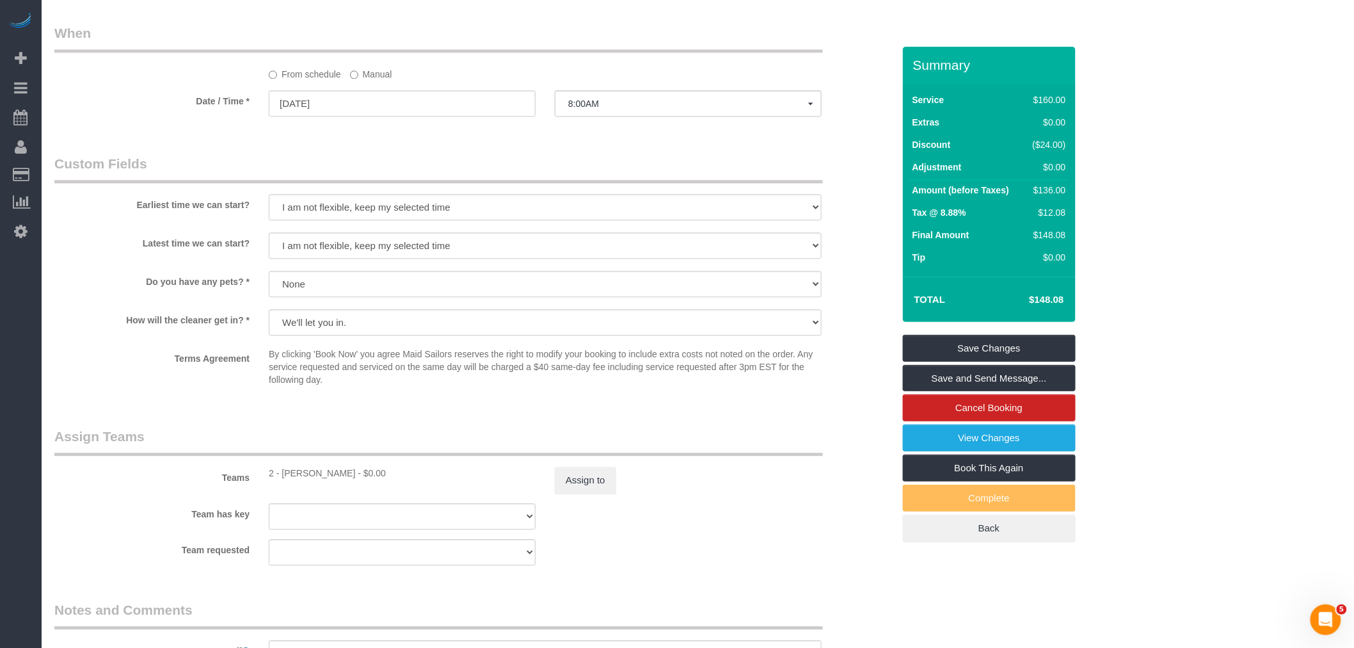
scroll to position [1422, 0]
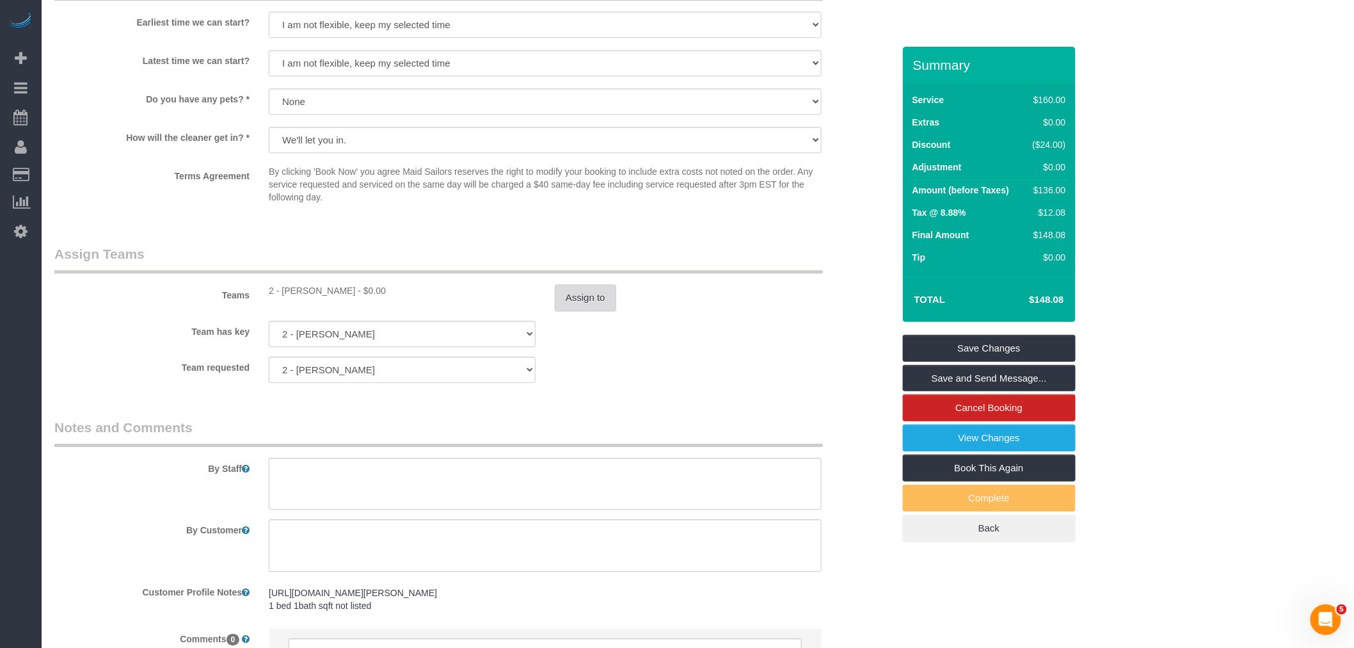
click at [590, 311] on button "Assign to" at bounding box center [585, 297] width 61 height 27
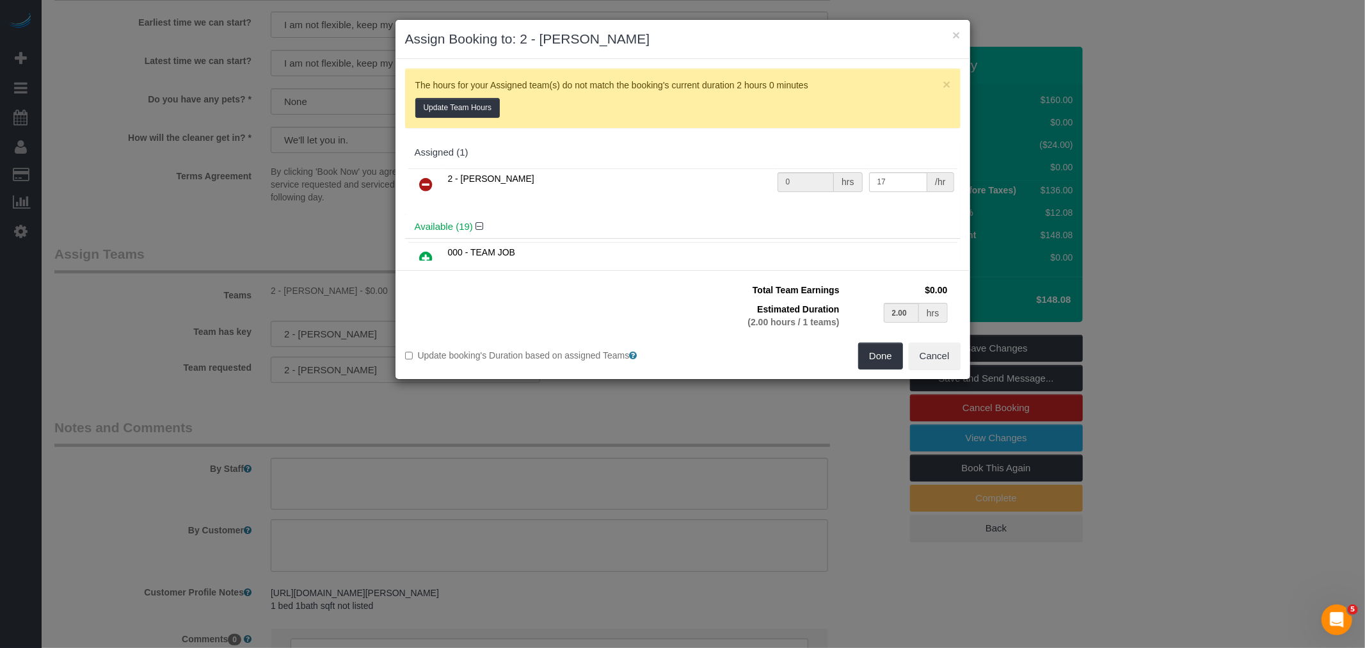
click at [424, 182] on icon at bounding box center [426, 184] width 13 height 15
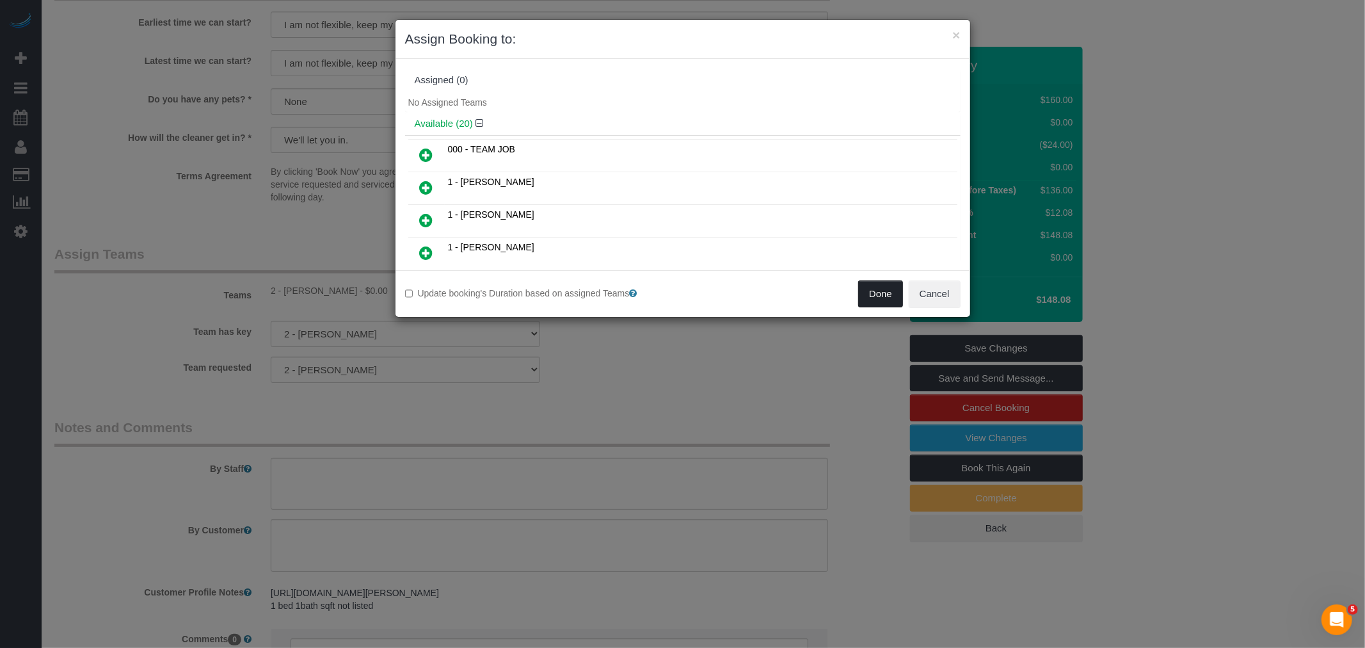
click at [874, 291] on button "Done" at bounding box center [880, 293] width 45 height 27
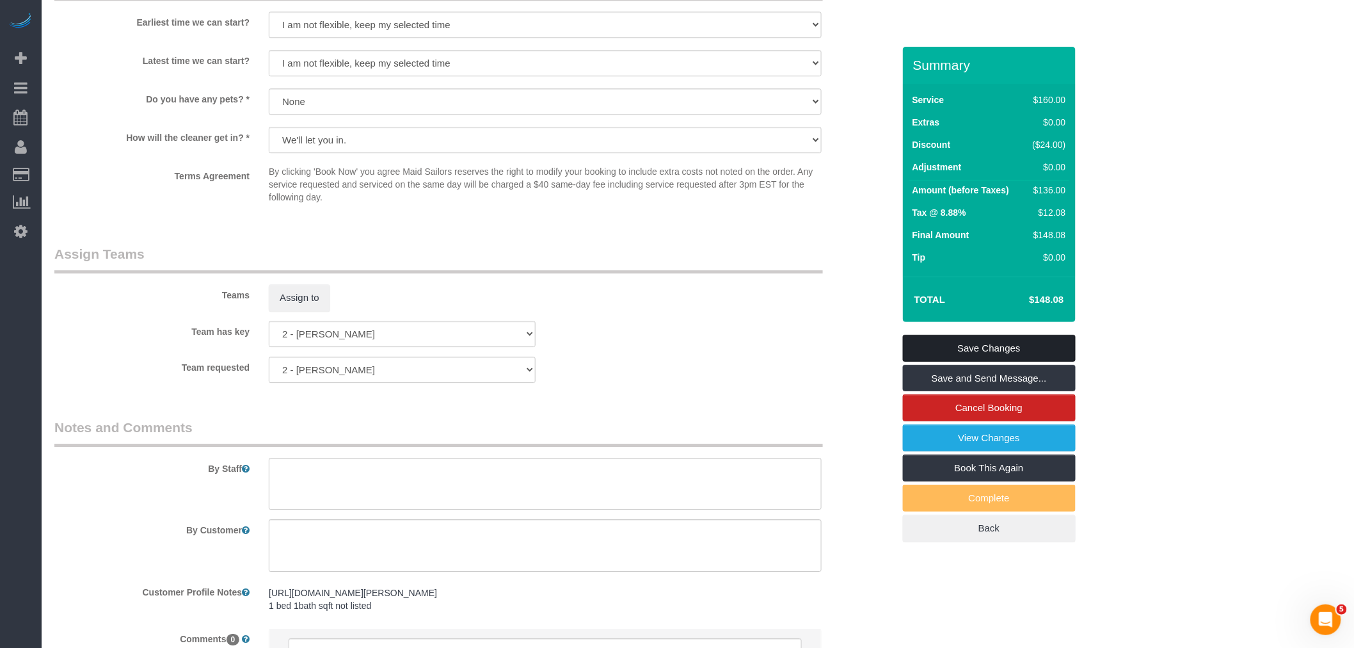
drag, startPoint x: 1003, startPoint y: 344, endPoint x: 995, endPoint y: 342, distance: 8.7
click at [1005, 344] on link "Save Changes" at bounding box center [989, 348] width 173 height 27
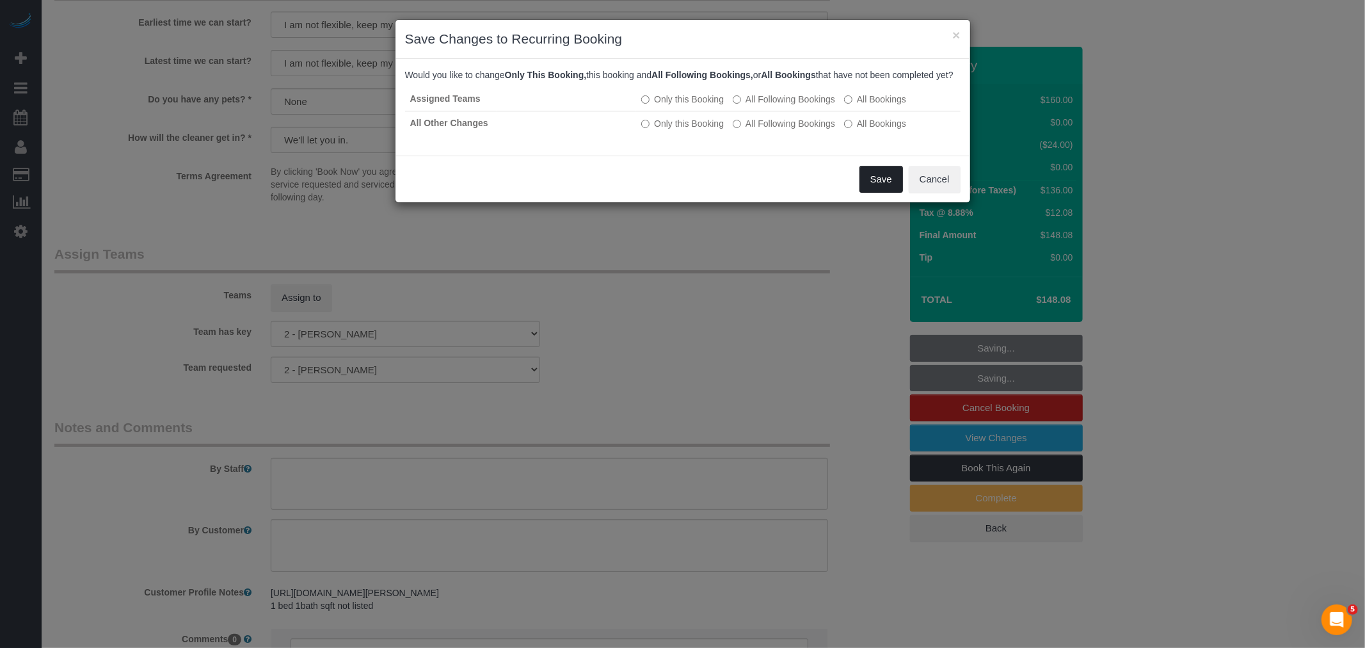
click at [888, 188] on button "Save" at bounding box center [881, 179] width 44 height 27
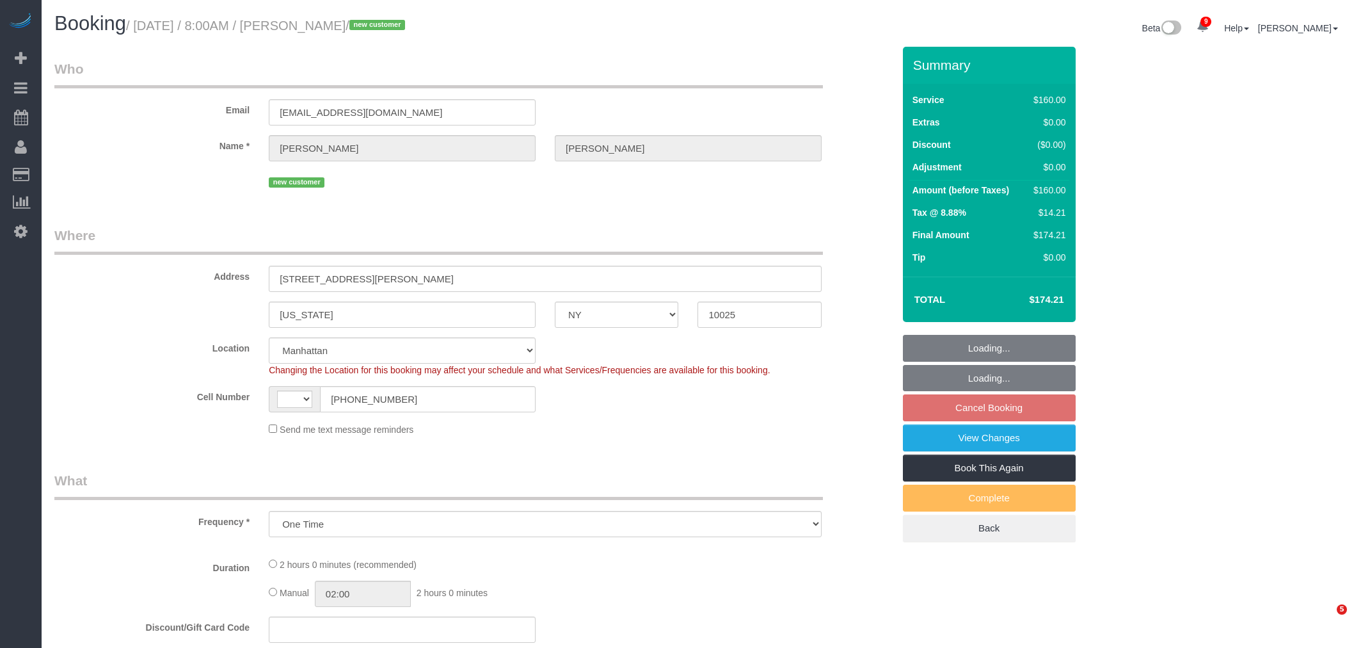
select select "NY"
select select "string:stripe-pm_1S2ST74VGloSiKo7dR9T7CF6"
select select "number:89"
select select "number:70"
select select "number:15"
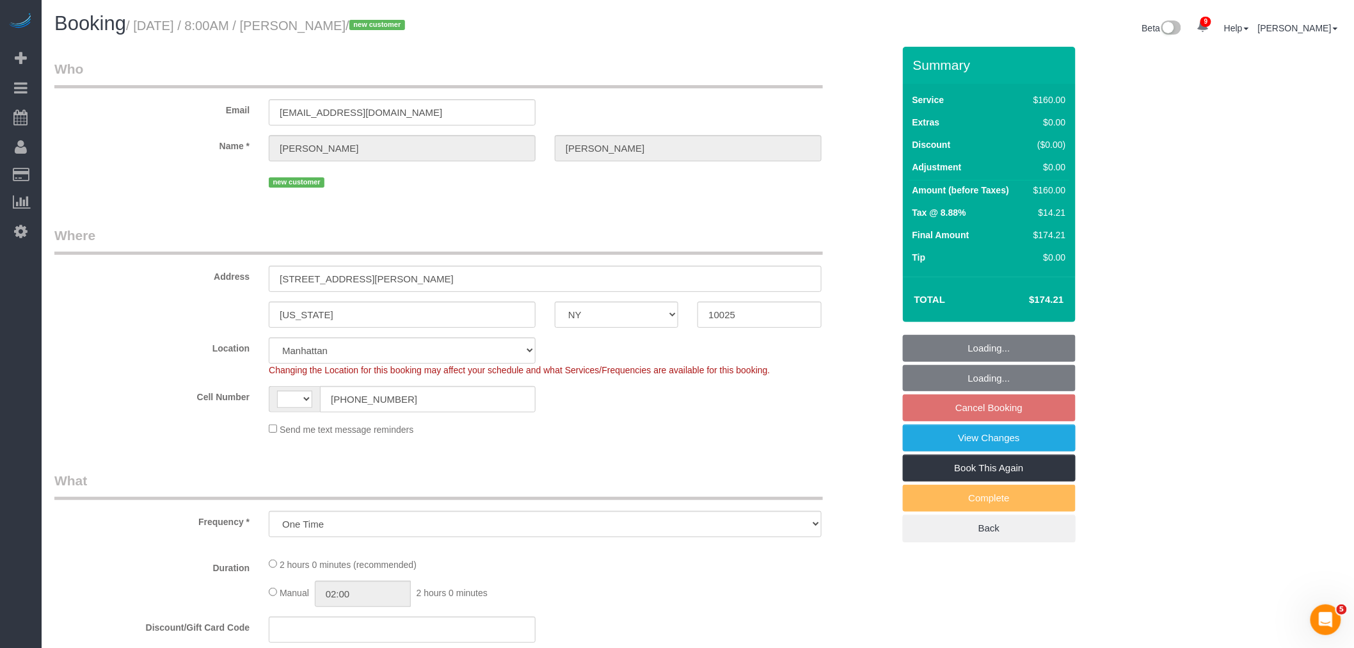
select select "number:5"
select select "object:846"
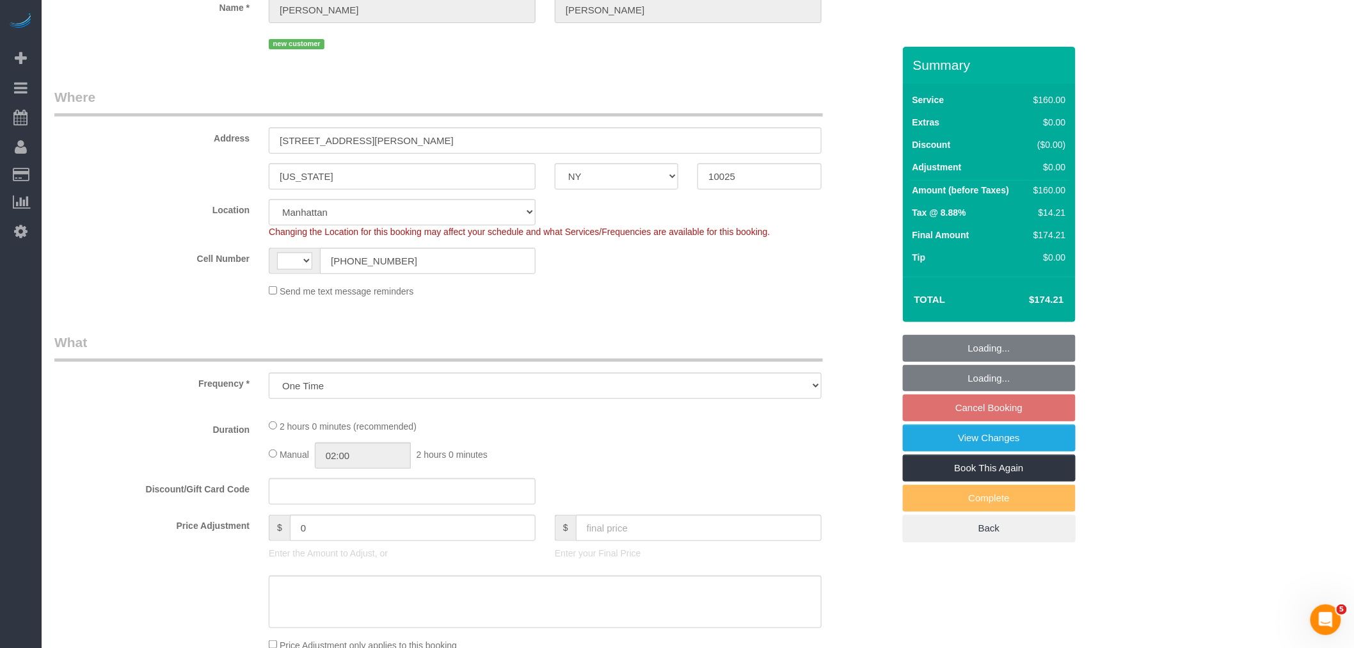
select select "string:[GEOGRAPHIC_DATA]"
select select "spot1"
